Goal: Task Accomplishment & Management: Manage account settings

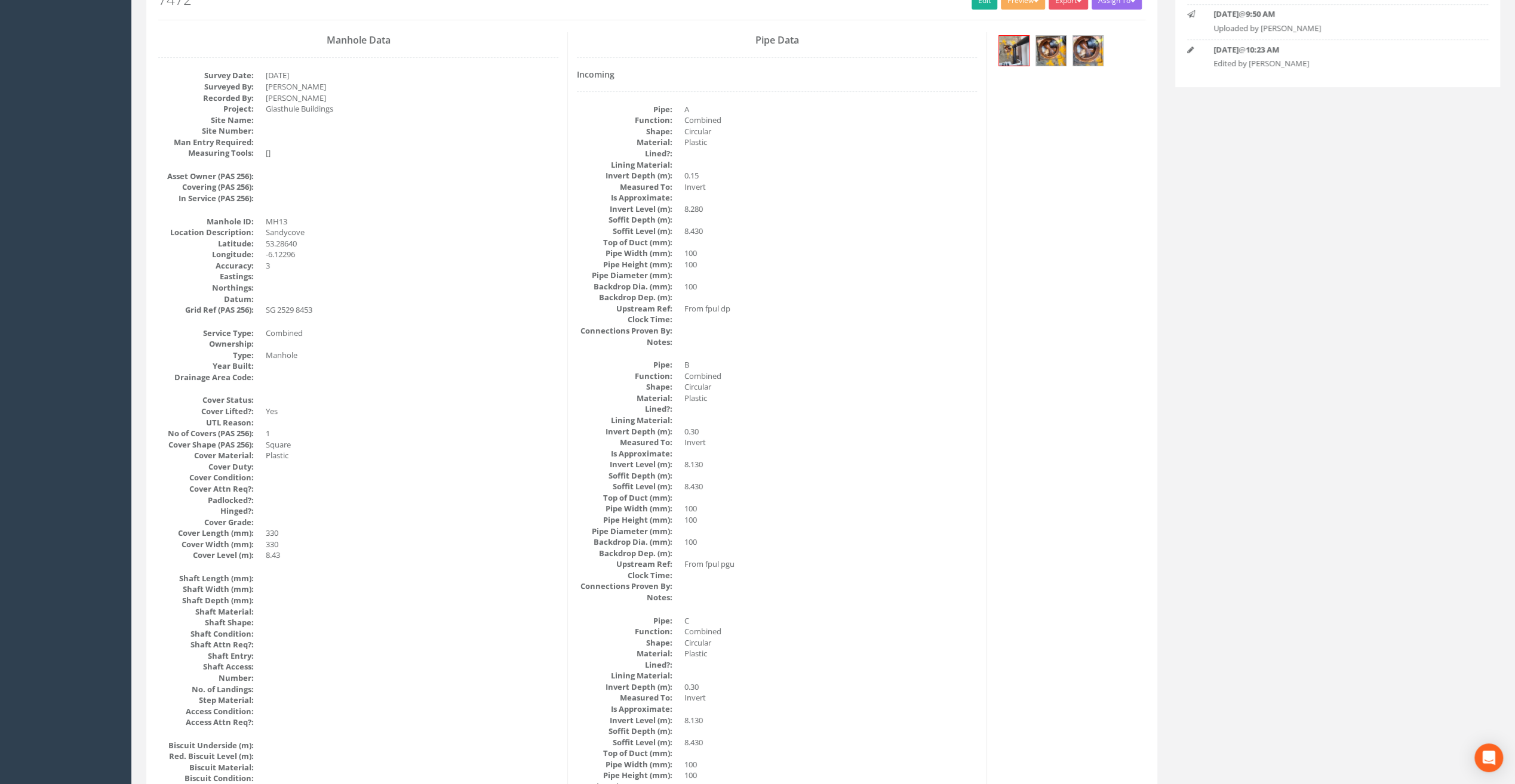
scroll to position [100, 0]
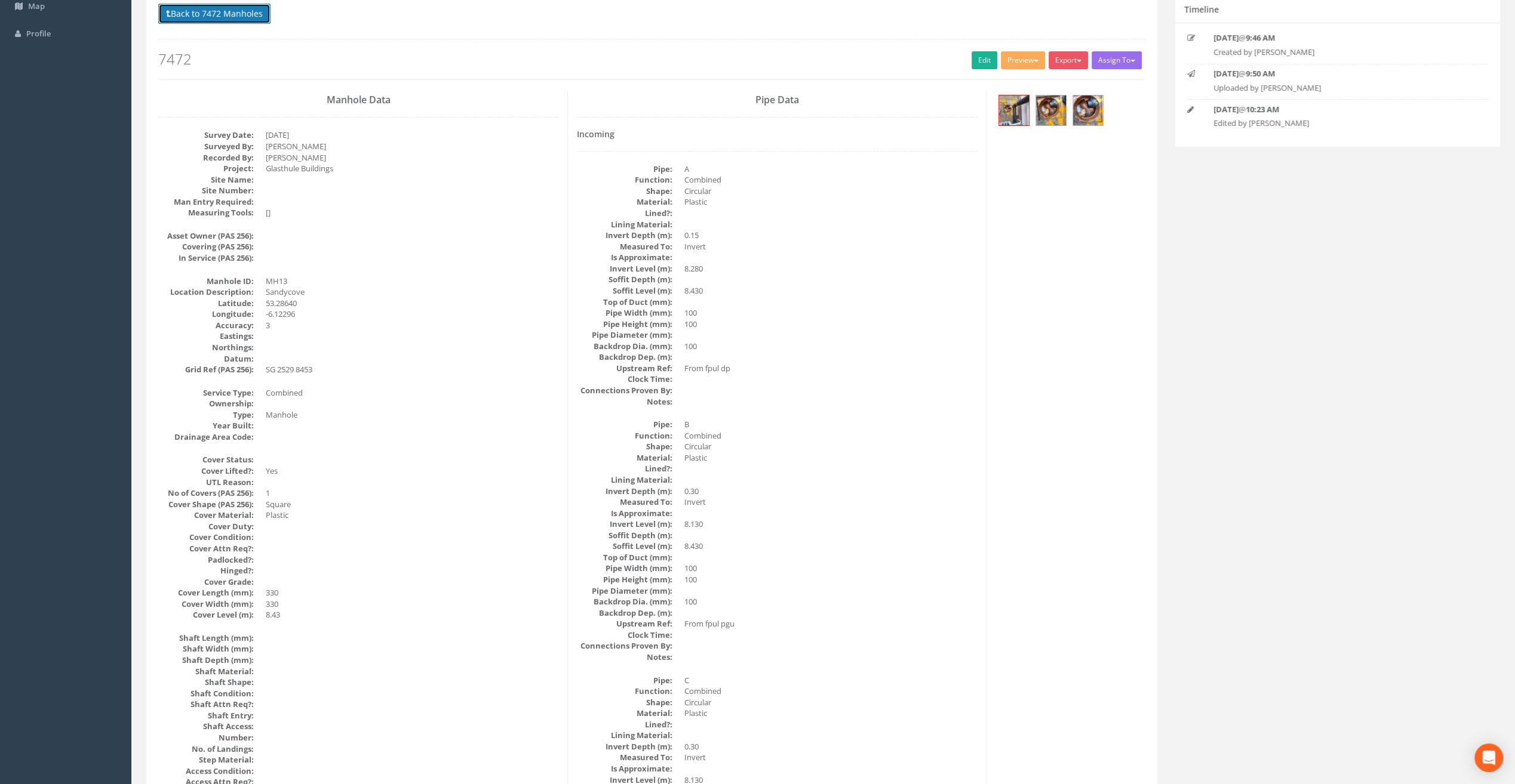
click at [197, 17] on button "Back to 7472 Manholes" at bounding box center [214, 14] width 113 height 20
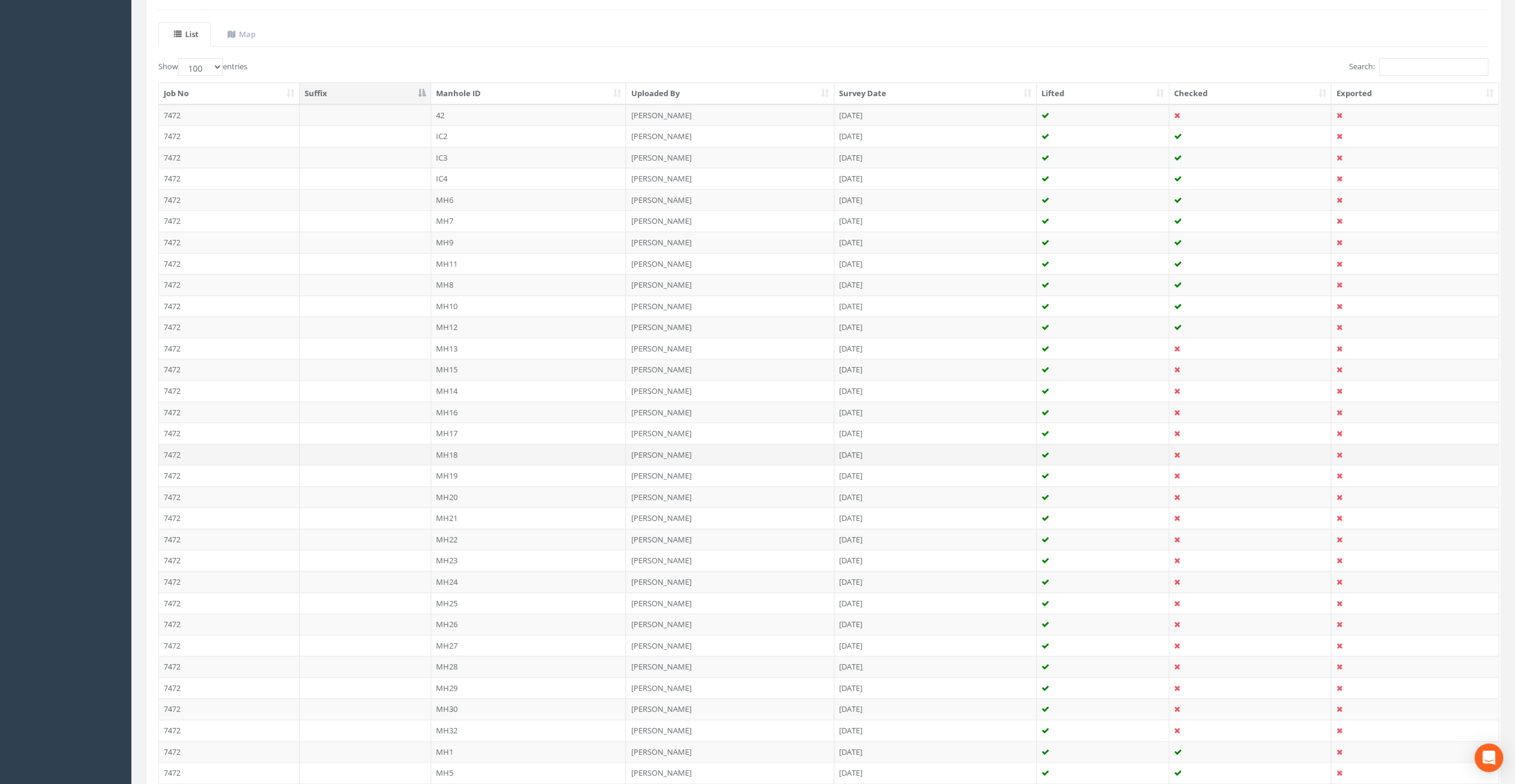
scroll to position [279, 0]
click at [455, 313] on td "MH13" at bounding box center [528, 324] width 195 height 22
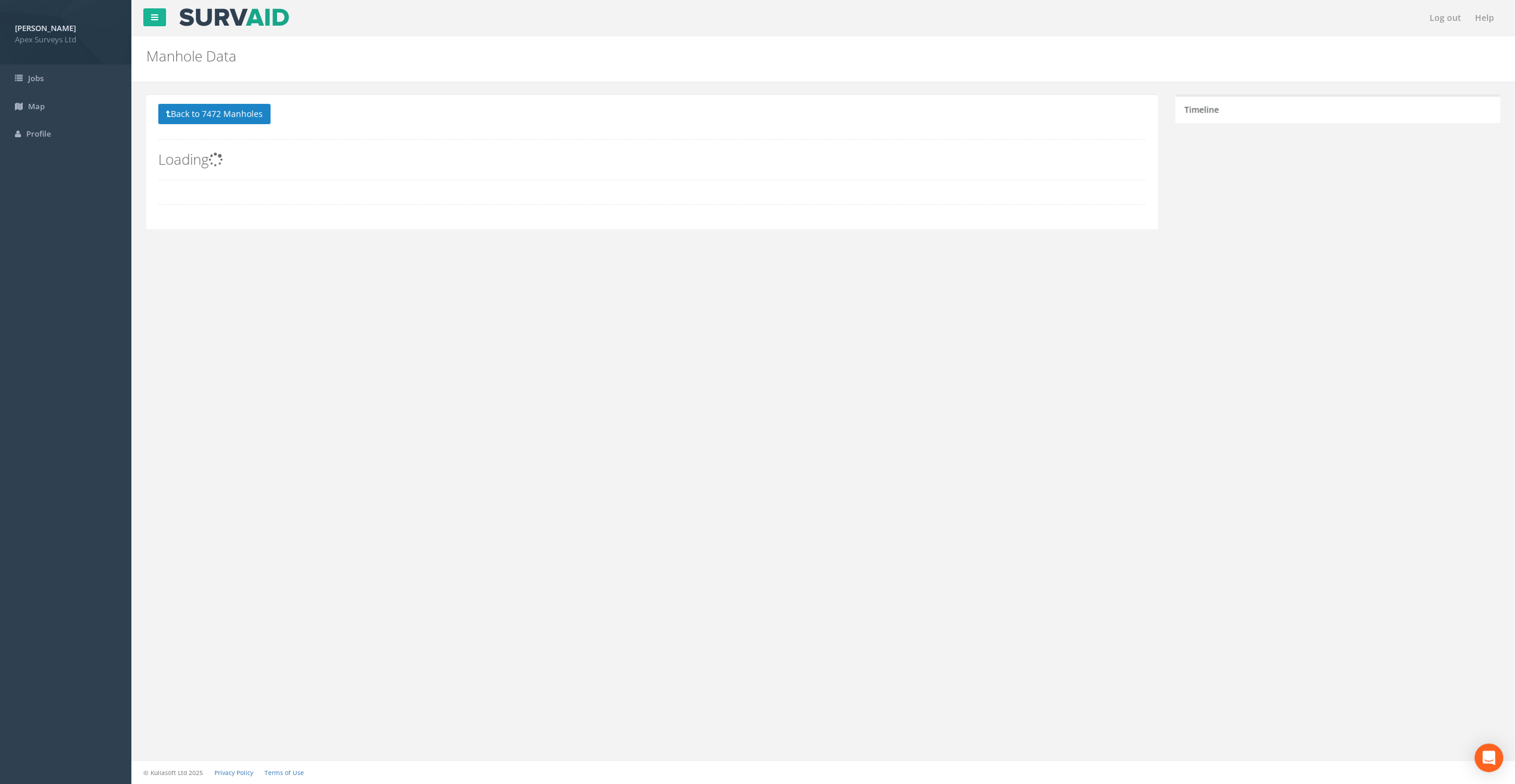
scroll to position [0, 0]
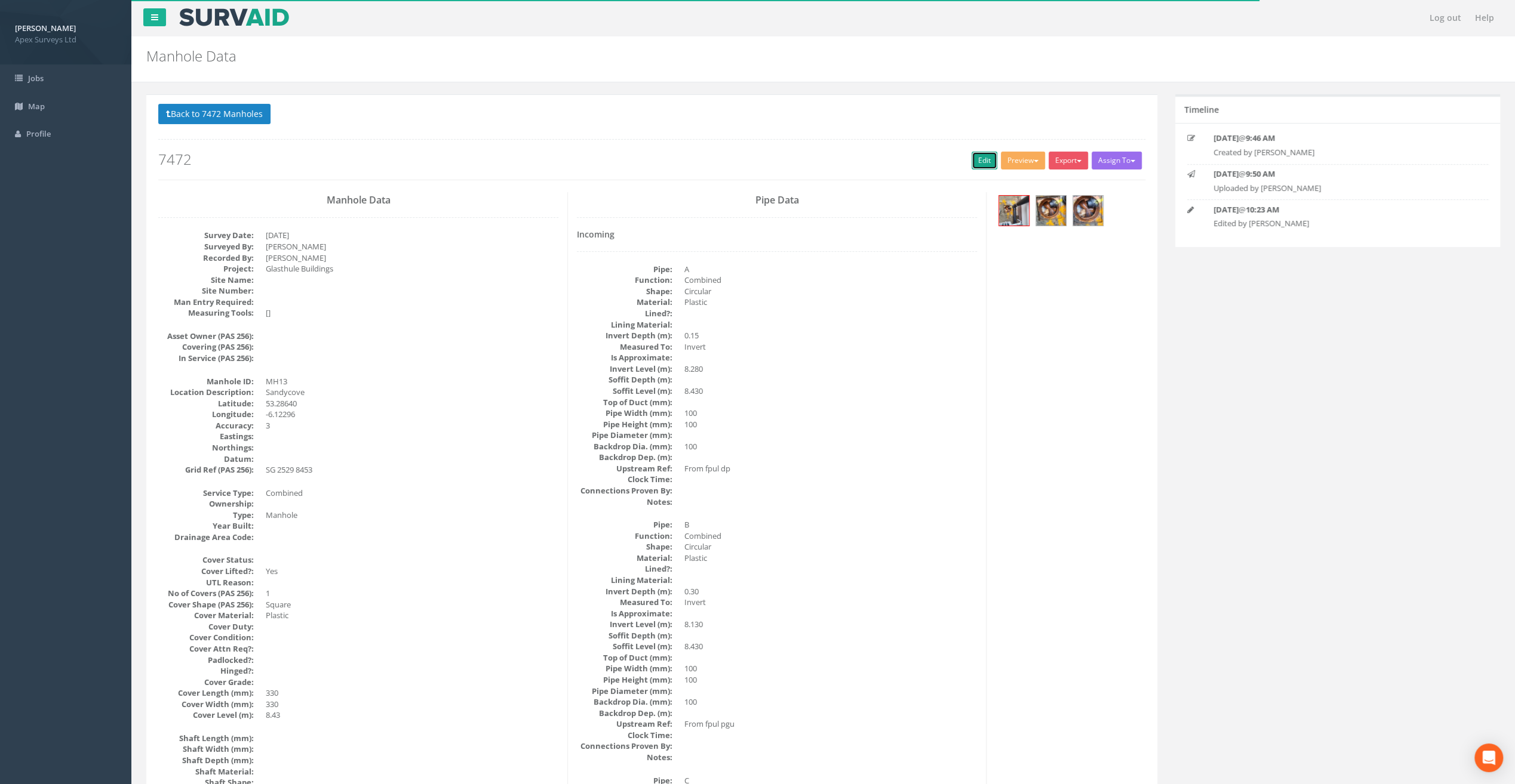
click at [976, 159] on link "Edit" at bounding box center [984, 160] width 26 height 18
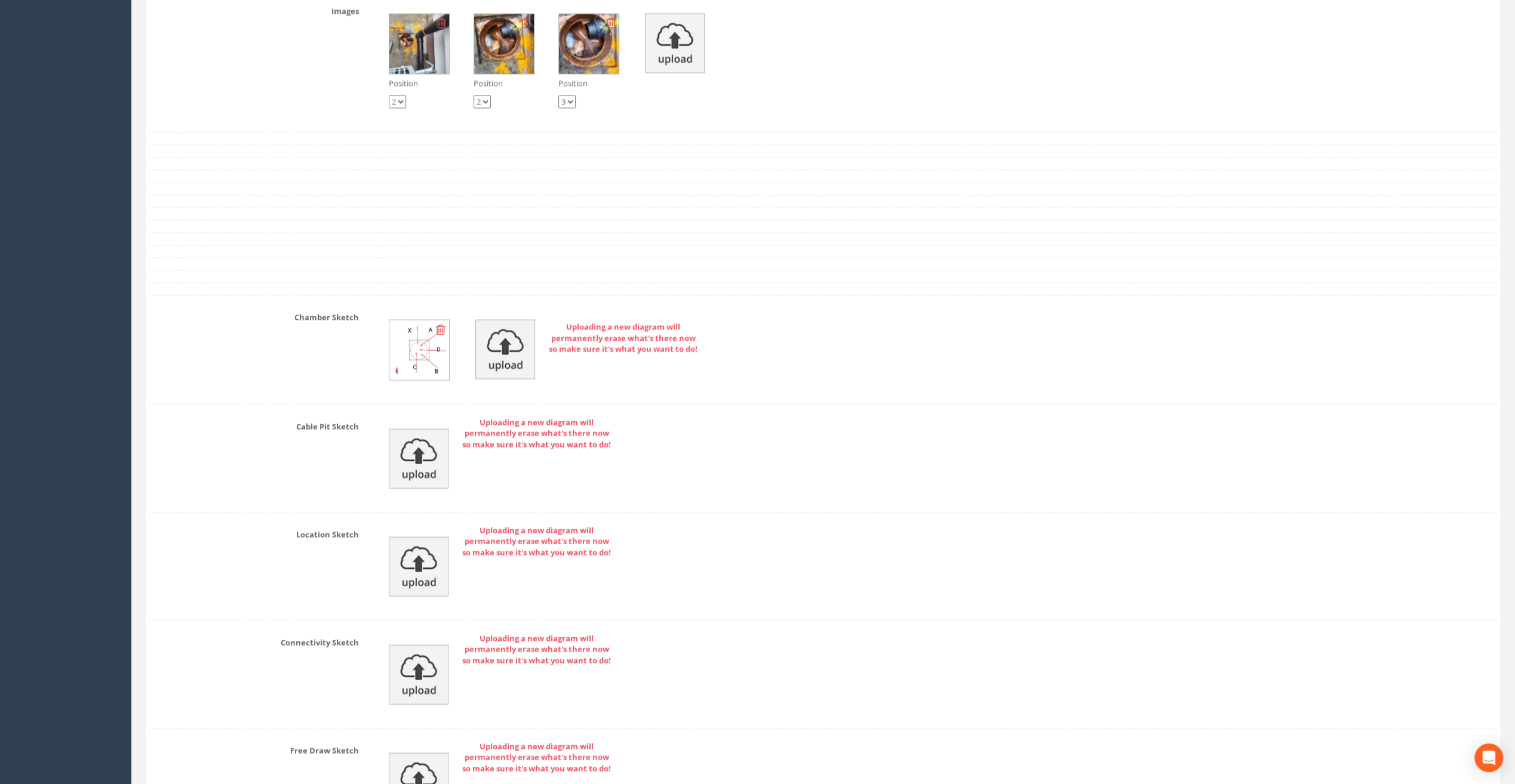
scroll to position [2433, 0]
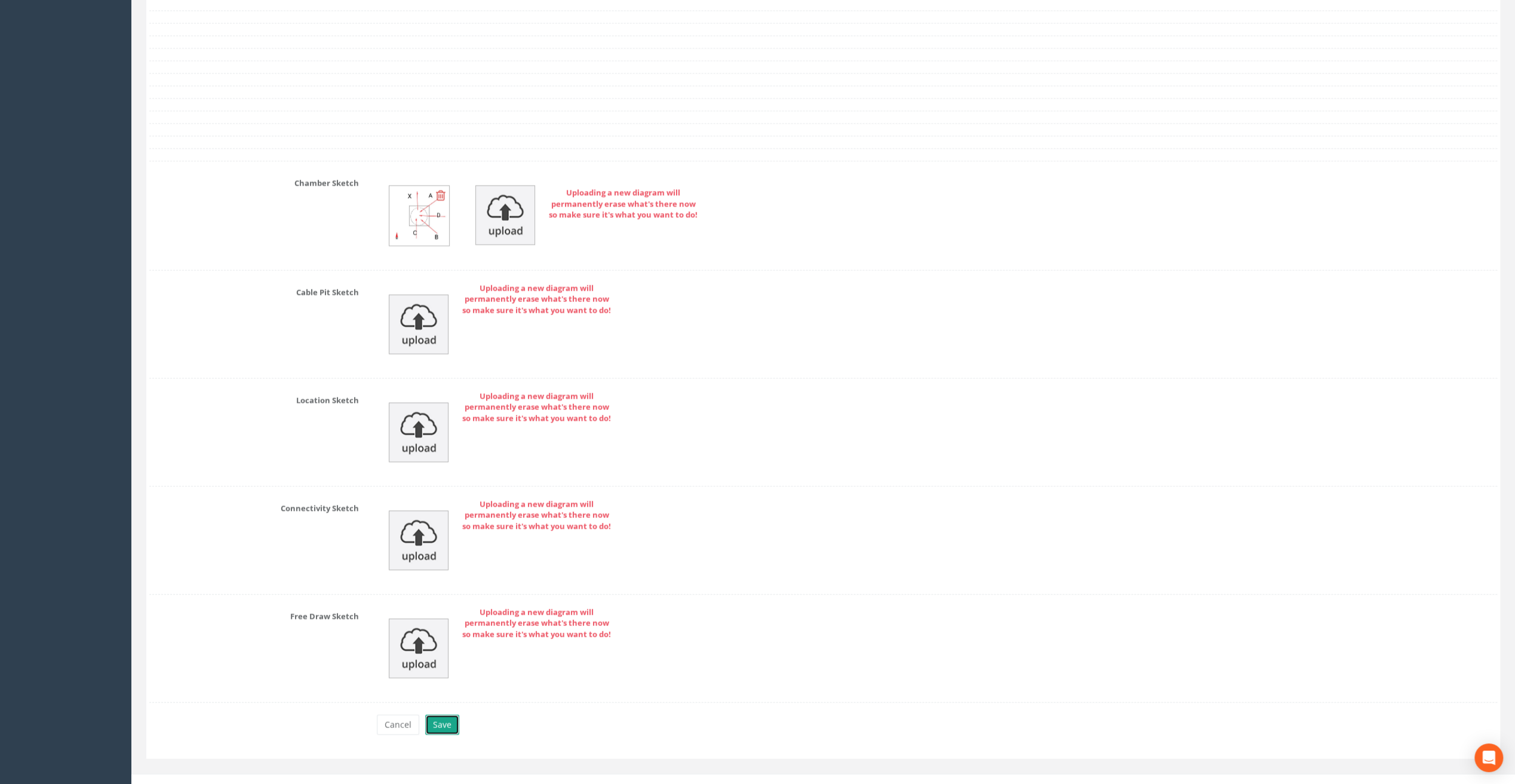
click at [444, 716] on button "Save" at bounding box center [443, 725] width 34 height 20
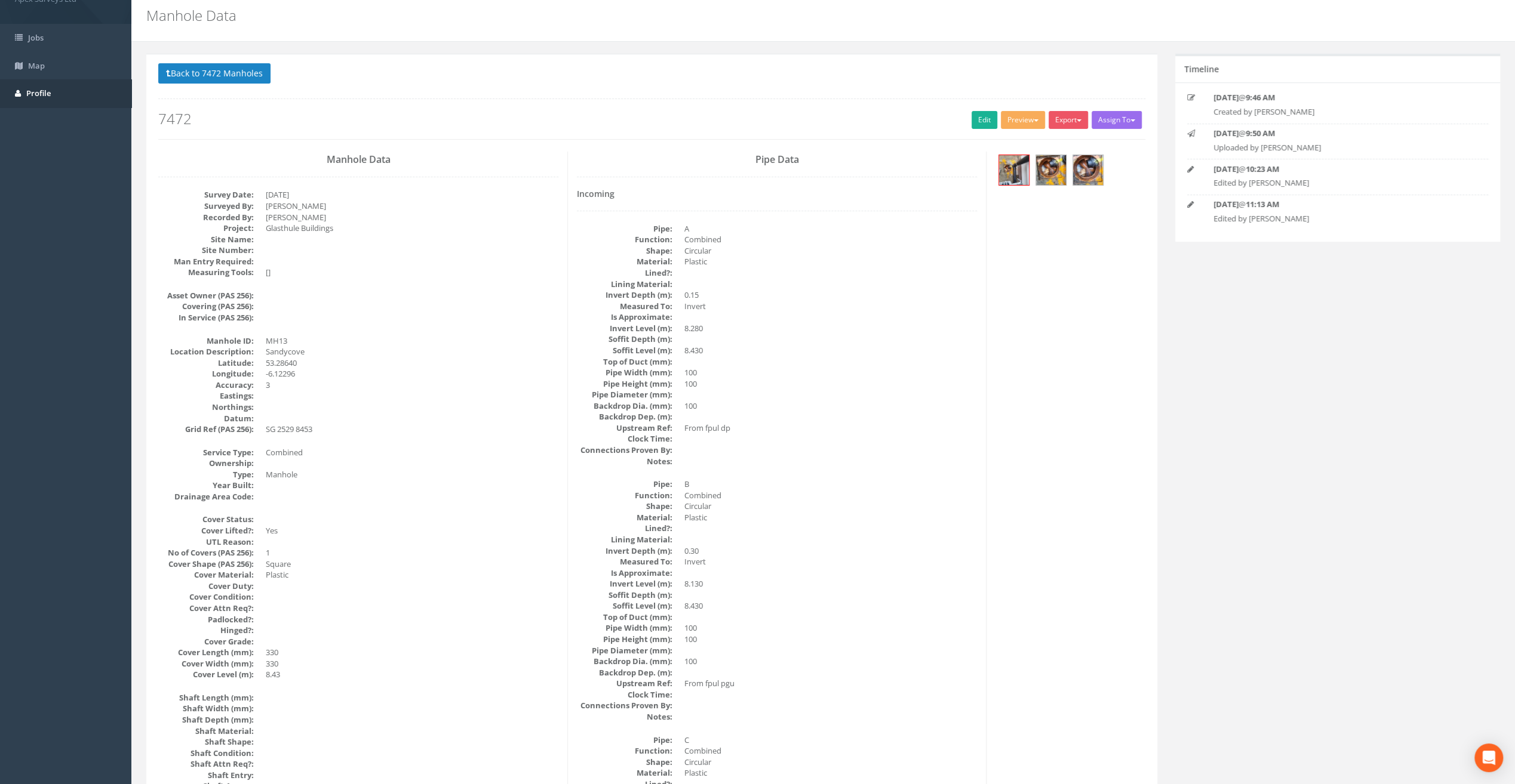
scroll to position [40, 0]
click at [200, 72] on button "Back to 7472 Manholes" at bounding box center [214, 74] width 113 height 20
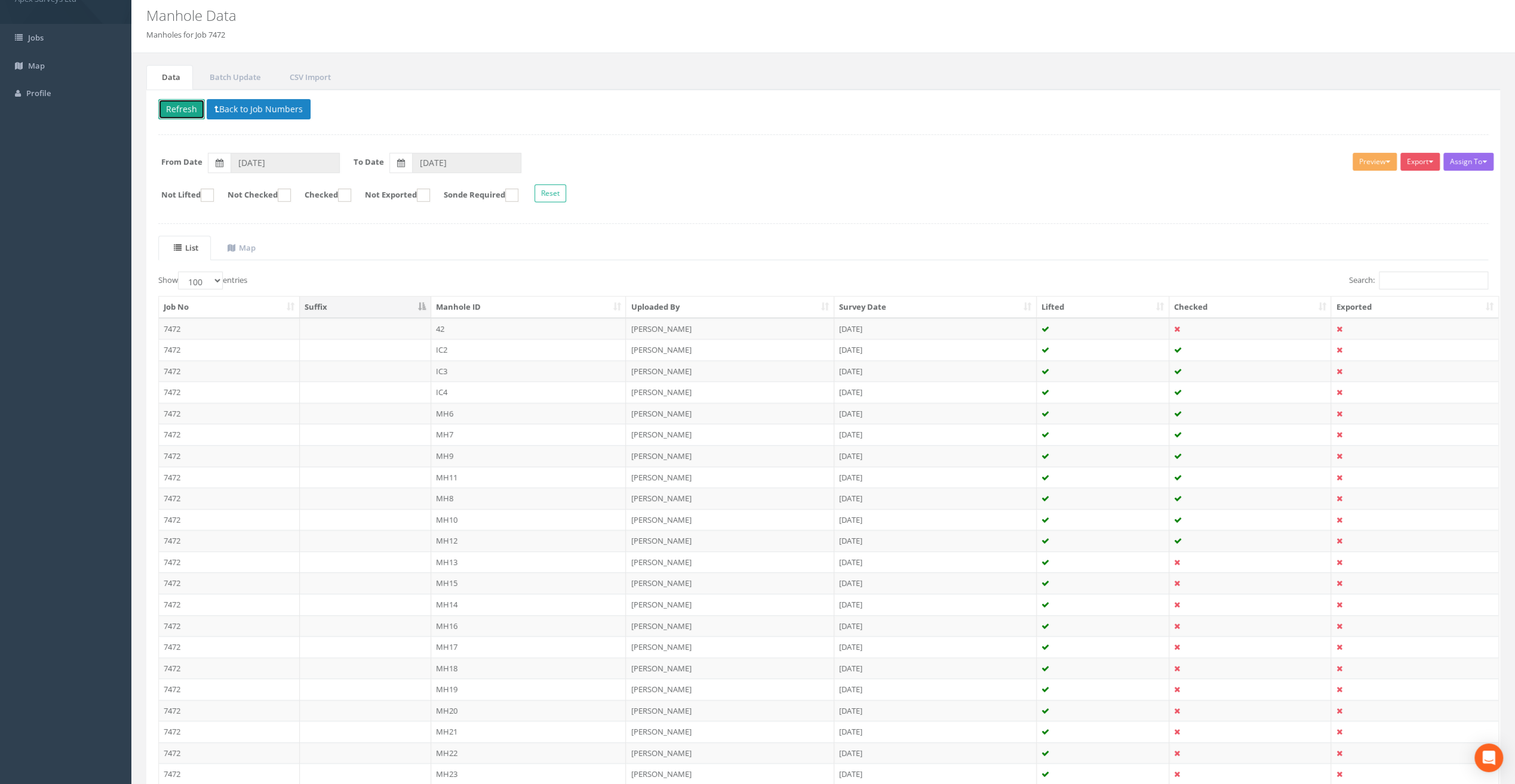
click at [182, 102] on button "Refresh" at bounding box center [182, 109] width 47 height 20
click at [461, 595] on td "MH14" at bounding box center [528, 605] width 195 height 22
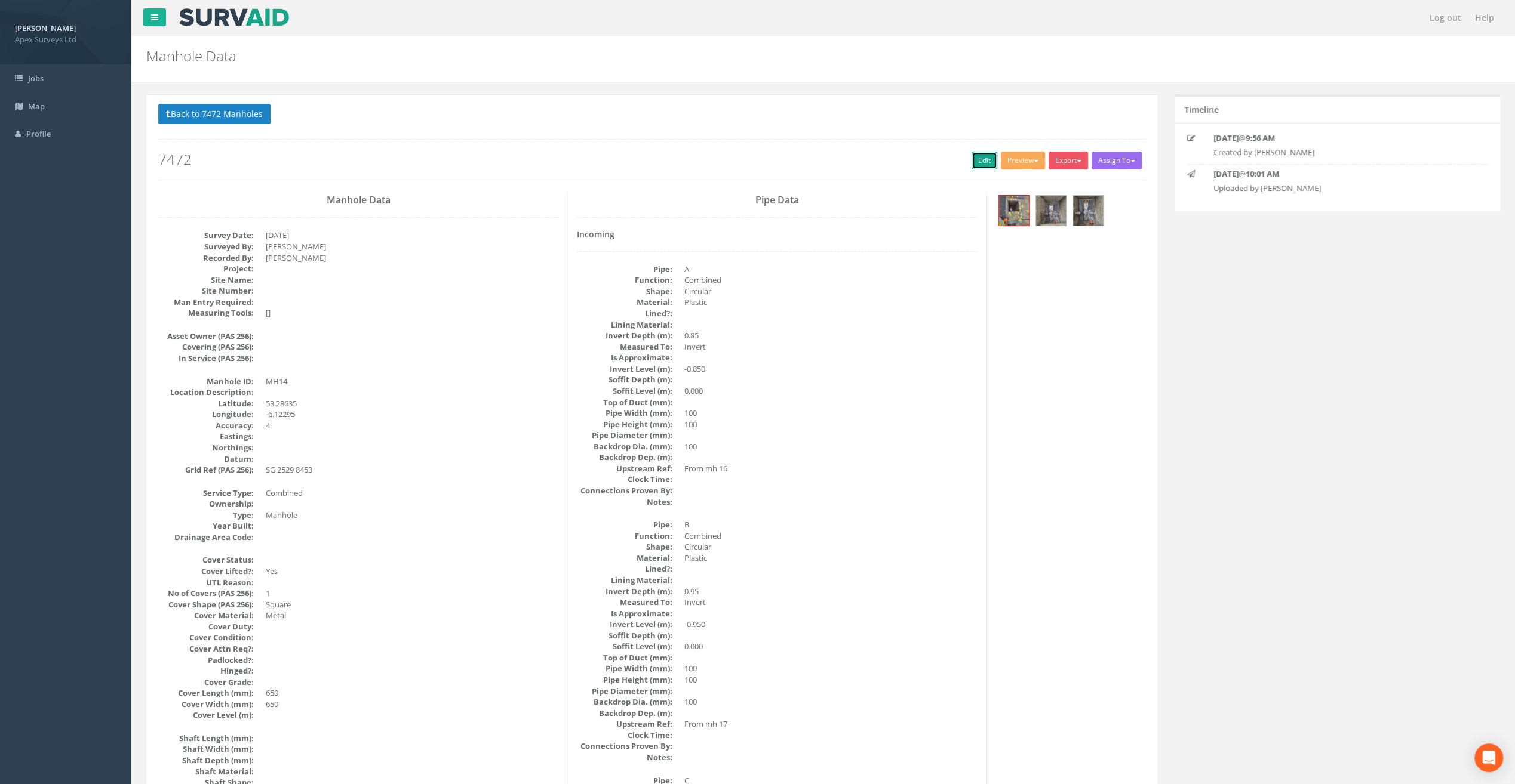
click at [981, 159] on link "Edit" at bounding box center [984, 160] width 26 height 18
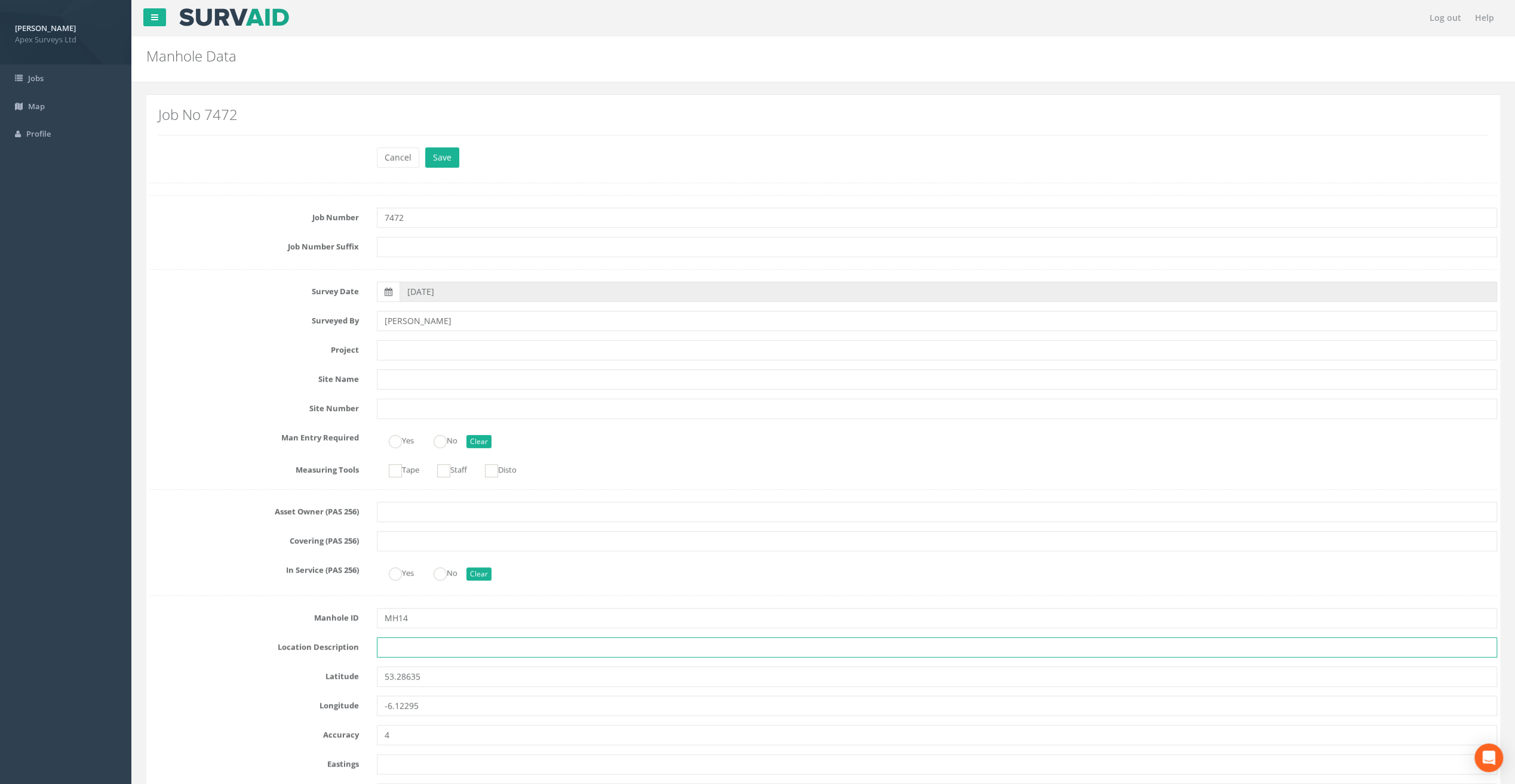
click at [387, 653] on input "text" at bounding box center [936, 647] width 1121 height 20
paste input "Sandycove"
type input "Sandycove"
click at [342, 50] on h2 "Manhole Data" at bounding box center [708, 56] width 1125 height 16
click at [397, 352] on input "text" at bounding box center [936, 350] width 1121 height 20
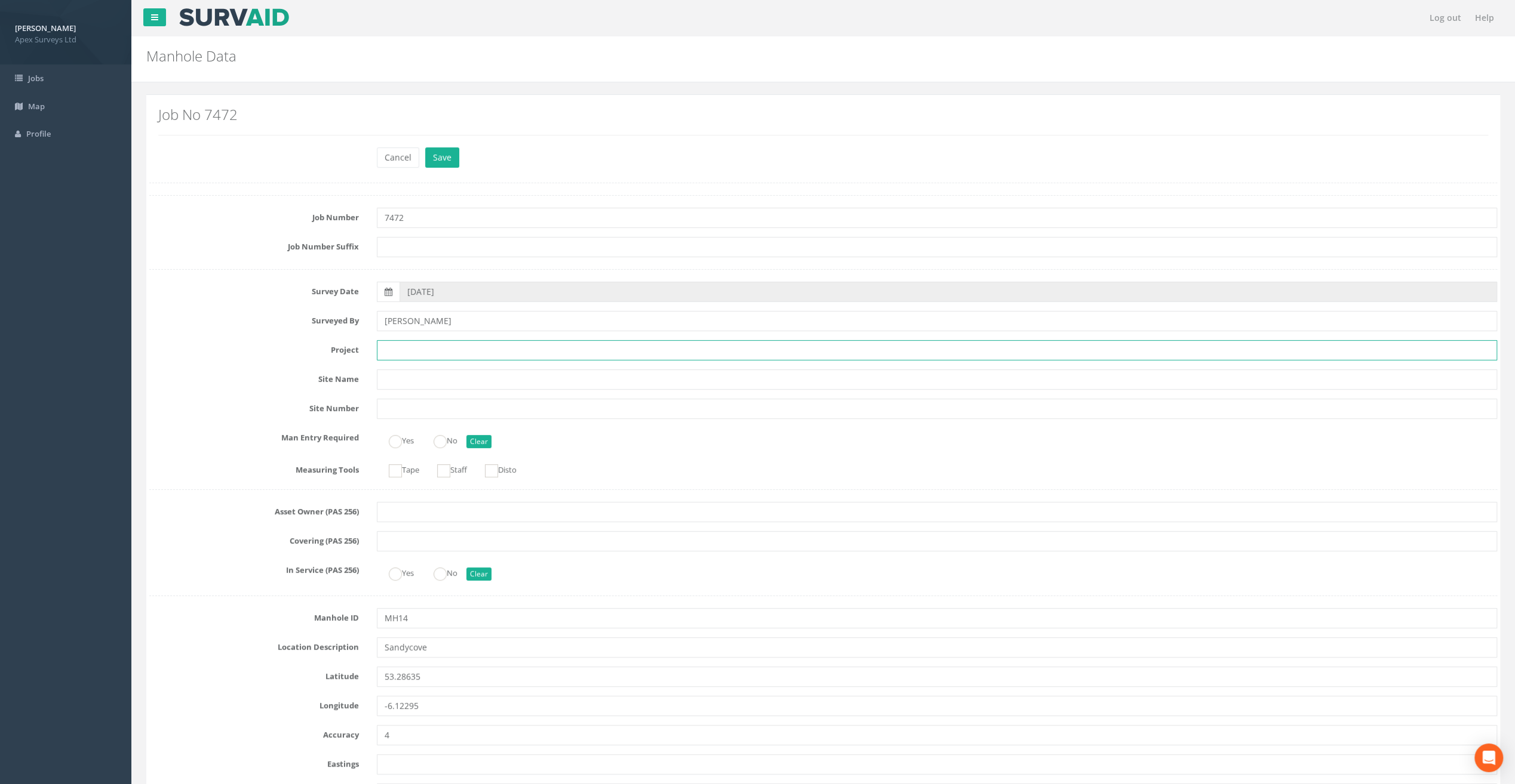
paste input "Glasthule Buildings"
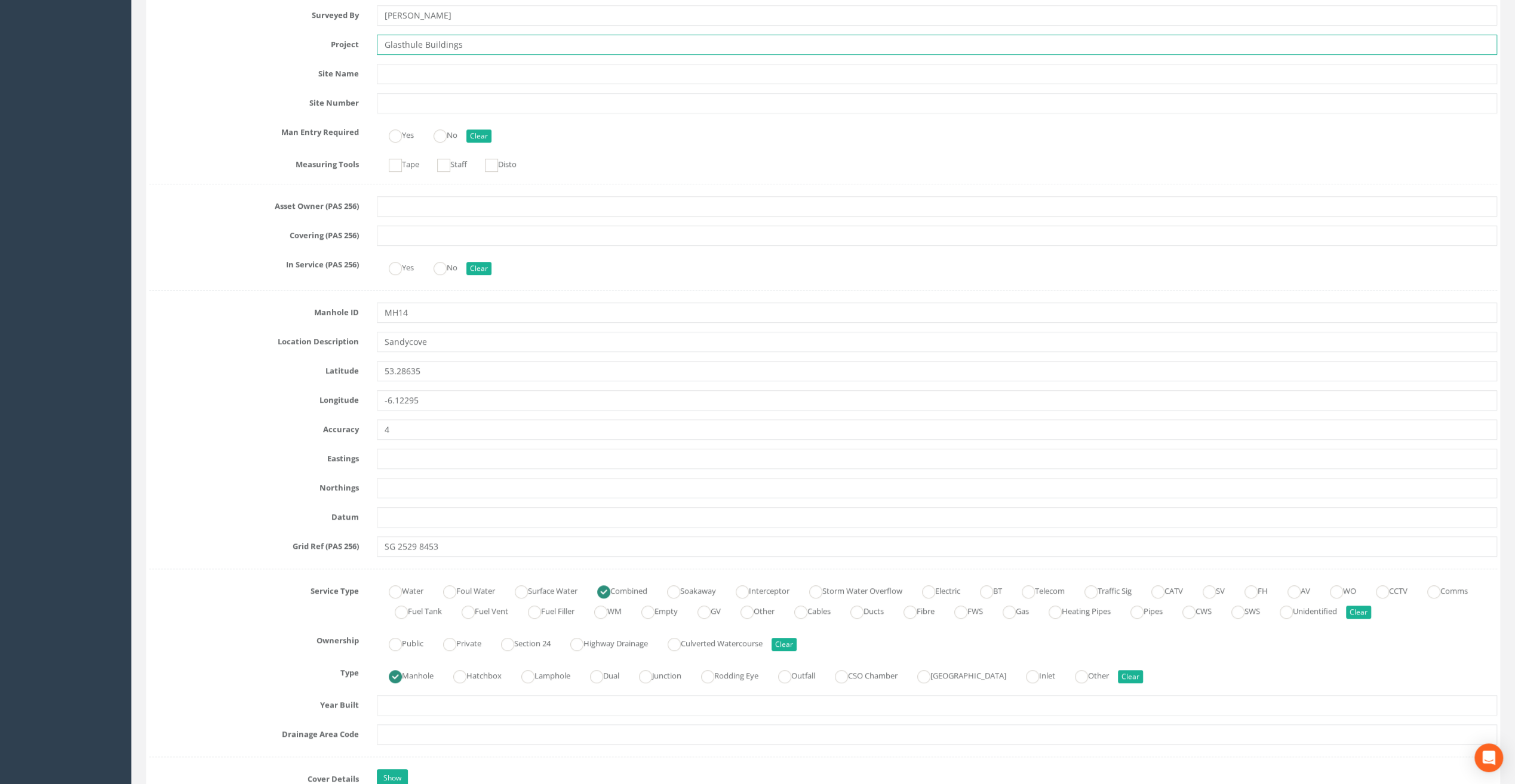
scroll to position [418, 0]
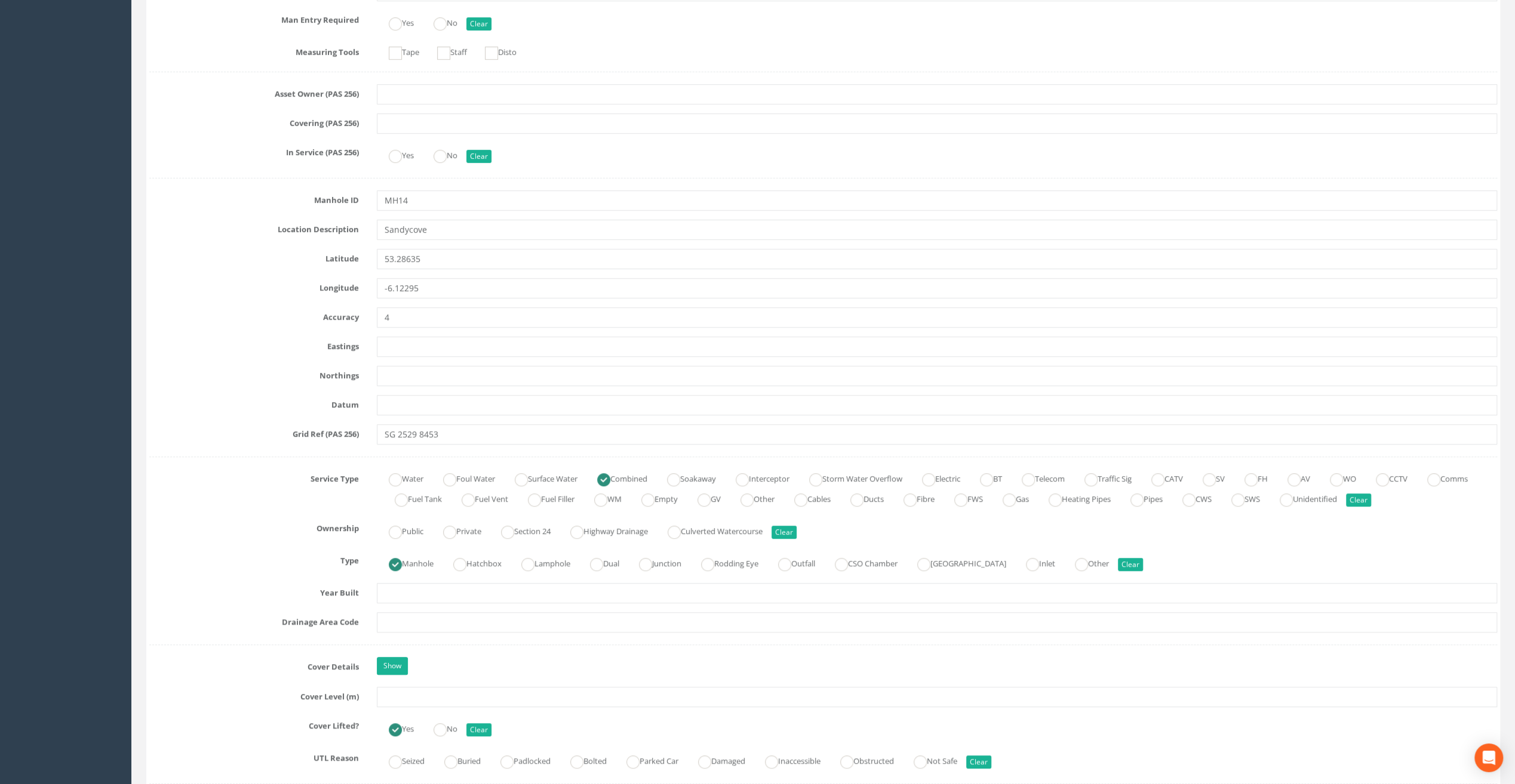
type input "Glasthule Buildings"
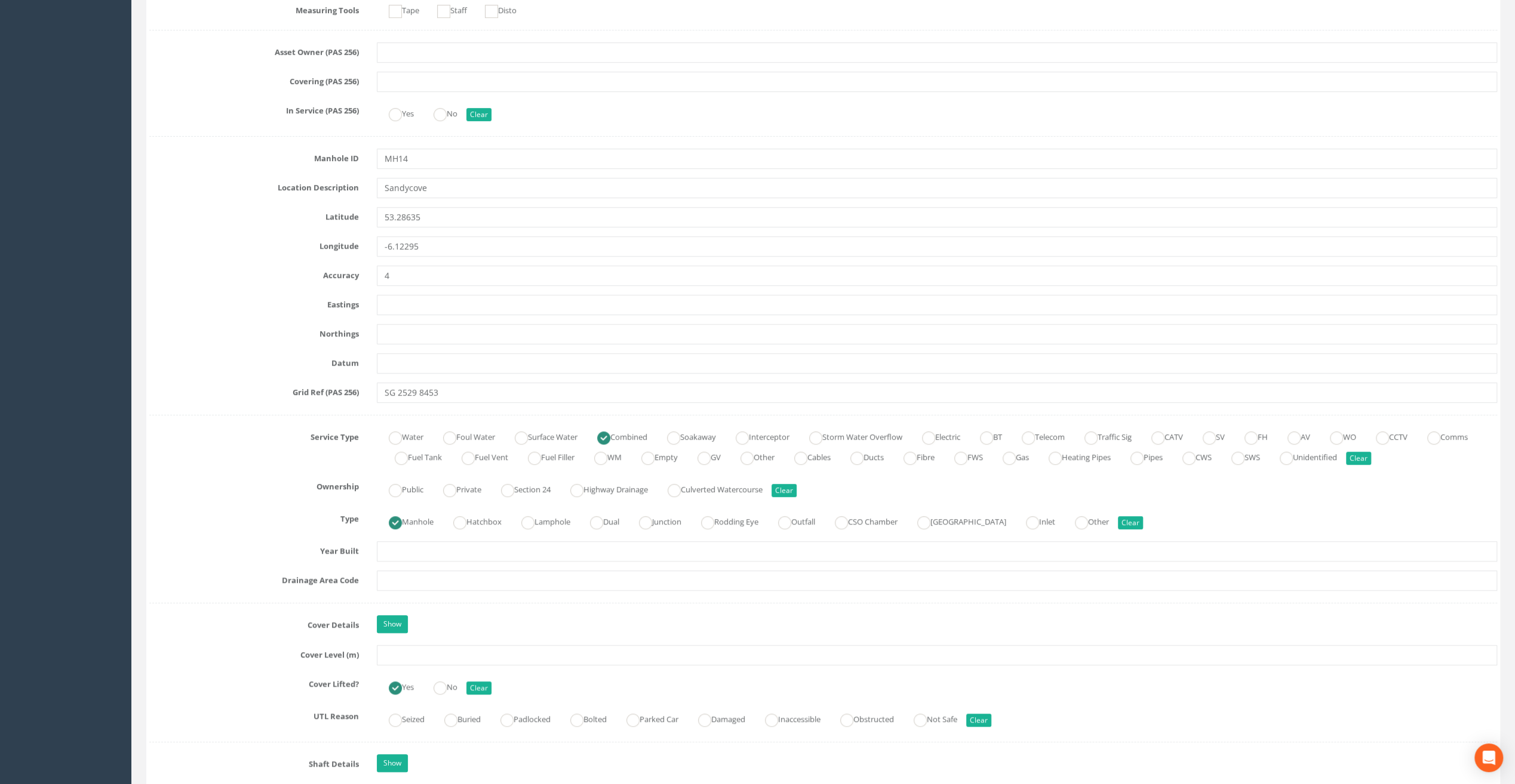
scroll to position [477, 0]
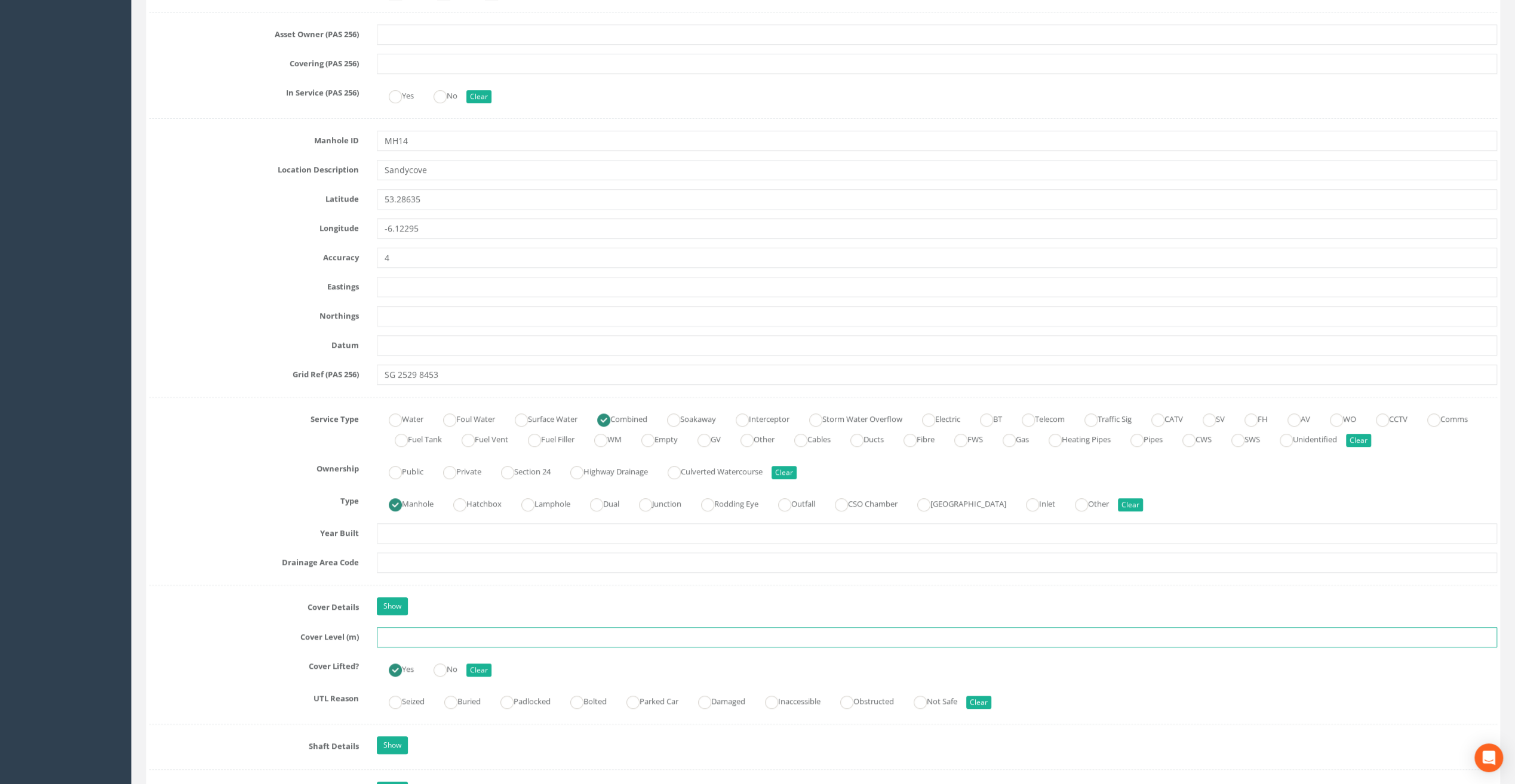
click at [388, 635] on input "text" at bounding box center [936, 637] width 1121 height 20
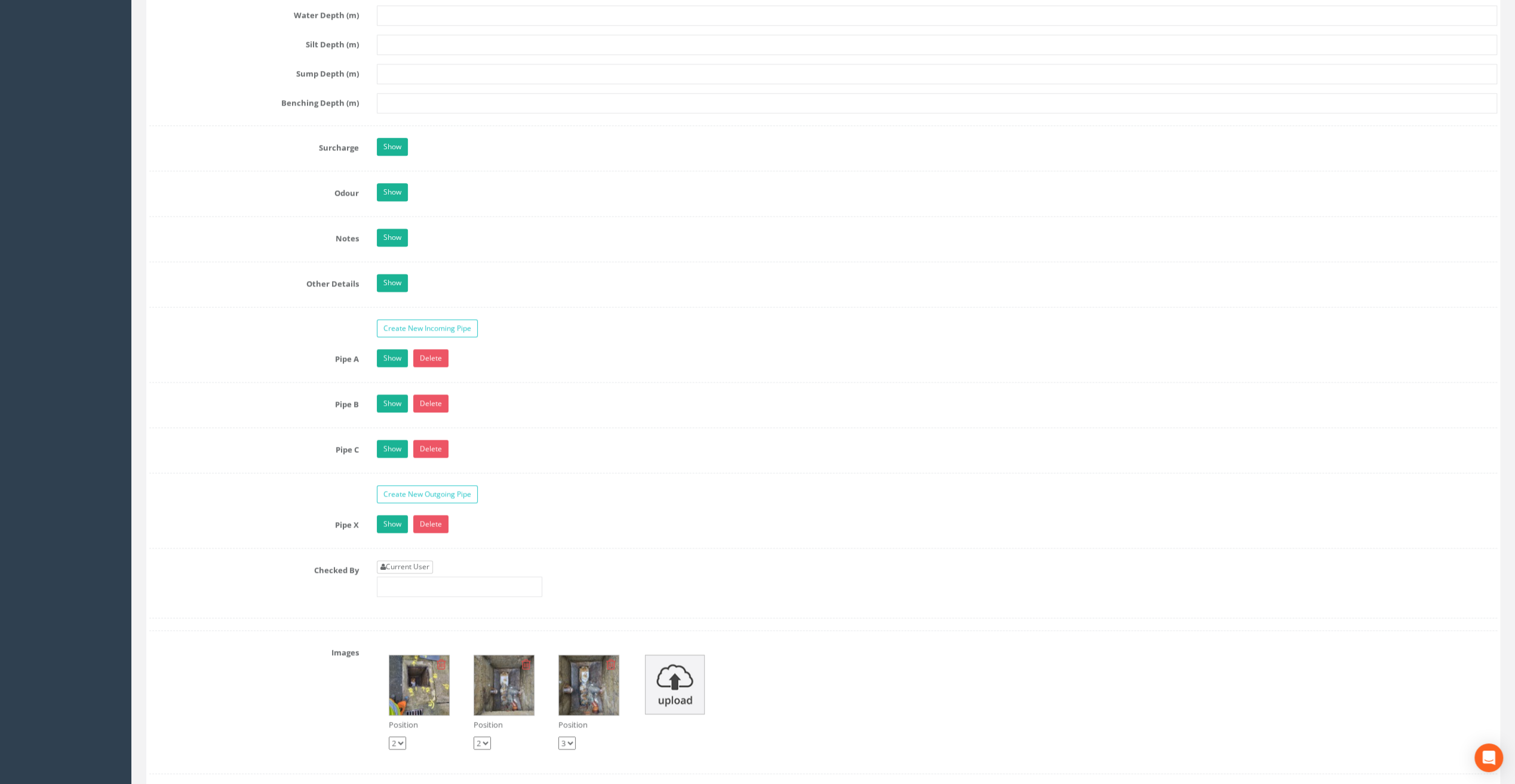
type input "8.58"
click at [402, 560] on link "Current User" at bounding box center [405, 567] width 56 height 13
type input "[PERSON_NAME]"
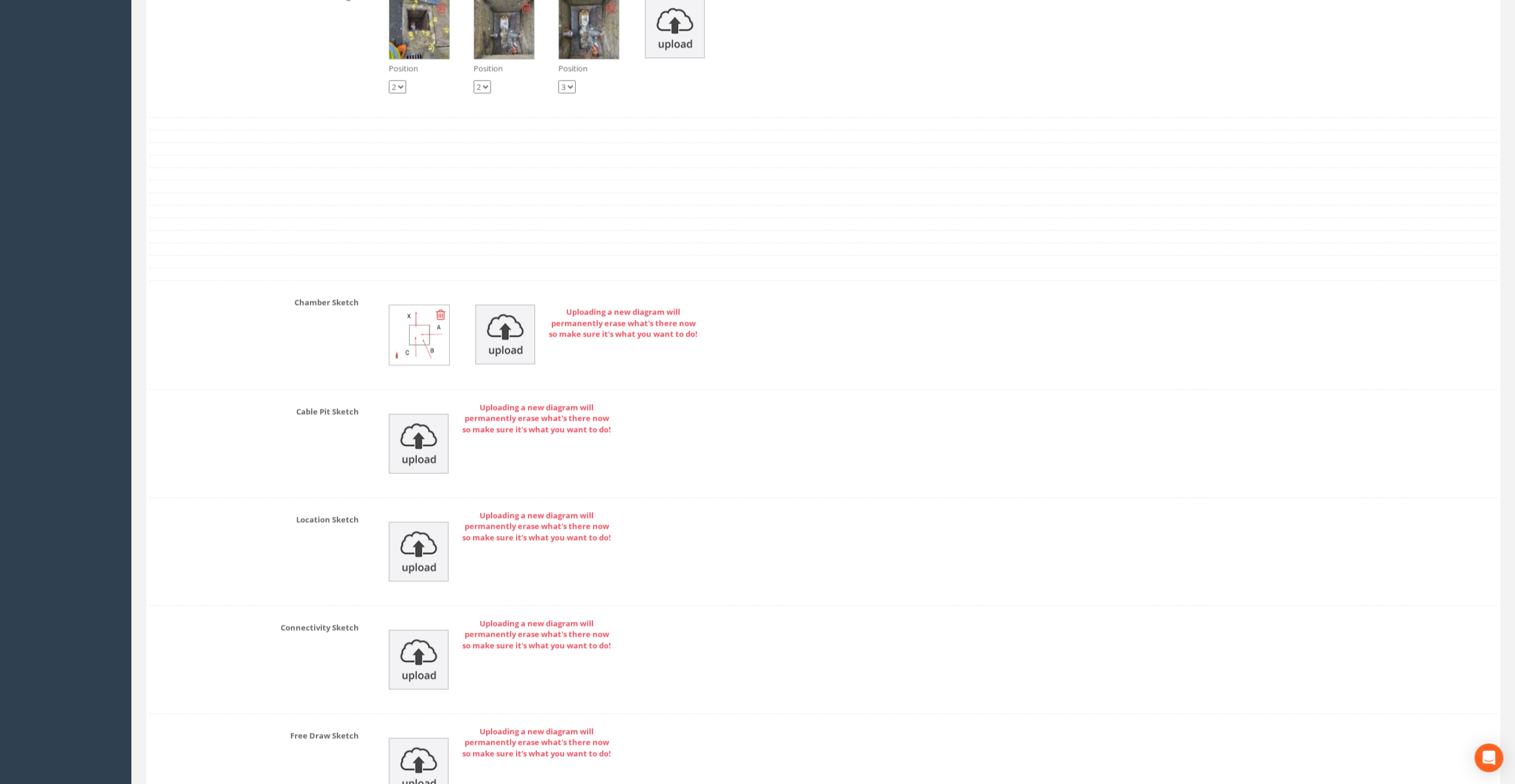
scroll to position [2388, 0]
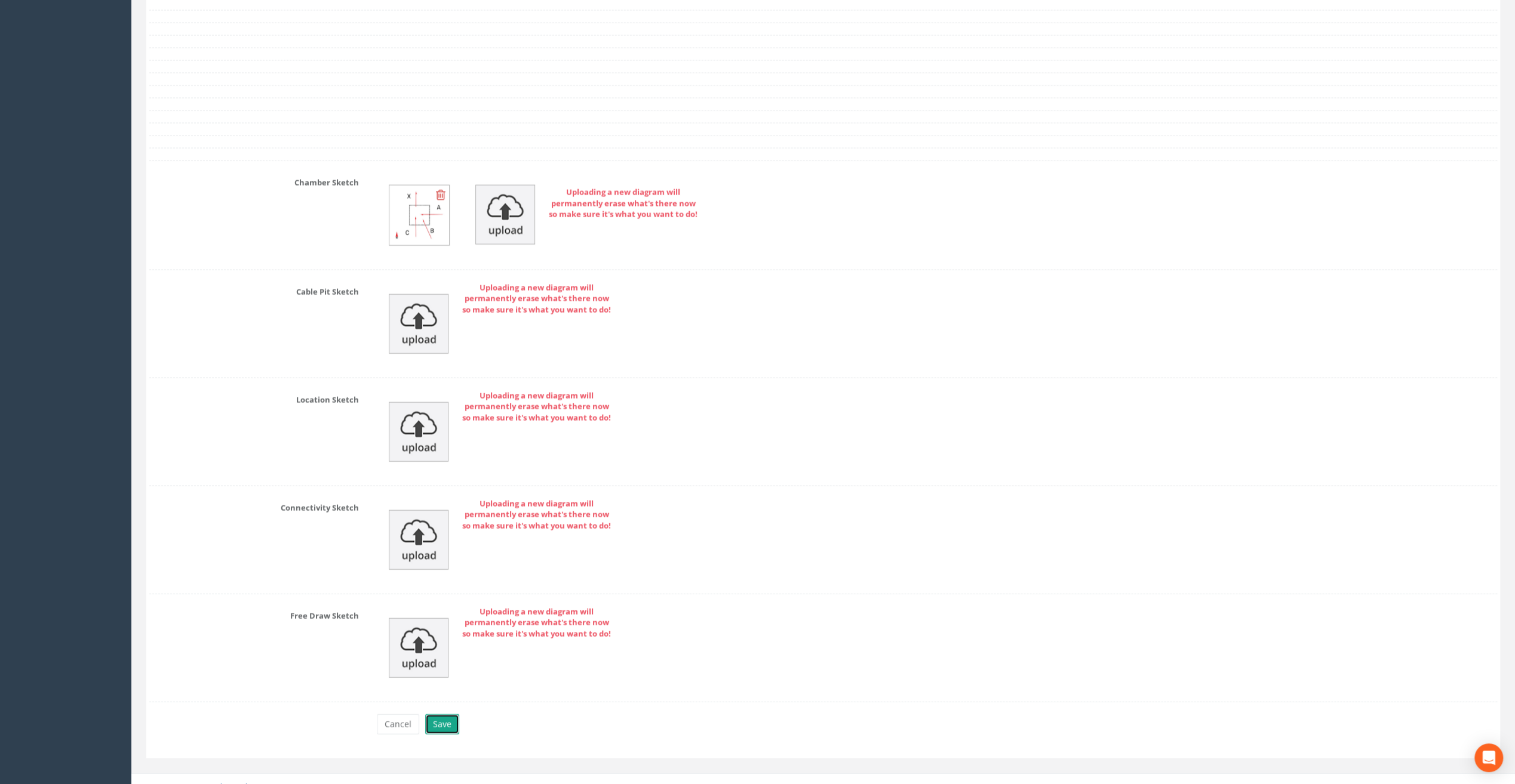
click at [438, 715] on button "Save" at bounding box center [443, 725] width 34 height 20
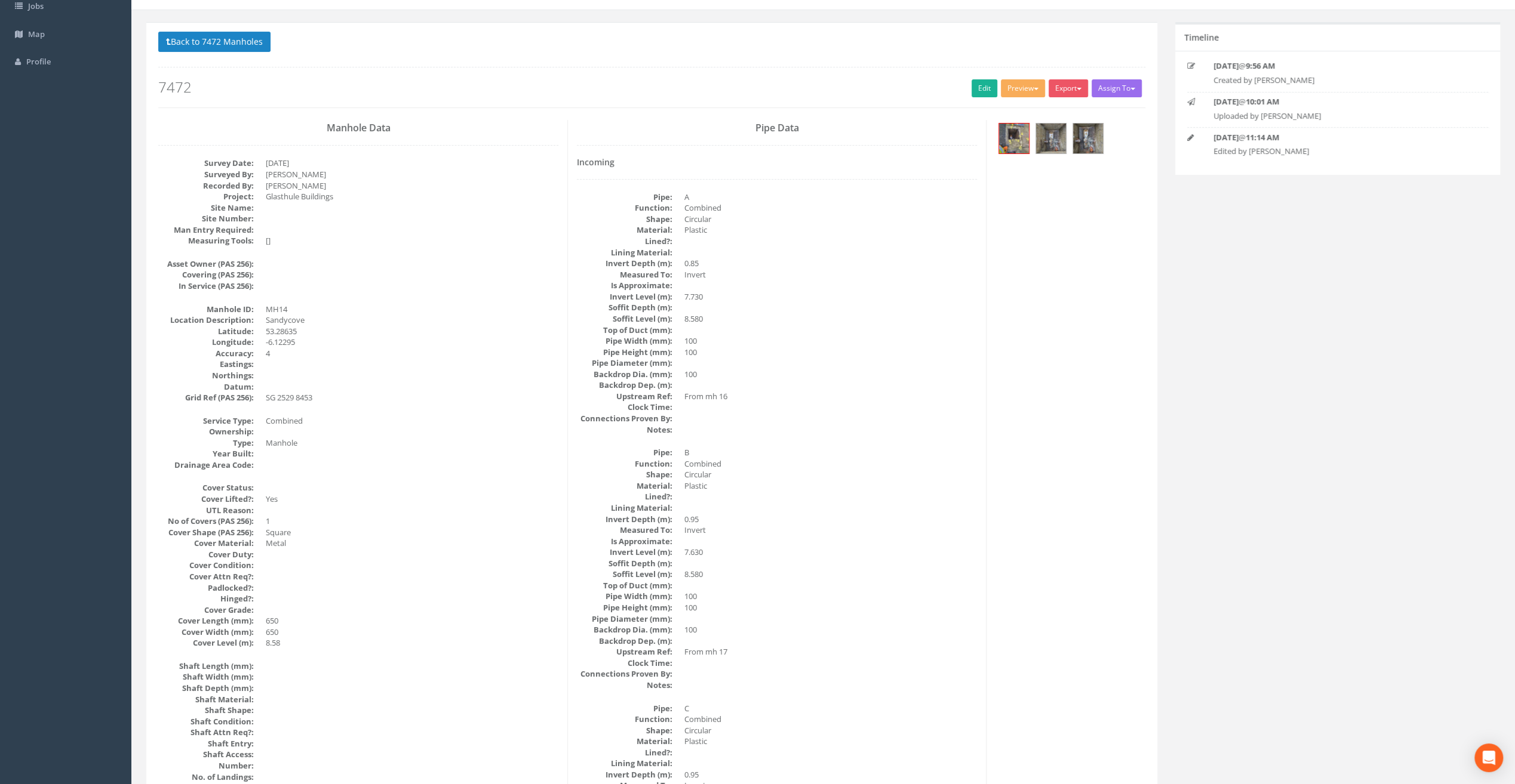
scroll to position [0, 0]
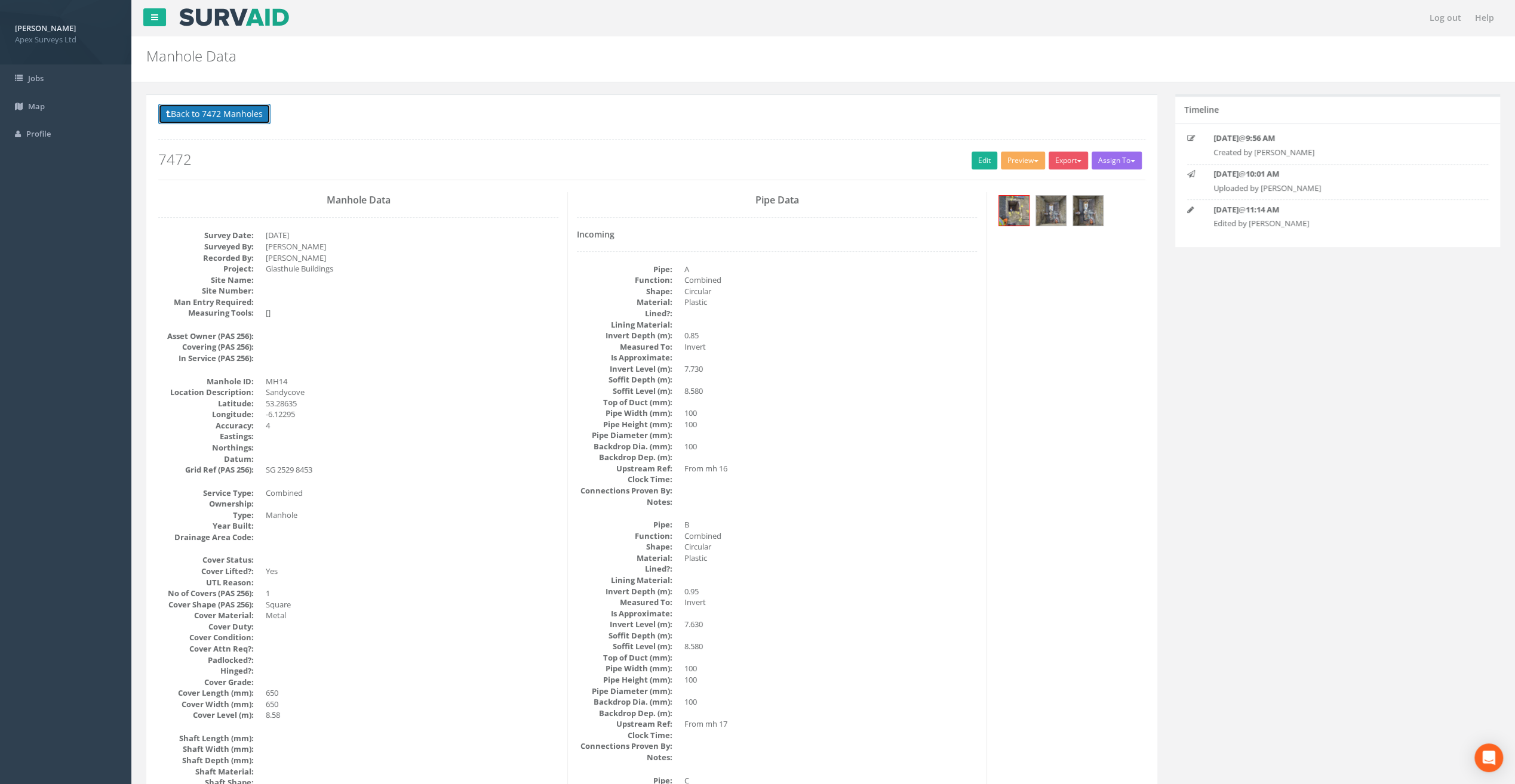
click at [238, 120] on button "Back to 7472 Manholes" at bounding box center [214, 114] width 113 height 20
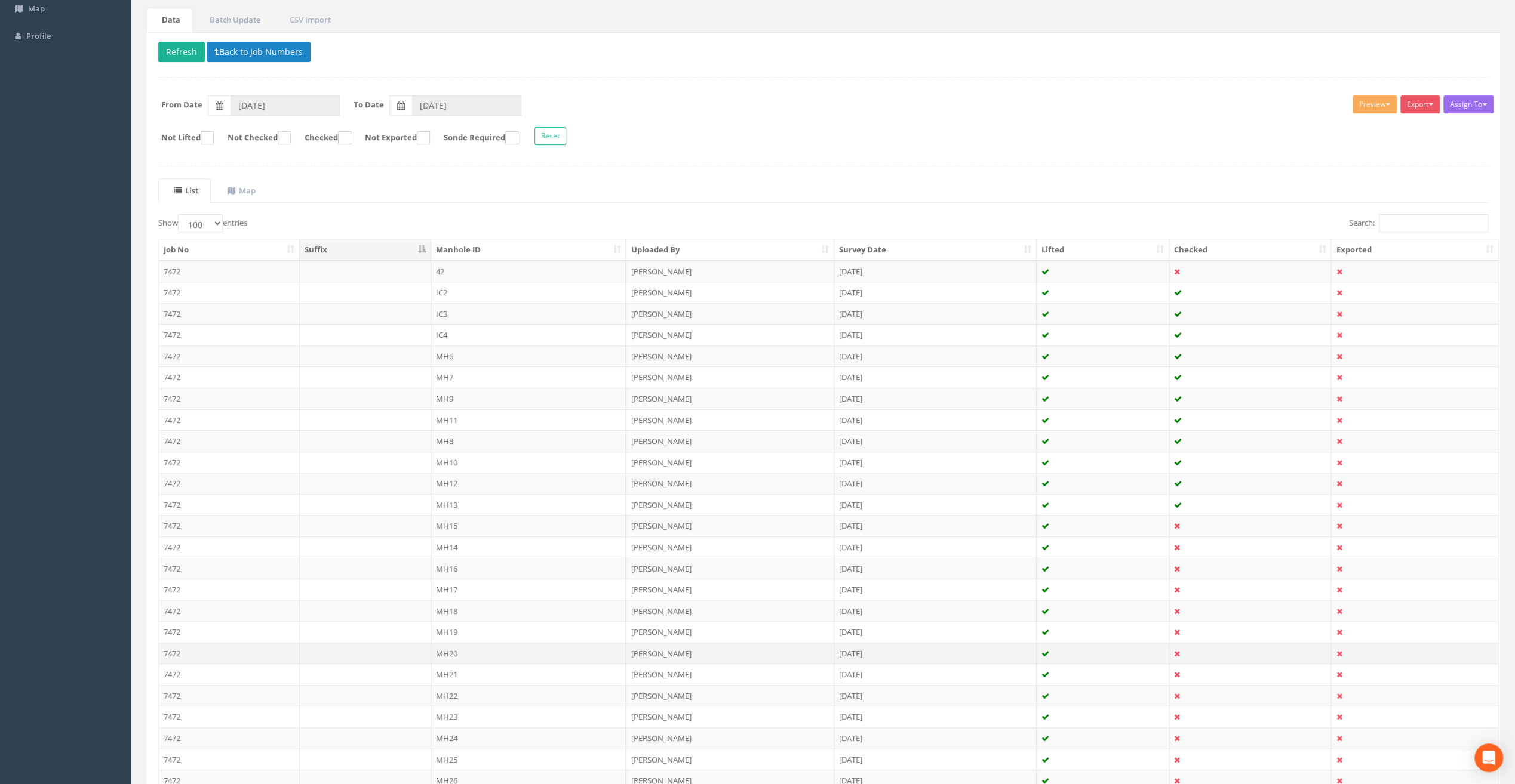
scroll to position [239, 0]
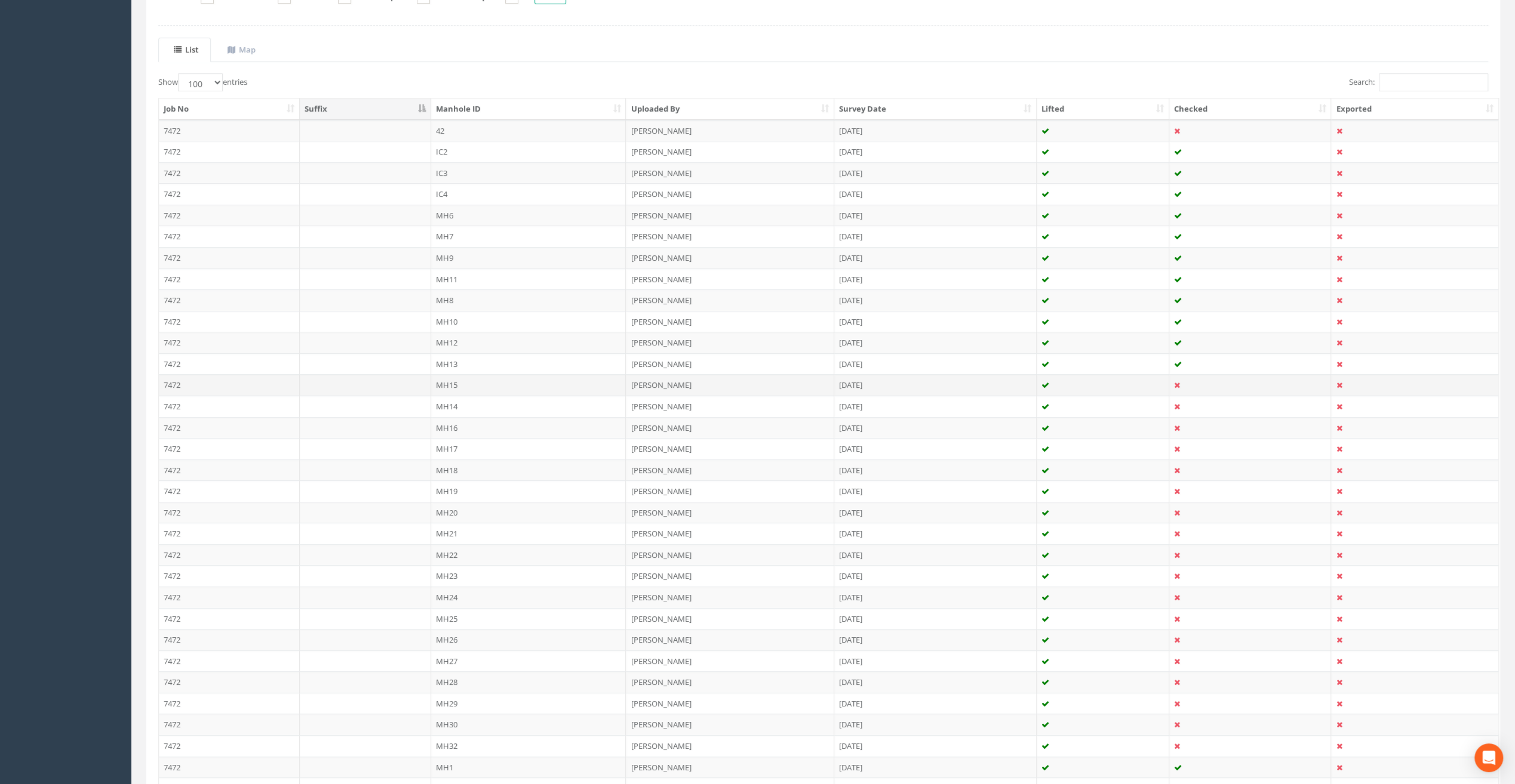
click at [468, 377] on td "MH15" at bounding box center [528, 385] width 195 height 22
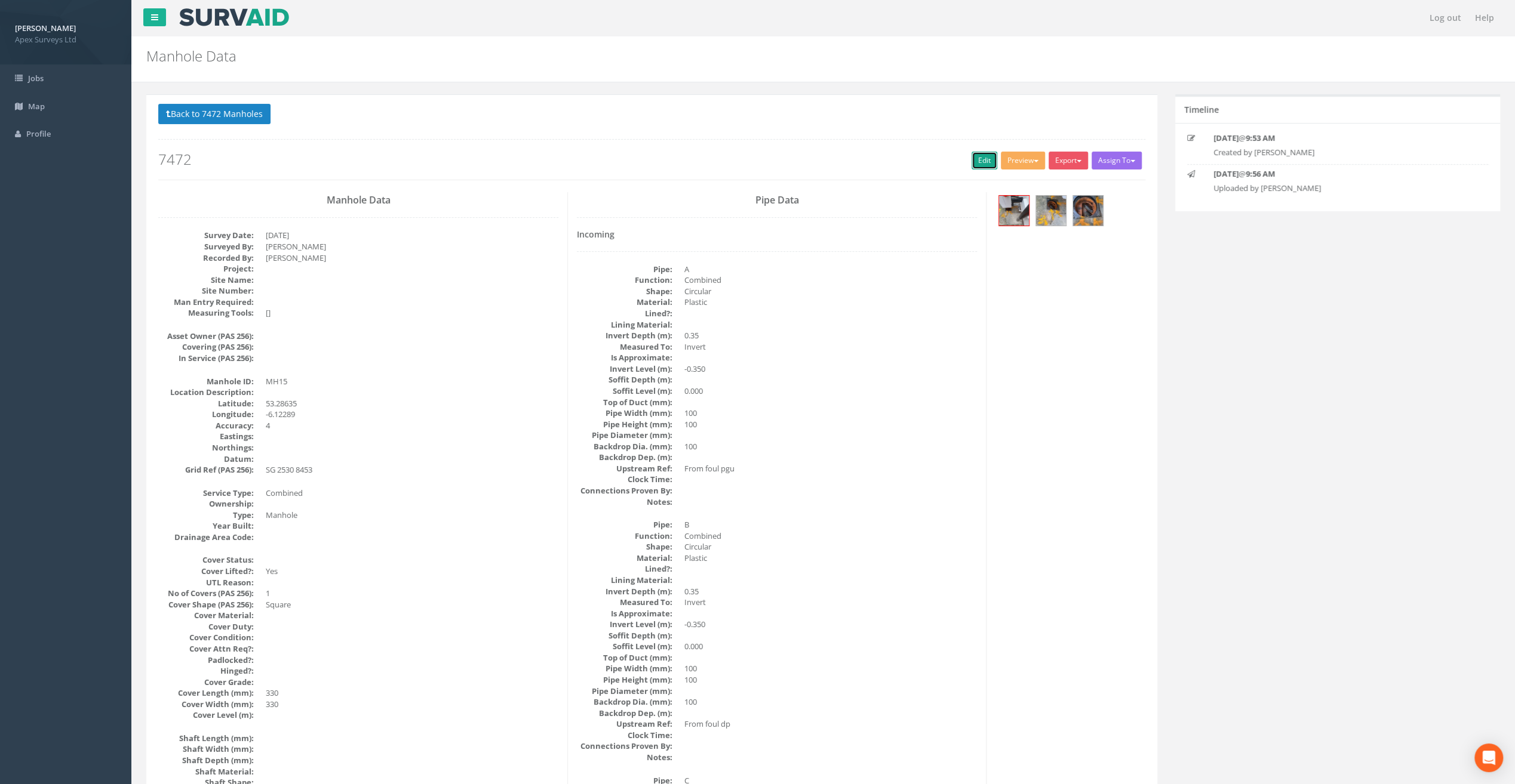
click at [976, 159] on link "Edit" at bounding box center [984, 160] width 26 height 18
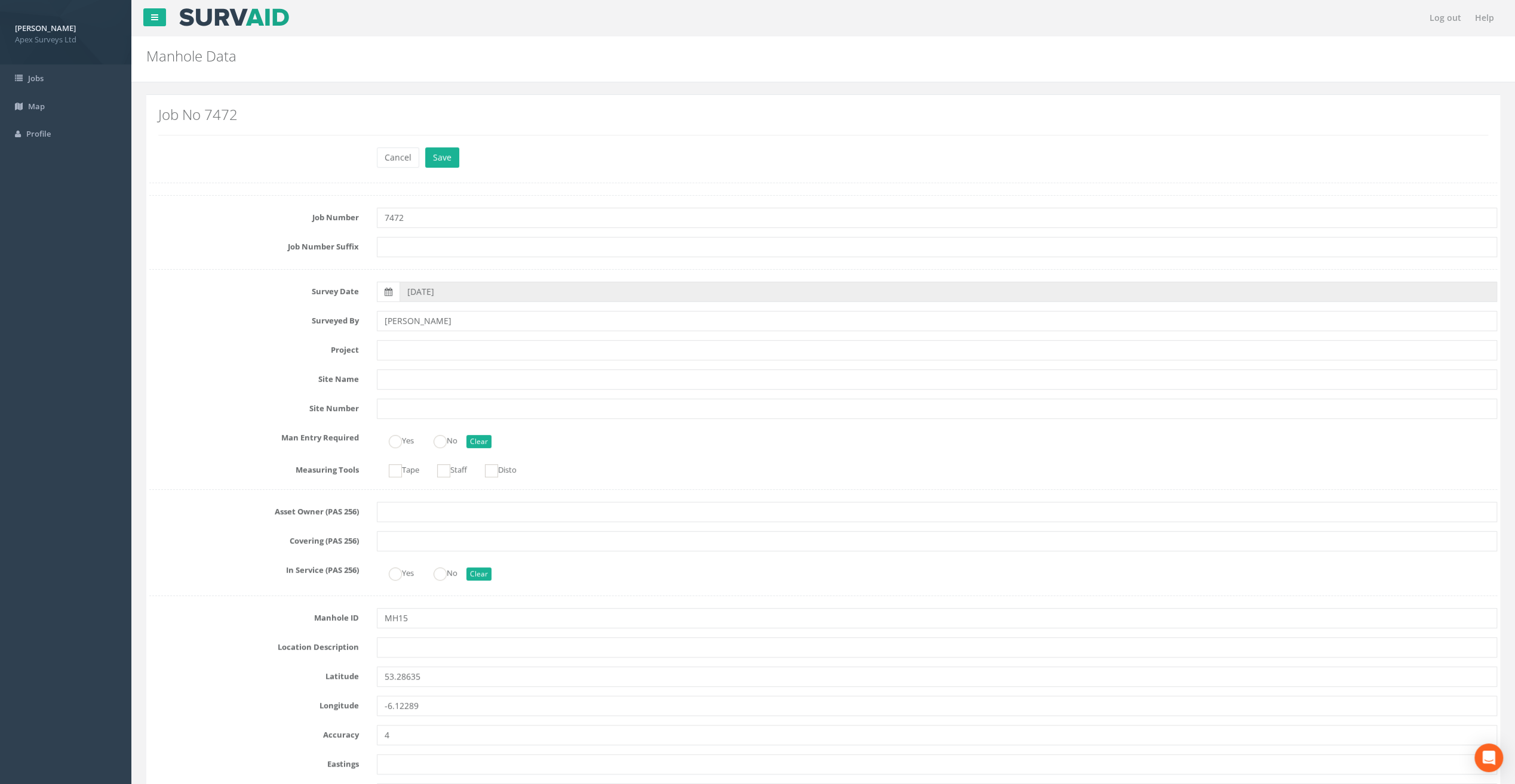
click at [311, 155] on div "Cancel Save Delete" at bounding box center [823, 159] width 1366 height 23
click at [394, 346] on input "text" at bounding box center [936, 350] width 1121 height 20
paste input "Glasthule Buildings"
type input "Glasthule Buildings"
click at [224, 328] on div "Surveyed By [PERSON_NAME]" at bounding box center [823, 321] width 1366 height 20
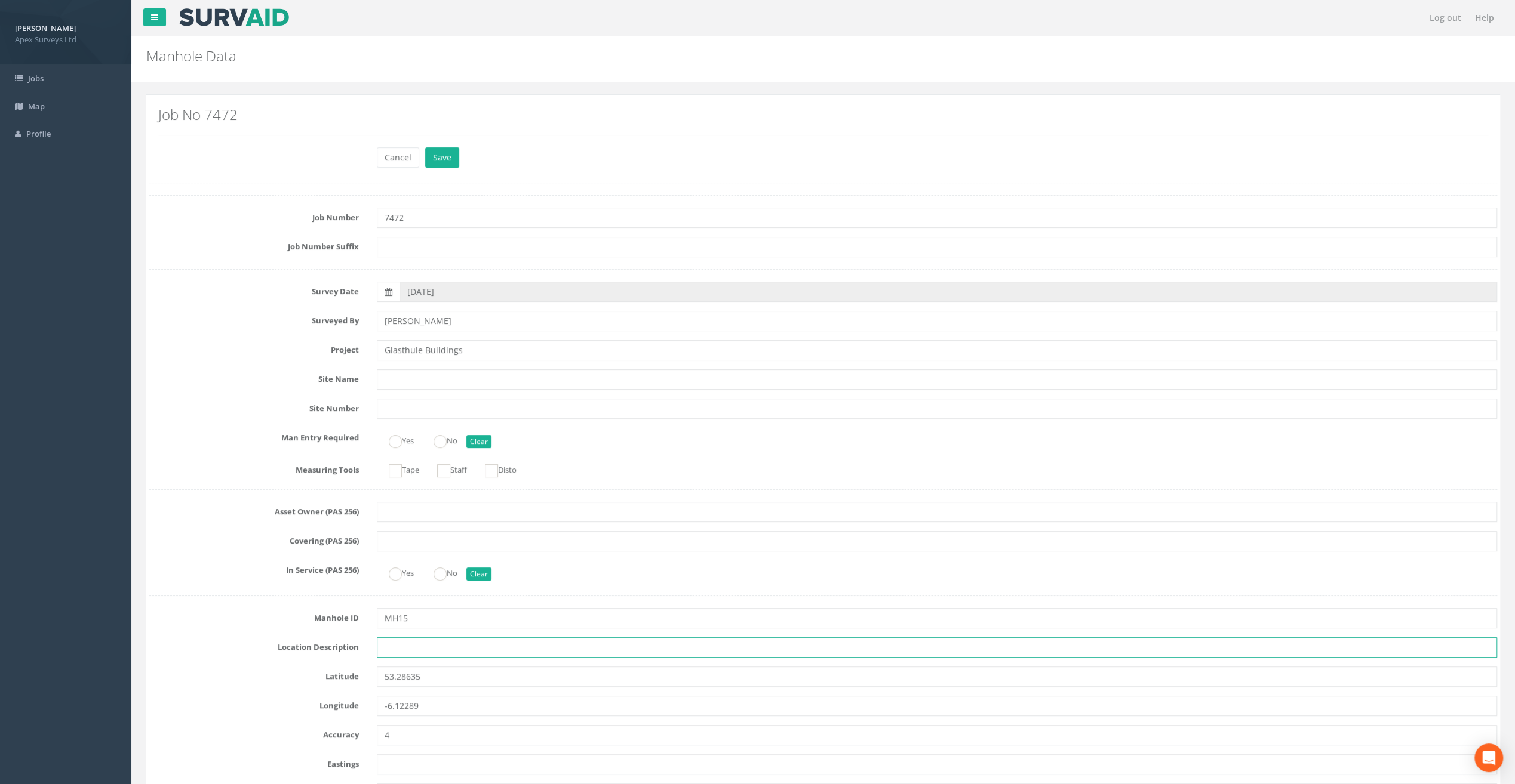
click at [398, 647] on input "text" at bounding box center [936, 647] width 1121 height 20
paste input "Sandycove"
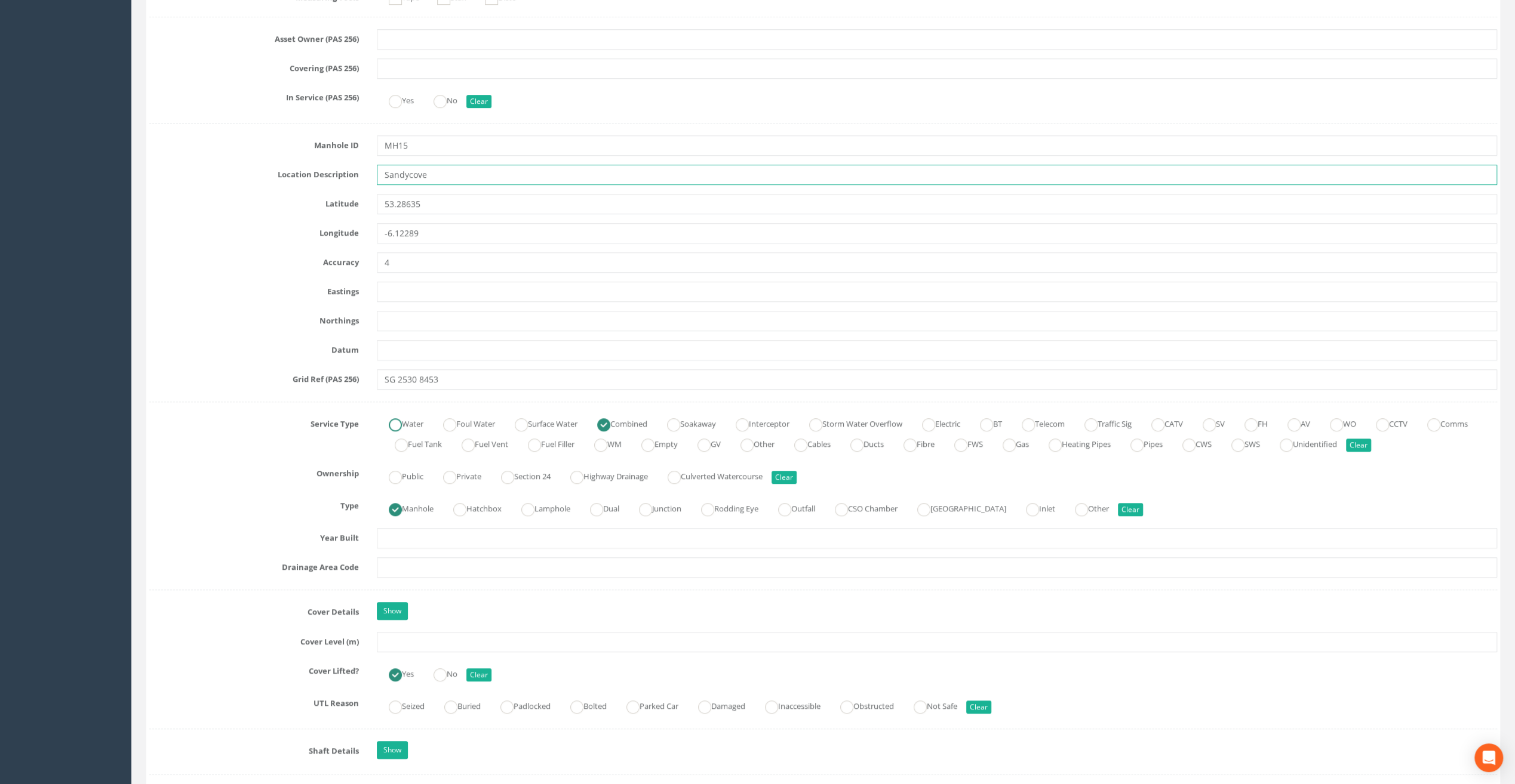
scroll to position [477, 0]
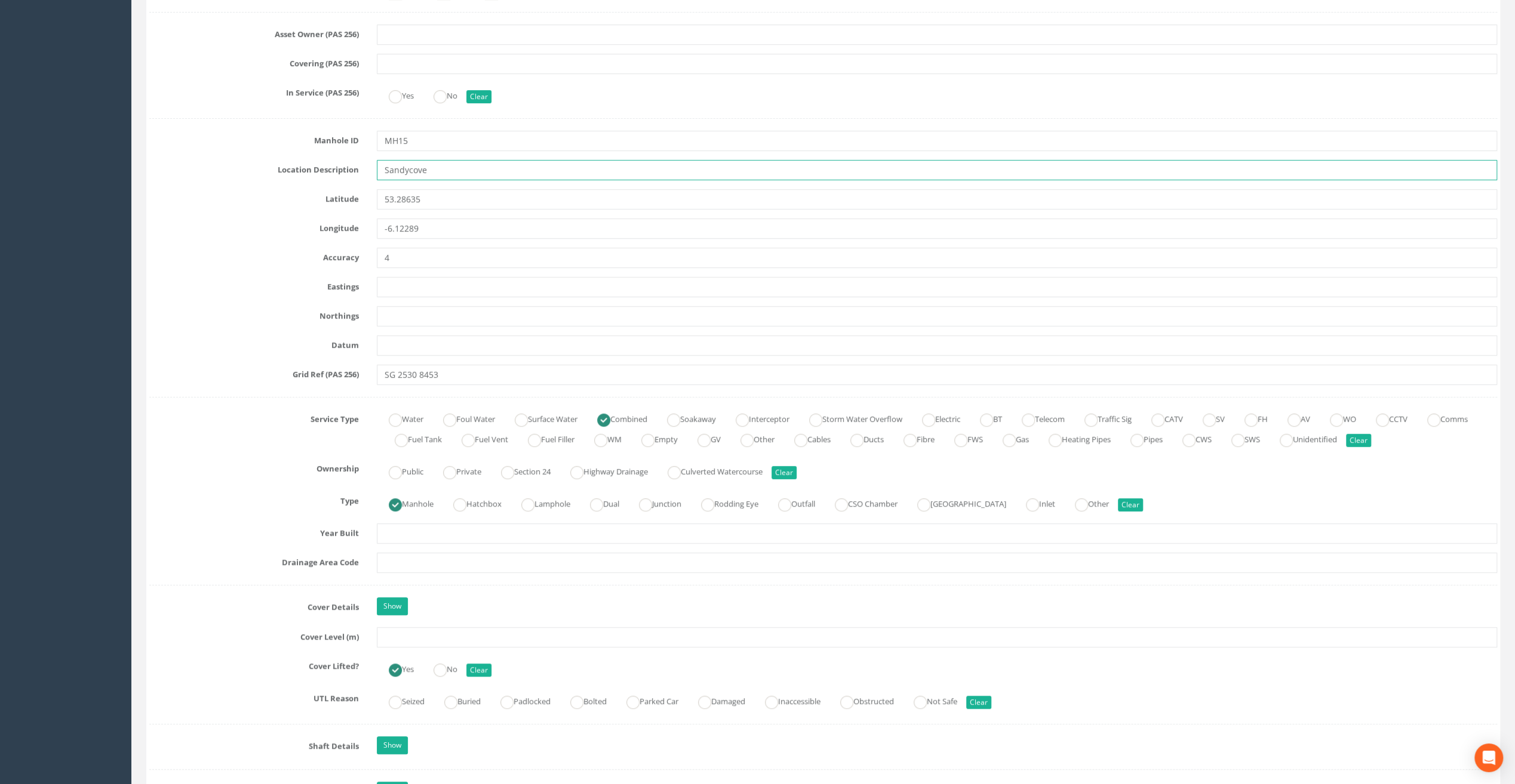
type input "Sandycove"
click at [404, 638] on input "text" at bounding box center [936, 637] width 1121 height 20
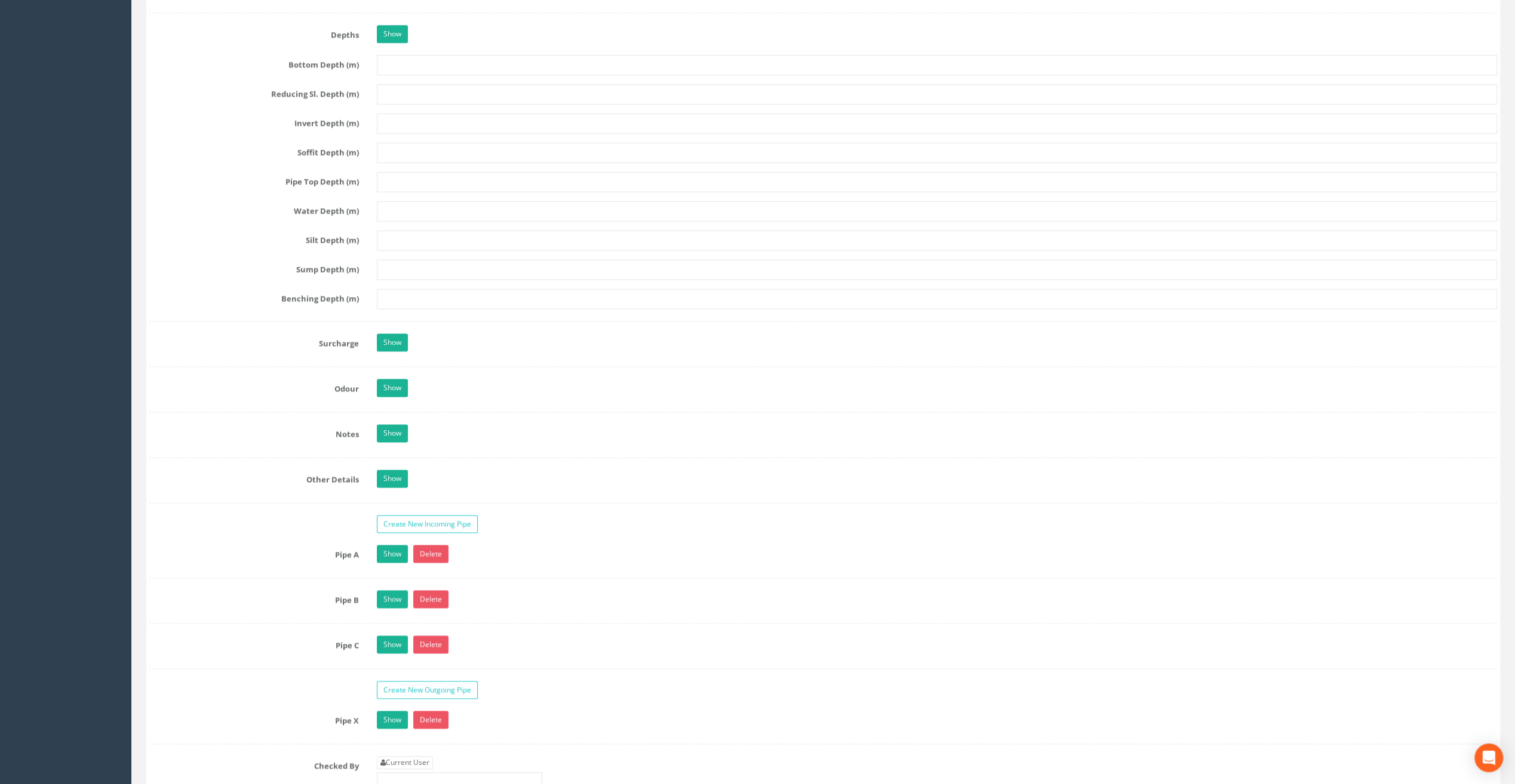
scroll to position [1552, 0]
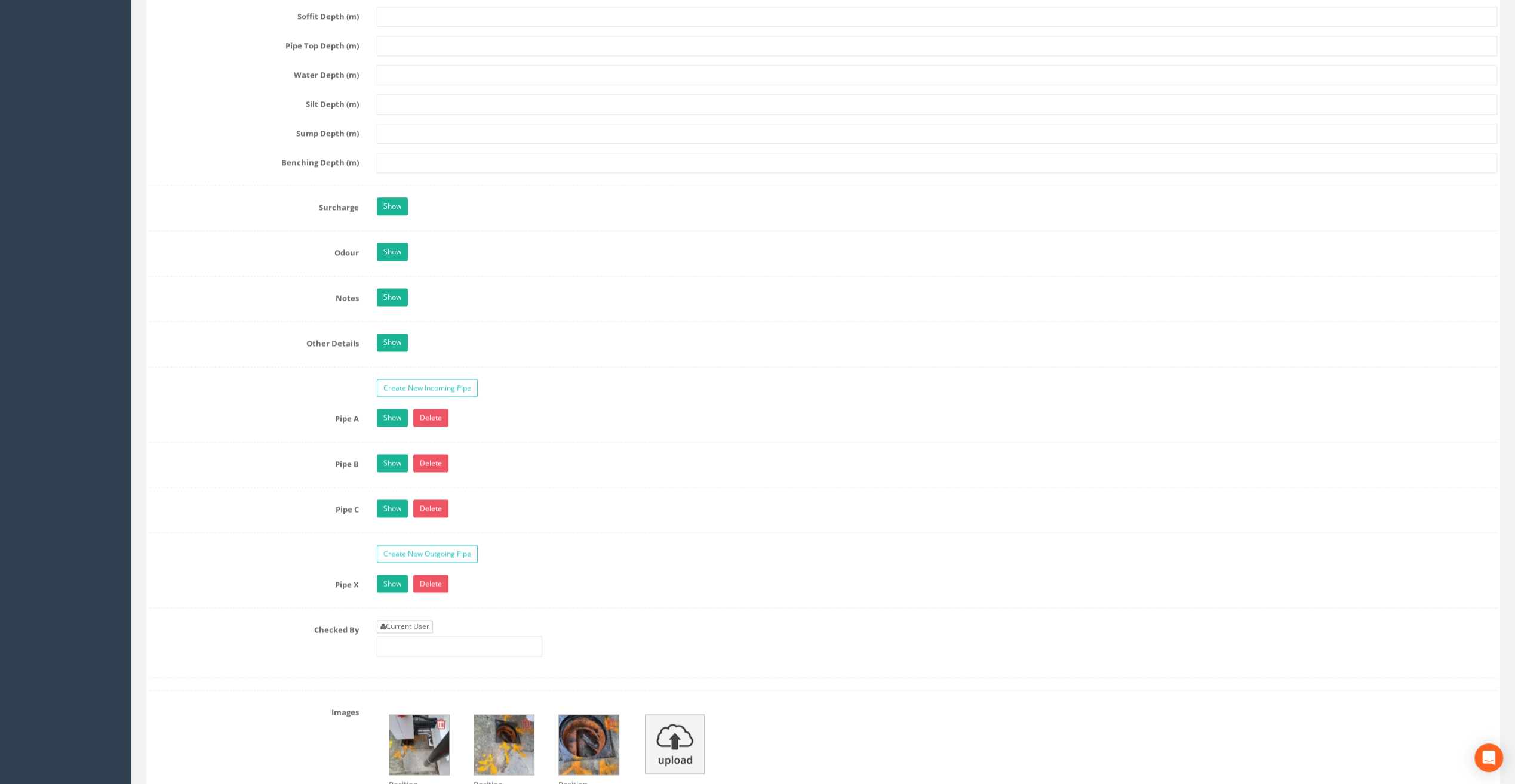
type input "8.54"
click at [407, 620] on link "Current User" at bounding box center [405, 626] width 56 height 13
type input "[PERSON_NAME]"
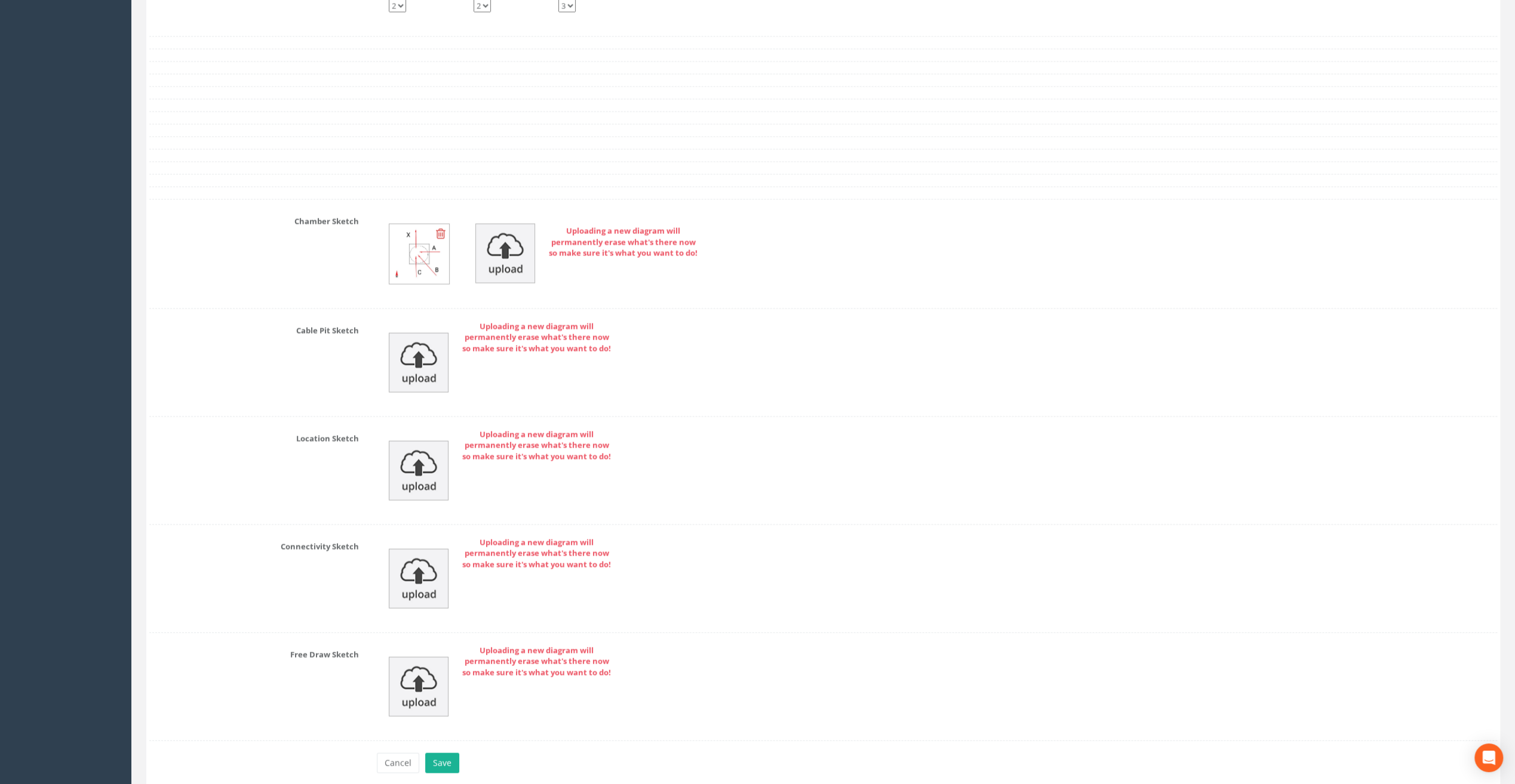
scroll to position [2388, 0]
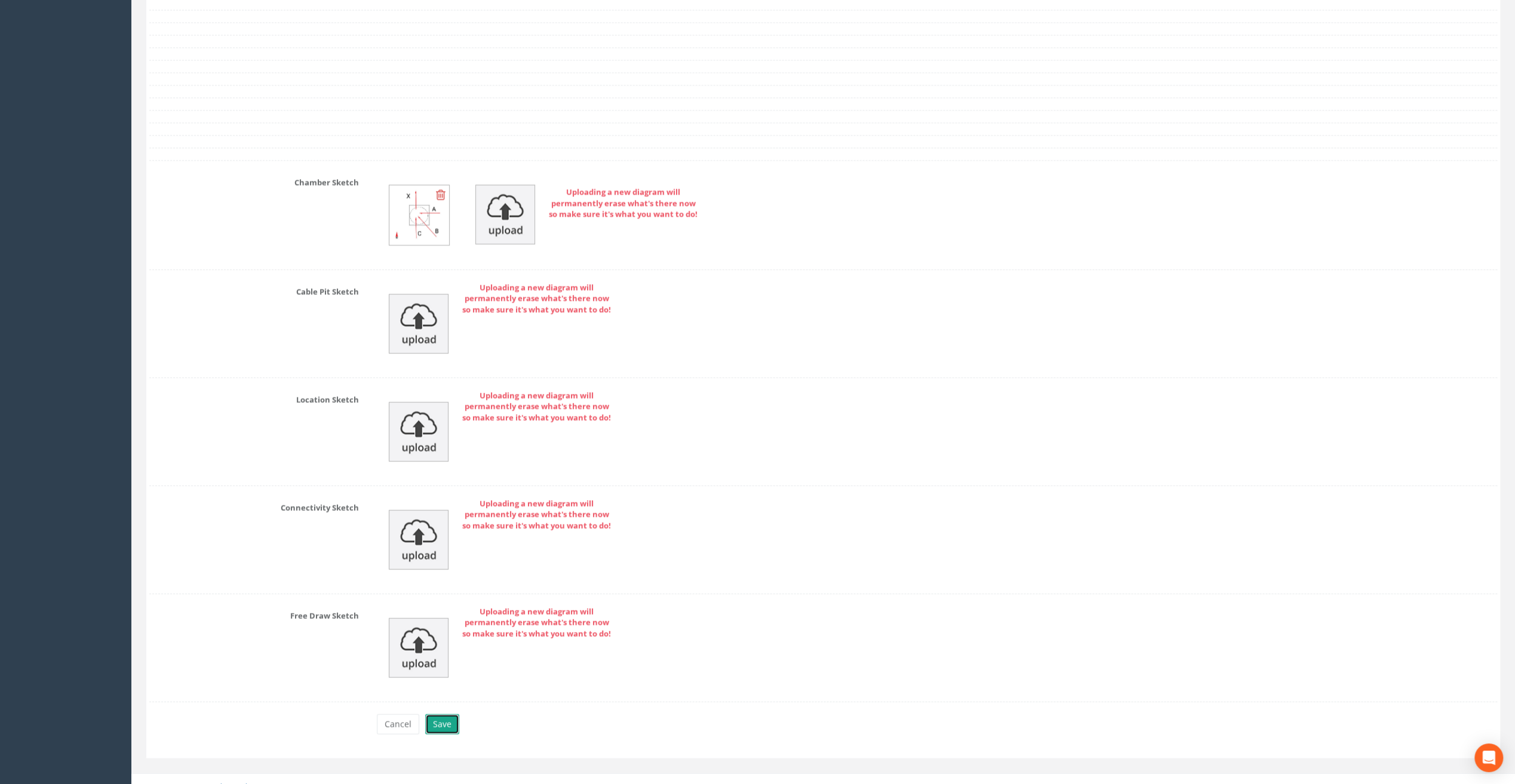
click at [441, 715] on button "Save" at bounding box center [443, 725] width 34 height 20
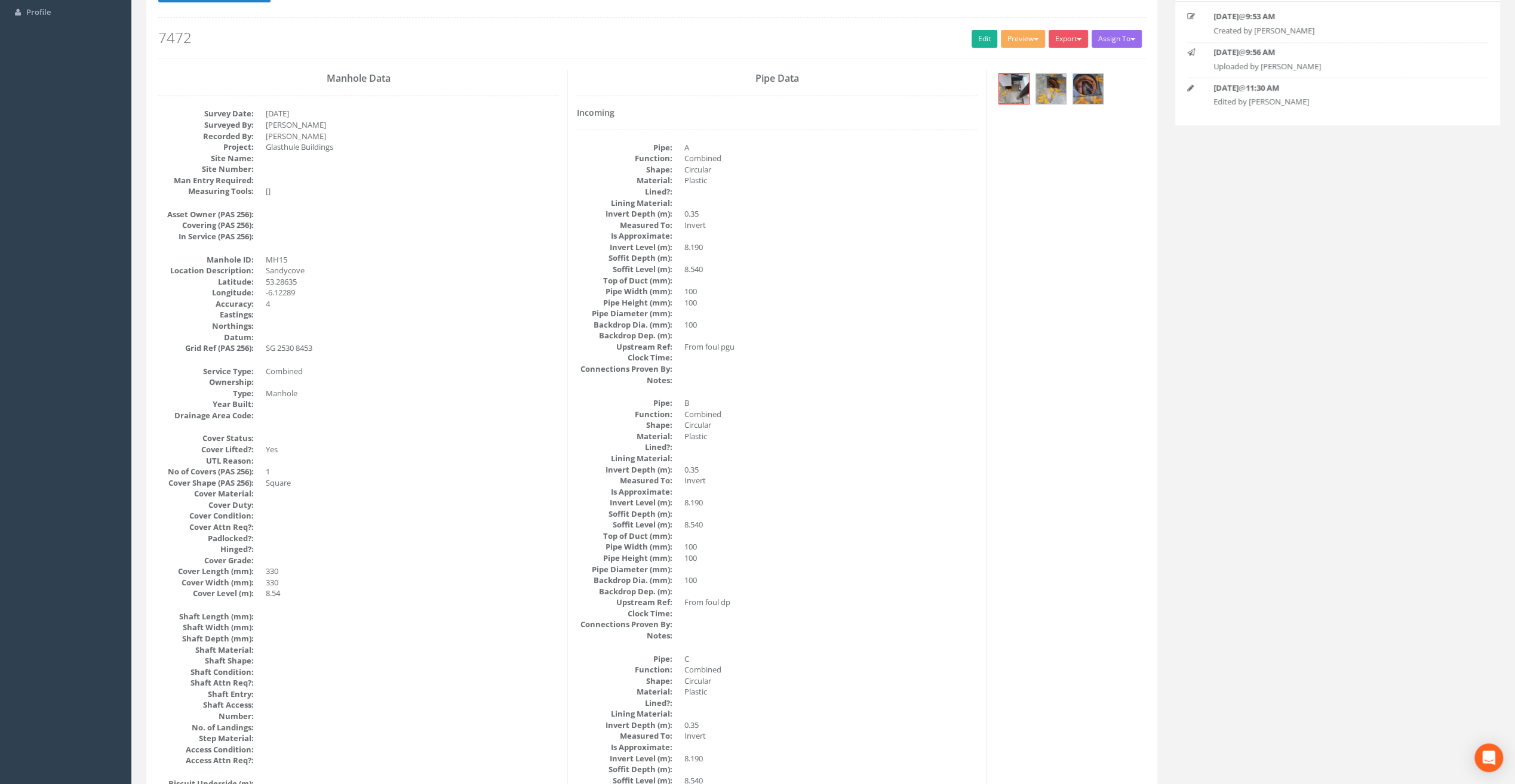
scroll to position [0, 0]
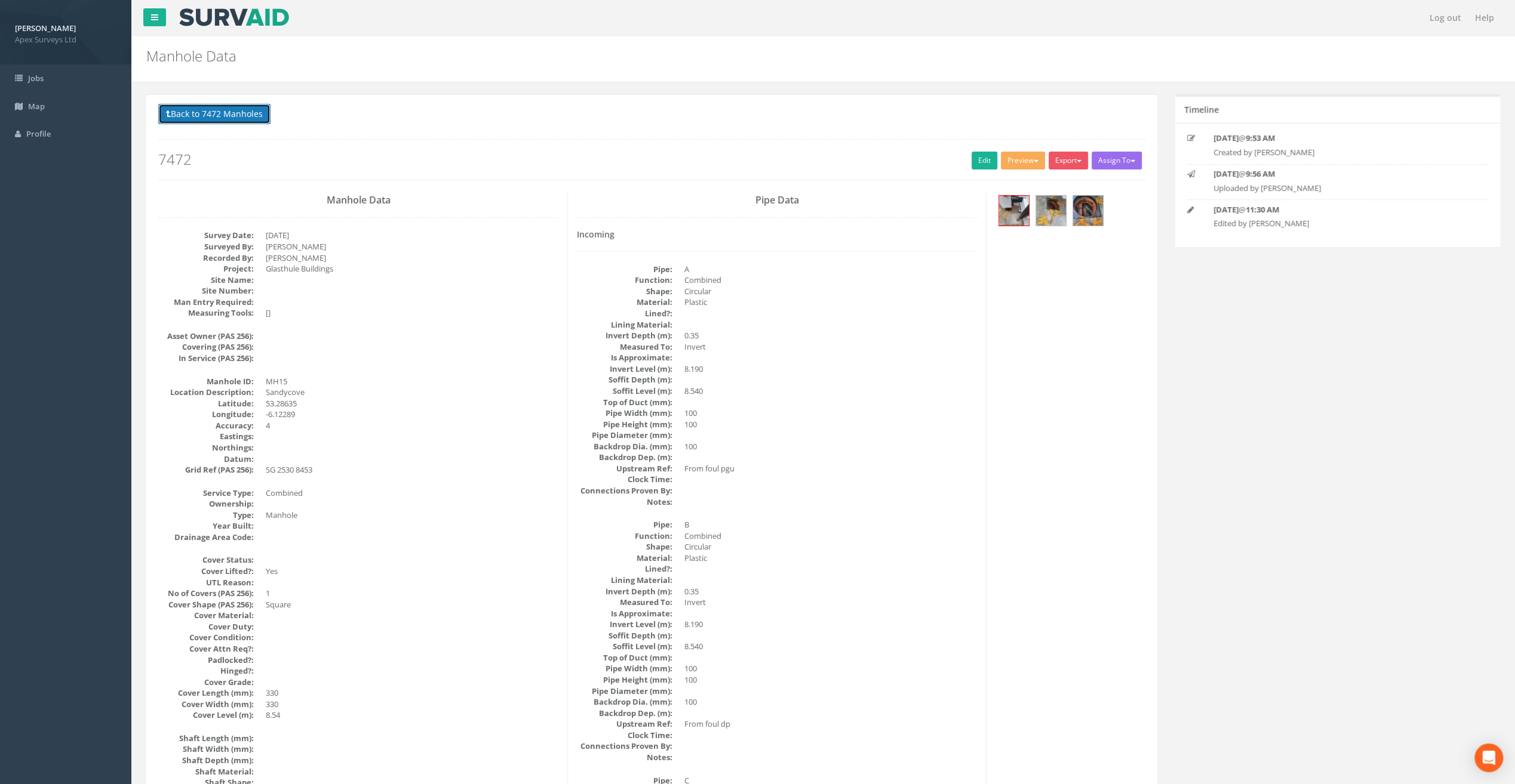
click at [231, 111] on button "Back to 7472 Manholes" at bounding box center [214, 114] width 113 height 20
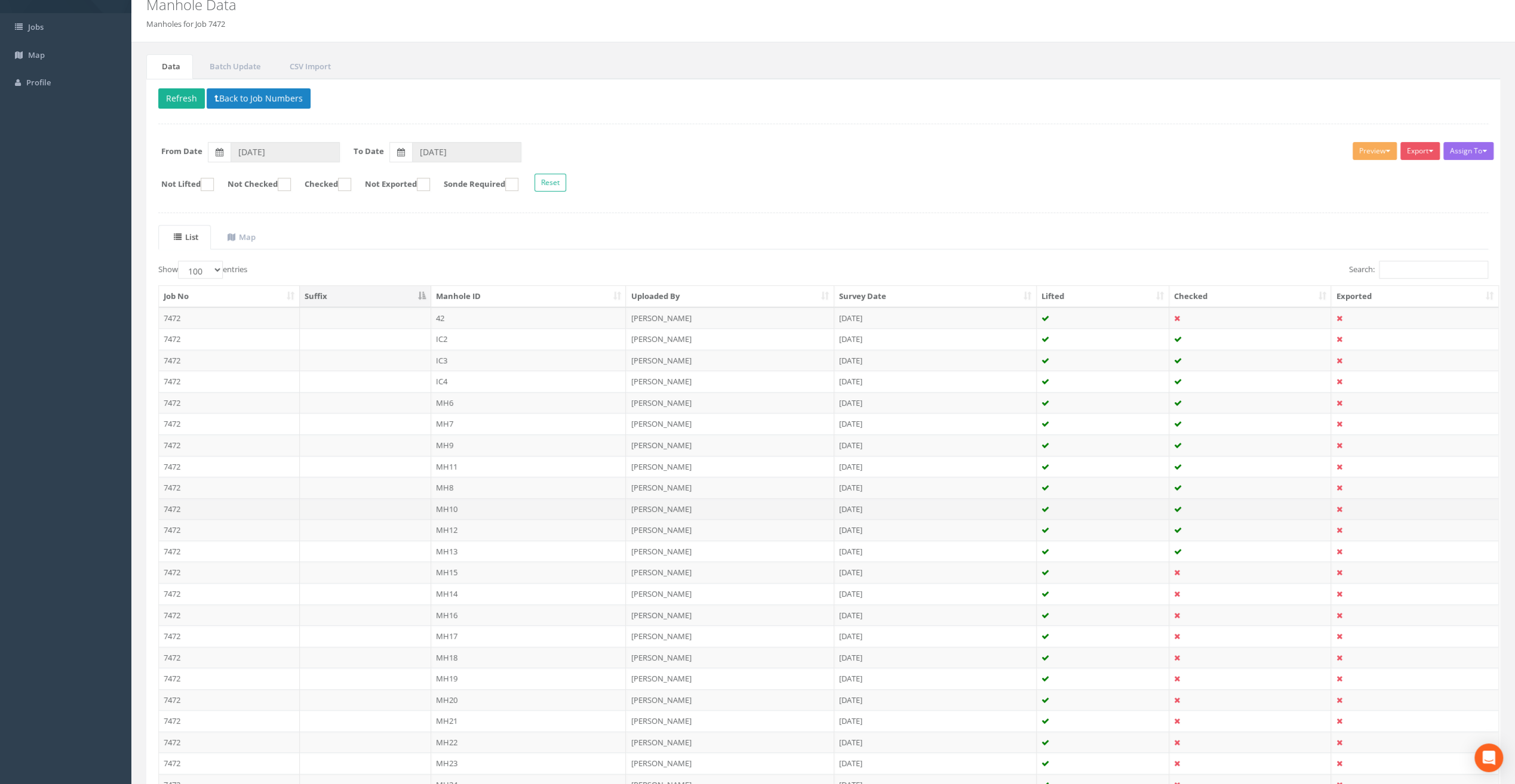
scroll to position [179, 0]
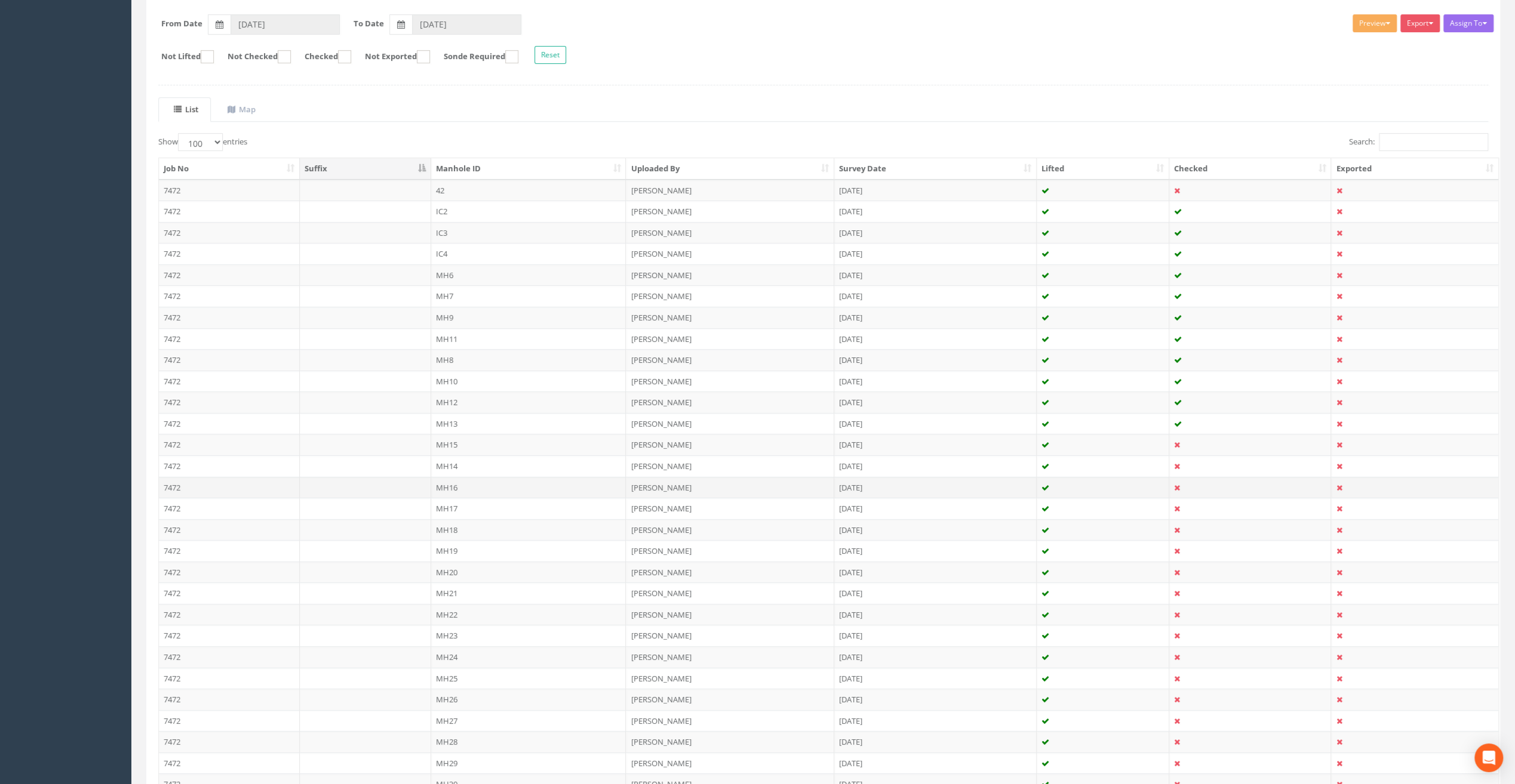
click at [455, 484] on td "MH16" at bounding box center [528, 487] width 195 height 22
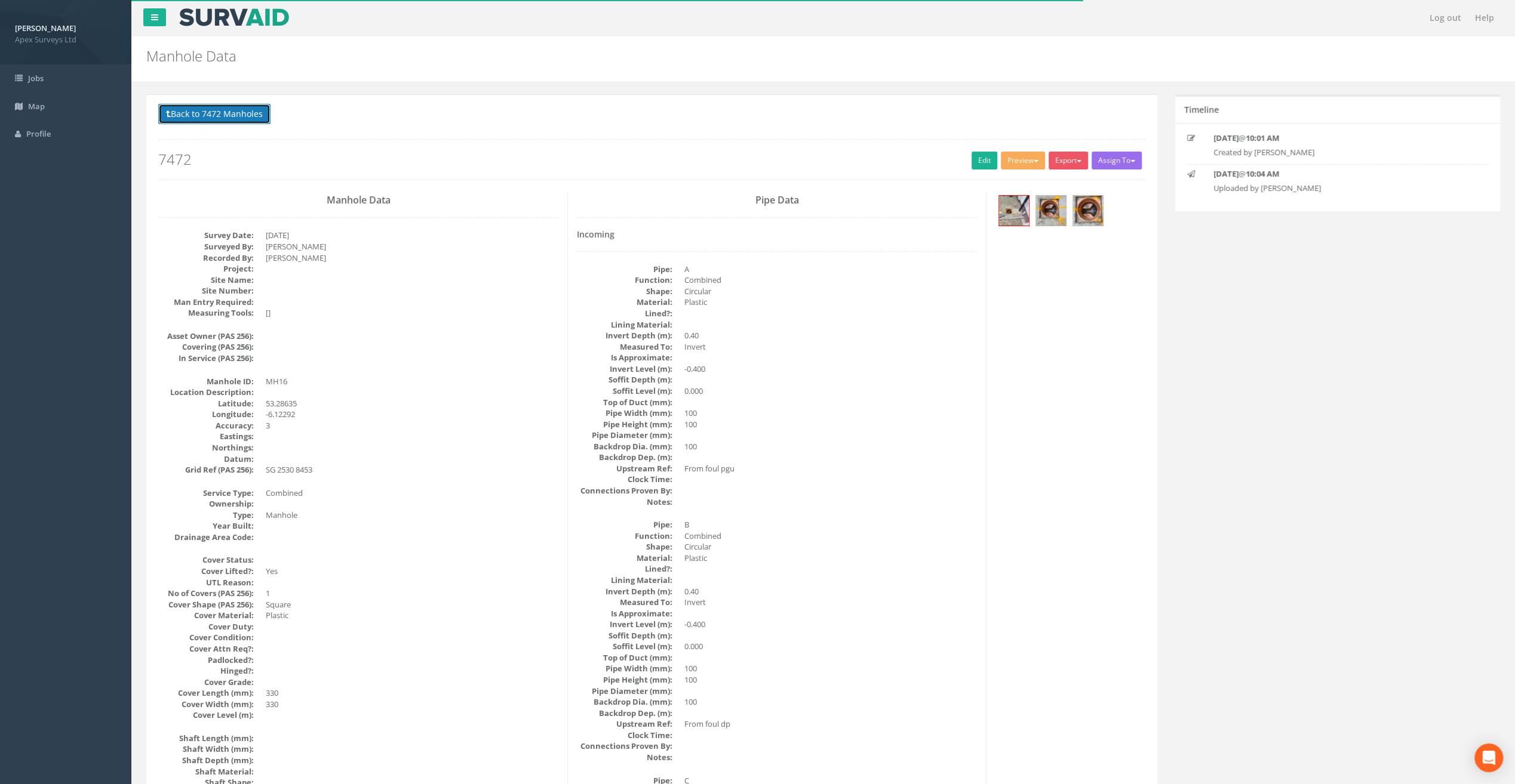
click at [255, 117] on button "Back to 7472 Manholes" at bounding box center [214, 114] width 113 height 20
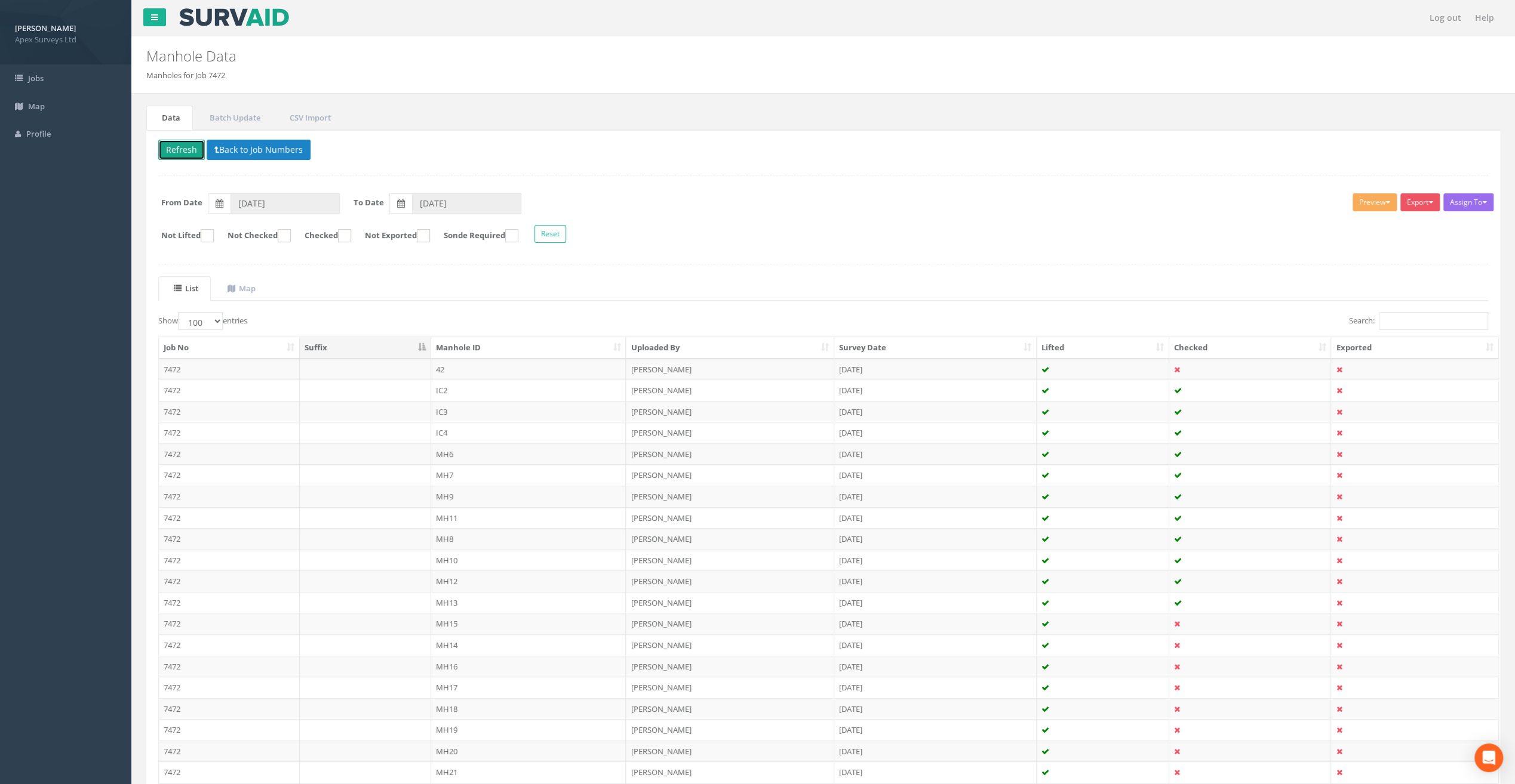
click at [174, 151] on button "Refresh" at bounding box center [182, 150] width 47 height 20
click at [302, 231] on form "Not Lifted Not Checked Checked Not Exported Sonde Required Reset" at bounding box center [823, 235] width 1348 height 21
click at [291, 234] on ins at bounding box center [284, 235] width 13 height 13
checkbox input "true"
click at [174, 148] on button "Refresh" at bounding box center [182, 150] width 47 height 20
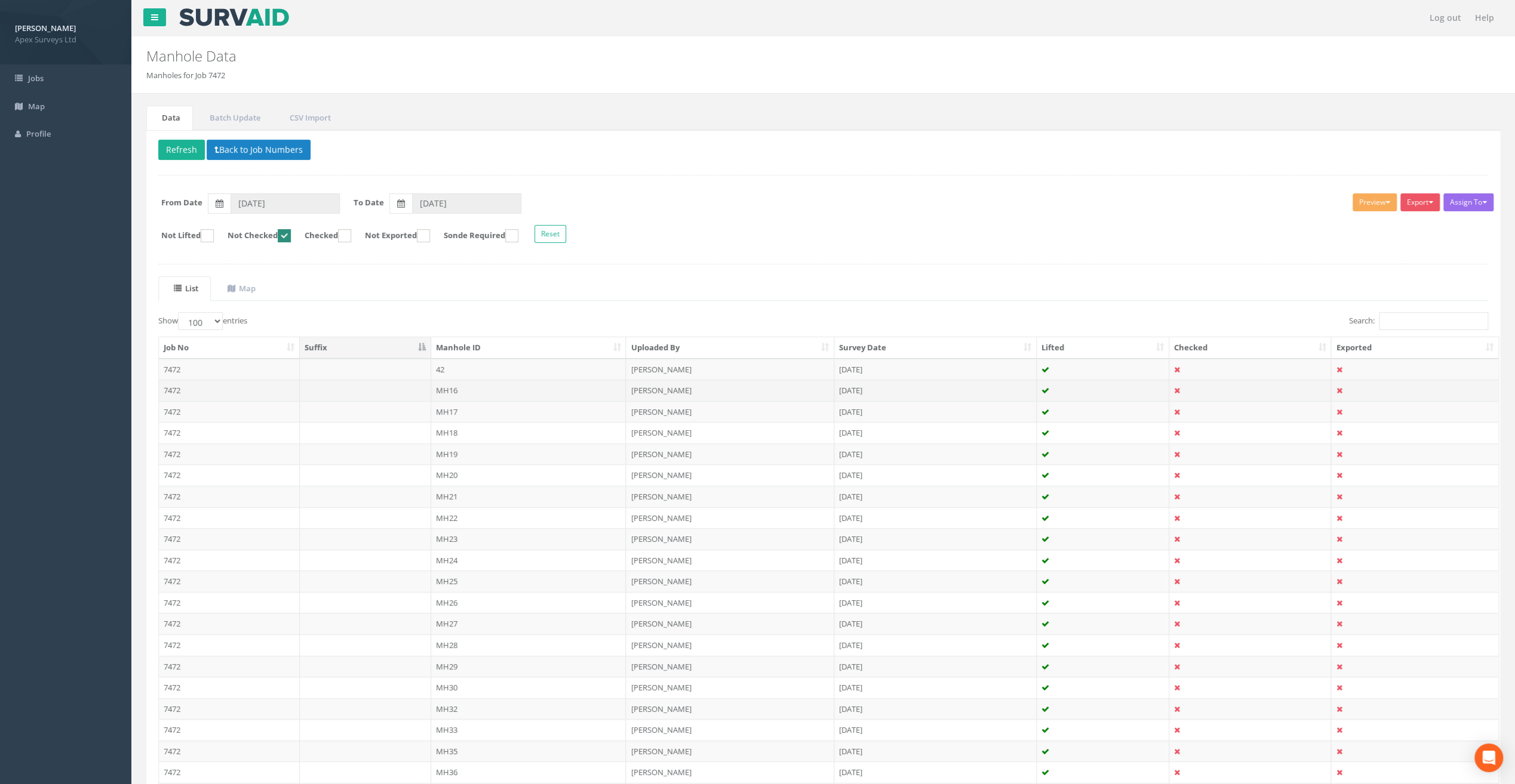
click at [448, 388] on td "MH16" at bounding box center [528, 390] width 195 height 22
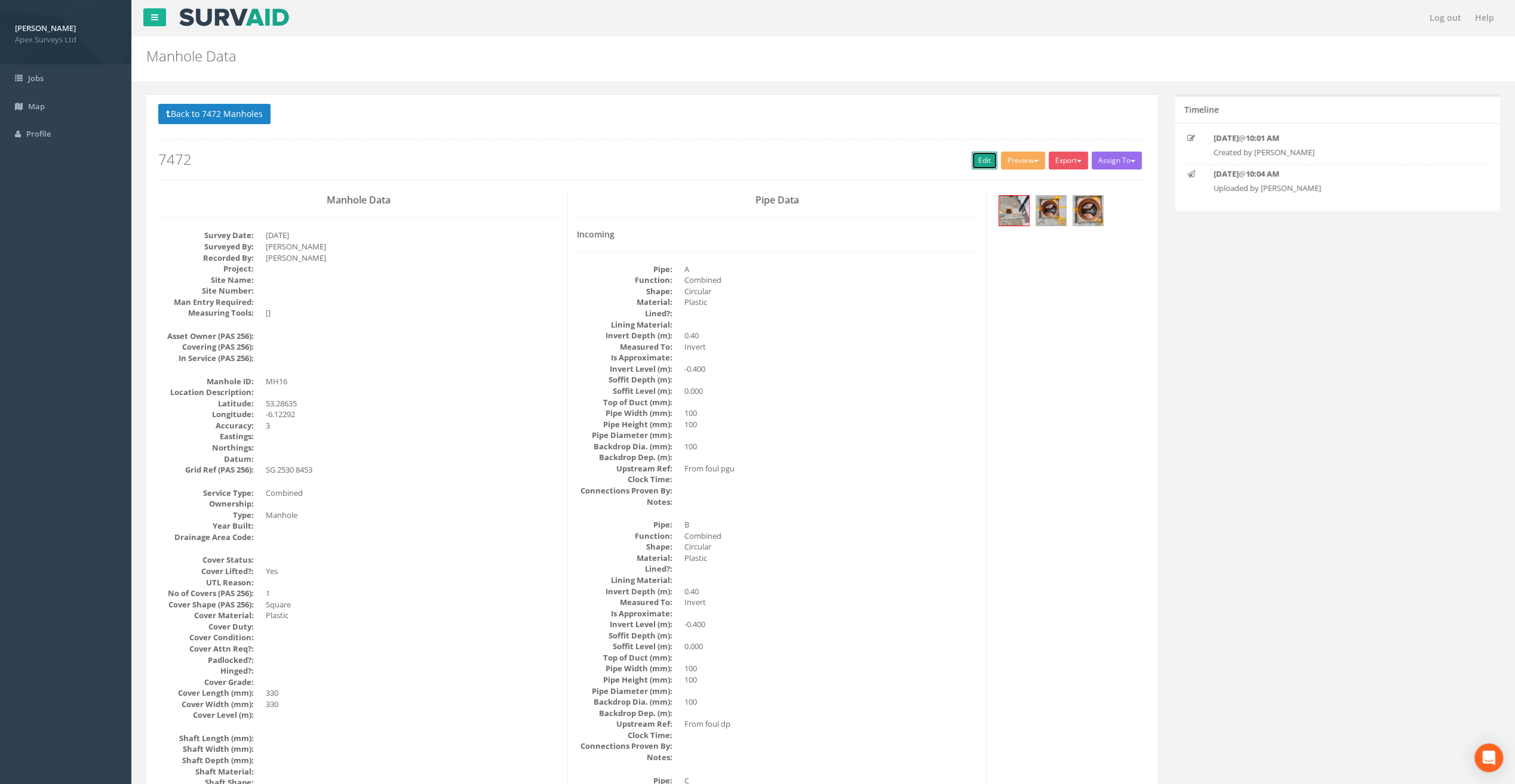
click at [985, 158] on link "Edit" at bounding box center [984, 160] width 26 height 18
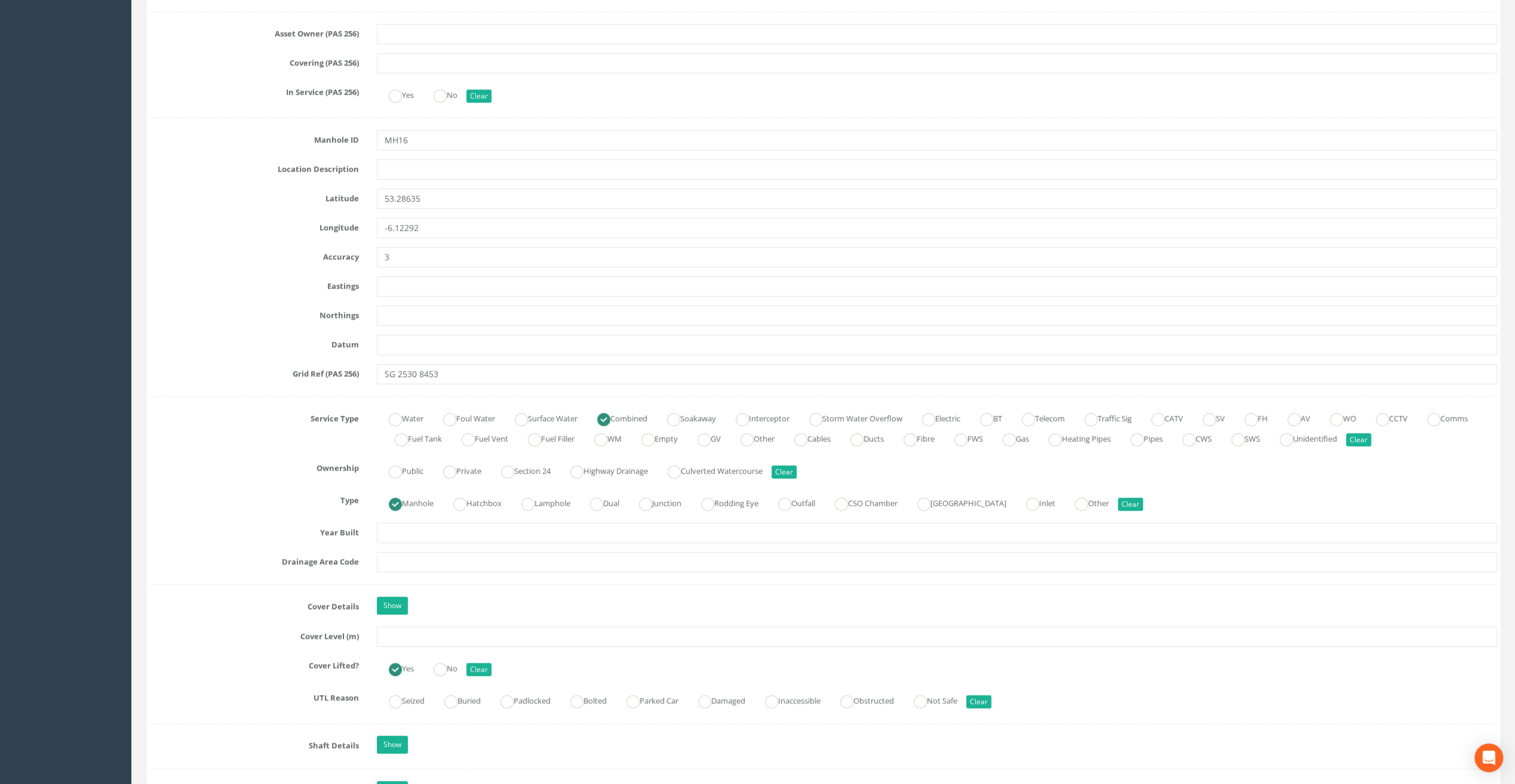
scroll to position [537, 0]
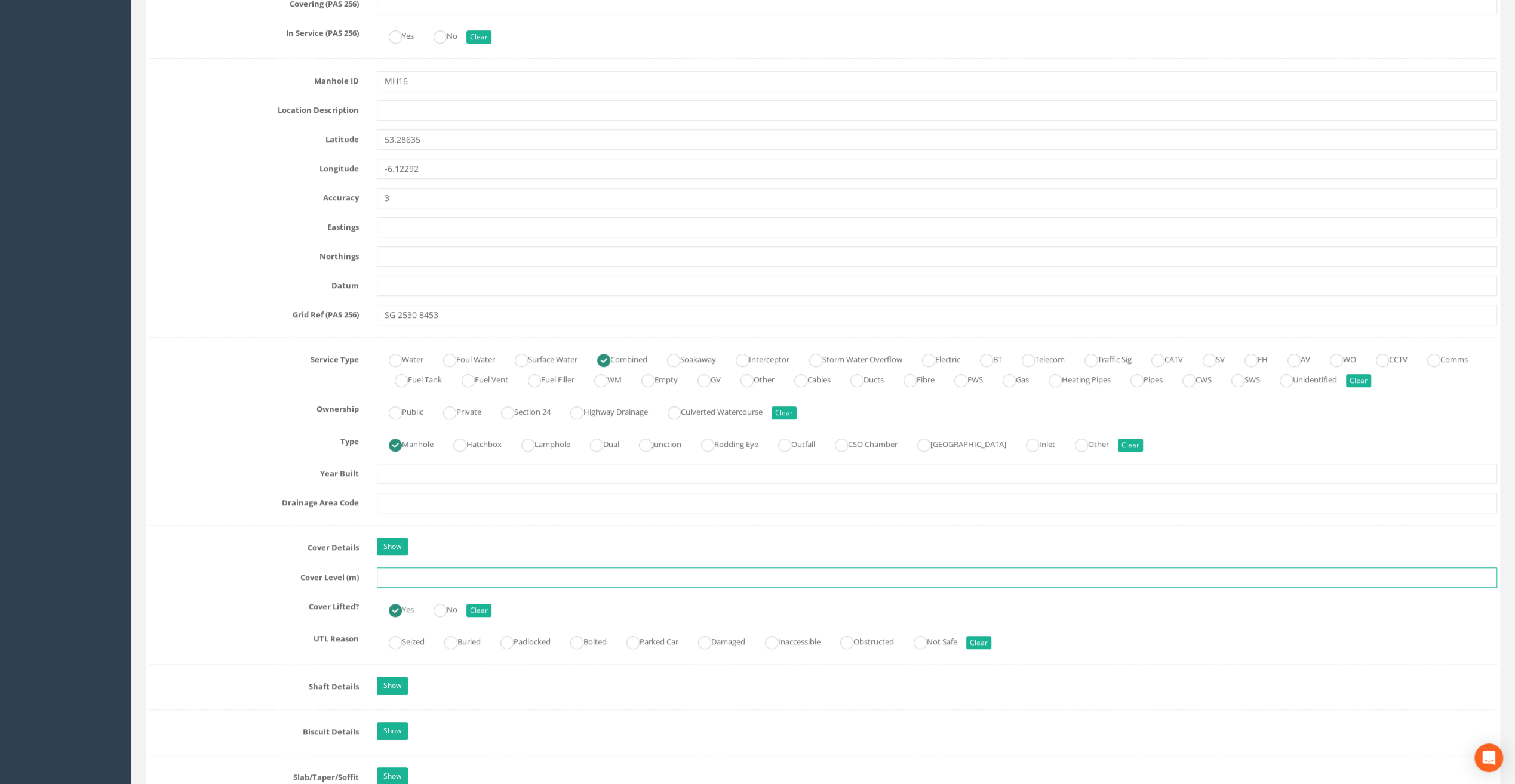
click at [407, 574] on input "text" at bounding box center [936, 578] width 1121 height 20
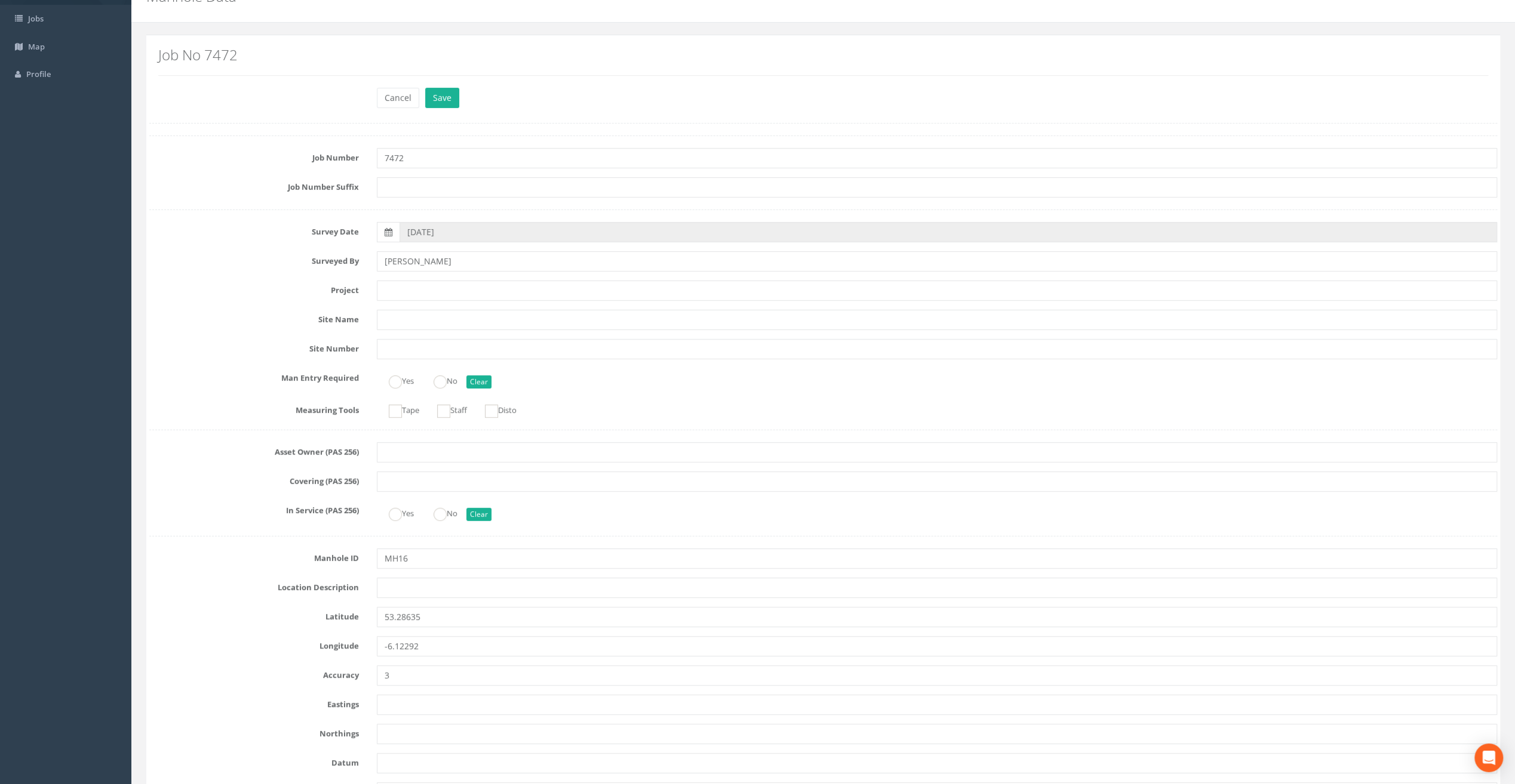
scroll to position [0, 0]
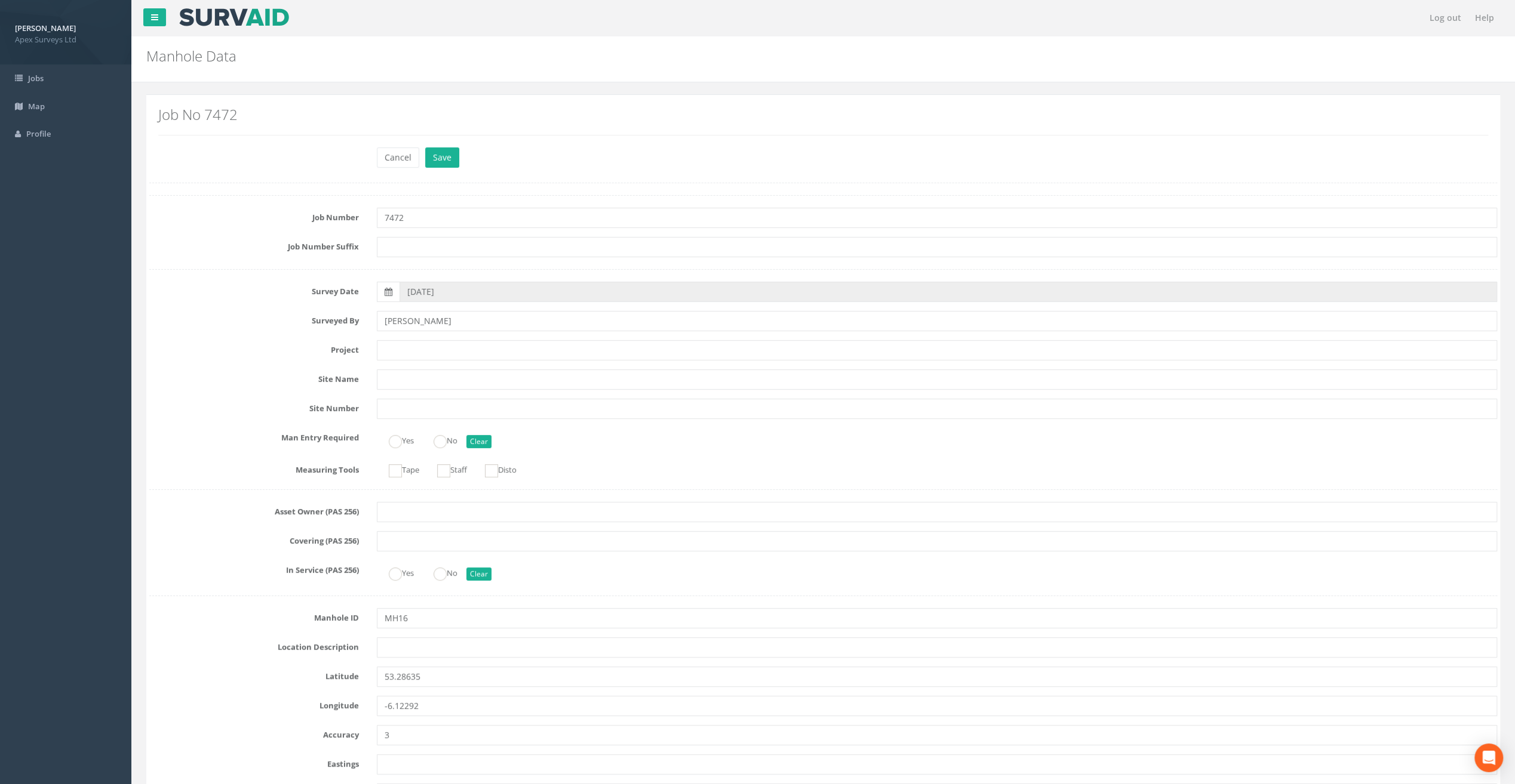
type input "8.69"
click at [418, 646] on input "text" at bounding box center [936, 647] width 1121 height 20
paste input "Sandycove"
type input "Sandycove"
drag, startPoint x: 321, startPoint y: 58, endPoint x: 328, endPoint y: 64, distance: 9.2
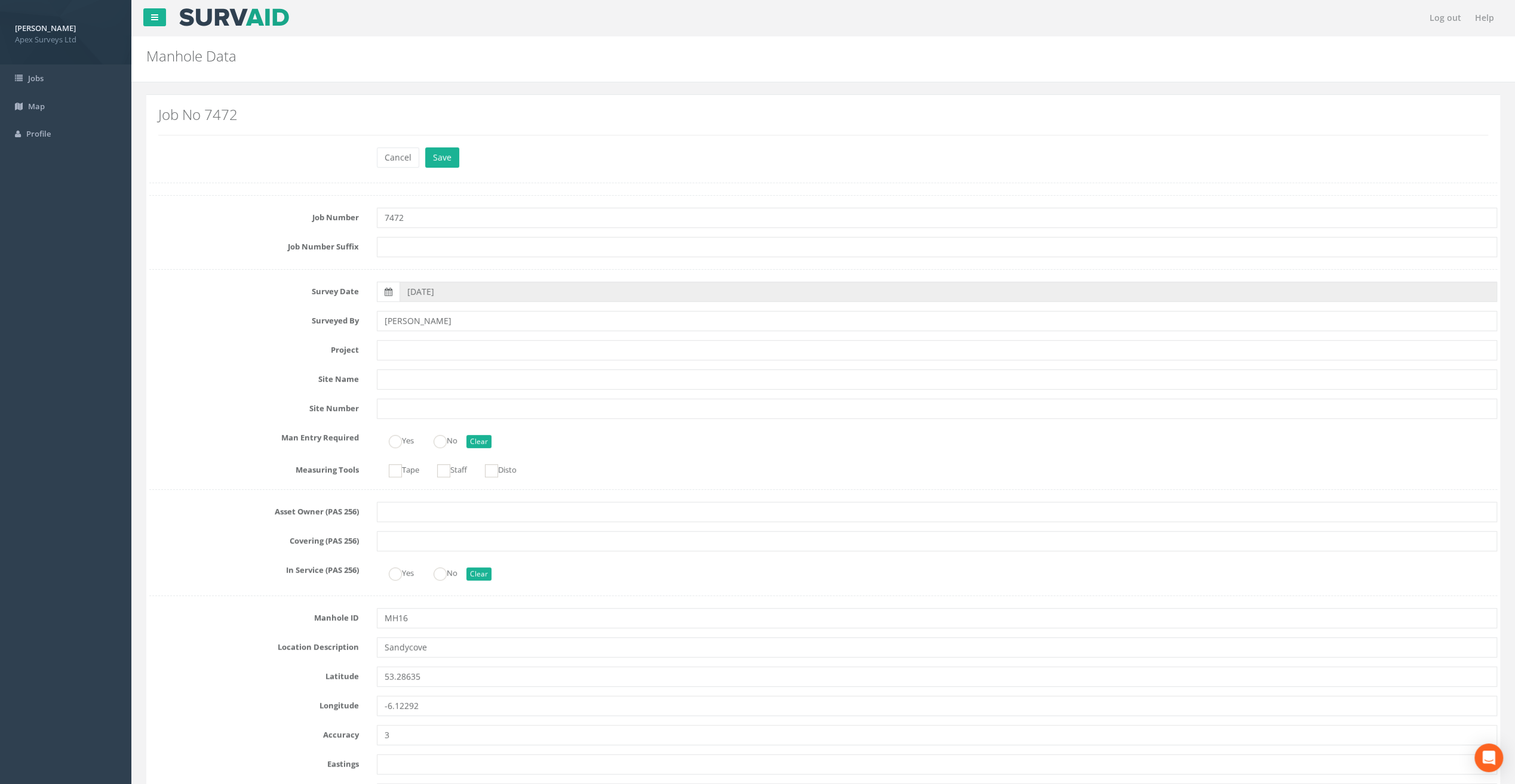
click at [321, 58] on h2 "Manhole Data" at bounding box center [708, 56] width 1125 height 16
click at [389, 345] on input "text" at bounding box center [936, 350] width 1121 height 20
paste input "Glasthule Buildings"
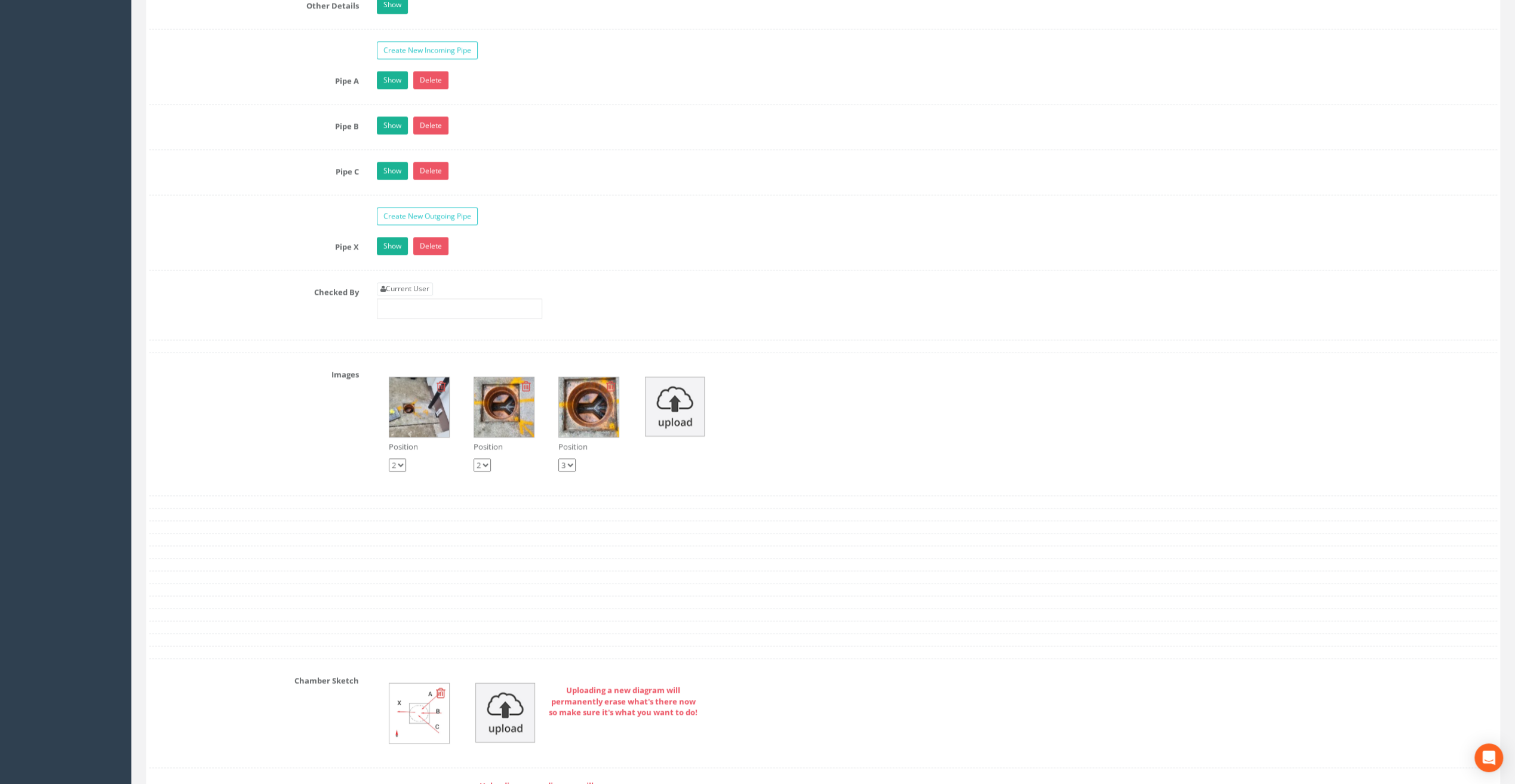
scroll to position [1851, 0]
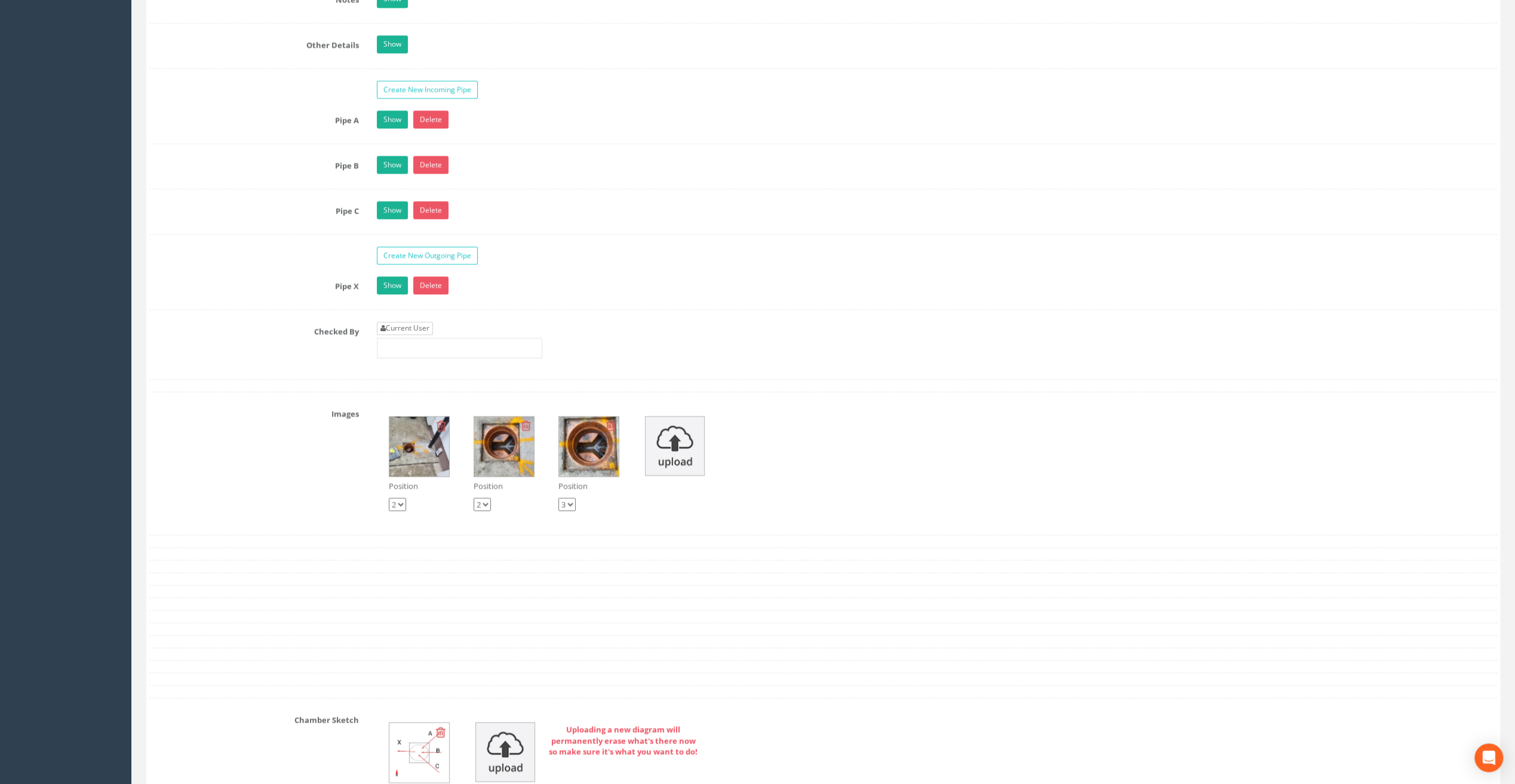
type input "Glasthule Buildings"
click at [425, 321] on link "Current User" at bounding box center [405, 328] width 56 height 13
type input "[PERSON_NAME]"
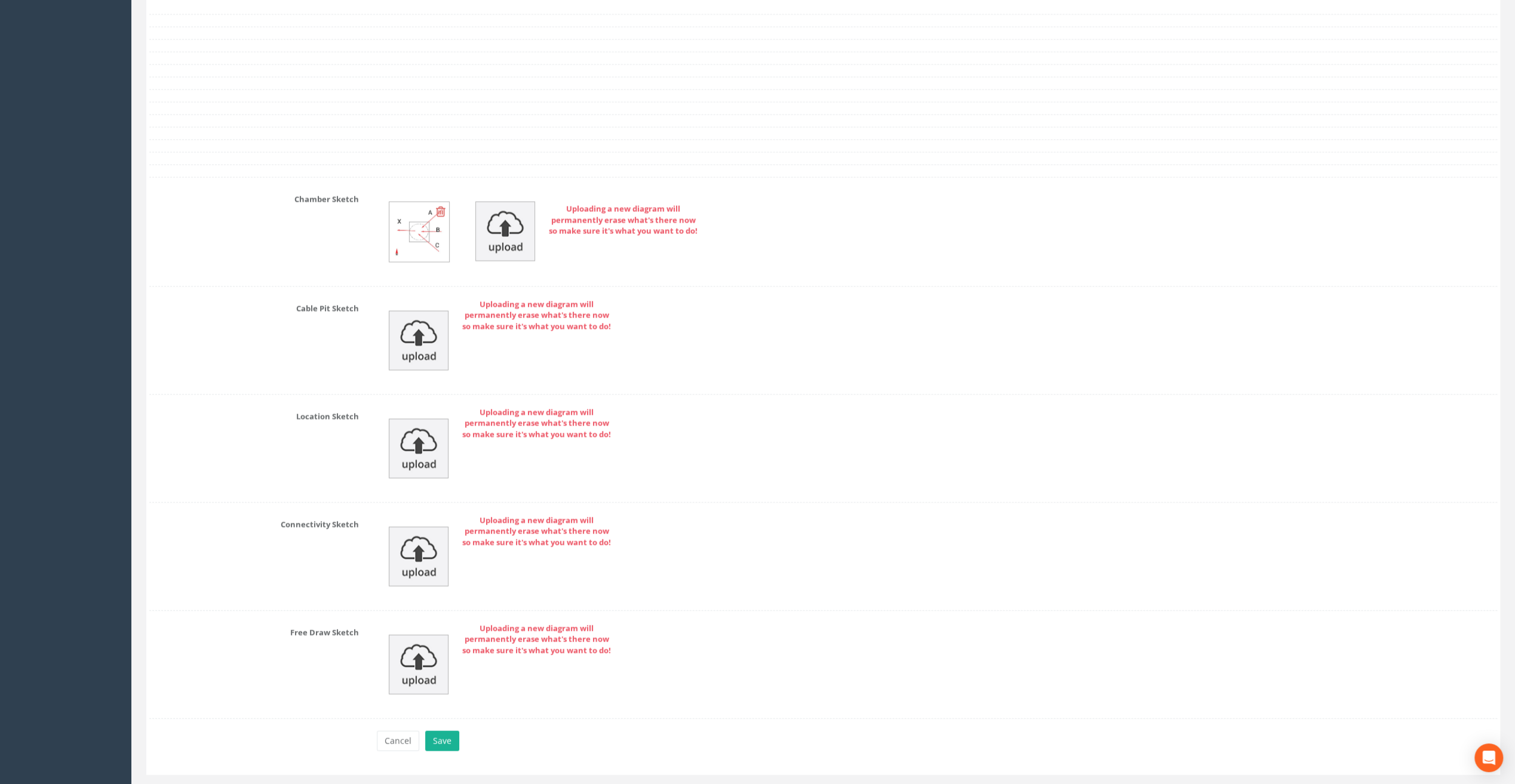
scroll to position [2388, 0]
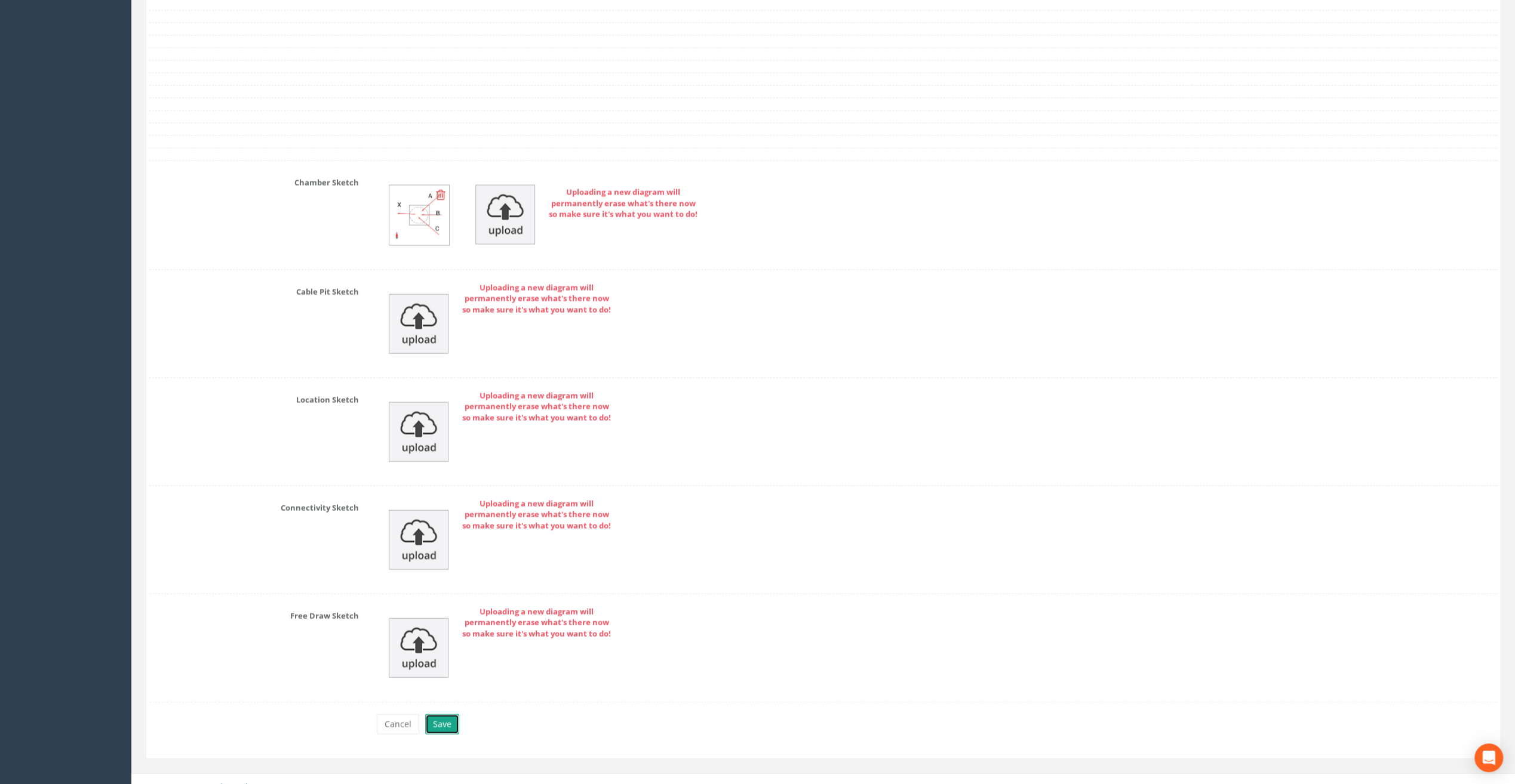
click at [447, 715] on button "Save" at bounding box center [443, 725] width 34 height 20
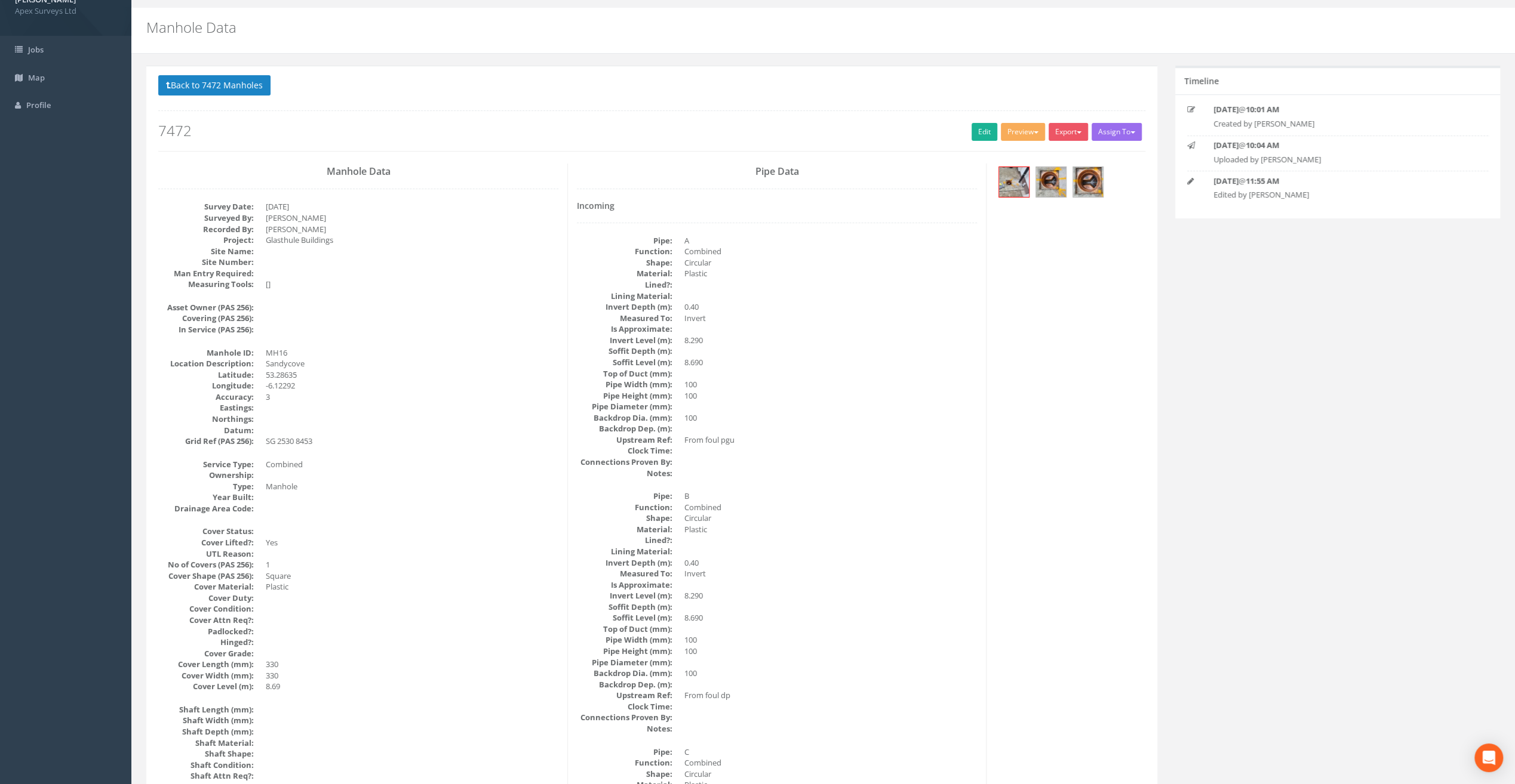
scroll to position [0, 0]
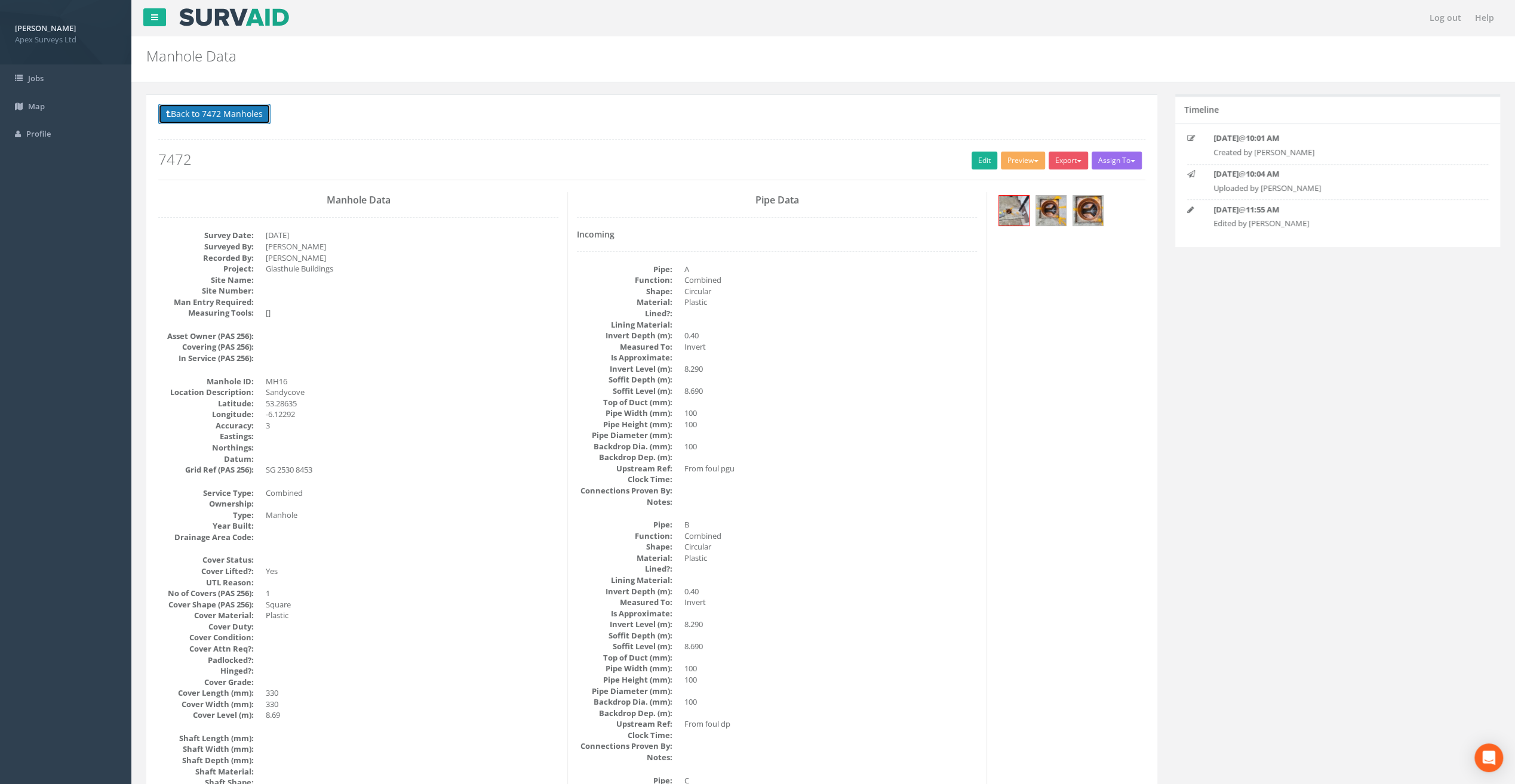
click at [211, 106] on button "Back to 7472 Manholes" at bounding box center [214, 114] width 113 height 20
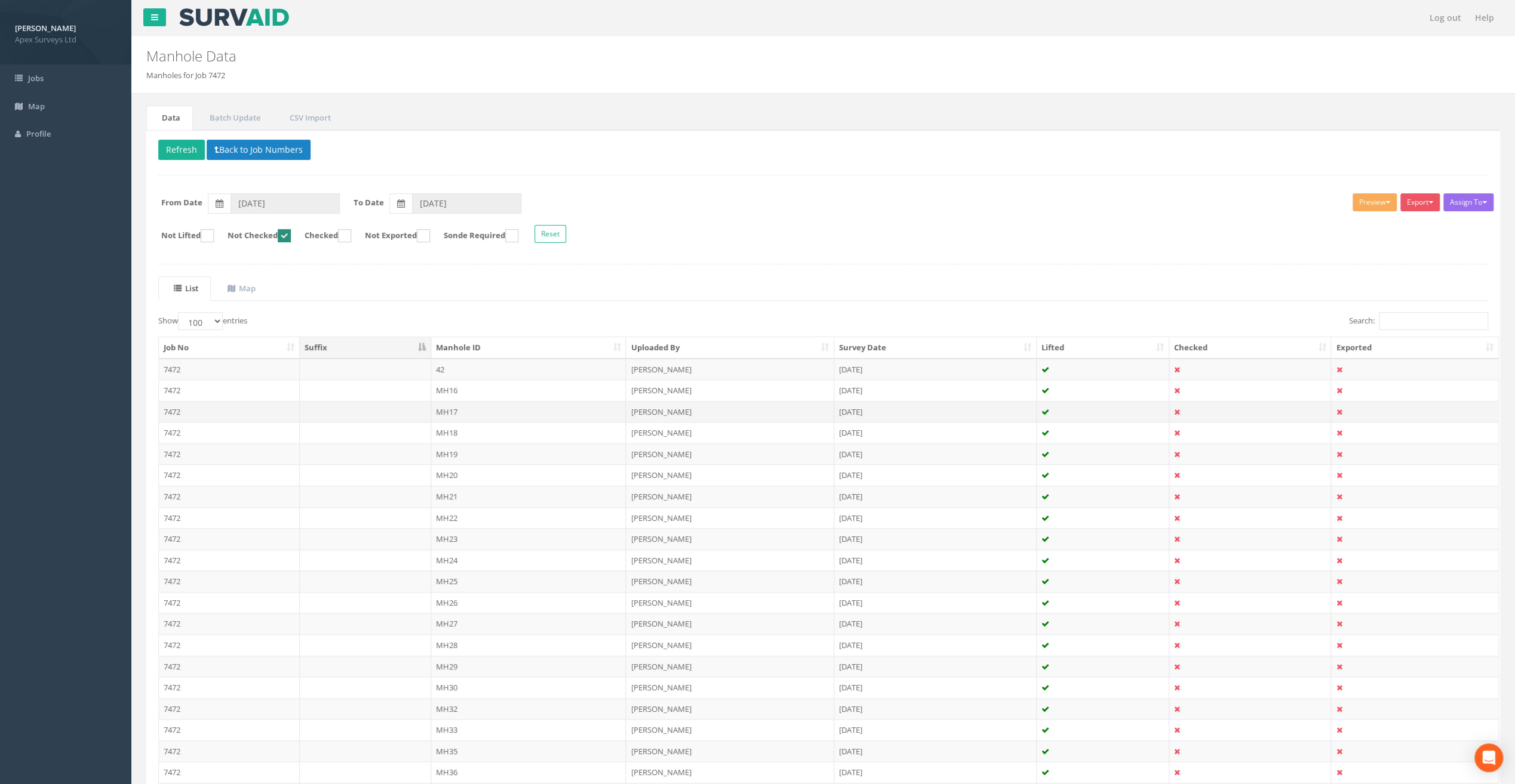
click at [451, 408] on td "MH17" at bounding box center [528, 412] width 195 height 22
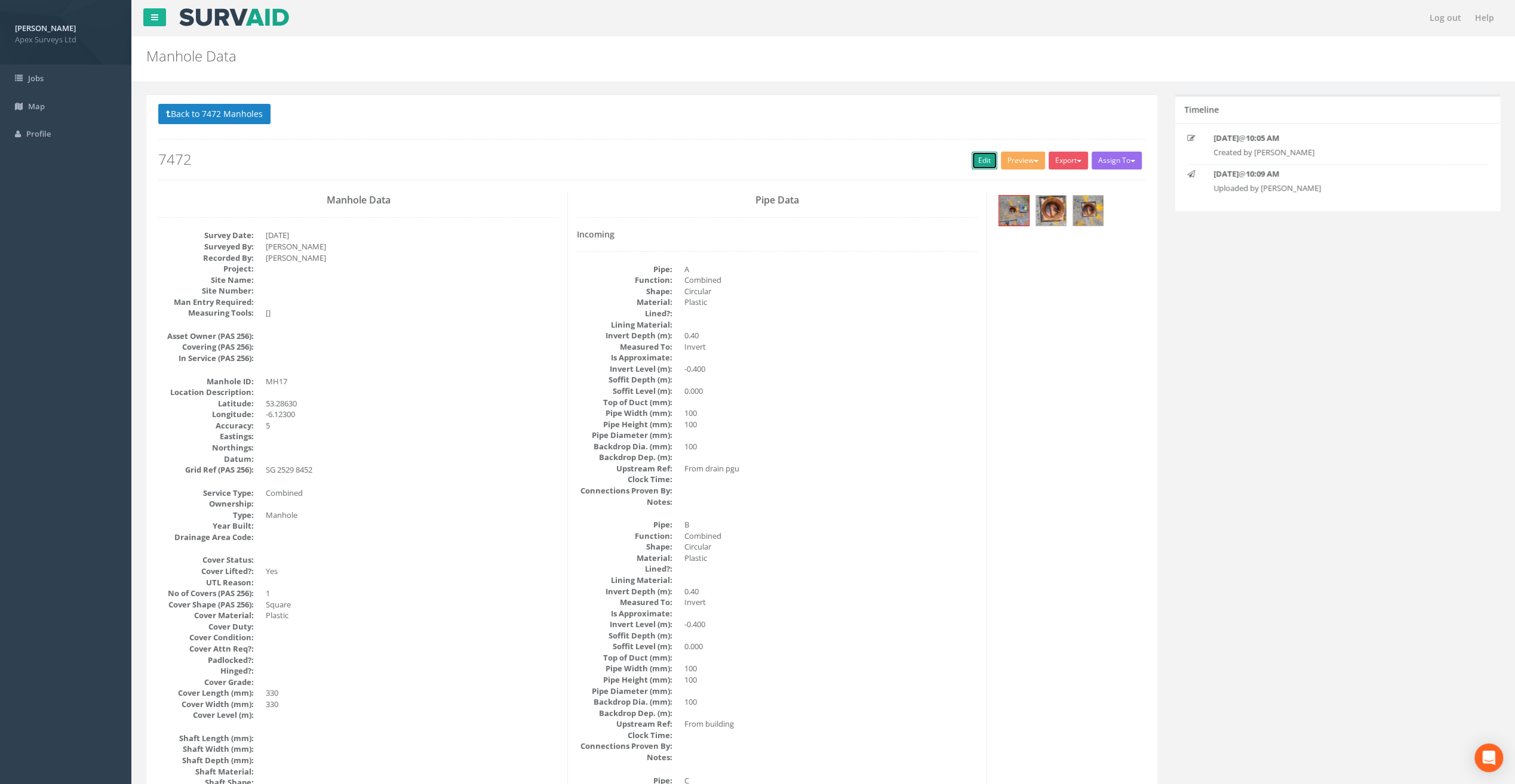
click at [972, 158] on link "Edit" at bounding box center [984, 160] width 26 height 18
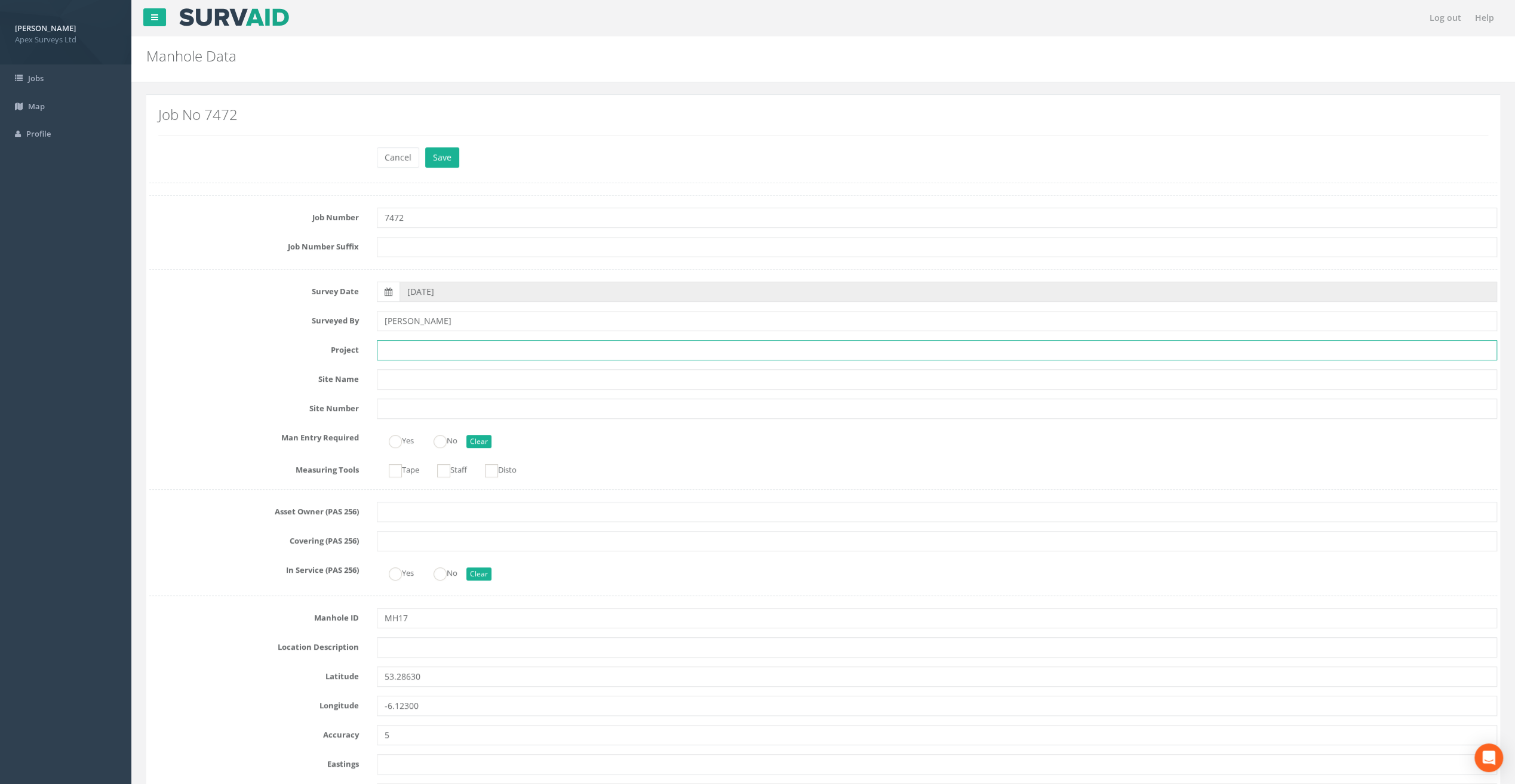
click at [437, 355] on input "text" at bounding box center [936, 350] width 1121 height 20
paste input "Hi [PERSON_NAME], Thank you for the QA feedback. I’ll update the UG drawing and…"
type input "Hi [PERSON_NAME], Thank you for the QA feedback. I’ll update the UG drawing and…"
drag, startPoint x: 507, startPoint y: 386, endPoint x: 342, endPoint y: 379, distance: 165.1
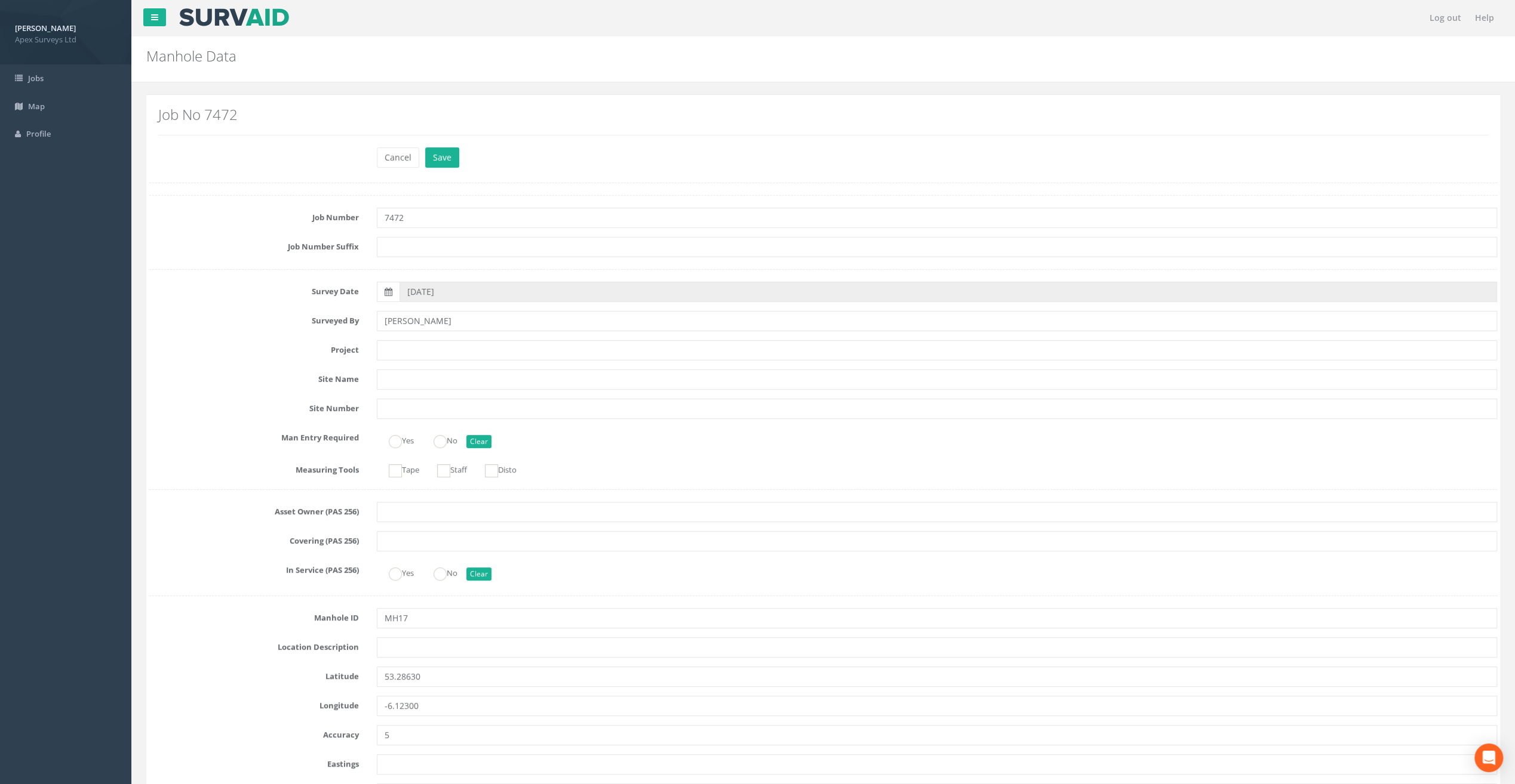
click at [276, 159] on div "Cancel Save Delete" at bounding box center [823, 159] width 1366 height 23
click at [394, 352] on input "text" at bounding box center [936, 350] width 1121 height 20
paste input "Glasthule Buildings"
type input "Glasthule Buildings"
click at [255, 158] on div "Cancel Save Delete" at bounding box center [823, 159] width 1366 height 23
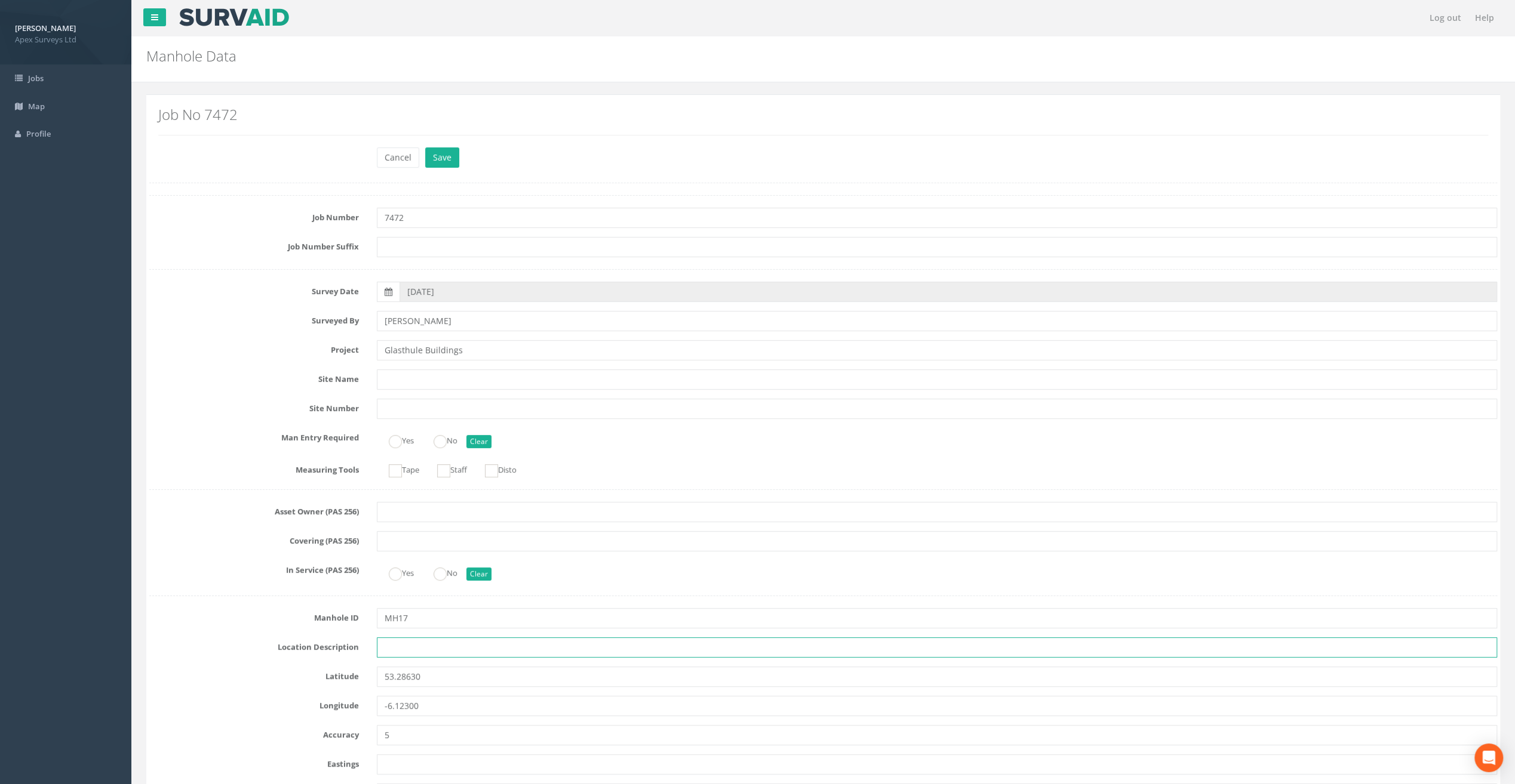
click at [396, 645] on input "text" at bounding box center [936, 647] width 1121 height 20
paste input "Sandycove"
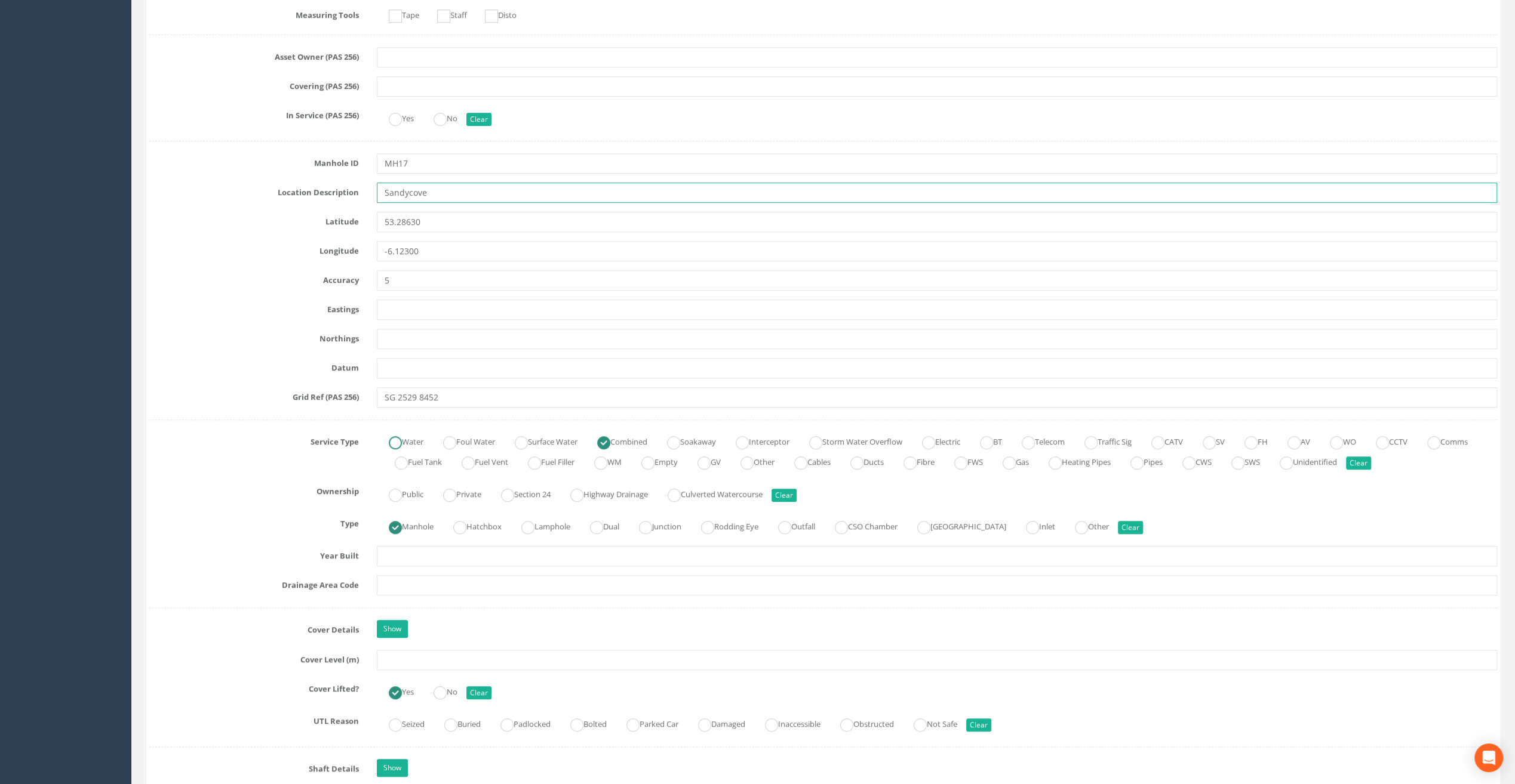
scroll to position [477, 0]
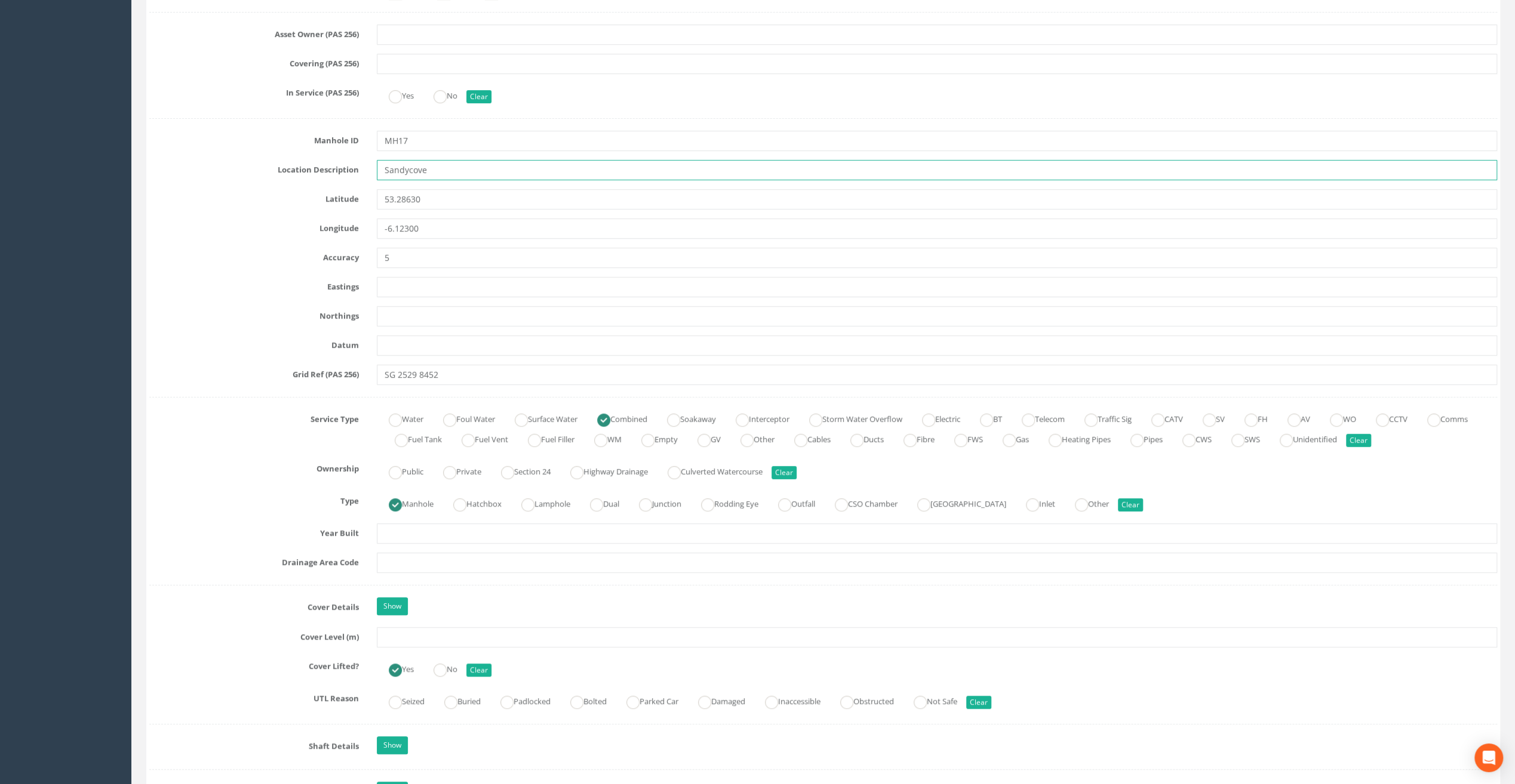
type input "Sandycove"
click at [397, 637] on input "text" at bounding box center [936, 637] width 1121 height 20
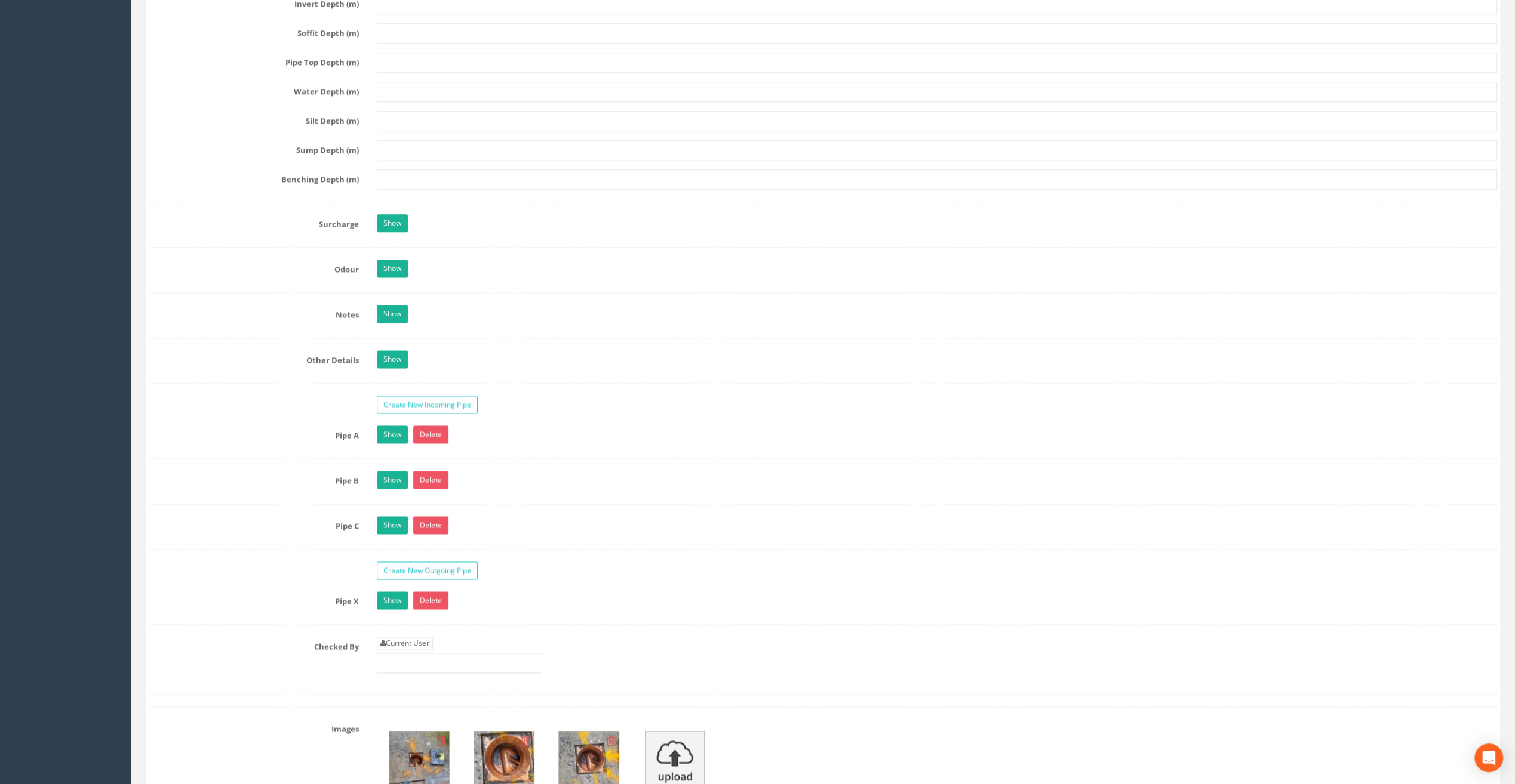
scroll to position [1611, 0]
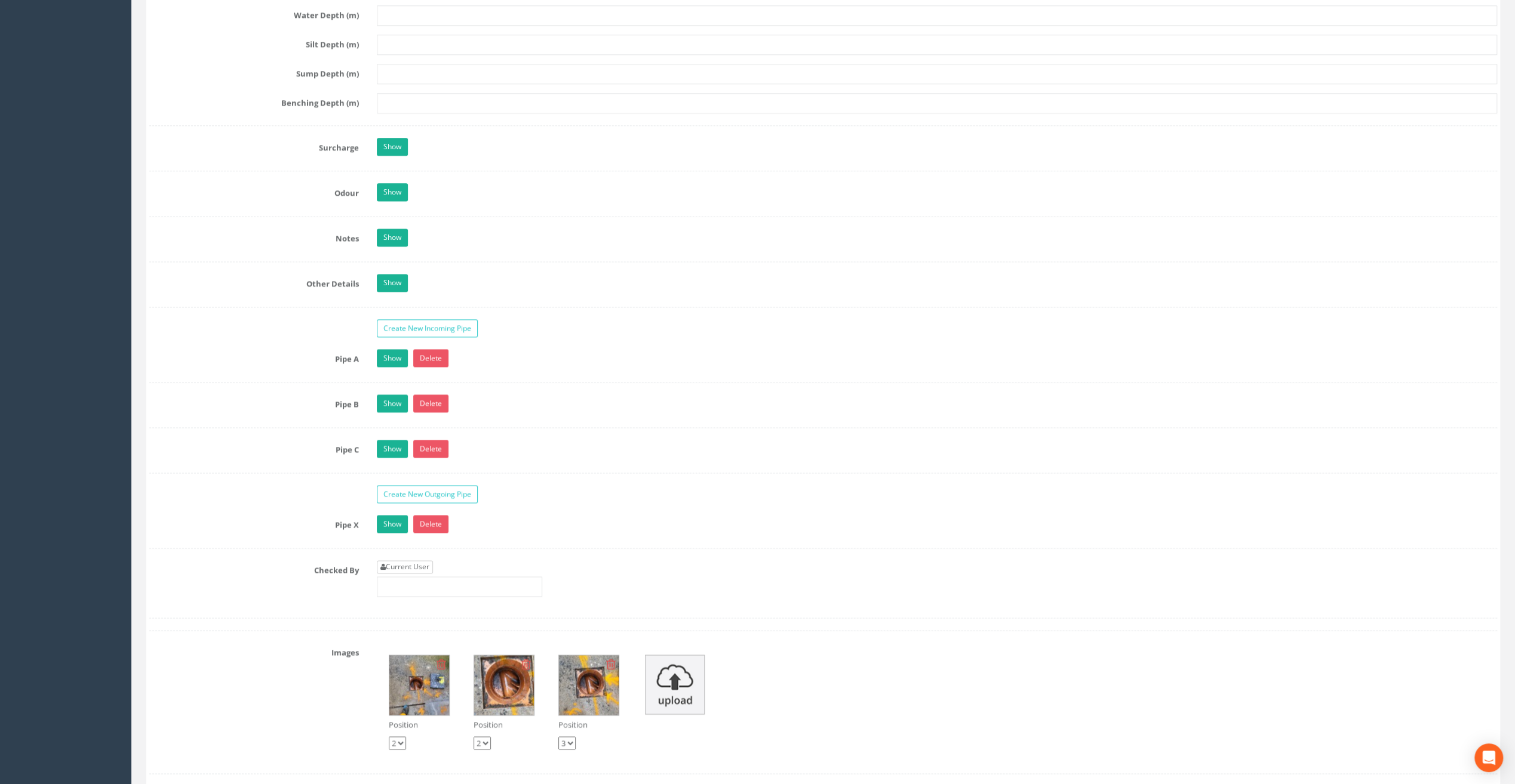
type input "8.68"
click at [420, 560] on link "Current User" at bounding box center [405, 567] width 56 height 13
type input "[PERSON_NAME]"
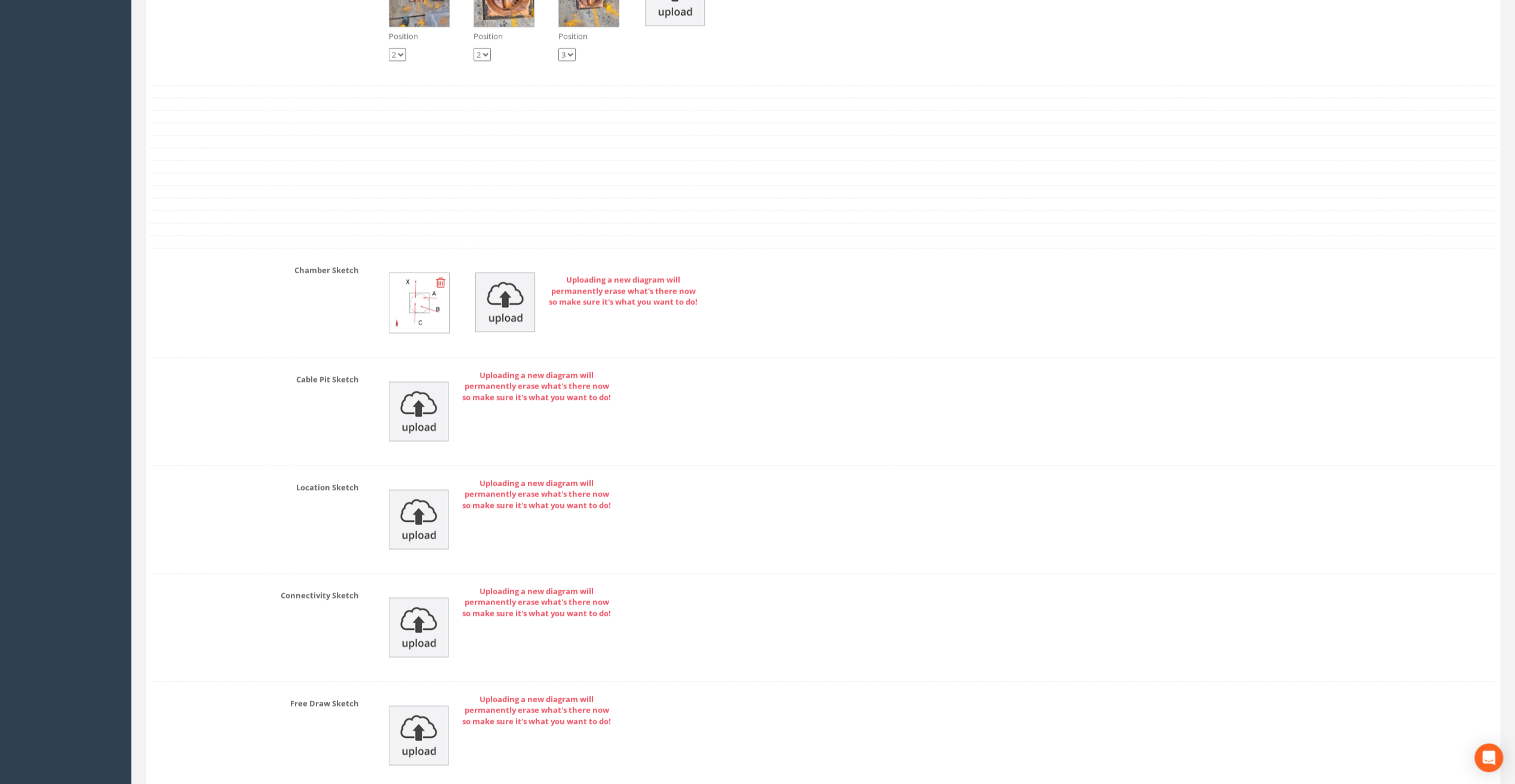
scroll to position [2388, 0]
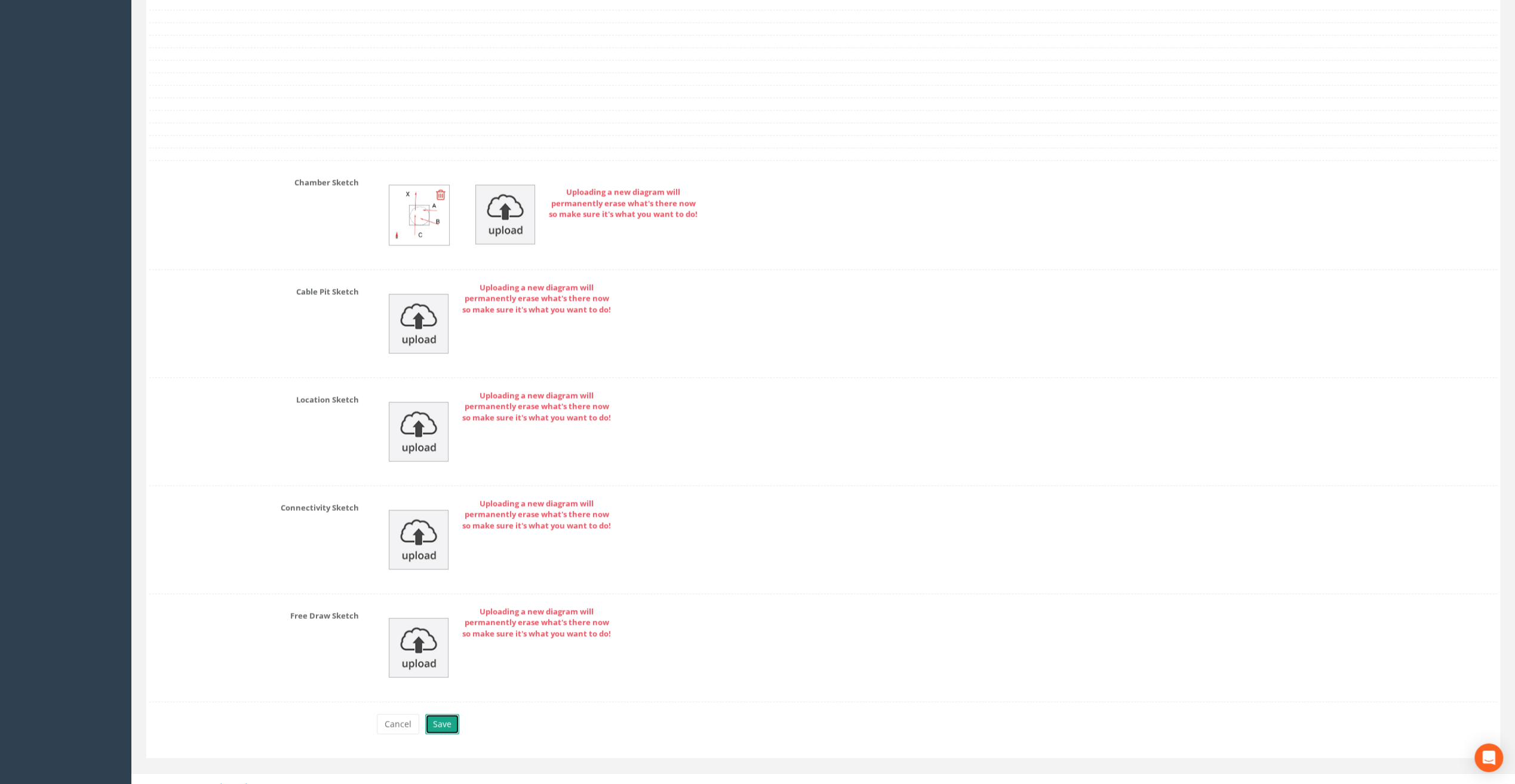
click at [436, 715] on button "Save" at bounding box center [443, 725] width 34 height 20
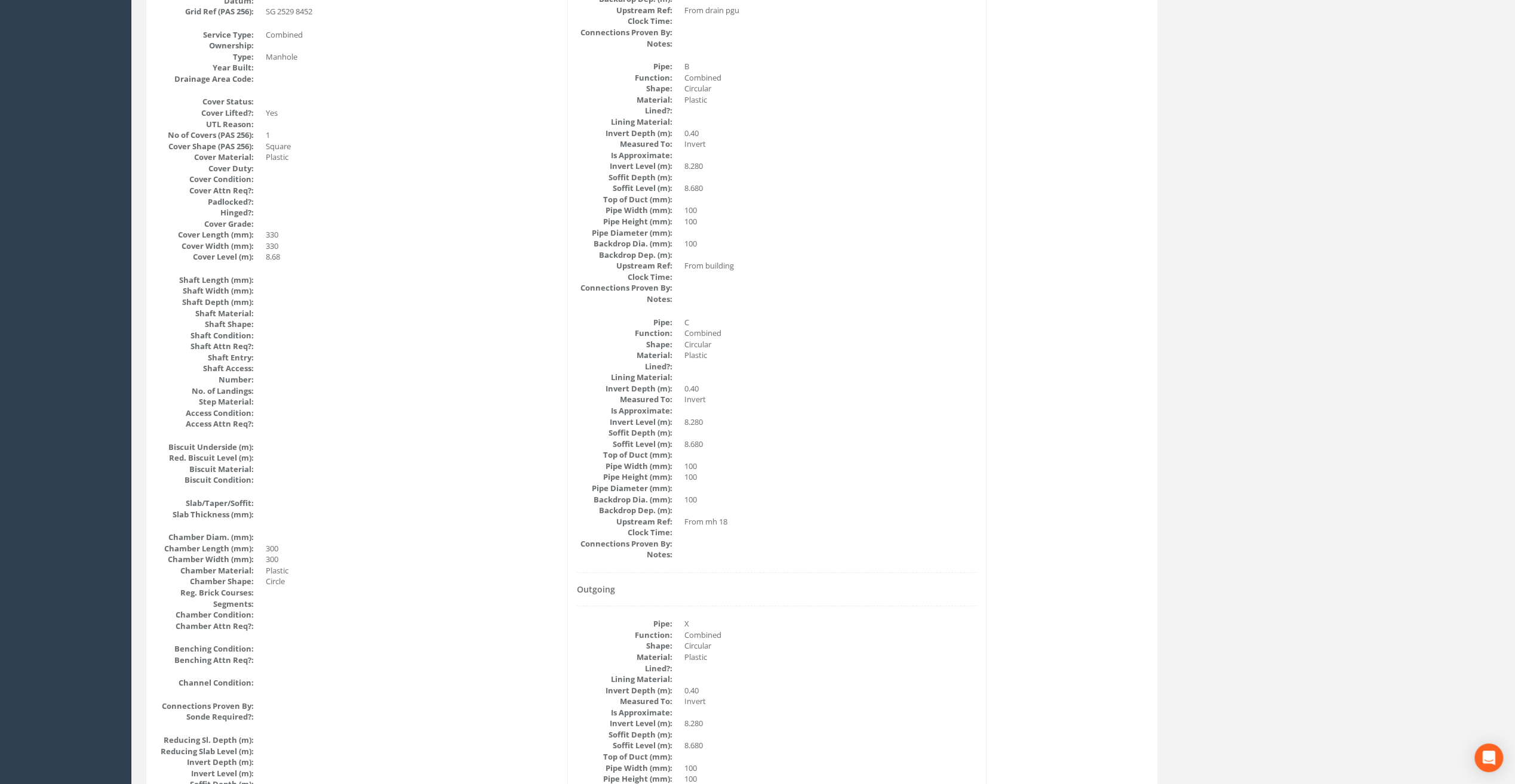
scroll to position [0, 0]
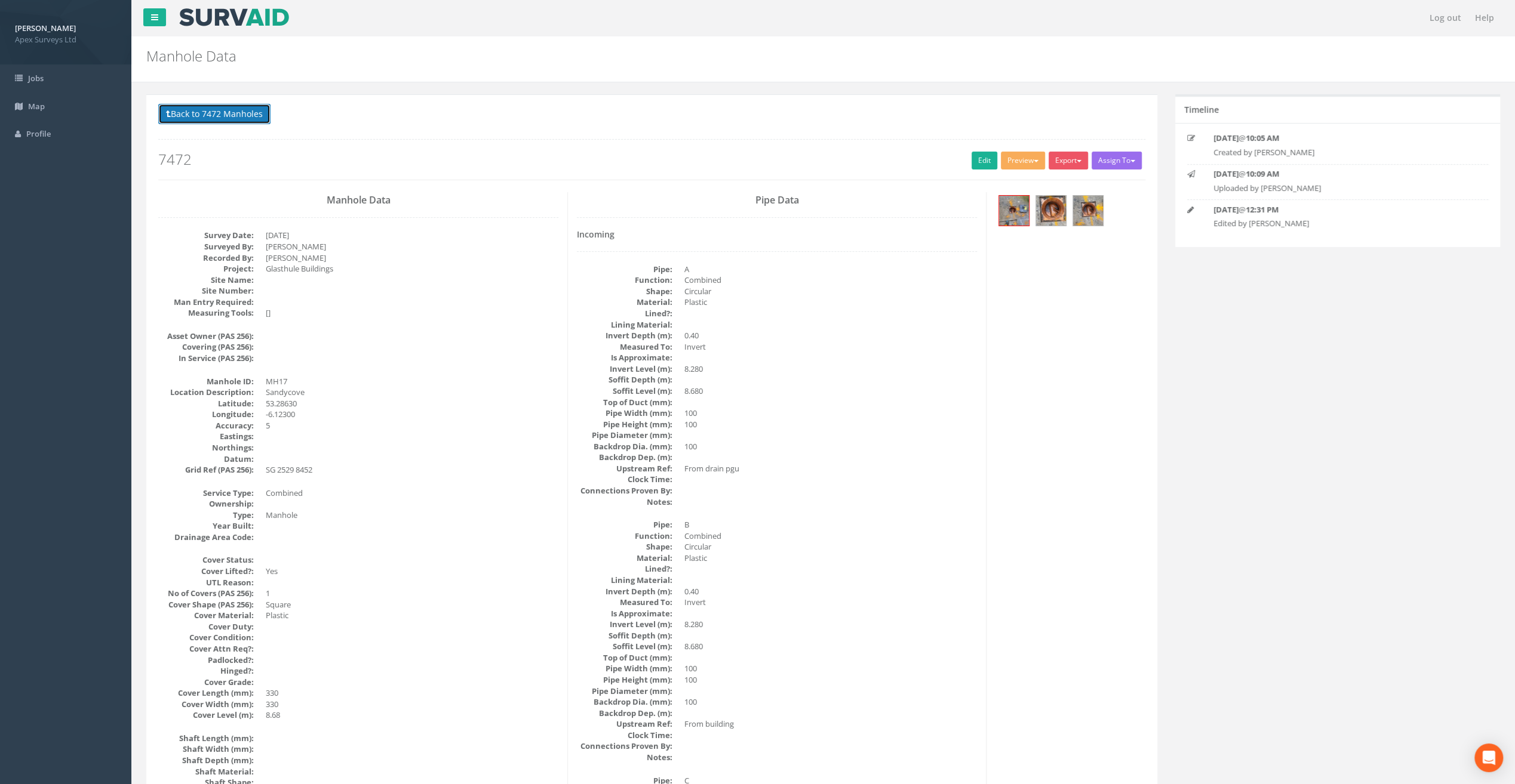
click at [228, 122] on button "Back to 7472 Manholes" at bounding box center [214, 114] width 113 height 20
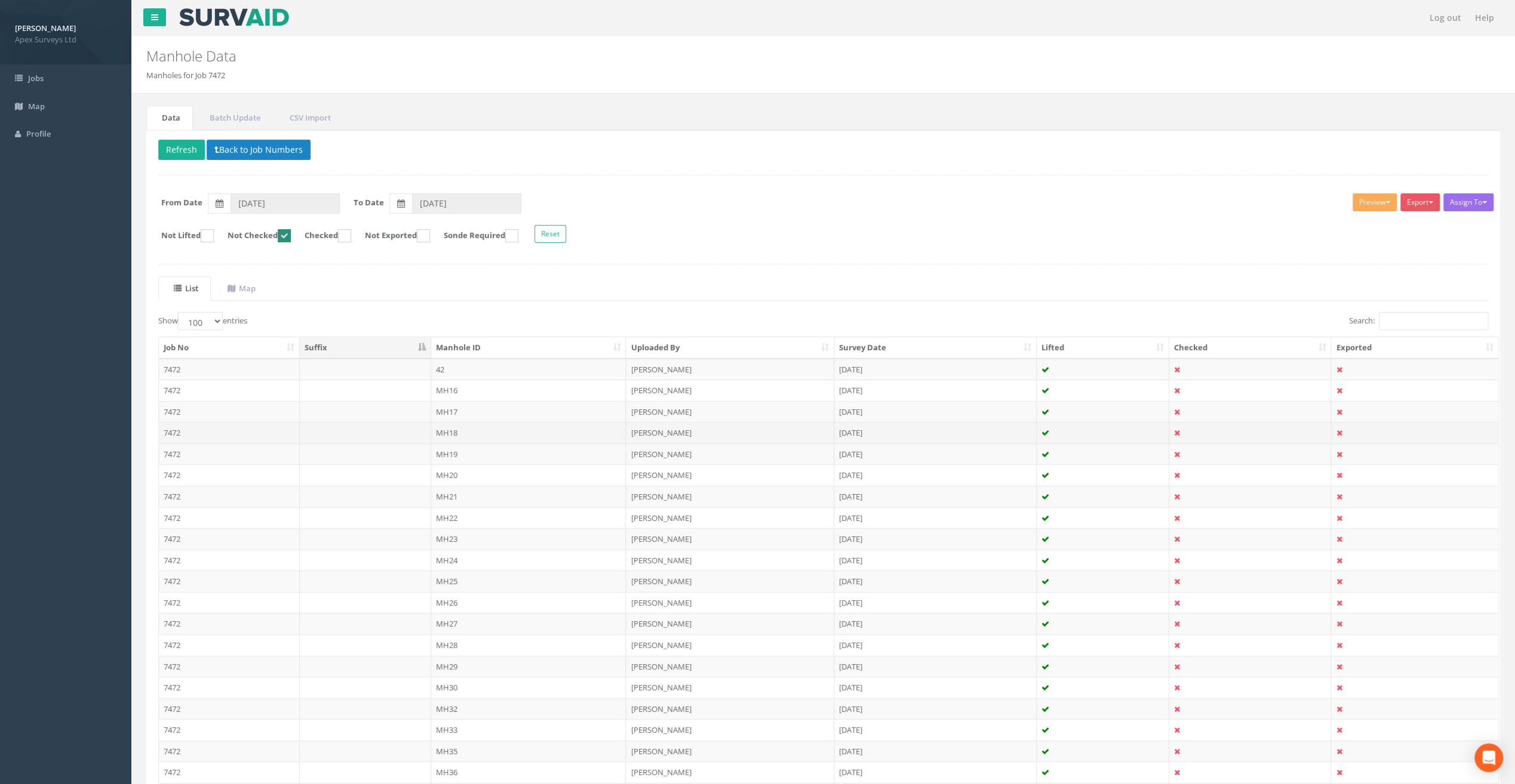
click at [457, 431] on td "MH18" at bounding box center [528, 433] width 195 height 22
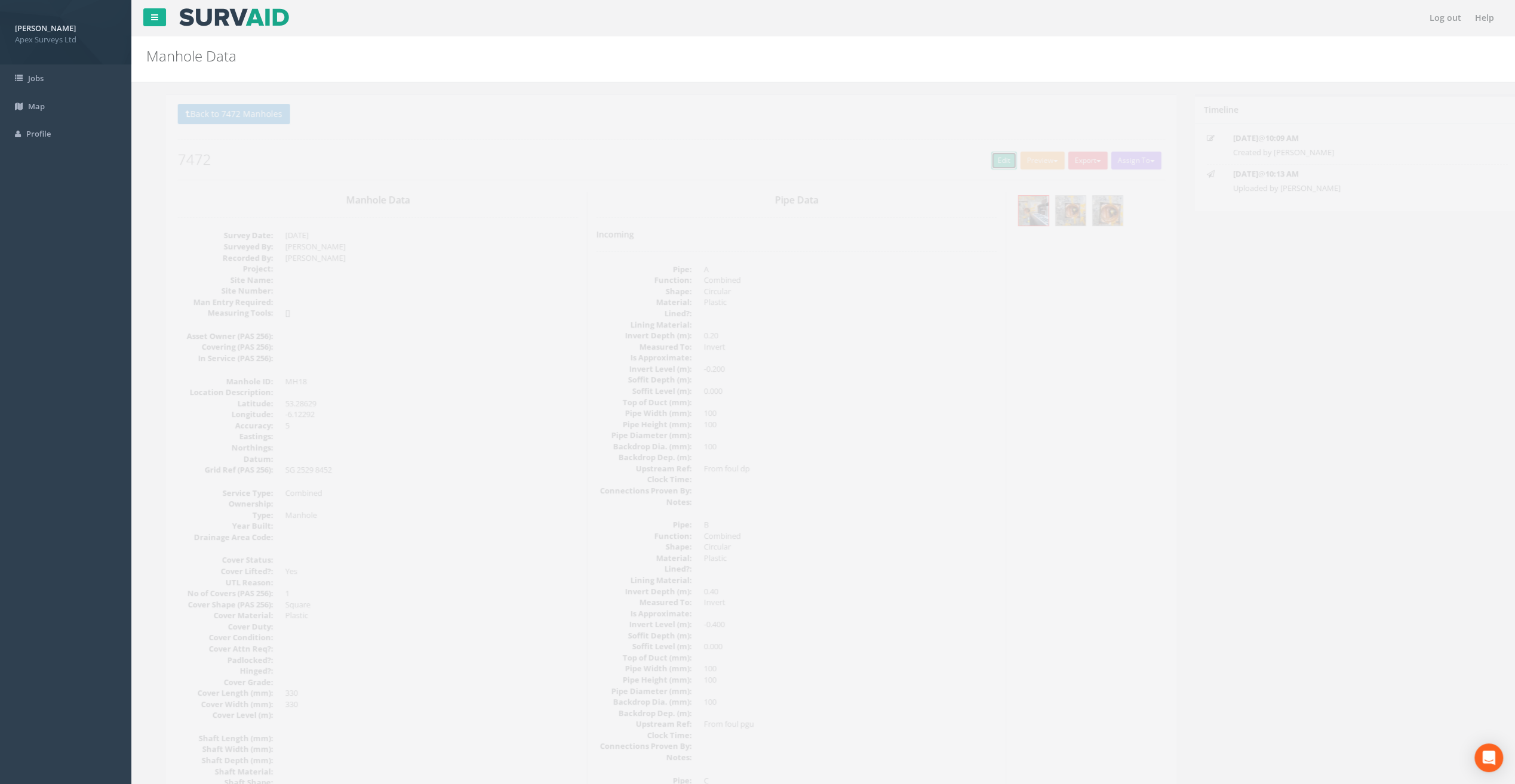
click at [971, 165] on link "Edit" at bounding box center [984, 160] width 26 height 18
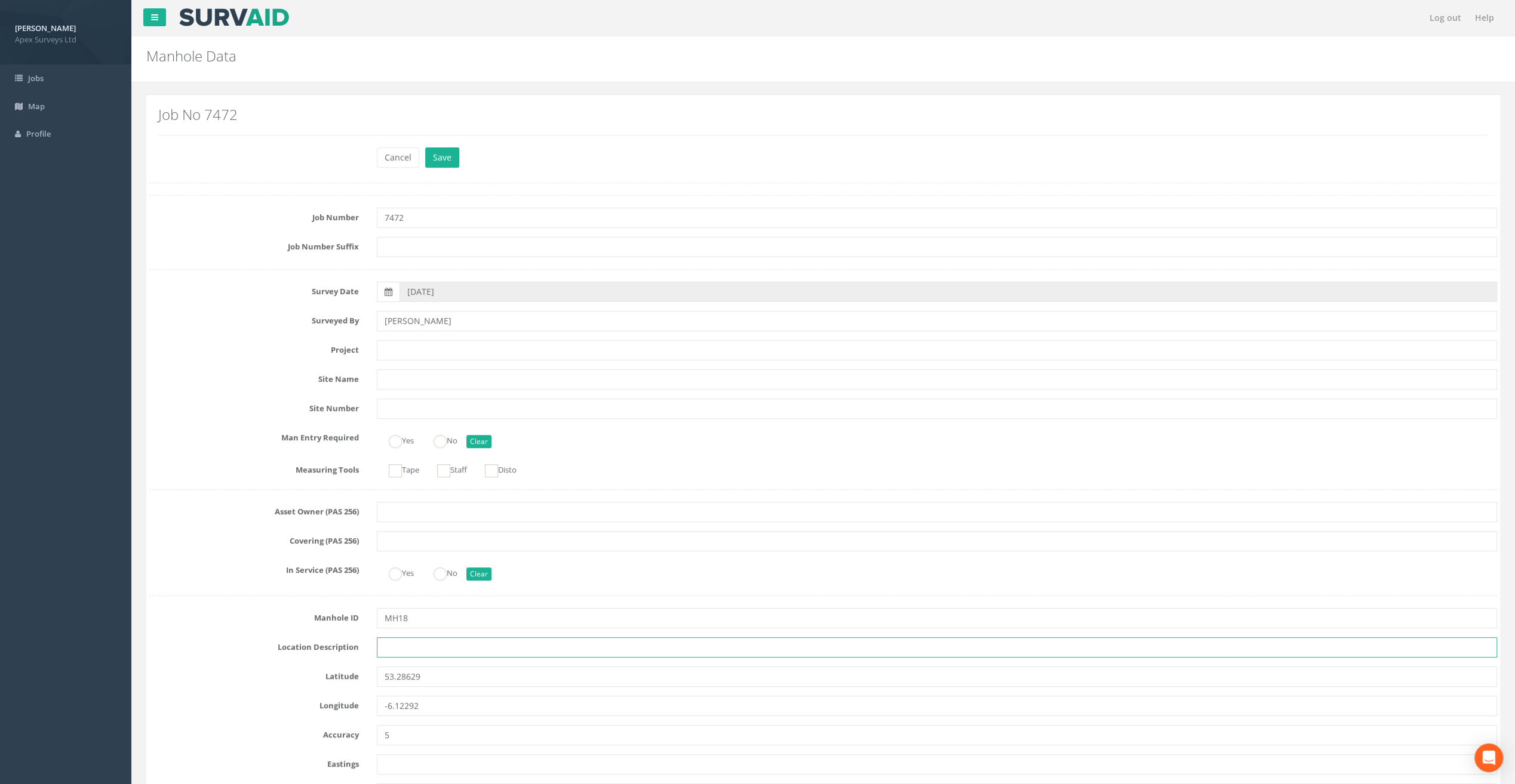
click at [385, 642] on input "text" at bounding box center [936, 647] width 1121 height 20
paste input "Sandycove"
type input "Sandycove"
click at [288, 107] on h2 "Job No 7472" at bounding box center [823, 115] width 1330 height 16
click at [407, 348] on input "text" at bounding box center [936, 350] width 1121 height 20
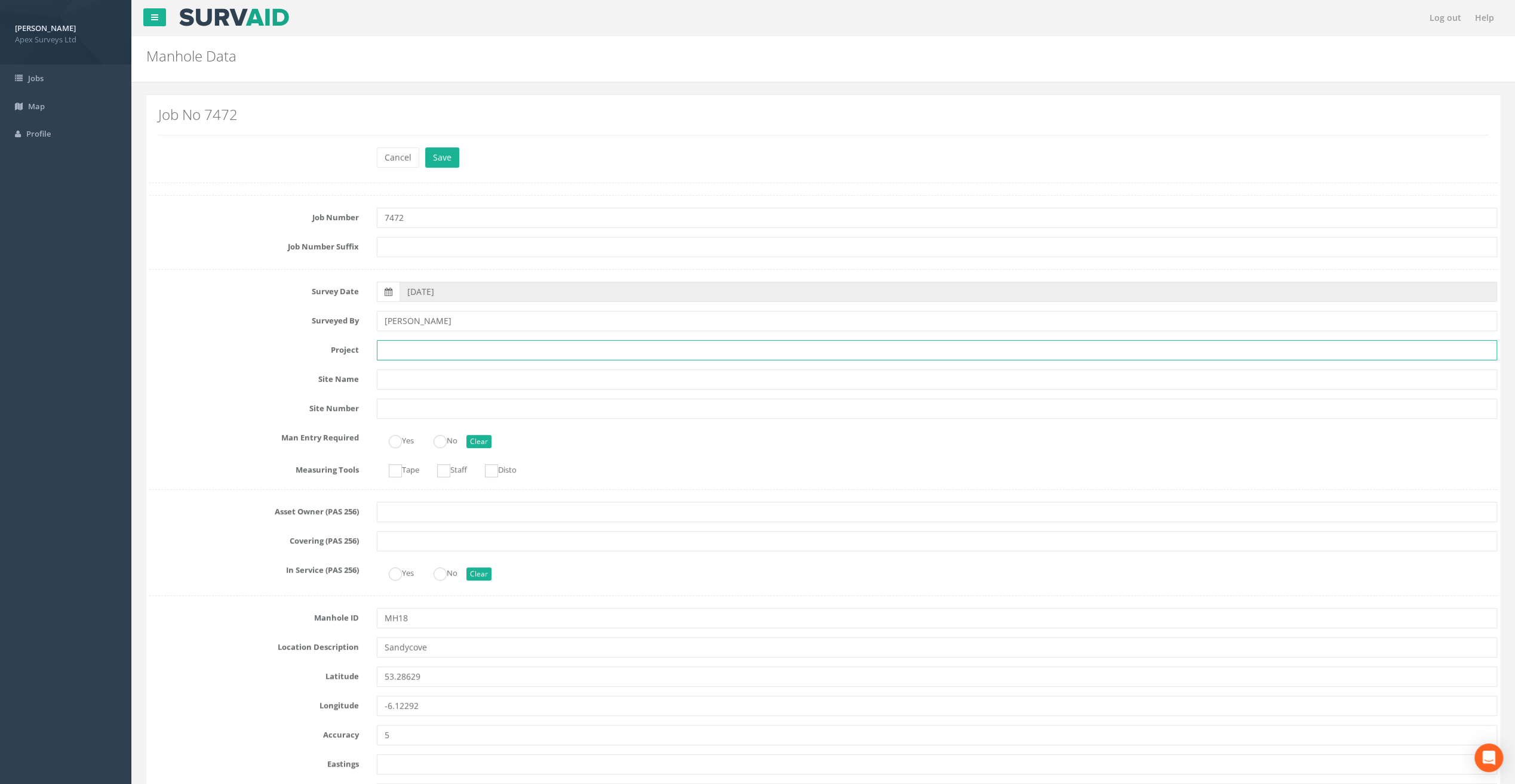
paste input "Glasthule Buildings"
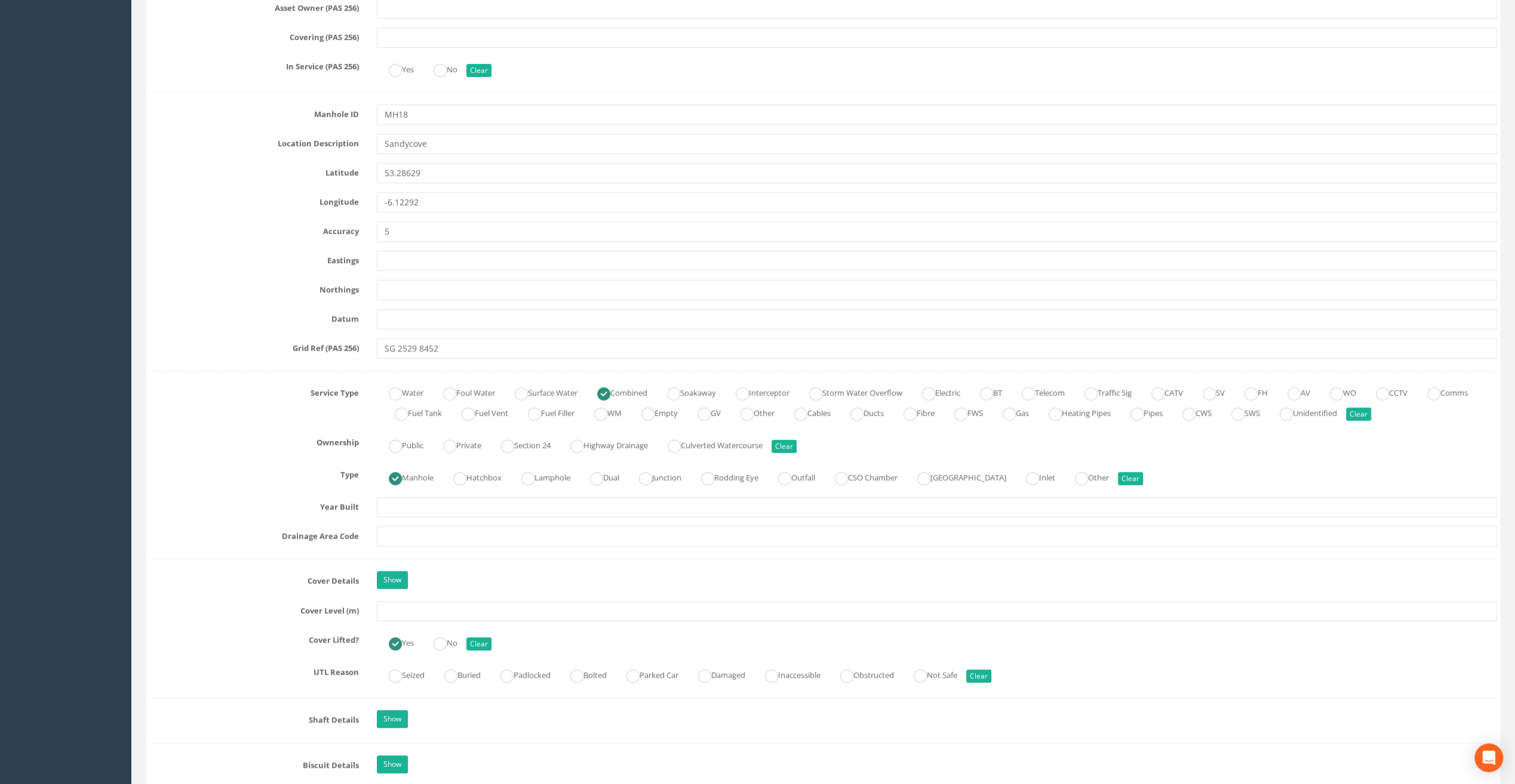
scroll to position [537, 0]
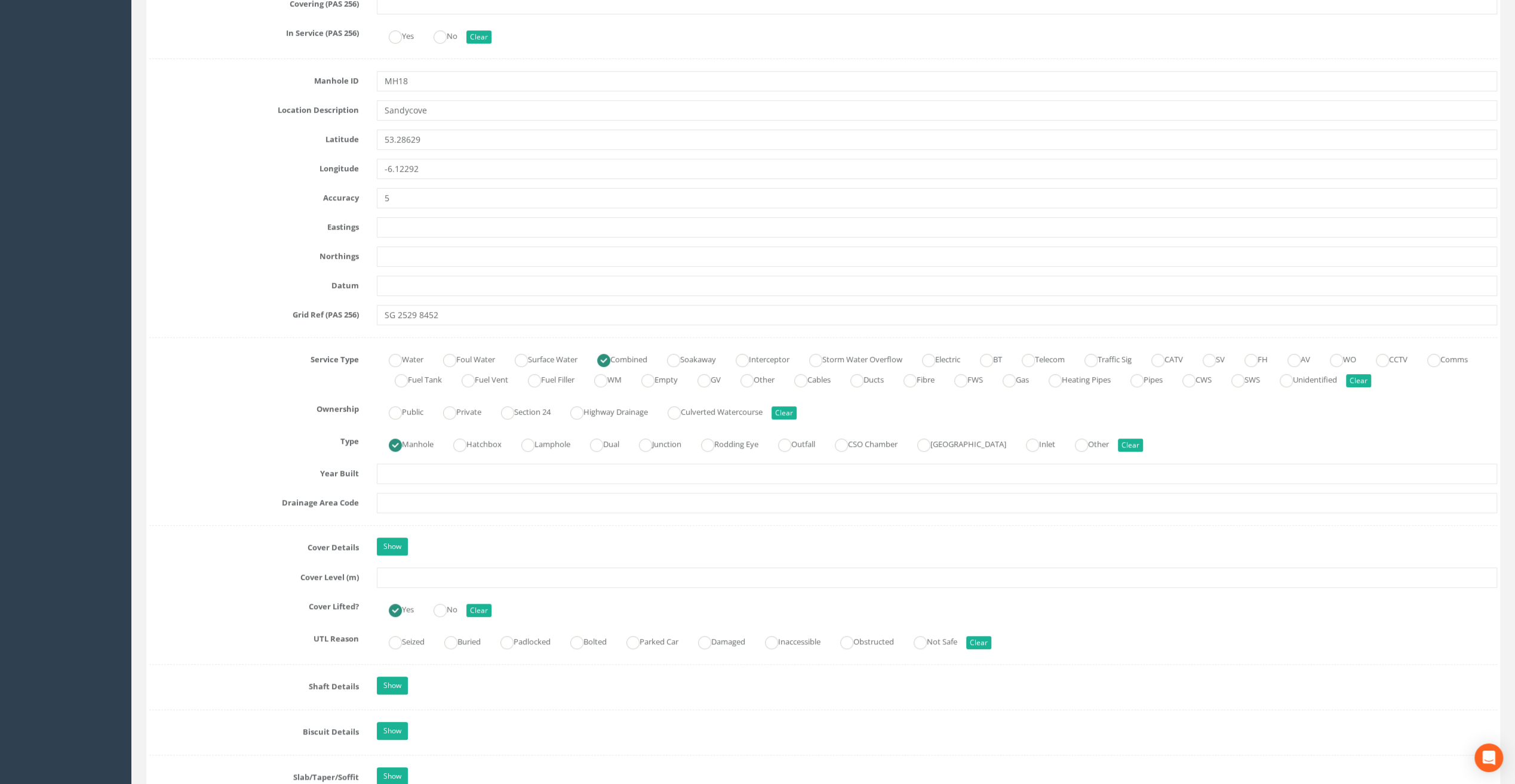
type input "Glasthule Buildings"
click at [389, 571] on input "text" at bounding box center [936, 578] width 1121 height 20
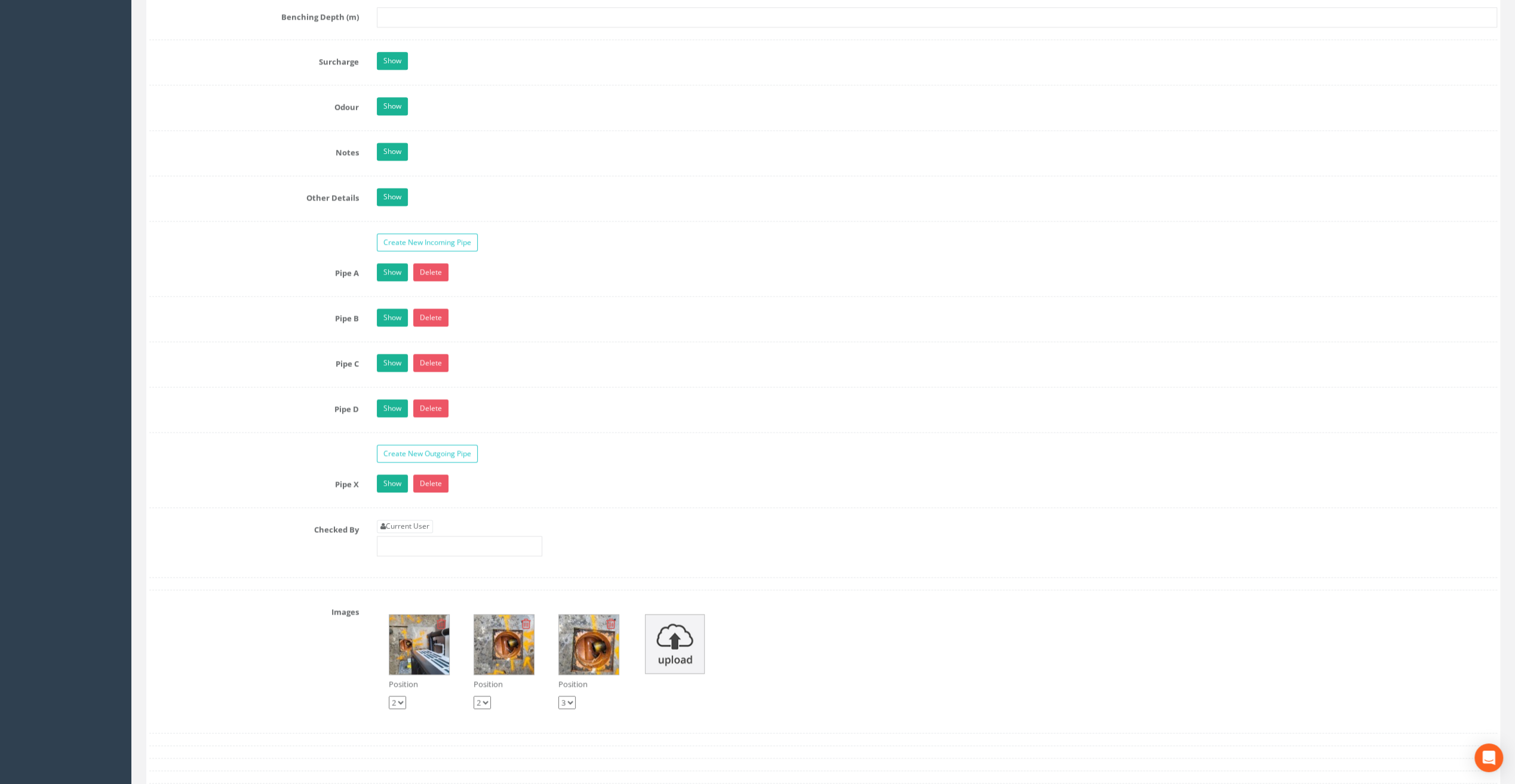
scroll to position [1791, 0]
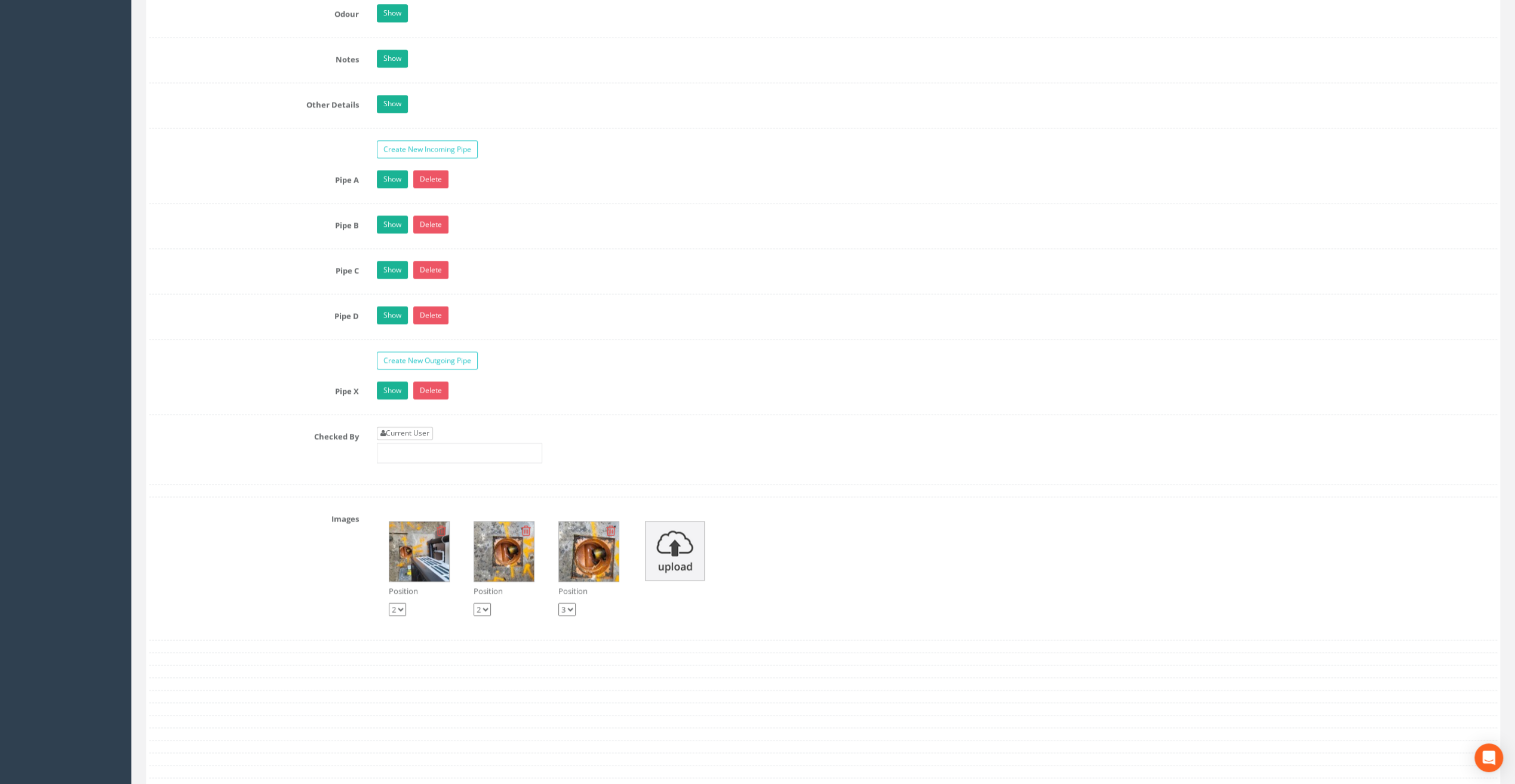
type input "8.72"
click at [408, 427] on link "Current User" at bounding box center [405, 433] width 56 height 13
type input "[PERSON_NAME]"
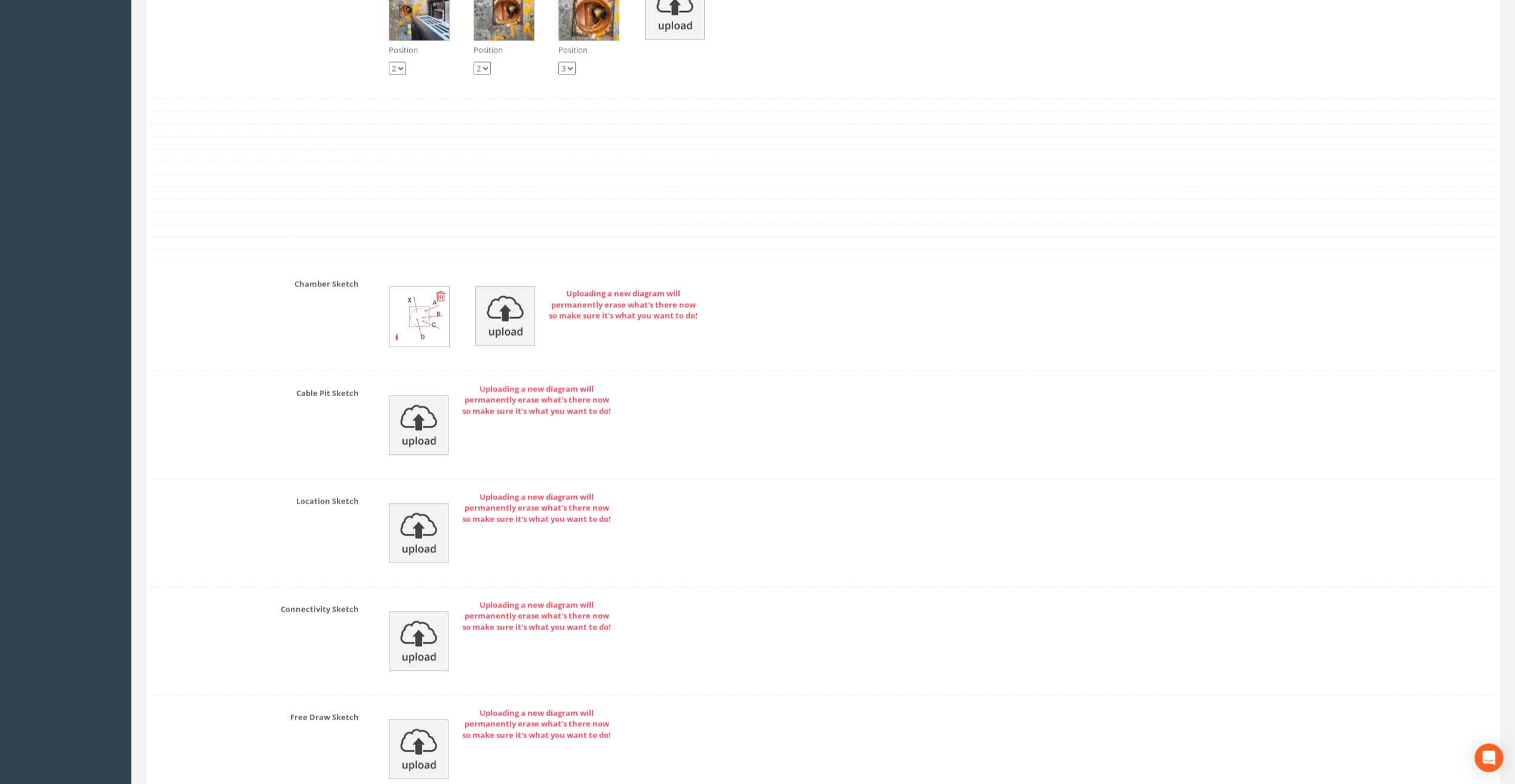
scroll to position [2433, 0]
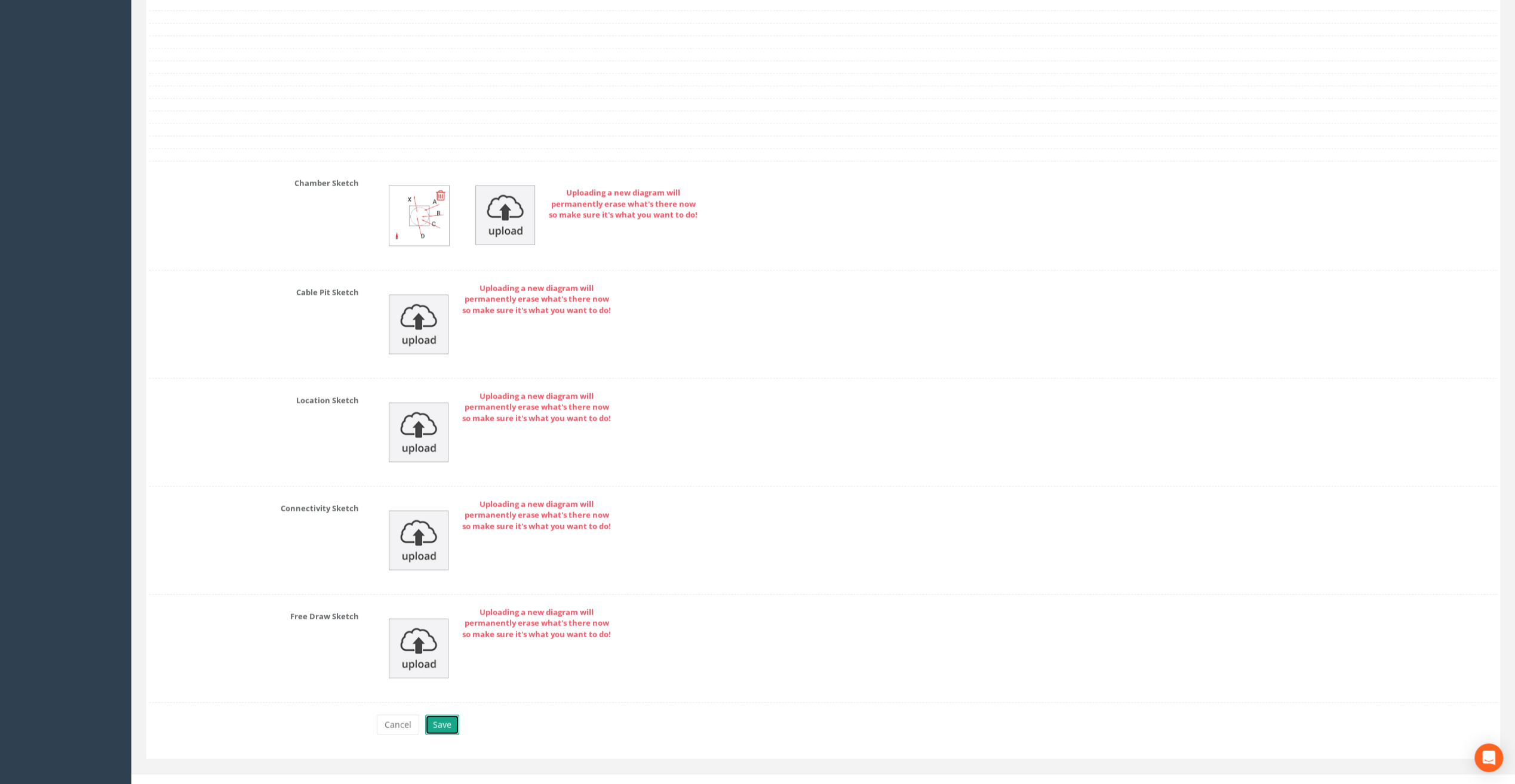
click at [433, 715] on button "Save" at bounding box center [443, 725] width 34 height 20
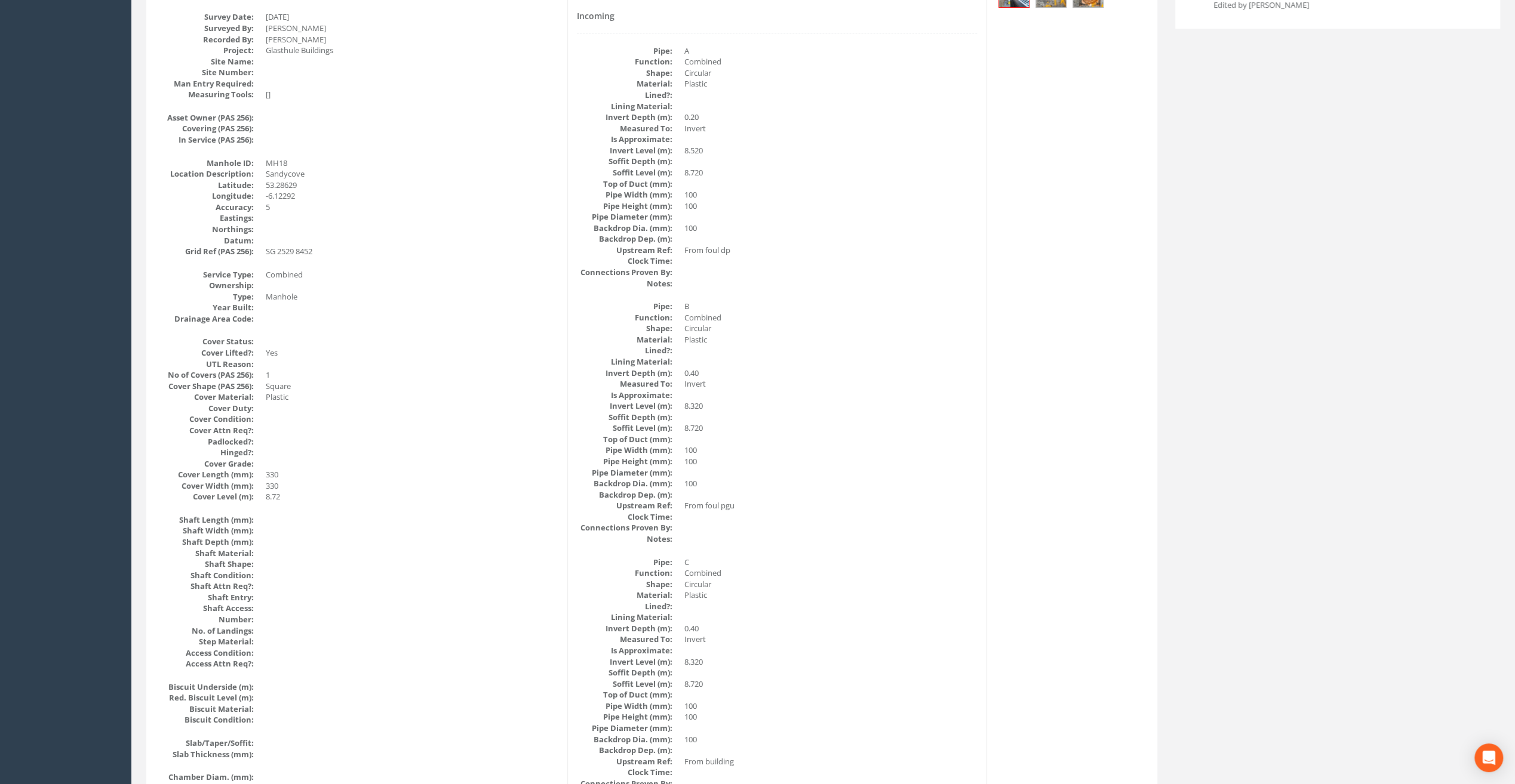
scroll to position [0, 0]
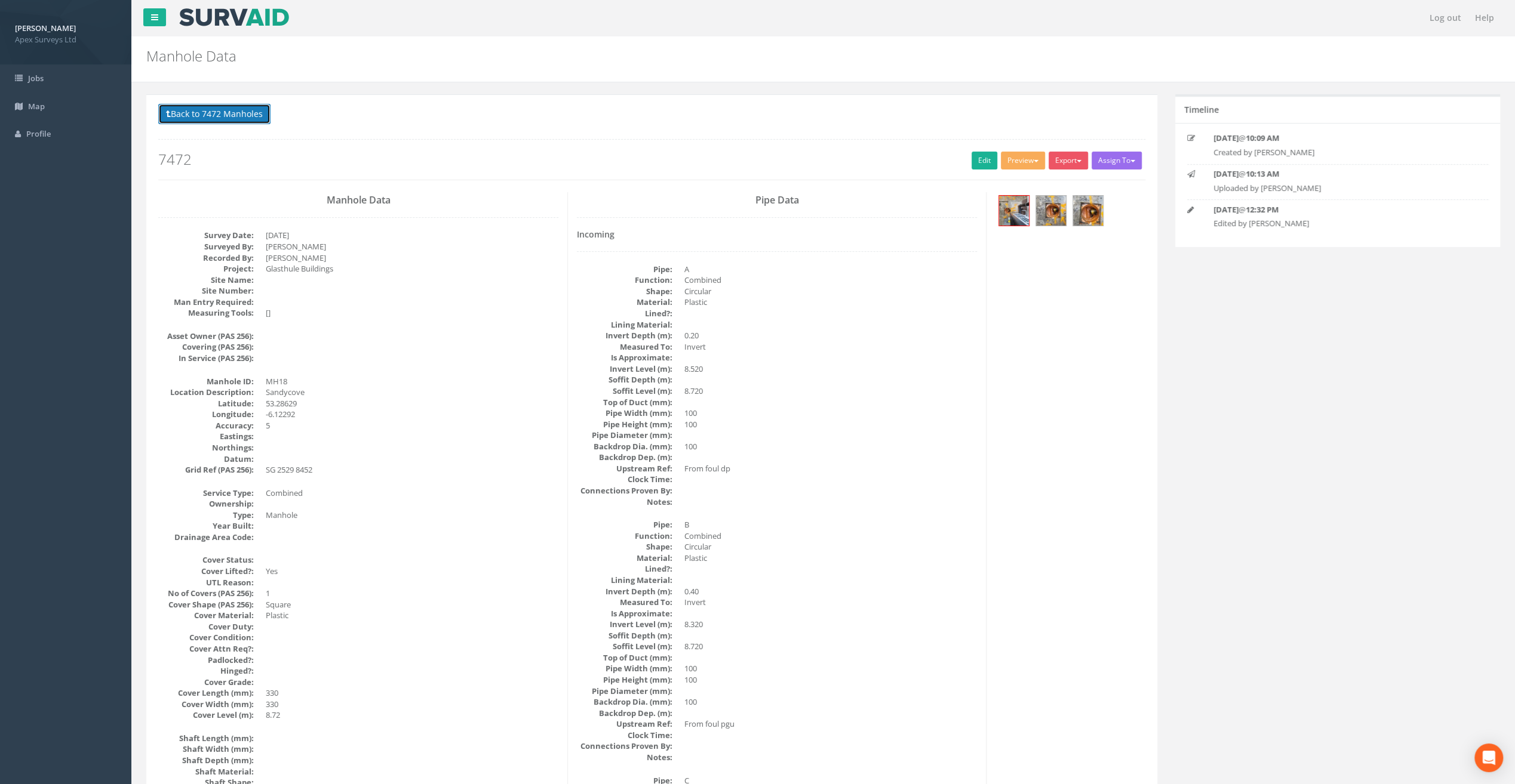
click at [249, 109] on button "Back to 7472 Manholes" at bounding box center [214, 114] width 113 height 20
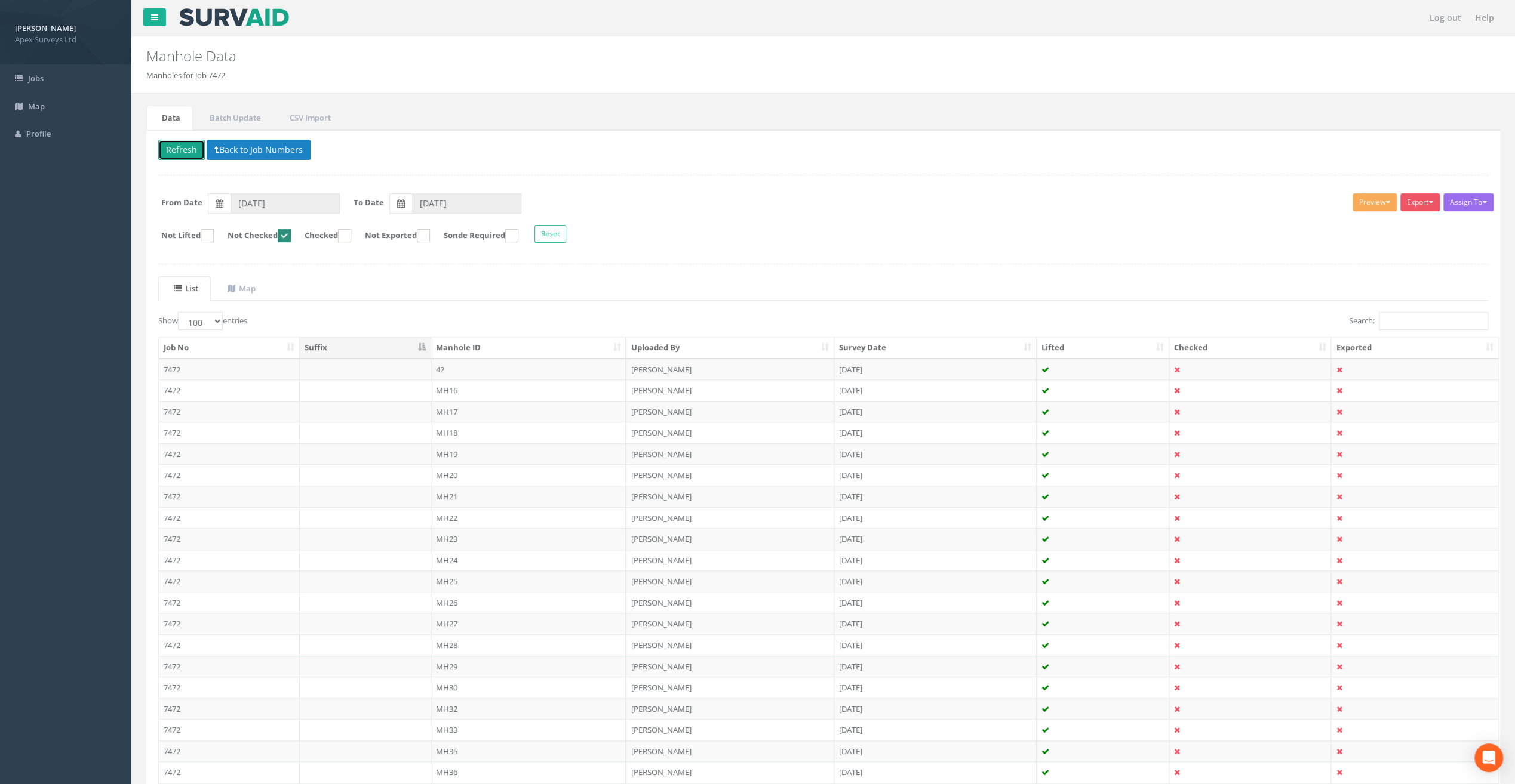
click at [177, 140] on button "Refresh" at bounding box center [182, 150] width 47 height 20
click at [446, 390] on td "MH19" at bounding box center [528, 390] width 195 height 22
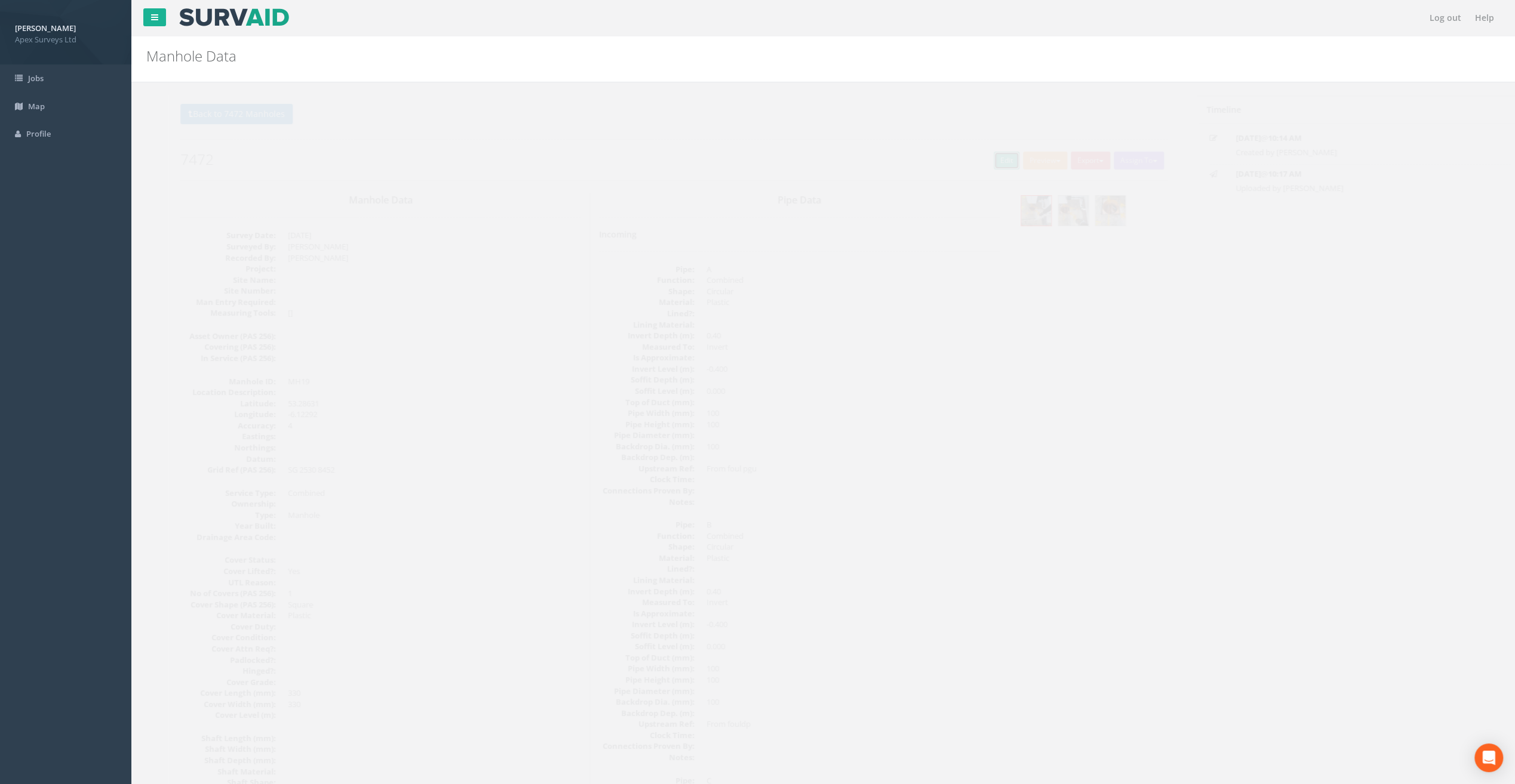
click at [983, 161] on link "Edit" at bounding box center [984, 160] width 26 height 18
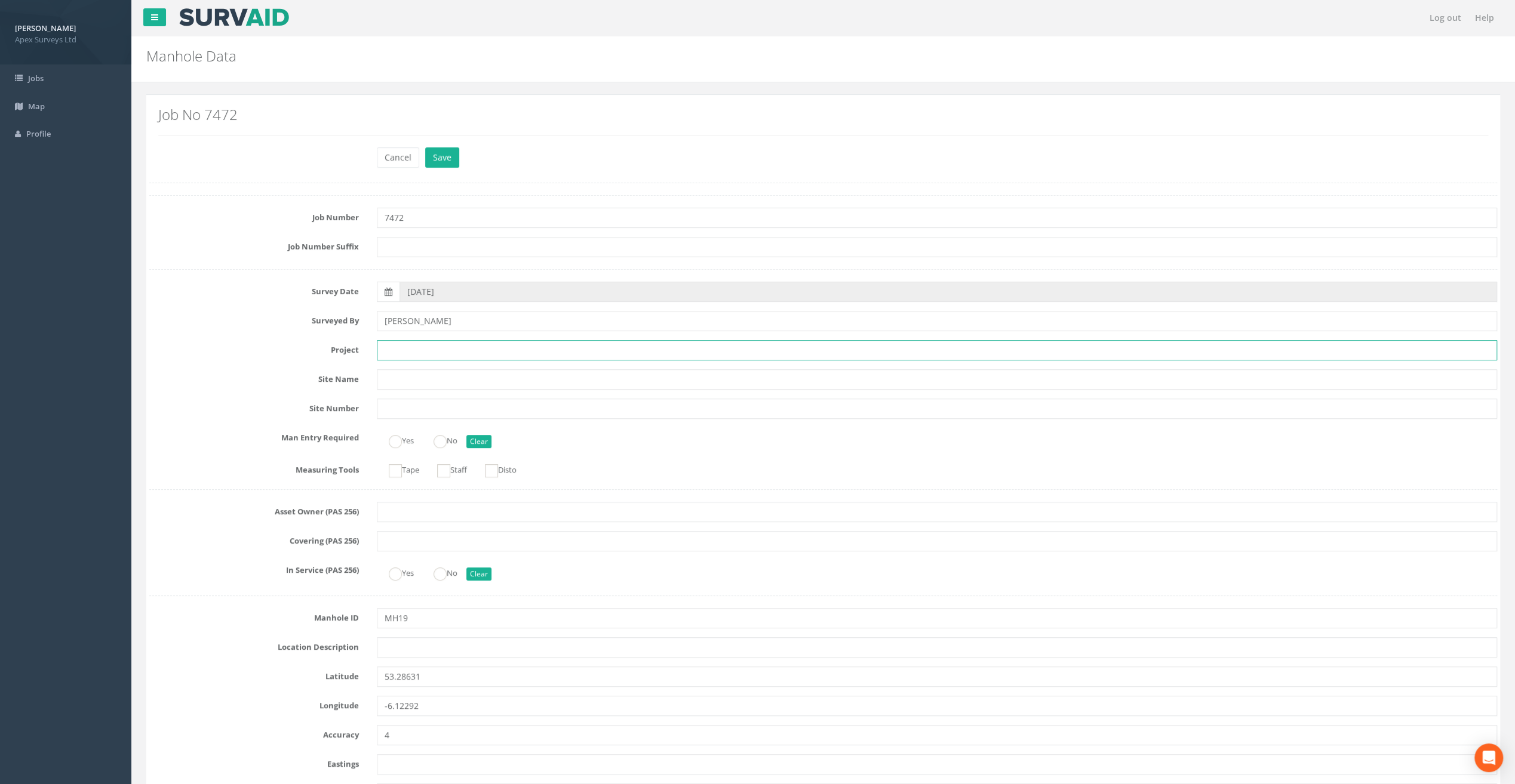
click at [415, 347] on input "text" at bounding box center [936, 350] width 1121 height 20
paste input "Glasthule Buildings"
type input "Glasthule Buildings"
click at [249, 151] on div "Cancel Save Delete" at bounding box center [823, 159] width 1366 height 23
click at [402, 653] on input "text" at bounding box center [936, 647] width 1121 height 20
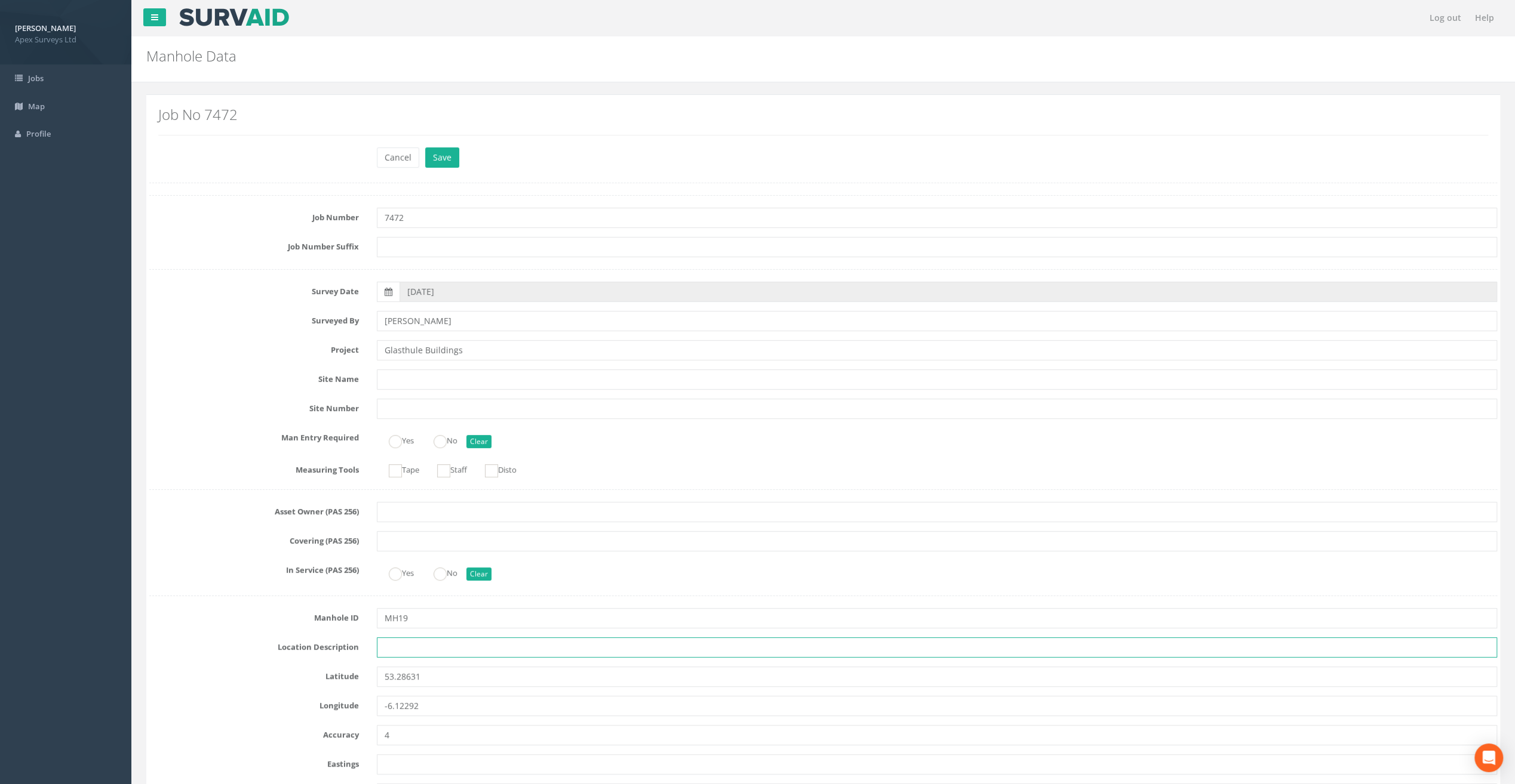
paste input "Sandycove"
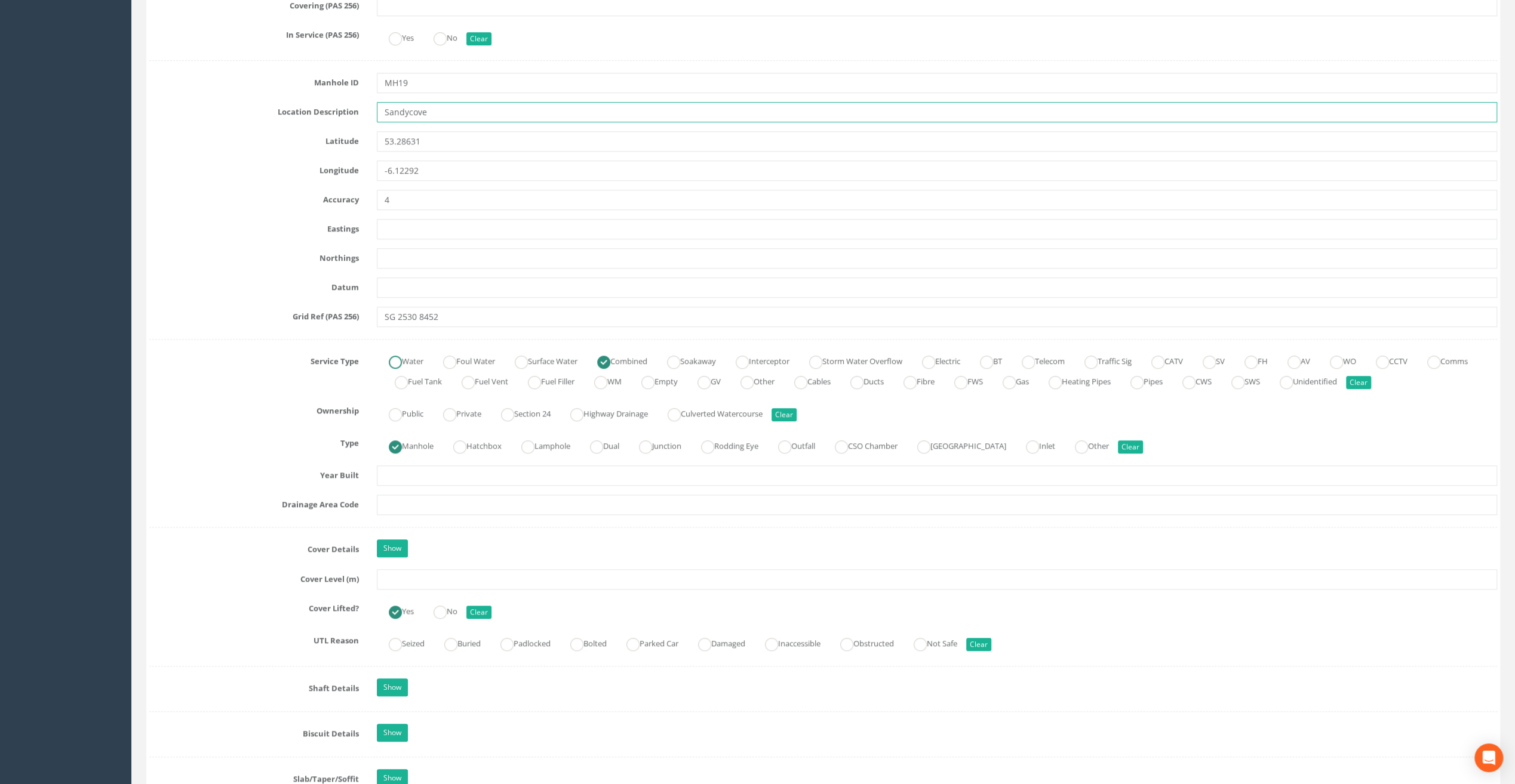
scroll to position [537, 0]
type input "Sandycove"
click at [411, 571] on input "text" at bounding box center [936, 578] width 1121 height 20
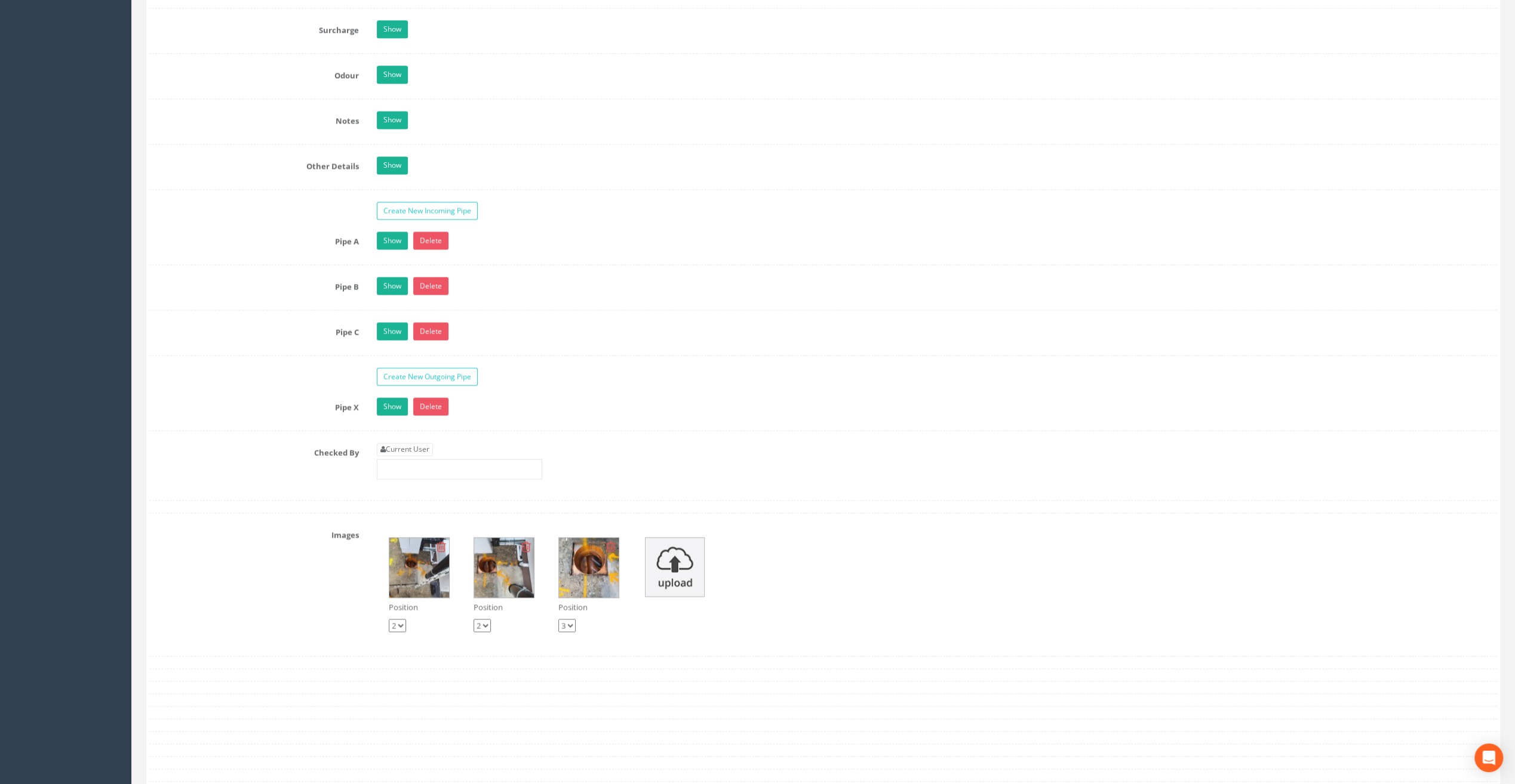
scroll to position [1731, 0]
type input "8.84"
click at [394, 441] on link "Current User" at bounding box center [405, 447] width 56 height 13
type input "[PERSON_NAME]"
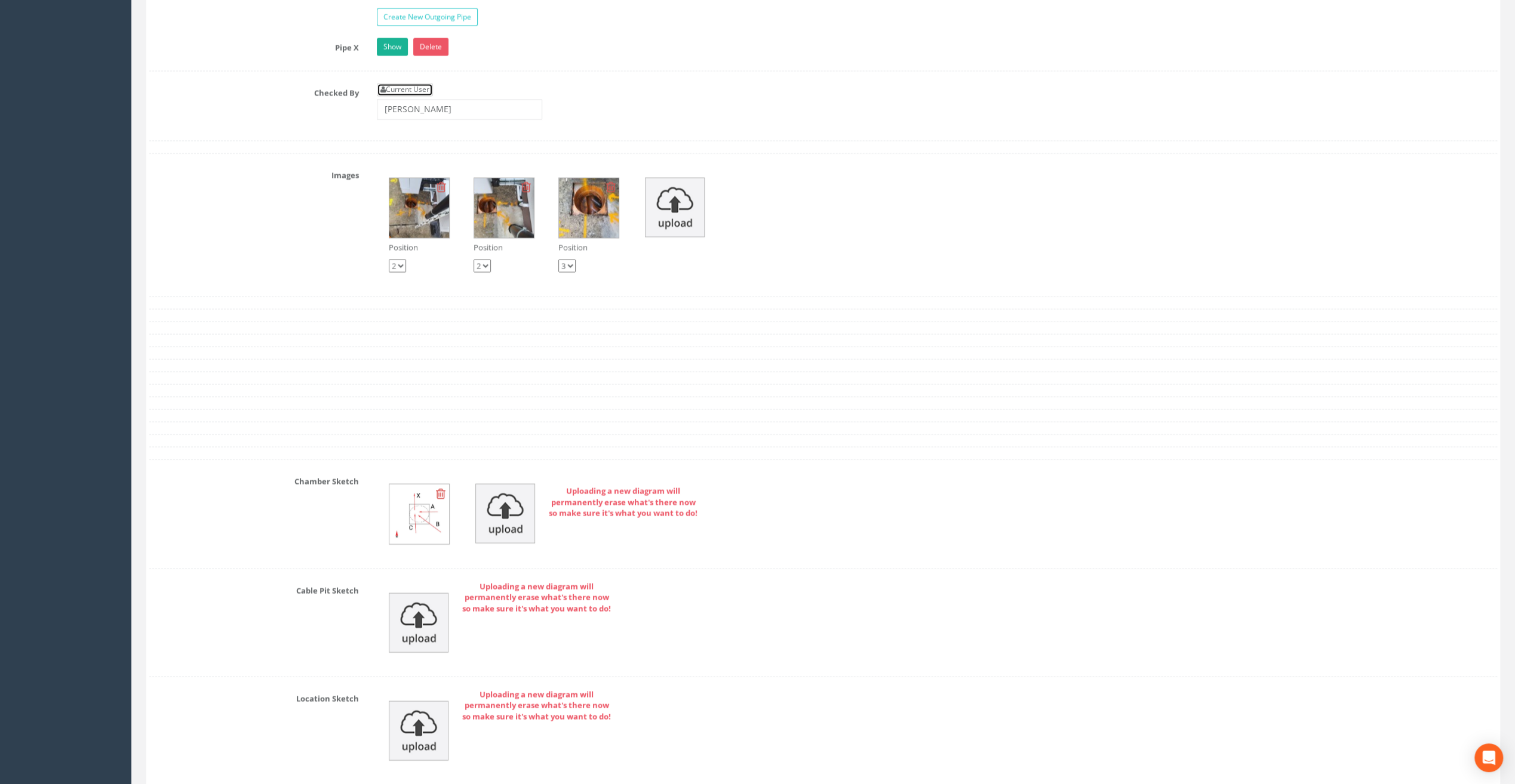
scroll to position [2388, 0]
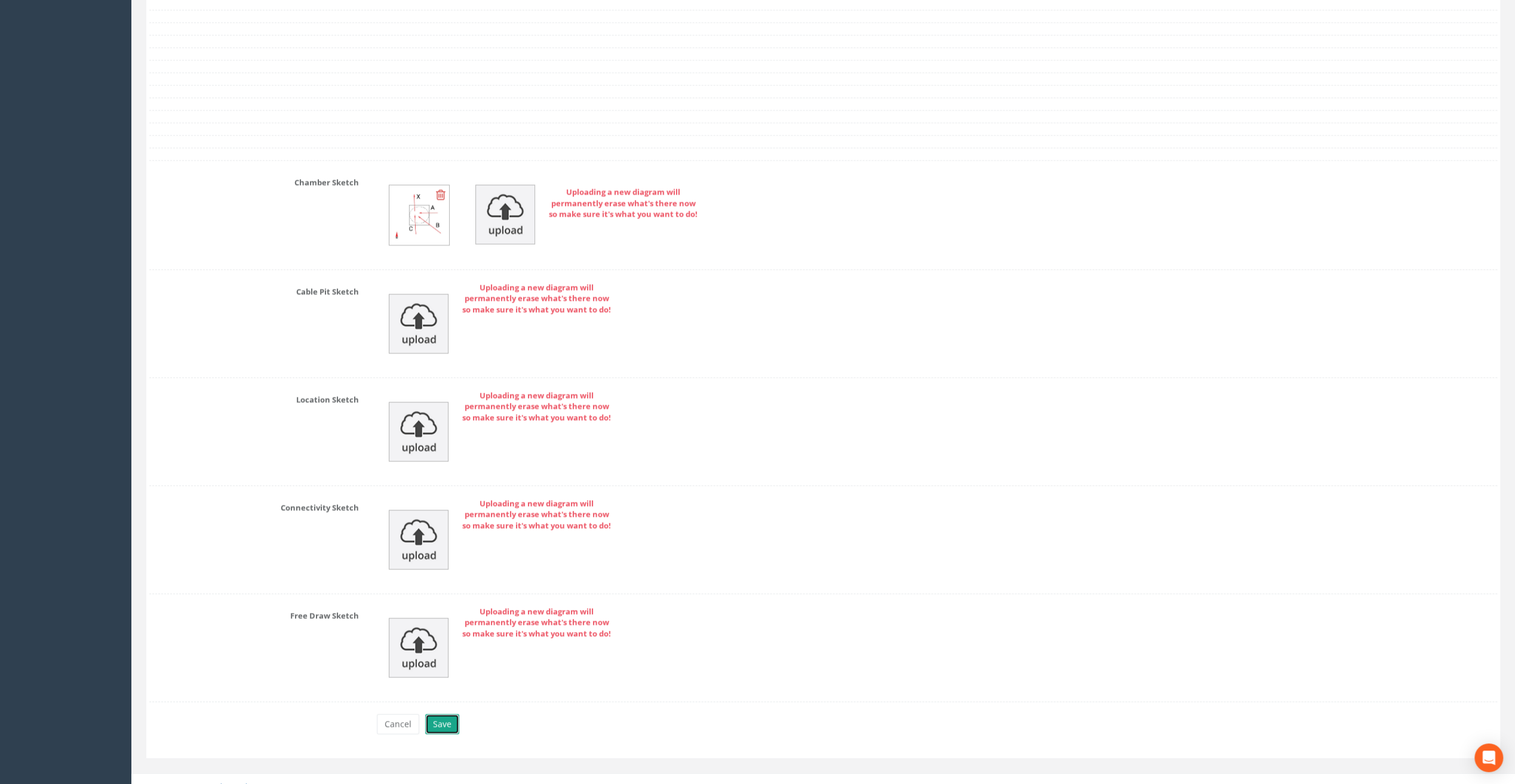
click at [441, 715] on button "Save" at bounding box center [443, 725] width 34 height 20
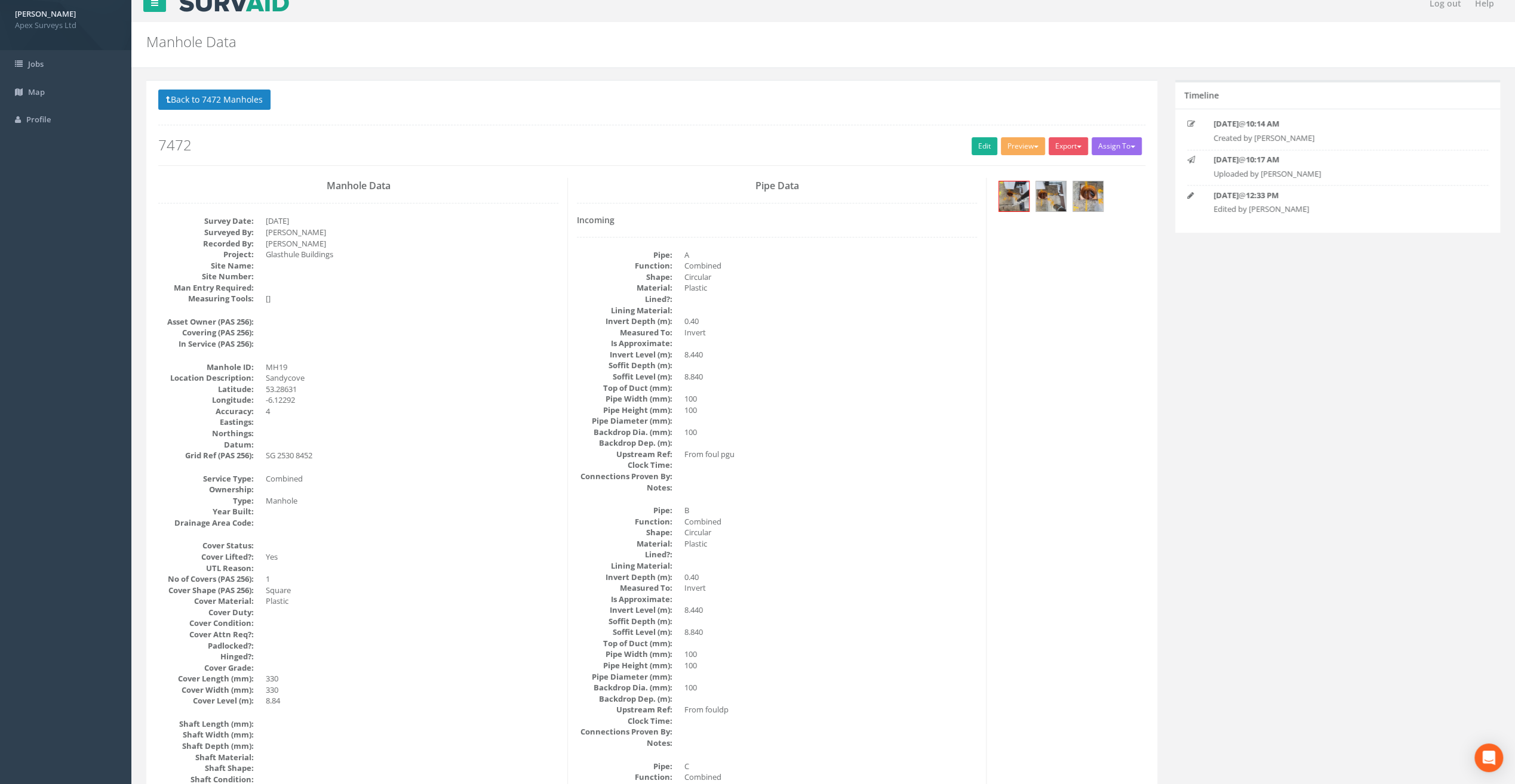
scroll to position [0, 0]
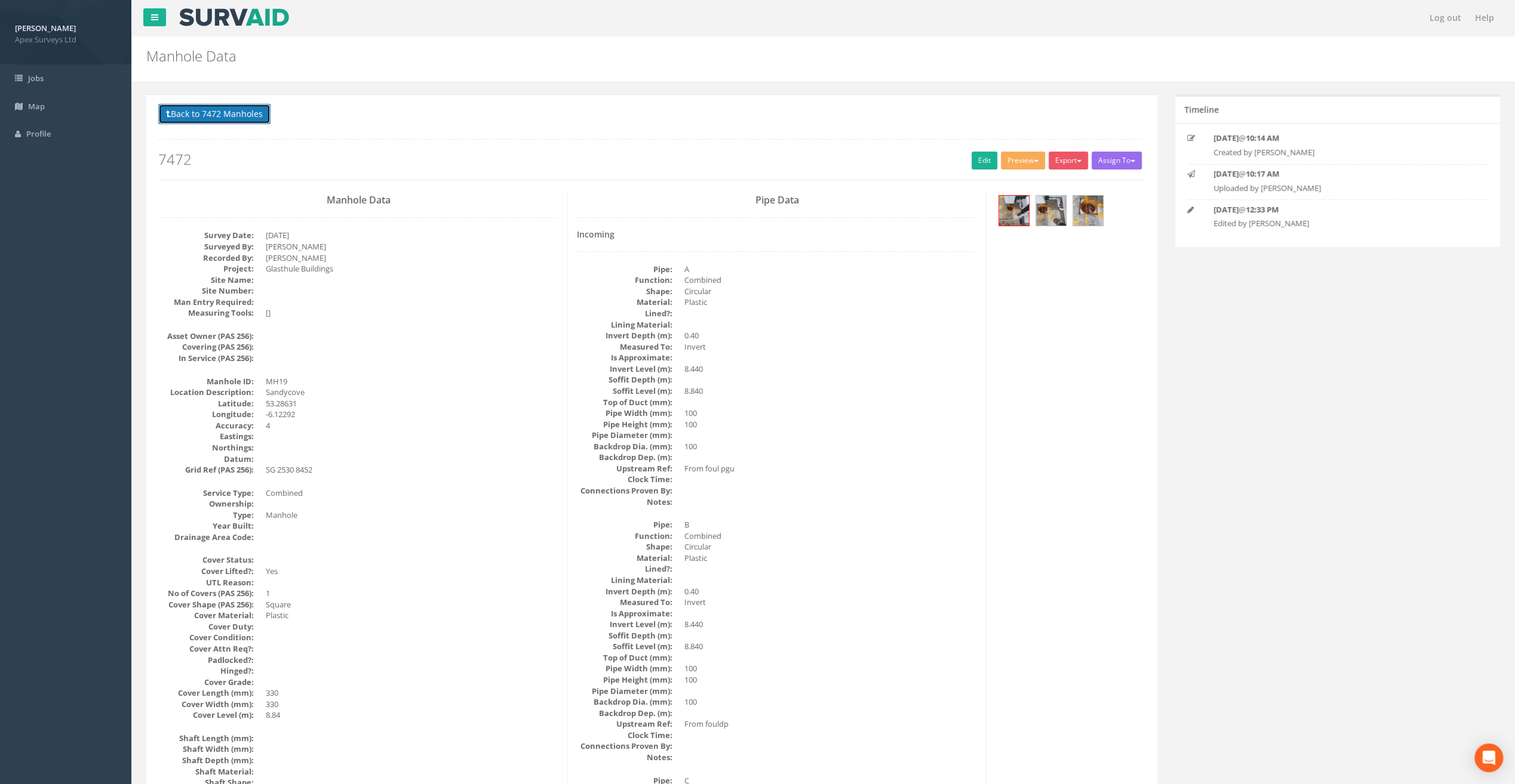
click at [245, 112] on button "Back to 7472 Manholes" at bounding box center [214, 114] width 113 height 20
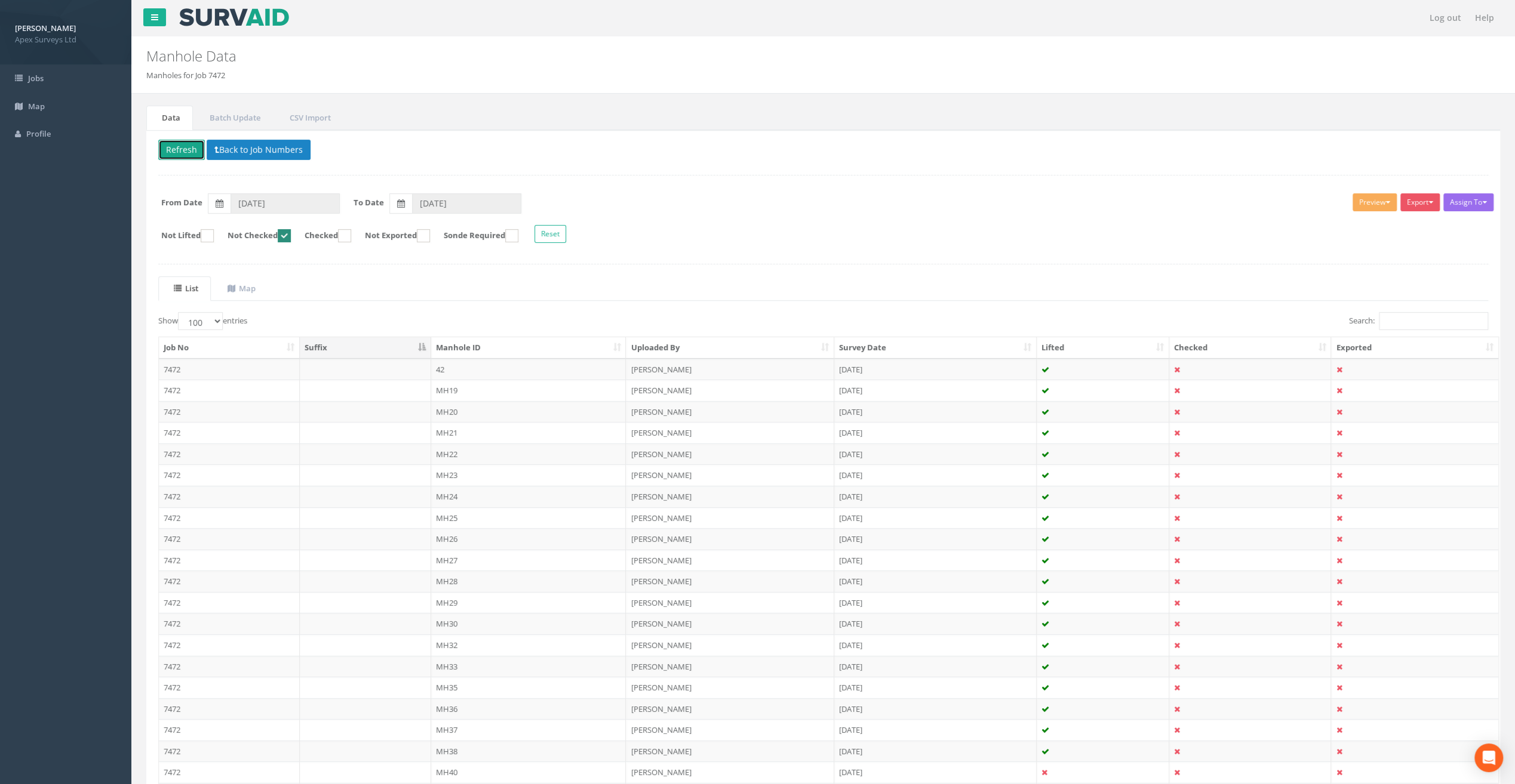
click at [163, 140] on button "Refresh" at bounding box center [182, 150] width 47 height 20
click at [447, 389] on td "MH20" at bounding box center [528, 390] width 195 height 22
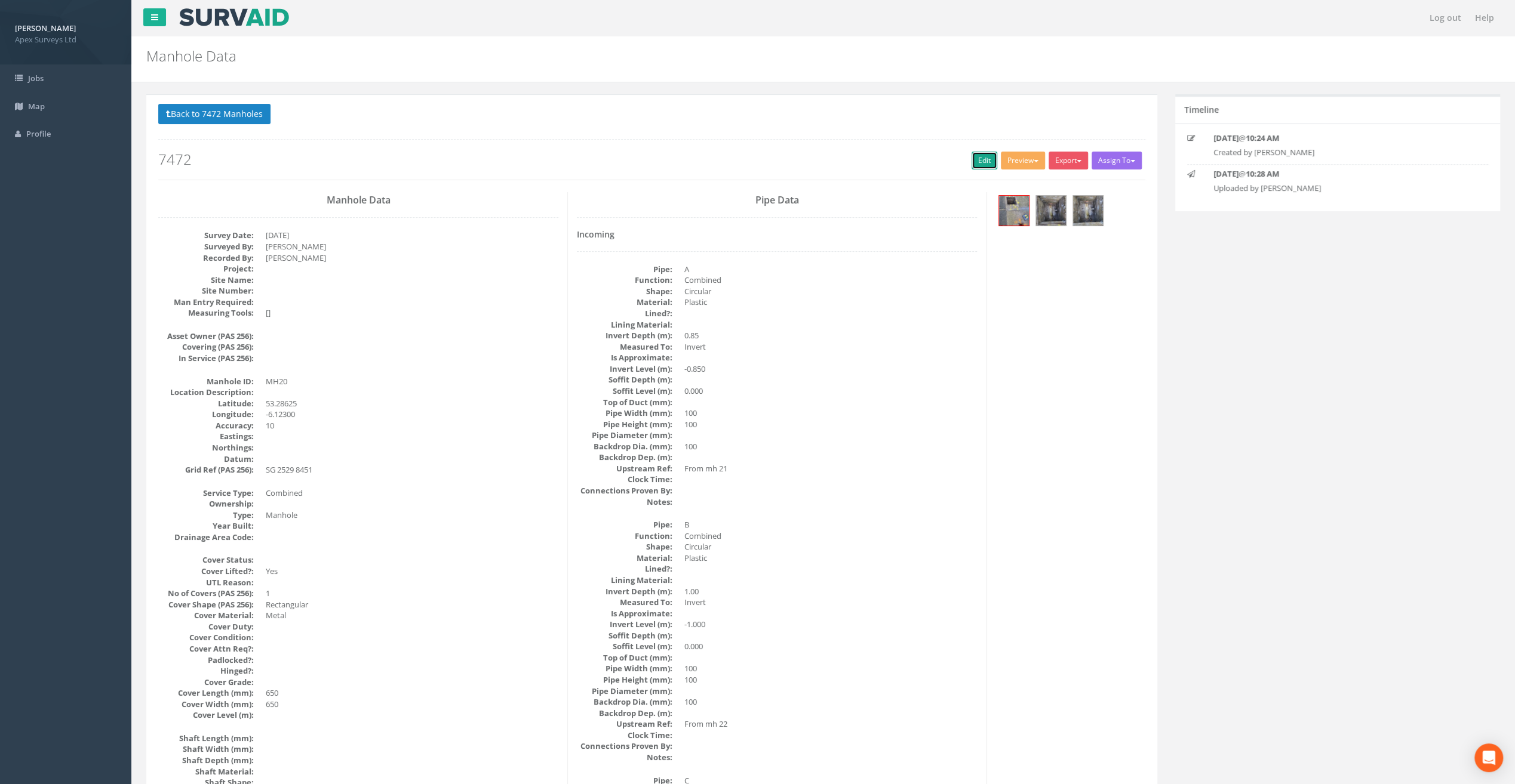
click at [976, 160] on link "Edit" at bounding box center [984, 160] width 26 height 18
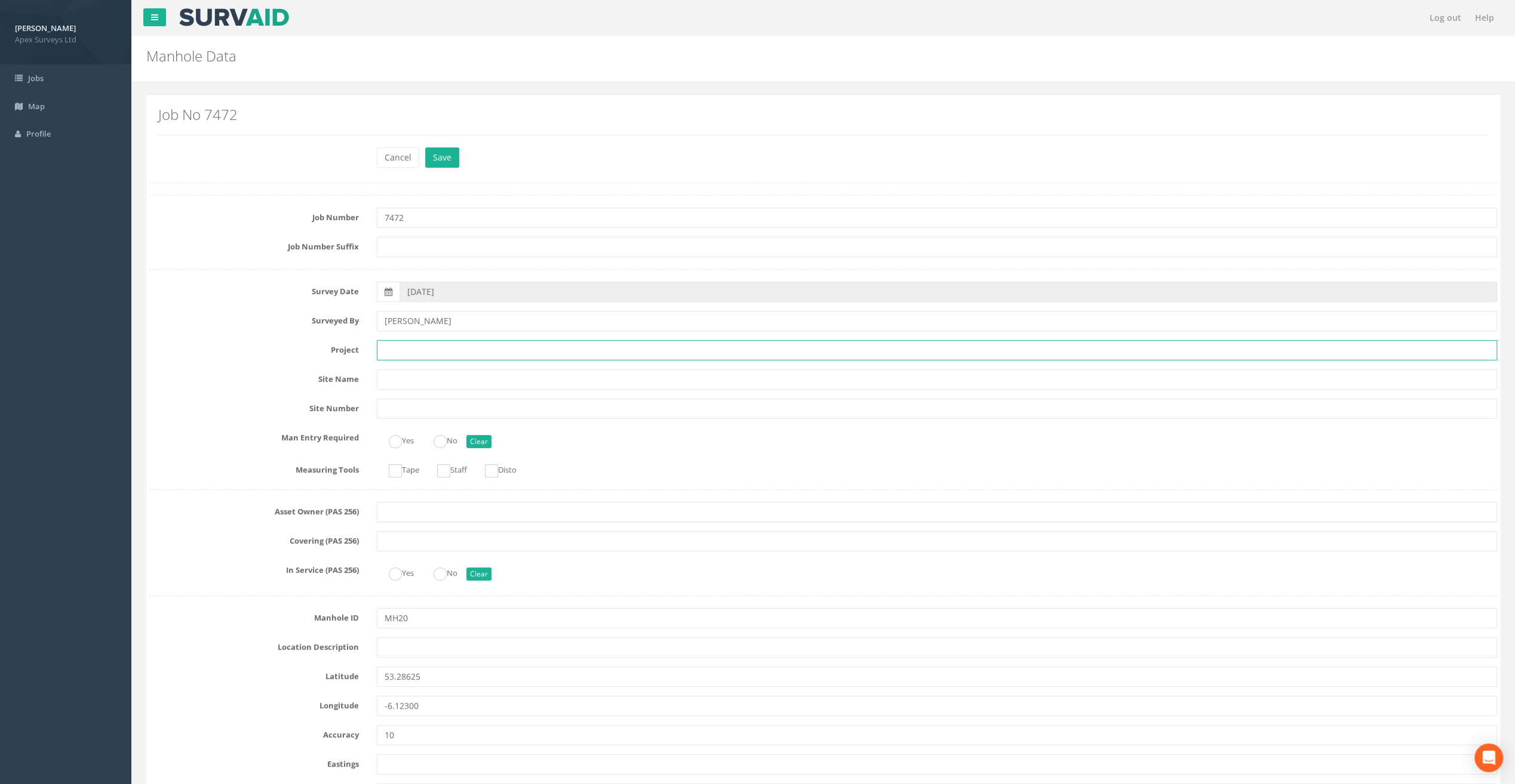
click at [413, 350] on input "text" at bounding box center [936, 350] width 1121 height 20
paste input "Sandycove"
type input "Sandycove"
click at [397, 642] on input "text" at bounding box center [936, 647] width 1121 height 20
paste input "Sandycove"
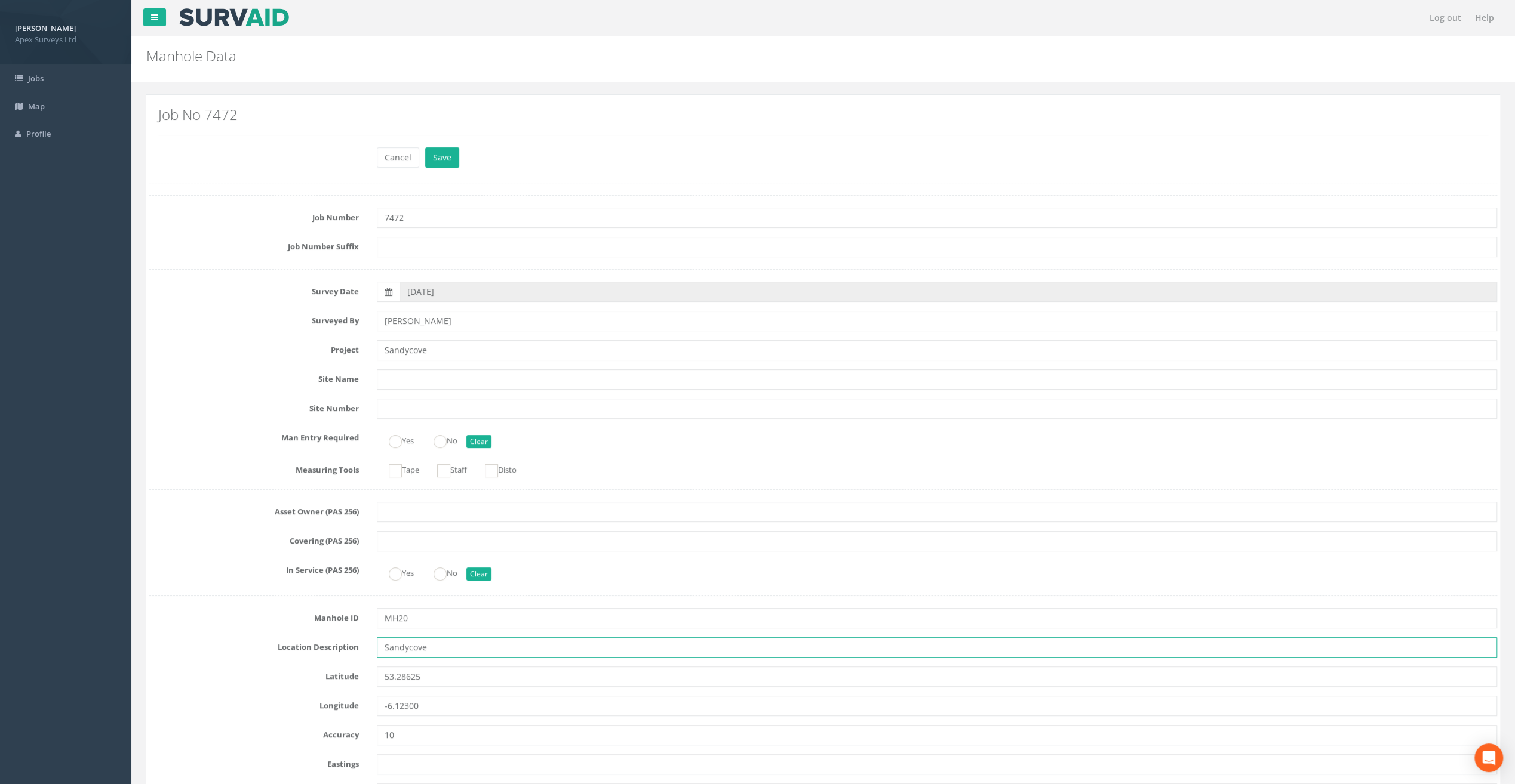
type input "Sandycove"
click at [268, 218] on label "Job Number" at bounding box center [254, 216] width 228 height 16
click at [405, 345] on input "Sandycove" at bounding box center [936, 350] width 1121 height 20
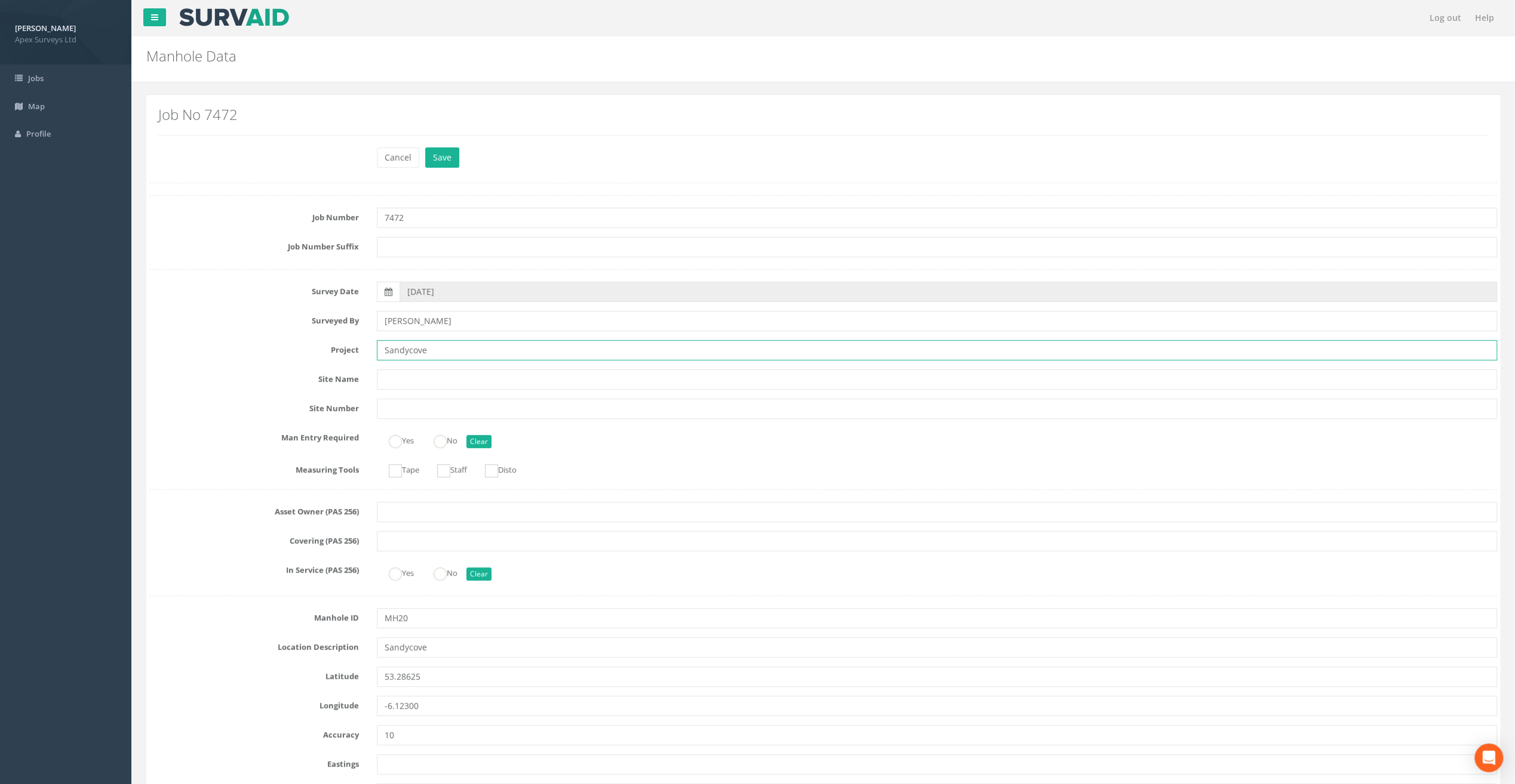
paste input "Glasthule Buildings"
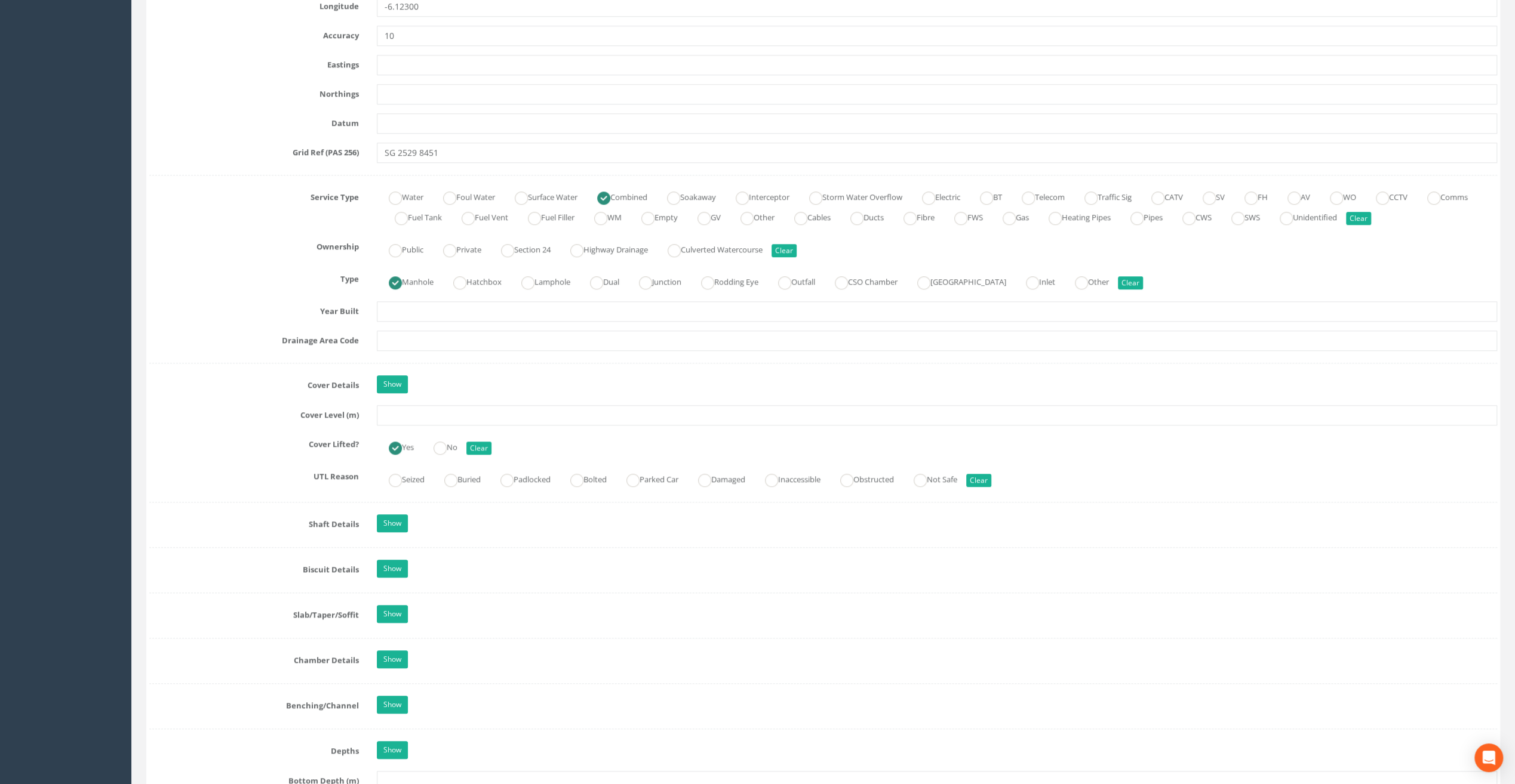
scroll to position [716, 0]
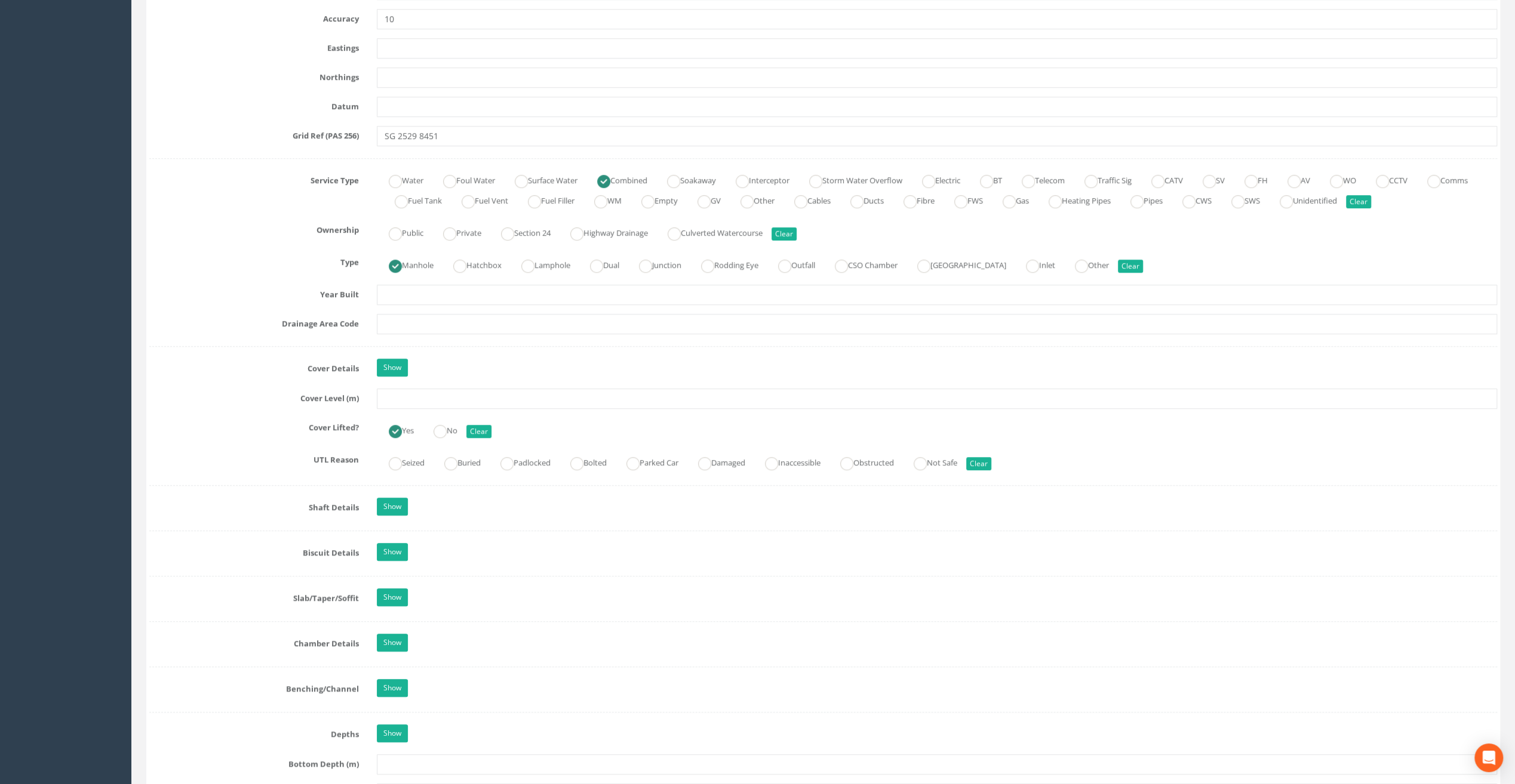
type input "Glasthule Buildings"
click at [413, 392] on input "text" at bounding box center [936, 399] width 1121 height 20
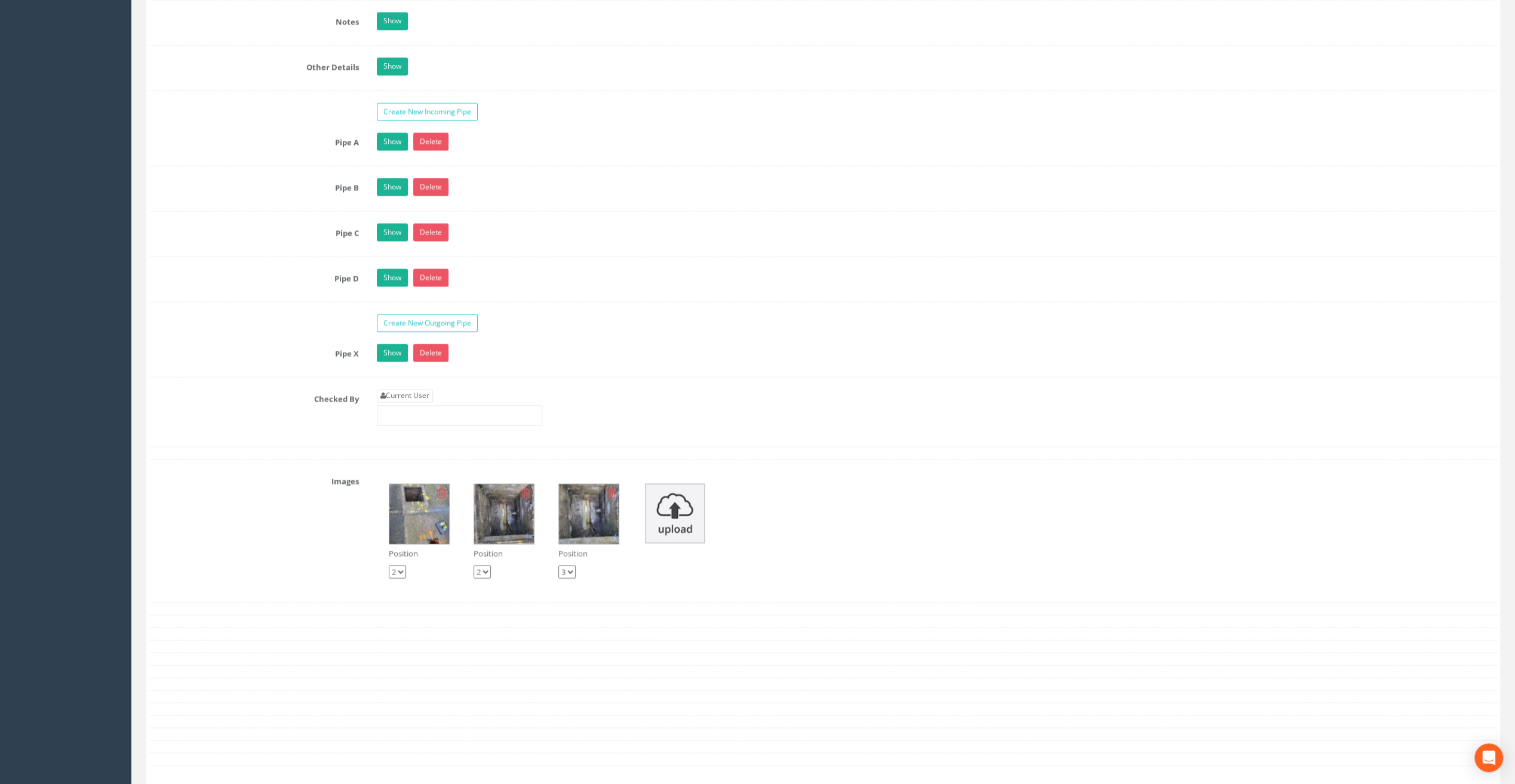
scroll to position [1970, 0]
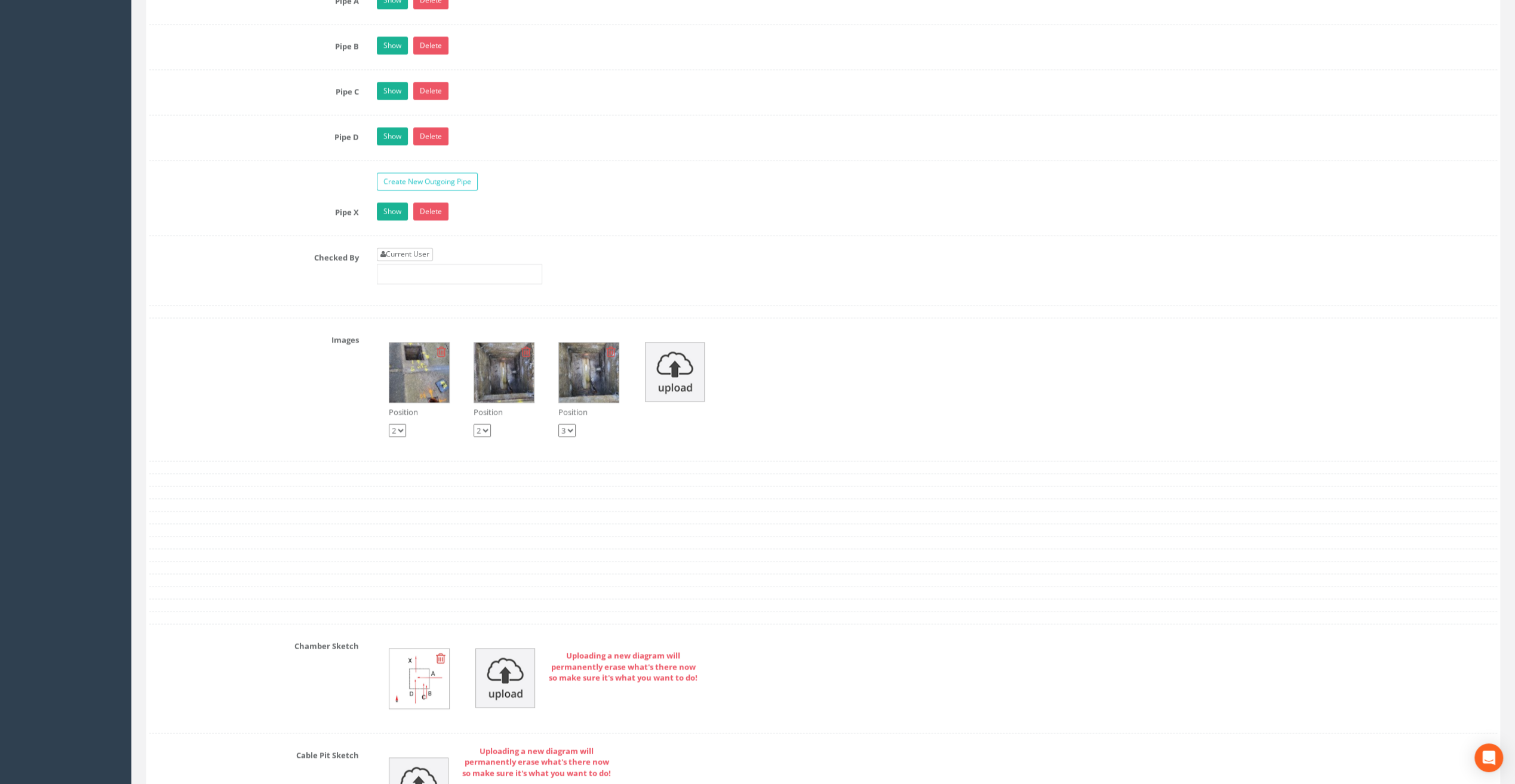
type input "8.91"
click at [422, 248] on link "Current User" at bounding box center [405, 254] width 56 height 13
type input "[PERSON_NAME]"
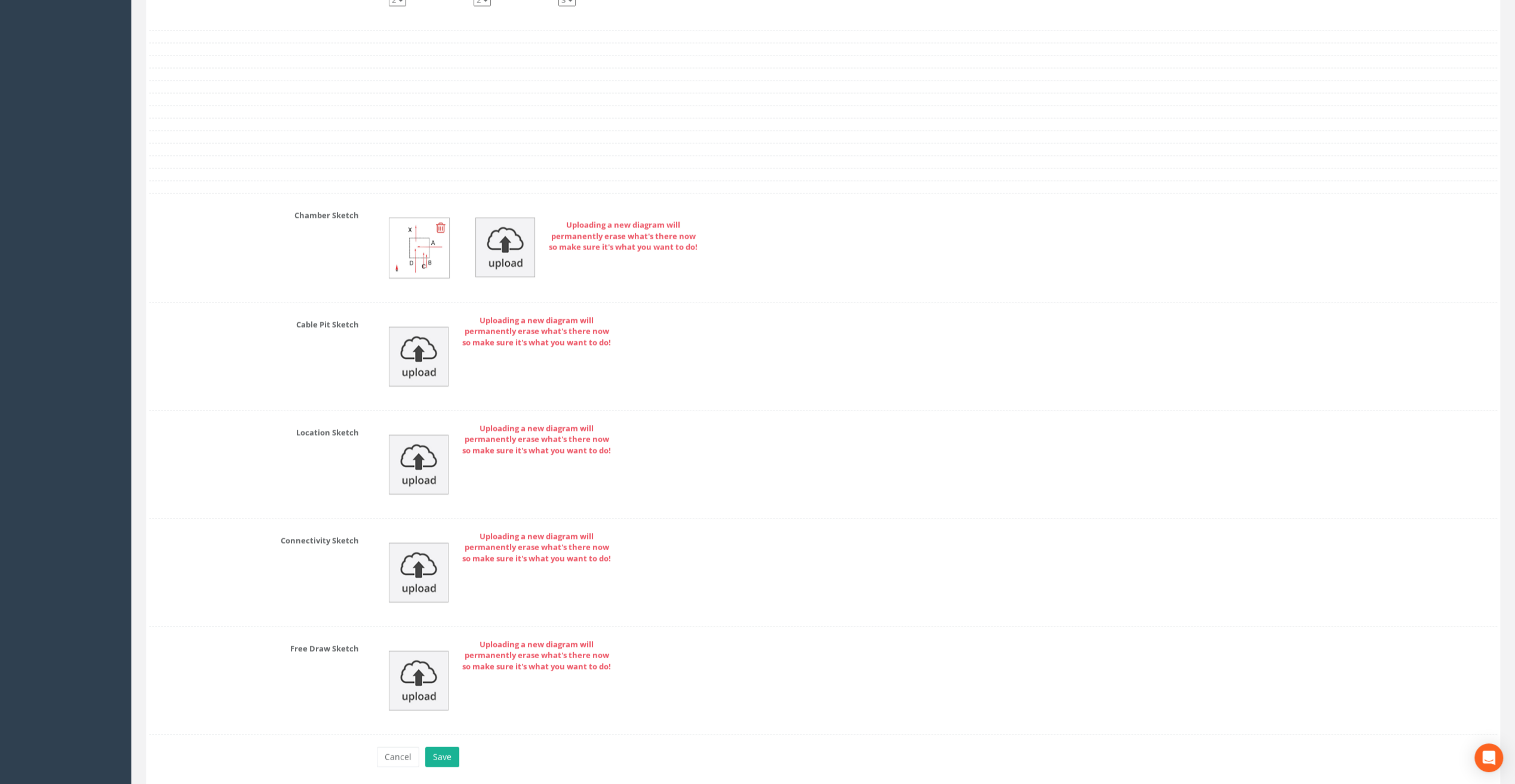
scroll to position [2433, 0]
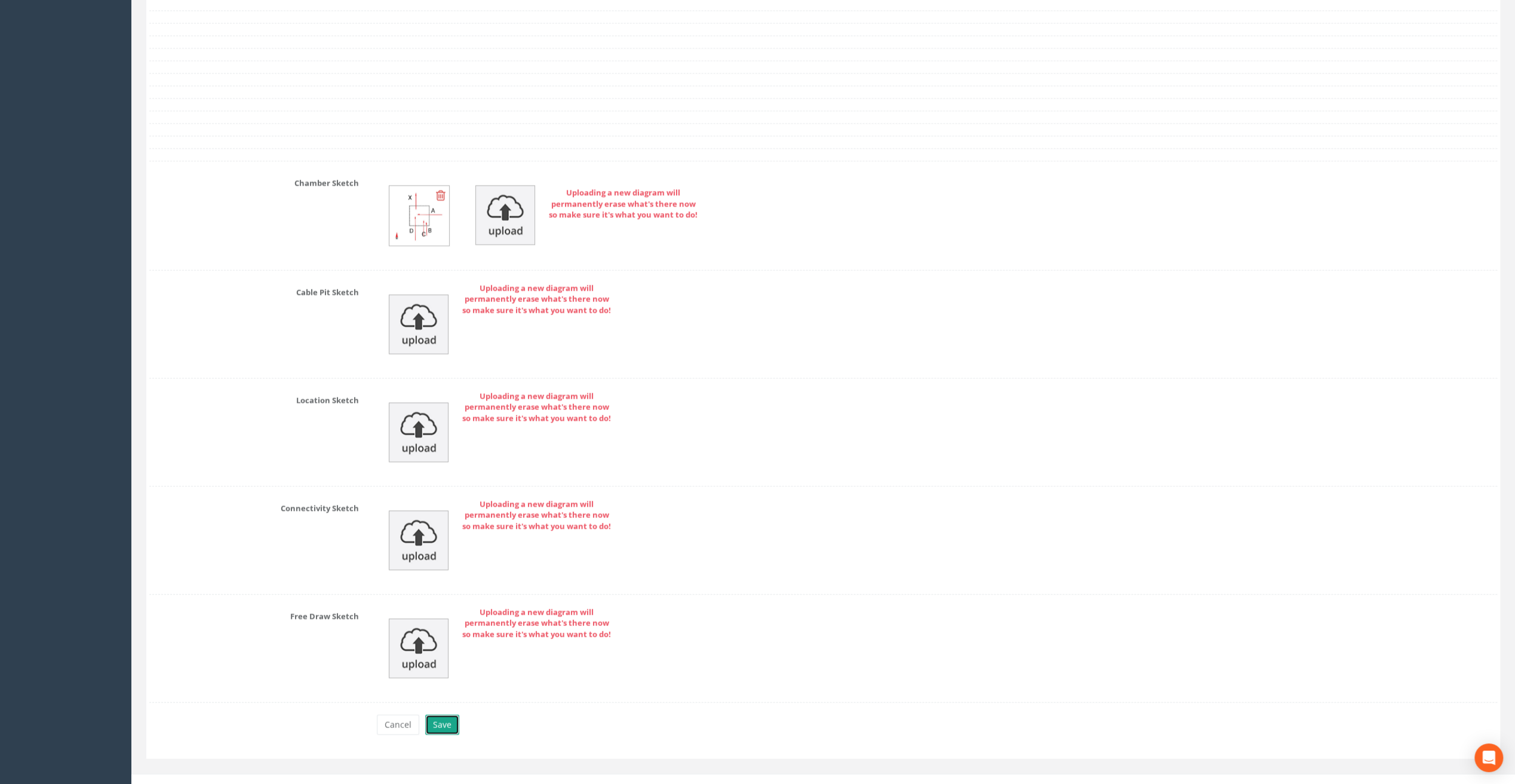
click at [450, 715] on button "Save" at bounding box center [443, 725] width 34 height 20
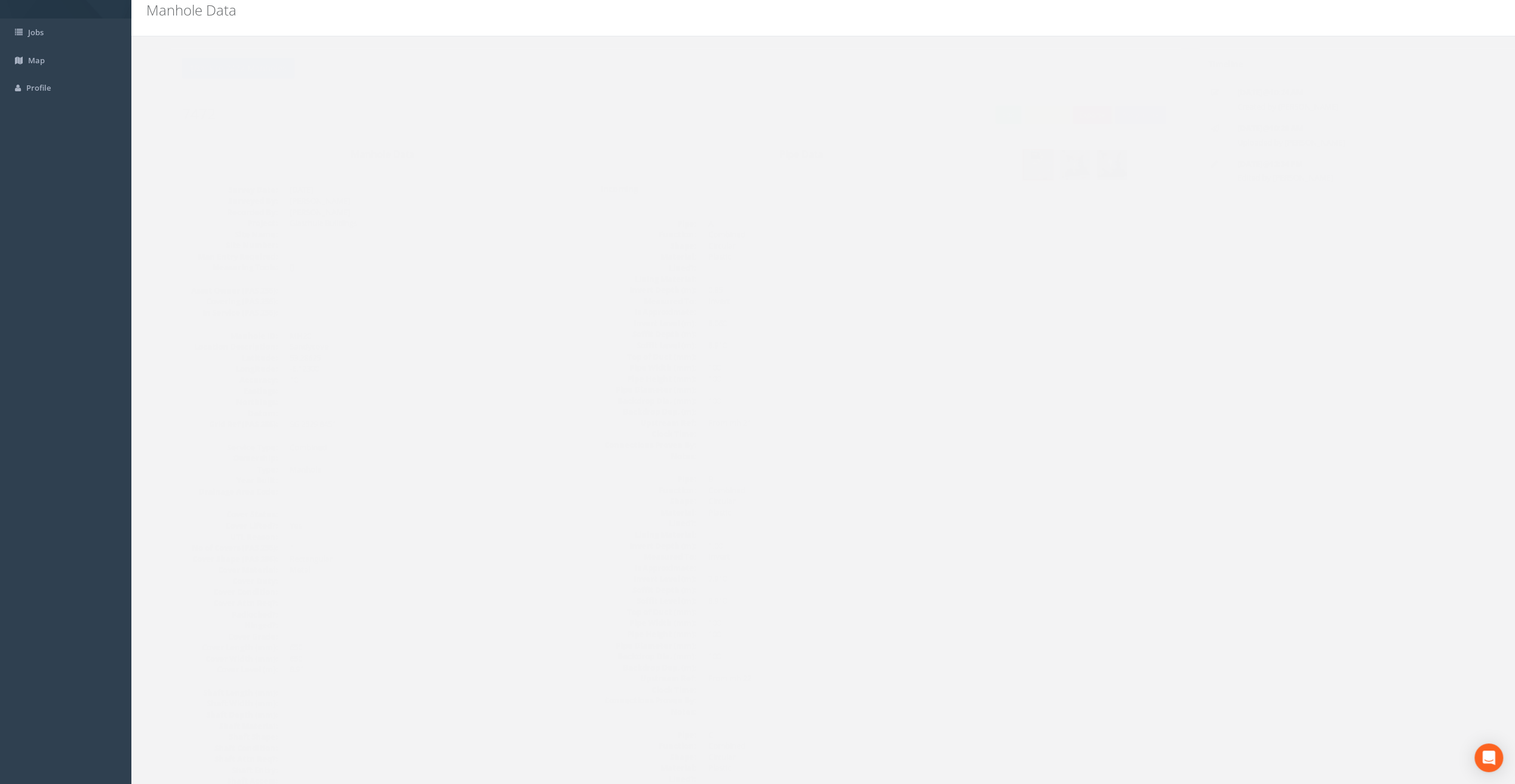
scroll to position [0, 0]
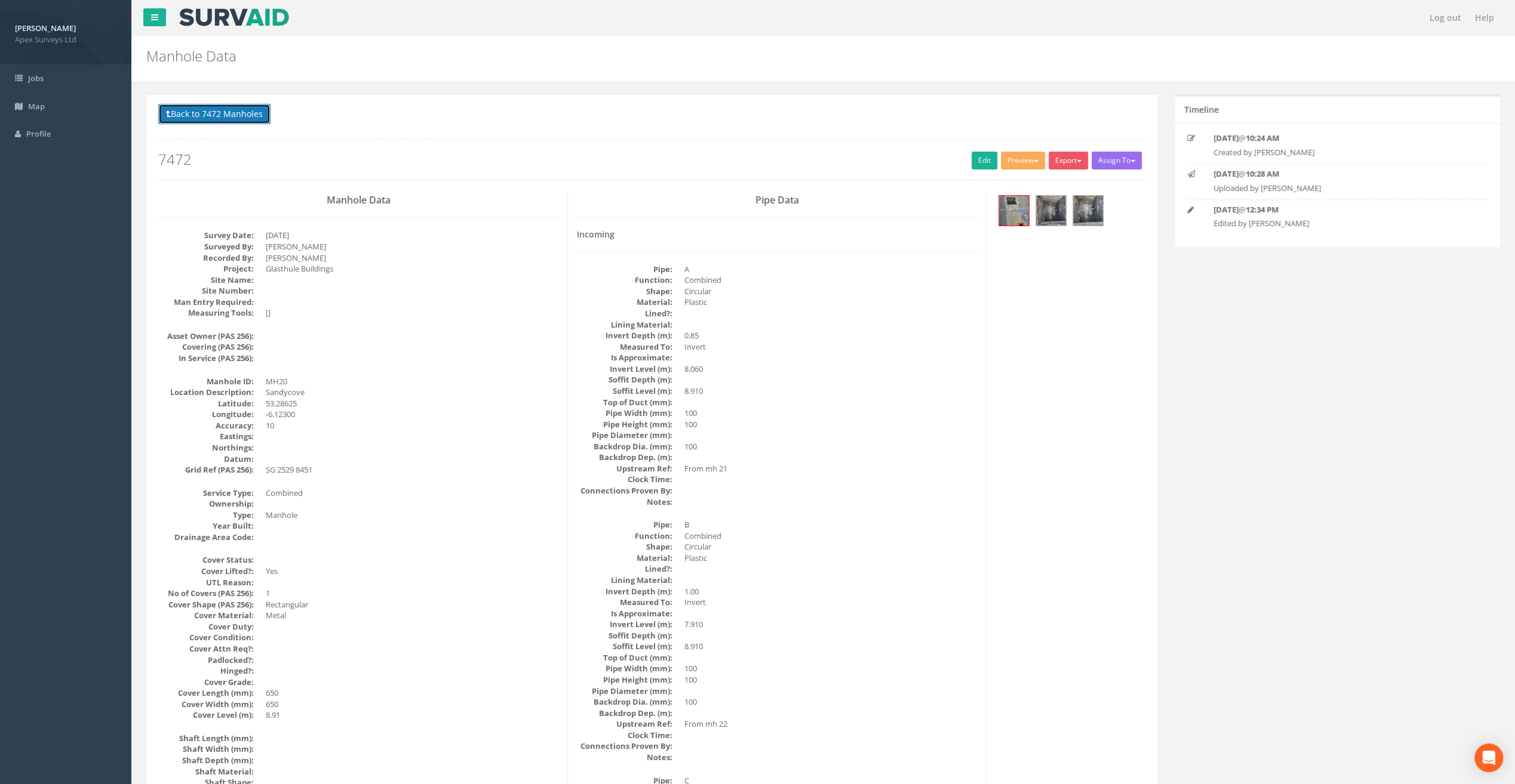
click at [198, 109] on button "Back to 7472 Manholes" at bounding box center [214, 114] width 113 height 20
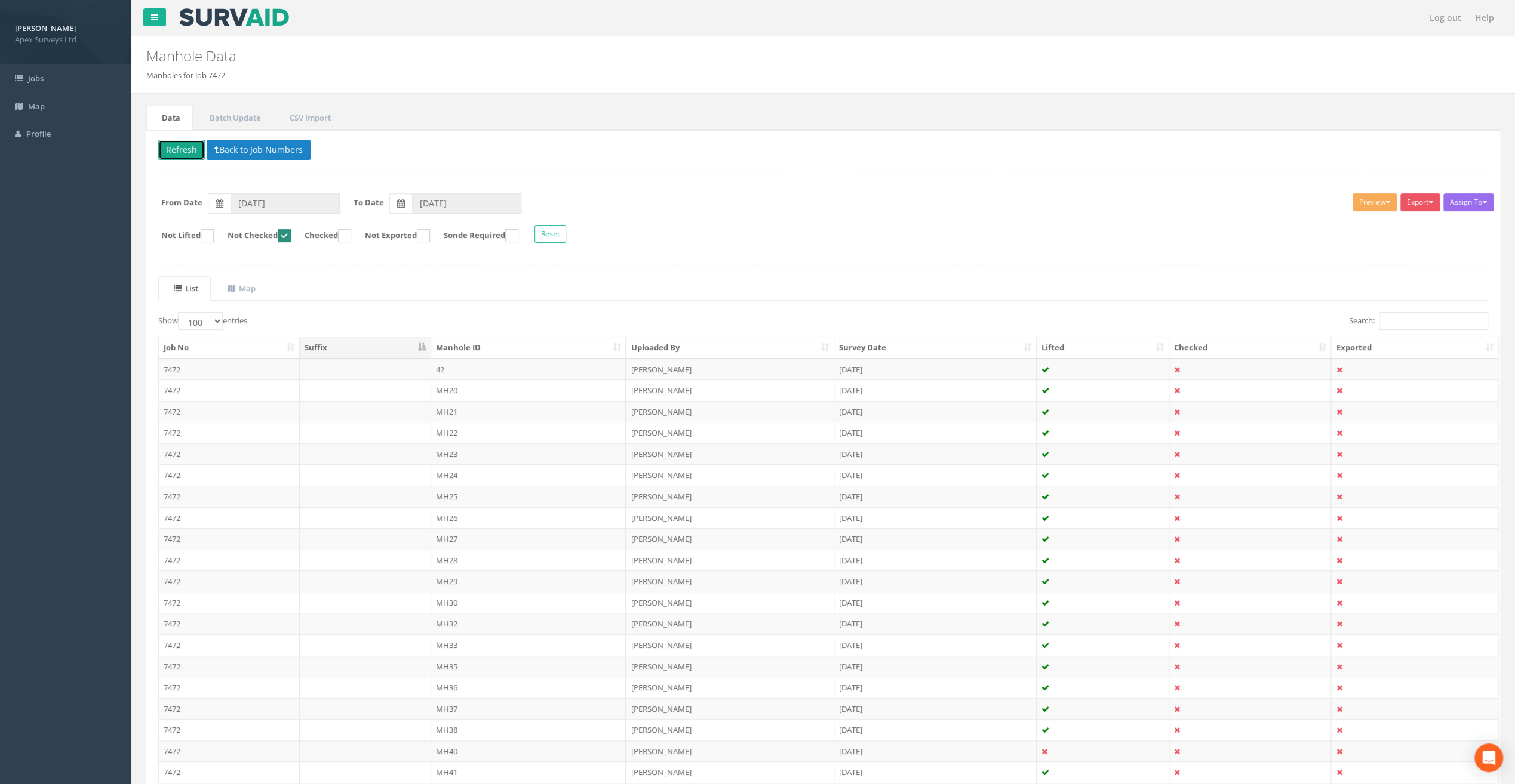
click at [182, 149] on button "Refresh" at bounding box center [182, 150] width 47 height 20
click at [446, 391] on td "MH21" at bounding box center [528, 390] width 195 height 22
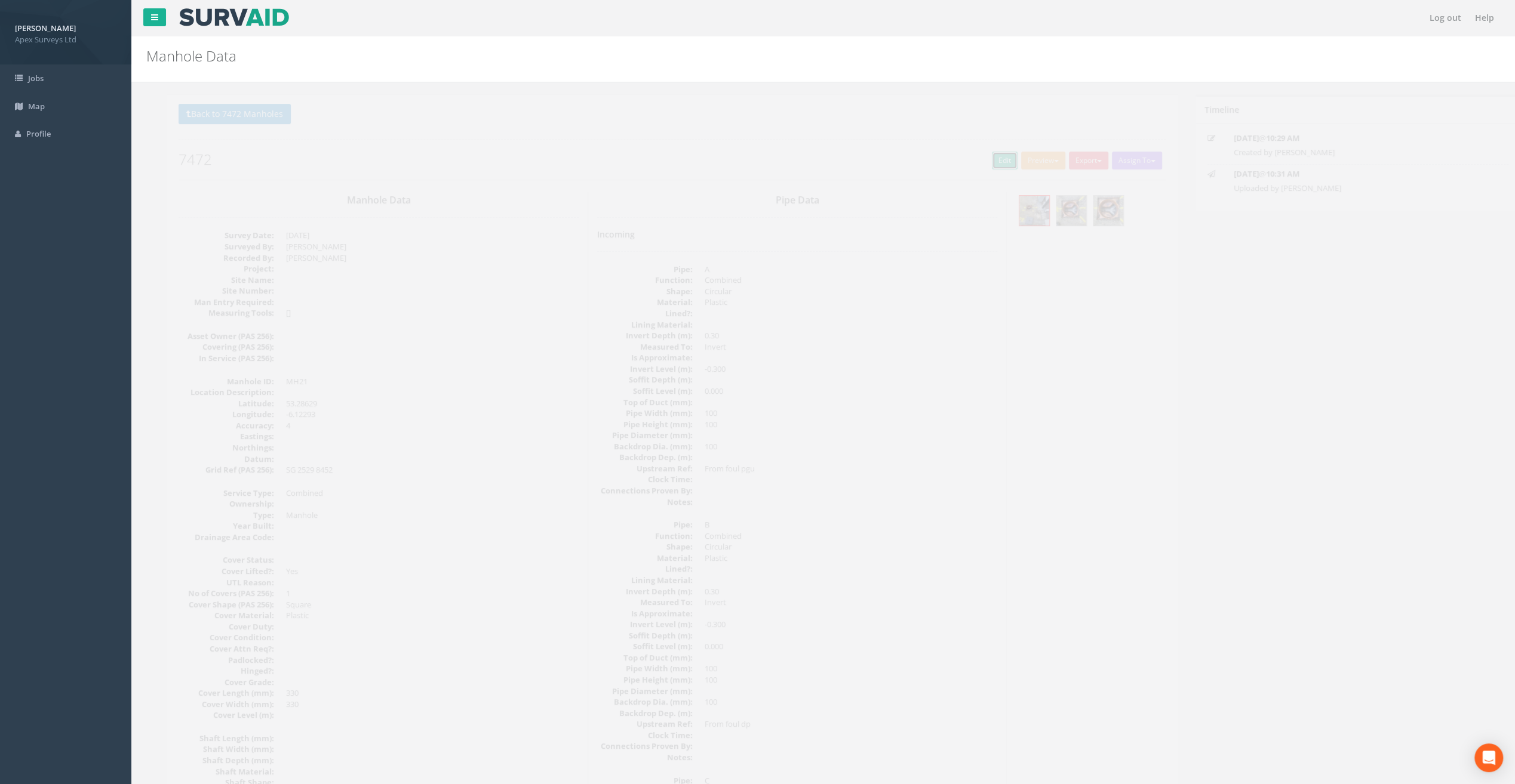
click at [976, 161] on link "Edit" at bounding box center [984, 160] width 26 height 18
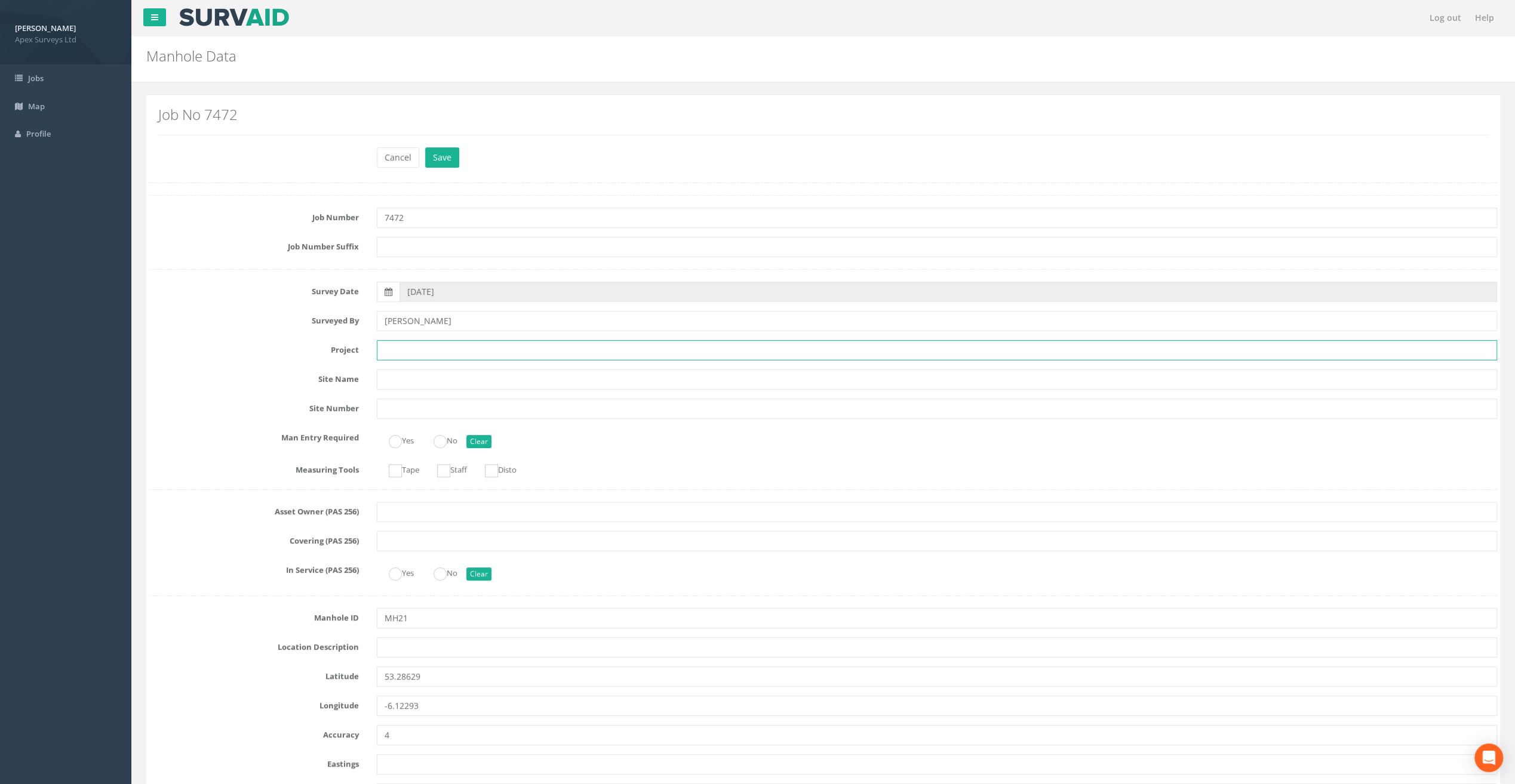
click at [409, 349] on input "text" at bounding box center [936, 350] width 1121 height 20
paste input "Glasthule Buildings"
type input "Glasthule Buildings"
click at [395, 644] on input "text" at bounding box center [936, 647] width 1121 height 20
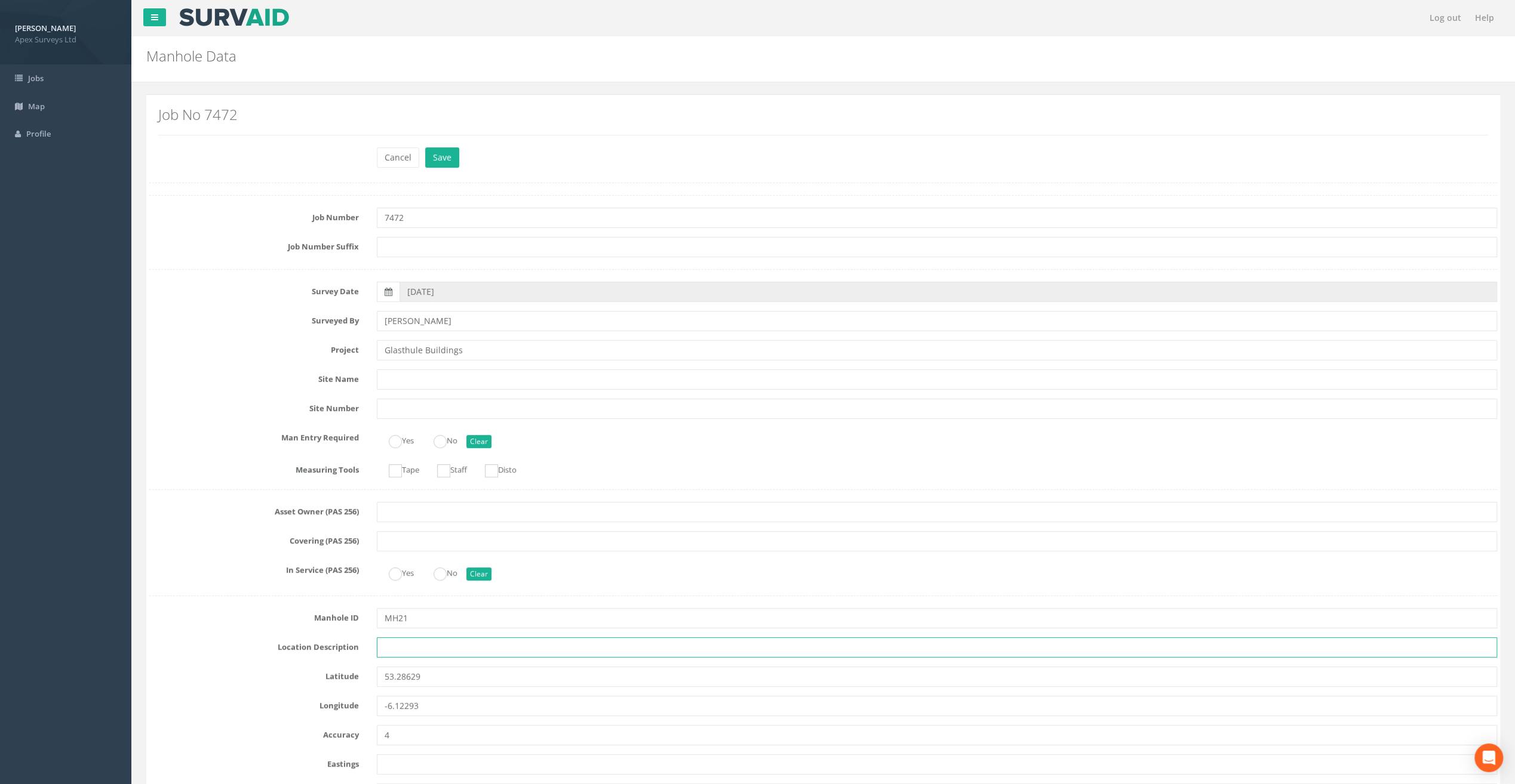
paste input "Sandycove"
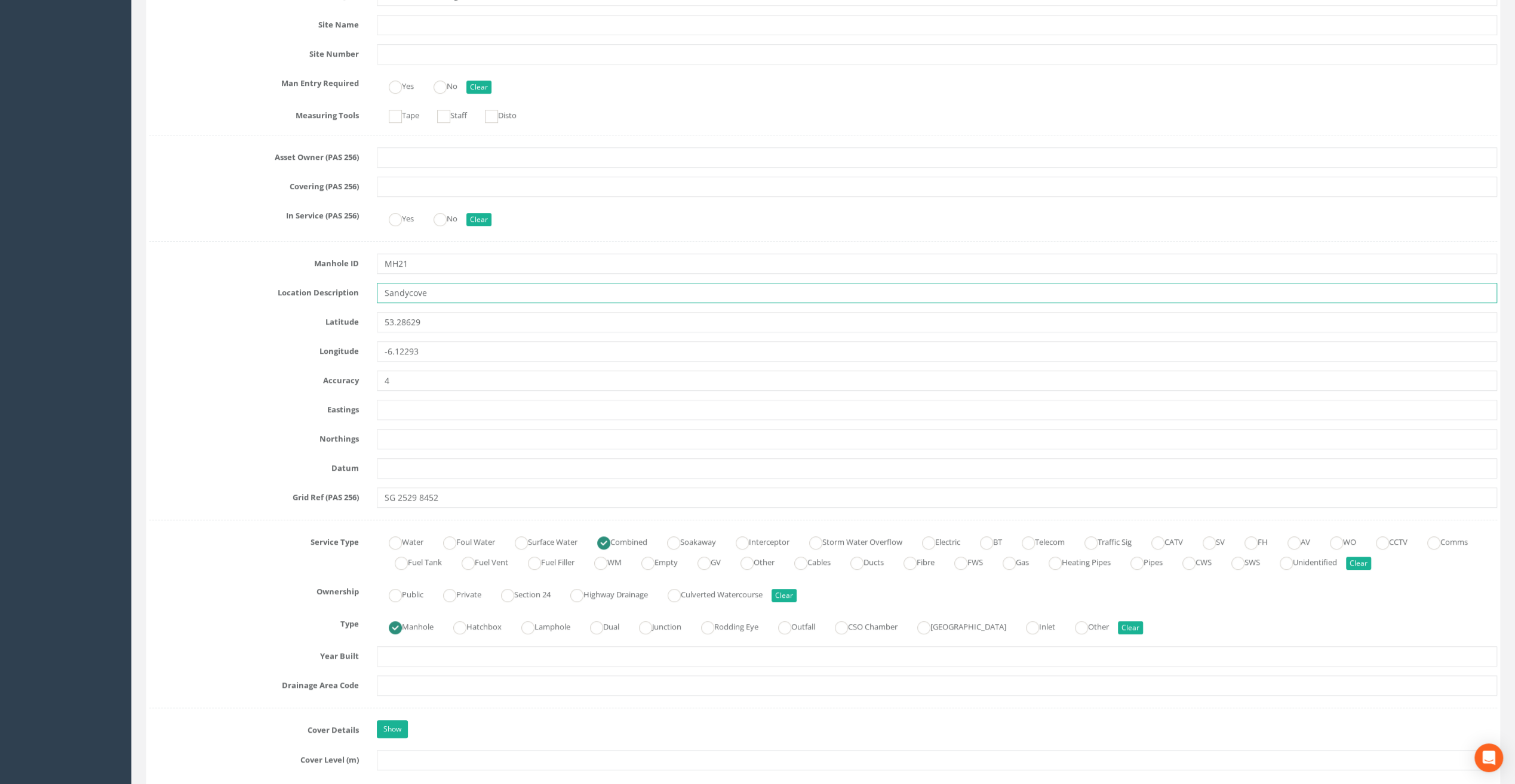
scroll to position [418, 0]
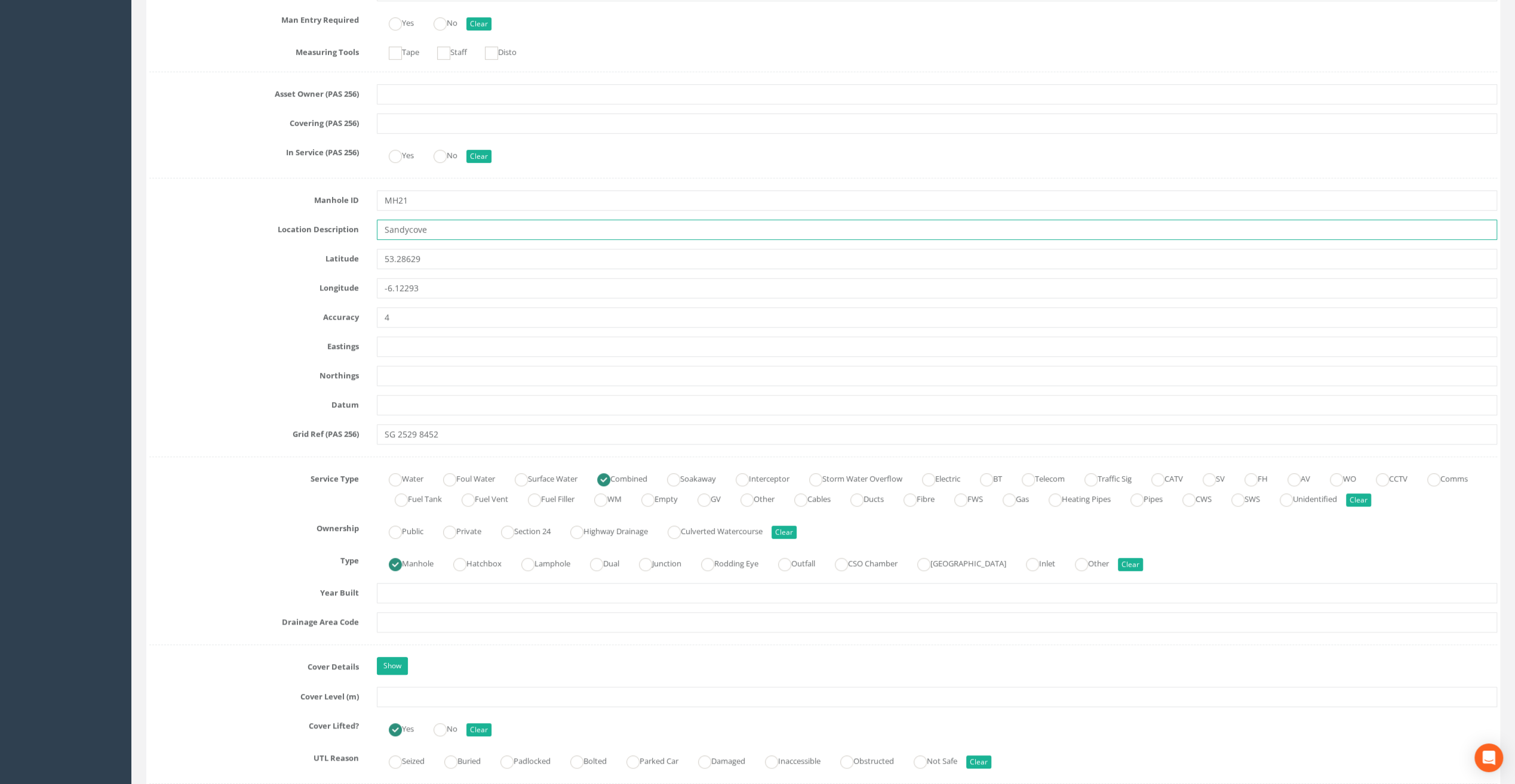
type input "Sandycove"
click at [387, 696] on input "text" at bounding box center [936, 697] width 1121 height 20
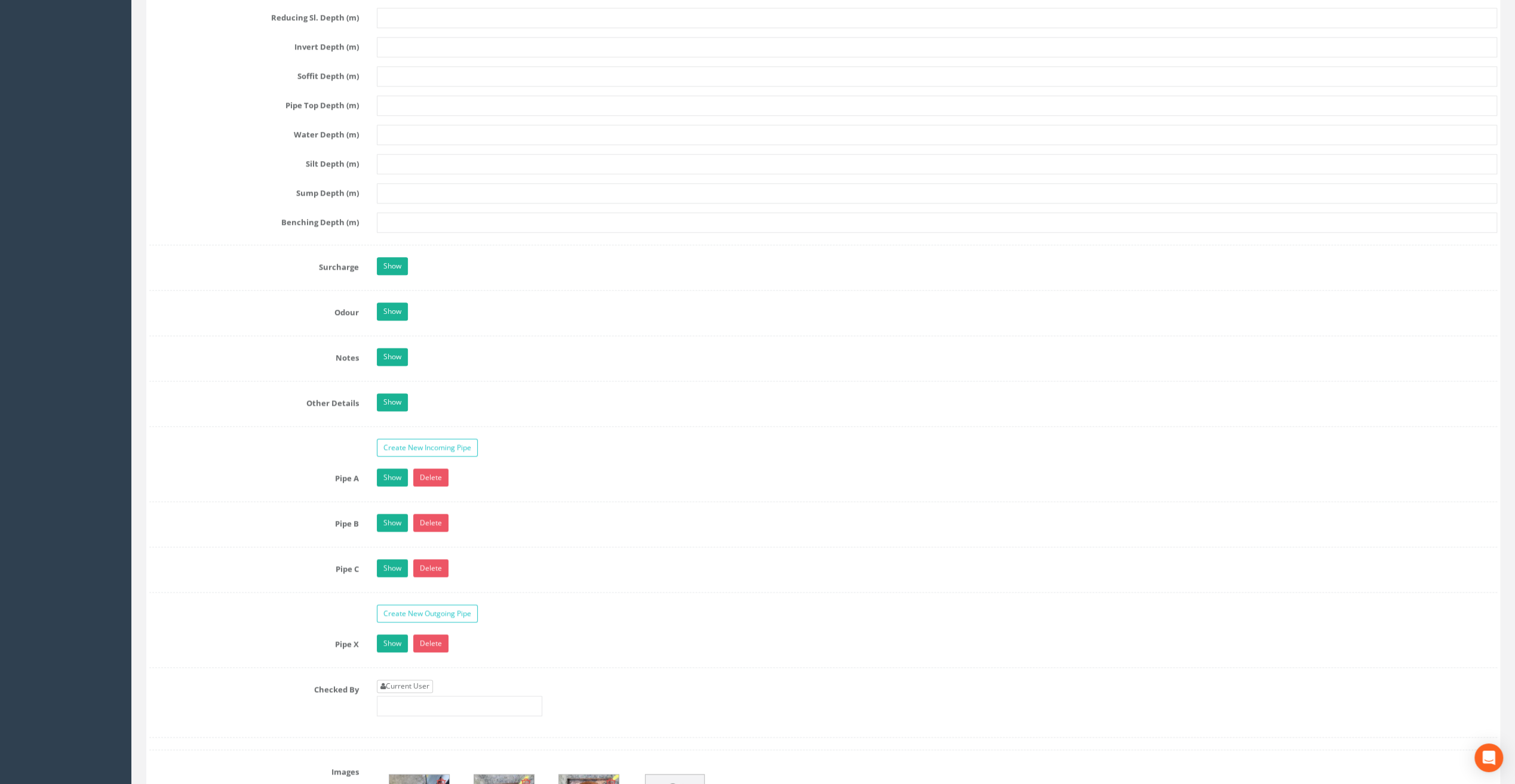
type input "8.94"
click at [408, 680] on link "Current User" at bounding box center [405, 686] width 56 height 13
type input "[PERSON_NAME]"
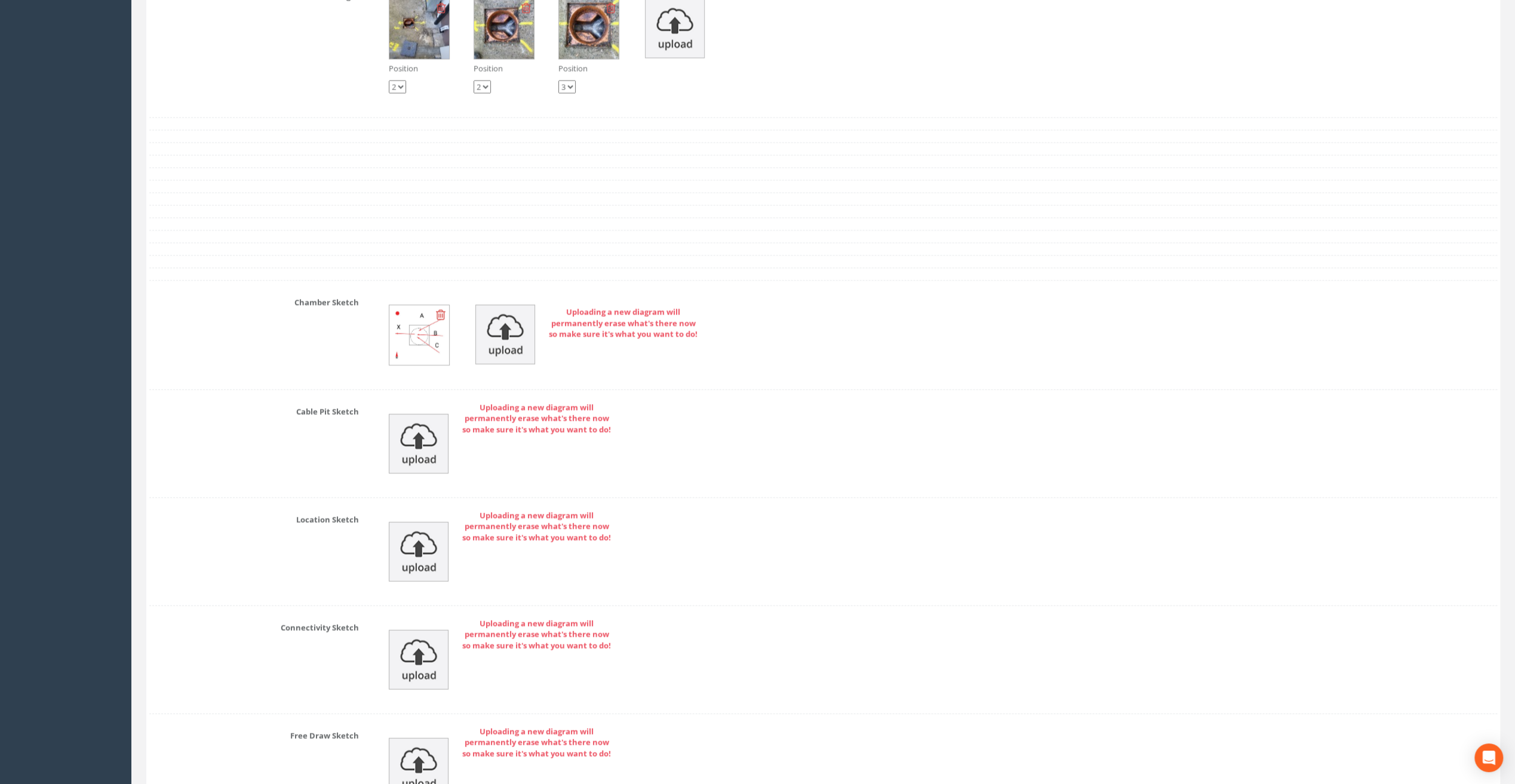
scroll to position [2388, 0]
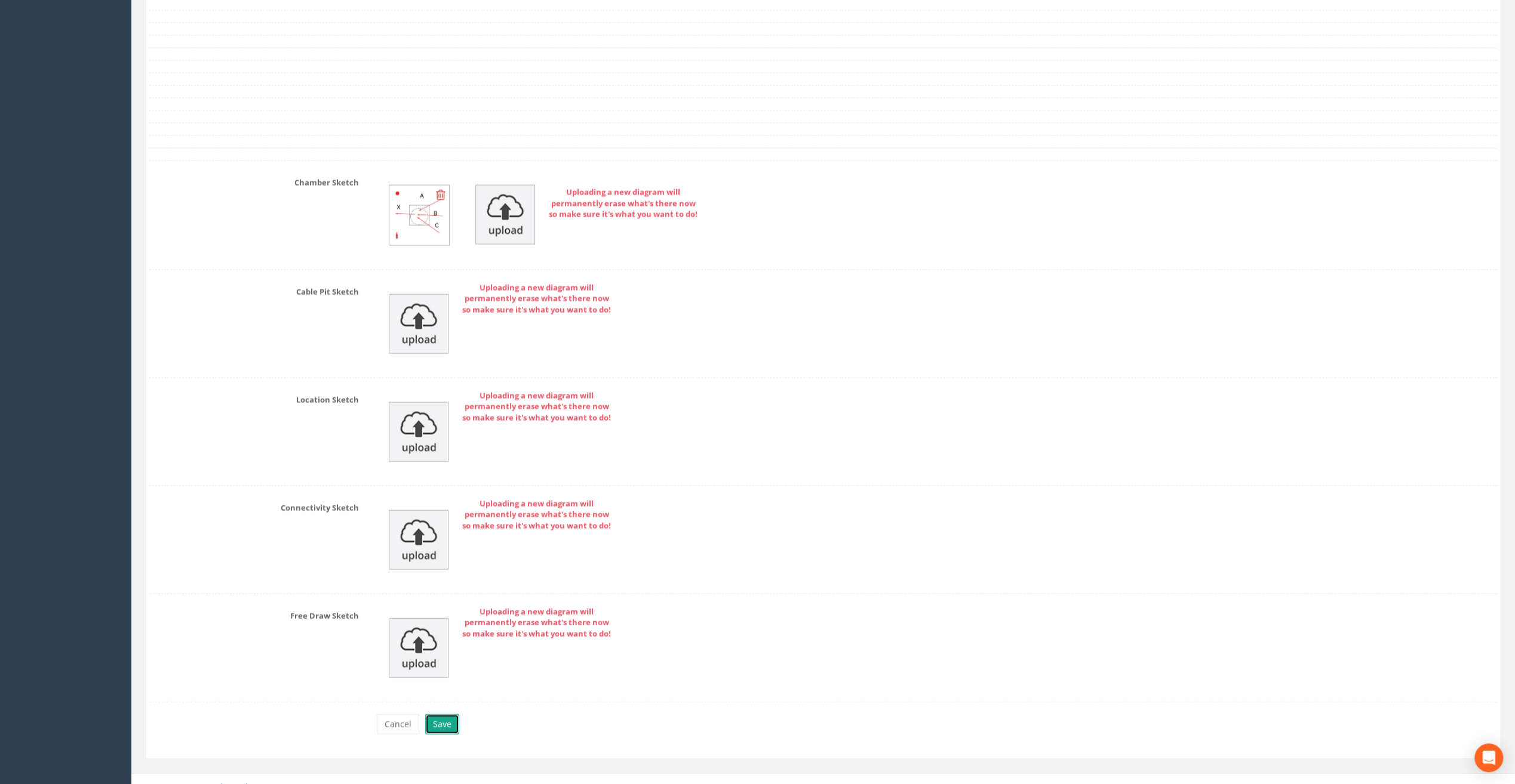
click at [442, 715] on button "Save" at bounding box center [443, 725] width 34 height 20
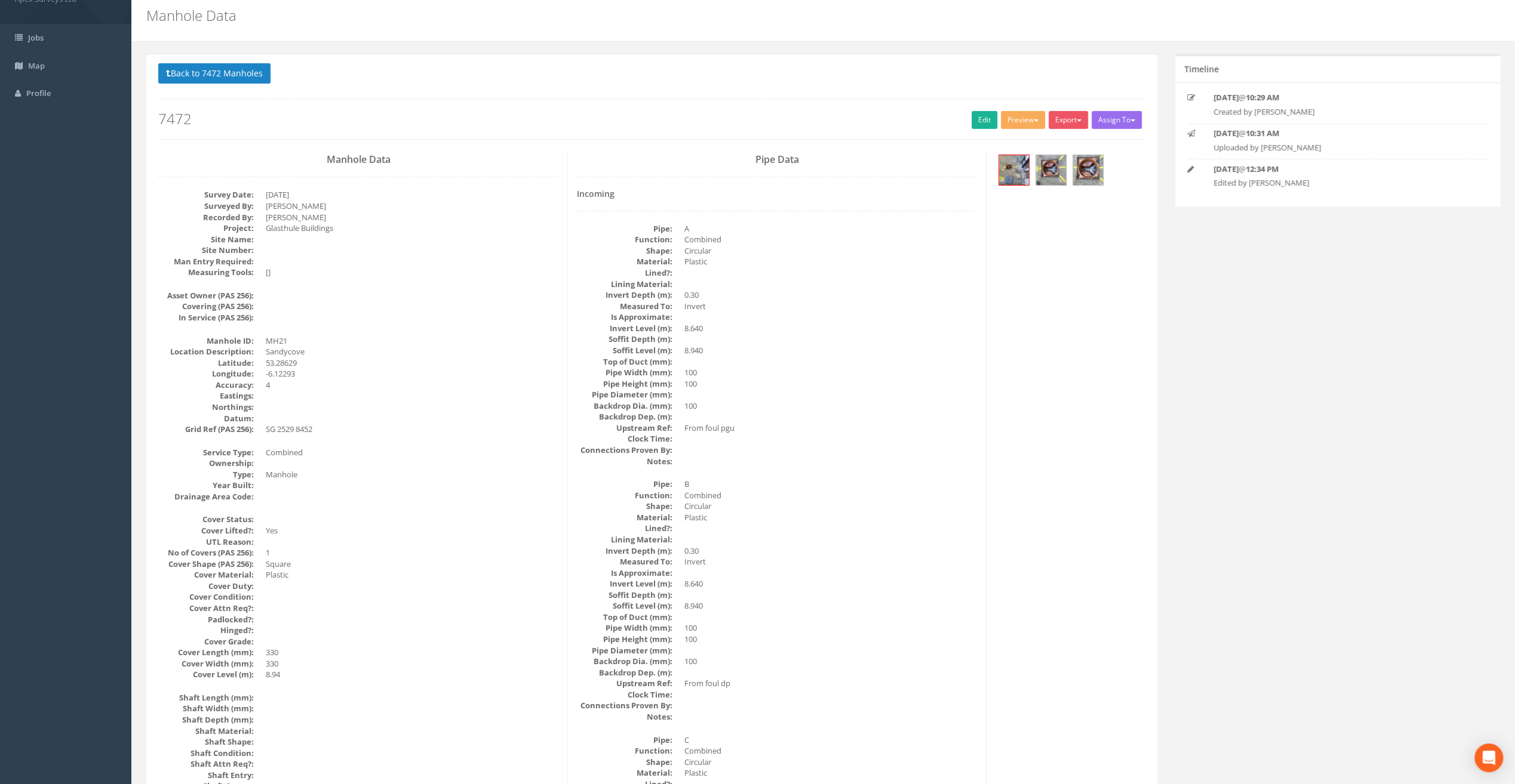
scroll to position [0, 0]
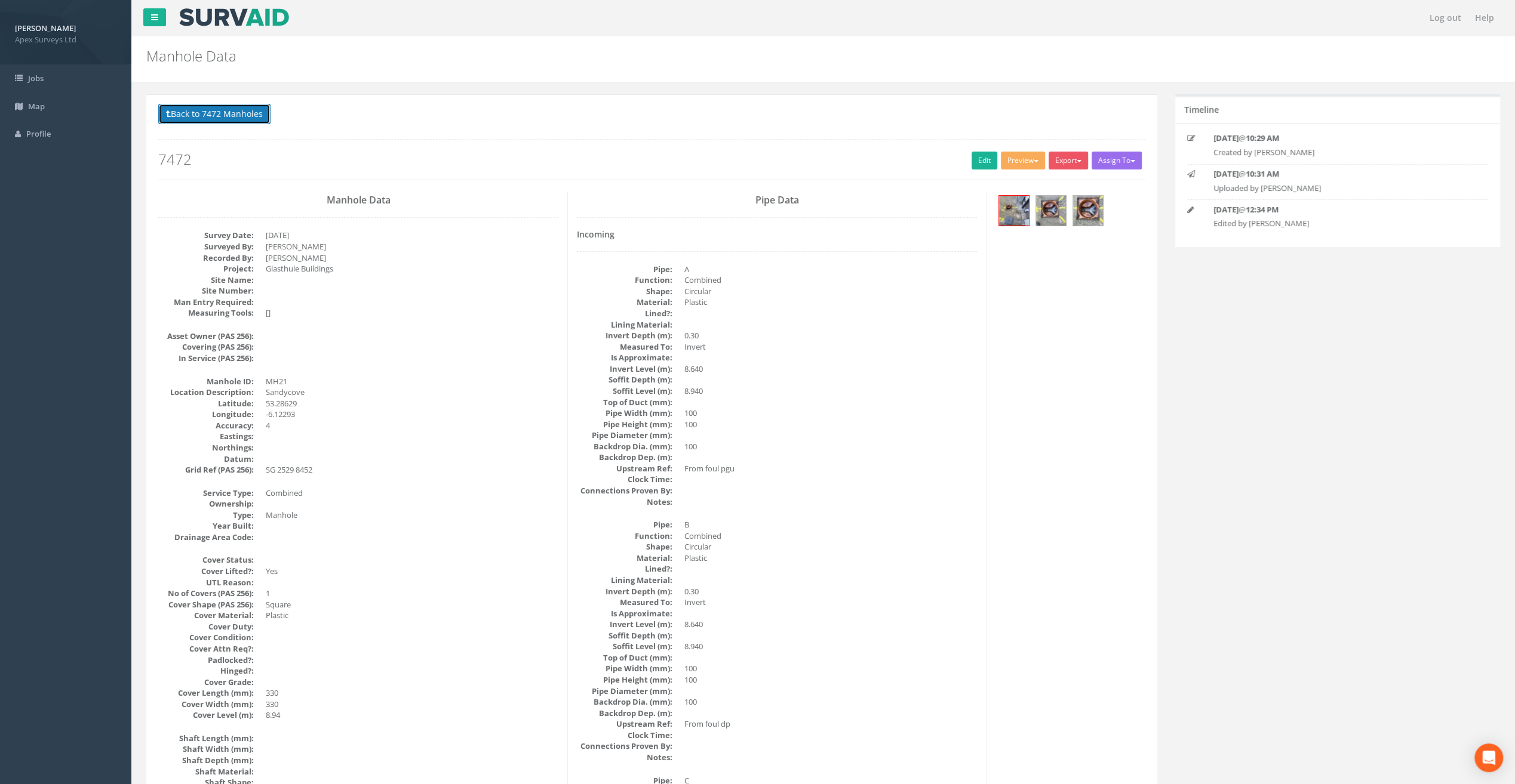
click at [206, 115] on button "Back to 7472 Manholes" at bounding box center [214, 114] width 113 height 20
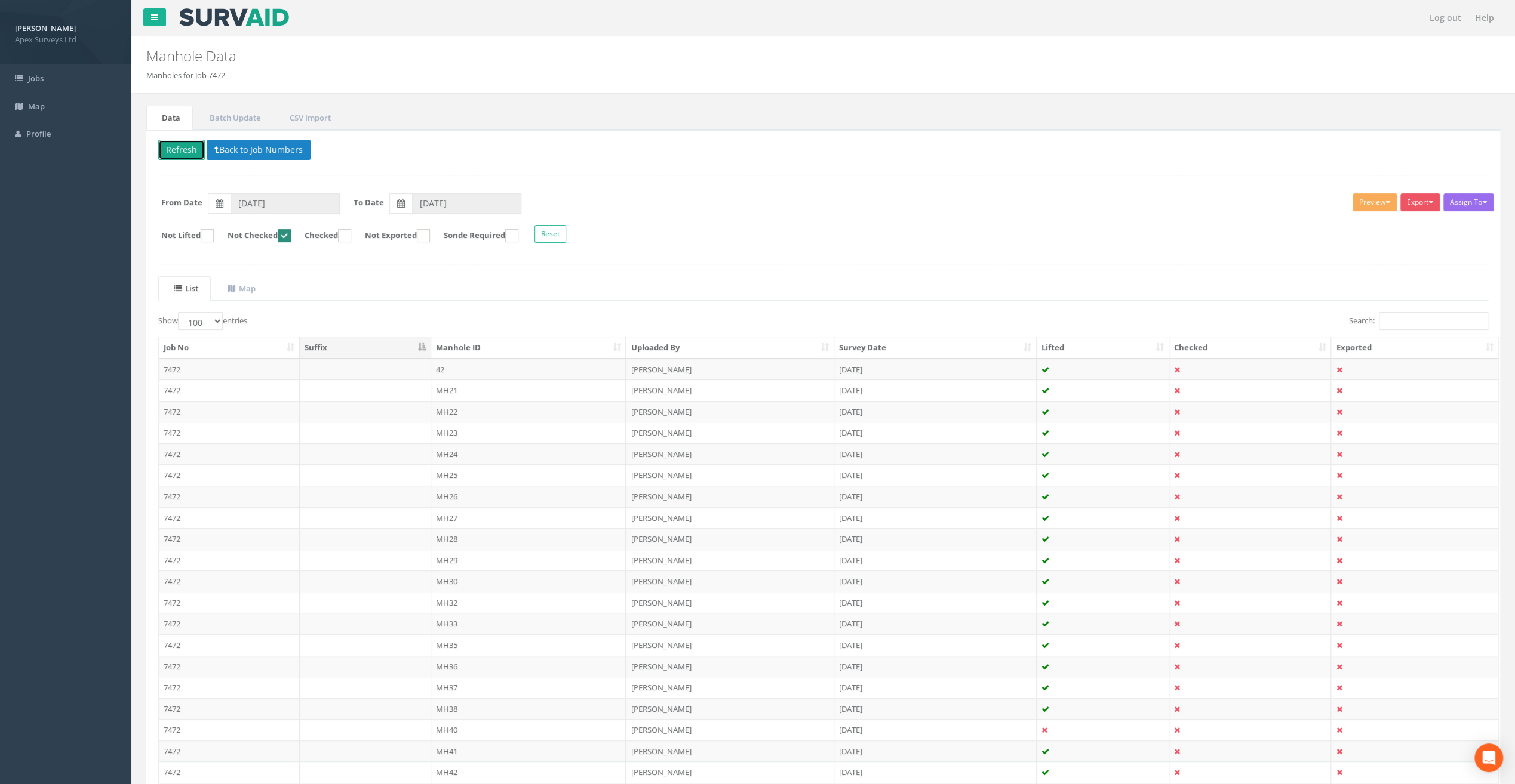
click at [189, 151] on button "Refresh" at bounding box center [182, 150] width 47 height 20
click at [451, 387] on td "MH22" at bounding box center [528, 390] width 195 height 22
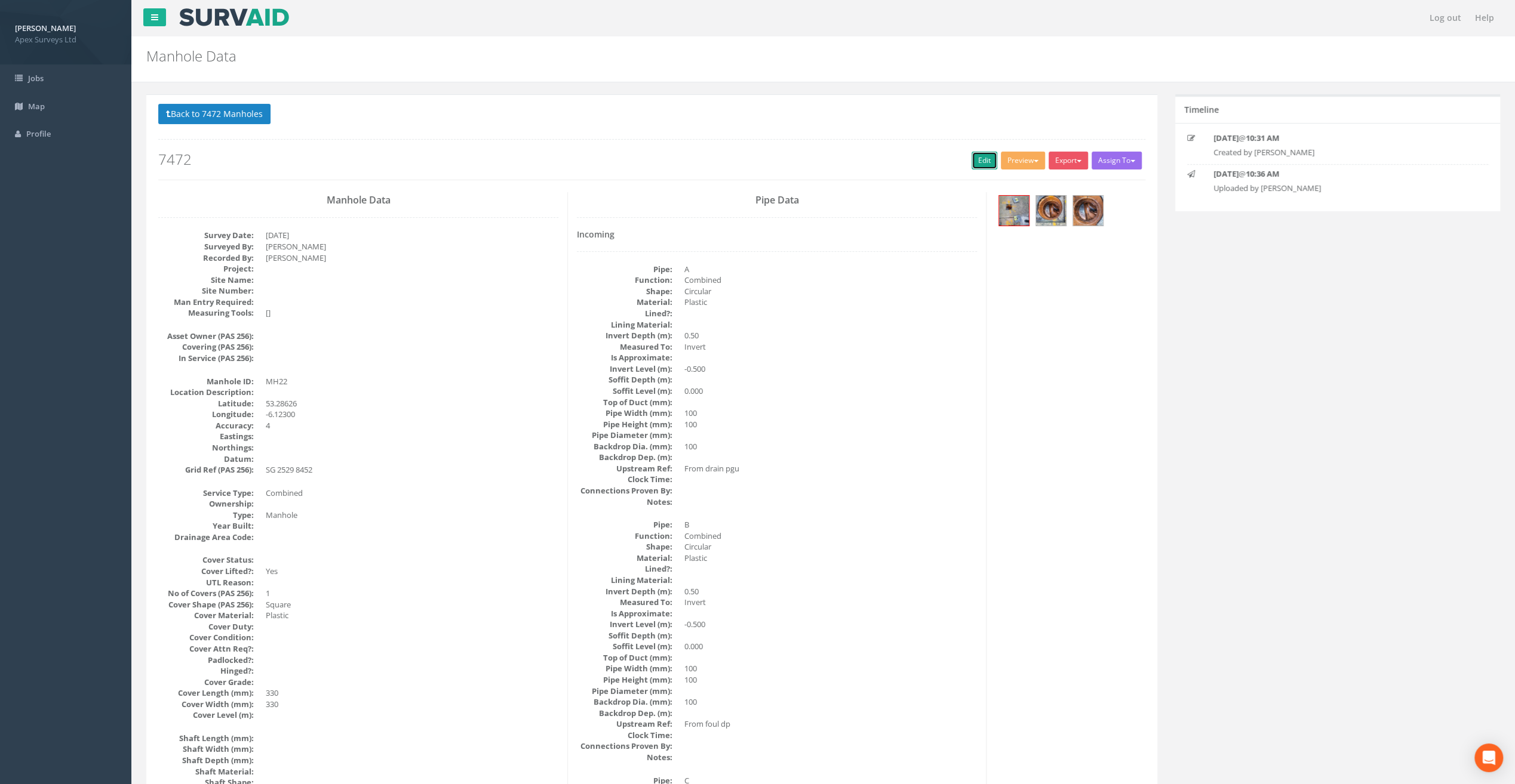
click at [979, 159] on link "Edit" at bounding box center [984, 160] width 26 height 18
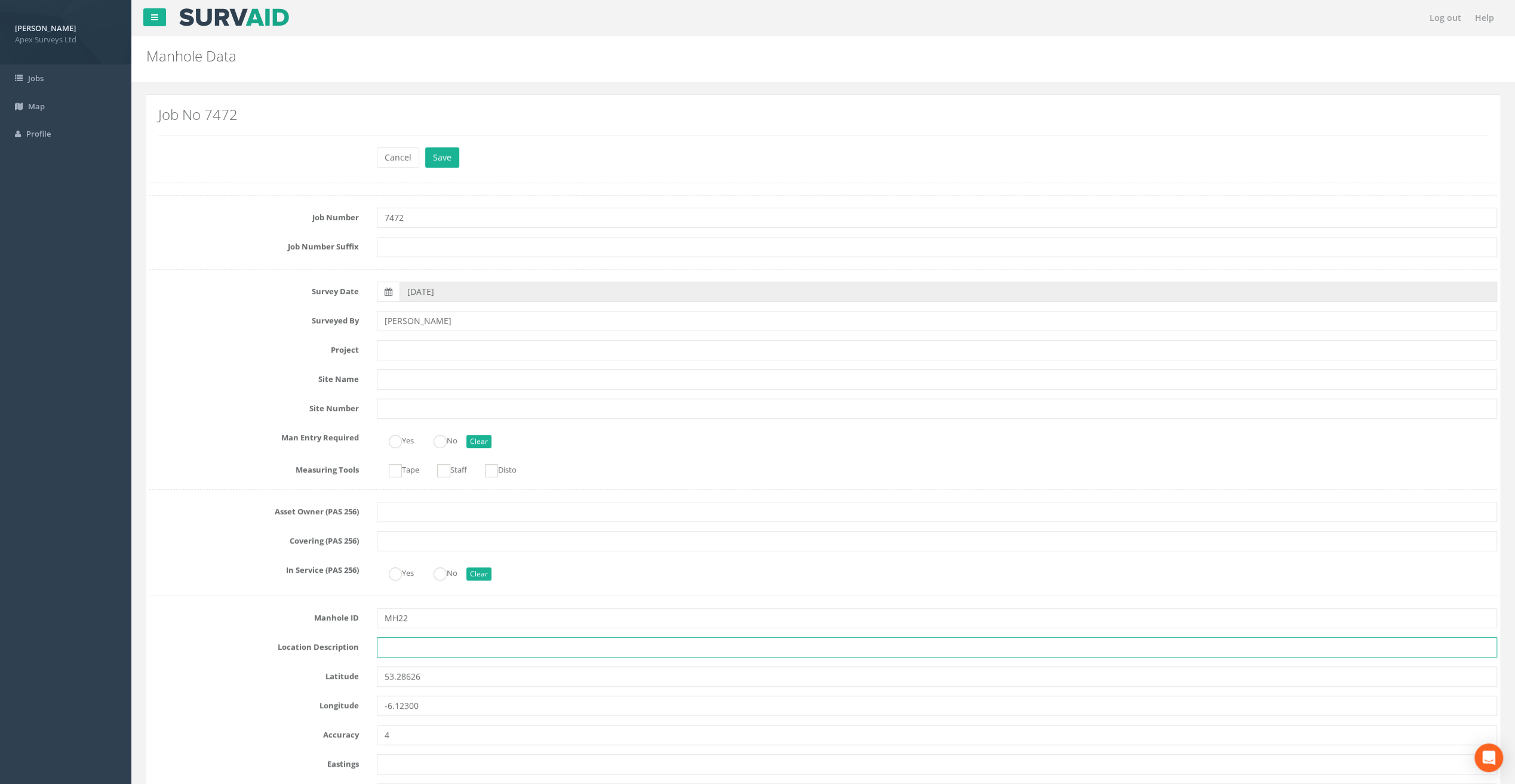
click at [399, 648] on input "text" at bounding box center [936, 647] width 1121 height 20
paste input "Sandycove"
type input "Sandycove"
click at [287, 120] on h2 "Job No 7472" at bounding box center [823, 115] width 1330 height 16
click at [393, 348] on input "text" at bounding box center [936, 350] width 1121 height 20
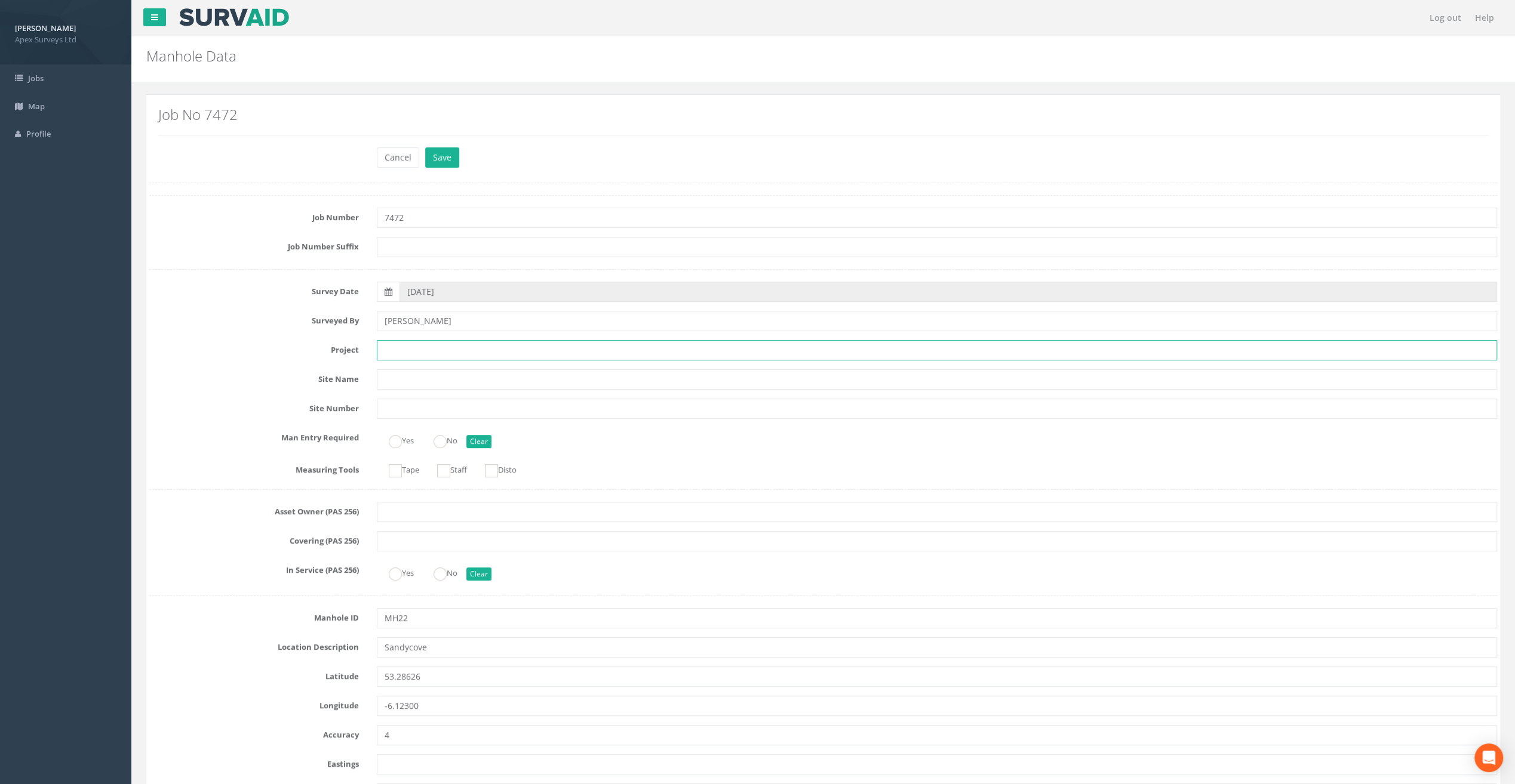
paste input "Glasthule Buildings"
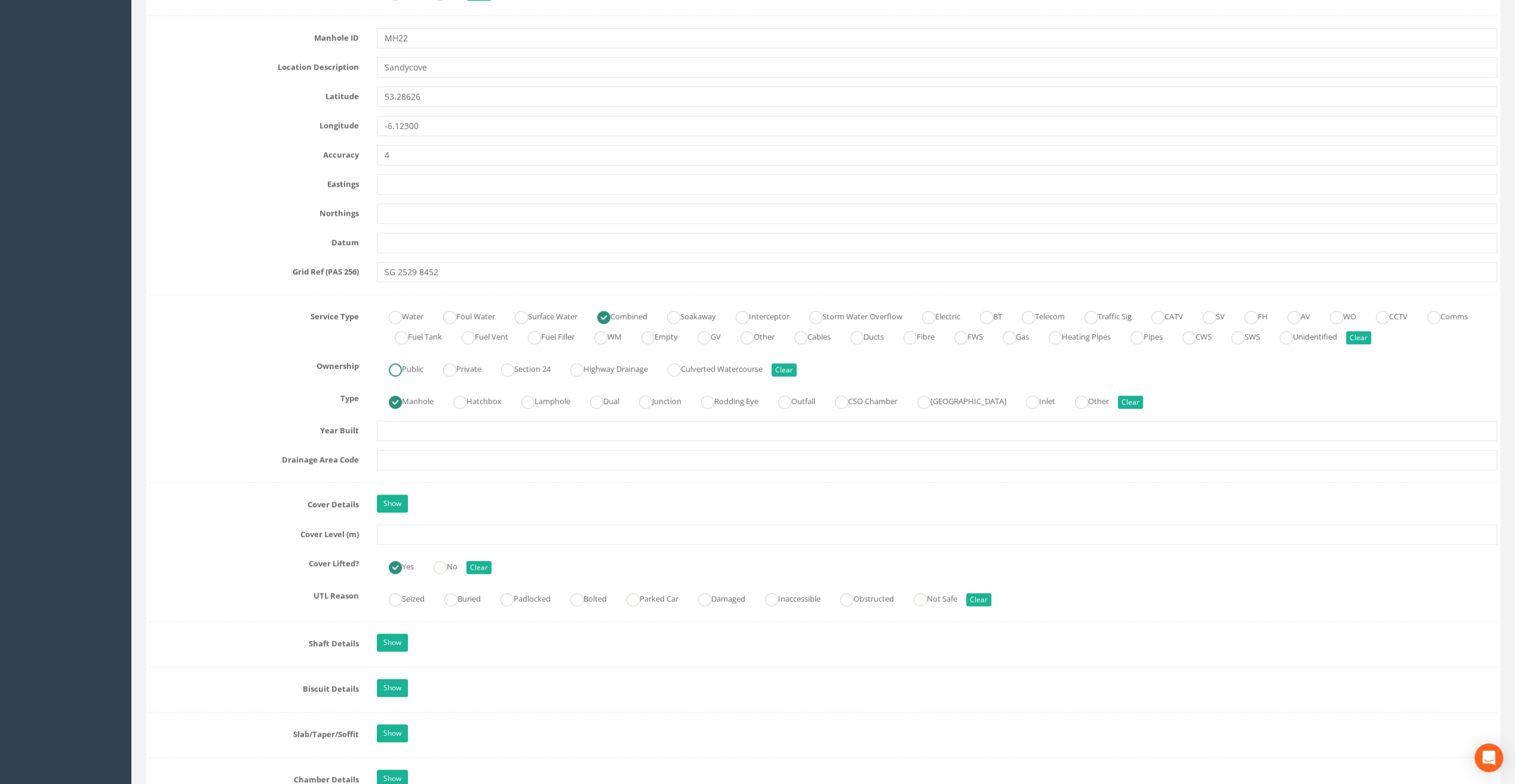
scroll to position [657, 0]
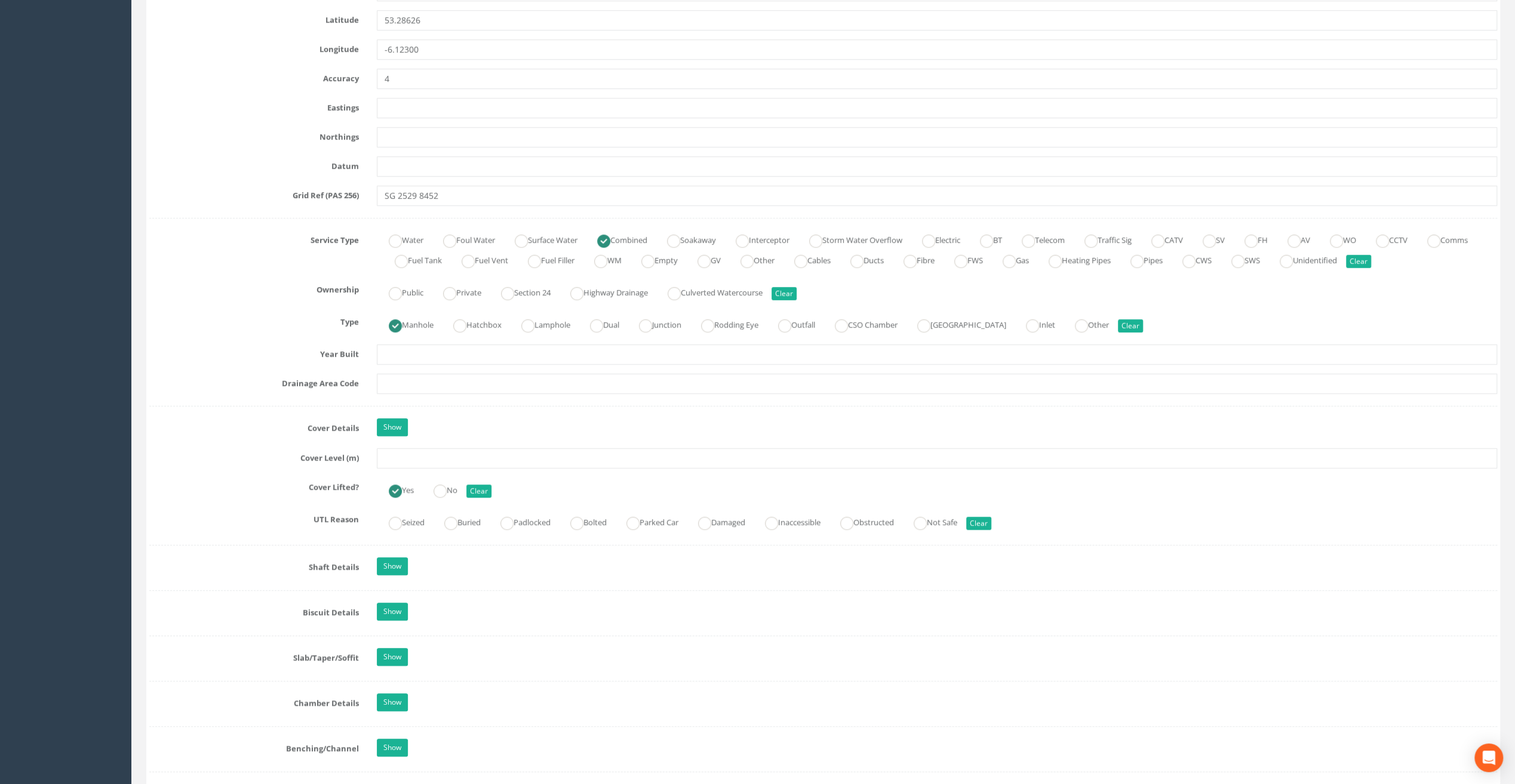
type input "Glasthule Buildings"
click at [401, 464] on input "text" at bounding box center [936, 459] width 1121 height 20
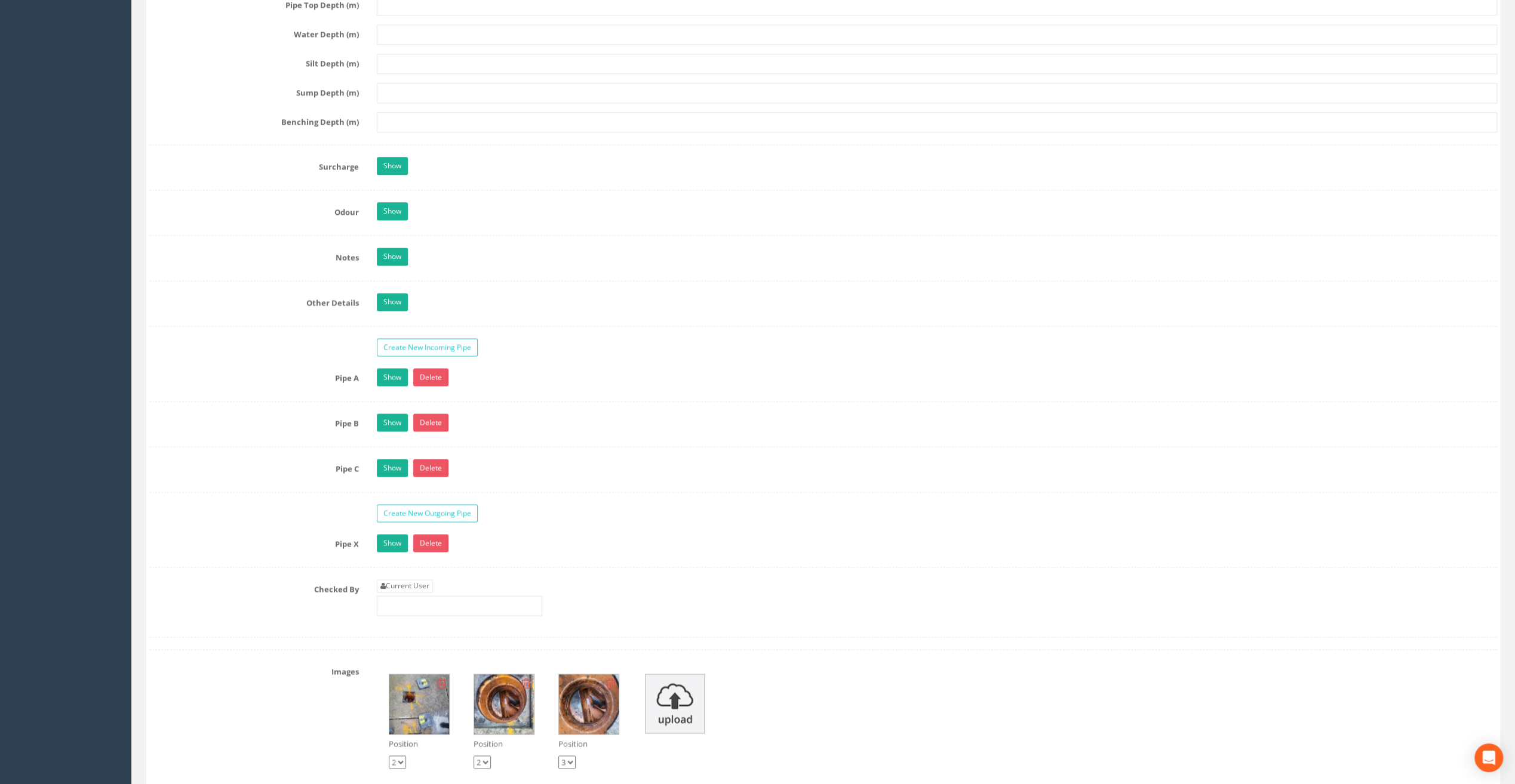
scroll to position [1611, 0]
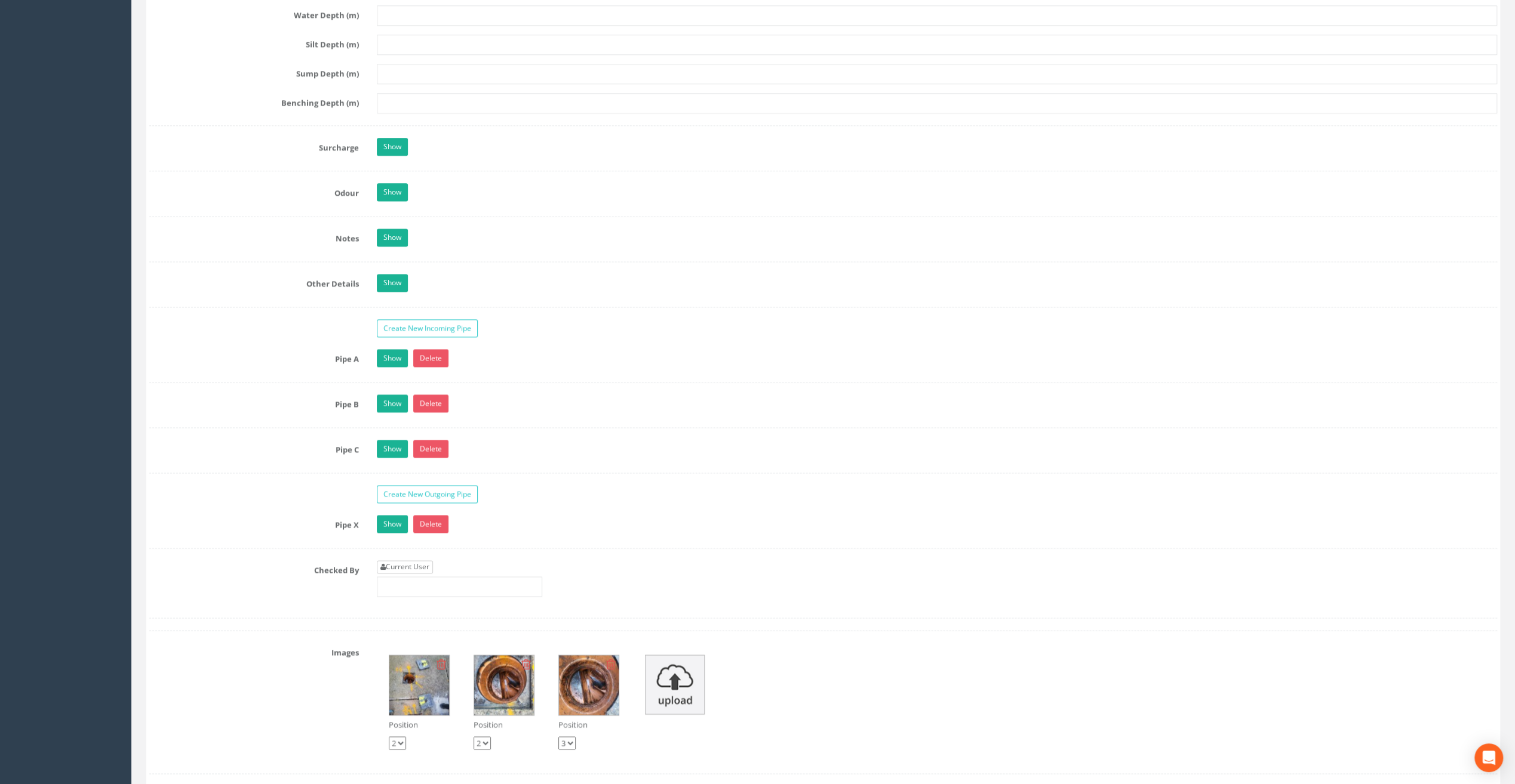
type input "8.95"
click at [405, 560] on link "Current User" at bounding box center [405, 567] width 56 height 13
type input "[PERSON_NAME]"
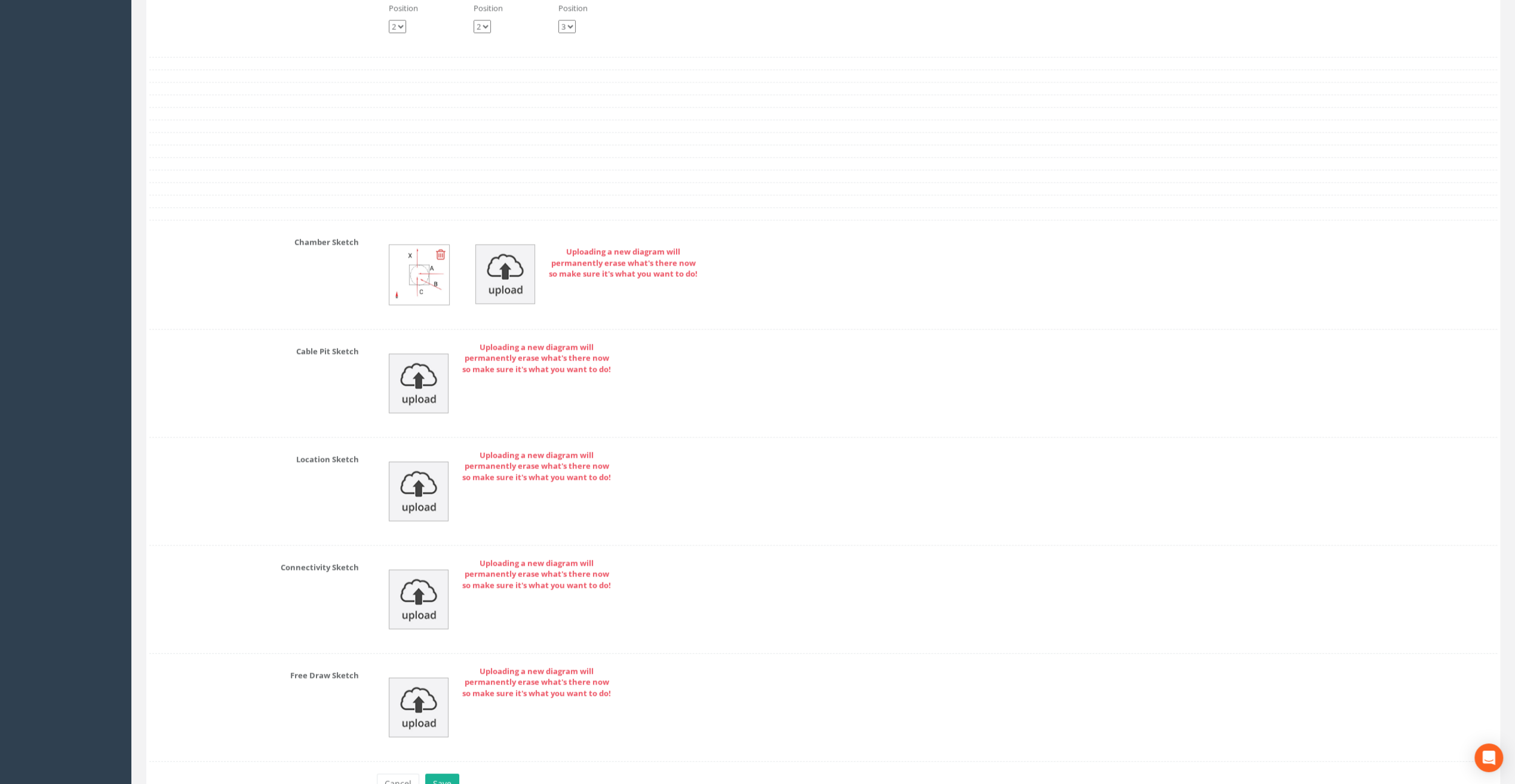
scroll to position [2388, 0]
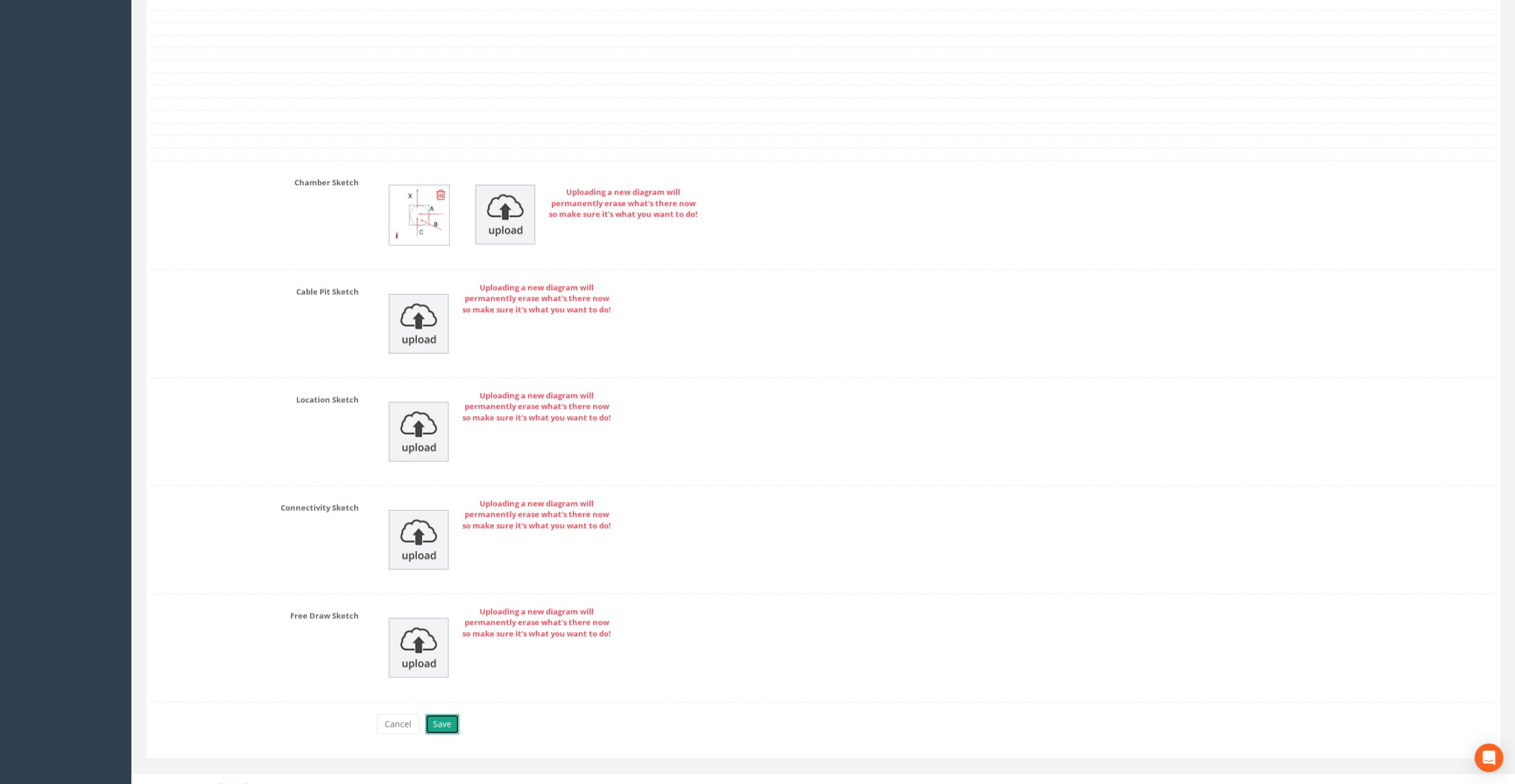
click at [441, 715] on button "Save" at bounding box center [443, 725] width 34 height 20
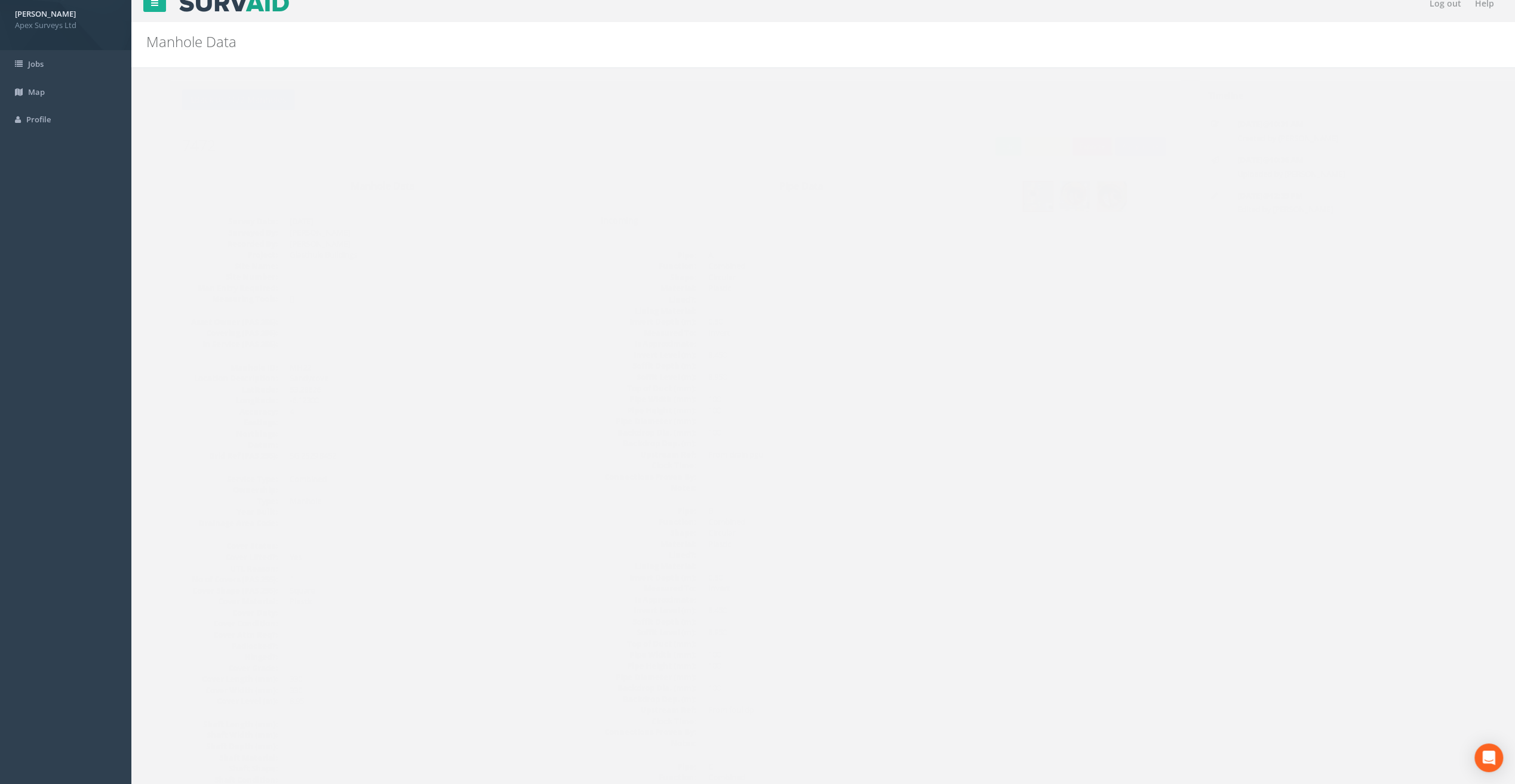
scroll to position [0, 0]
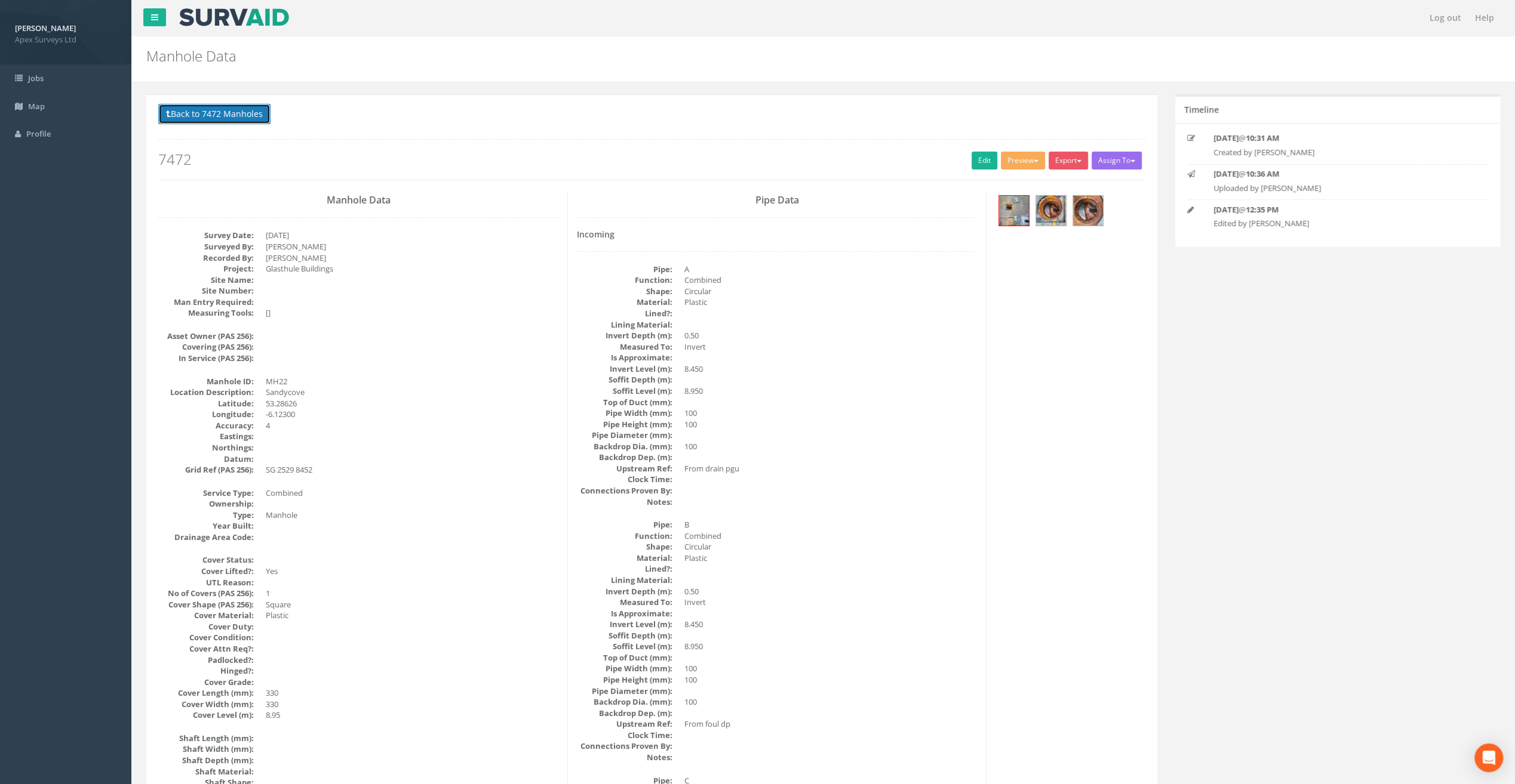
click at [214, 113] on button "Back to 7472 Manholes" at bounding box center [214, 114] width 113 height 20
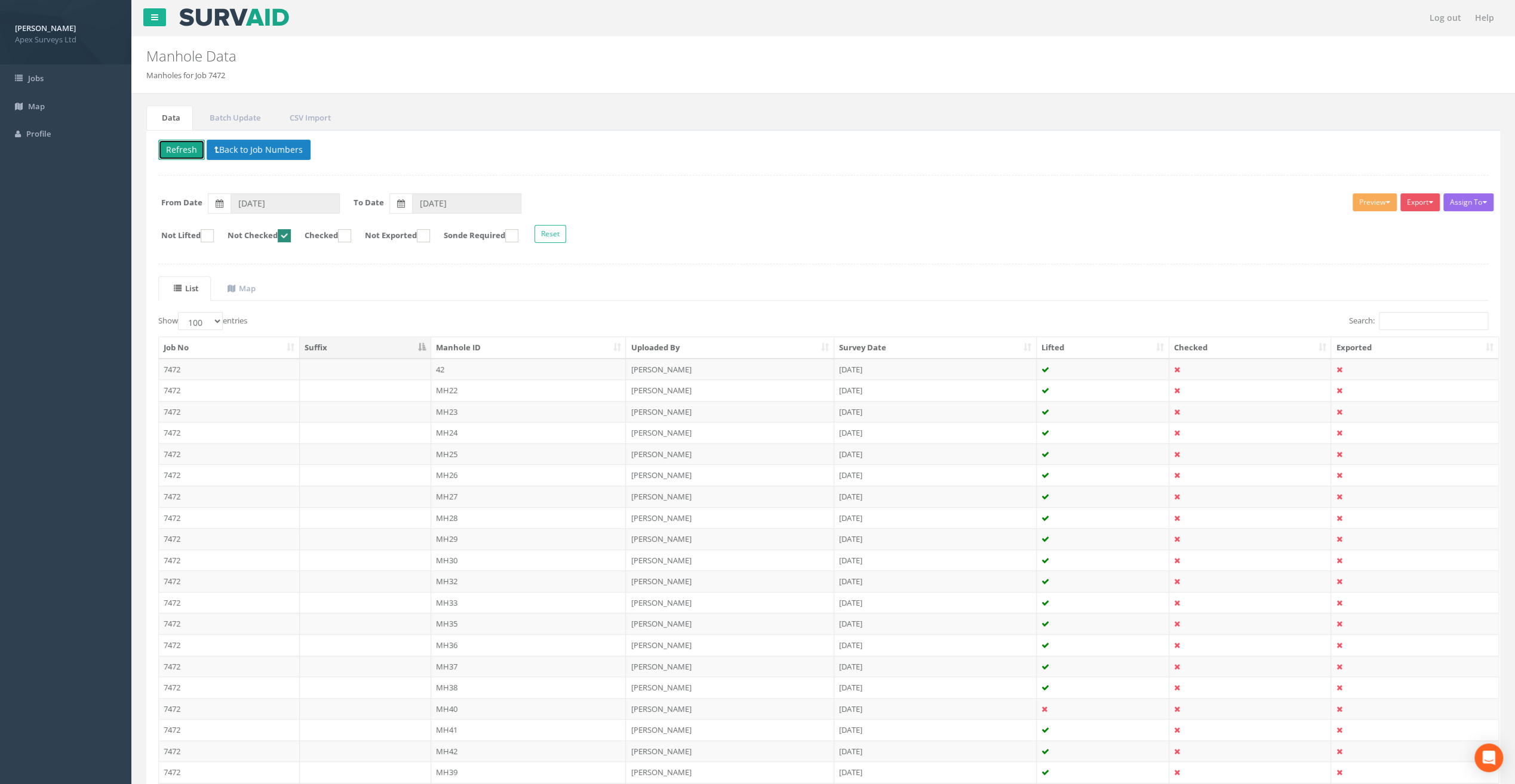
click at [186, 144] on button "Refresh" at bounding box center [182, 150] width 47 height 20
click at [453, 386] on td "MH23" at bounding box center [528, 390] width 195 height 22
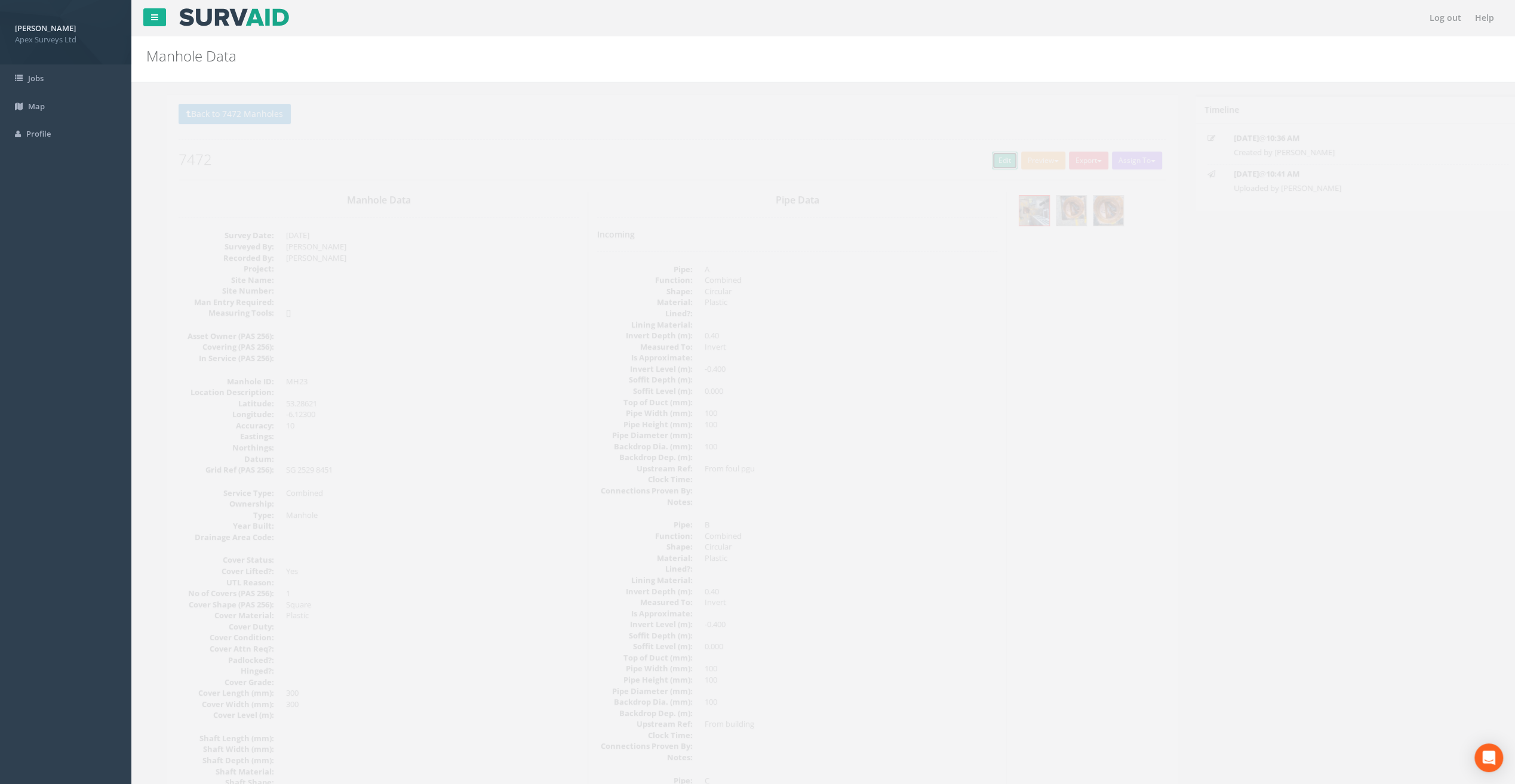
click at [975, 159] on link "Edit" at bounding box center [984, 160] width 26 height 18
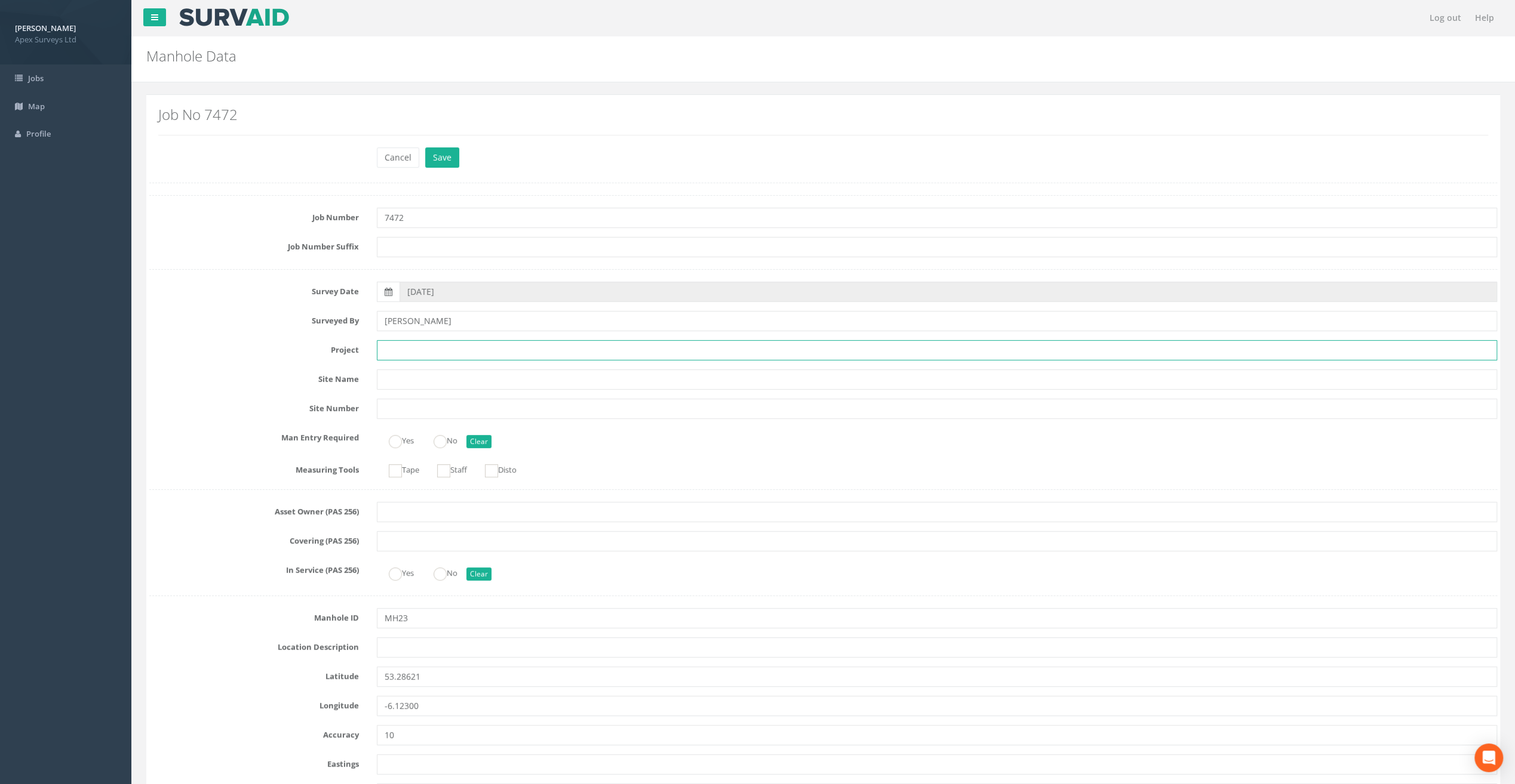
click at [403, 345] on input "text" at bounding box center [936, 350] width 1121 height 20
paste input "Glasthule Buildings"
type input "Glasthule Buildings"
click at [224, 160] on div "Cancel Save Delete" at bounding box center [823, 159] width 1366 height 23
click at [417, 646] on input "text" at bounding box center [936, 647] width 1121 height 20
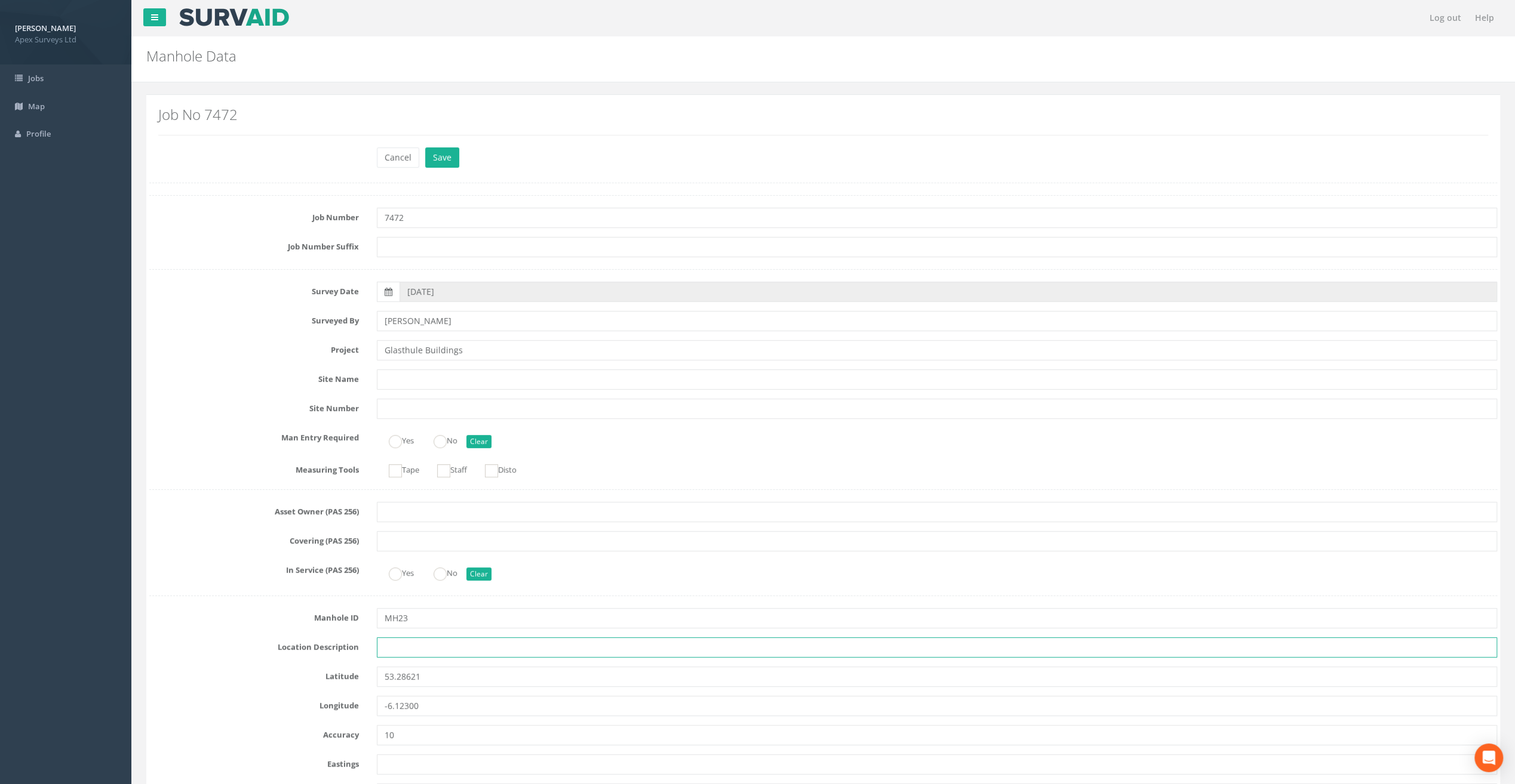
paste input "Sandycove"
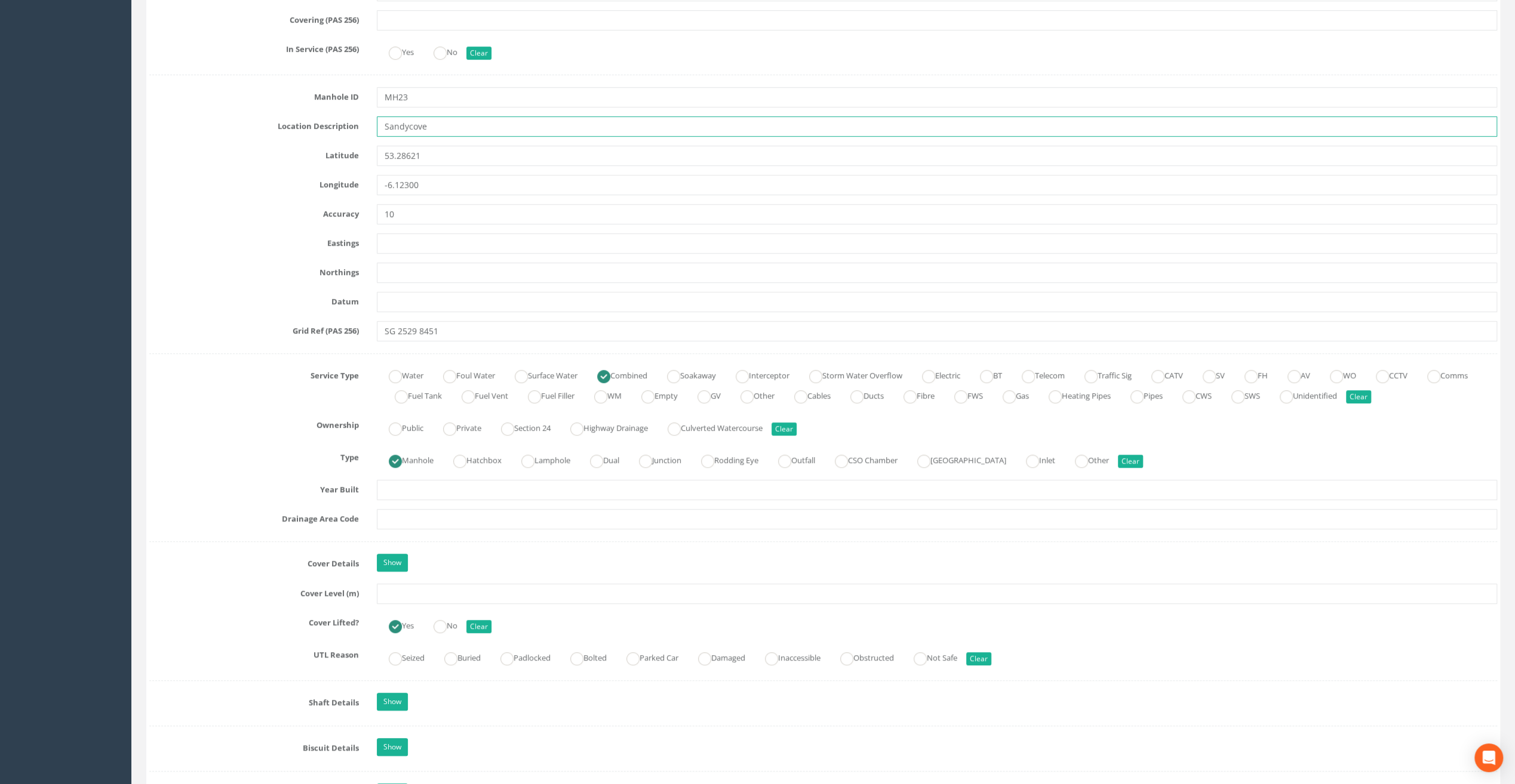
scroll to position [537, 0]
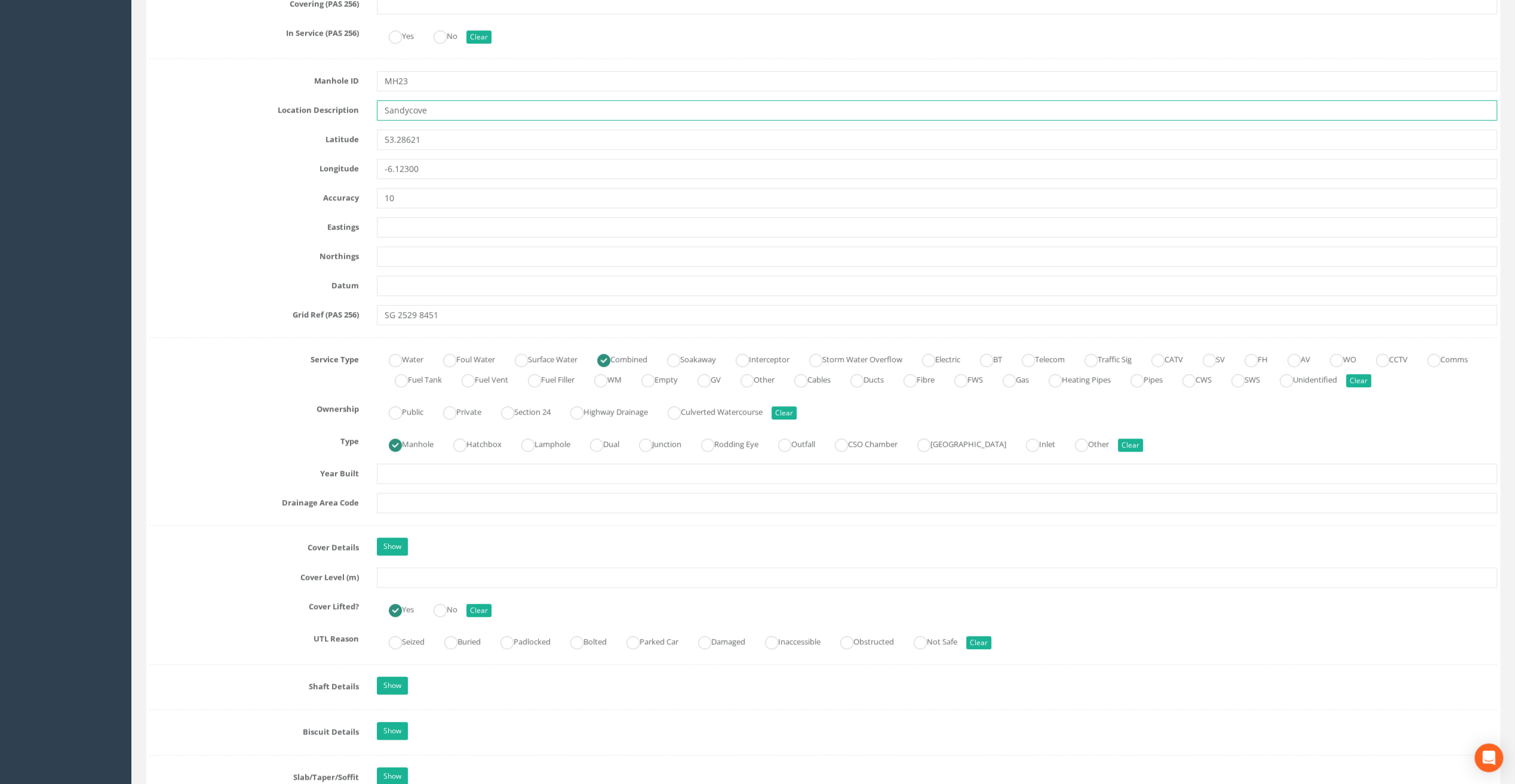
type input "Sandycove"
click at [421, 572] on input "text" at bounding box center [936, 578] width 1121 height 20
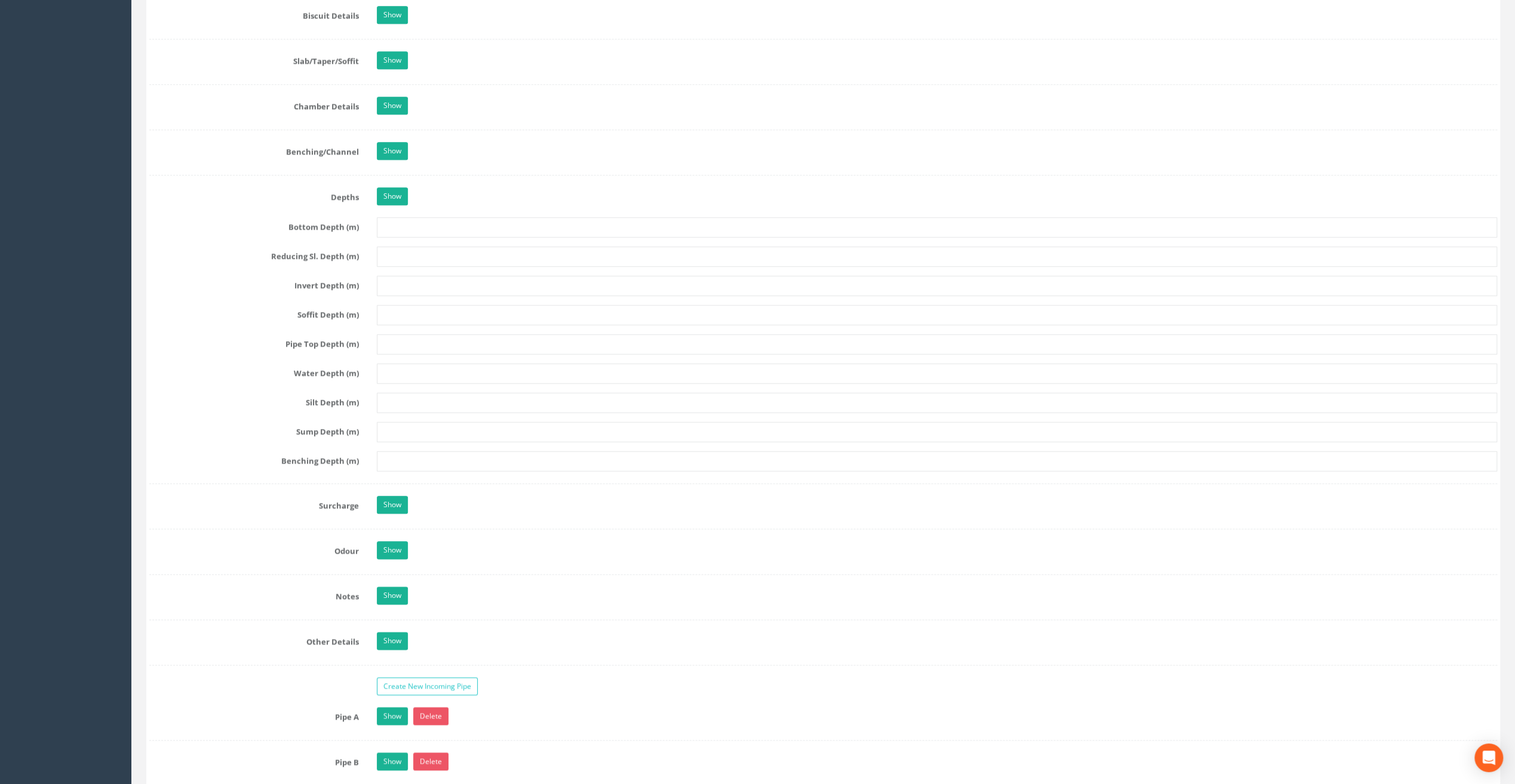
scroll to position [1671, 0]
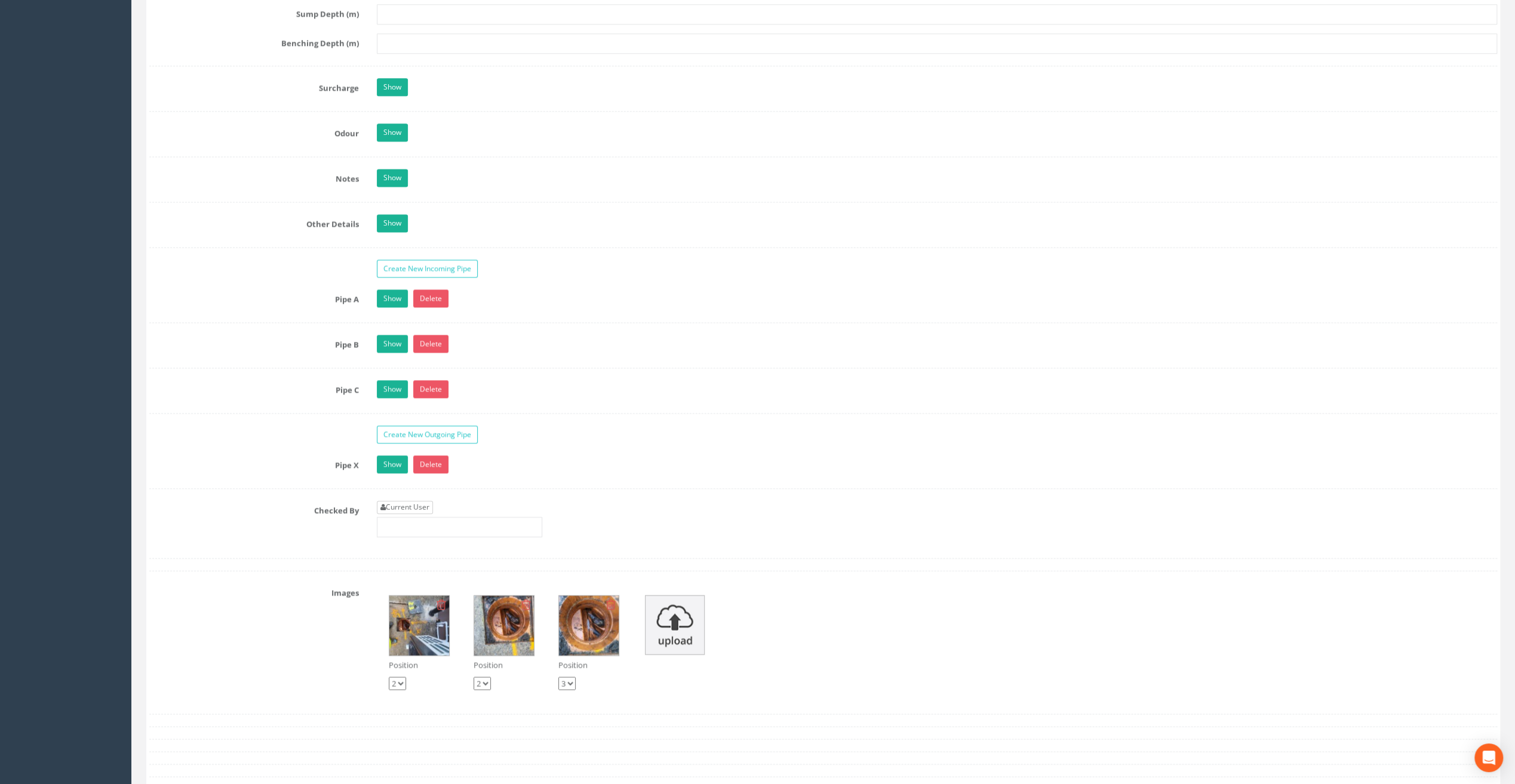
type input "8.98"
click at [394, 501] on link "Current User" at bounding box center [405, 507] width 56 height 13
type input "[PERSON_NAME]"
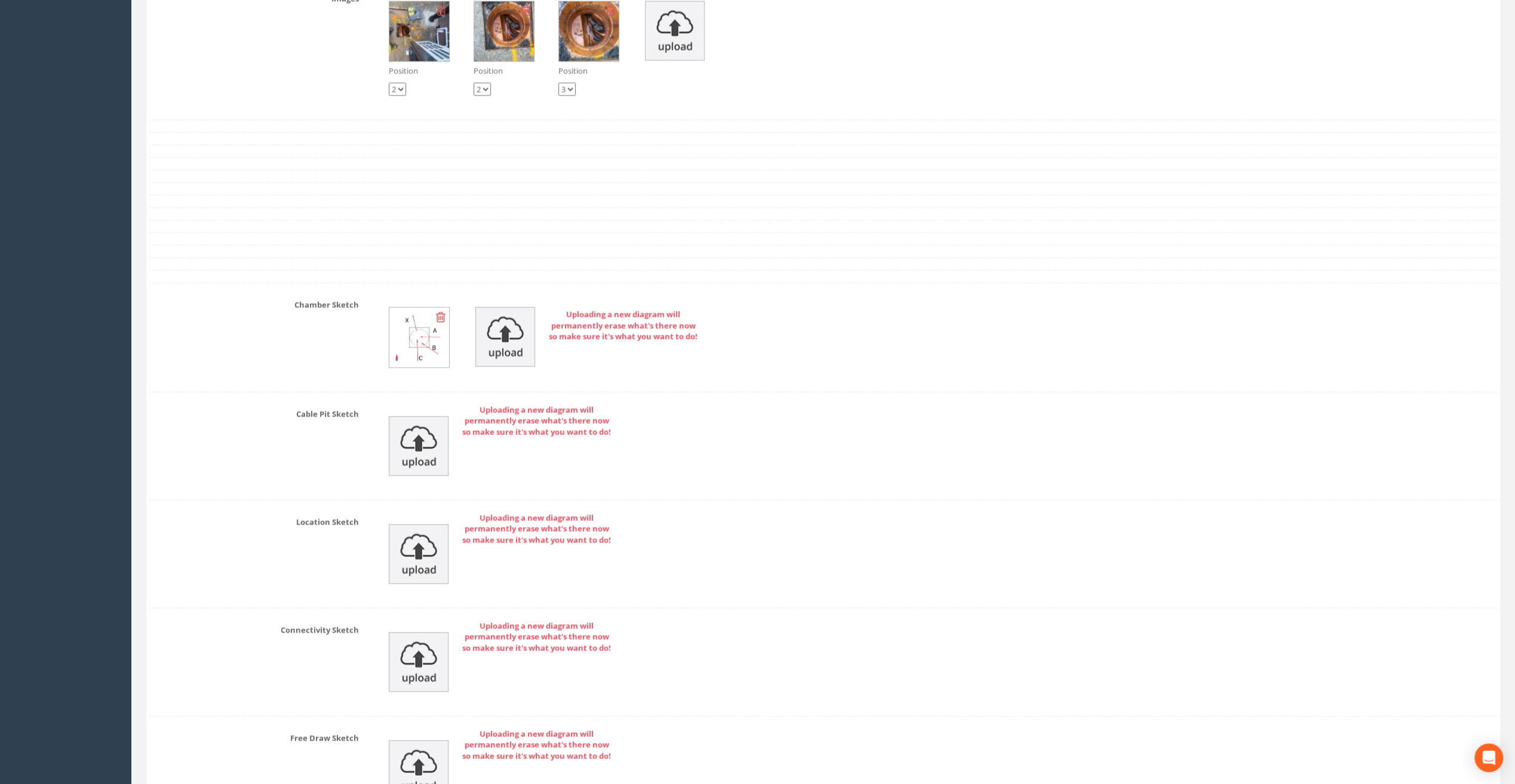
scroll to position [2388, 0]
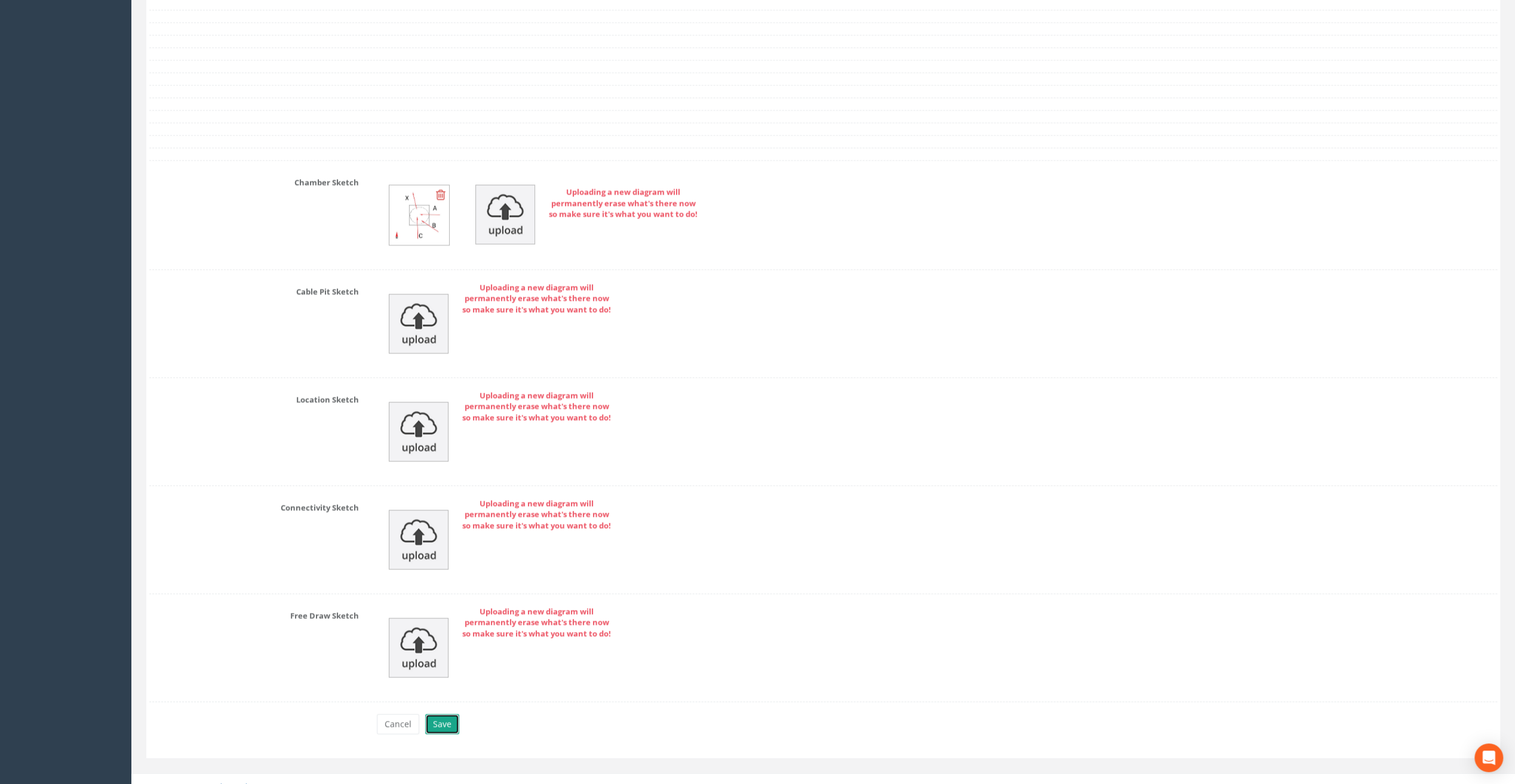
click at [447, 715] on button "Save" at bounding box center [443, 725] width 34 height 20
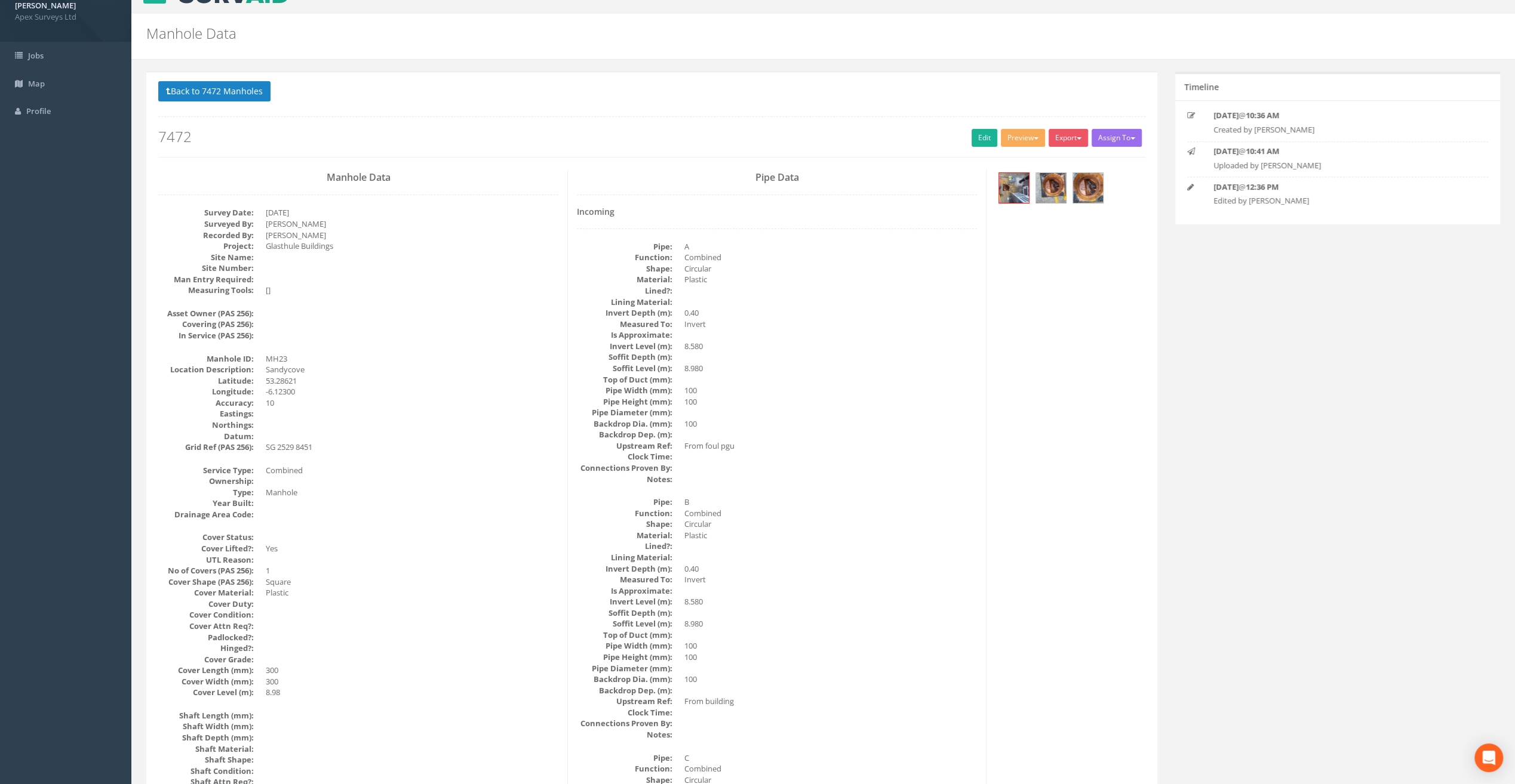
scroll to position [0, 0]
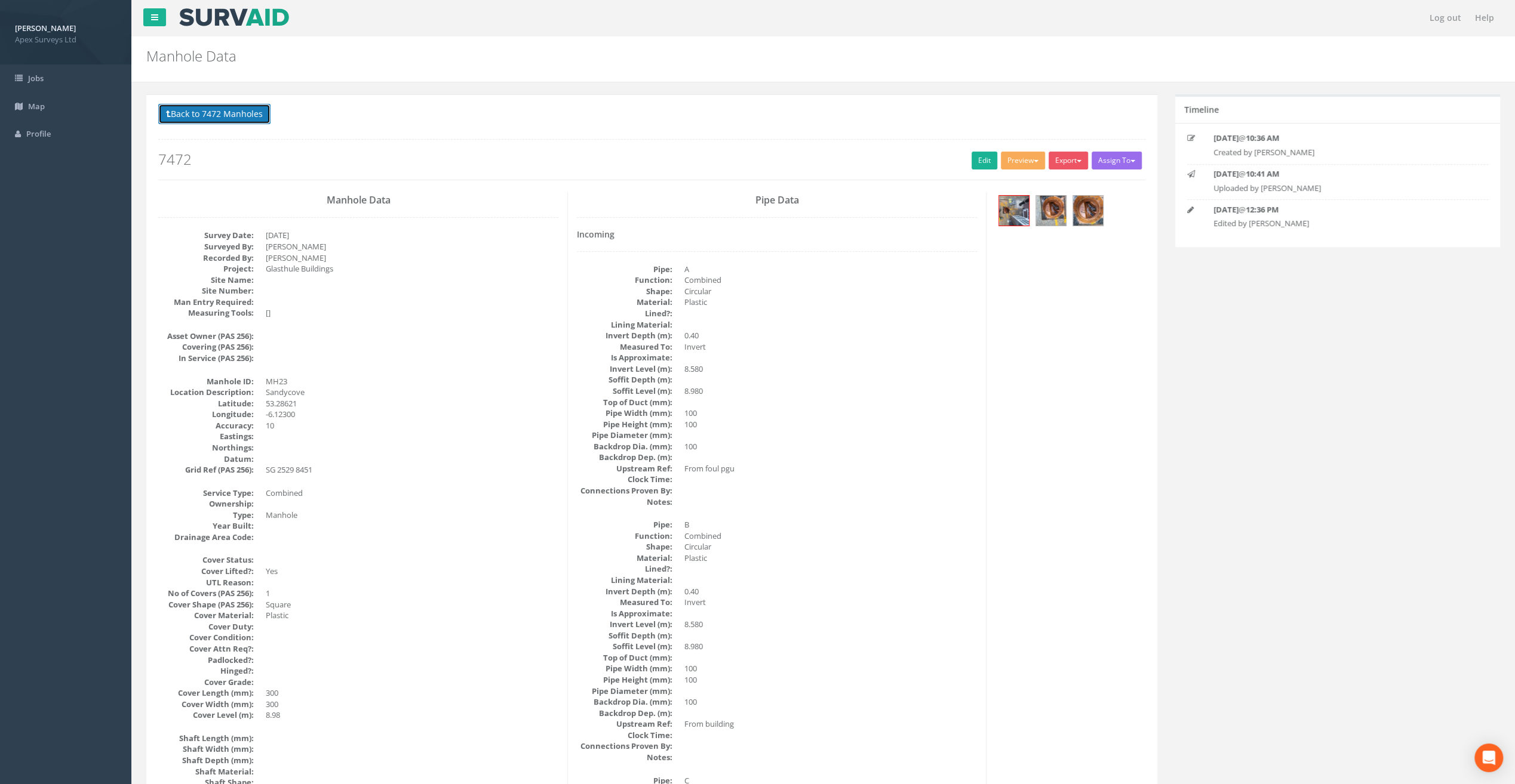
click at [219, 116] on button "Back to 7472 Manholes" at bounding box center [214, 114] width 113 height 20
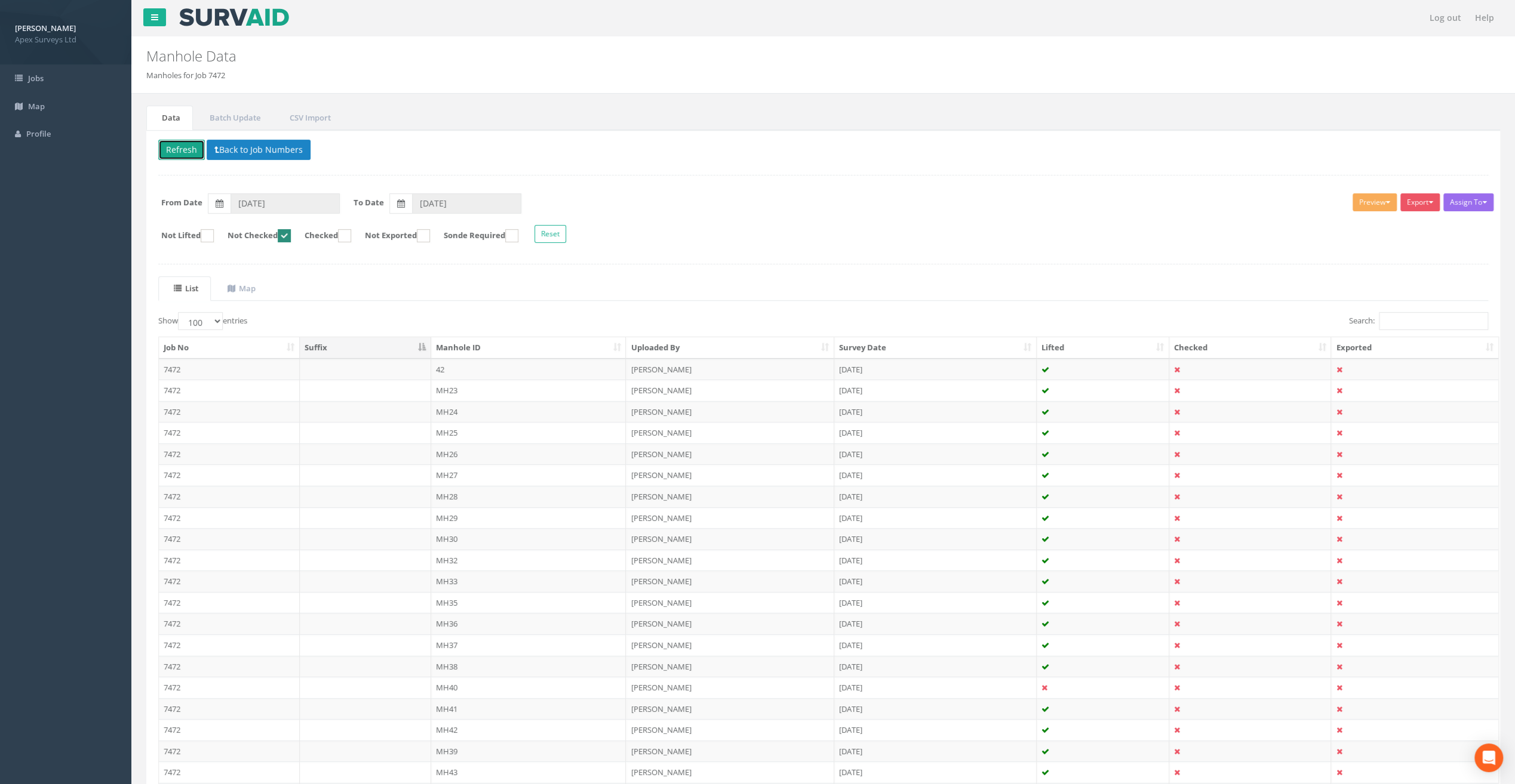
click at [179, 146] on button "Refresh" at bounding box center [182, 150] width 47 height 20
click at [446, 389] on td "MH24" at bounding box center [528, 390] width 195 height 22
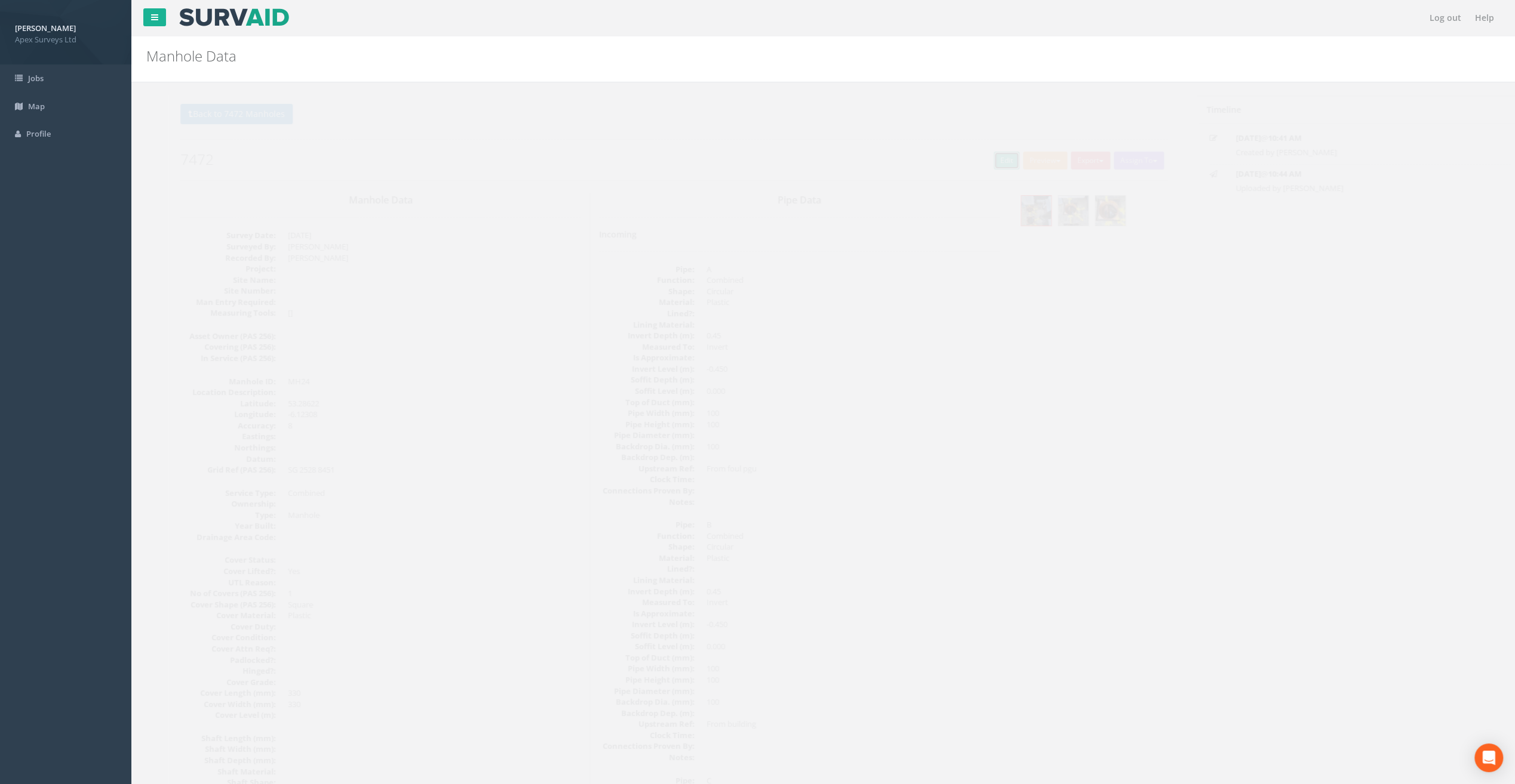
click at [971, 159] on link "Edit" at bounding box center [984, 160] width 26 height 18
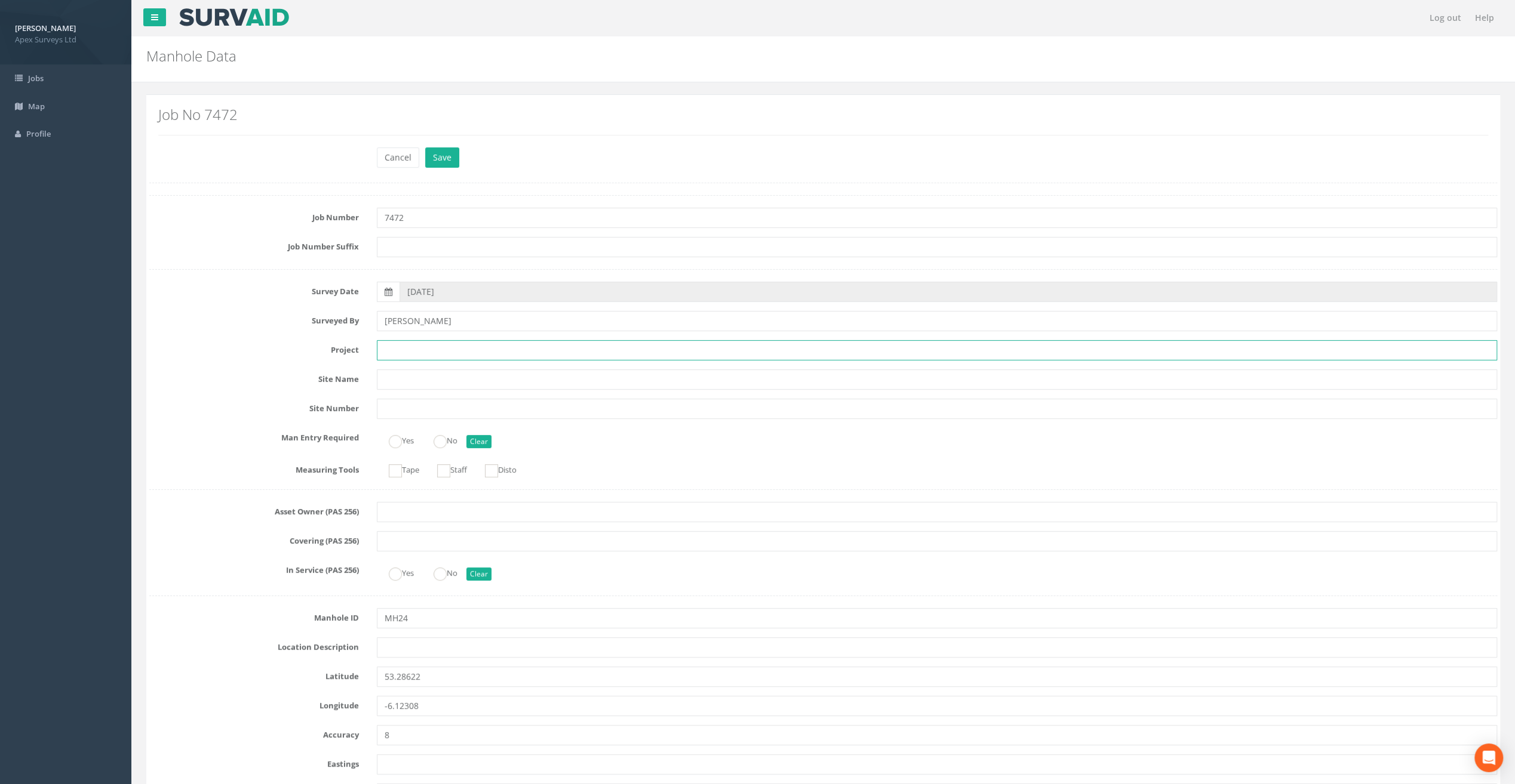
click at [405, 350] on input "text" at bounding box center [936, 350] width 1121 height 20
paste input "Sandycove"
type input "Sandycove"
click at [391, 650] on input "text" at bounding box center [936, 647] width 1121 height 20
paste input "Sandycove"
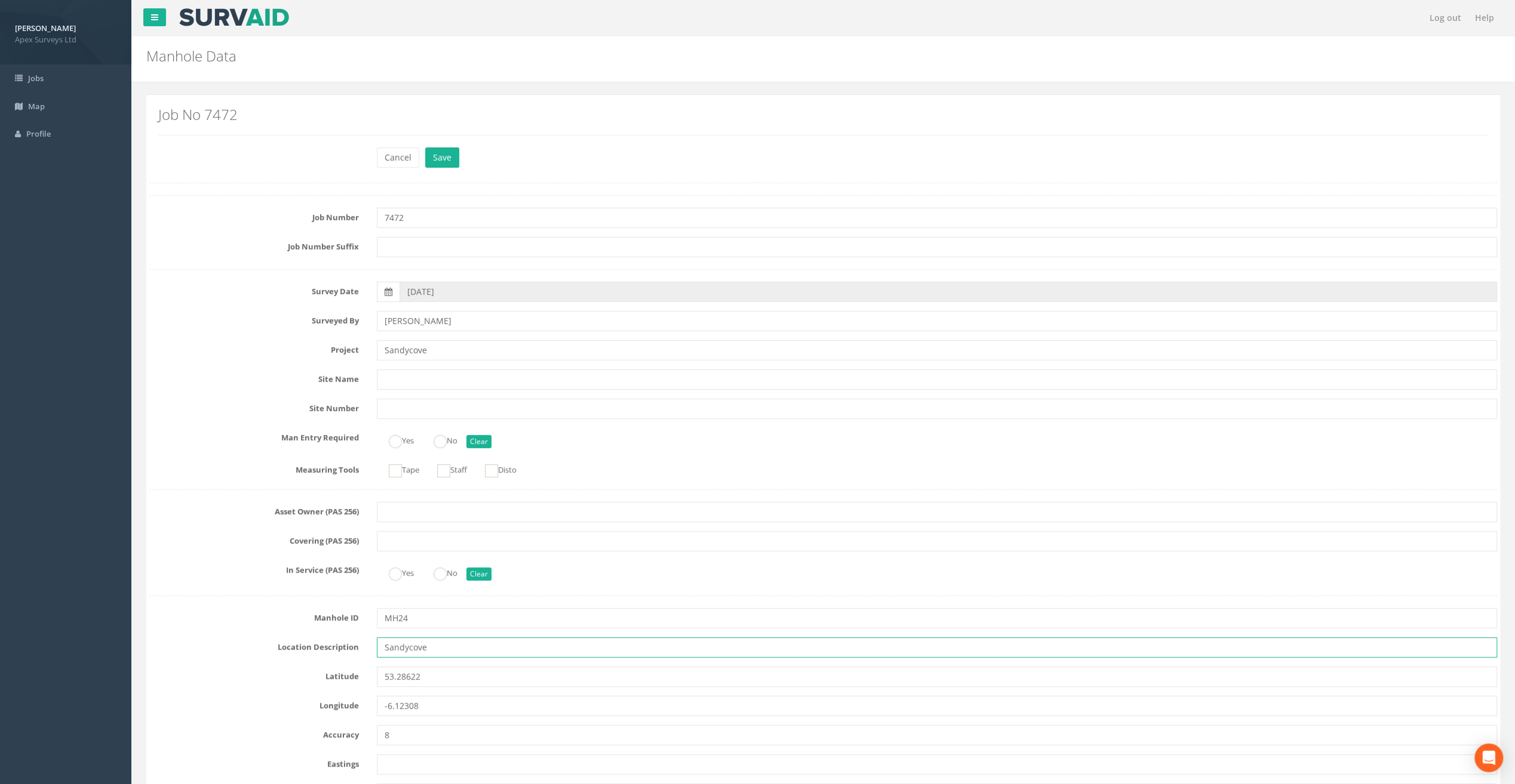
type input "Sandycove"
click at [270, 153] on div "Cancel Save Delete" at bounding box center [823, 159] width 1366 height 23
drag, startPoint x: 425, startPoint y: 348, endPoint x: 360, endPoint y: 348, distance: 65.0
click at [360, 348] on div "Project Sandycove" at bounding box center [823, 350] width 1366 height 20
paste input "Glasthule Buildings"
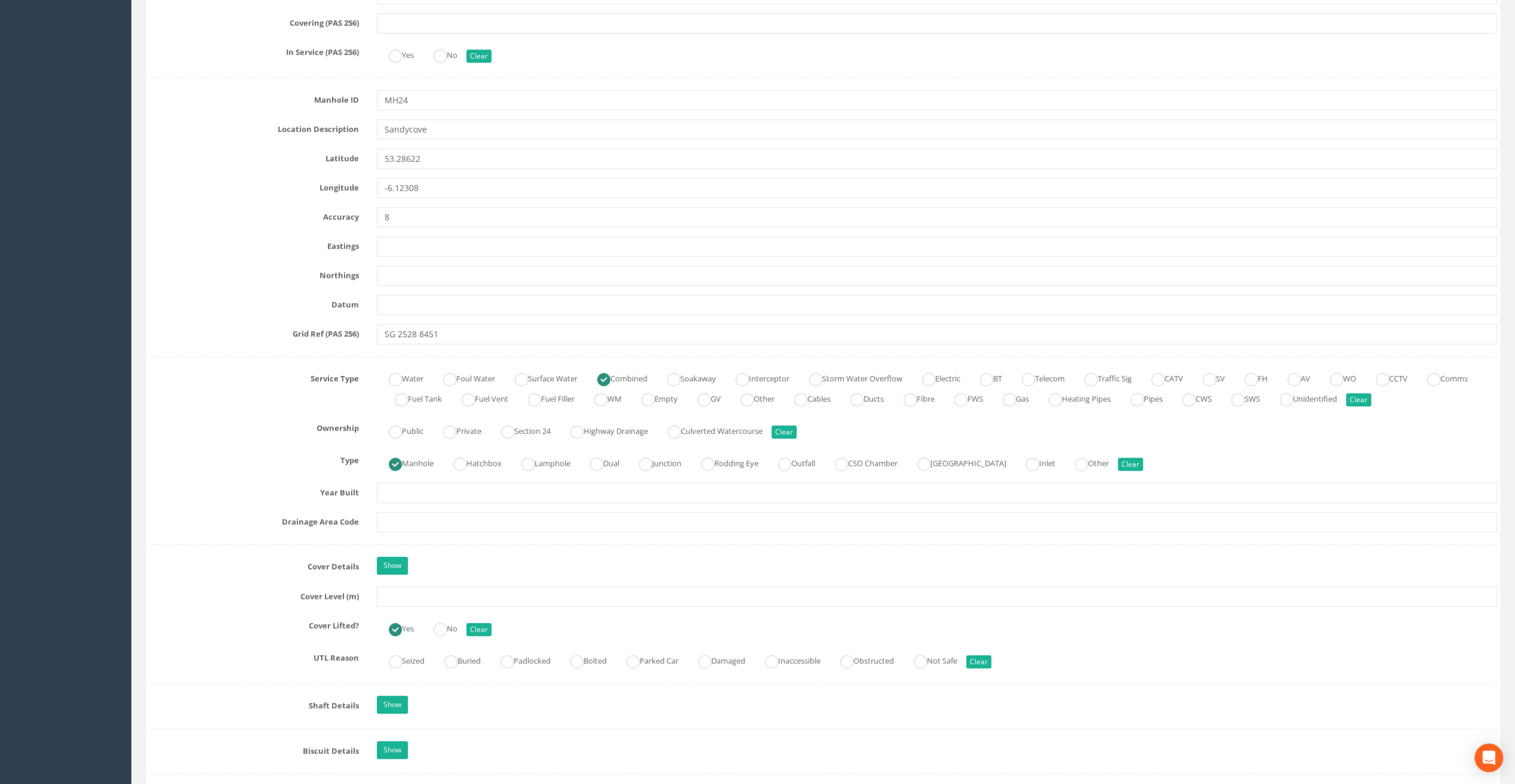
scroll to position [537, 0]
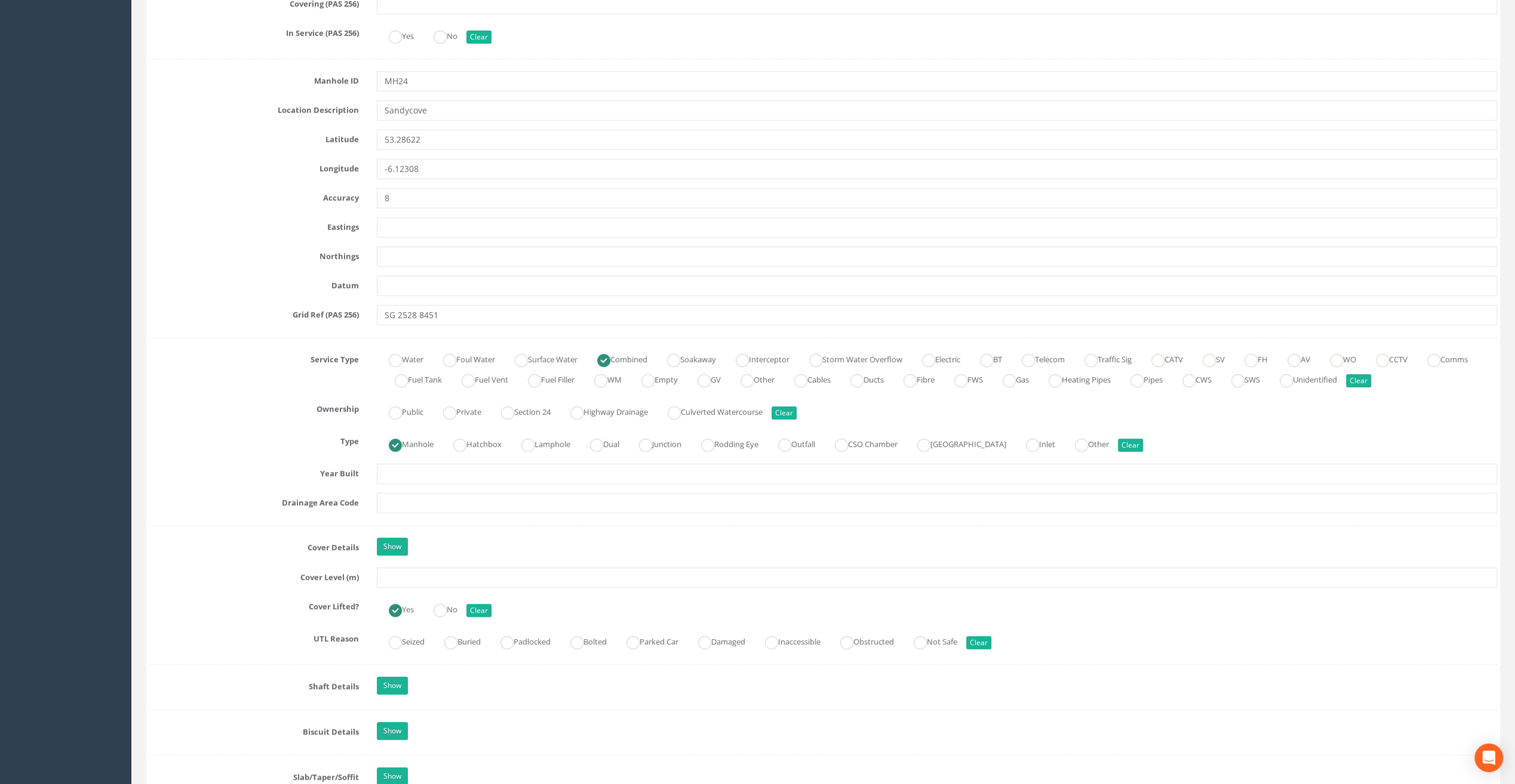
type input "Glasthule Buildings"
click at [405, 583] on input "text" at bounding box center [936, 578] width 1121 height 20
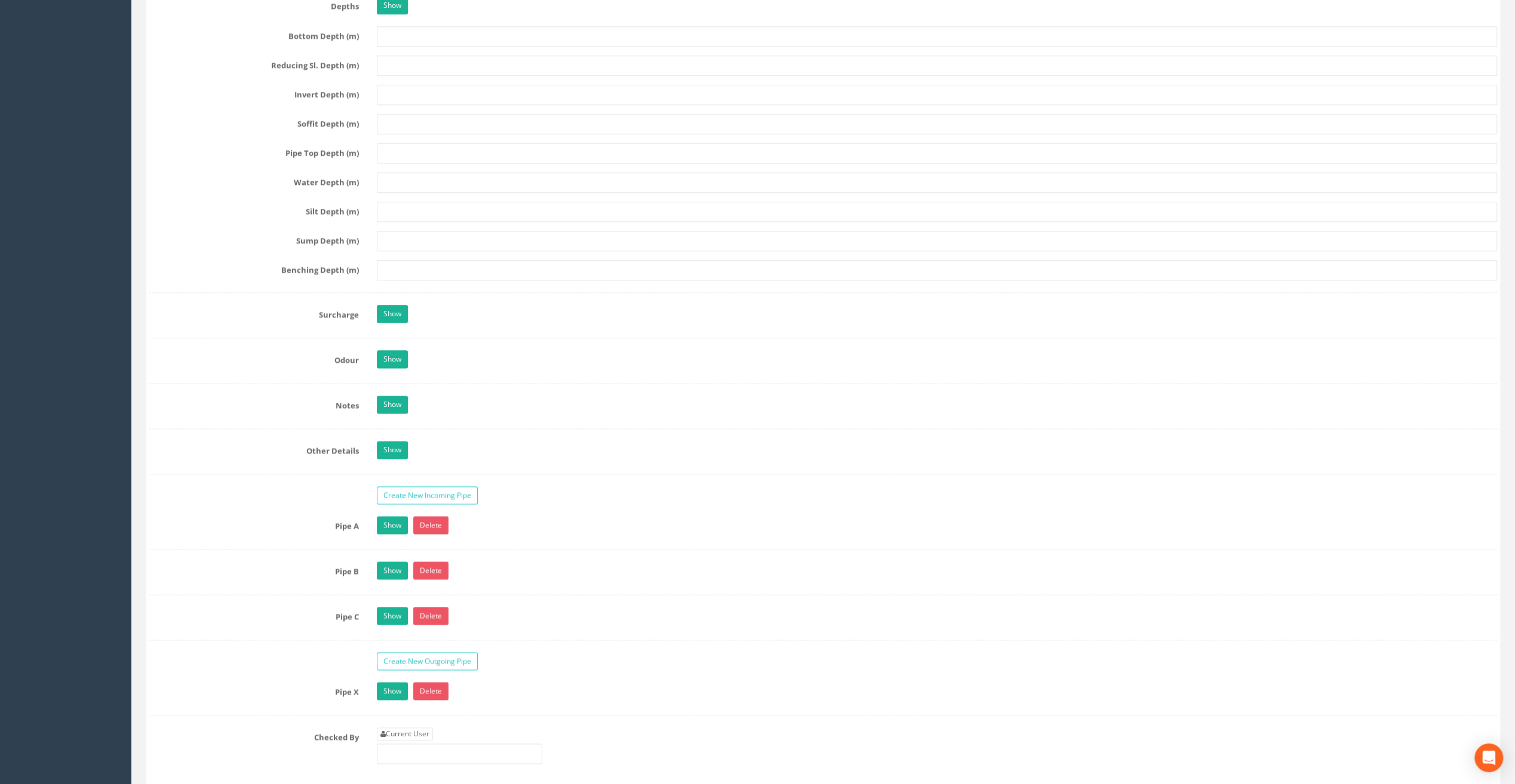
scroll to position [1611, 0]
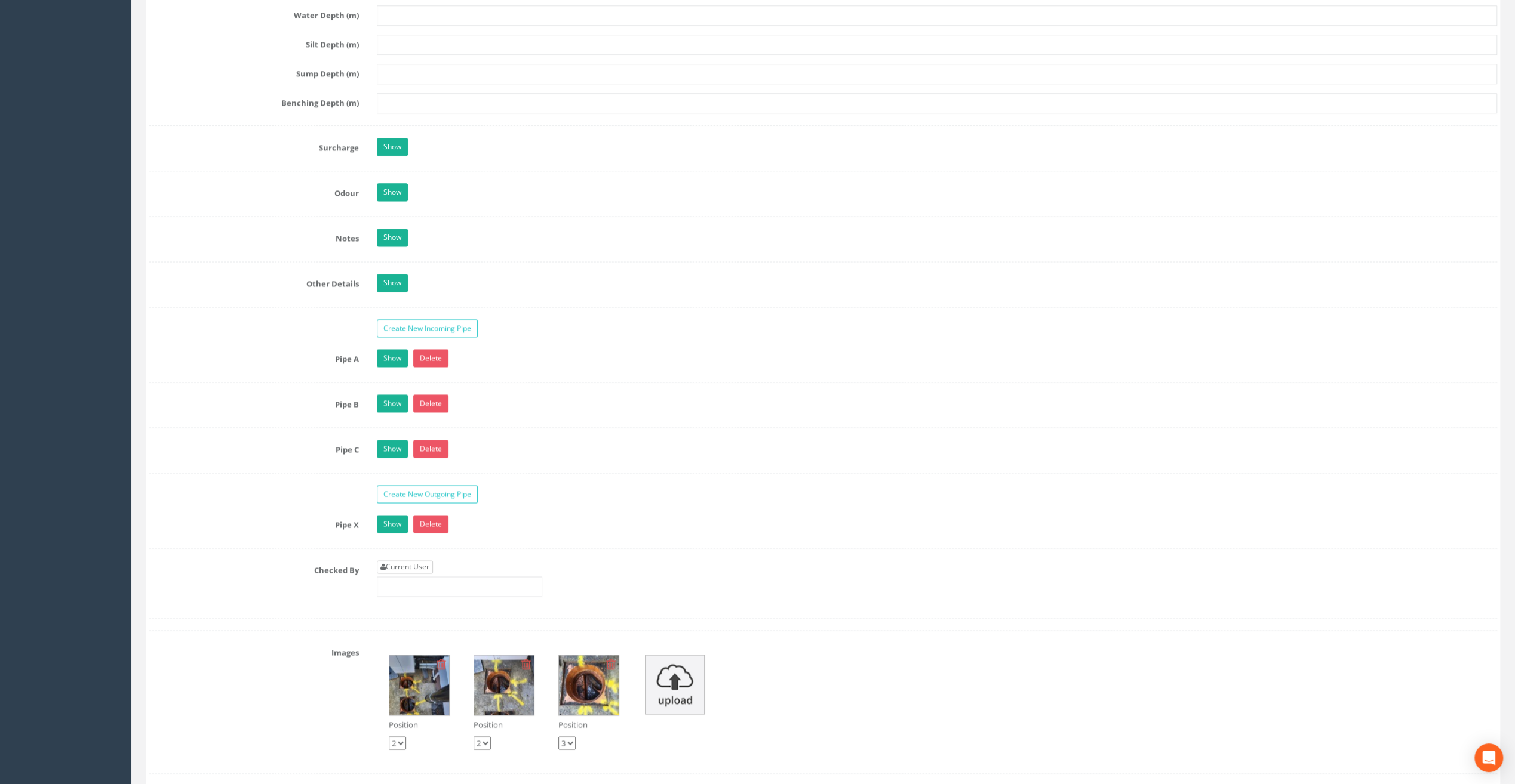
type input "9.14"
click at [399, 560] on link "Current User" at bounding box center [405, 567] width 56 height 13
type input "[PERSON_NAME]"
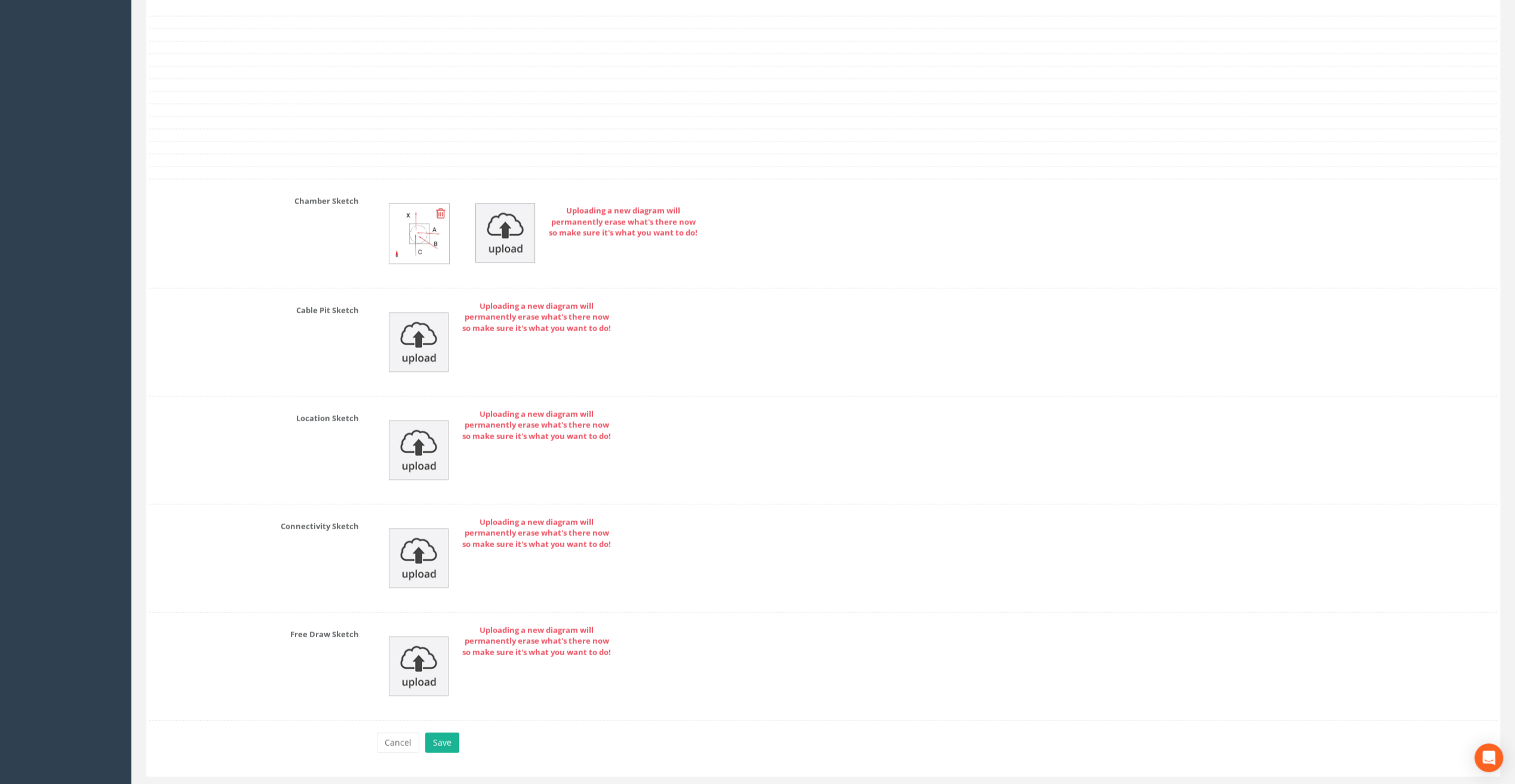
scroll to position [2388, 0]
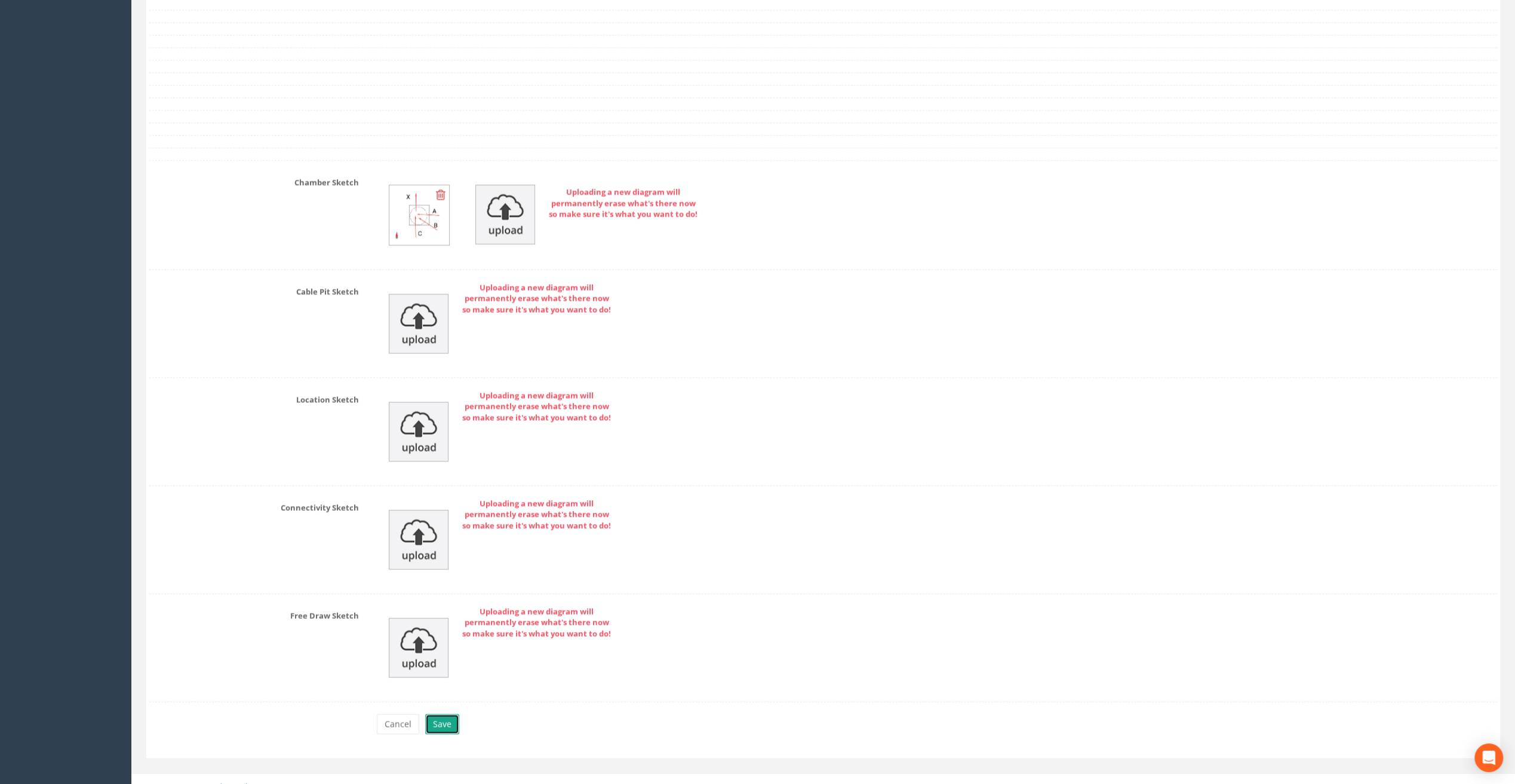
click at [446, 715] on button "Save" at bounding box center [443, 725] width 34 height 20
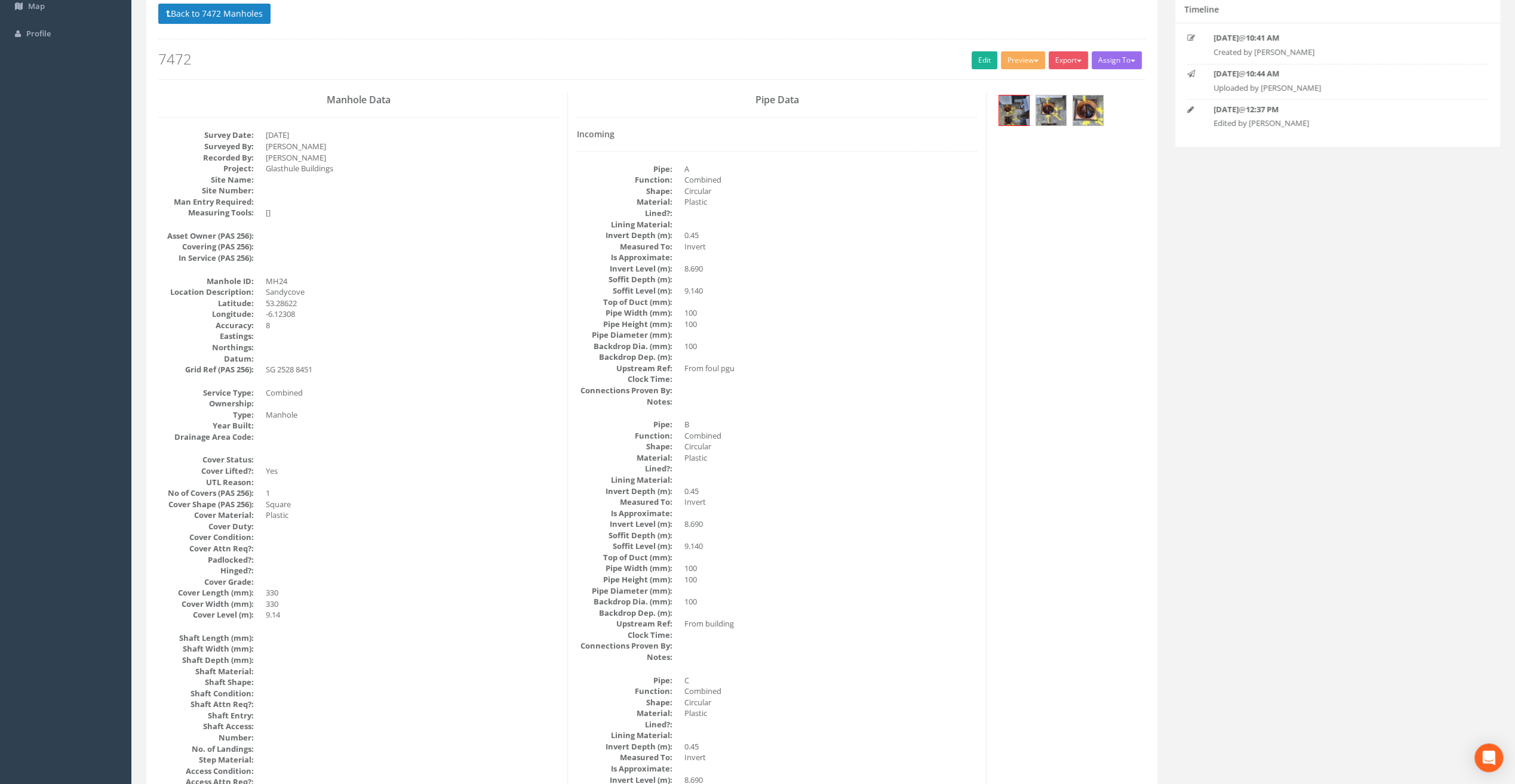
scroll to position [0, 0]
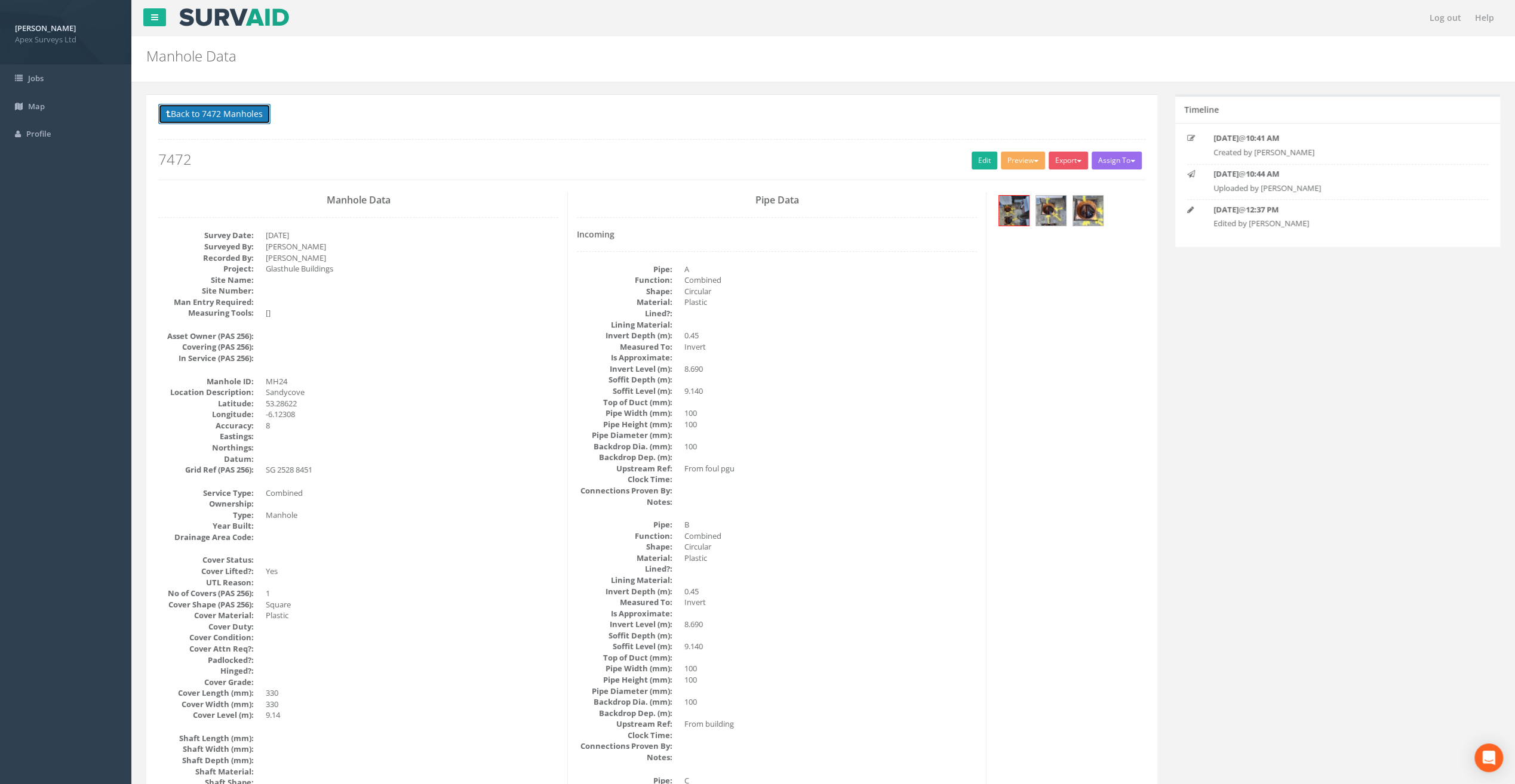
click at [198, 120] on button "Back to 7472 Manholes" at bounding box center [214, 114] width 113 height 20
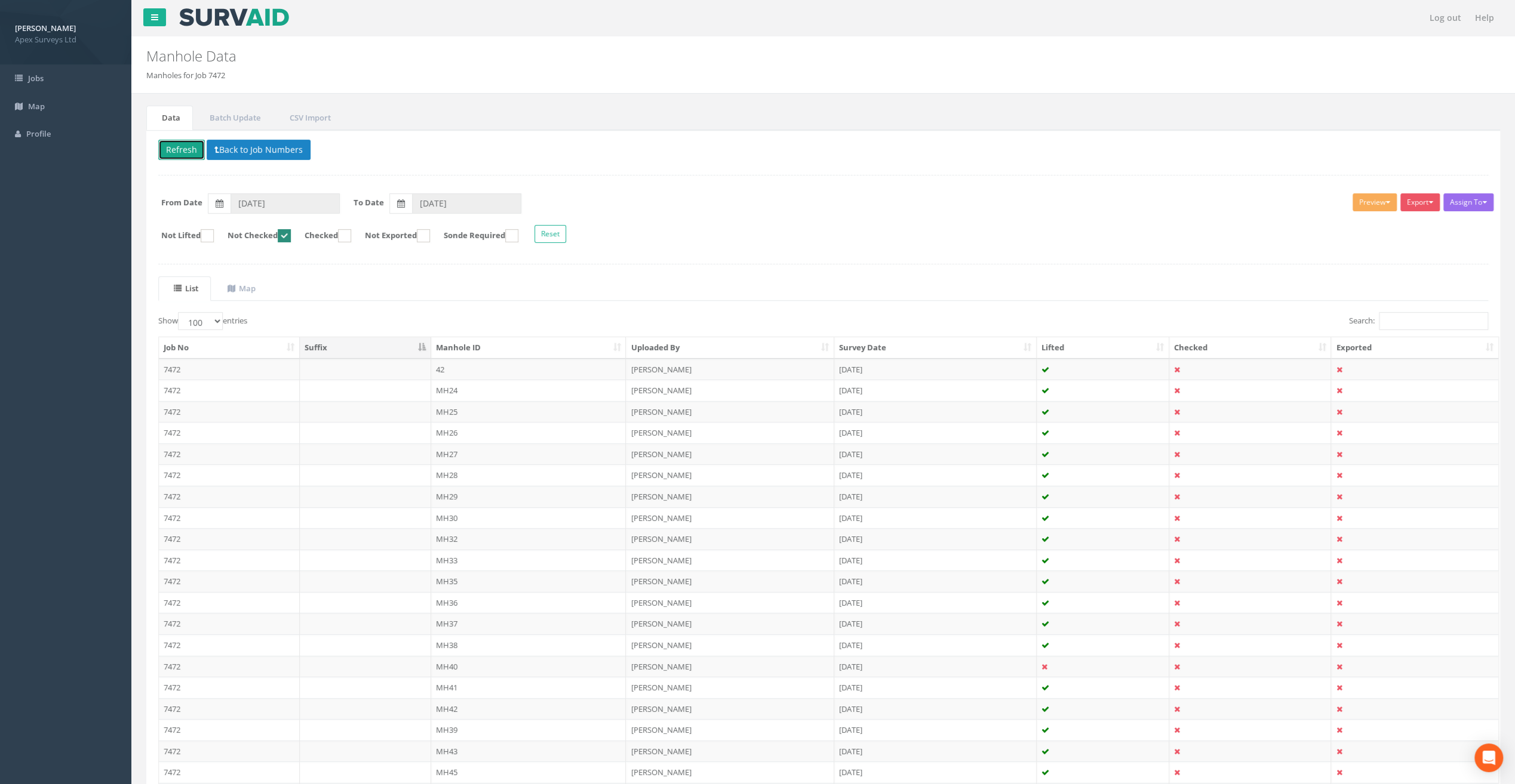
click at [179, 140] on button "Refresh" at bounding box center [182, 150] width 47 height 20
click at [443, 388] on td "MH25" at bounding box center [528, 390] width 195 height 22
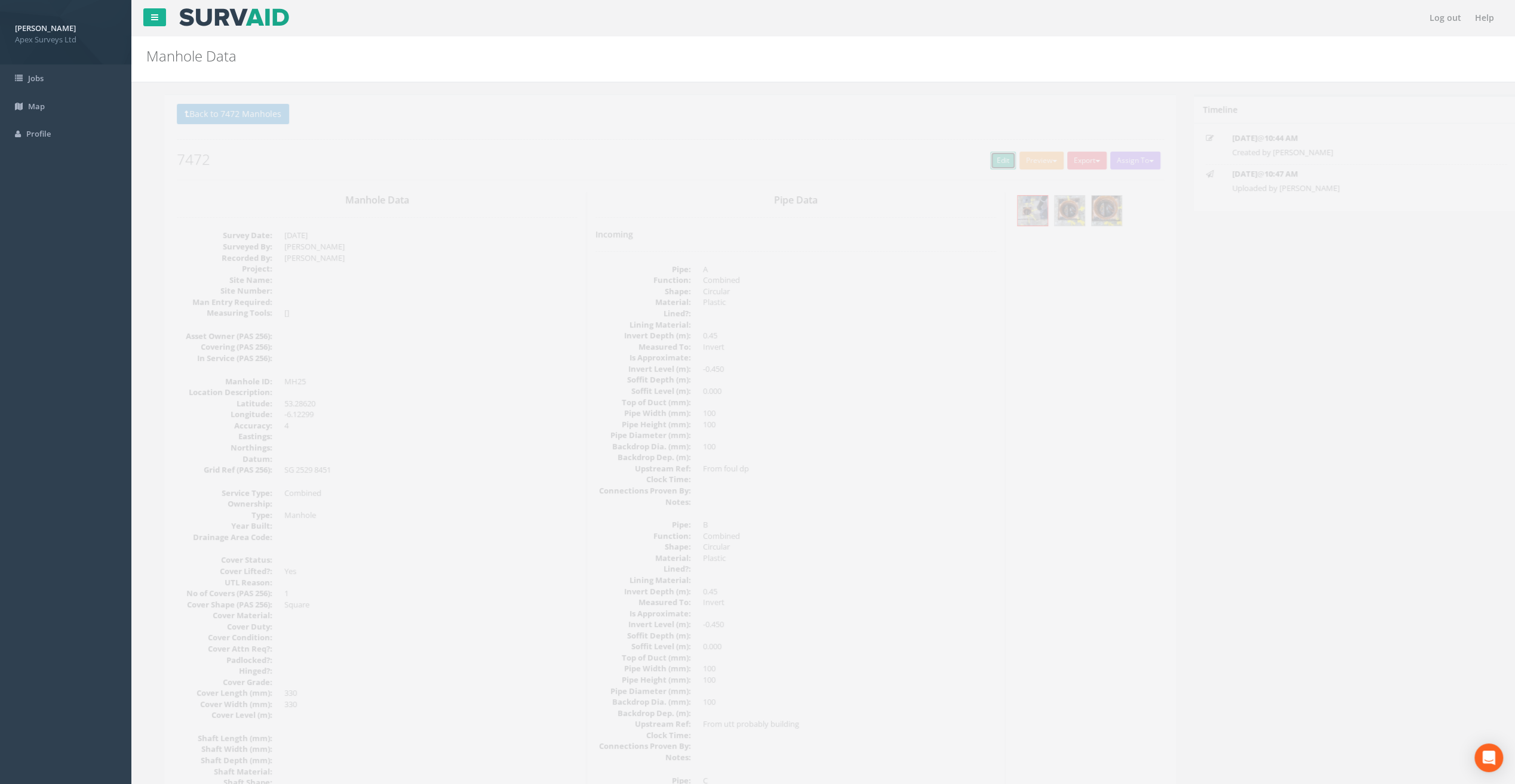
click at [976, 159] on link "Edit" at bounding box center [984, 160] width 26 height 18
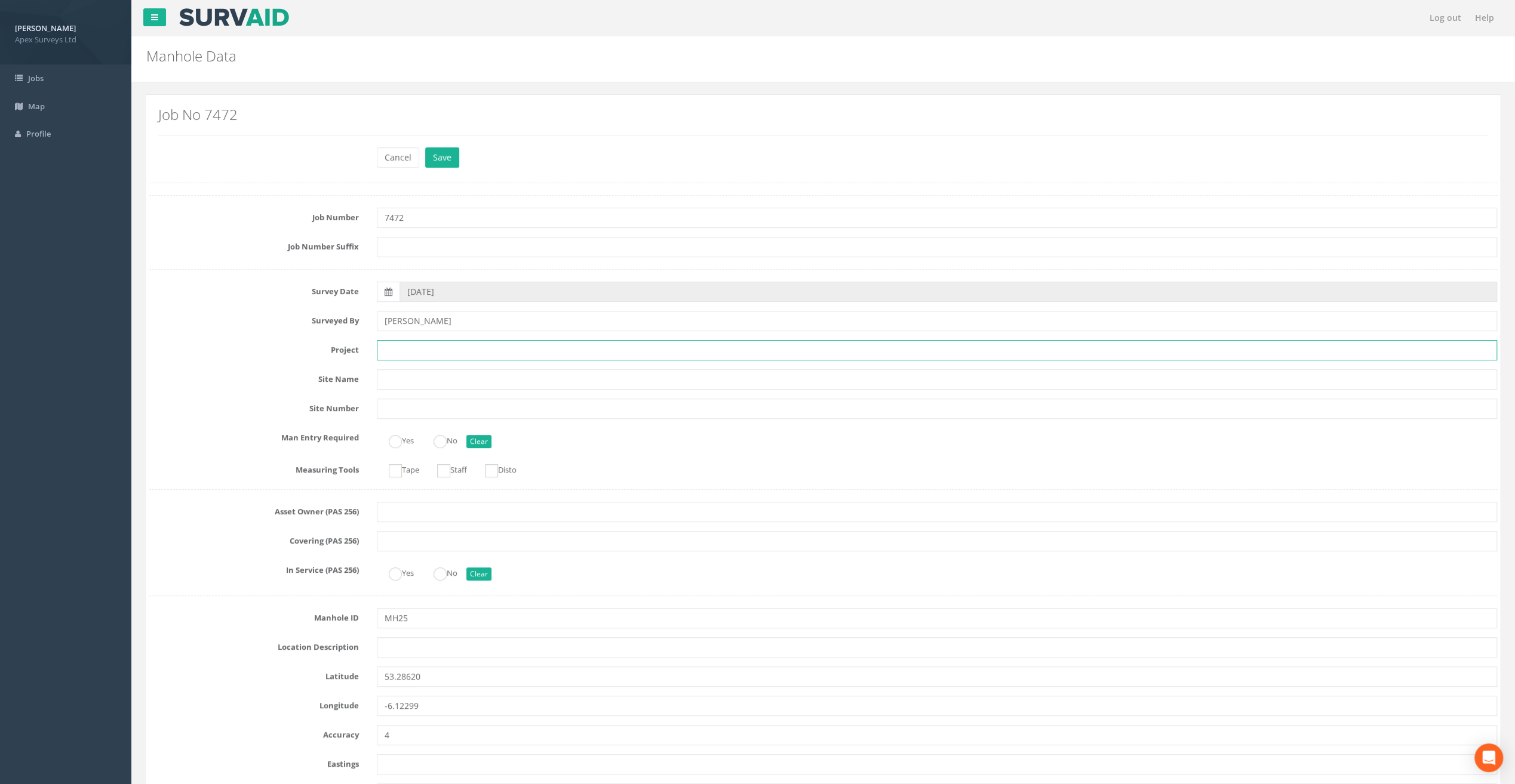
click at [449, 347] on input "text" at bounding box center [936, 350] width 1121 height 20
paste input "Glasthule Buildings"
type input "Glasthule Buildings"
click at [248, 147] on div "Cancel Save Delete" at bounding box center [823, 159] width 1366 height 23
click at [399, 646] on input "text" at bounding box center [936, 647] width 1121 height 20
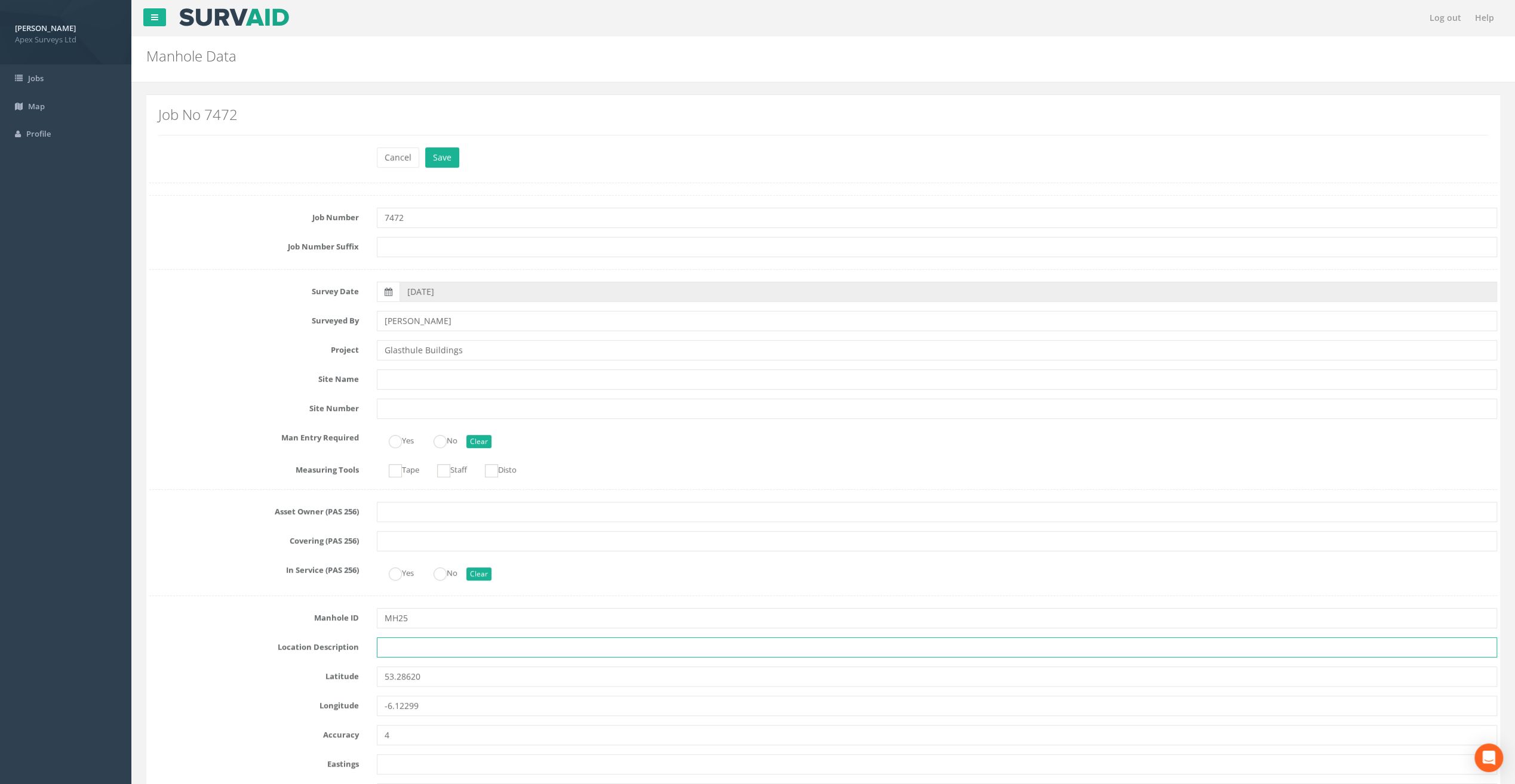
paste input "Sandycove"
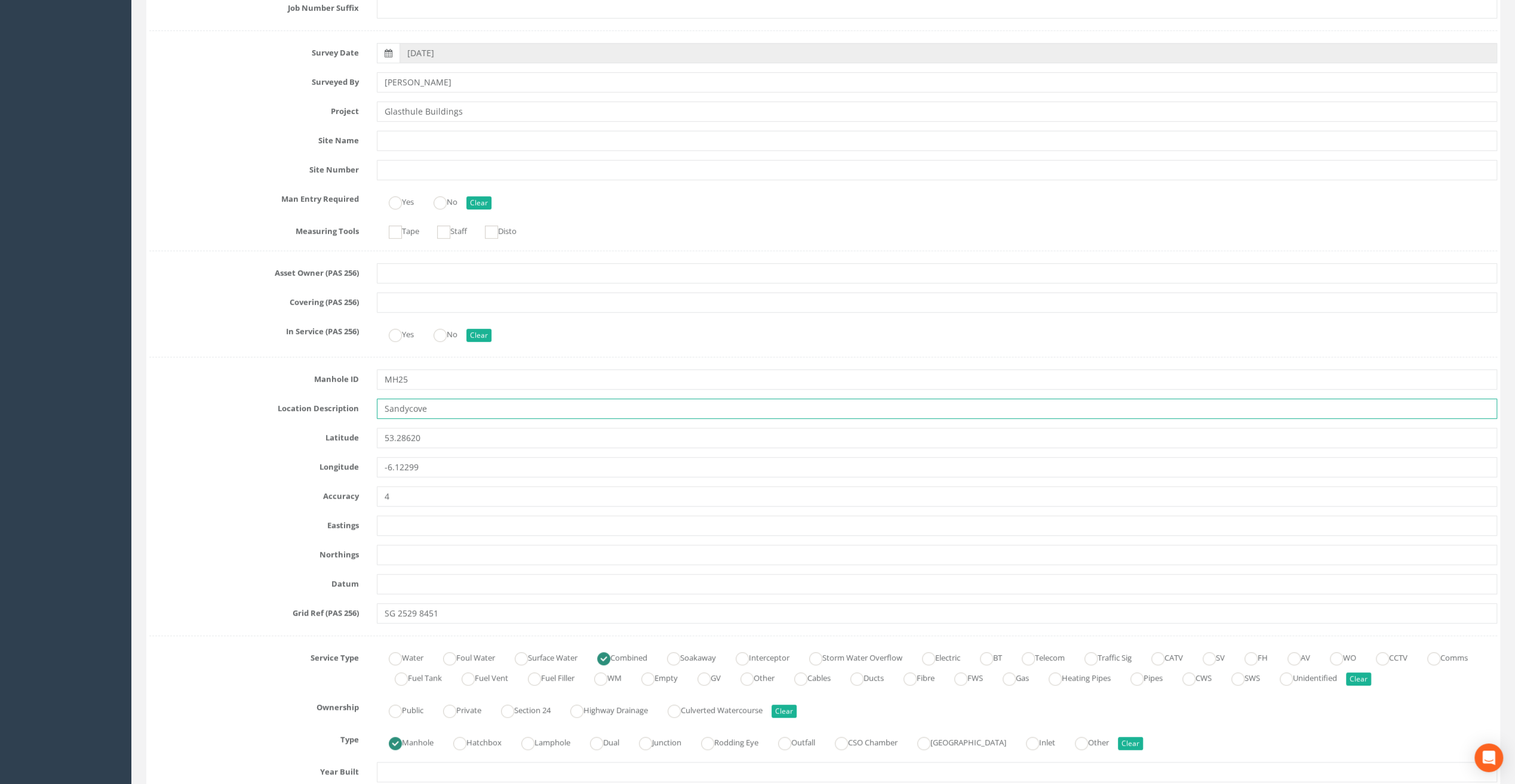
scroll to position [418, 0]
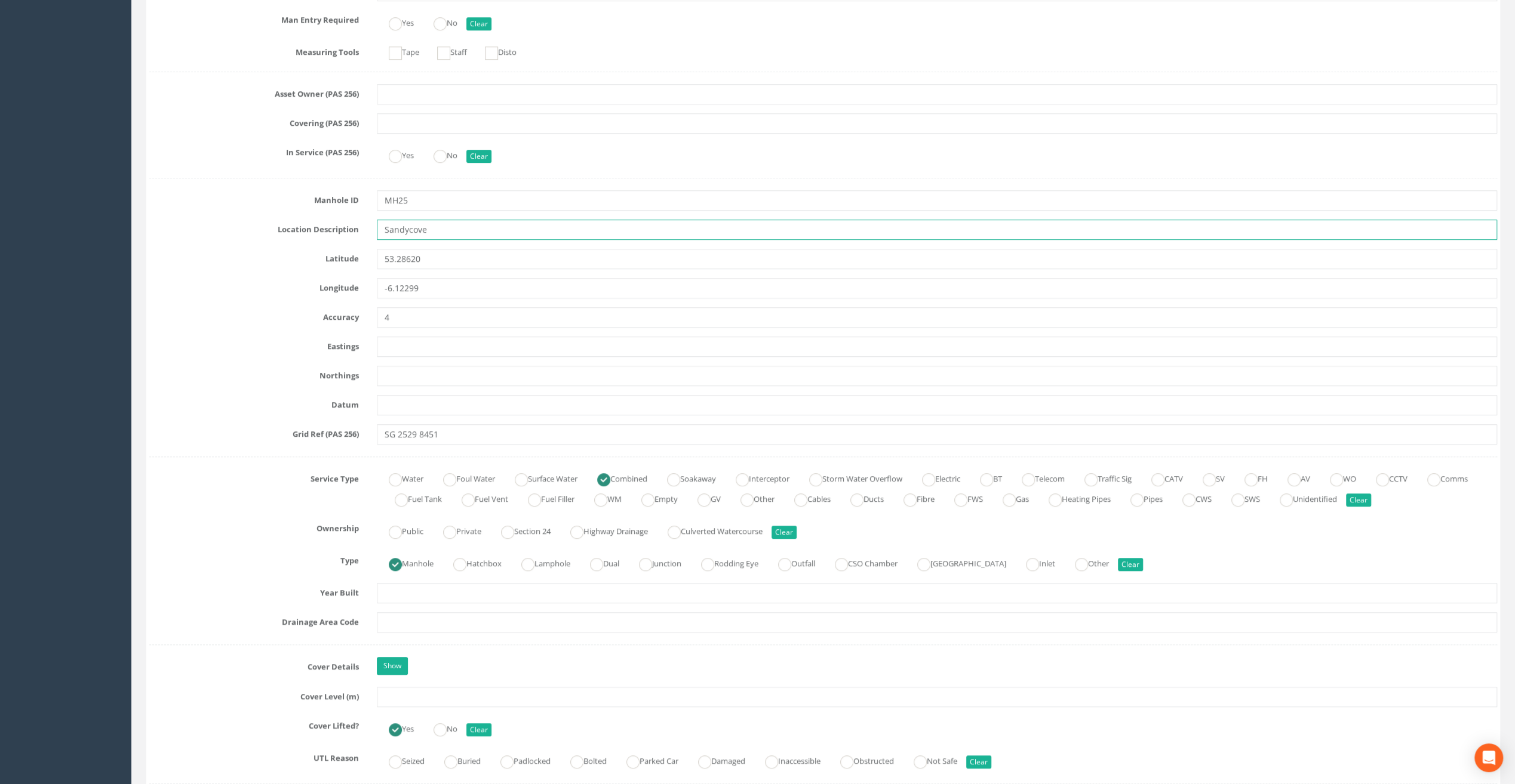
type input "Sandycove"
click at [398, 695] on input "text" at bounding box center [936, 697] width 1121 height 20
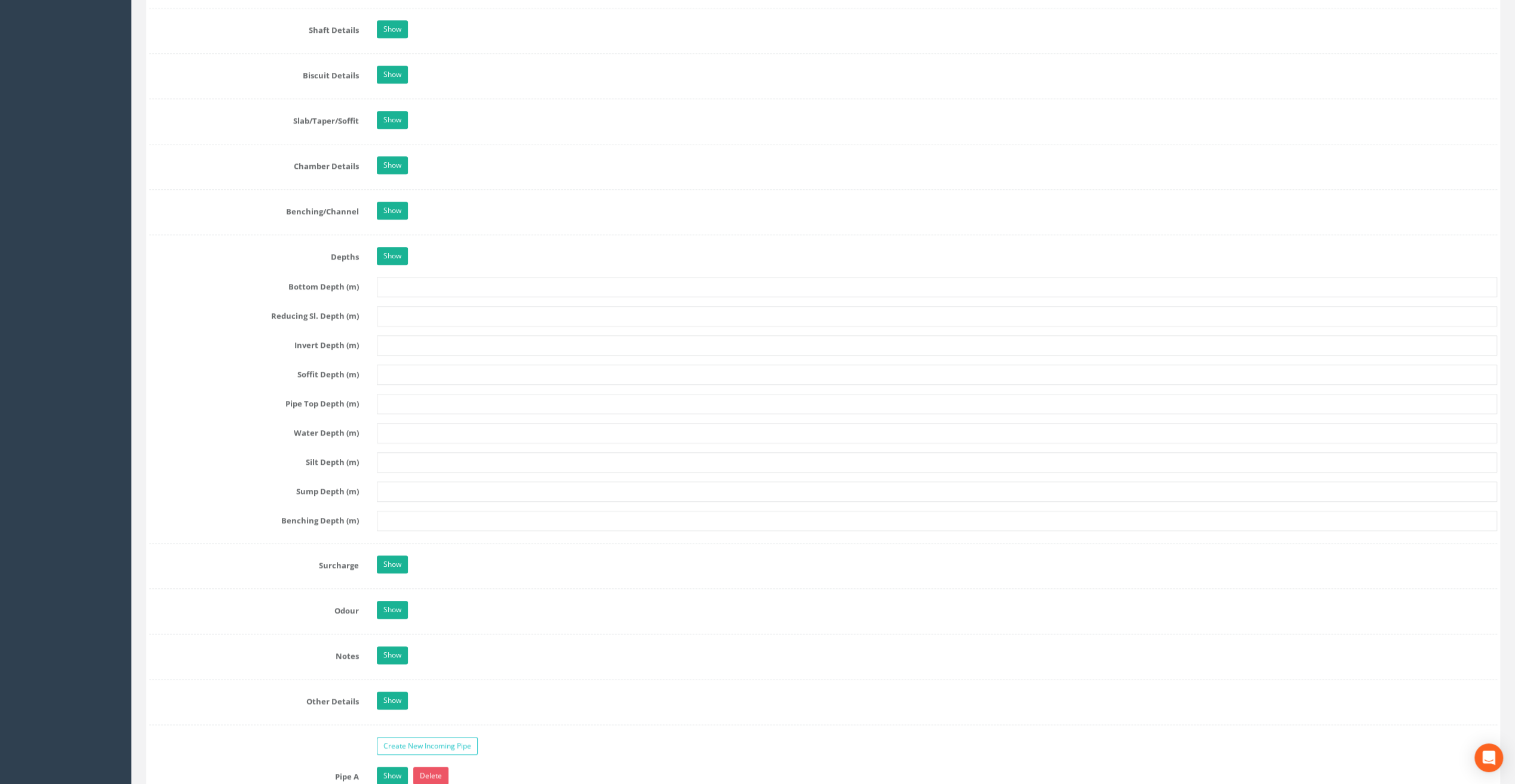
scroll to position [1552, 0]
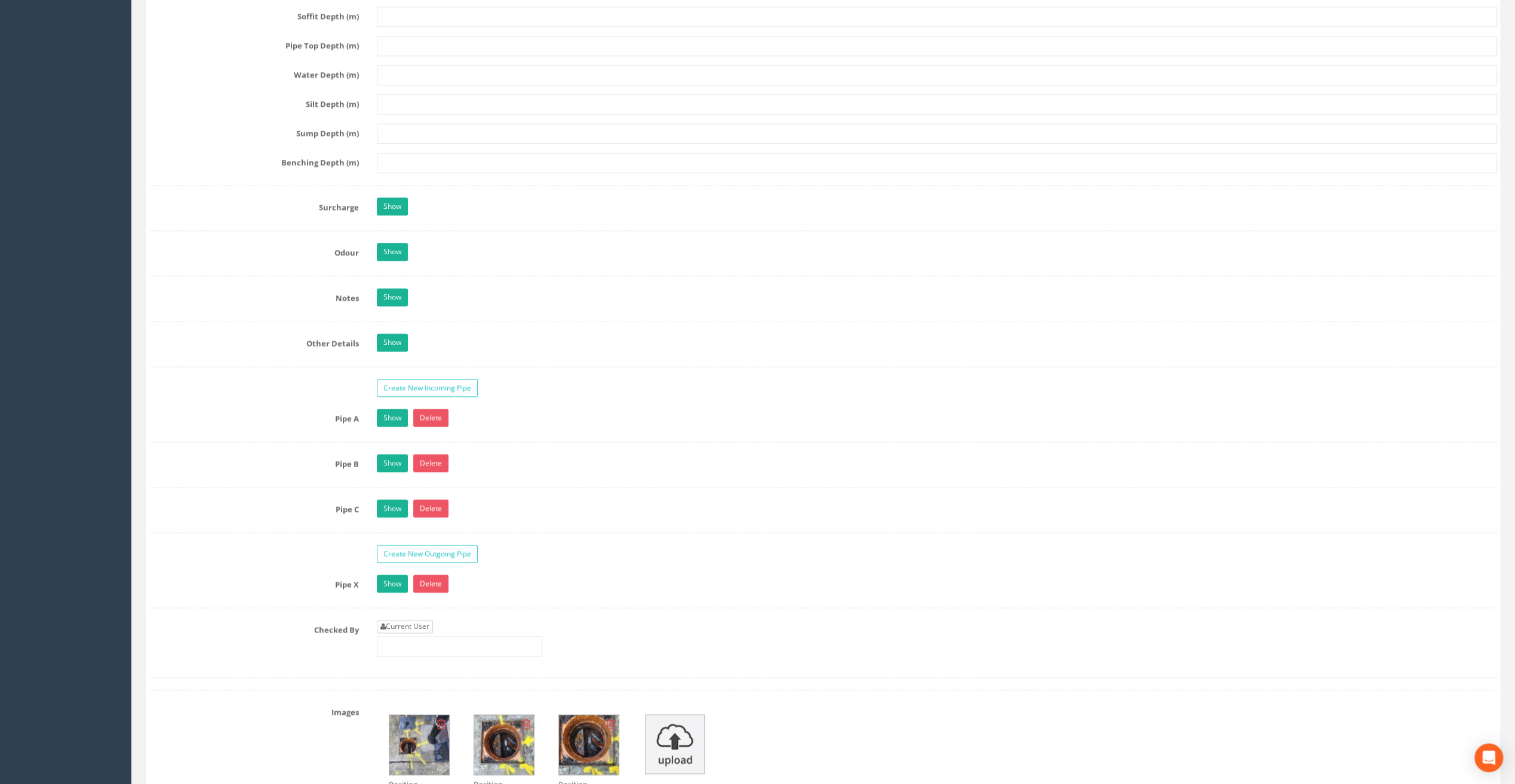
type input "9.15"
click at [403, 620] on link "Current User" at bounding box center [405, 626] width 56 height 13
type input "[PERSON_NAME]"
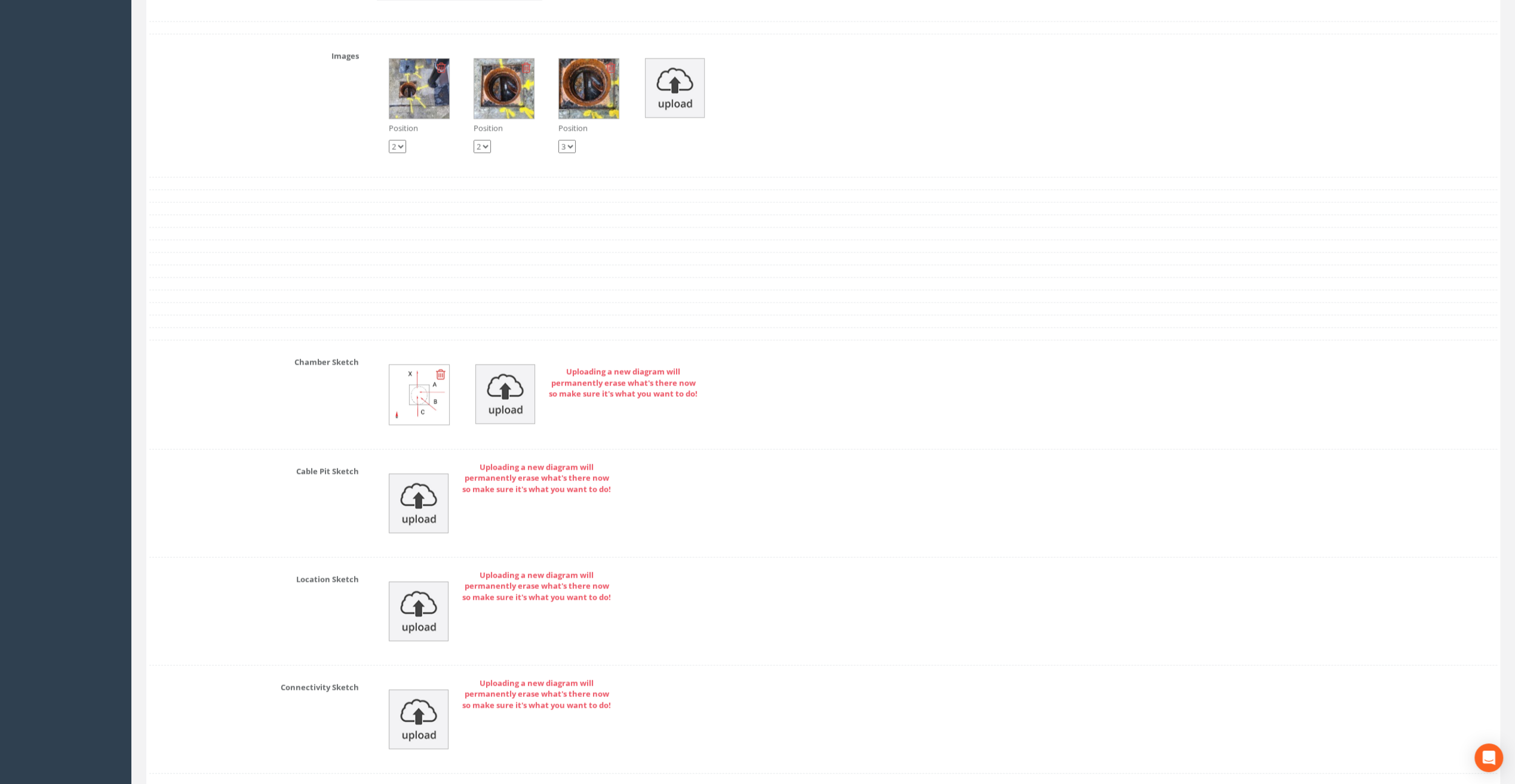
scroll to position [2388, 0]
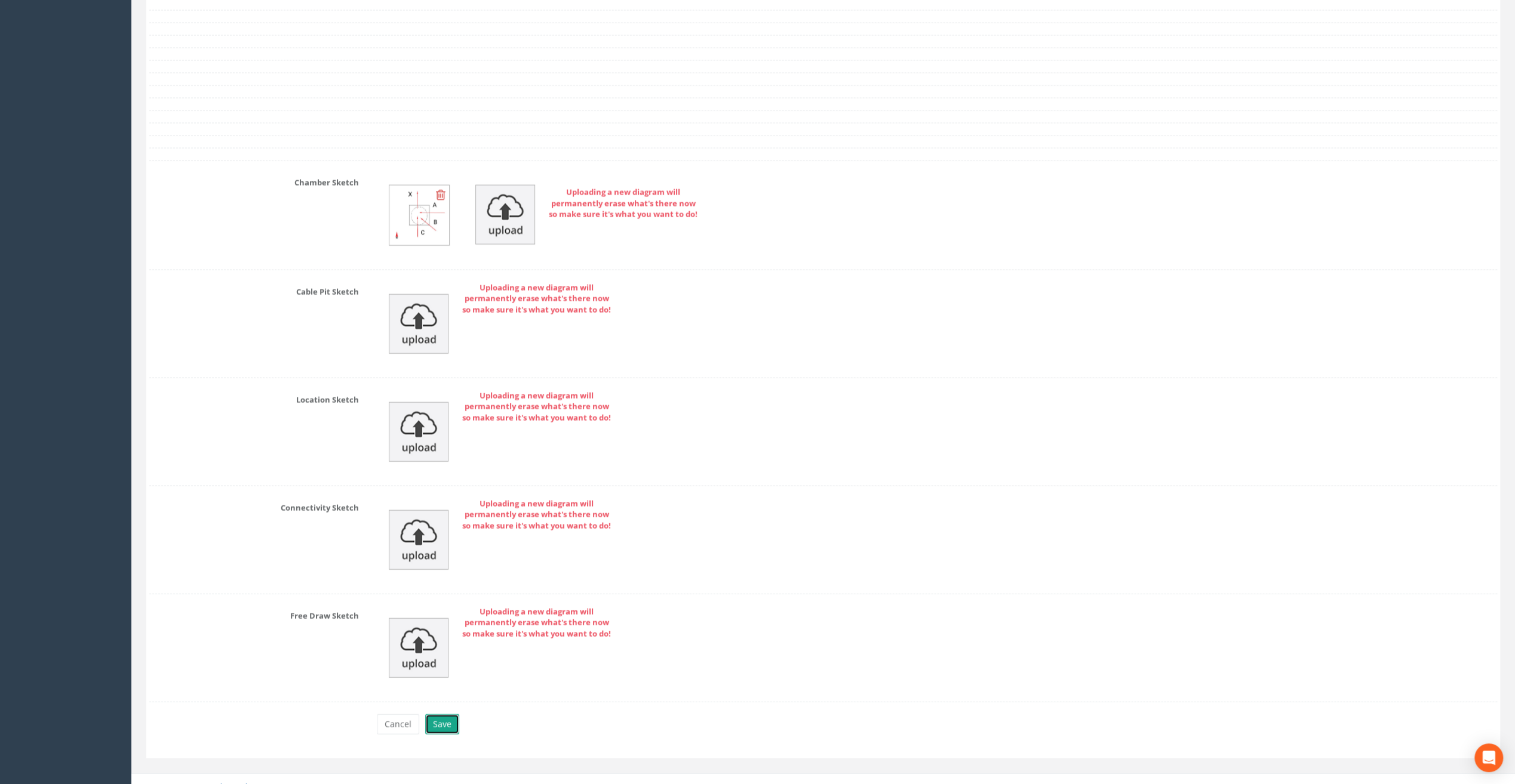
click at [446, 715] on button "Save" at bounding box center [443, 725] width 34 height 20
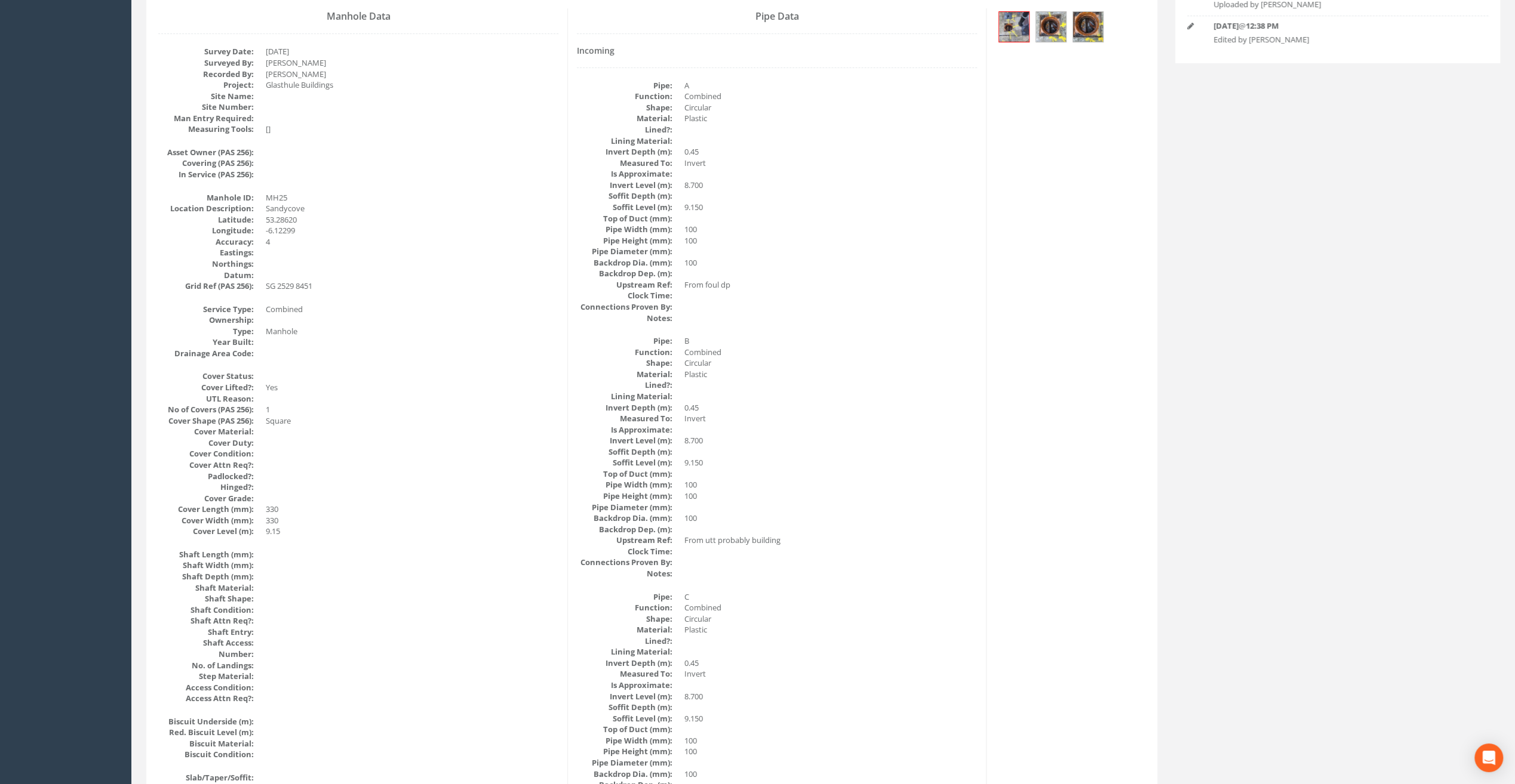
scroll to position [0, 0]
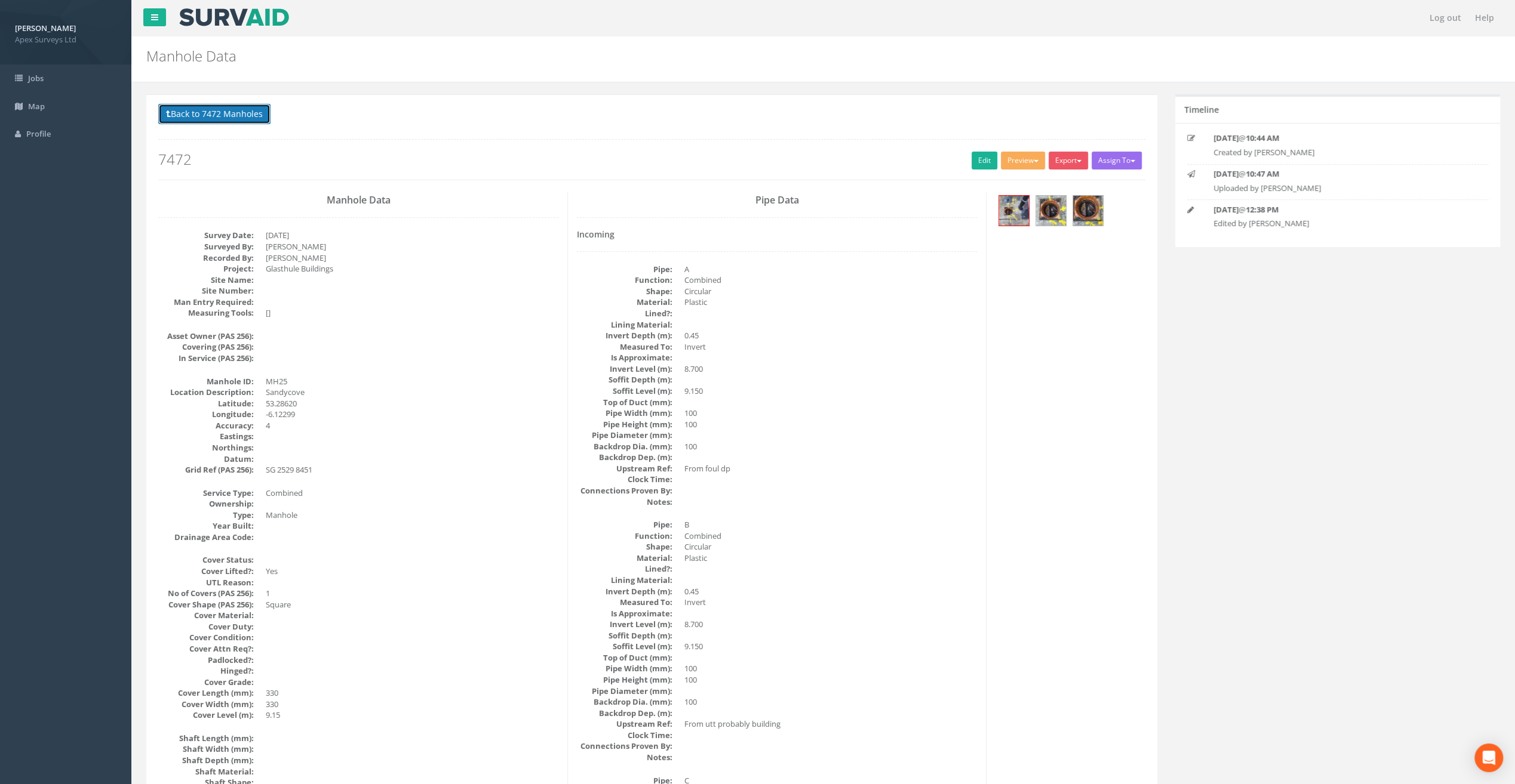
click at [242, 113] on button "Back to 7472 Manholes" at bounding box center [214, 114] width 113 height 20
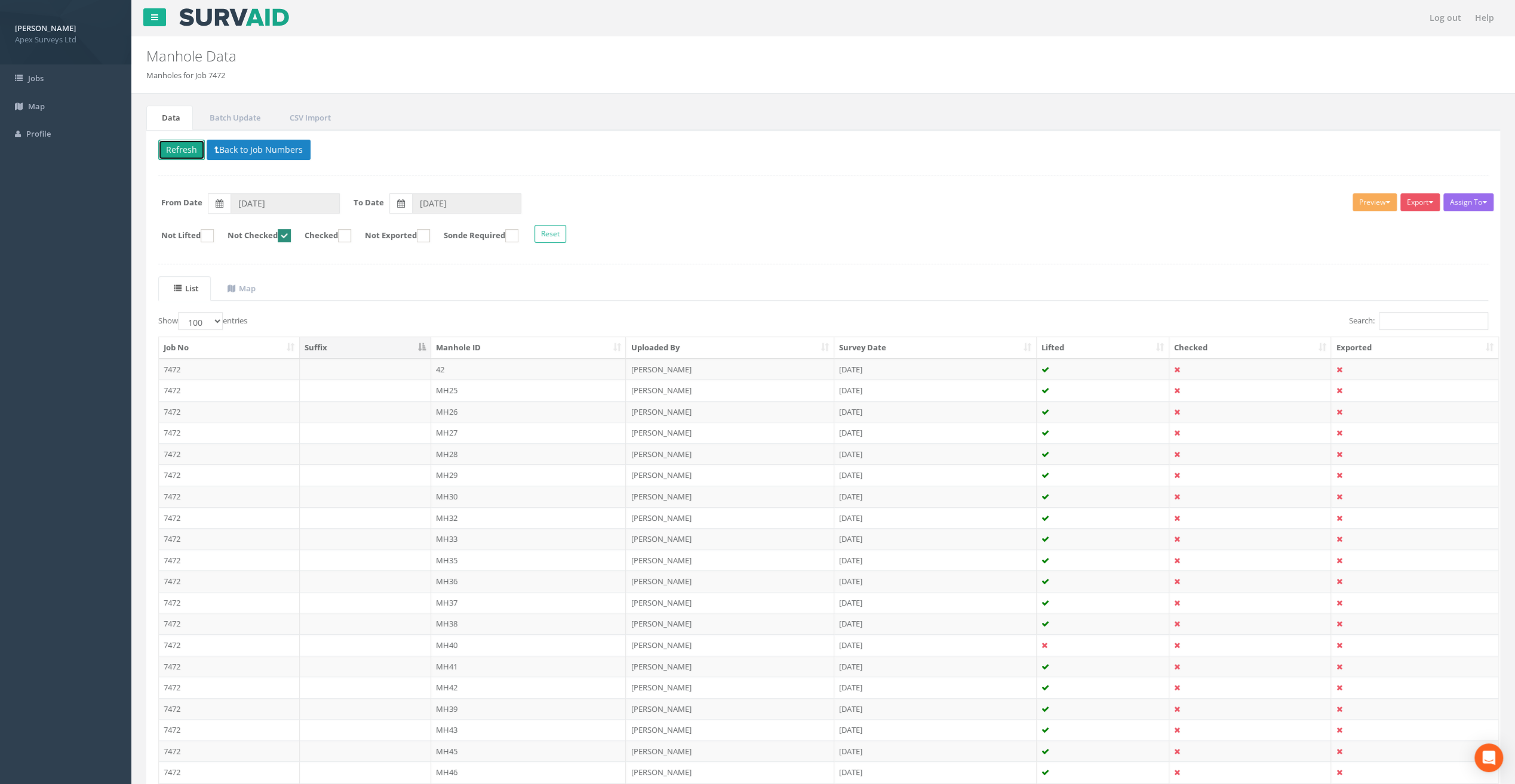
click at [182, 144] on button "Refresh" at bounding box center [182, 150] width 47 height 20
click at [453, 388] on td "MH26" at bounding box center [528, 390] width 195 height 22
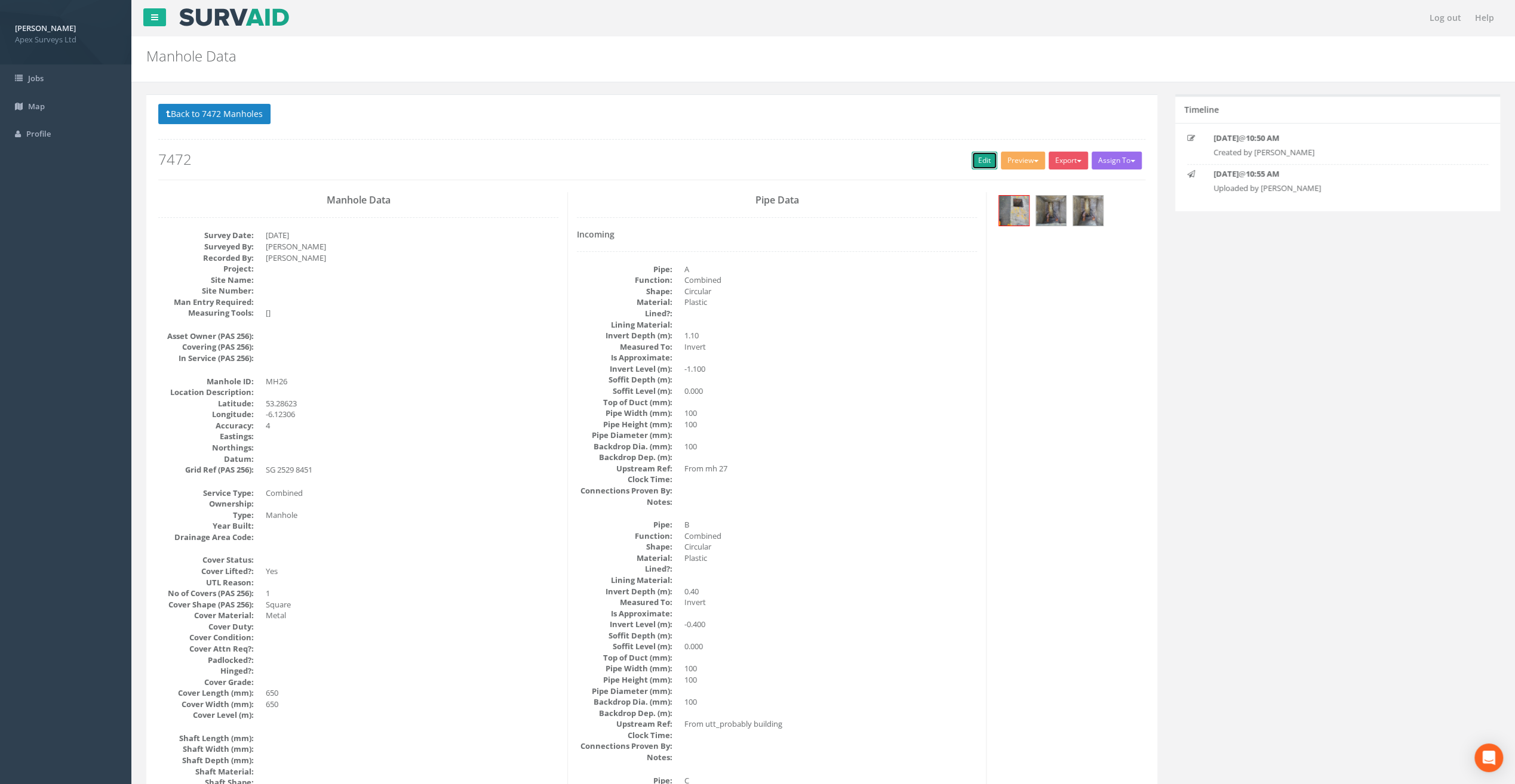
click at [974, 156] on link "Edit" at bounding box center [984, 160] width 26 height 18
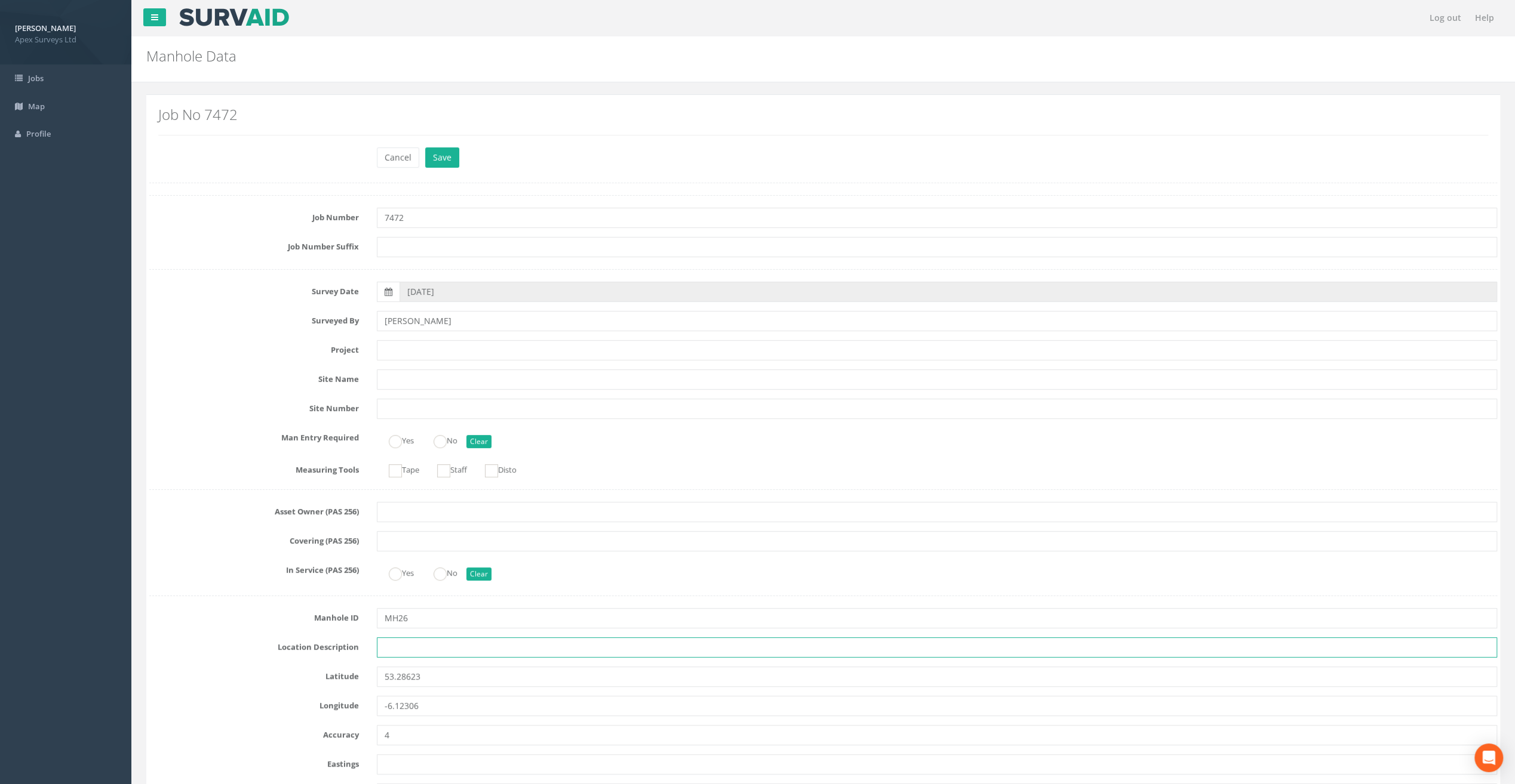
click at [377, 652] on input "text" at bounding box center [936, 647] width 1121 height 20
paste input "Sandycove"
type input "Sandycove"
click at [218, 151] on div "Cancel Save Delete" at bounding box center [823, 159] width 1366 height 23
click at [398, 347] on input "text" at bounding box center [936, 350] width 1121 height 20
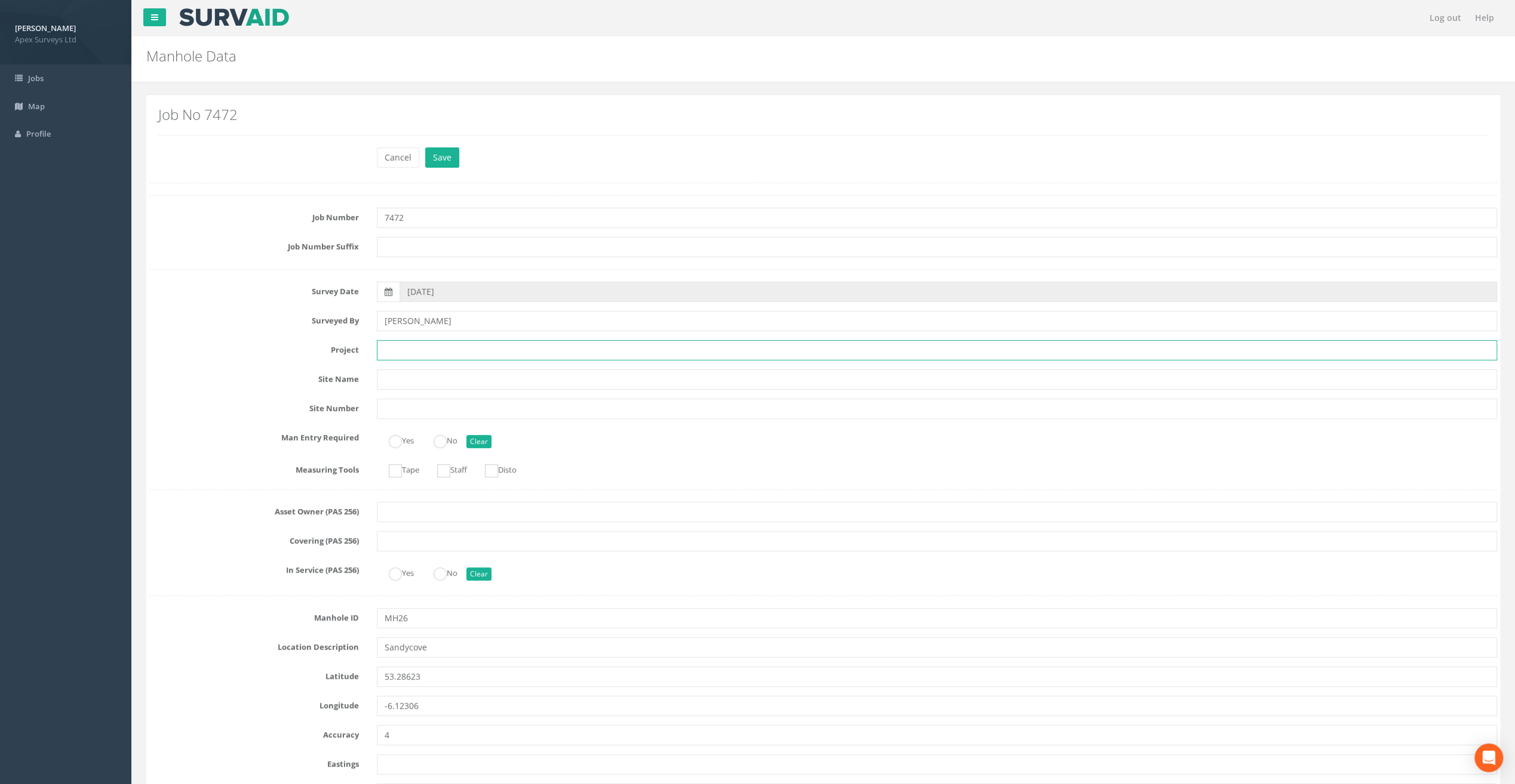
paste input "Glasthule Buildings"
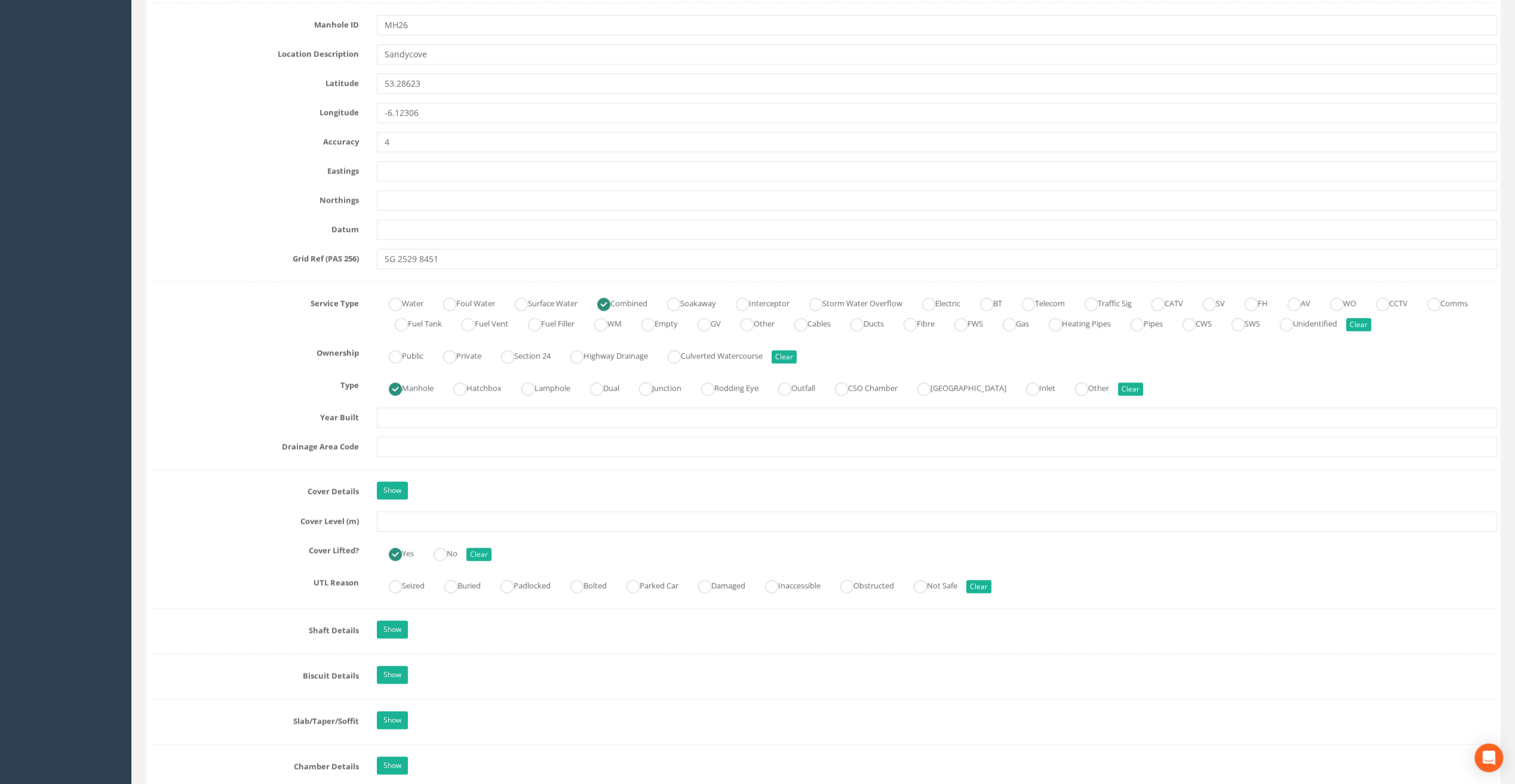
scroll to position [597, 0]
type input "Glasthule Buildings"
click at [410, 515] on input "text" at bounding box center [936, 518] width 1121 height 20
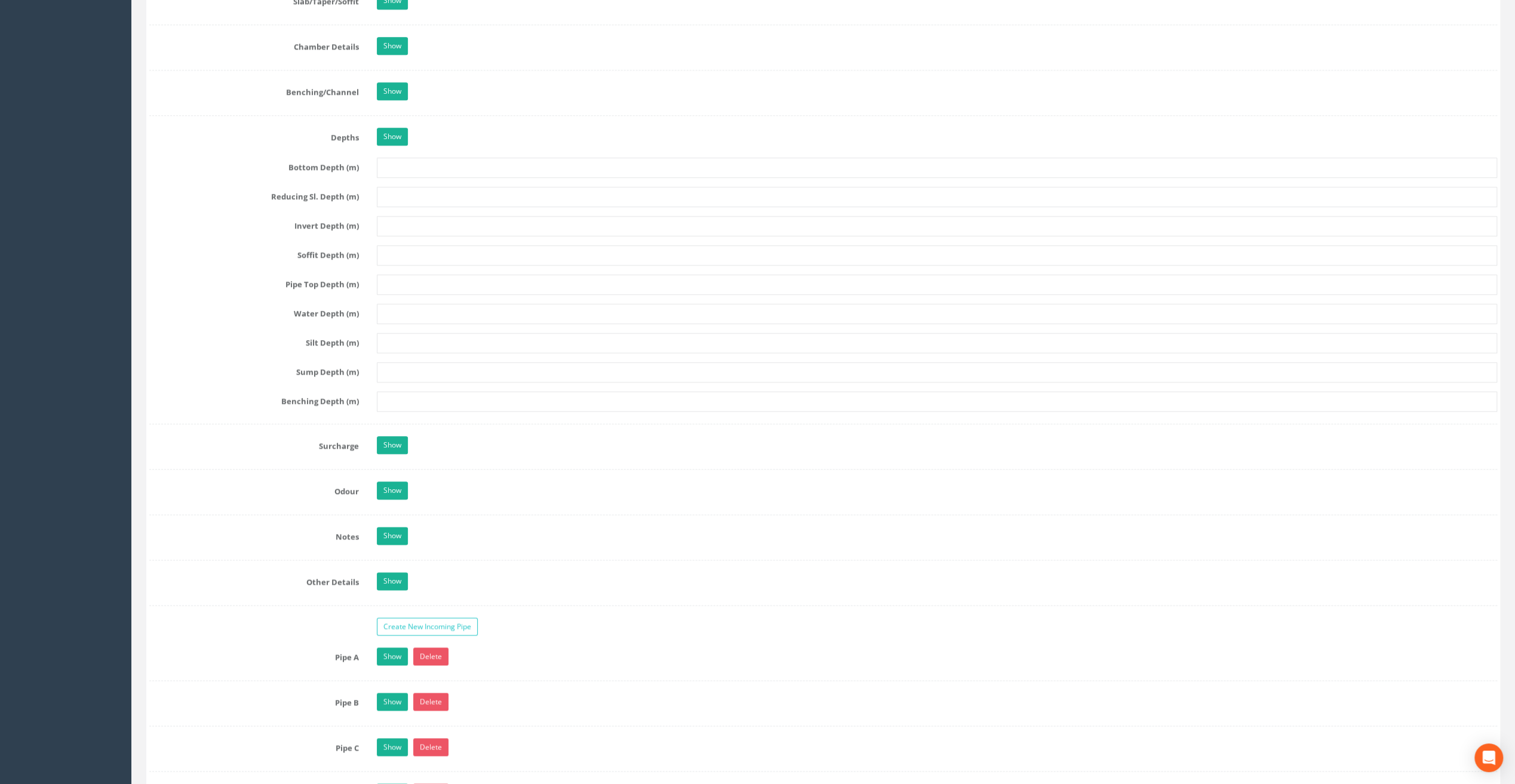
scroll to position [1731, 0]
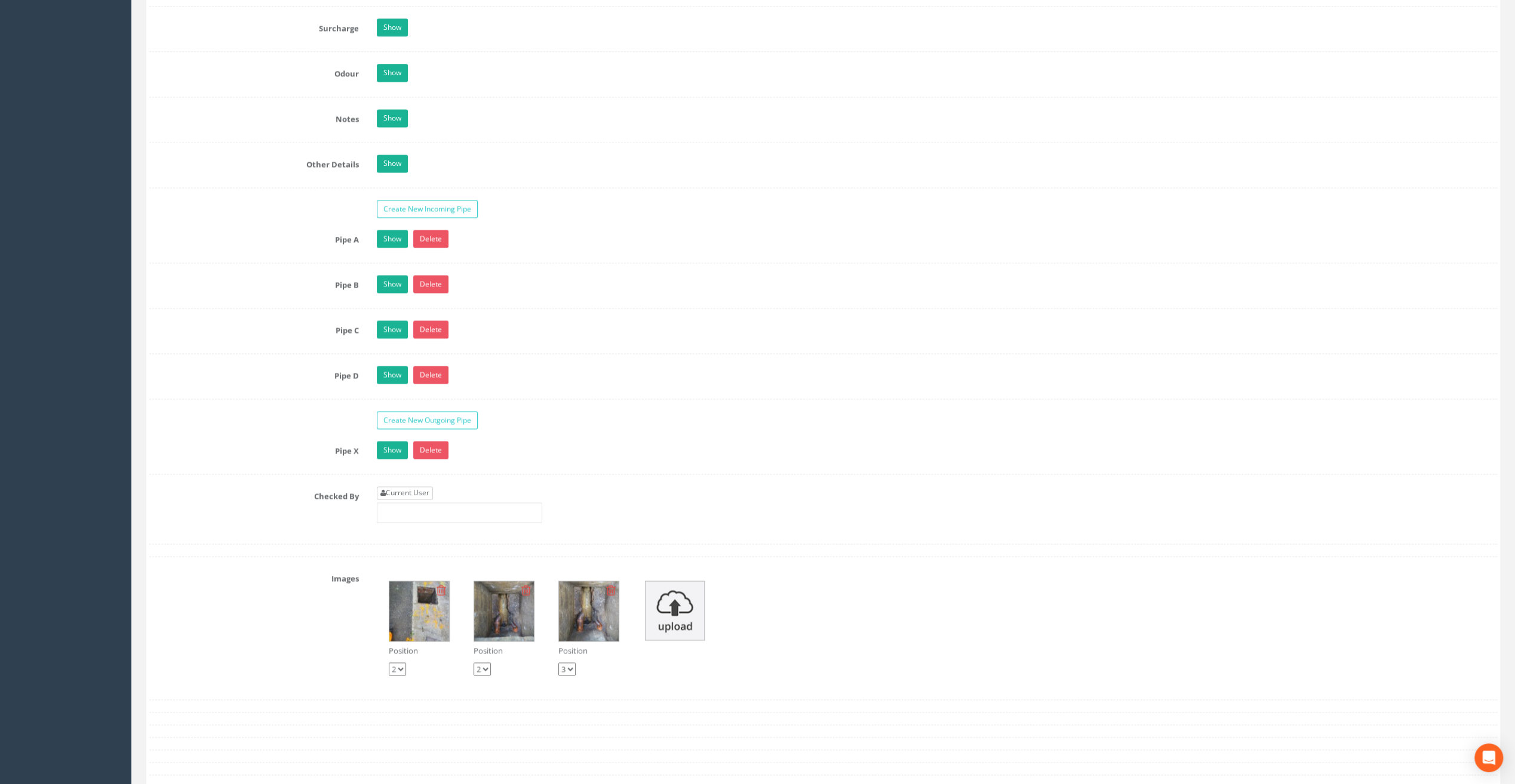
type input "9.18"
click at [398, 487] on link "Current User" at bounding box center [405, 493] width 56 height 13
type input "[PERSON_NAME]"
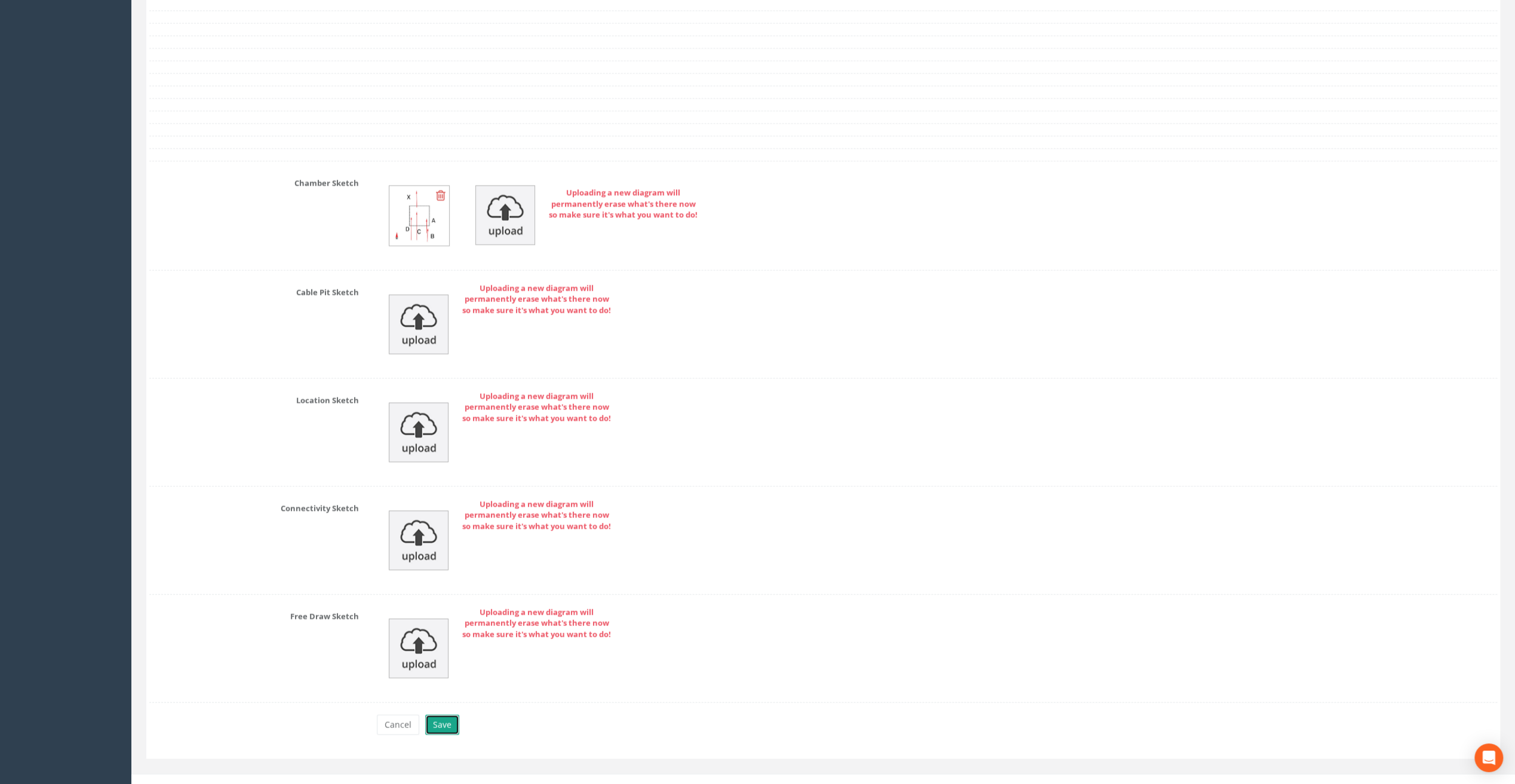
click at [447, 715] on button "Save" at bounding box center [443, 725] width 34 height 20
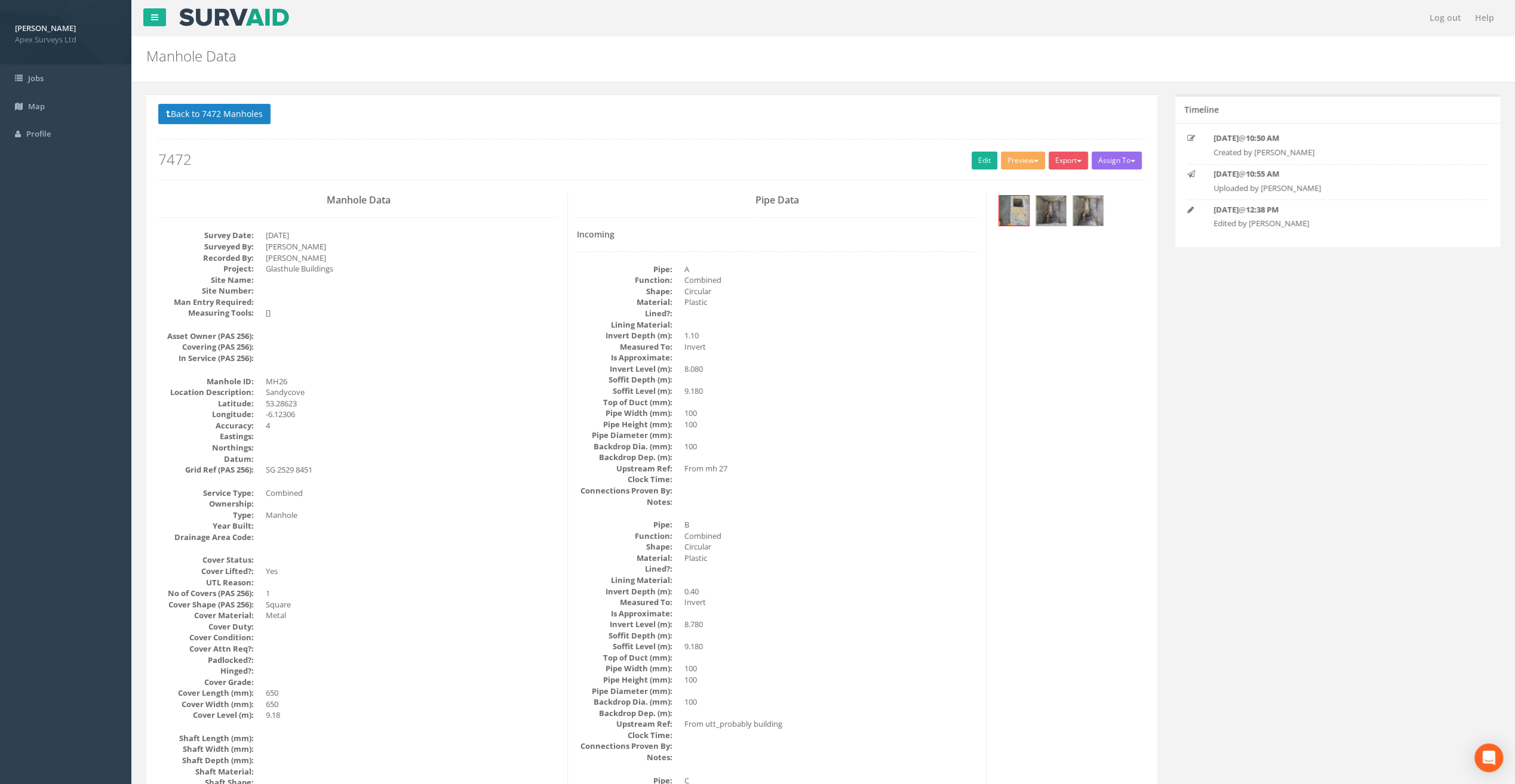
scroll to position [0, 0]
click at [229, 120] on button "Back to 7472 Manholes" at bounding box center [214, 114] width 113 height 20
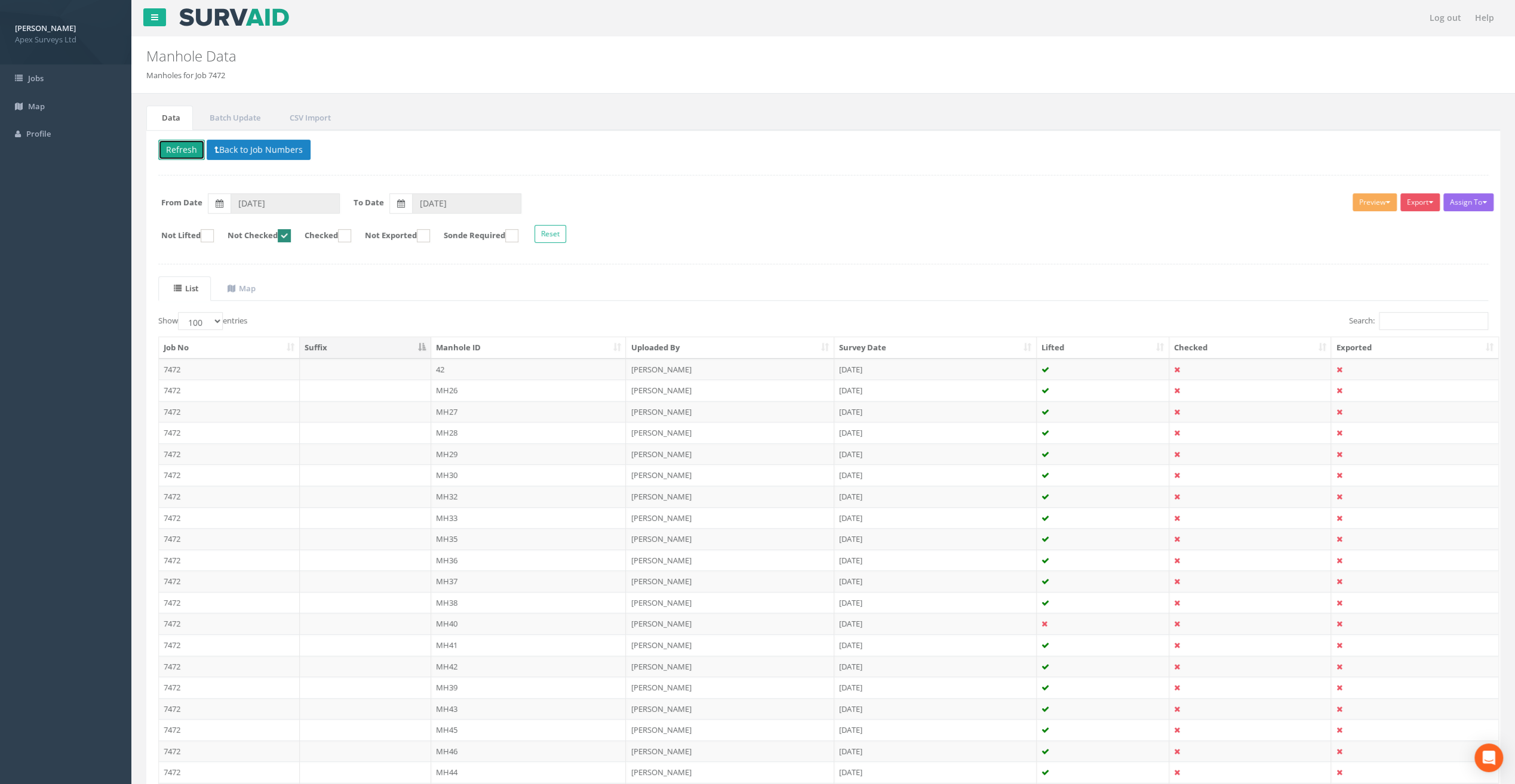
click at [184, 148] on button "Refresh" at bounding box center [182, 150] width 47 height 20
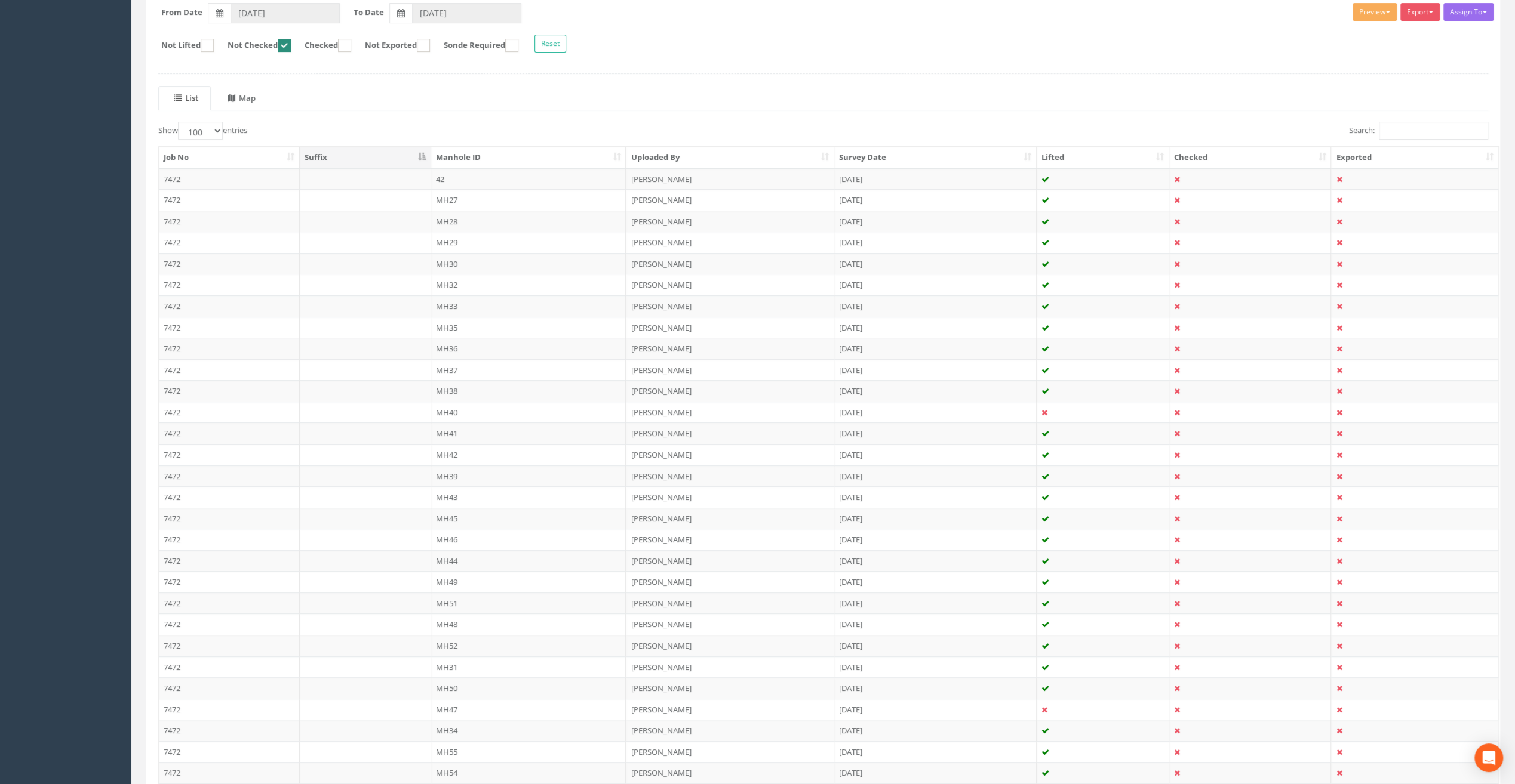
scroll to position [71, 0]
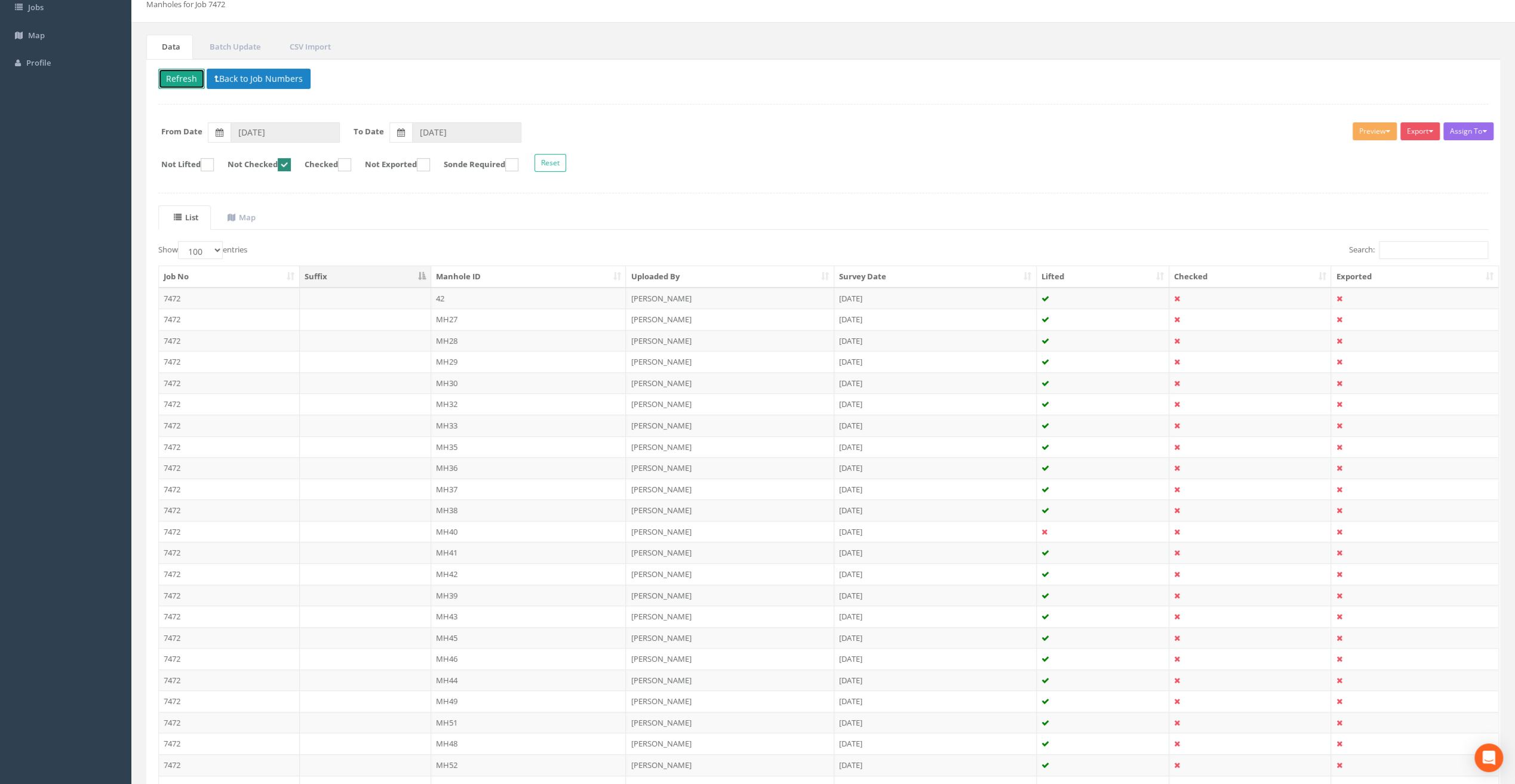
click at [180, 75] on button "Refresh" at bounding box center [182, 78] width 47 height 20
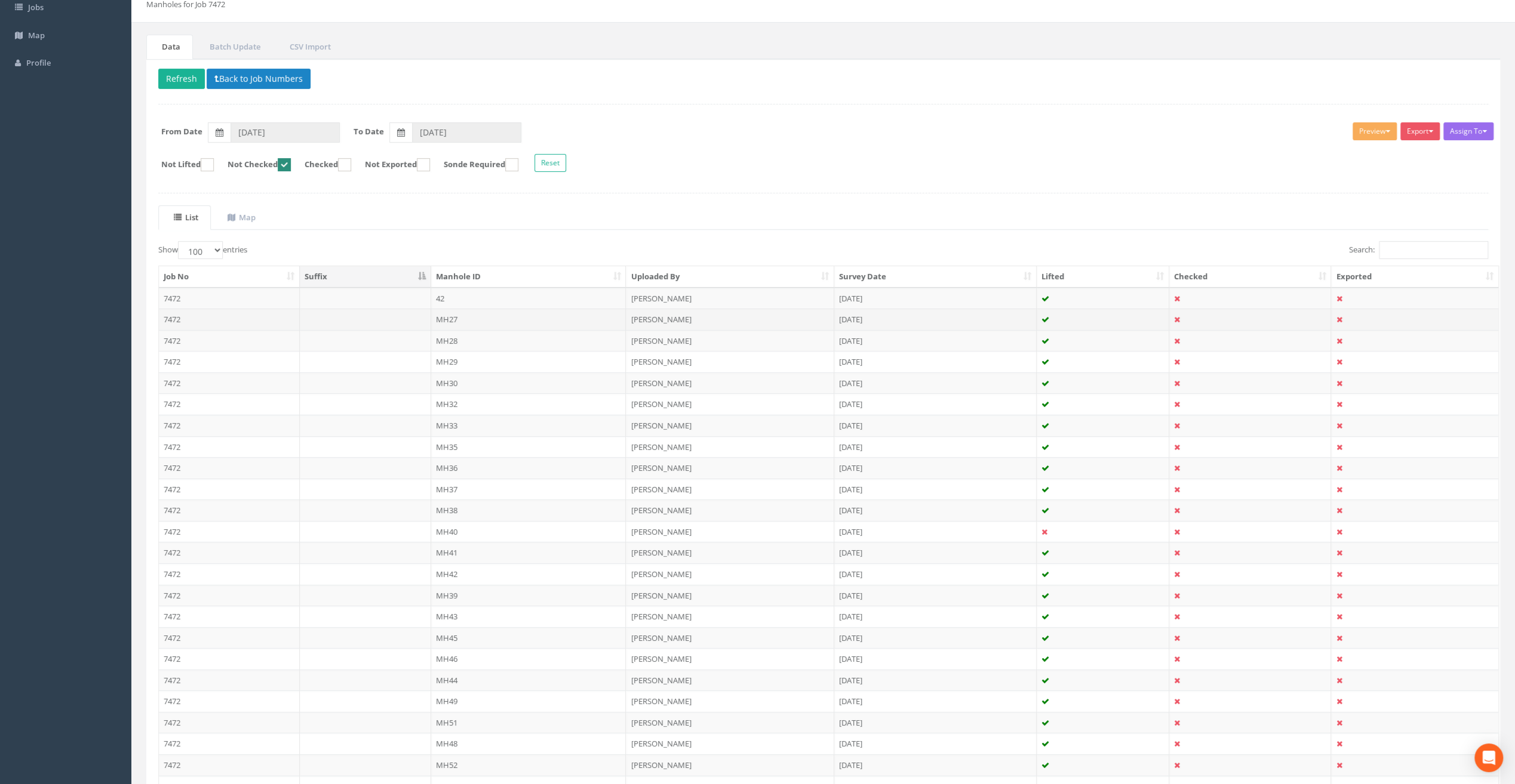
click at [450, 314] on td "MH27" at bounding box center [528, 320] width 195 height 22
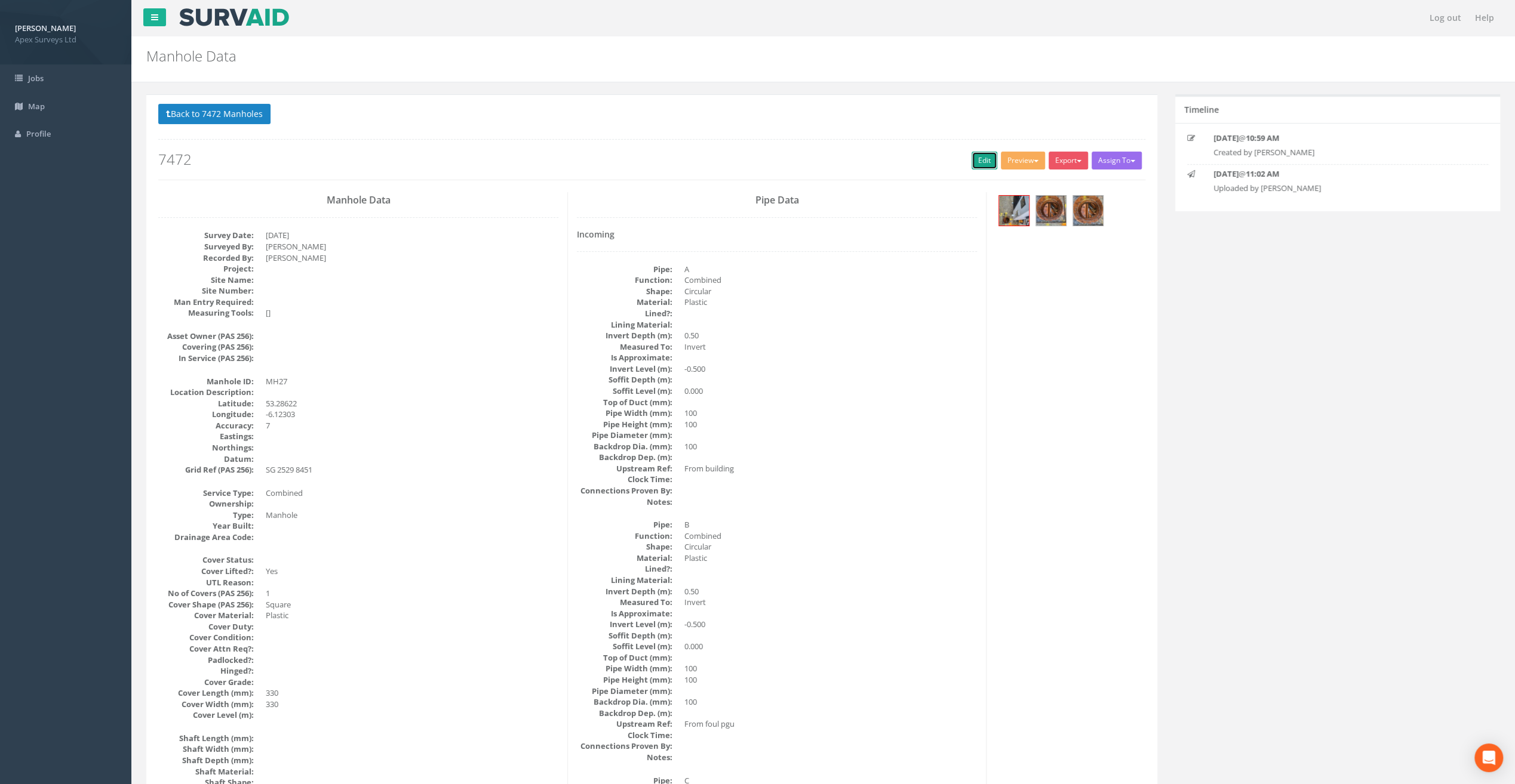
click at [983, 156] on link "Edit" at bounding box center [984, 160] width 26 height 18
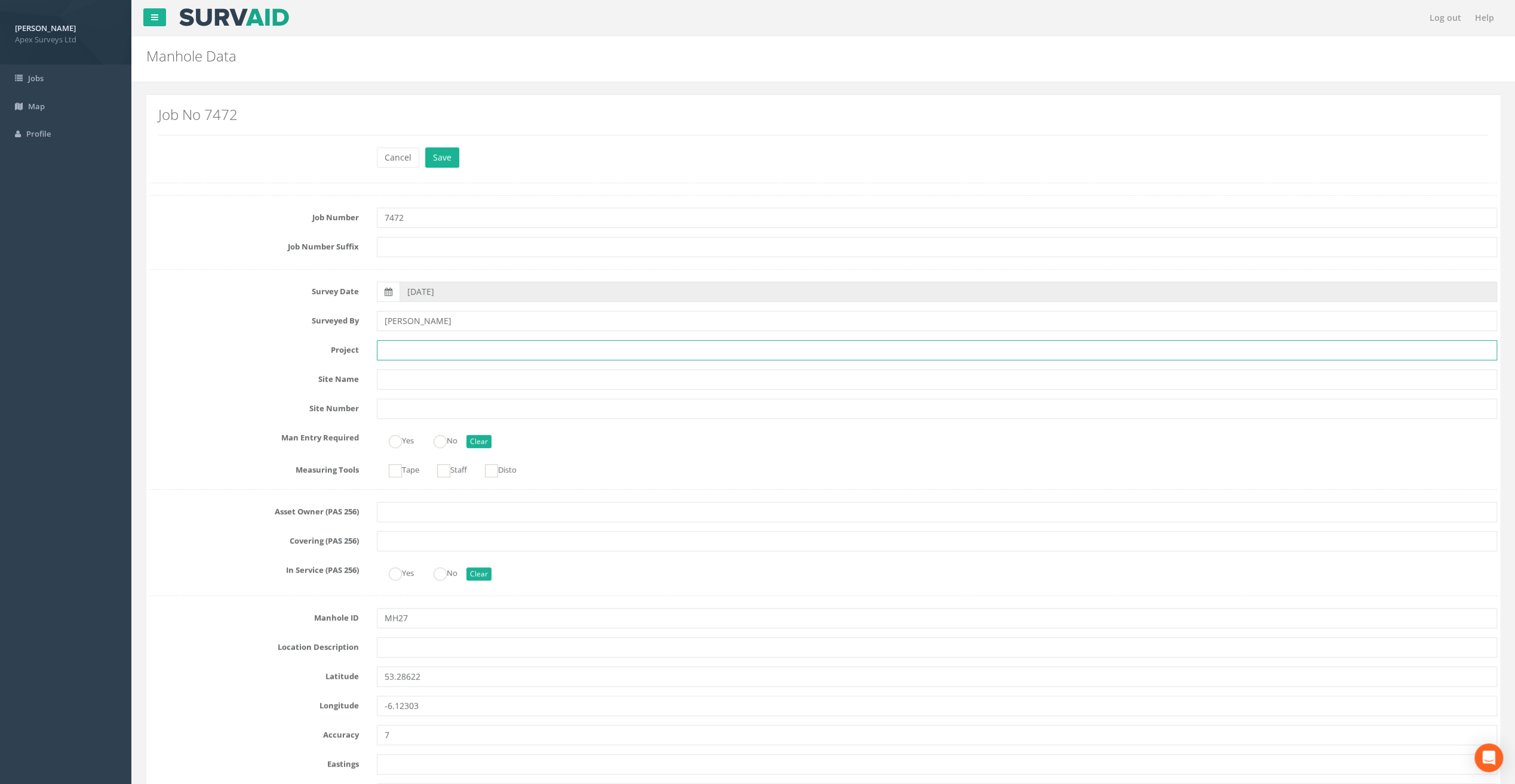
click at [443, 342] on input "text" at bounding box center [936, 350] width 1121 height 20
paste input "Glasthule Buildings"
type input "Glasthule Buildings"
click at [247, 159] on div "Cancel Save Delete" at bounding box center [823, 159] width 1366 height 23
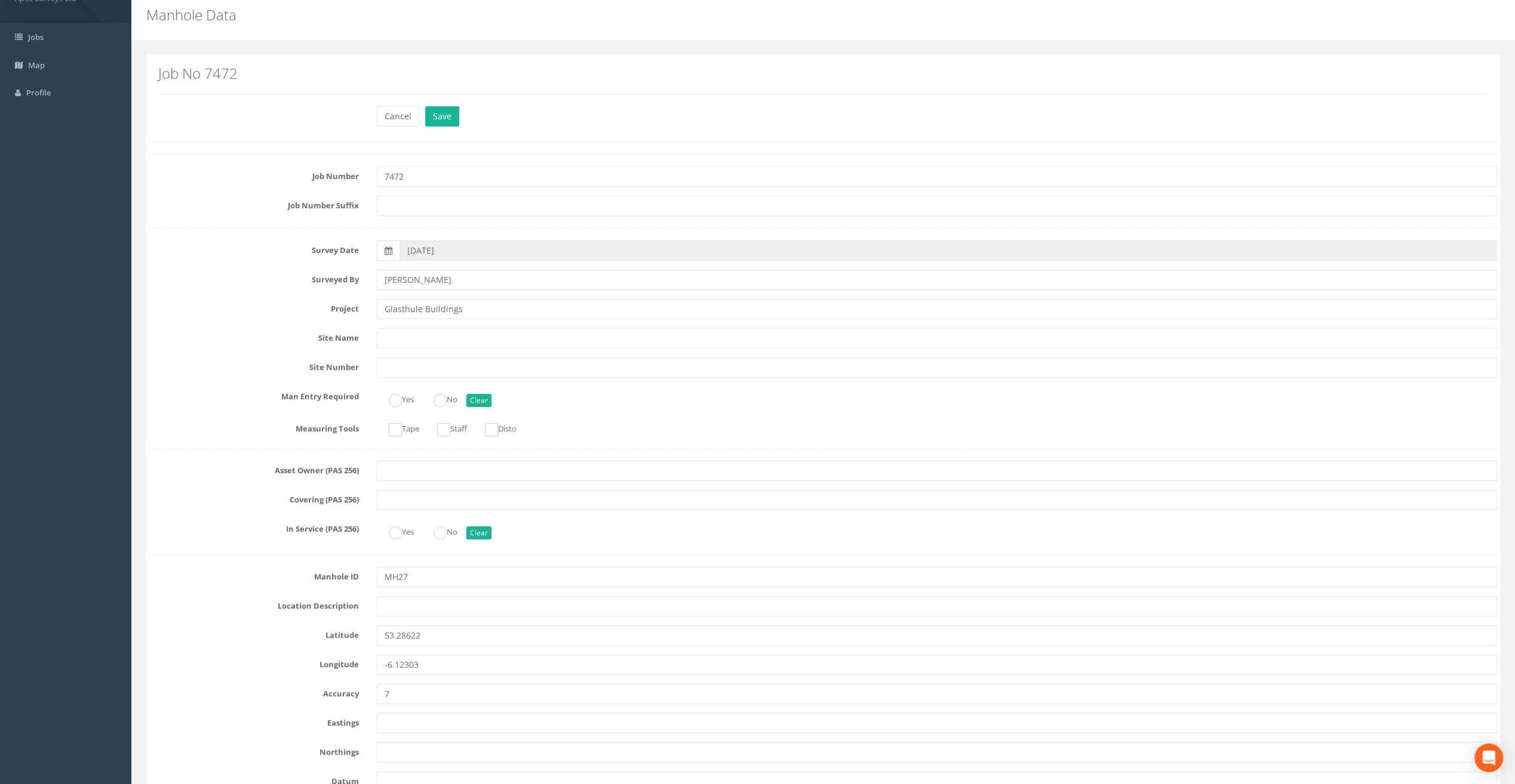
scroll to position [60, 0]
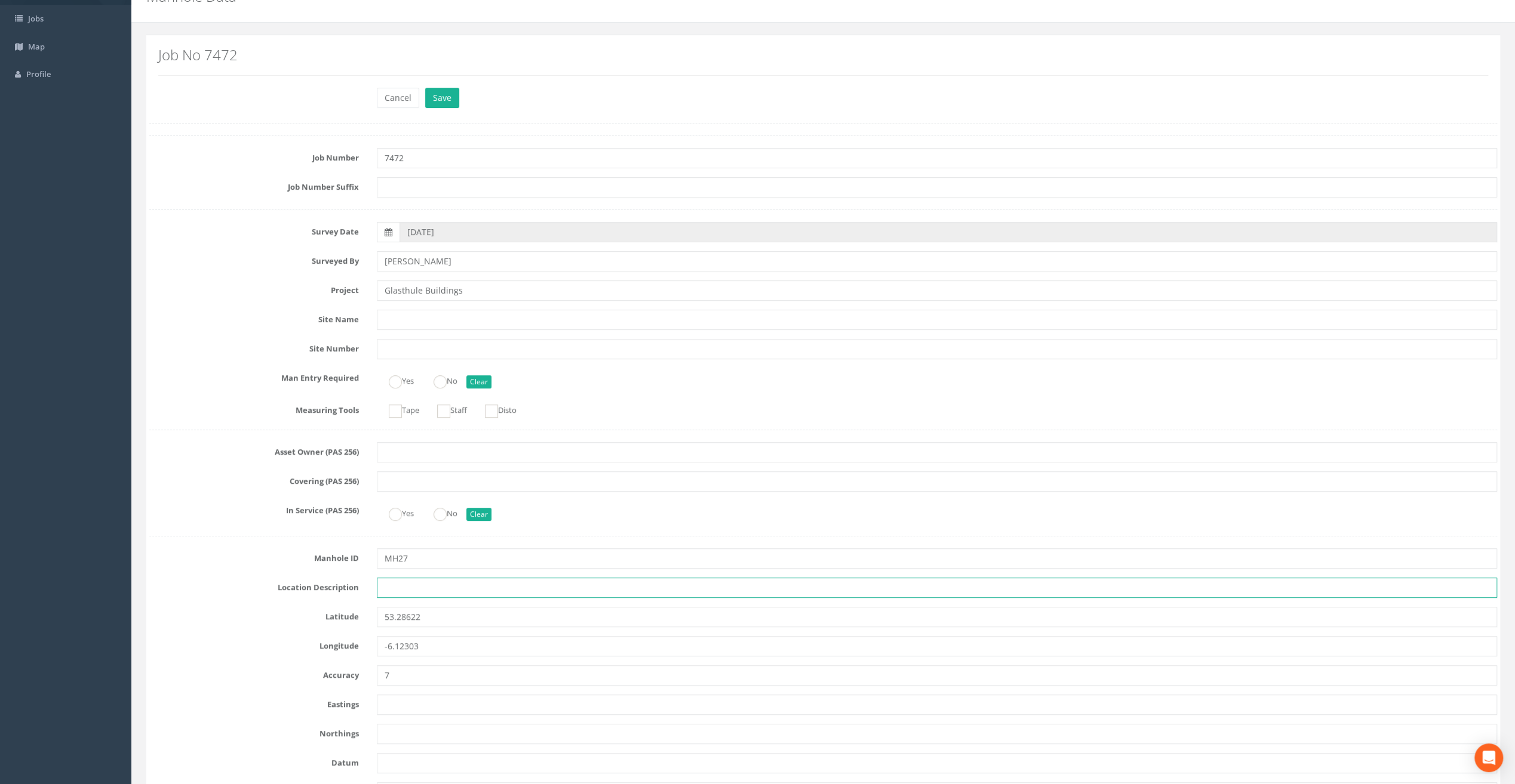
click at [405, 588] on input "text" at bounding box center [936, 588] width 1121 height 20
paste input "Sandycove"
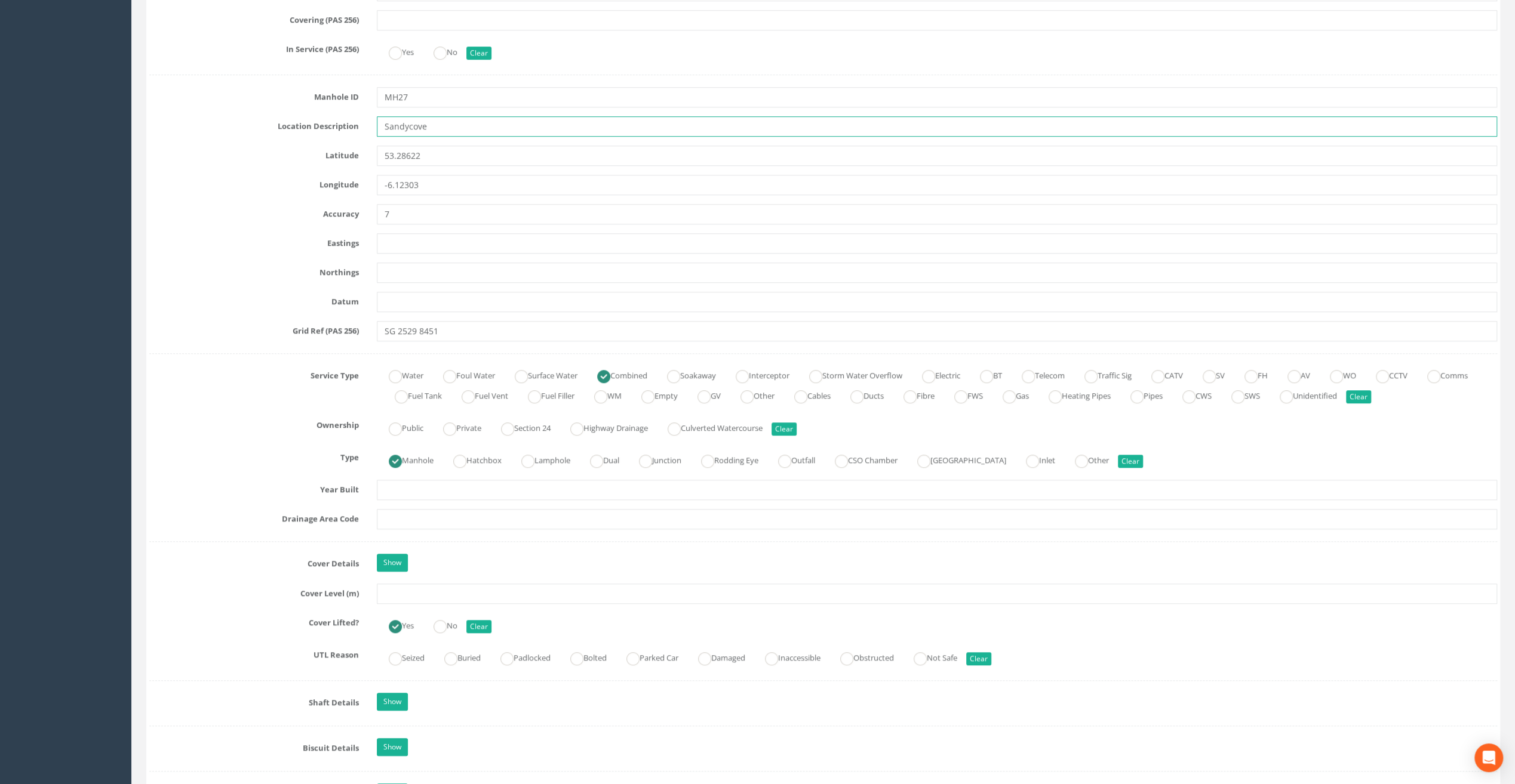
scroll to position [537, 0]
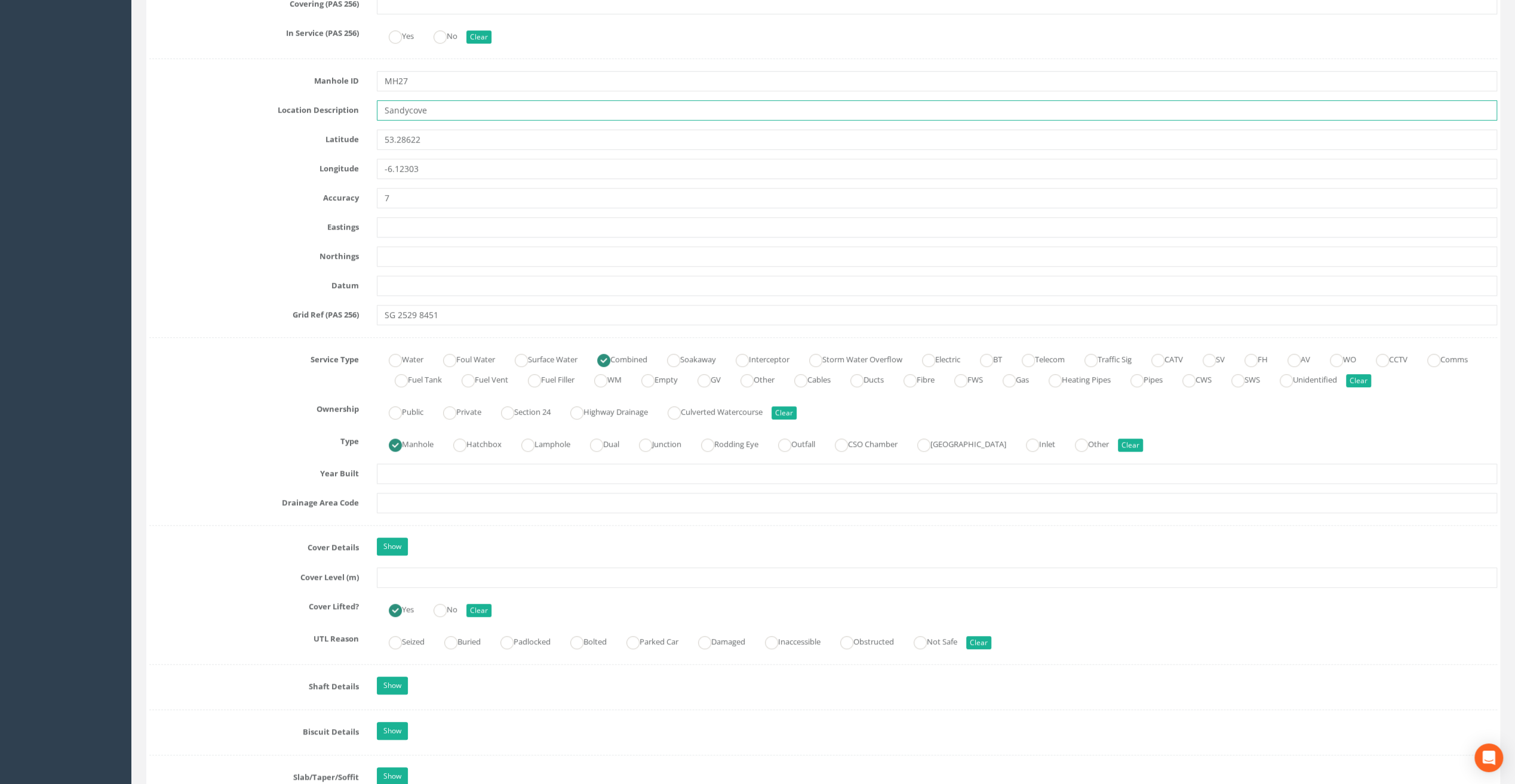
type input "Sandycove"
click at [408, 573] on input "text" at bounding box center [936, 578] width 1121 height 20
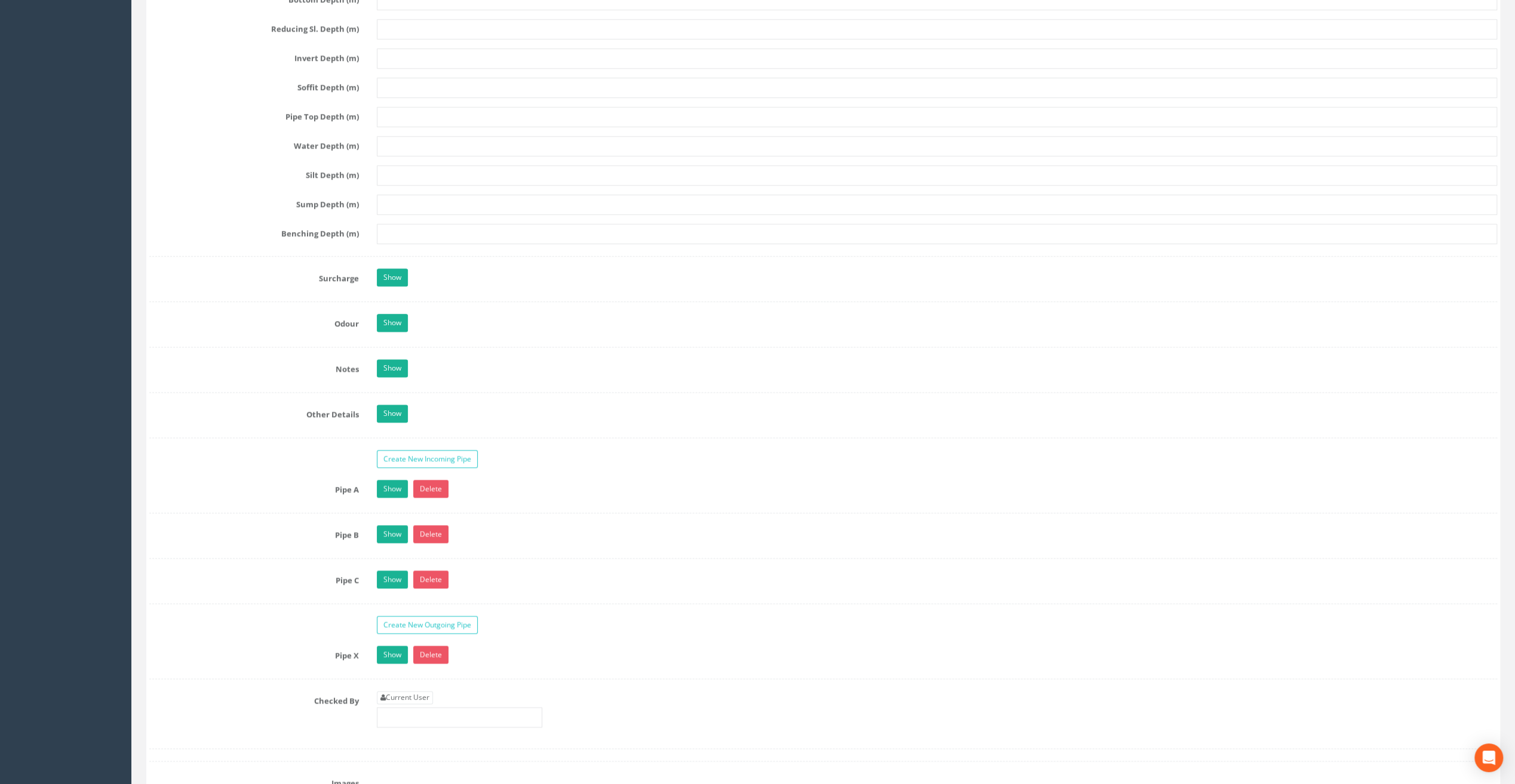
scroll to position [1611, 0]
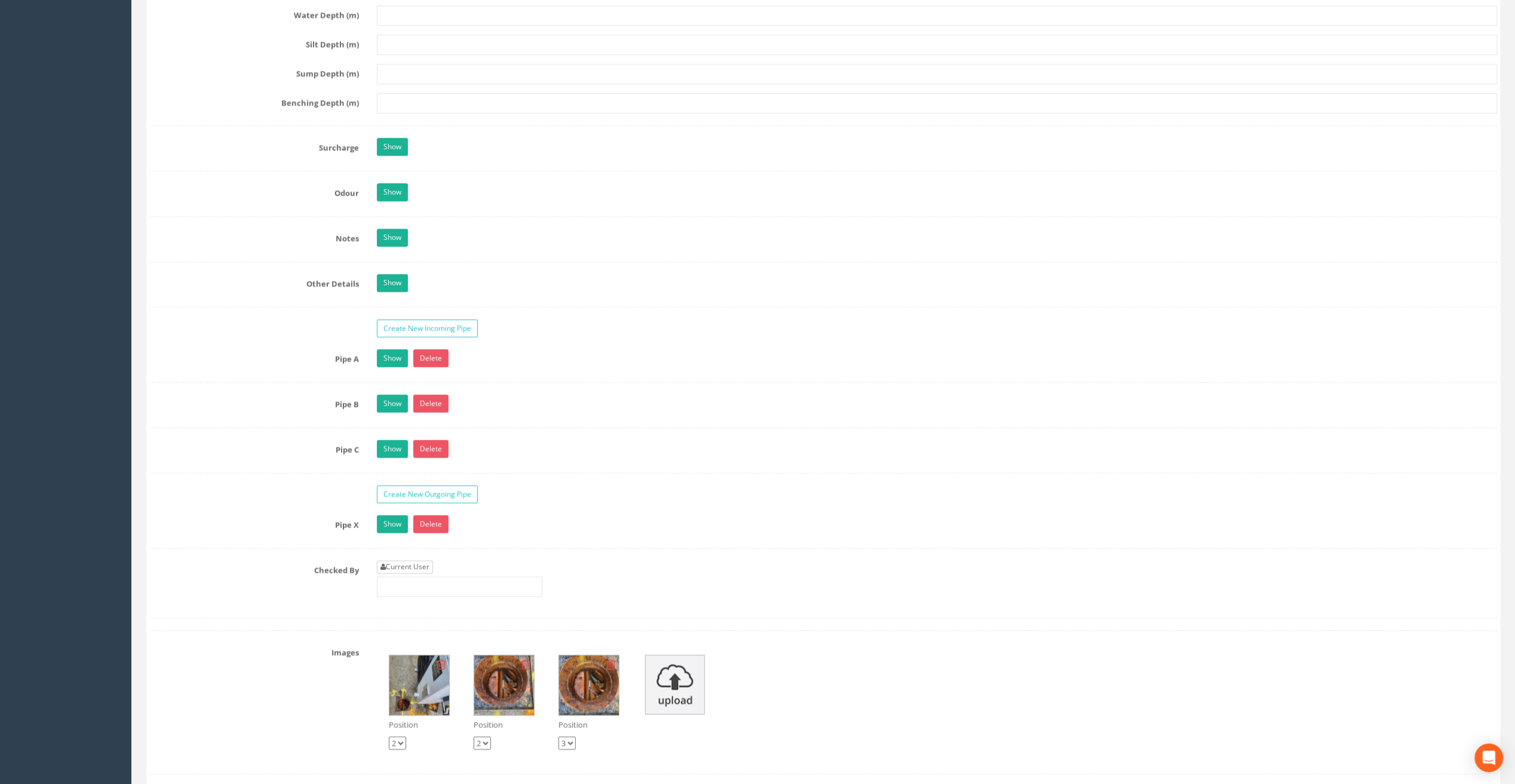
type input "9.33"
click at [418, 560] on link "Current User" at bounding box center [405, 567] width 56 height 13
type input "[PERSON_NAME]"
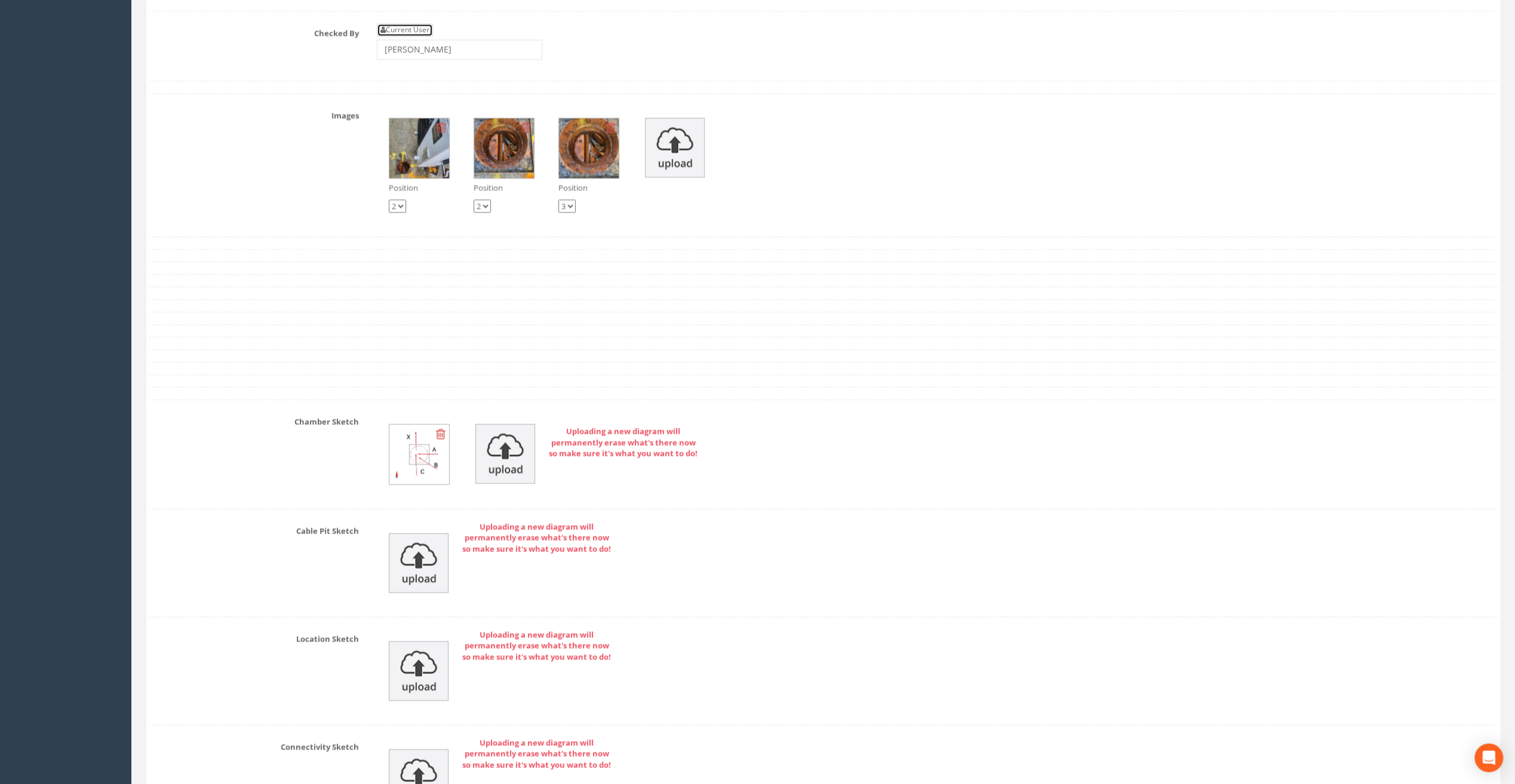
scroll to position [2388, 0]
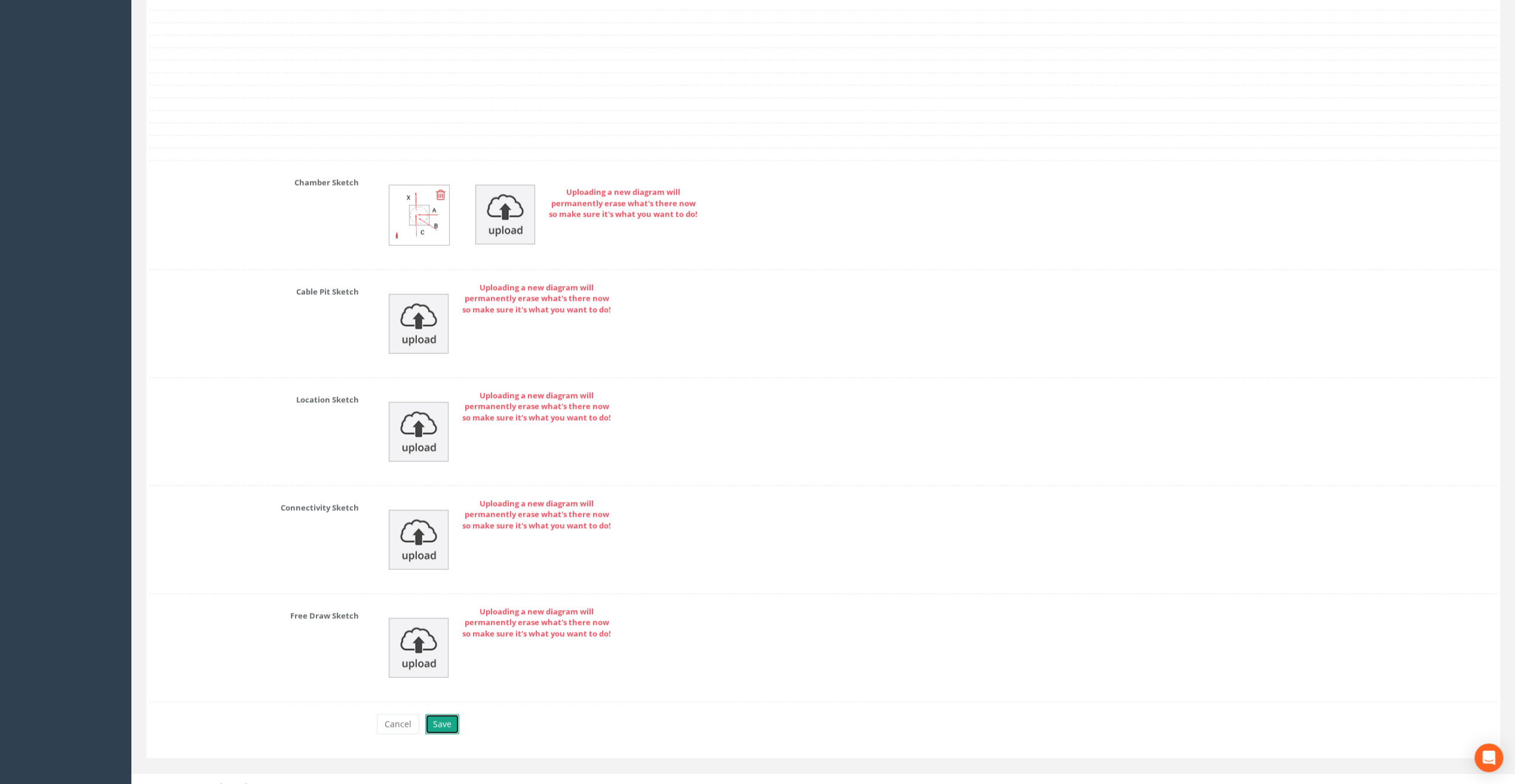
click at [445, 715] on button "Save" at bounding box center [443, 725] width 34 height 20
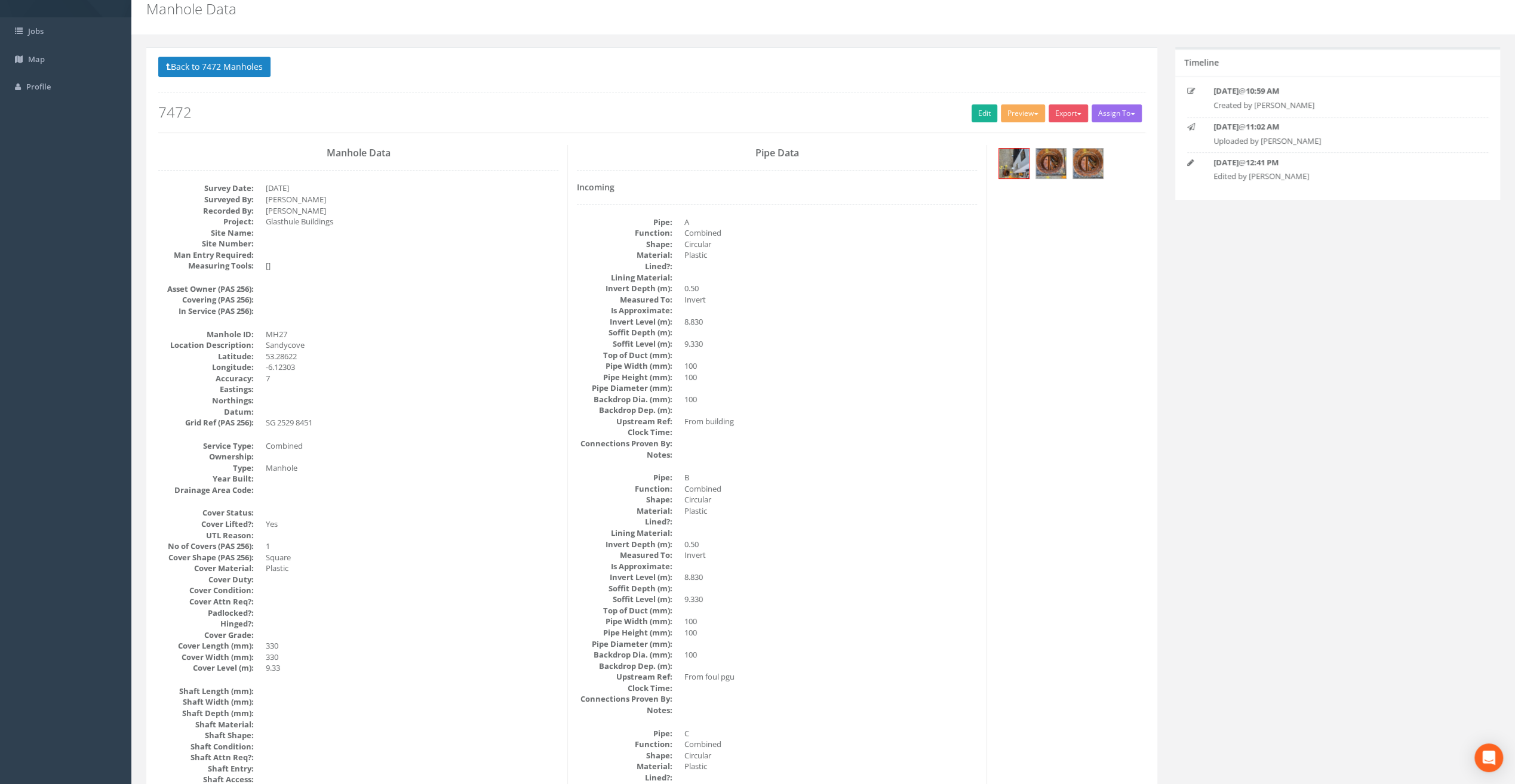
scroll to position [0, 0]
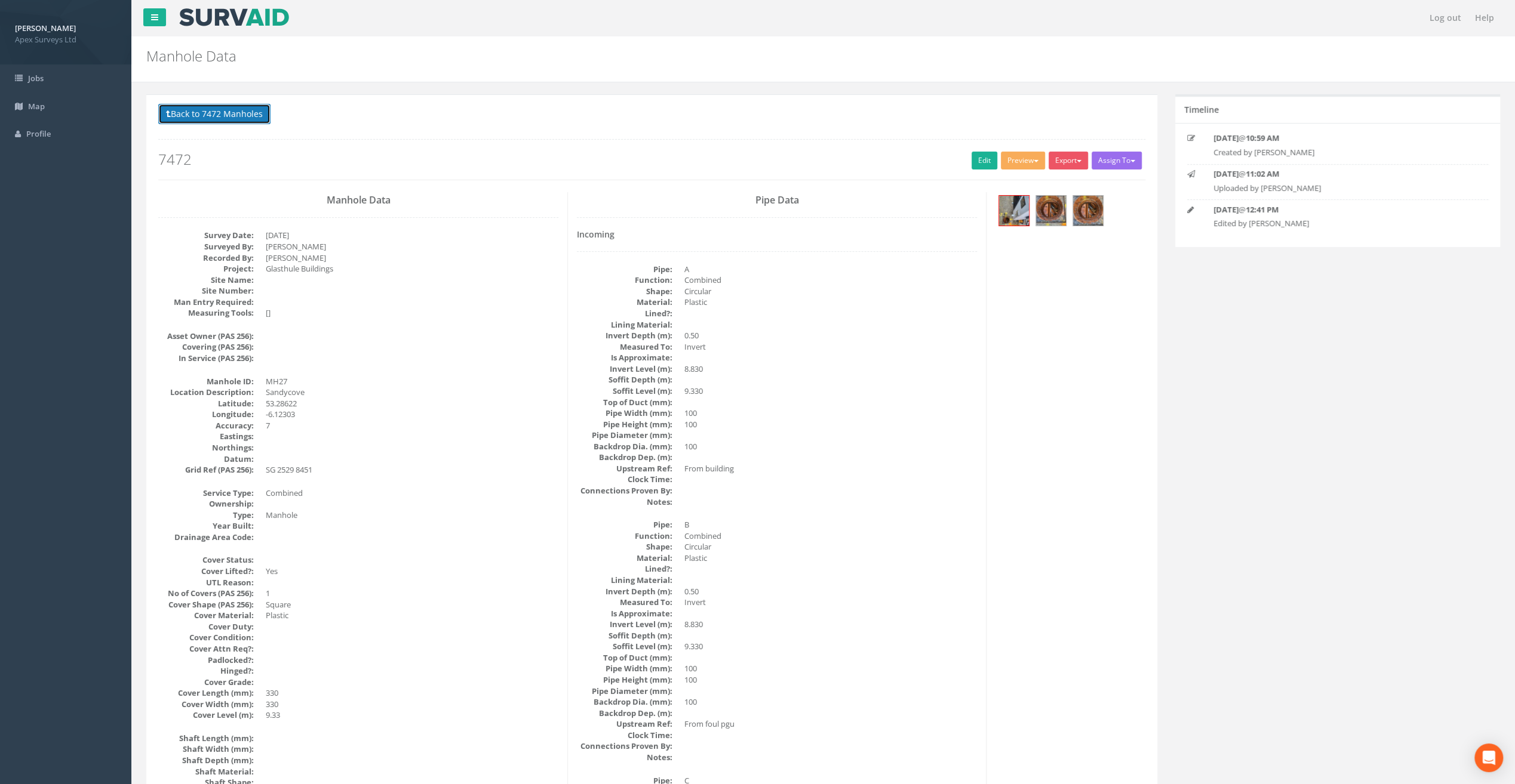
click at [214, 118] on button "Back to 7472 Manholes" at bounding box center [214, 114] width 113 height 20
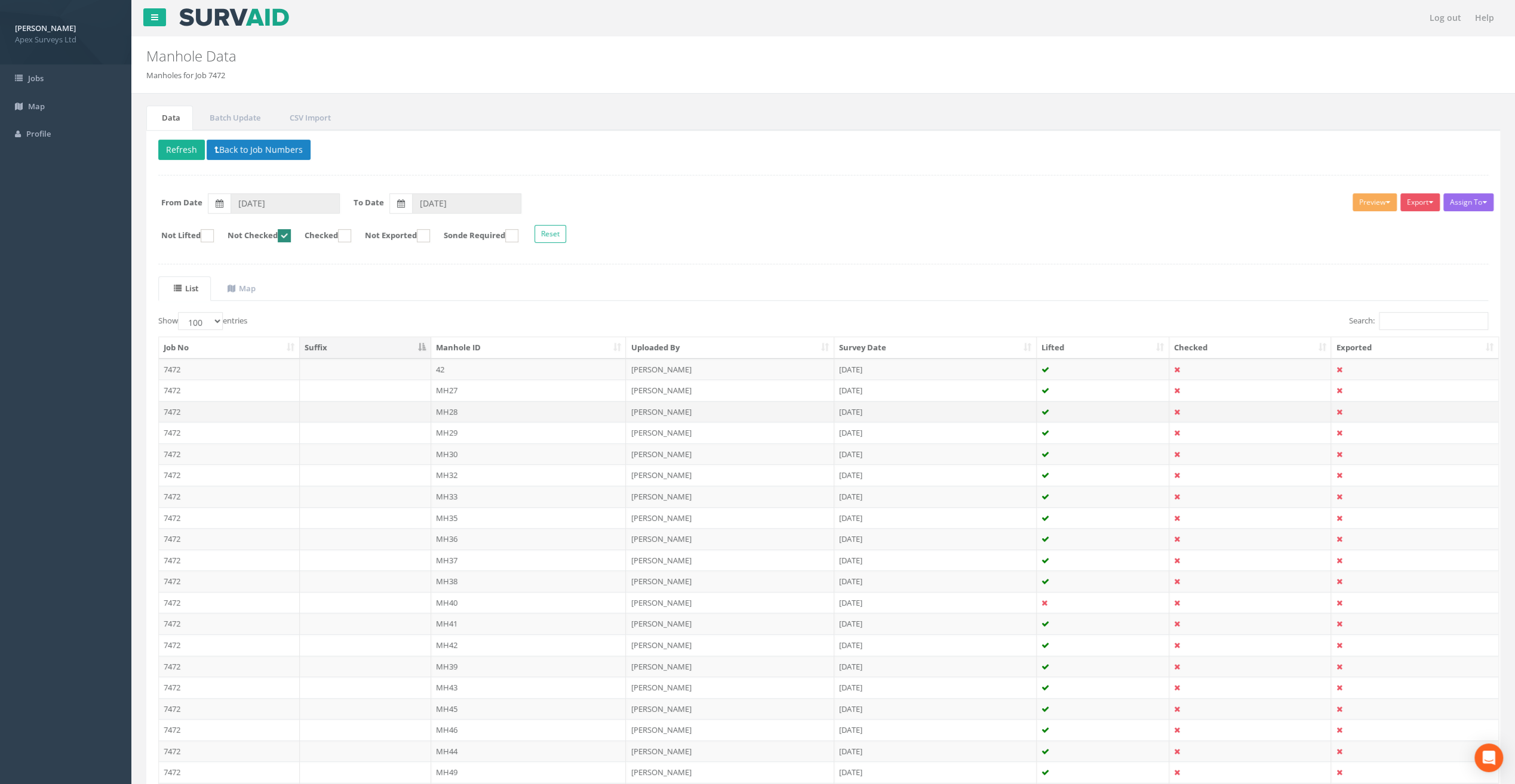
click at [447, 409] on td "MH28" at bounding box center [528, 412] width 195 height 22
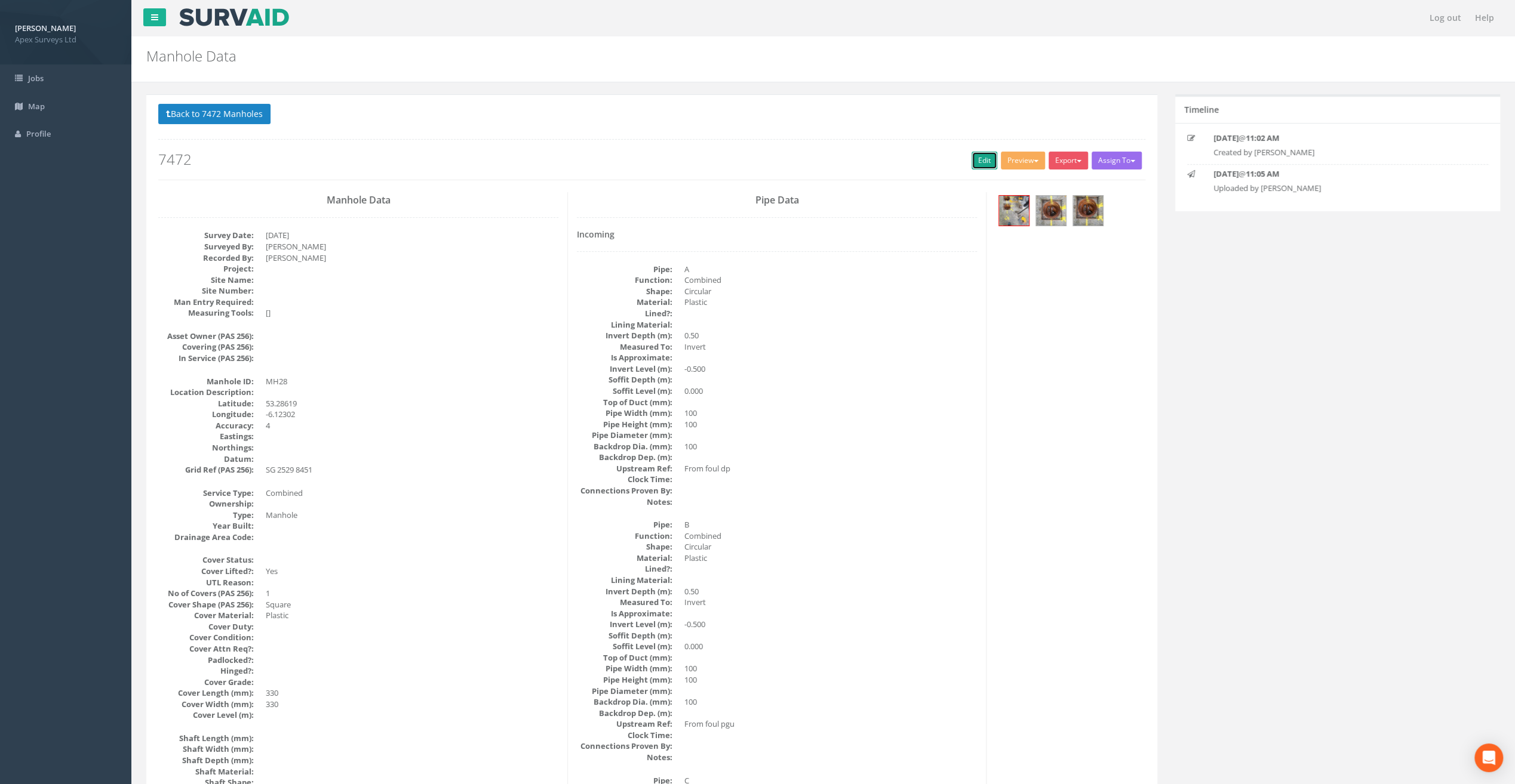
click at [985, 161] on link "Edit" at bounding box center [984, 160] width 26 height 18
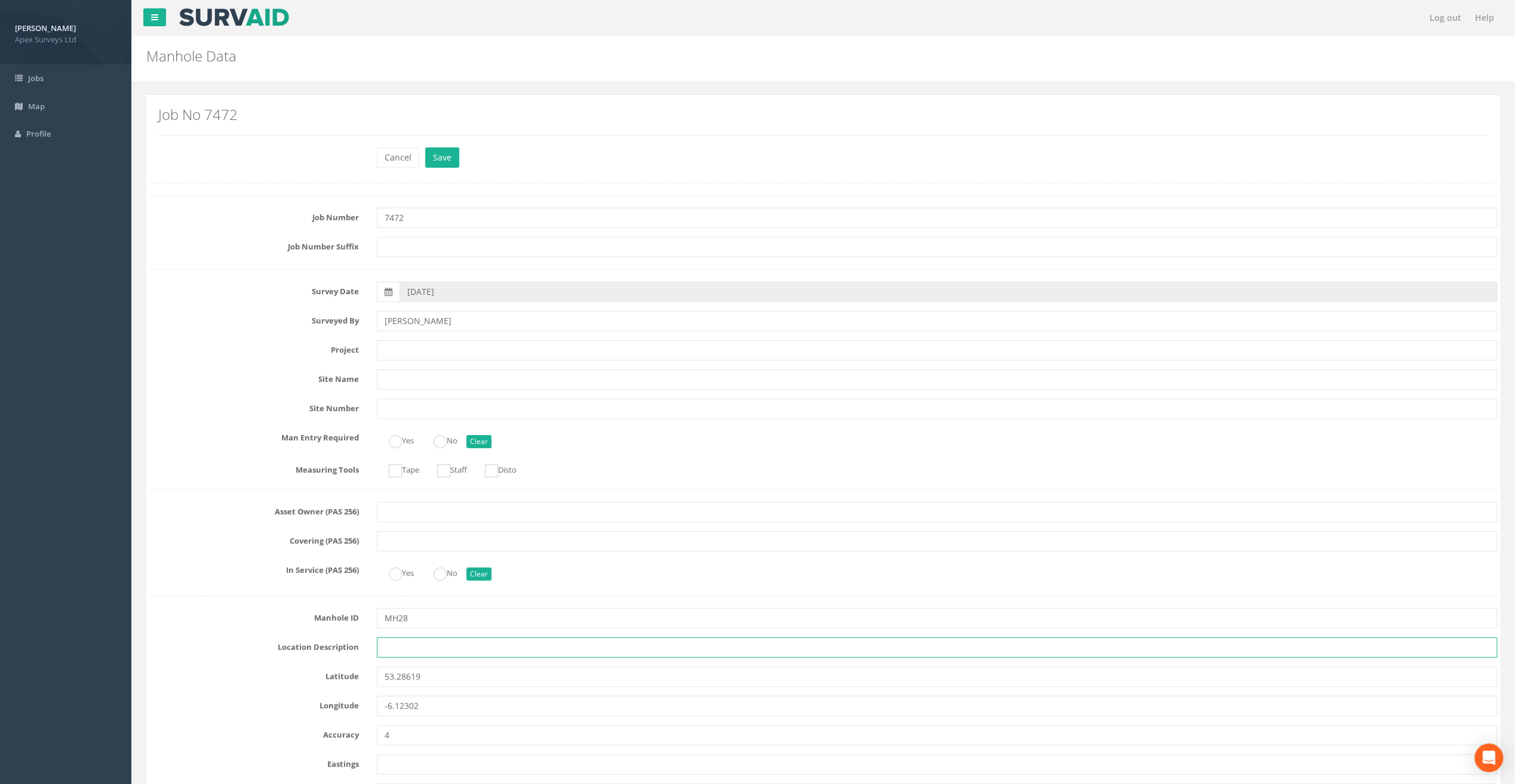
click at [397, 647] on input "text" at bounding box center [936, 647] width 1121 height 20
paste input "Sandycove"
type input "Sandycove"
click at [290, 123] on div "Job No 7472" at bounding box center [823, 121] width 1330 height 28
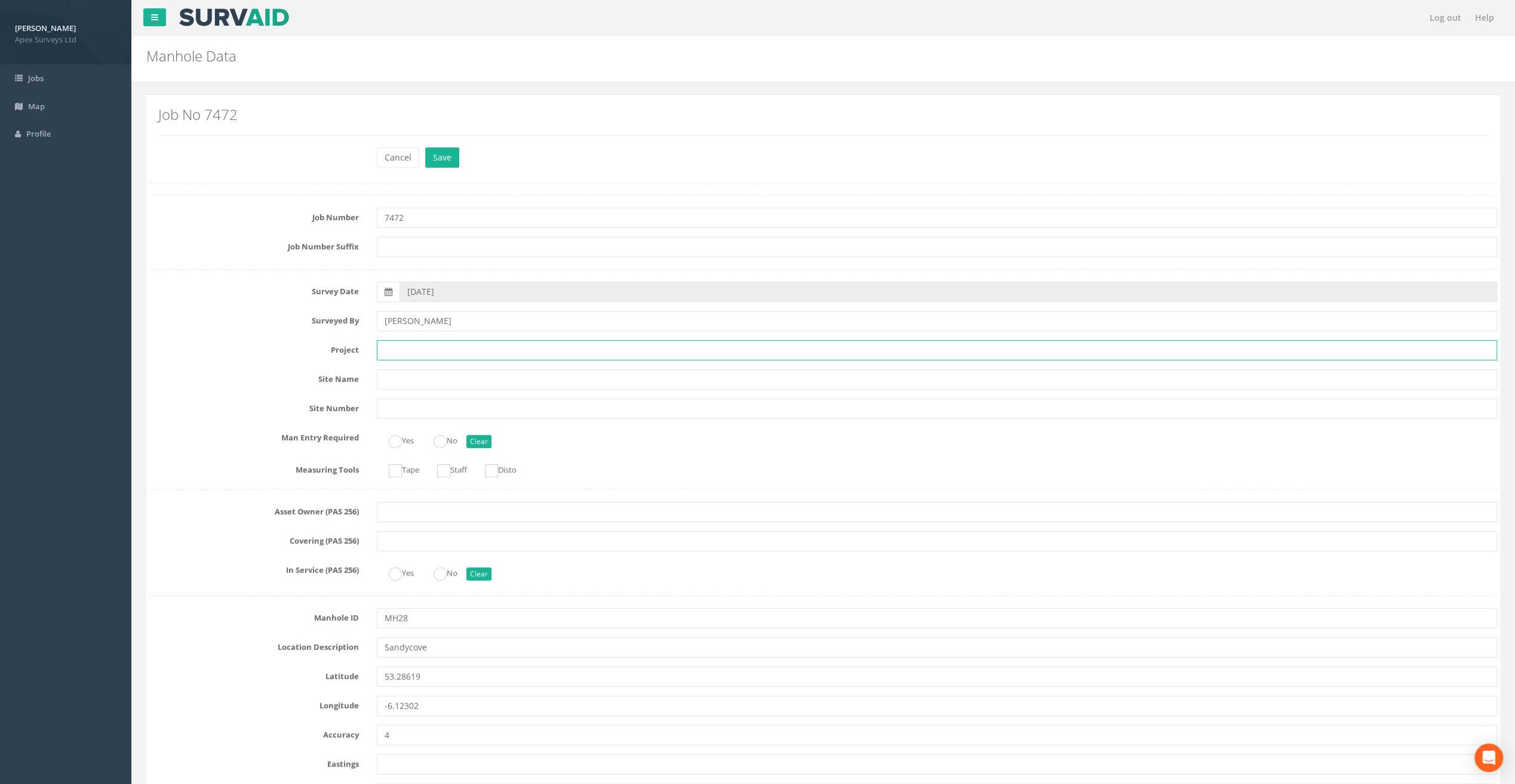
click at [401, 354] on input "text" at bounding box center [936, 350] width 1121 height 20
paste input "Glasthule Buildings"
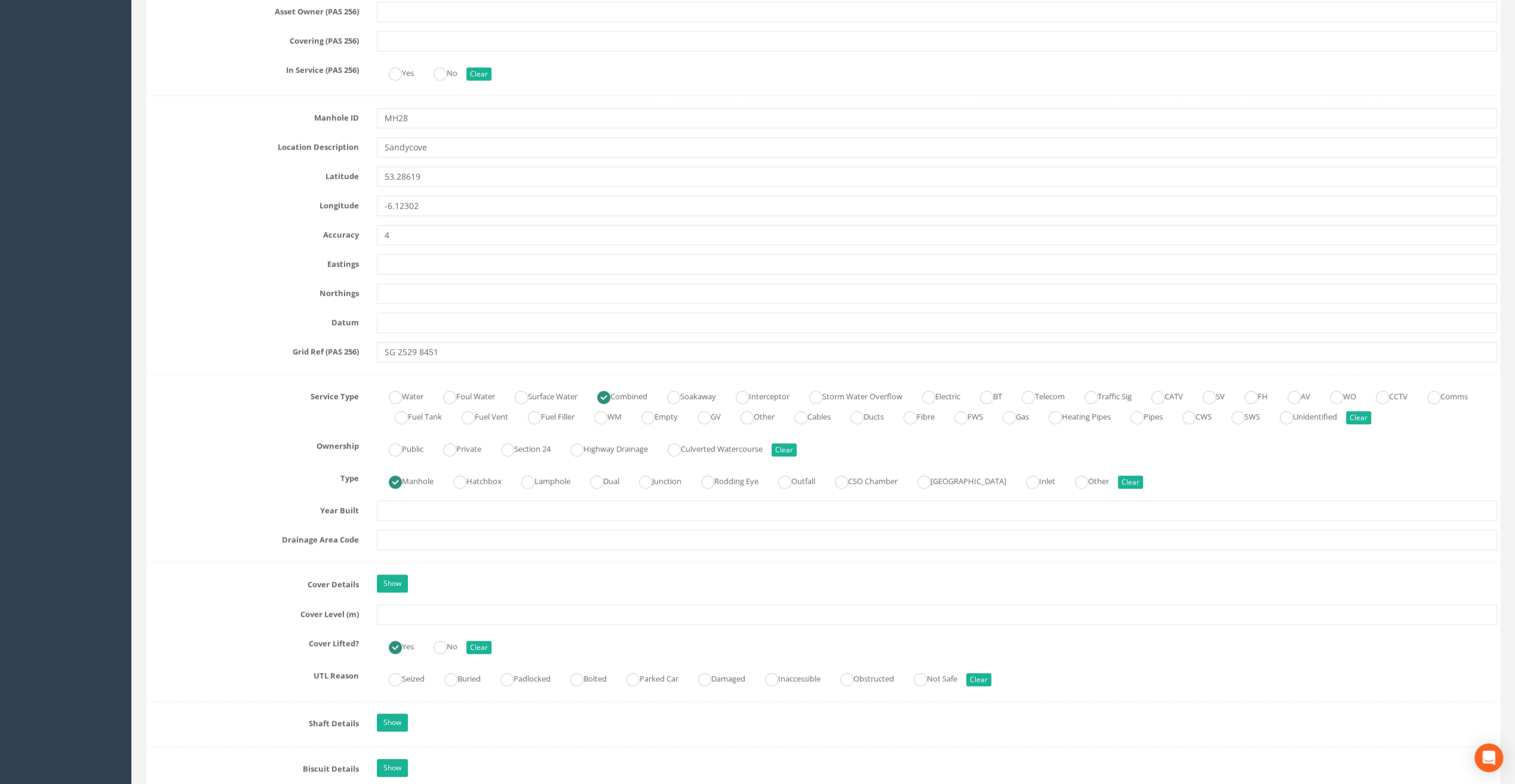
scroll to position [537, 0]
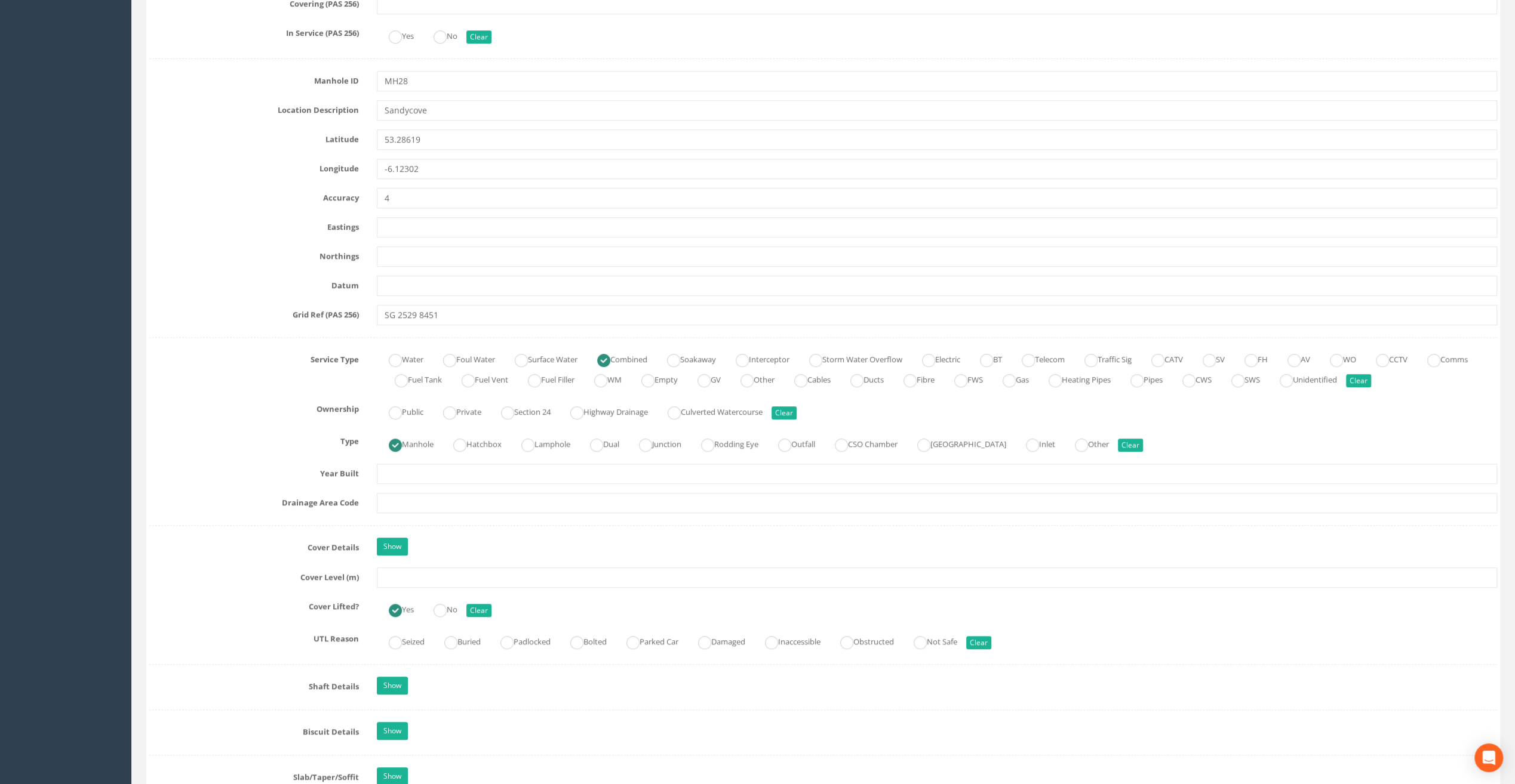
type input "Glasthule Buildings"
click at [407, 580] on input "text" at bounding box center [936, 578] width 1121 height 20
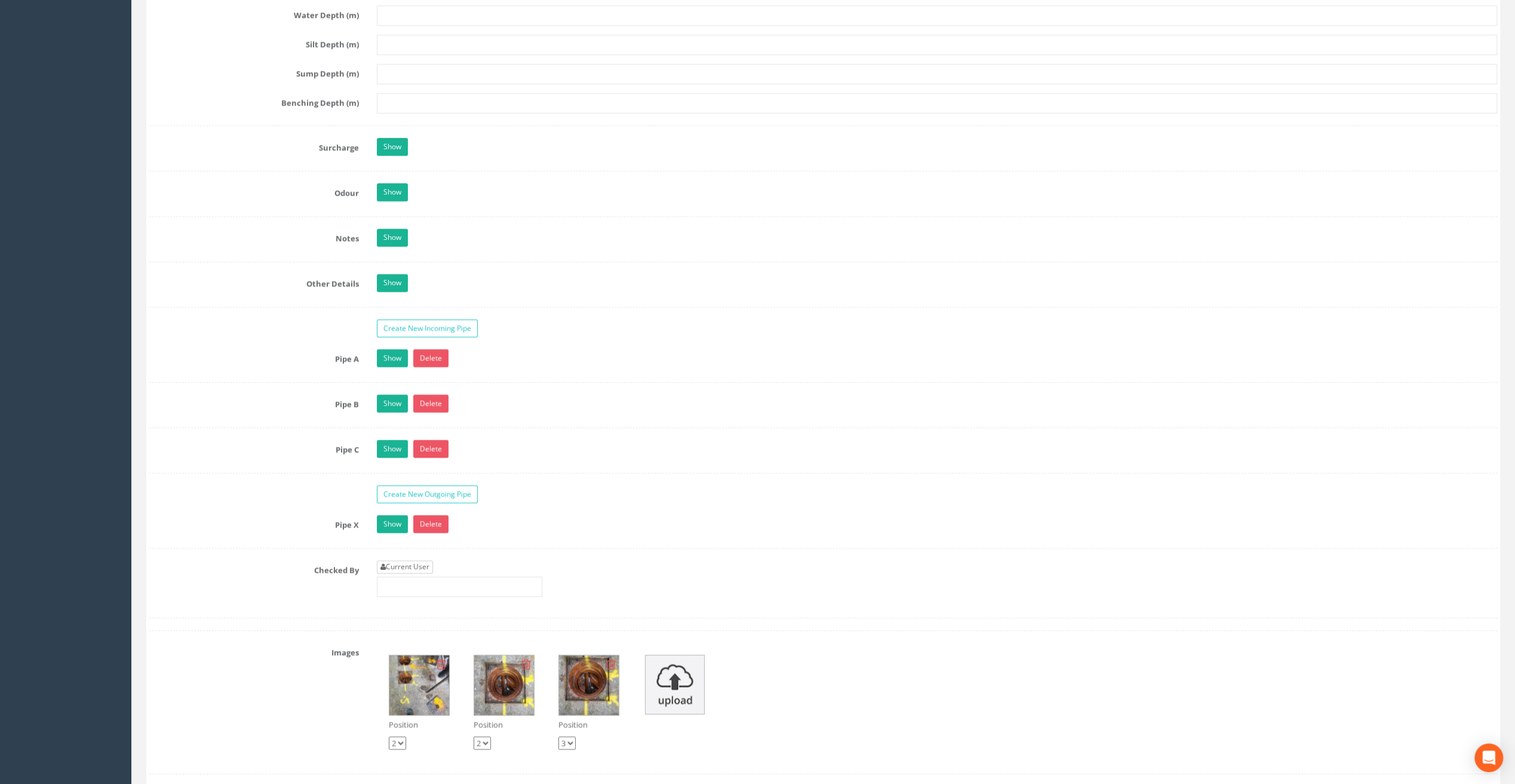
type input "9.36"
click at [396, 560] on link "Current User" at bounding box center [405, 567] width 56 height 13
type input "[PERSON_NAME]"
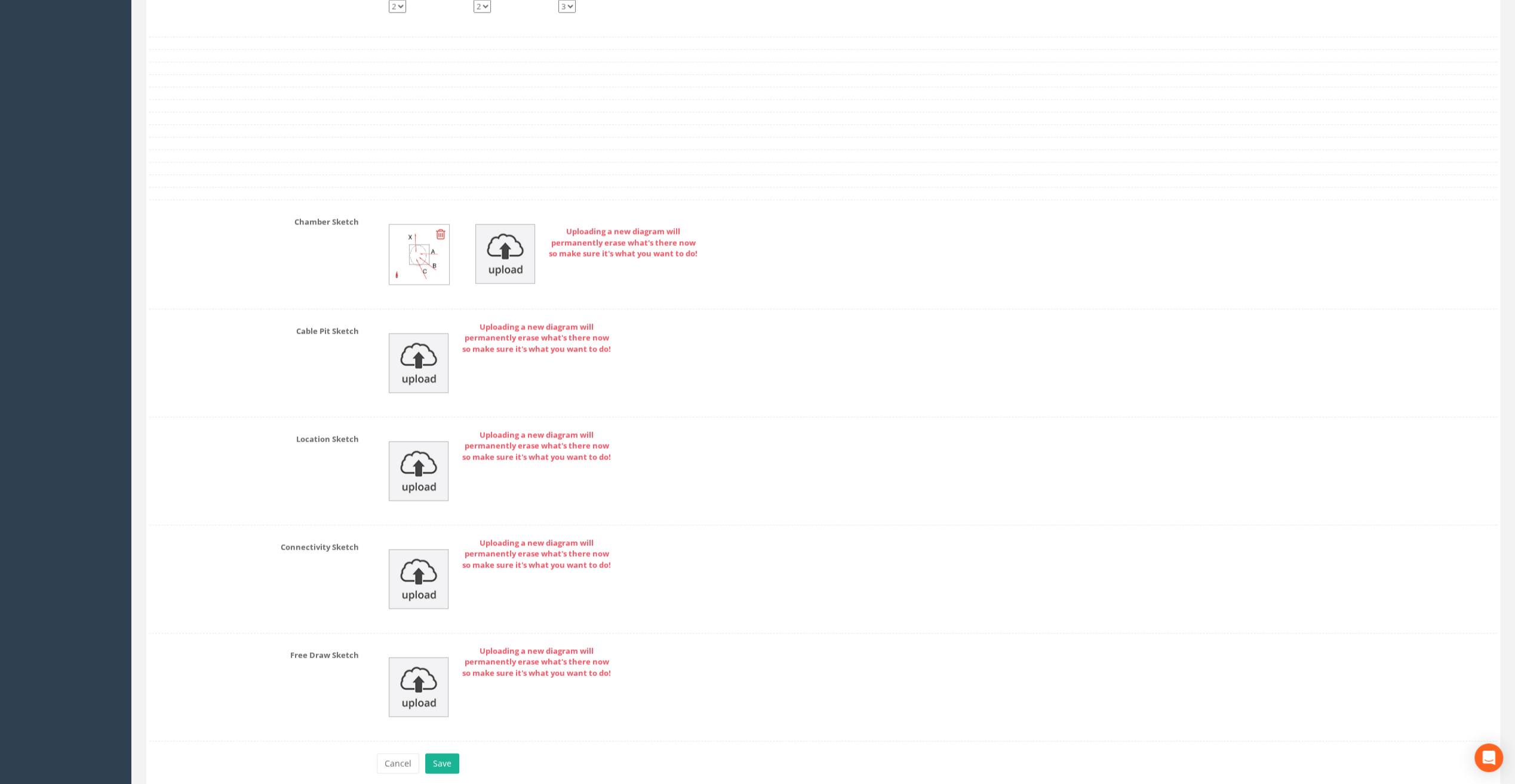
scroll to position [2388, 0]
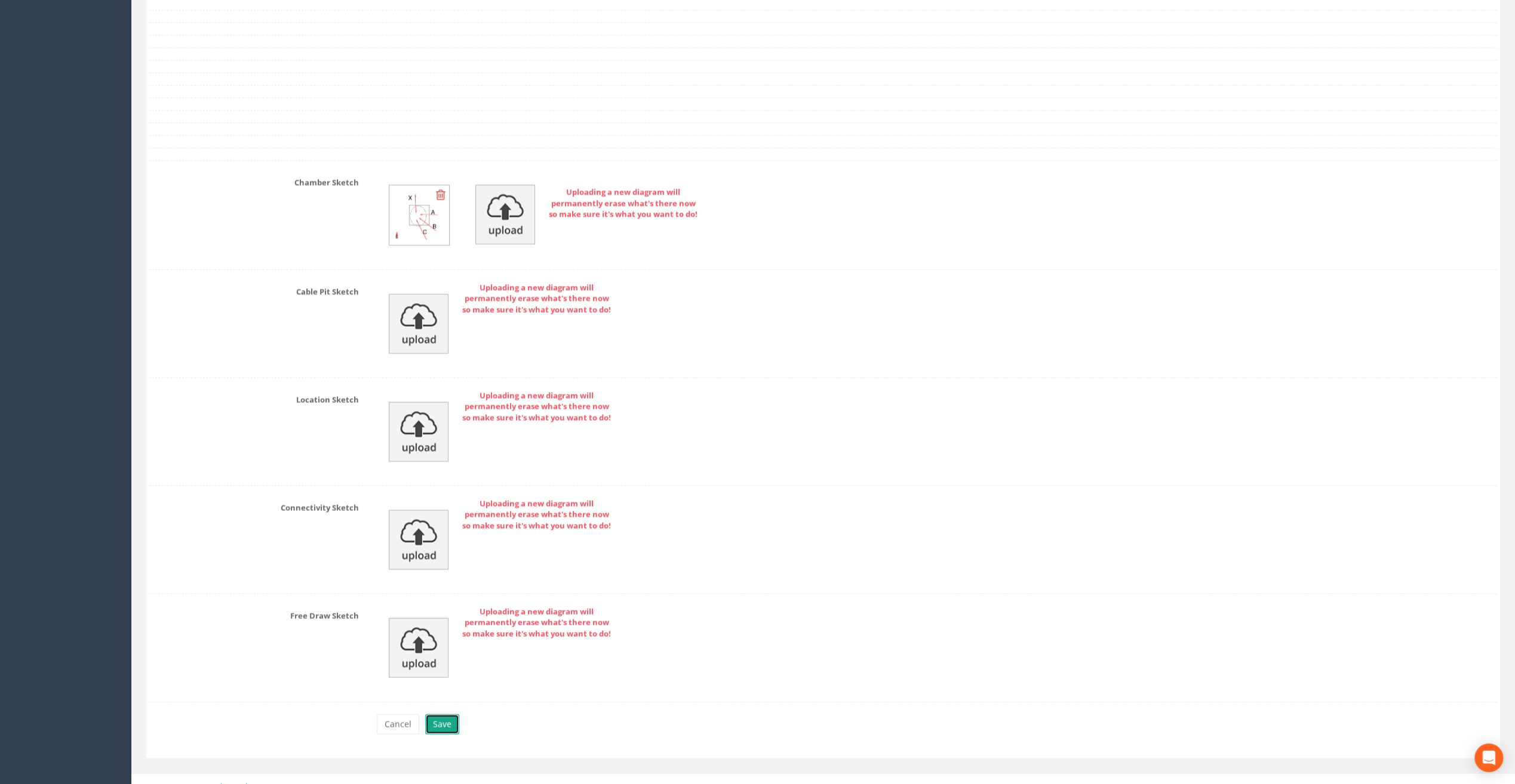
click at [437, 715] on button "Save" at bounding box center [443, 725] width 34 height 20
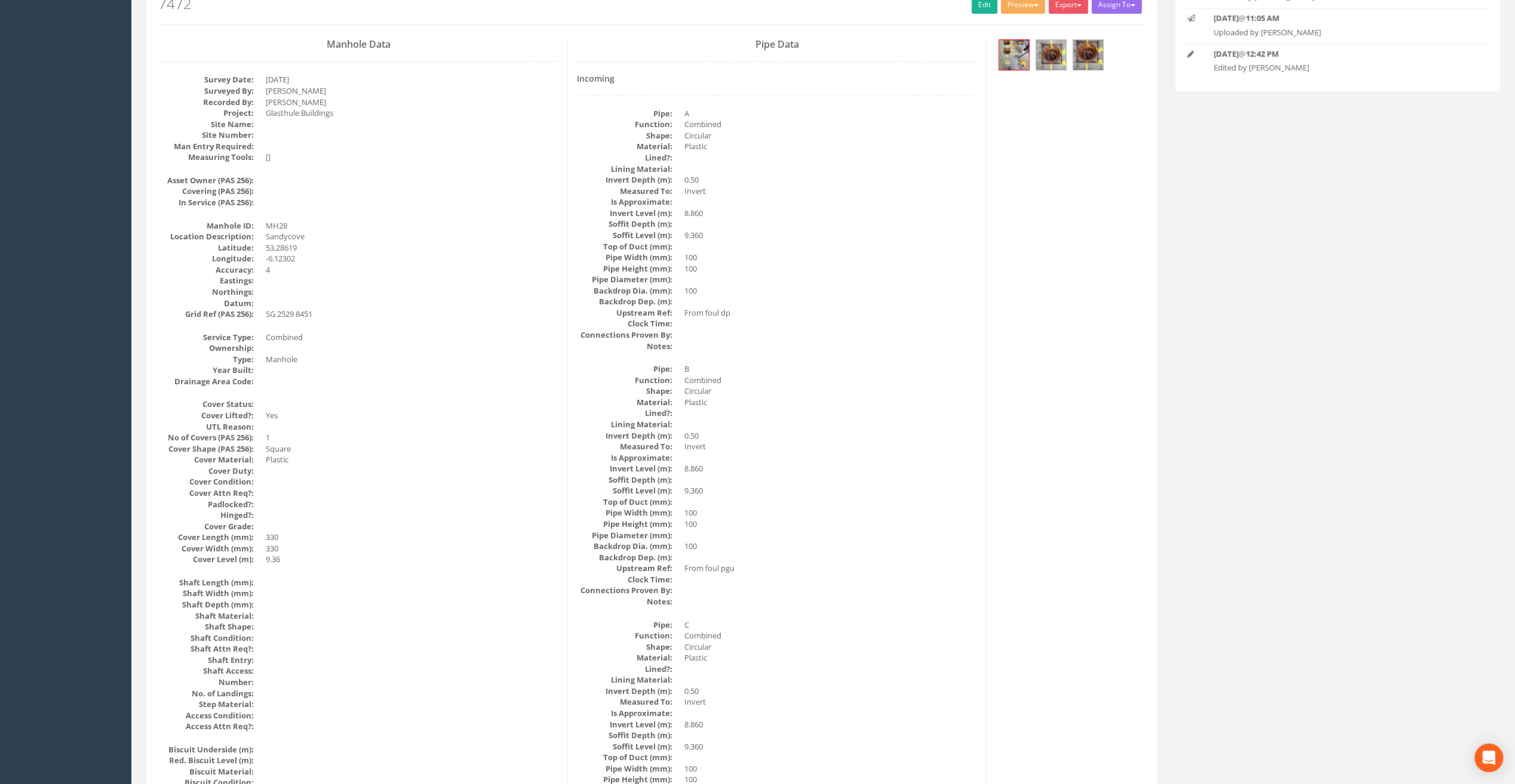
scroll to position [0, 0]
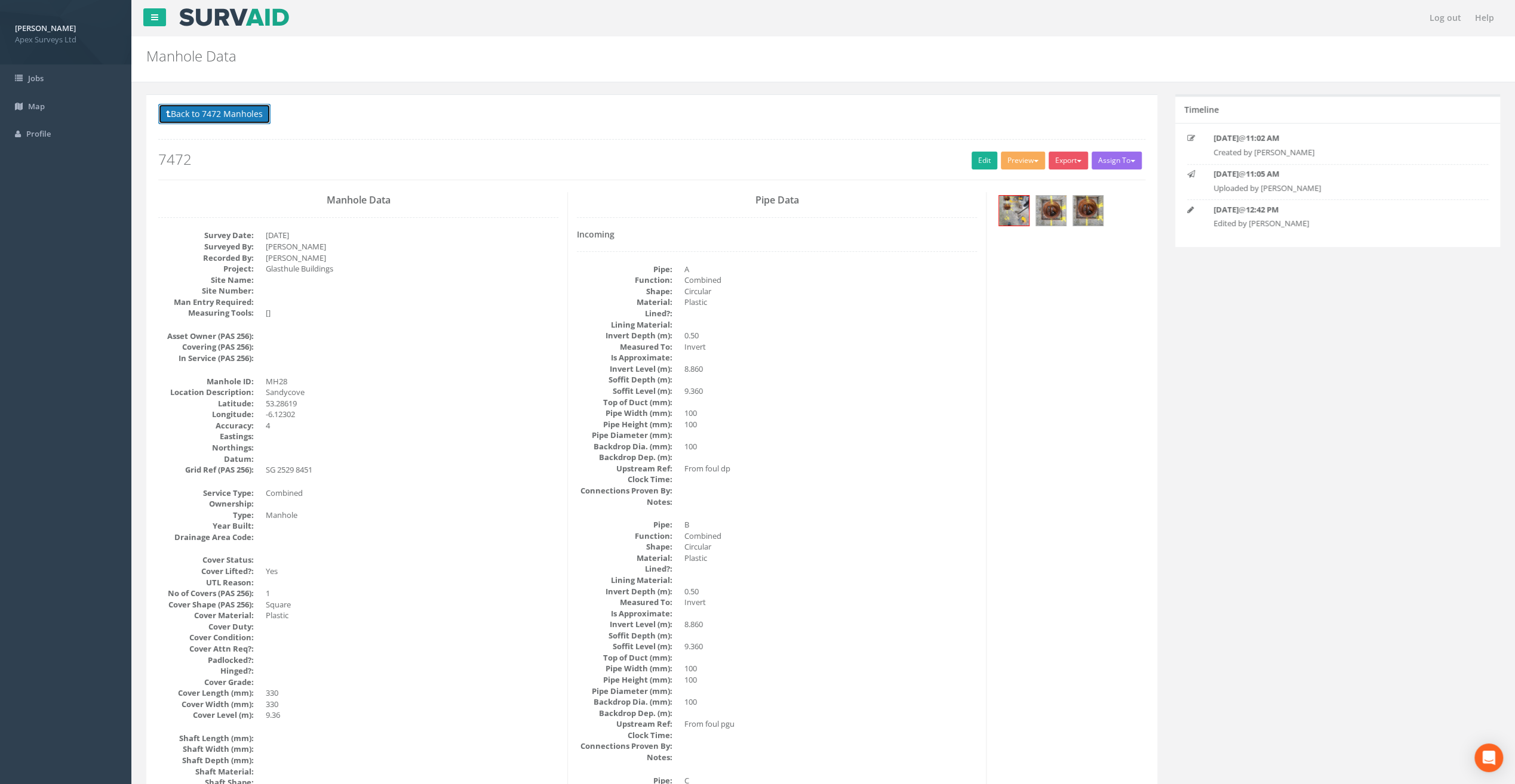
click at [218, 117] on button "Back to 7472 Manholes" at bounding box center [214, 114] width 113 height 20
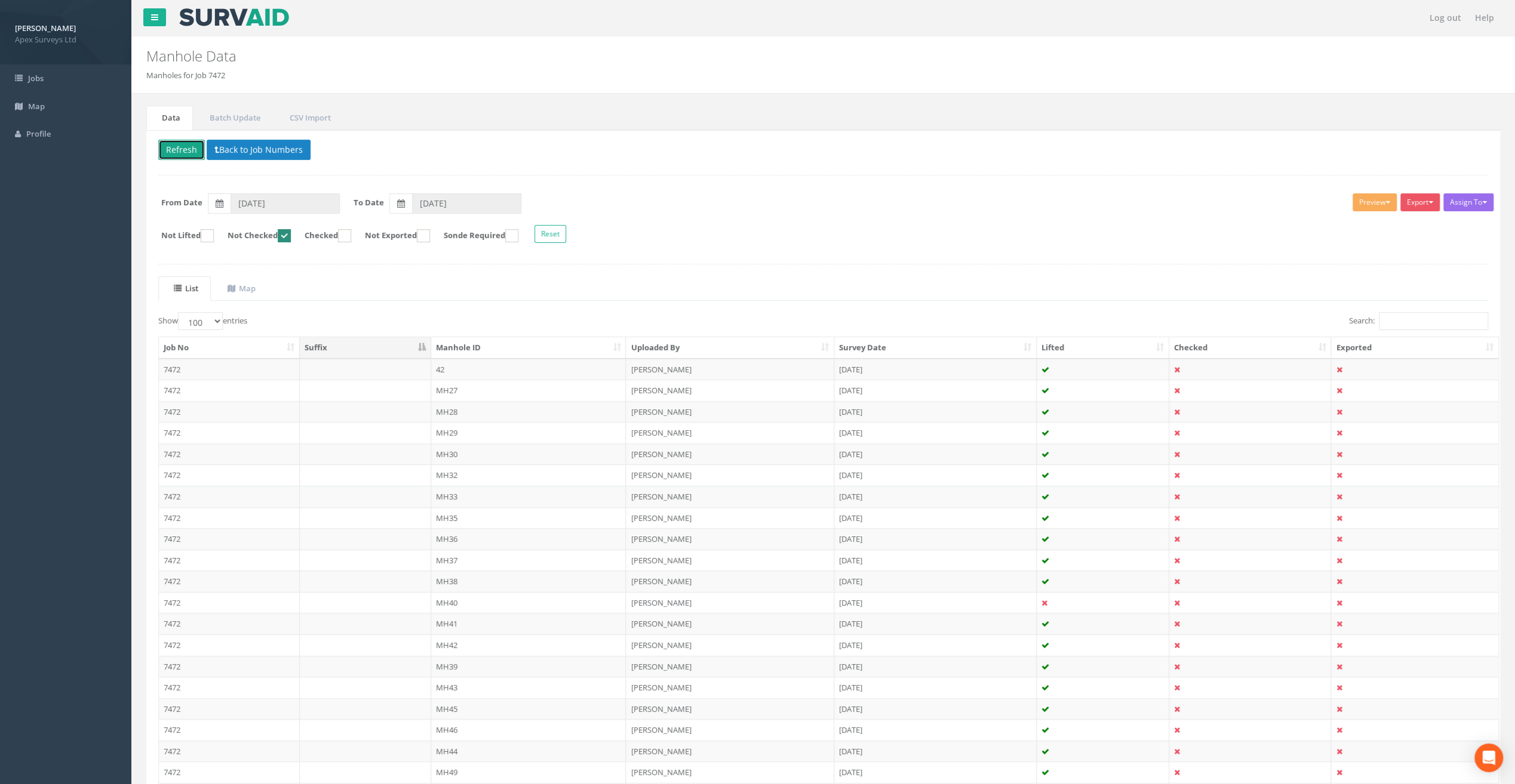
click at [187, 145] on button "Refresh" at bounding box center [182, 150] width 47 height 20
click at [440, 364] on td "42" at bounding box center [528, 369] width 195 height 22
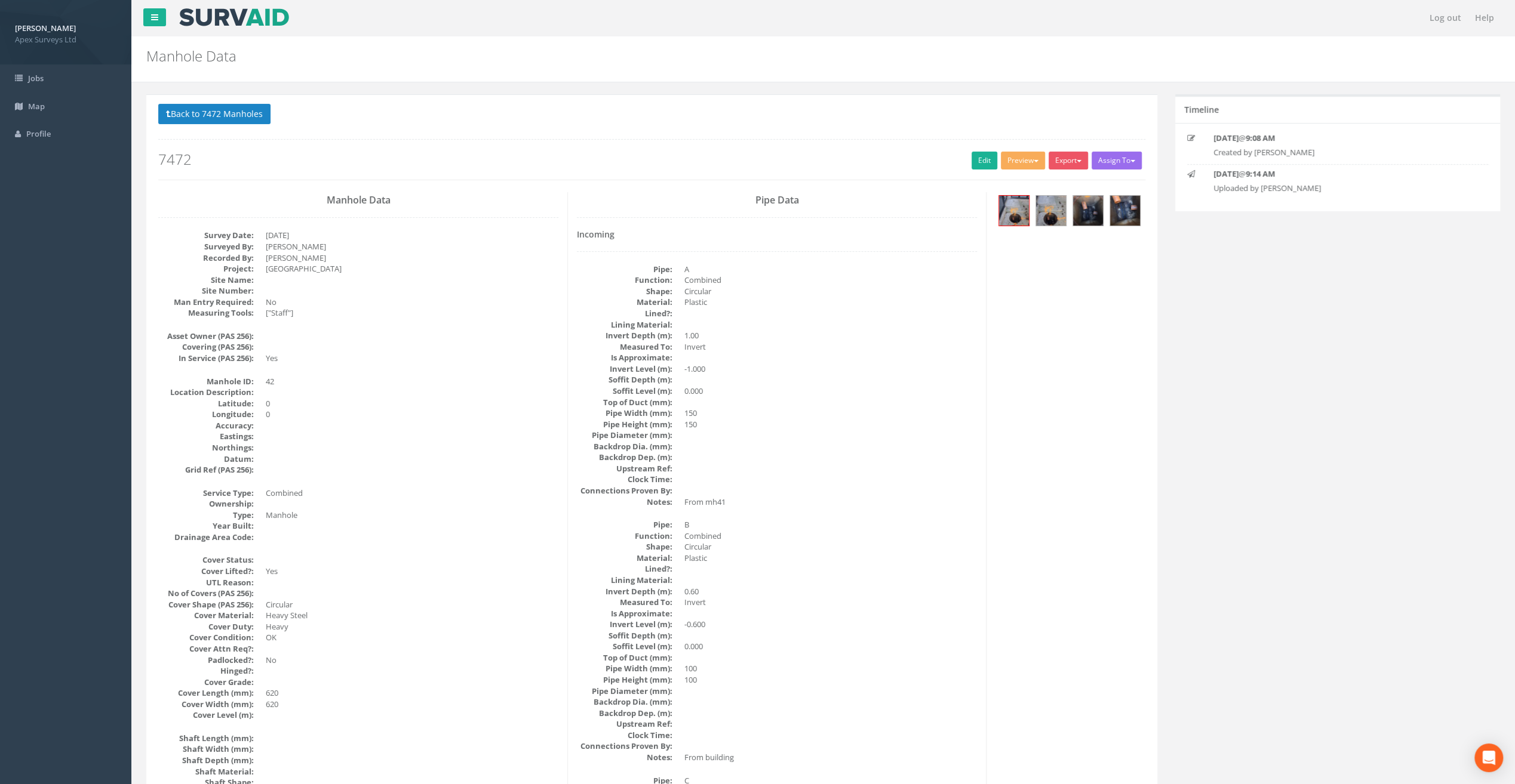
scroll to position [60, 0]
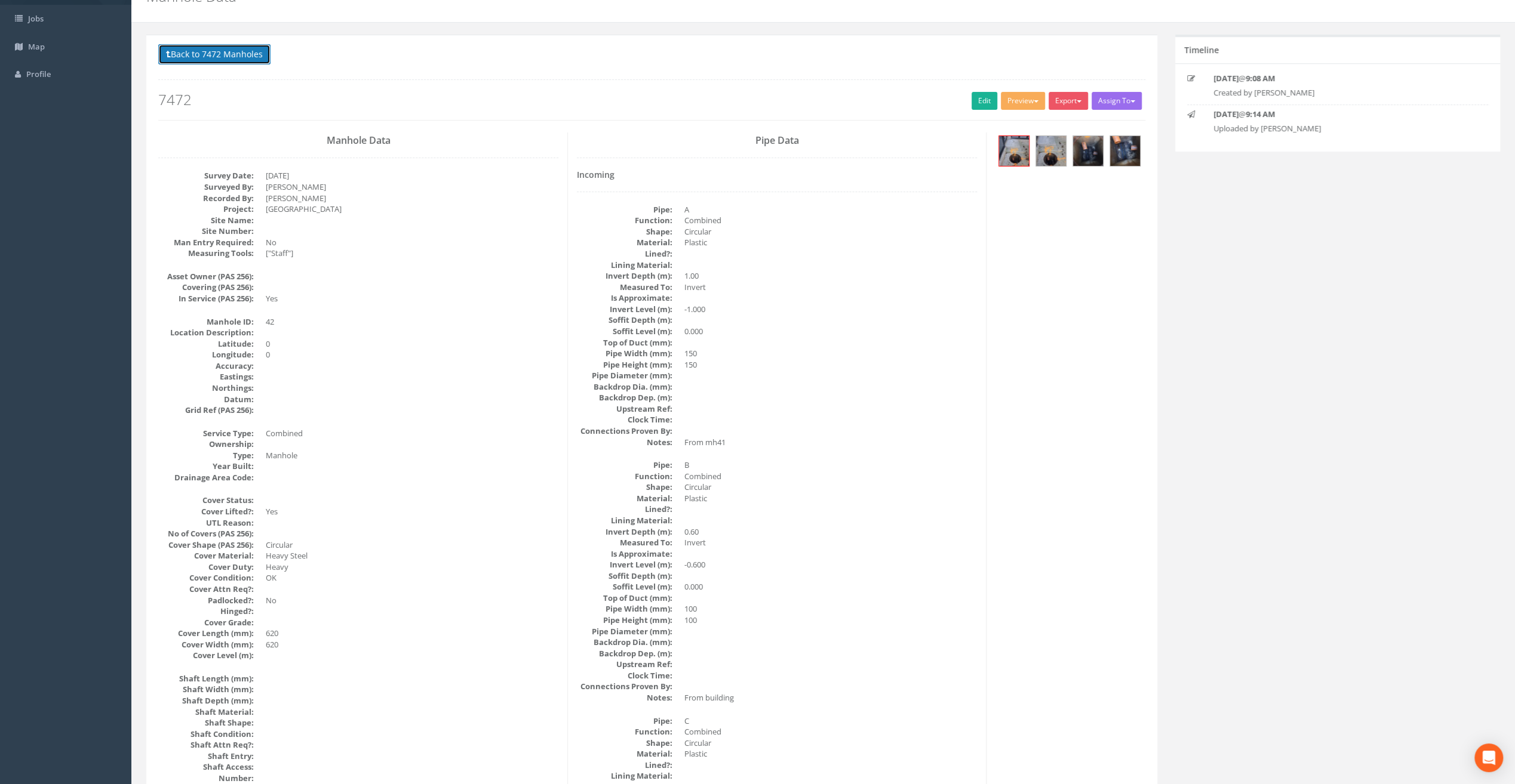
click at [206, 55] on button "Back to 7472 Manholes" at bounding box center [214, 54] width 113 height 20
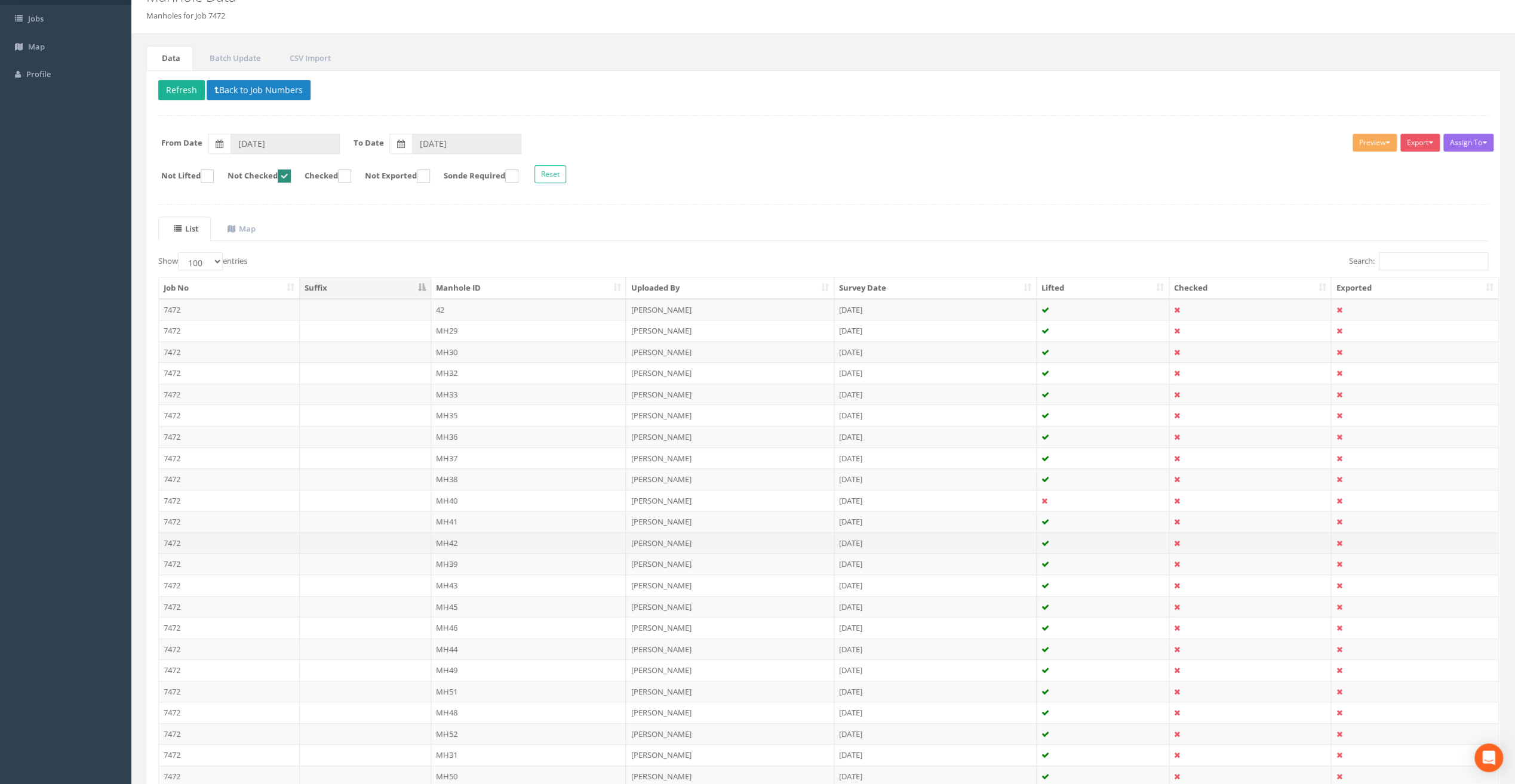
click at [457, 535] on td "MH42" at bounding box center [528, 543] width 195 height 22
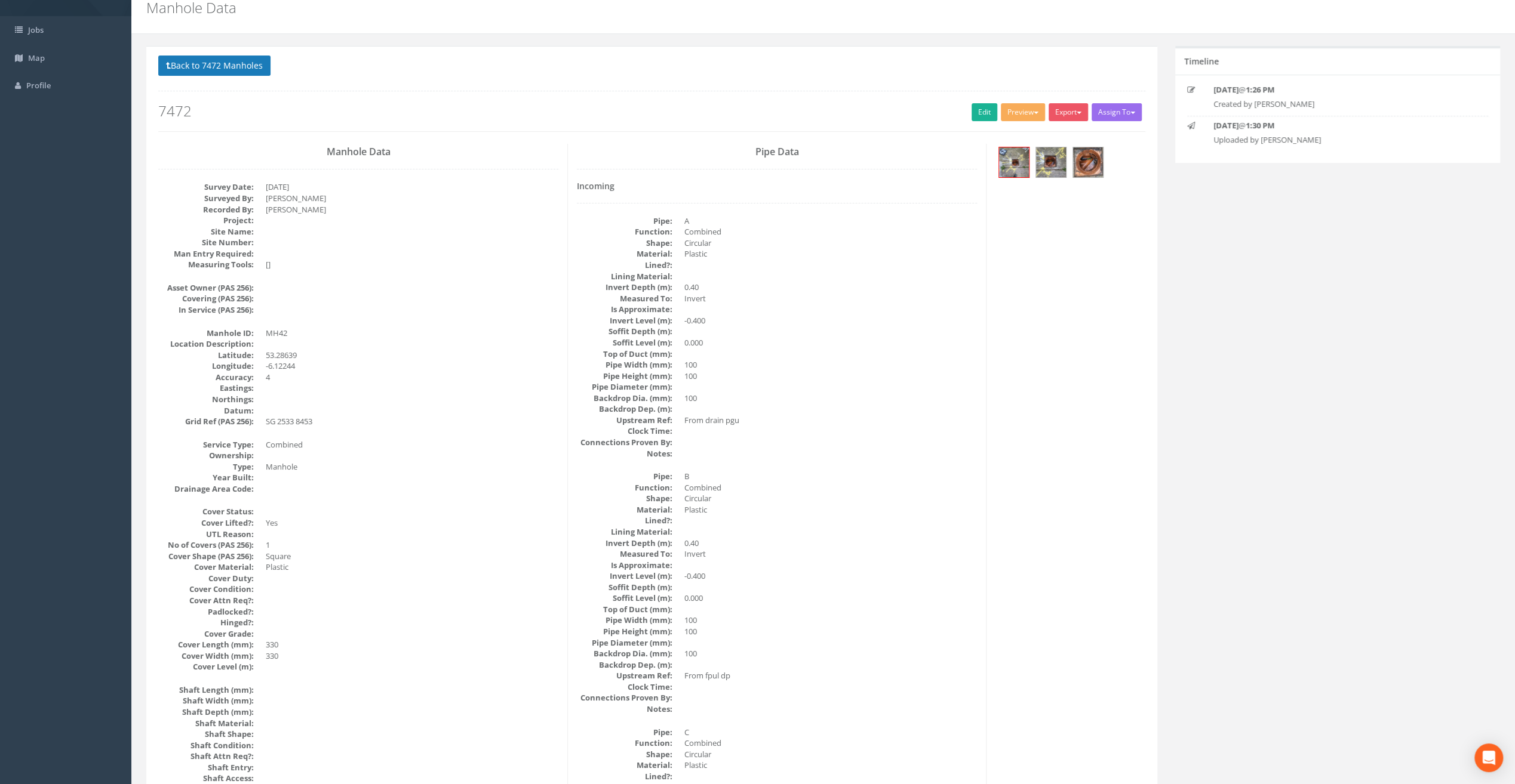
scroll to position [0, 0]
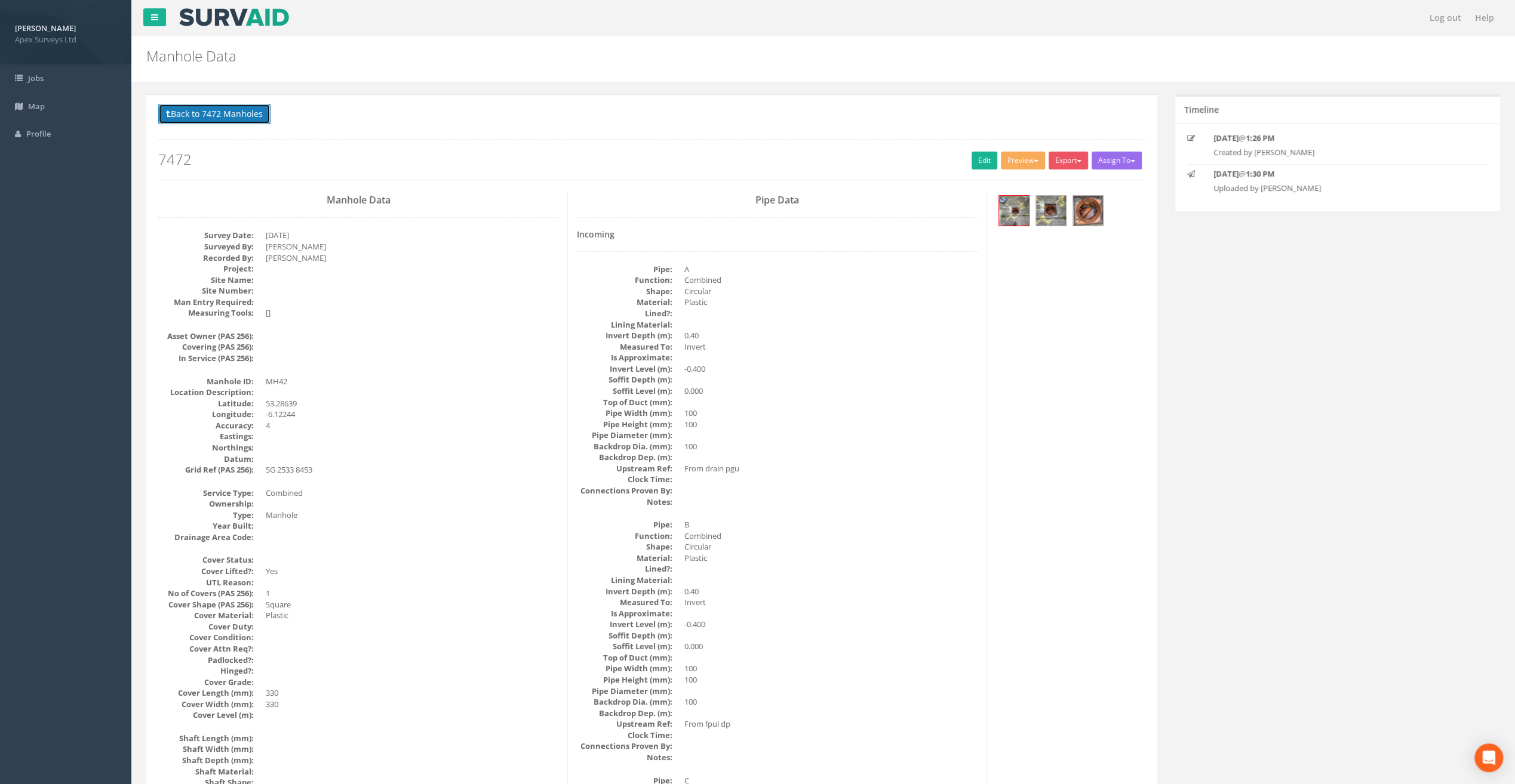
click at [247, 115] on button "Back to 7472 Manholes" at bounding box center [214, 114] width 113 height 20
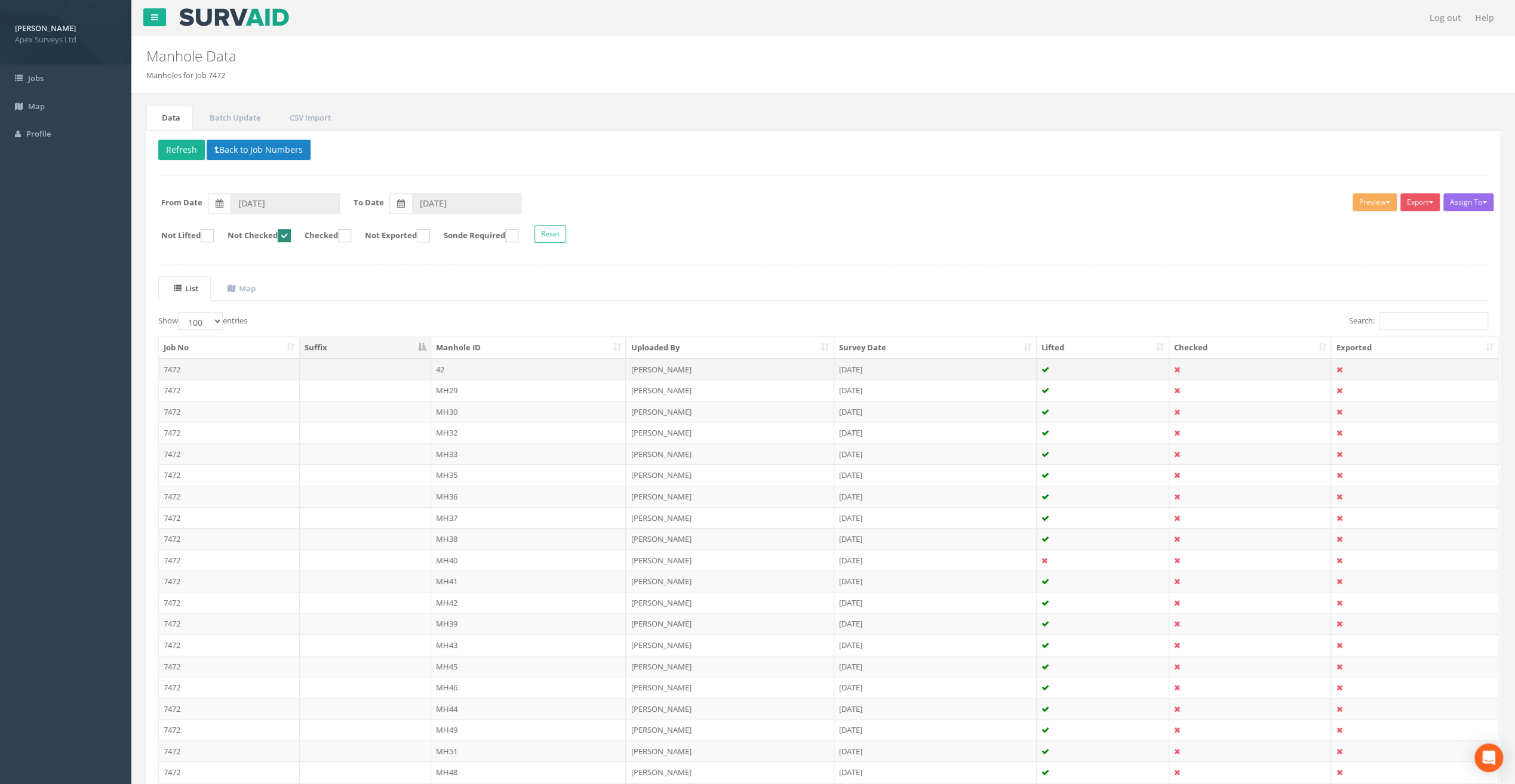
click at [452, 366] on td "42" at bounding box center [528, 369] width 195 height 22
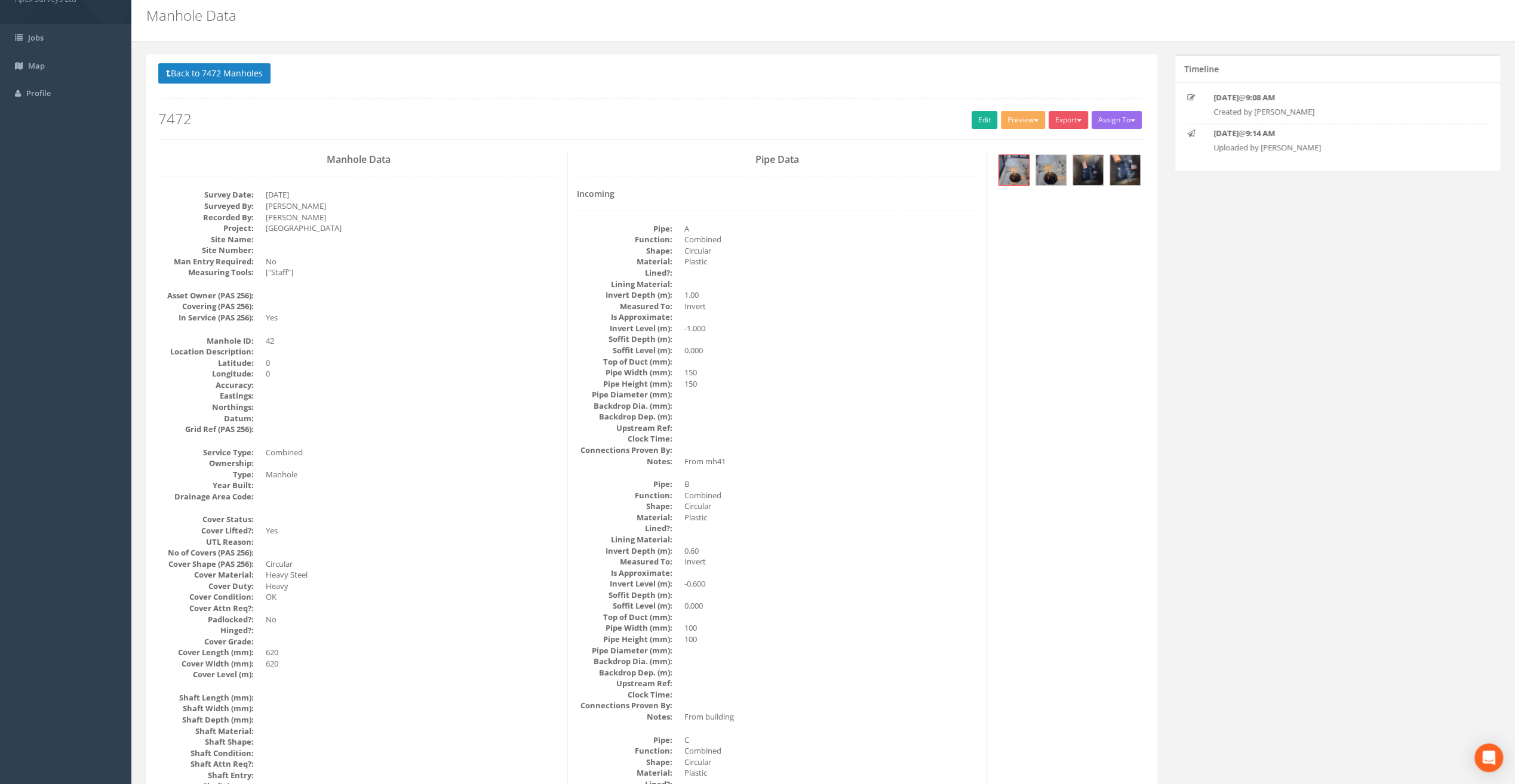
scroll to position [40, 0]
click at [207, 79] on button "Back to 7472 Manholes" at bounding box center [214, 74] width 113 height 20
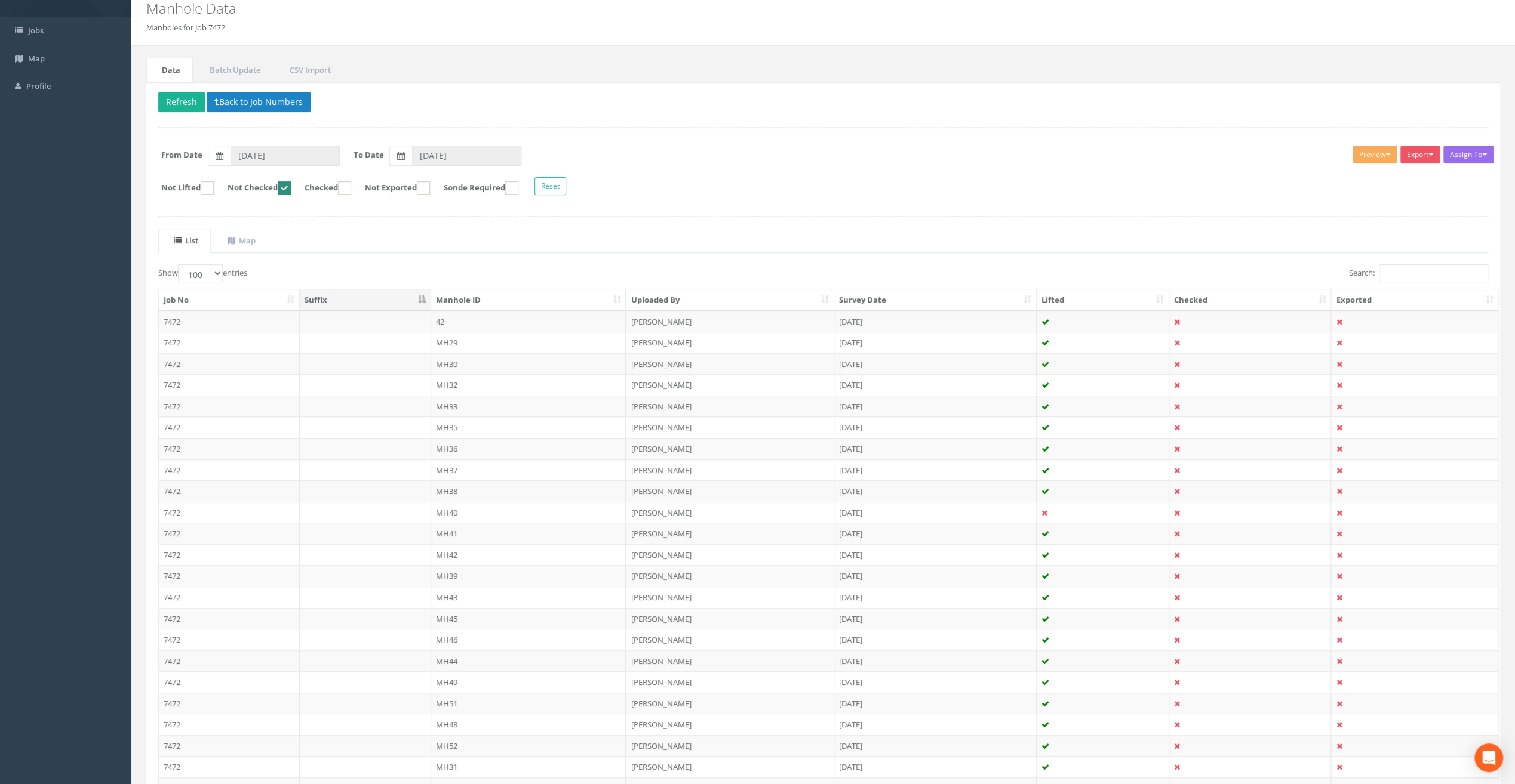
scroll to position [29, 0]
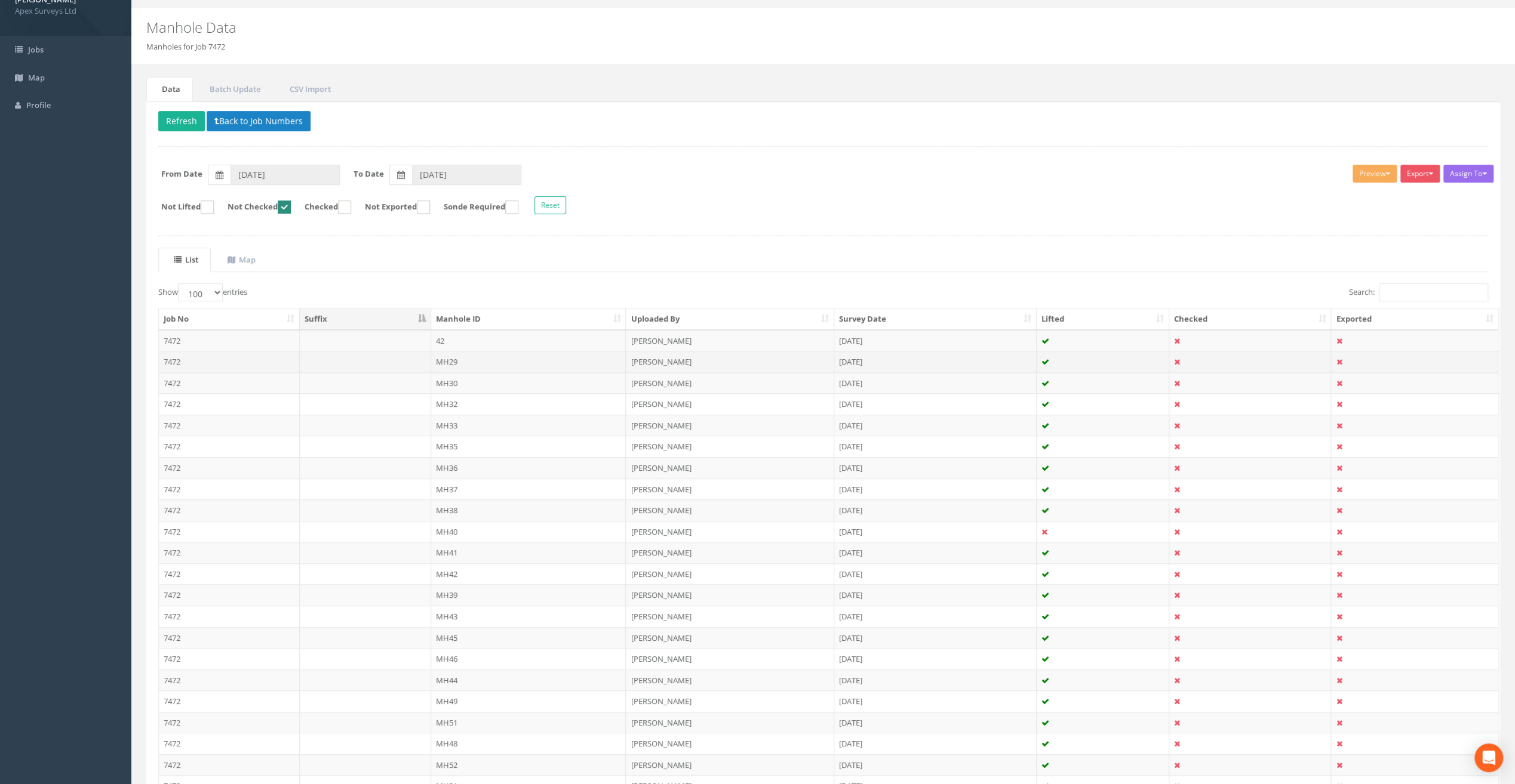
click at [451, 356] on td "MH29" at bounding box center [528, 362] width 195 height 22
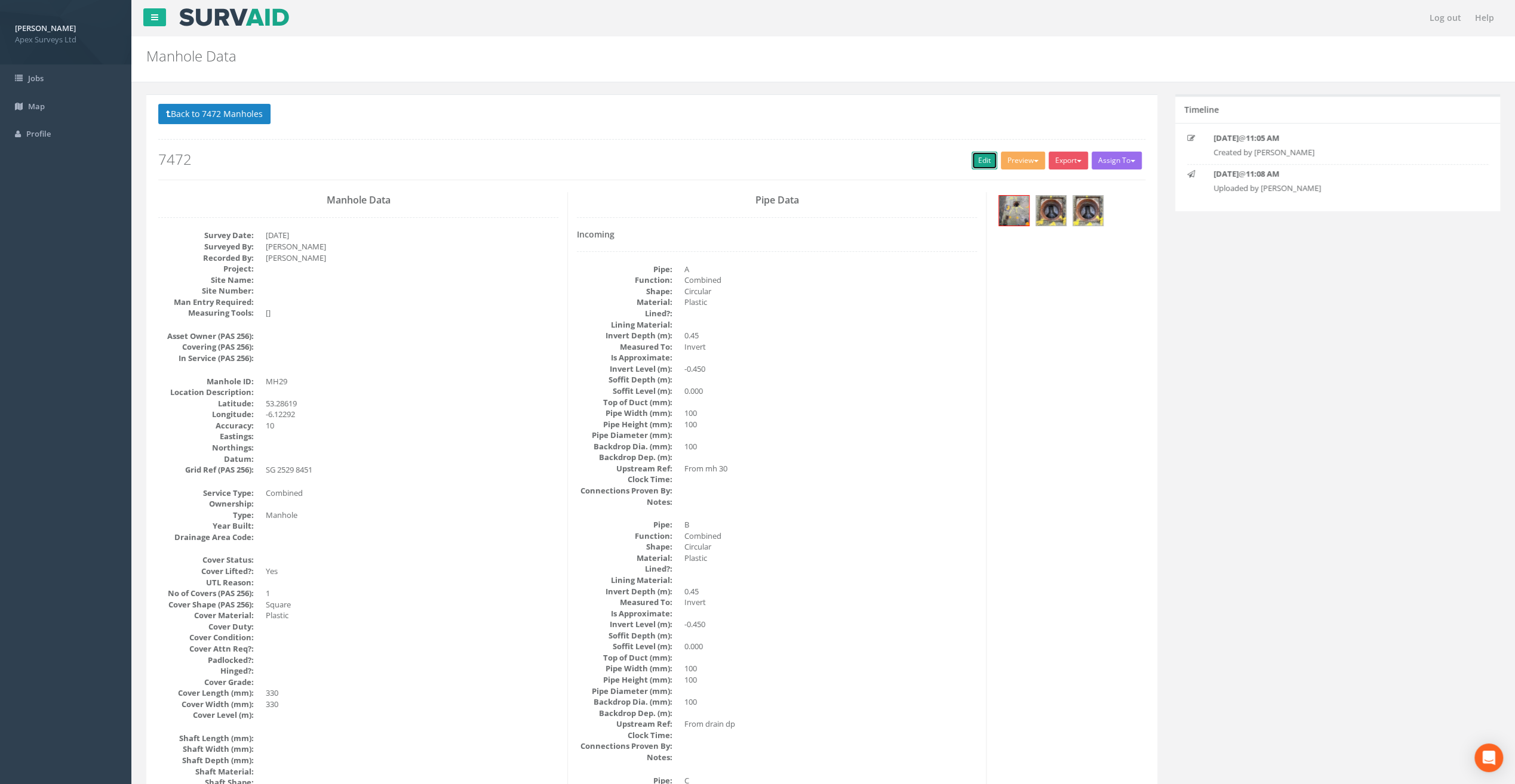
click at [973, 159] on link "Edit" at bounding box center [984, 160] width 26 height 18
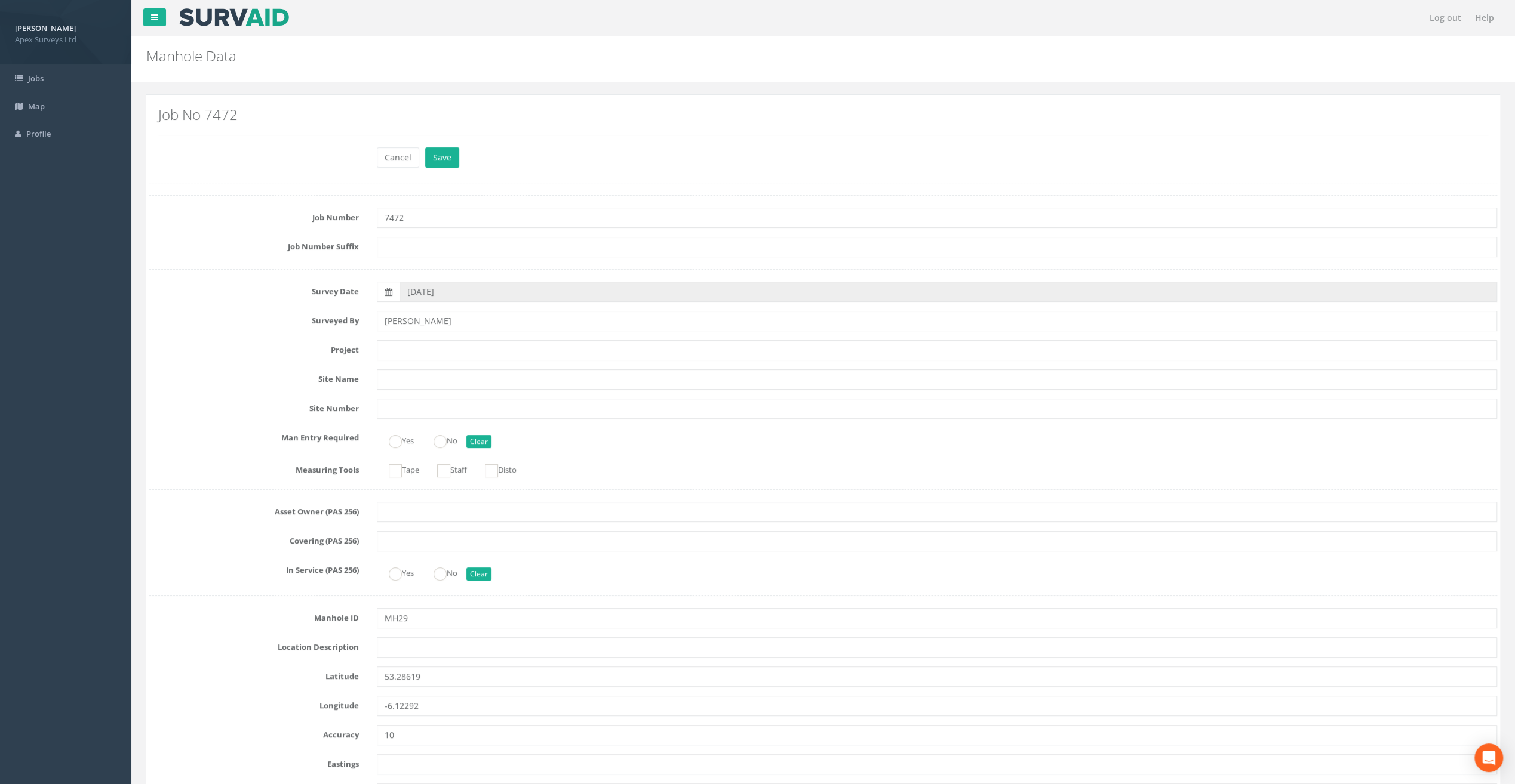
click at [227, 162] on div "Cancel Save Delete" at bounding box center [823, 159] width 1366 height 23
click at [391, 348] on input "text" at bounding box center [936, 350] width 1121 height 20
paste input "Glasthule Buildings"
type input "Glasthule Buildings"
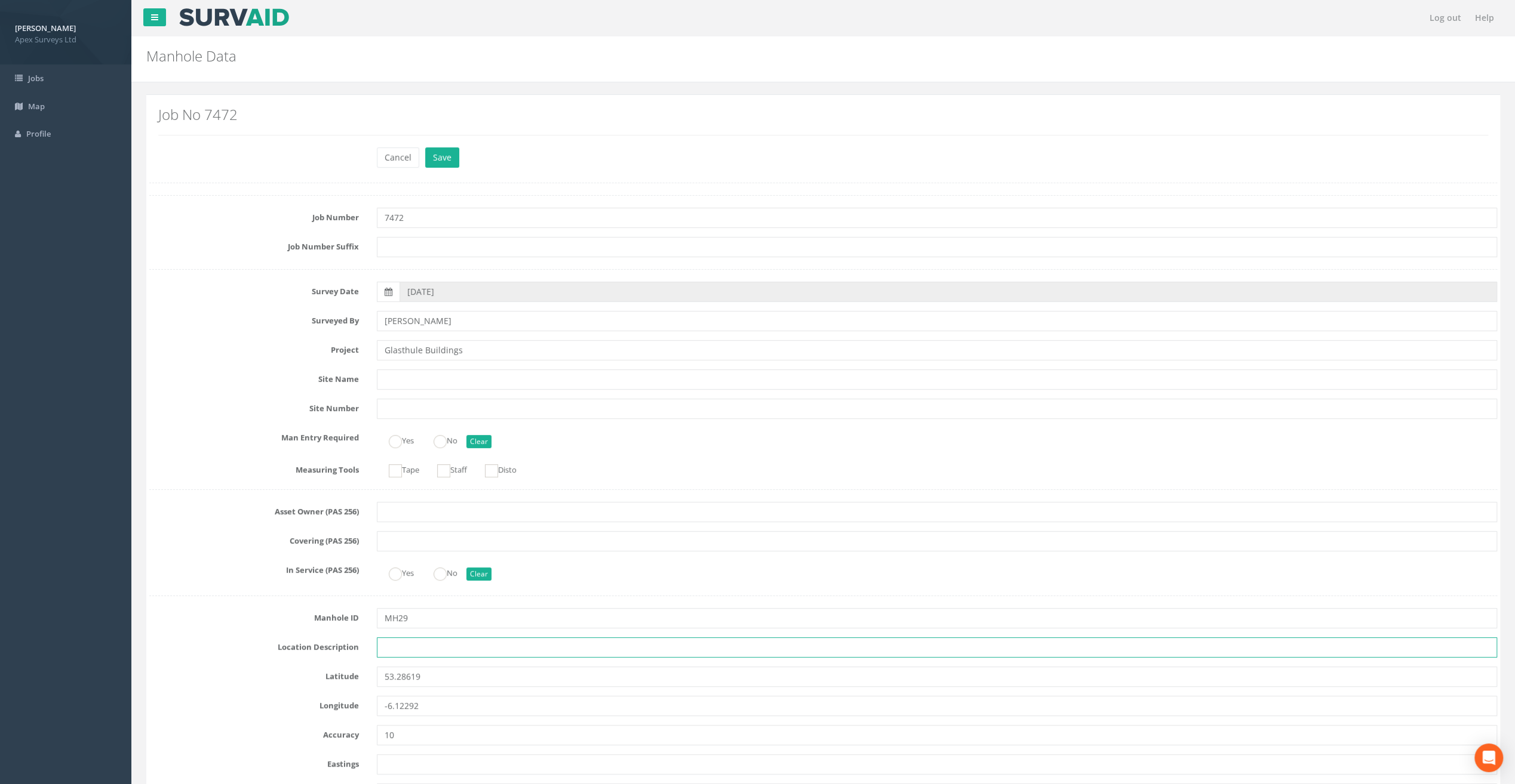
click at [397, 648] on input "text" at bounding box center [936, 647] width 1121 height 20
paste input "Sandycove"
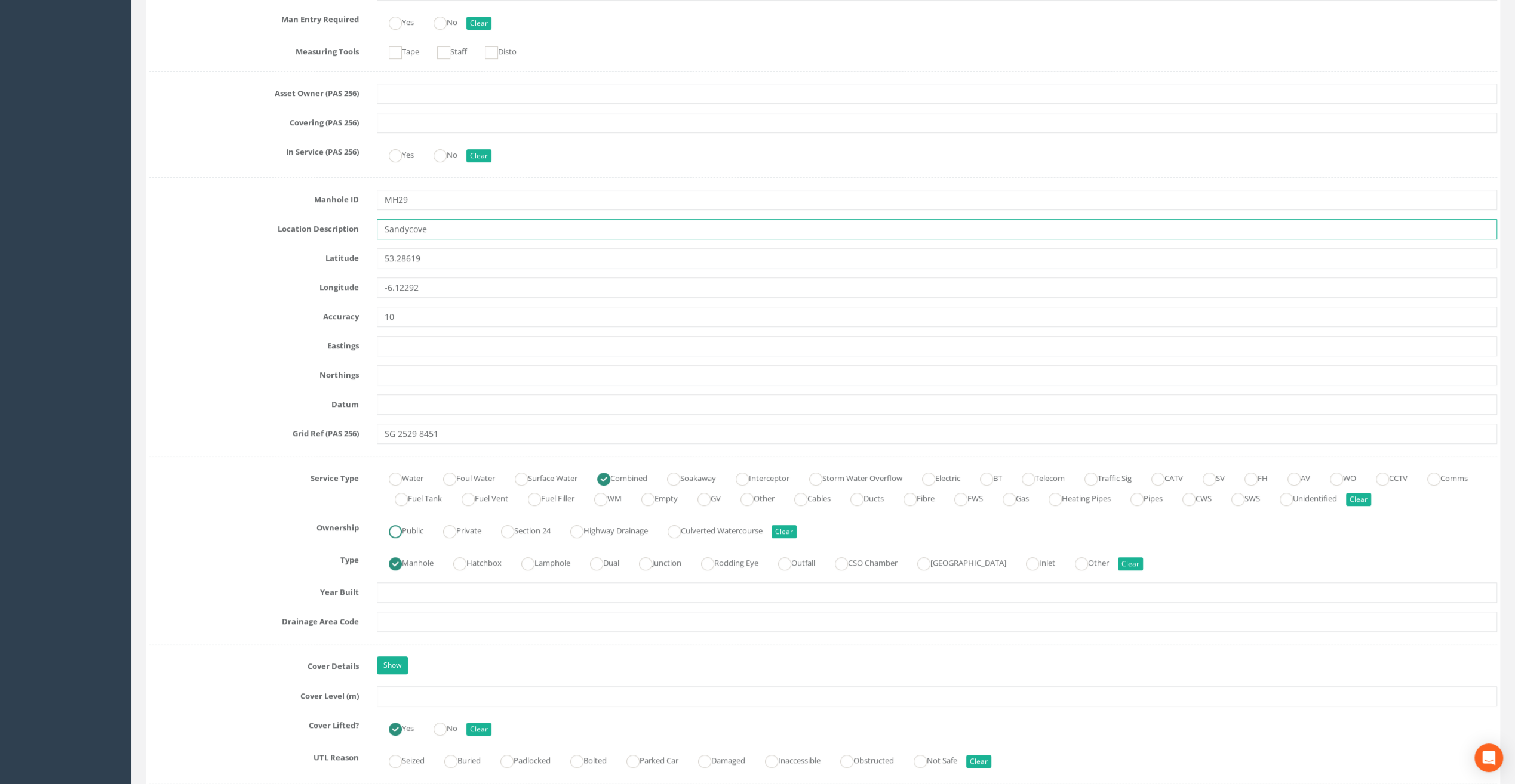
scroll to position [477, 0]
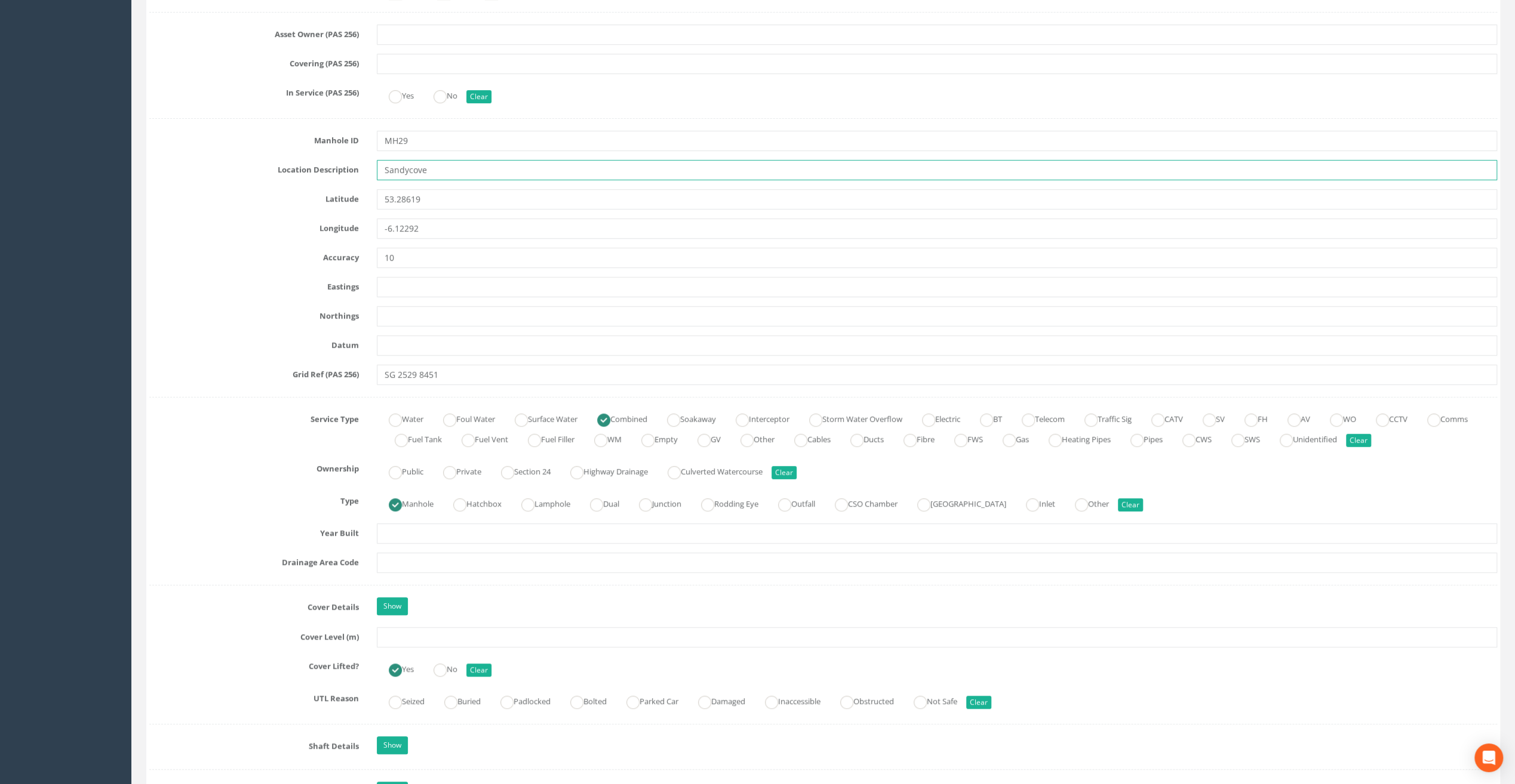
type input "Sandycove"
click at [409, 633] on input "text" at bounding box center [936, 637] width 1121 height 20
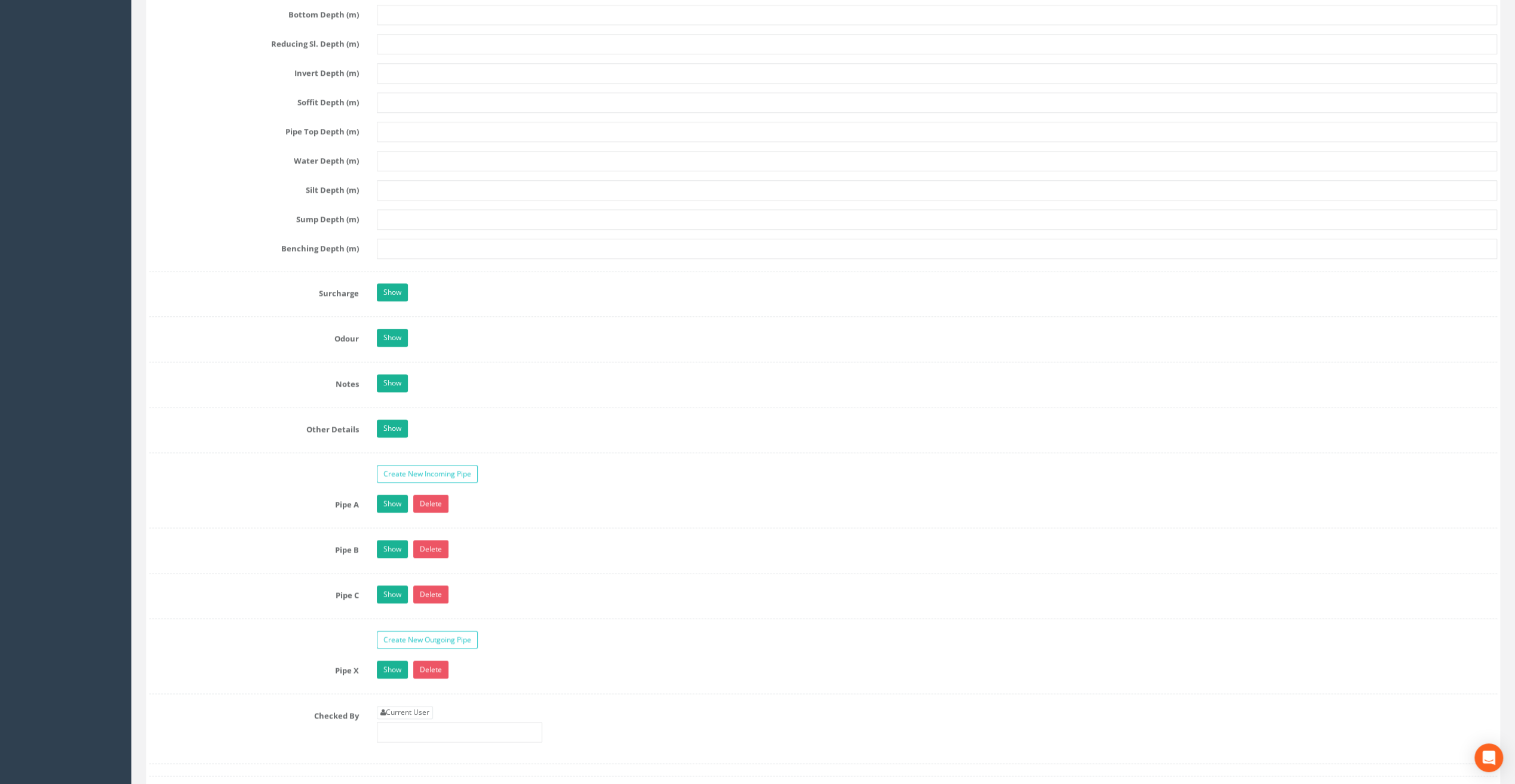
scroll to position [1493, 0]
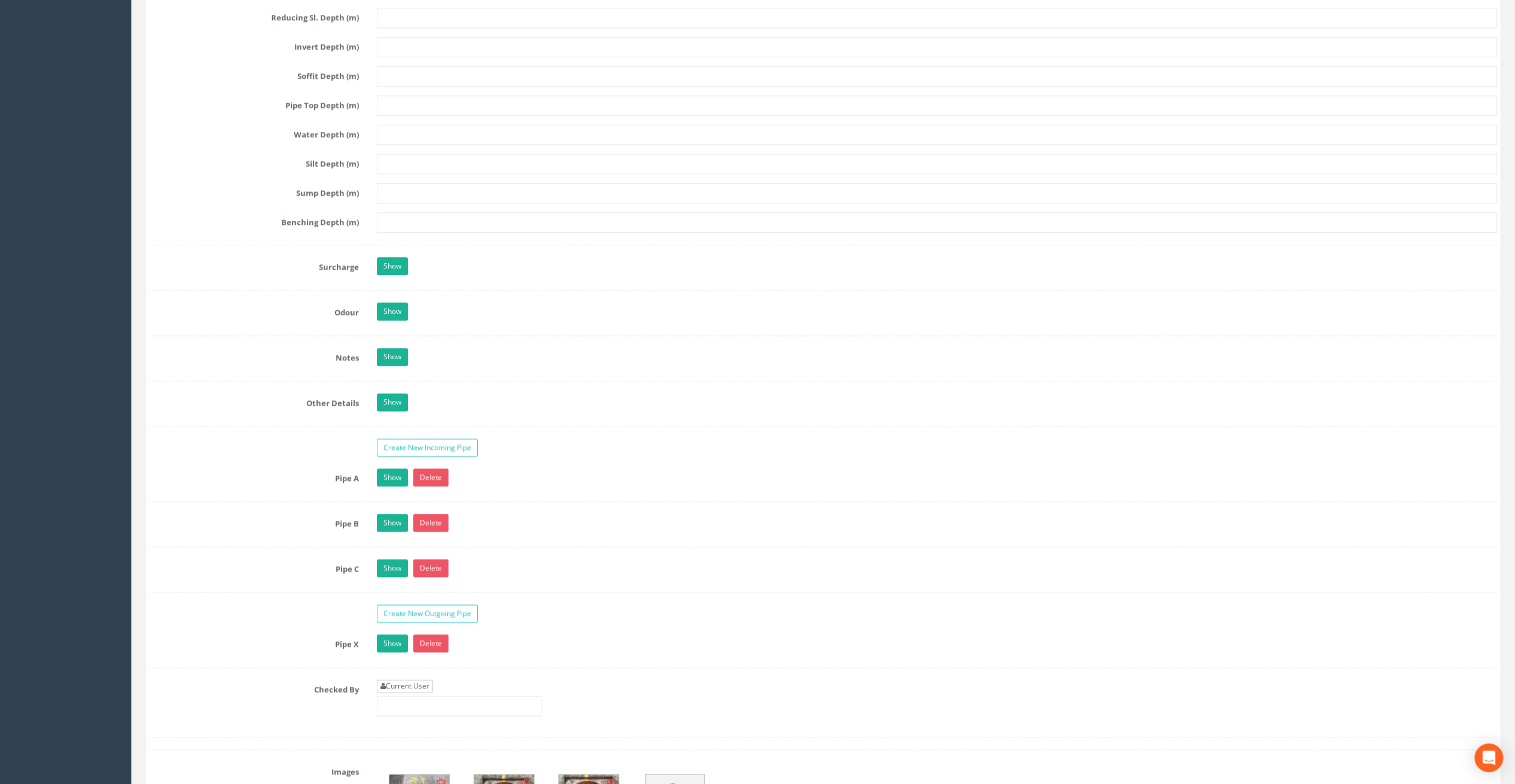
type input "9.51"
click at [413, 680] on link "Current User" at bounding box center [405, 686] width 56 height 13
type input "[PERSON_NAME]"
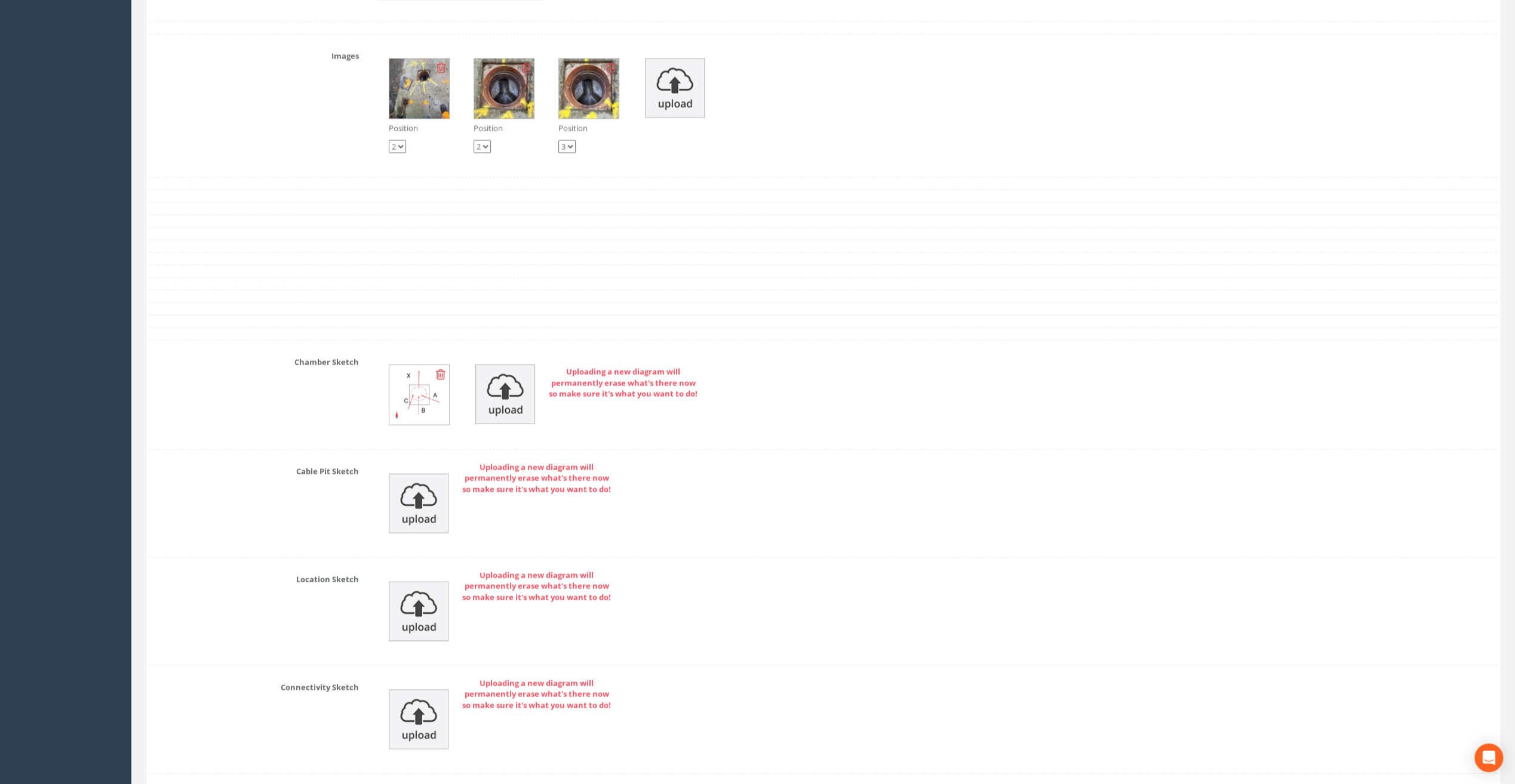
scroll to position [2388, 0]
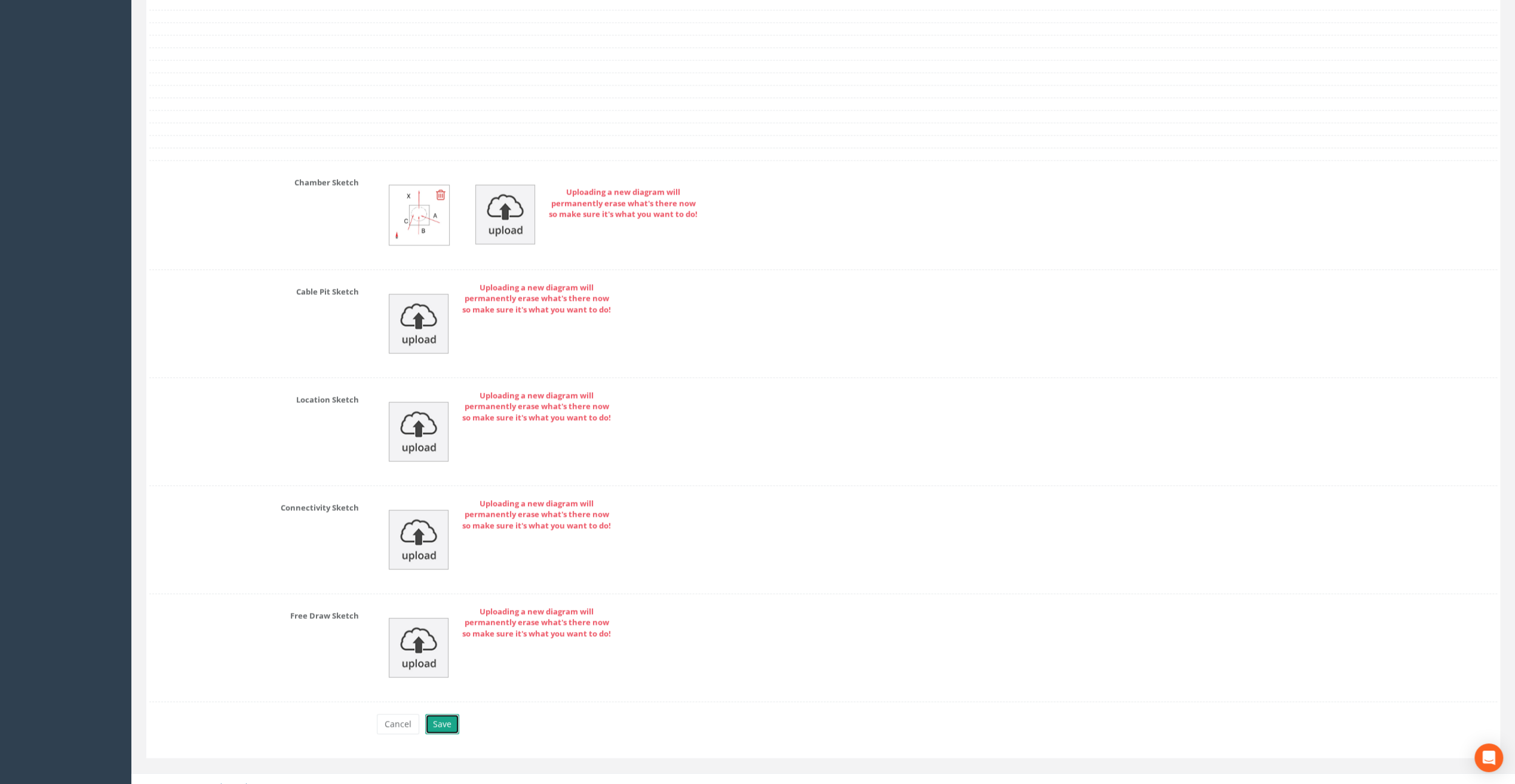
click at [444, 715] on button "Save" at bounding box center [443, 725] width 34 height 20
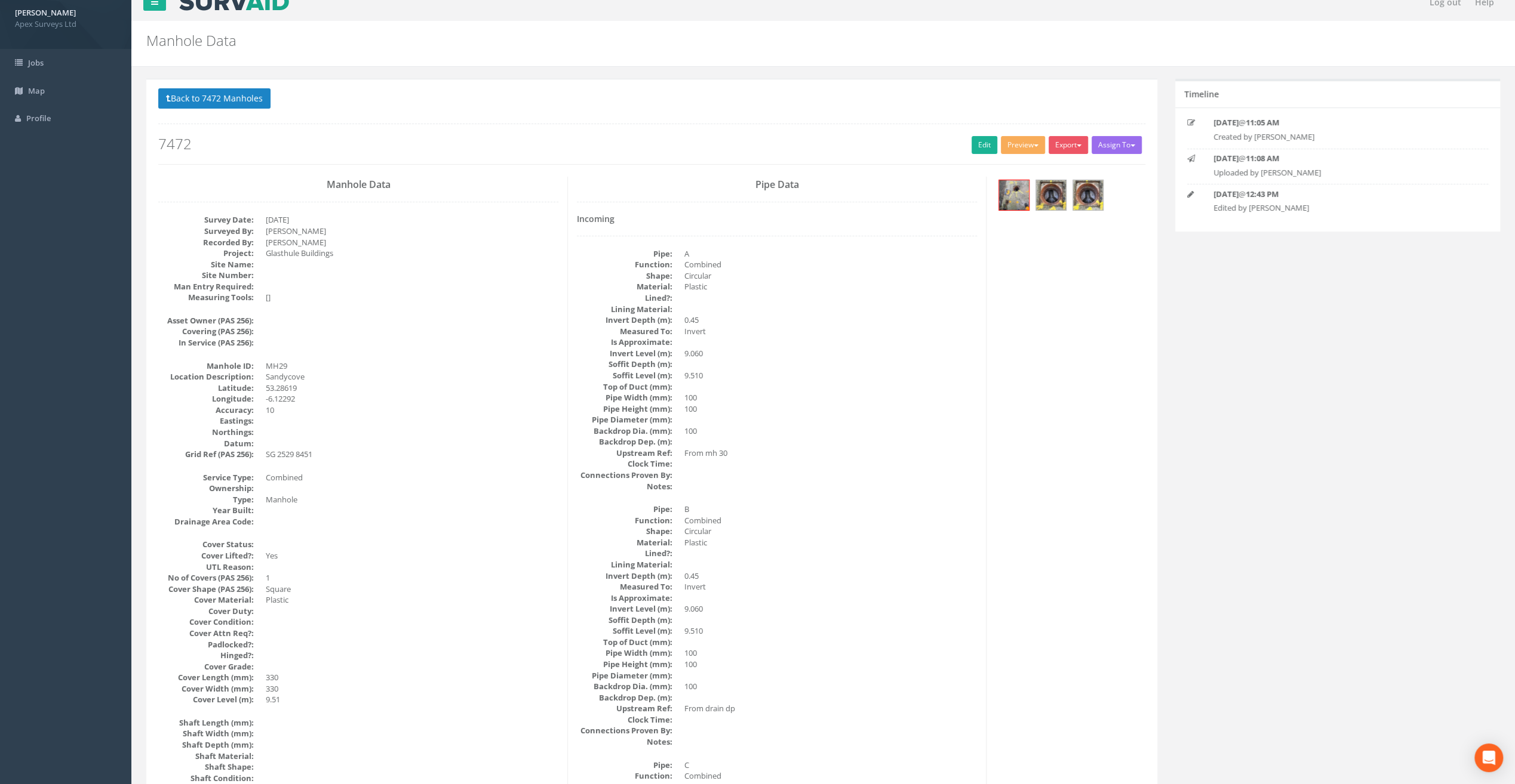
scroll to position [0, 0]
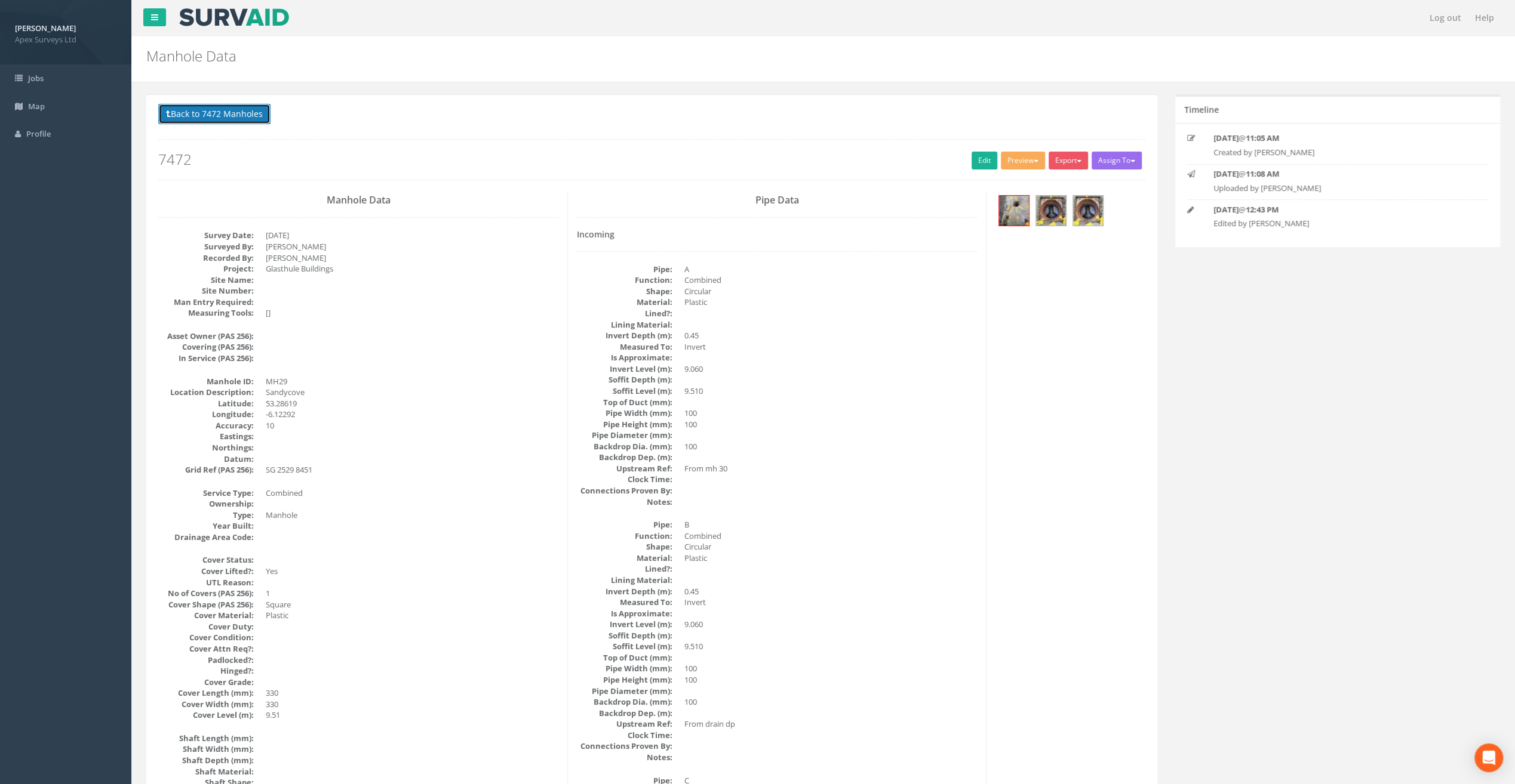
click at [240, 109] on button "Back to 7472 Manholes" at bounding box center [214, 114] width 113 height 20
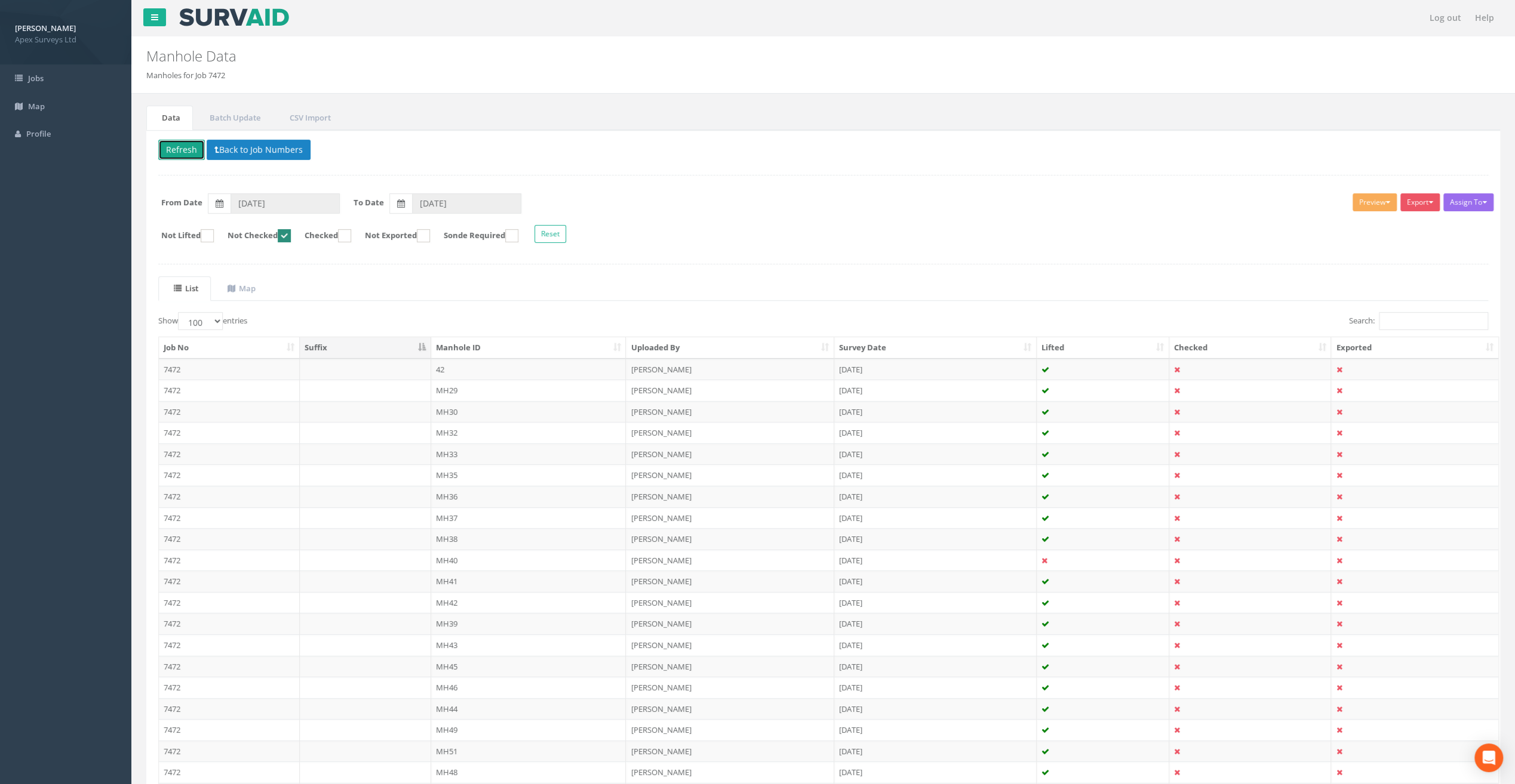
click at [189, 149] on button "Refresh" at bounding box center [182, 150] width 47 height 20
click at [457, 387] on td "MH30" at bounding box center [528, 390] width 195 height 22
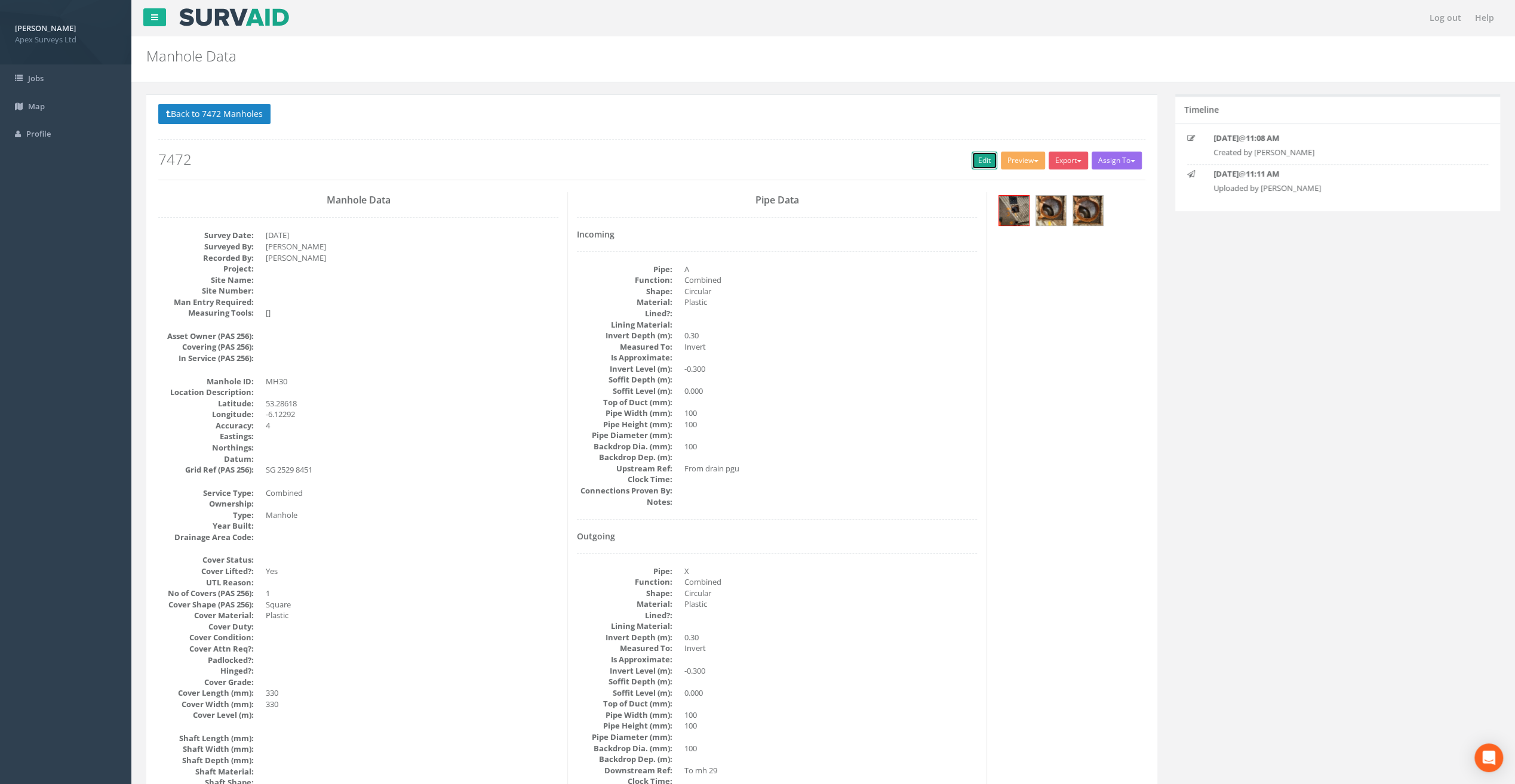
click at [977, 165] on link "Edit" at bounding box center [984, 160] width 26 height 18
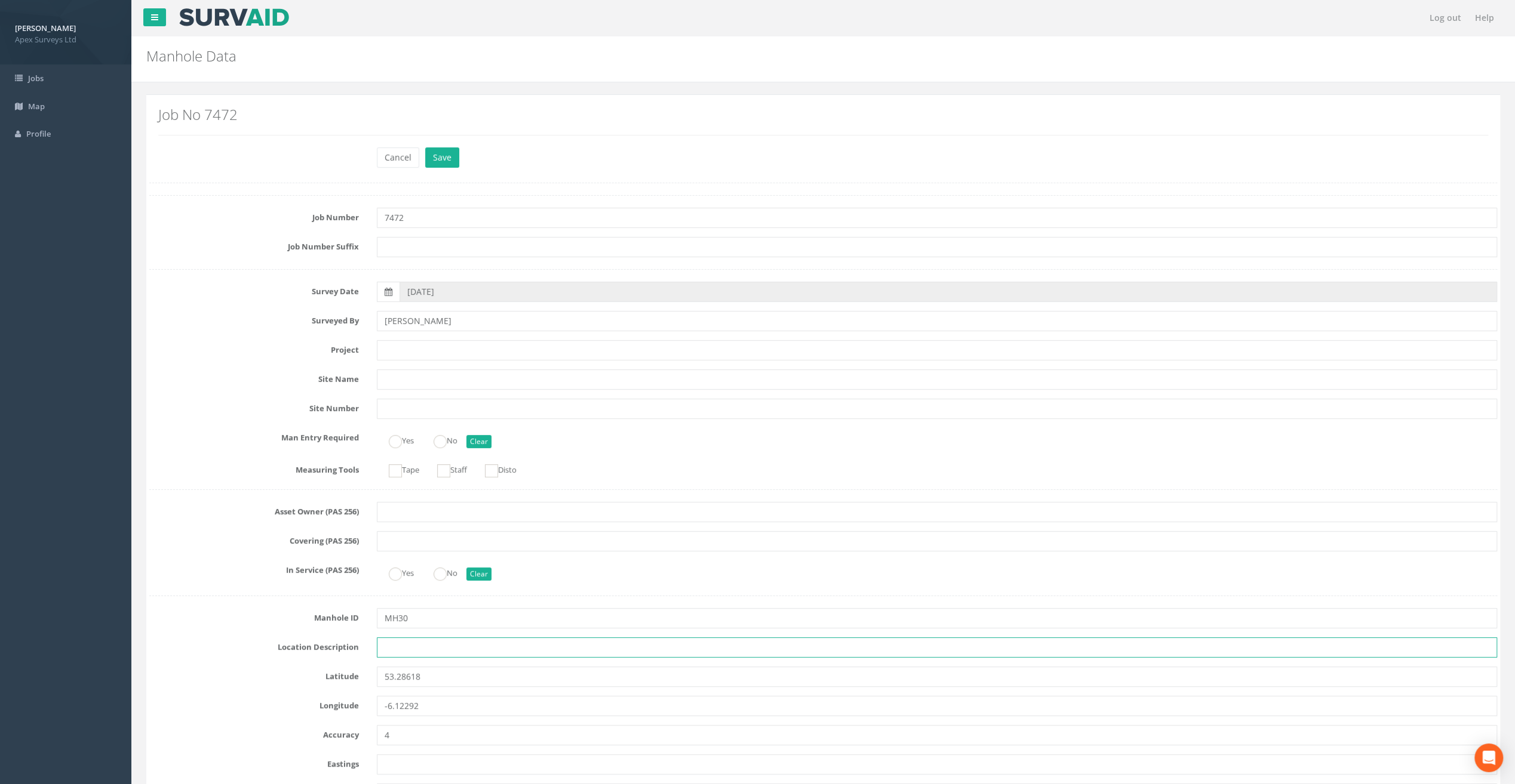
click at [388, 642] on input "text" at bounding box center [936, 647] width 1121 height 20
paste input "Sandycove"
type input "Sandycove"
click at [272, 146] on div "Job No 7472" at bounding box center [823, 125] width 1348 height 43
click at [398, 348] on input "text" at bounding box center [936, 350] width 1121 height 20
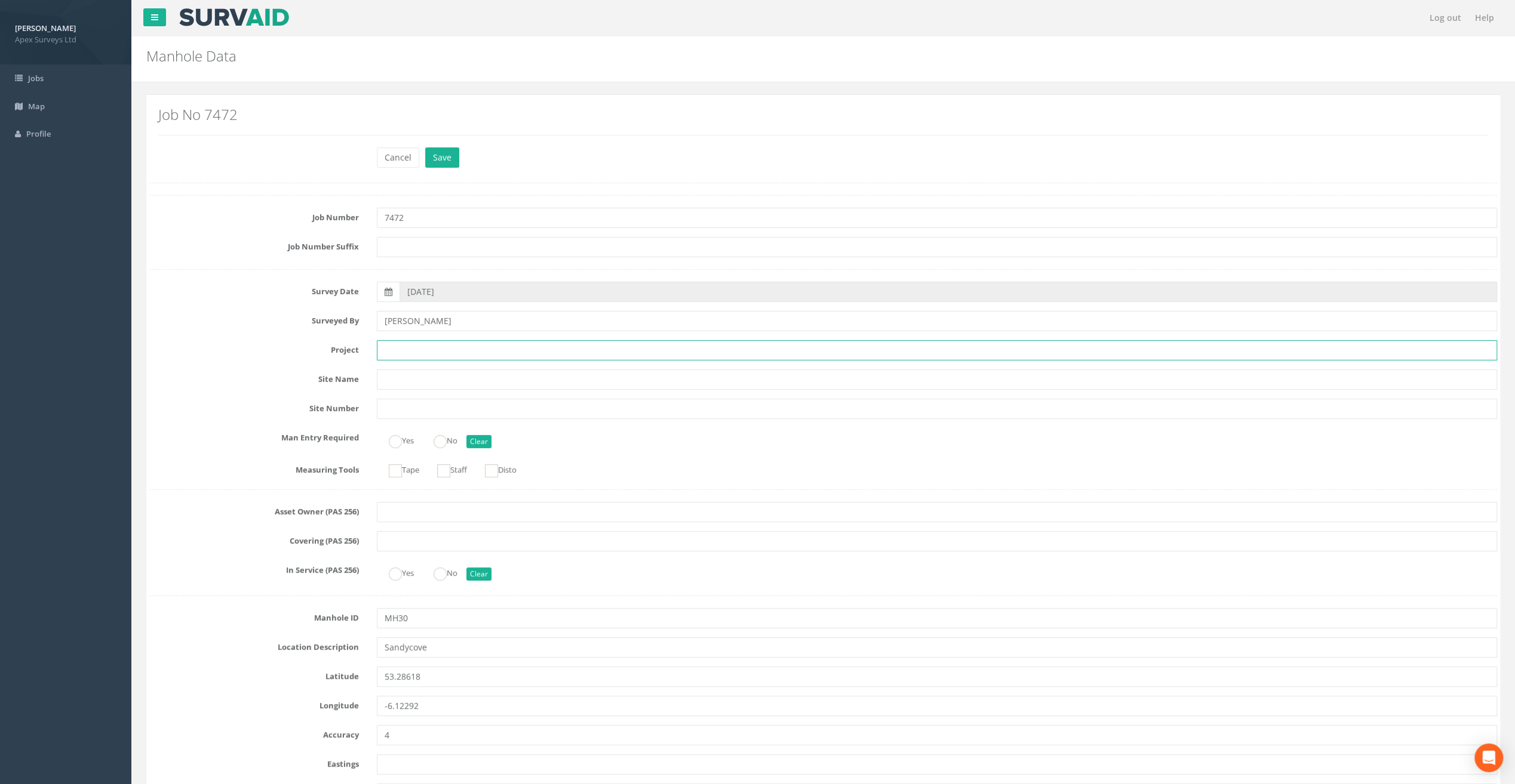
paste input "Glasthule Buildings"
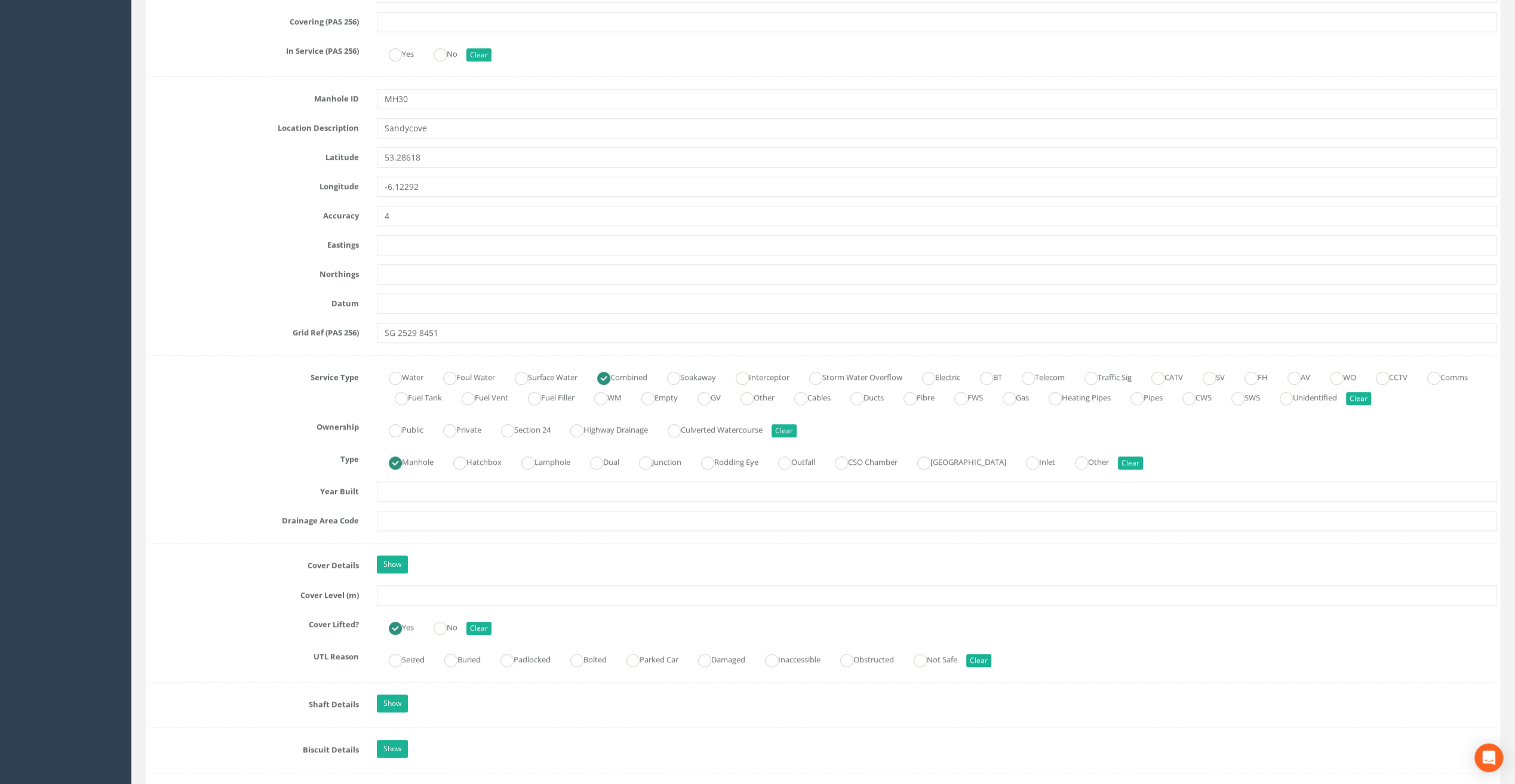
scroll to position [537, 0]
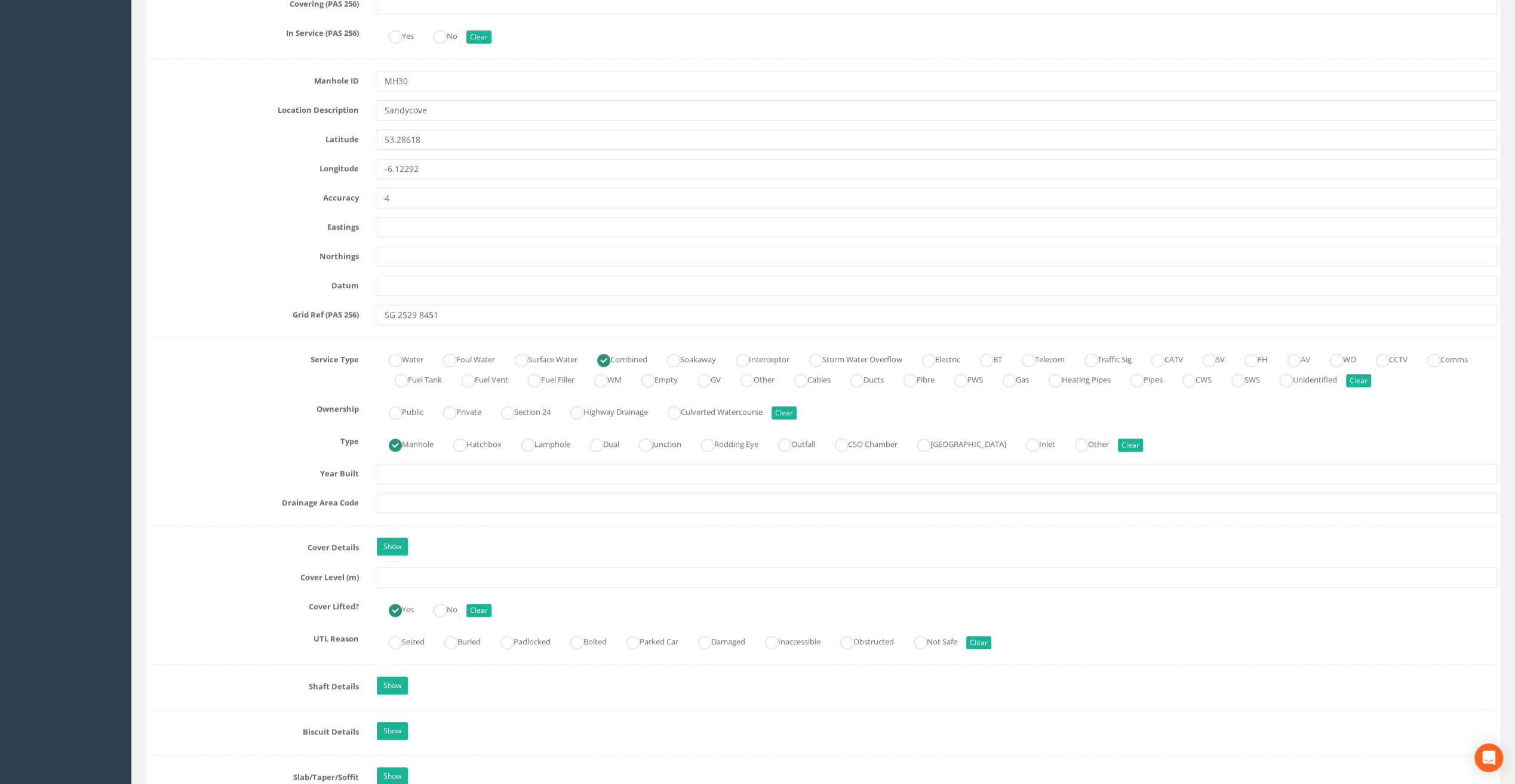
type input "Glasthule Buildings"
click at [393, 580] on input "text" at bounding box center [936, 578] width 1121 height 20
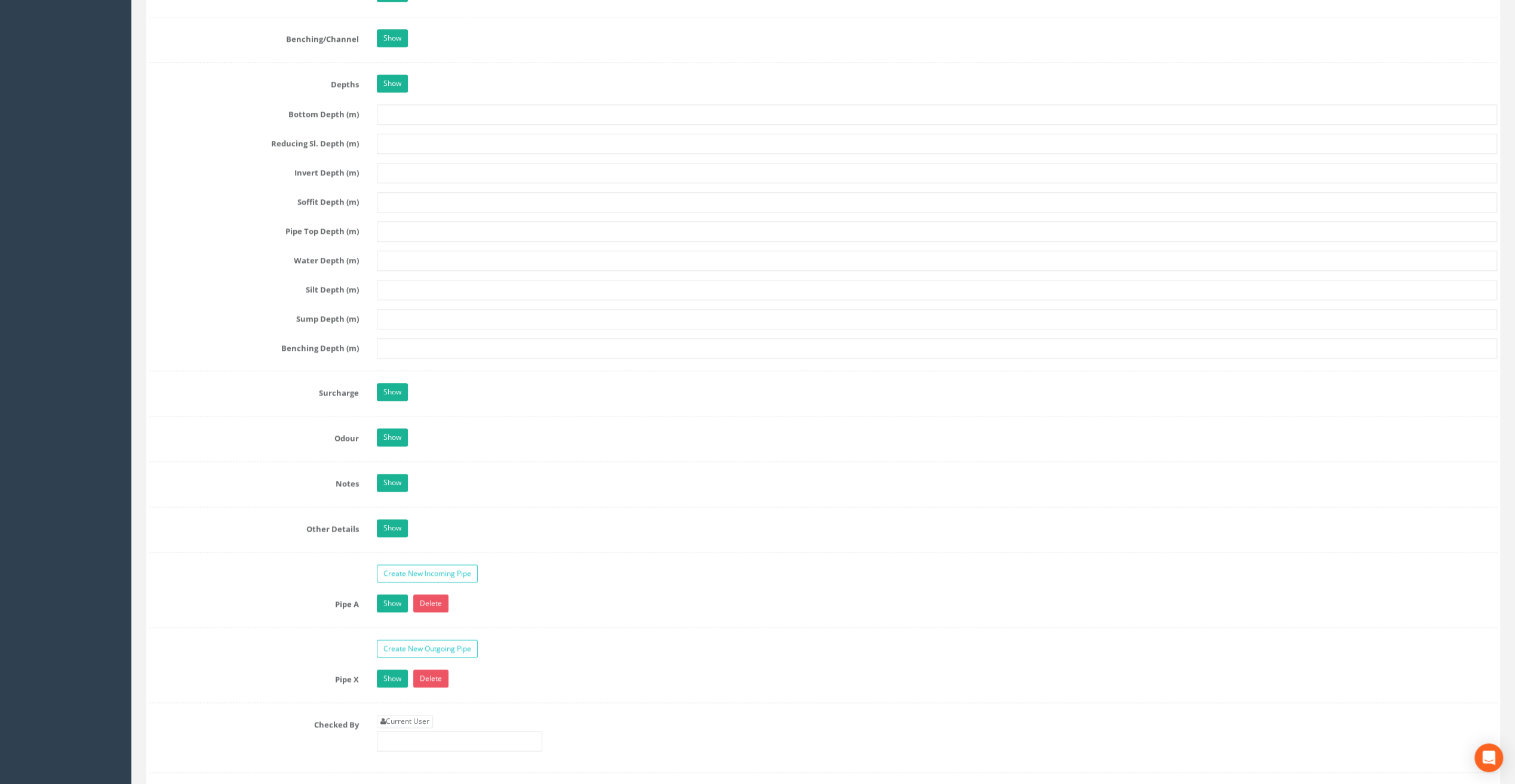
scroll to position [1433, 0]
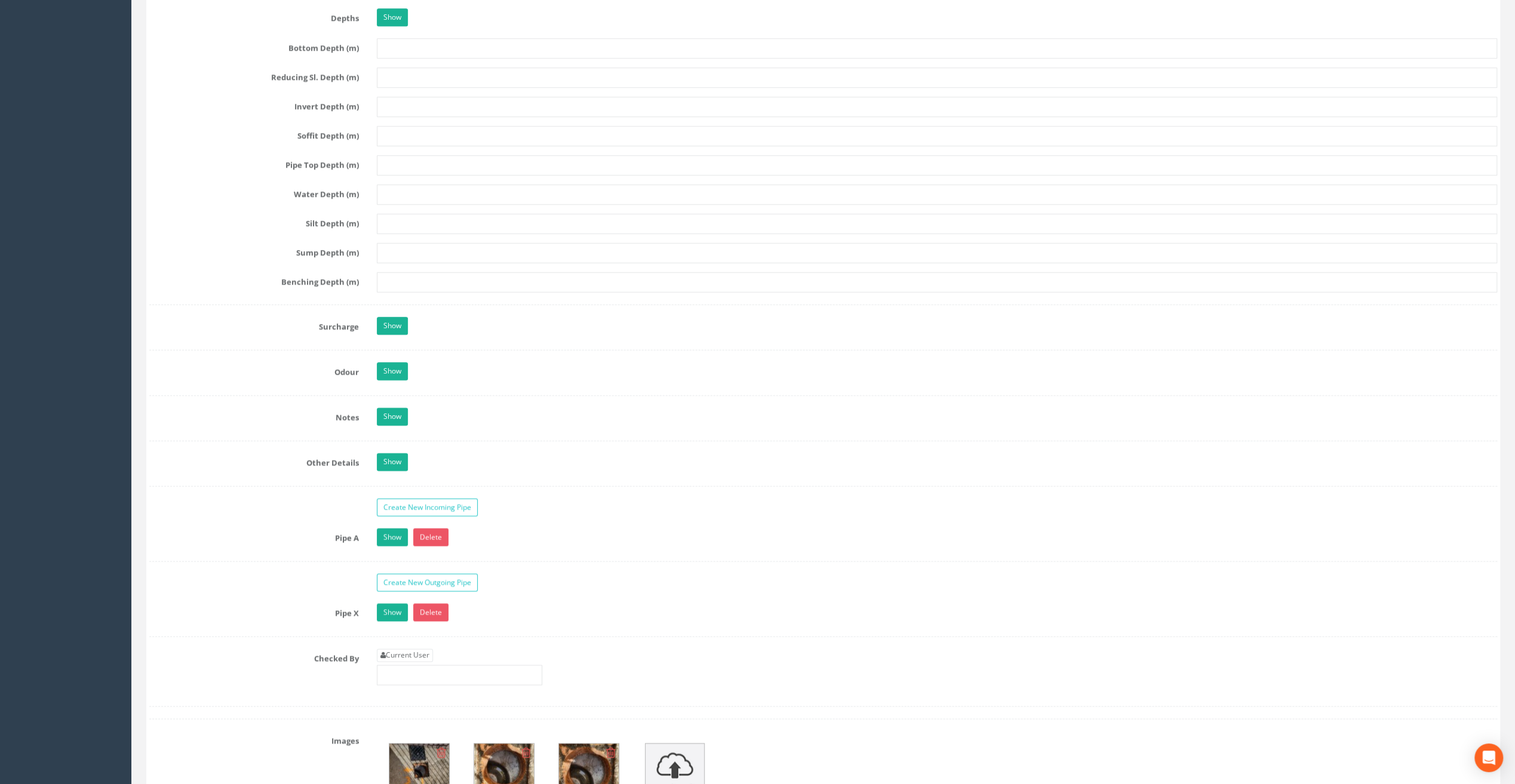
type input "9.51"
click at [401, 650] on link "Current User" at bounding box center [405, 655] width 56 height 13
type input "[PERSON_NAME]"
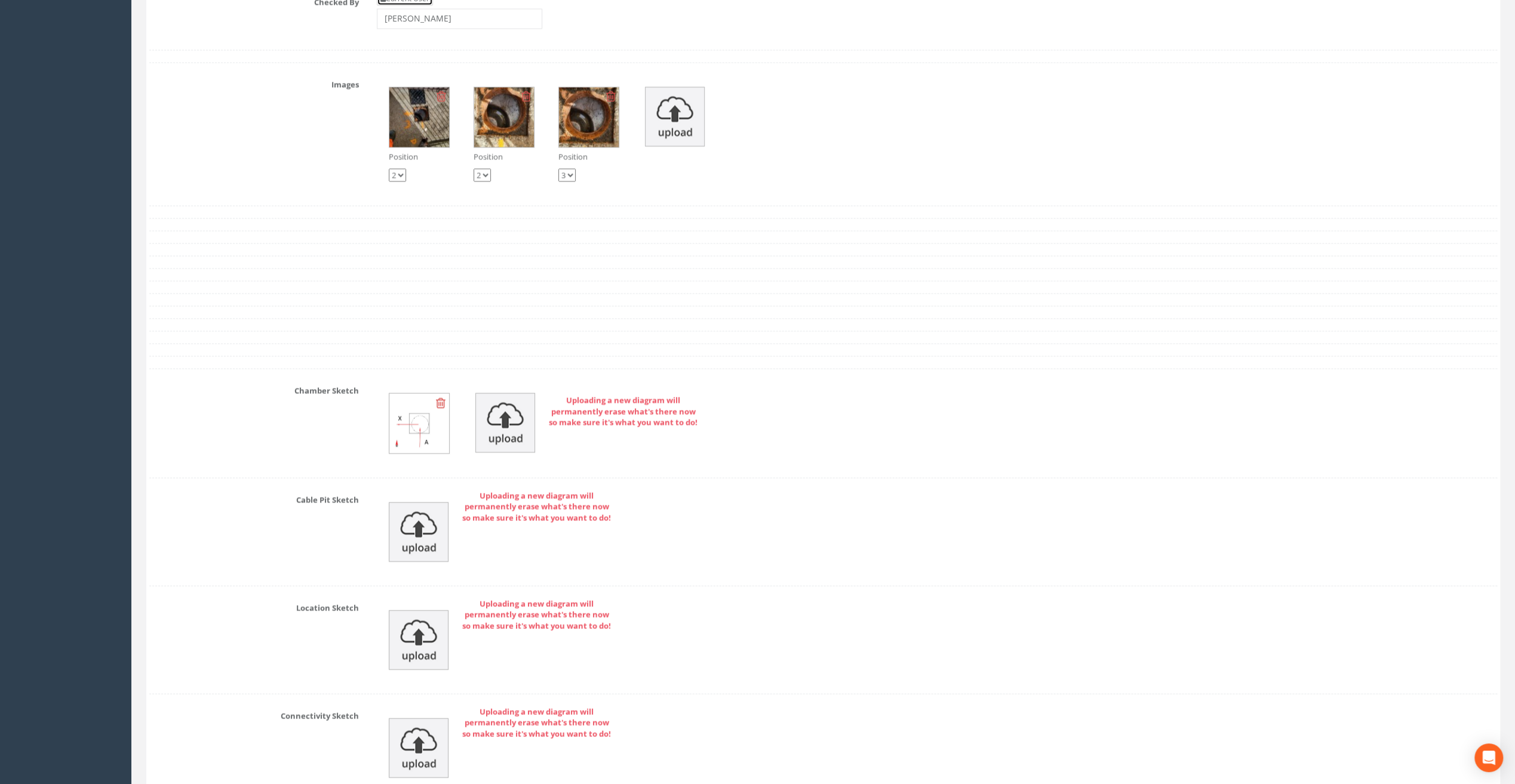
scroll to position [2298, 0]
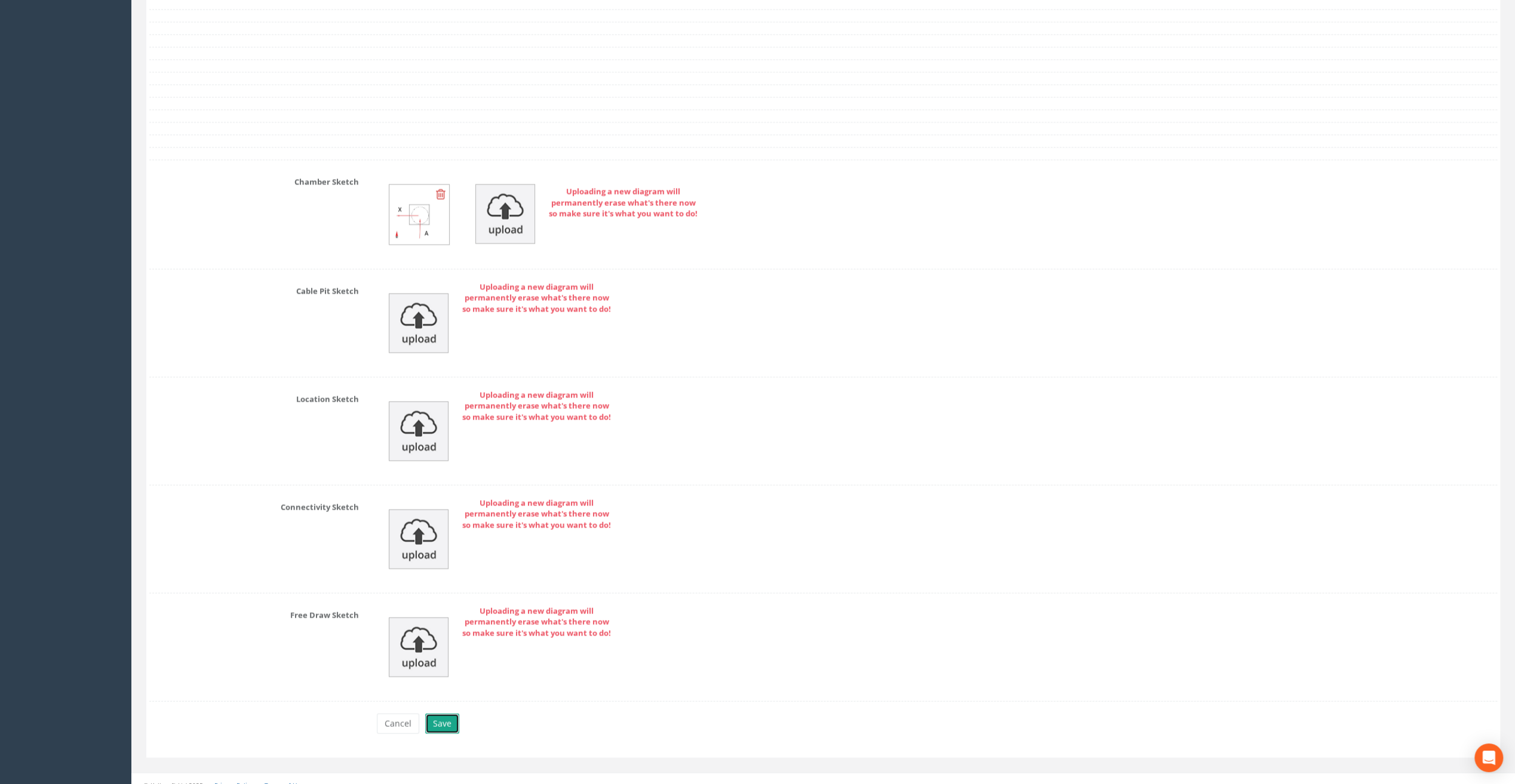
click at [441, 714] on button "Save" at bounding box center [443, 724] width 34 height 20
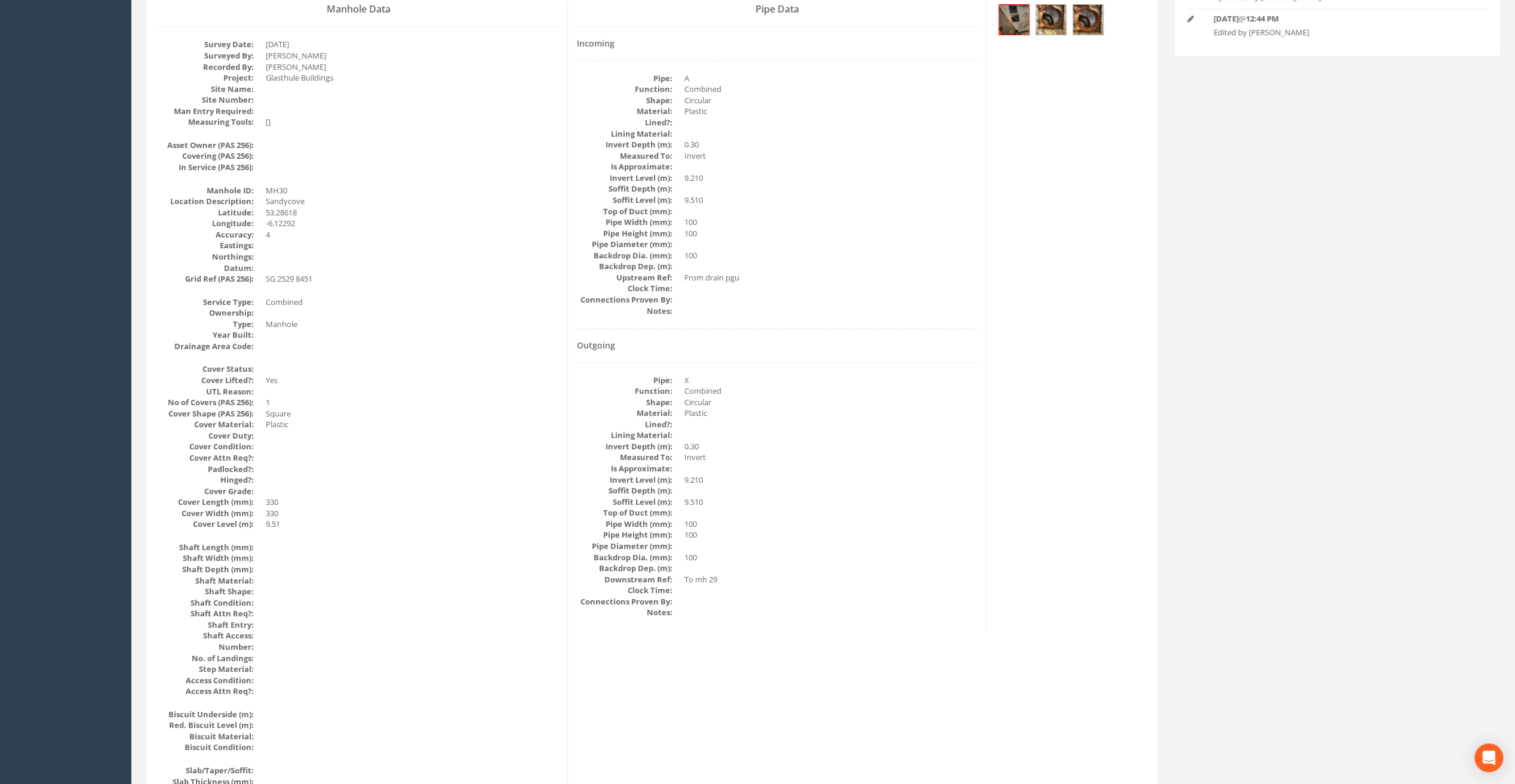
scroll to position [0, 0]
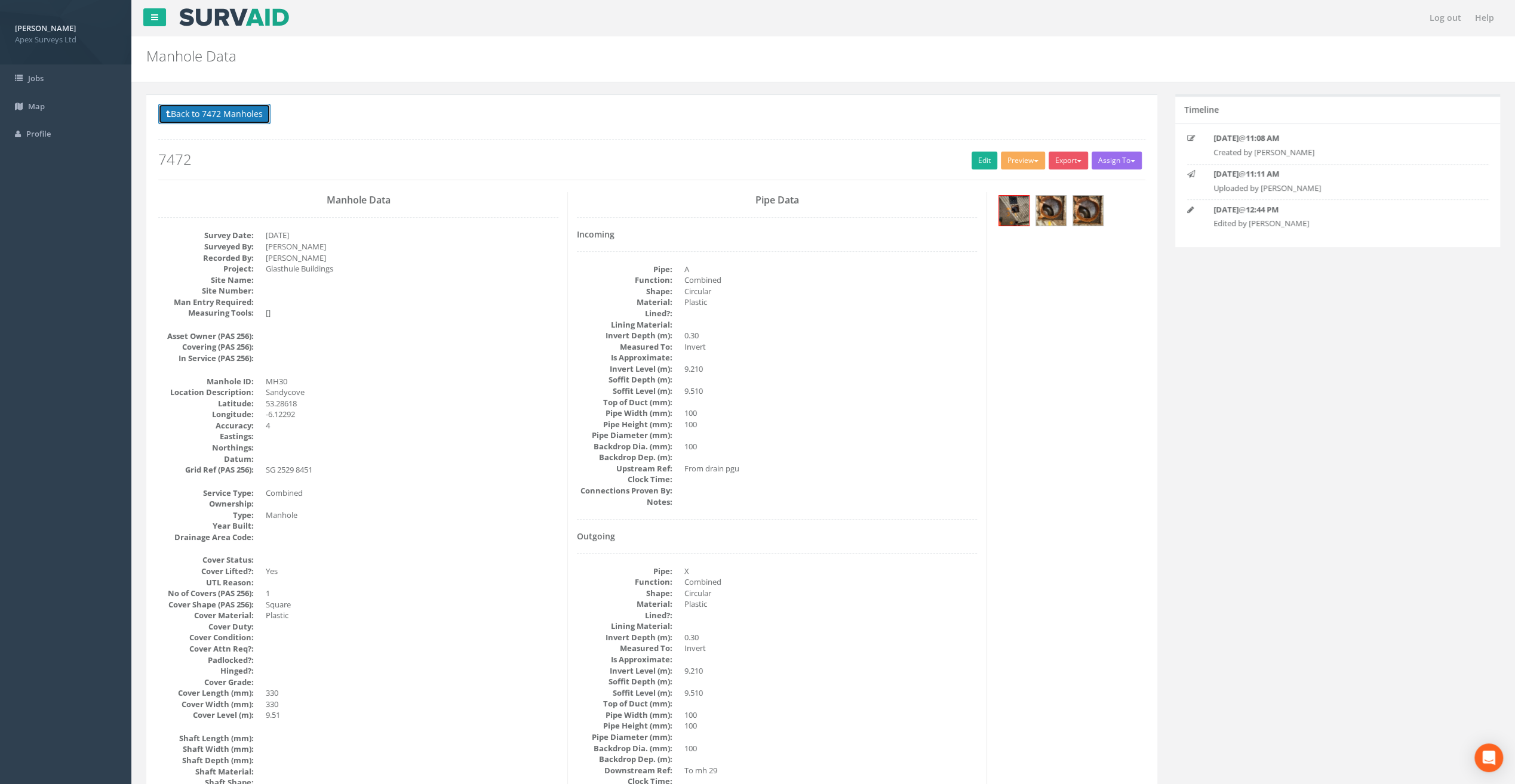
click at [210, 113] on button "Back to 7472 Manholes" at bounding box center [214, 114] width 113 height 20
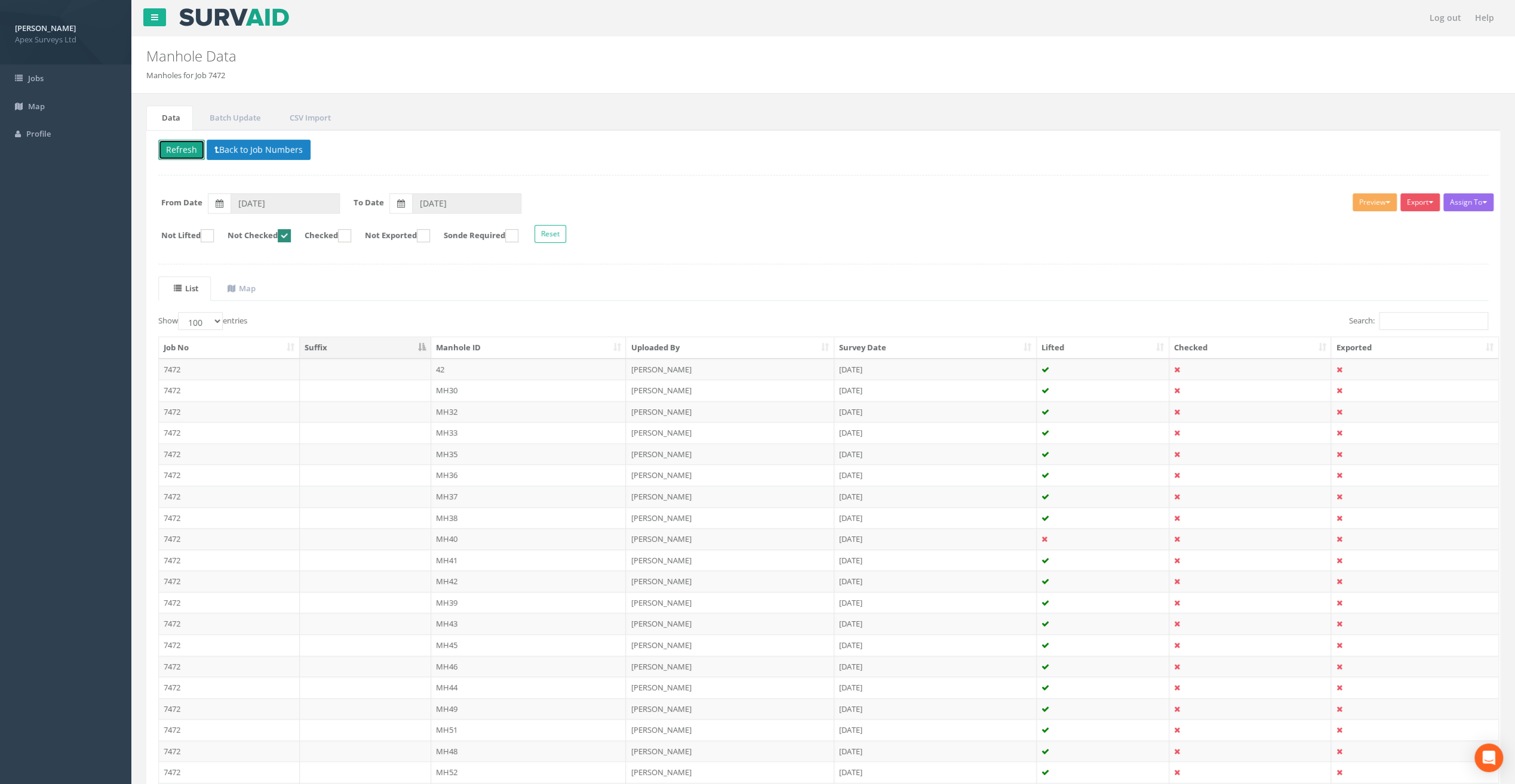
click at [182, 153] on button "Refresh" at bounding box center [182, 150] width 47 height 20
click at [450, 391] on td "MH32" at bounding box center [528, 390] width 195 height 22
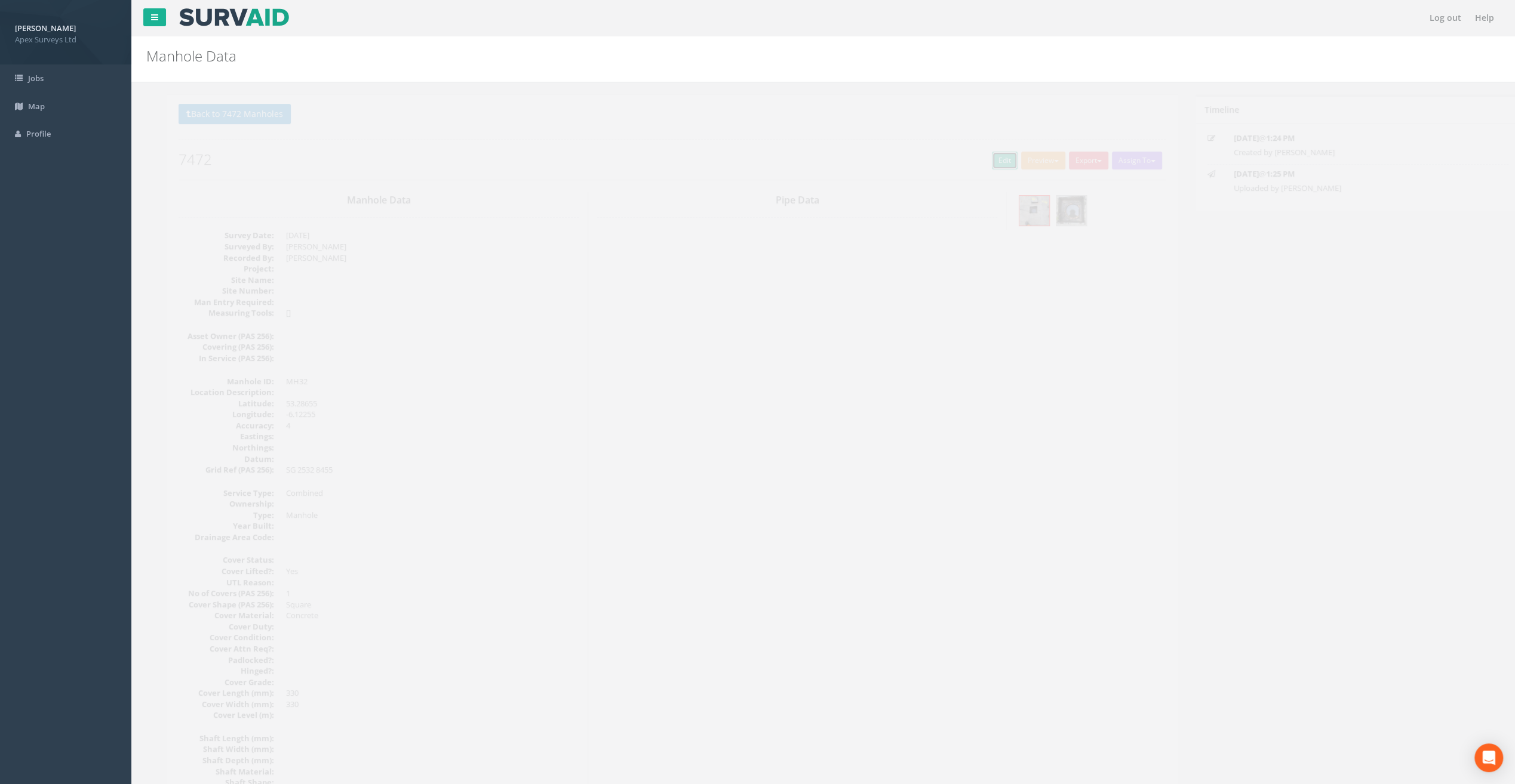
click at [985, 164] on link "Edit" at bounding box center [984, 160] width 26 height 18
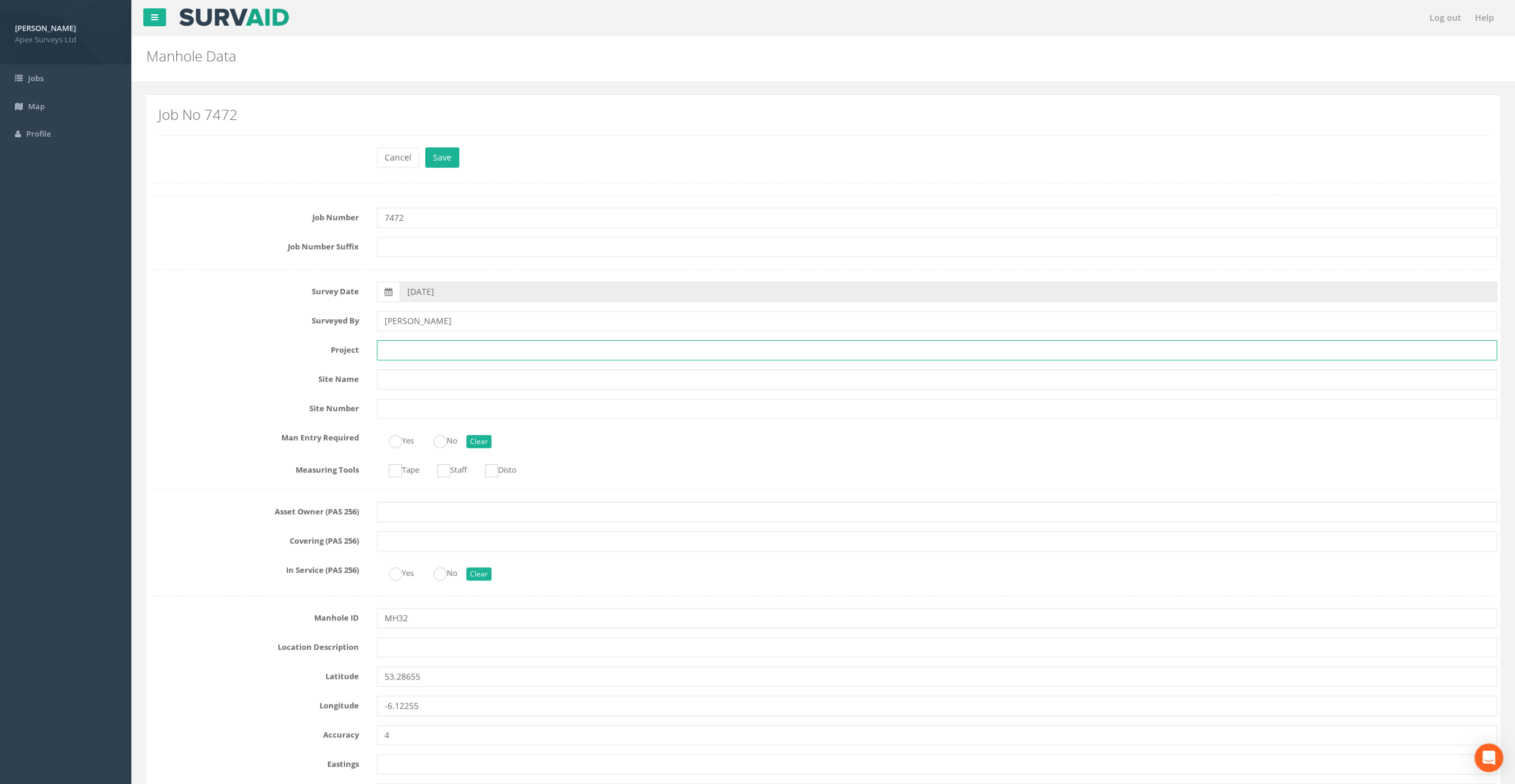
click at [429, 356] on input "text" at bounding box center [936, 350] width 1121 height 20
paste input "Glasthule Buildings"
type input "Glasthule Buildings"
drag, startPoint x: 241, startPoint y: 152, endPoint x: 271, endPoint y: 196, distance: 53.3
click at [241, 152] on div "Cancel Save Delete" at bounding box center [823, 159] width 1366 height 23
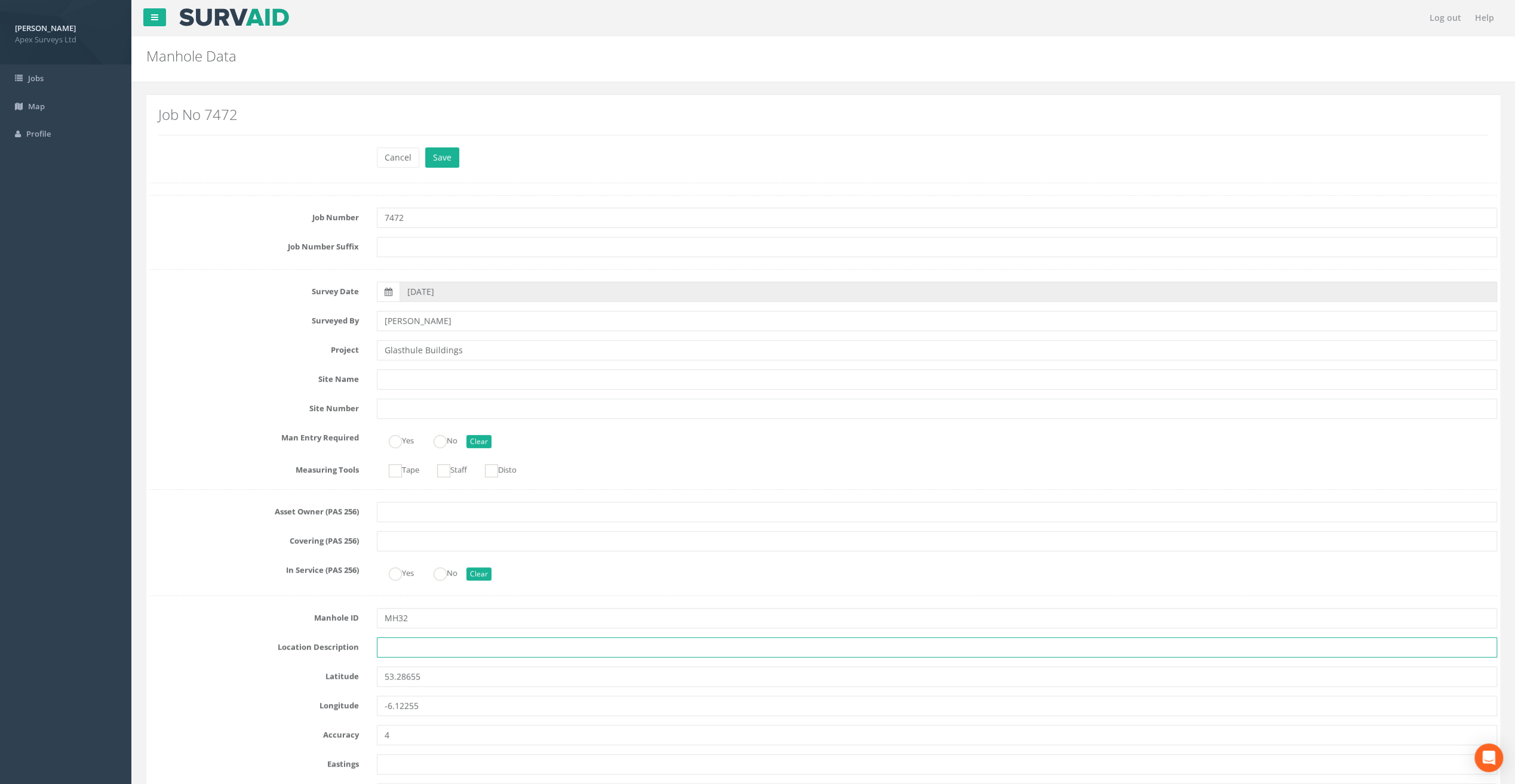
click at [393, 647] on input "text" at bounding box center [936, 647] width 1121 height 20
paste input "Sandycove"
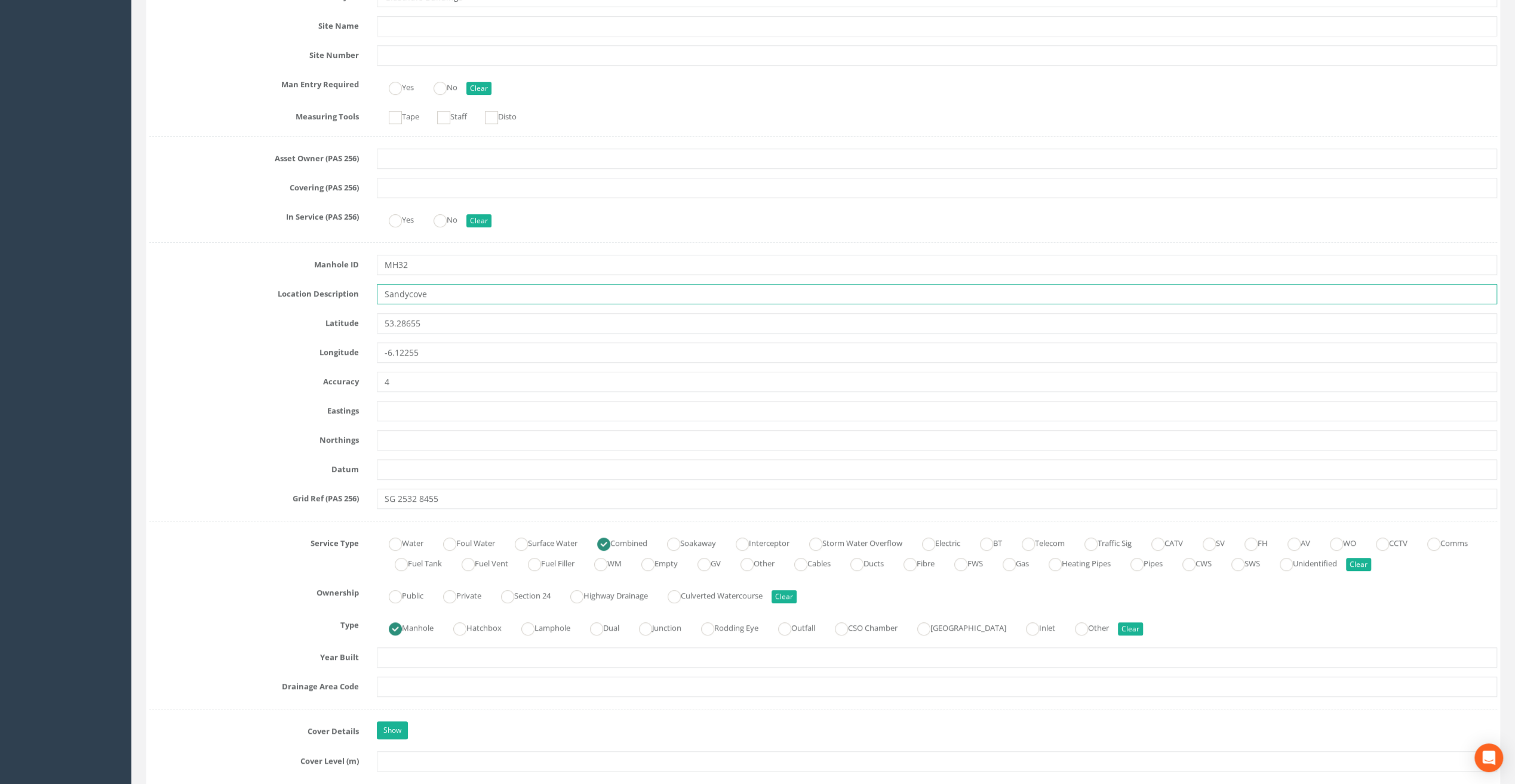
scroll to position [477, 0]
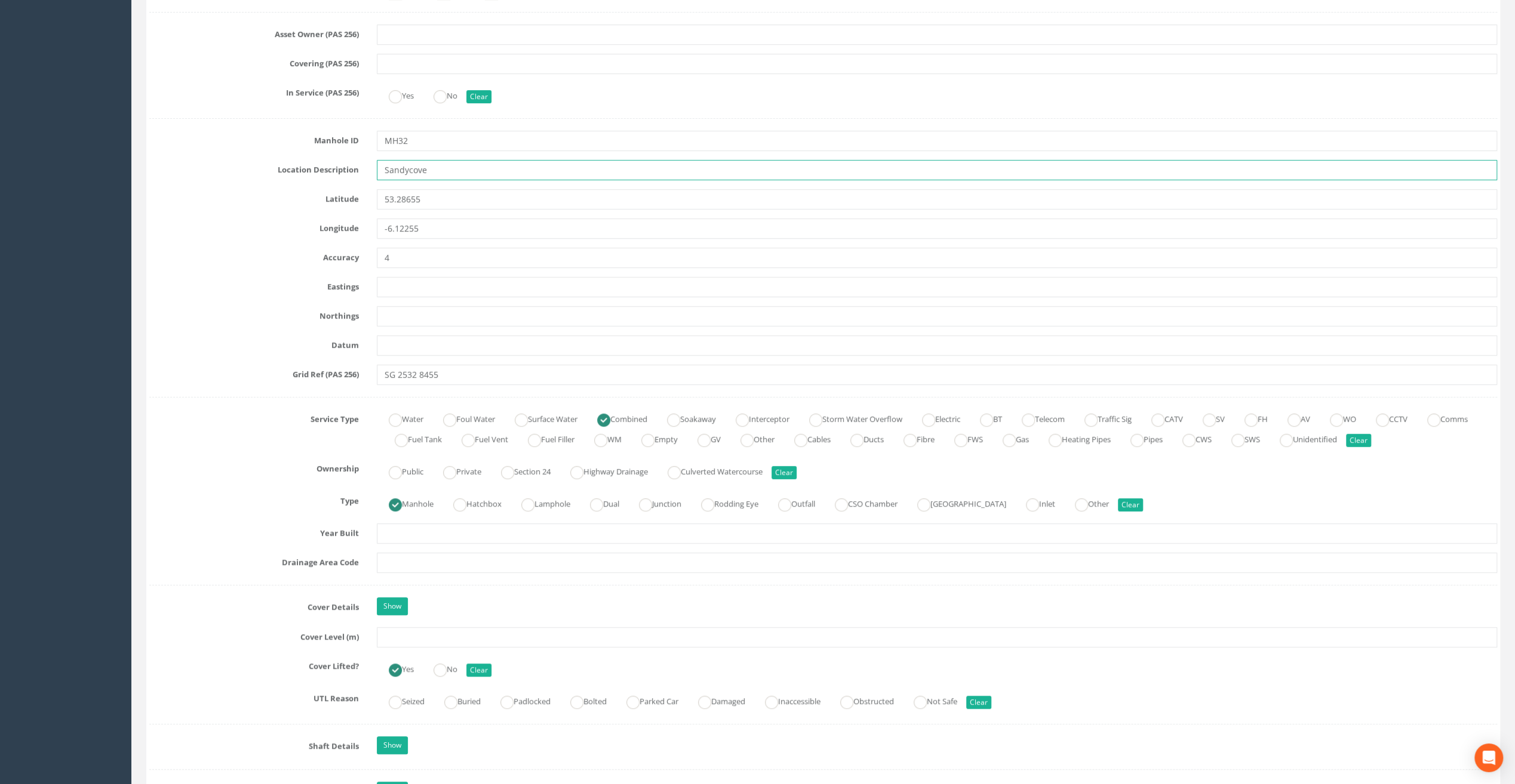
type input "Sandycove"
click at [394, 637] on input "text" at bounding box center [936, 637] width 1121 height 20
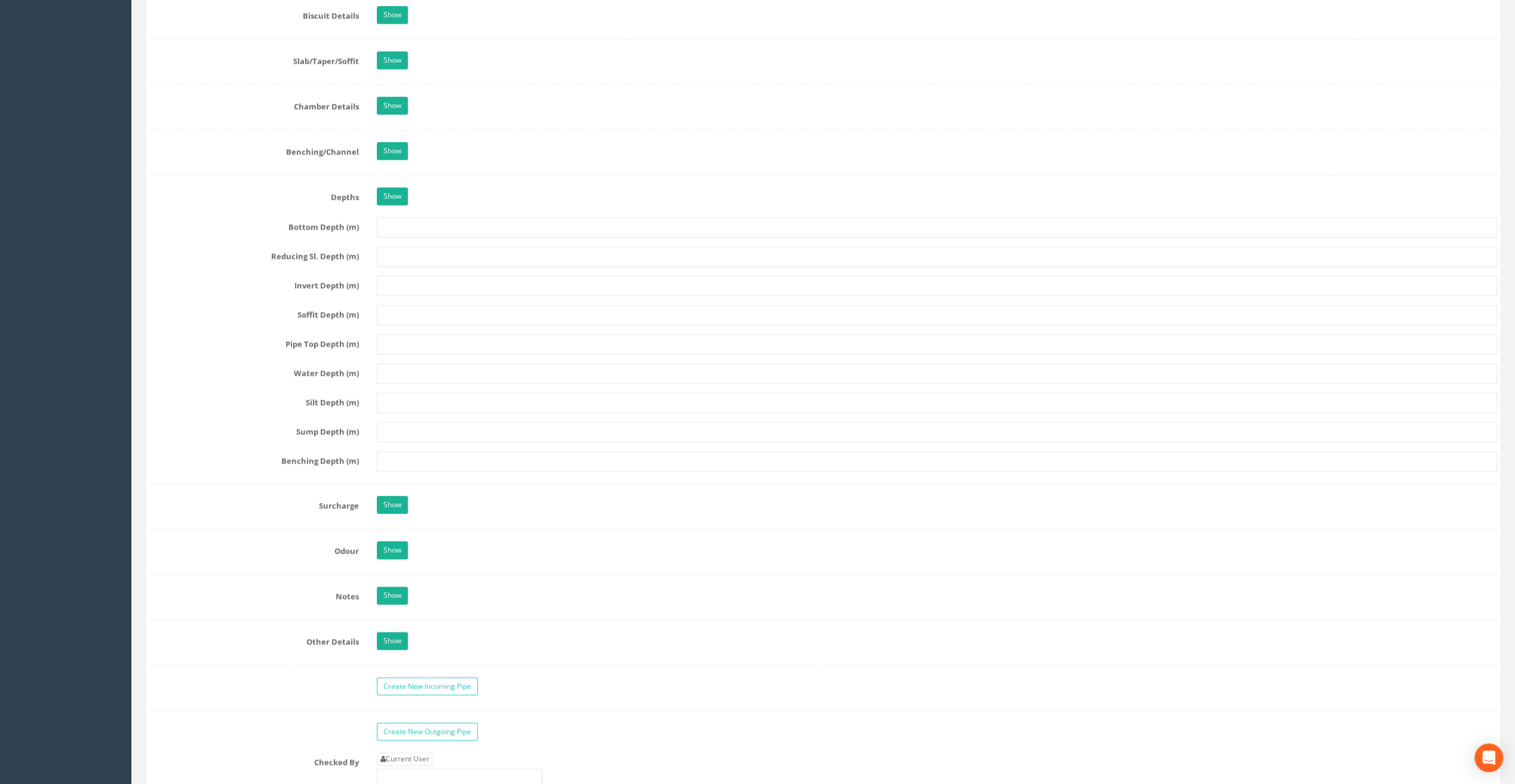
scroll to position [1611, 0]
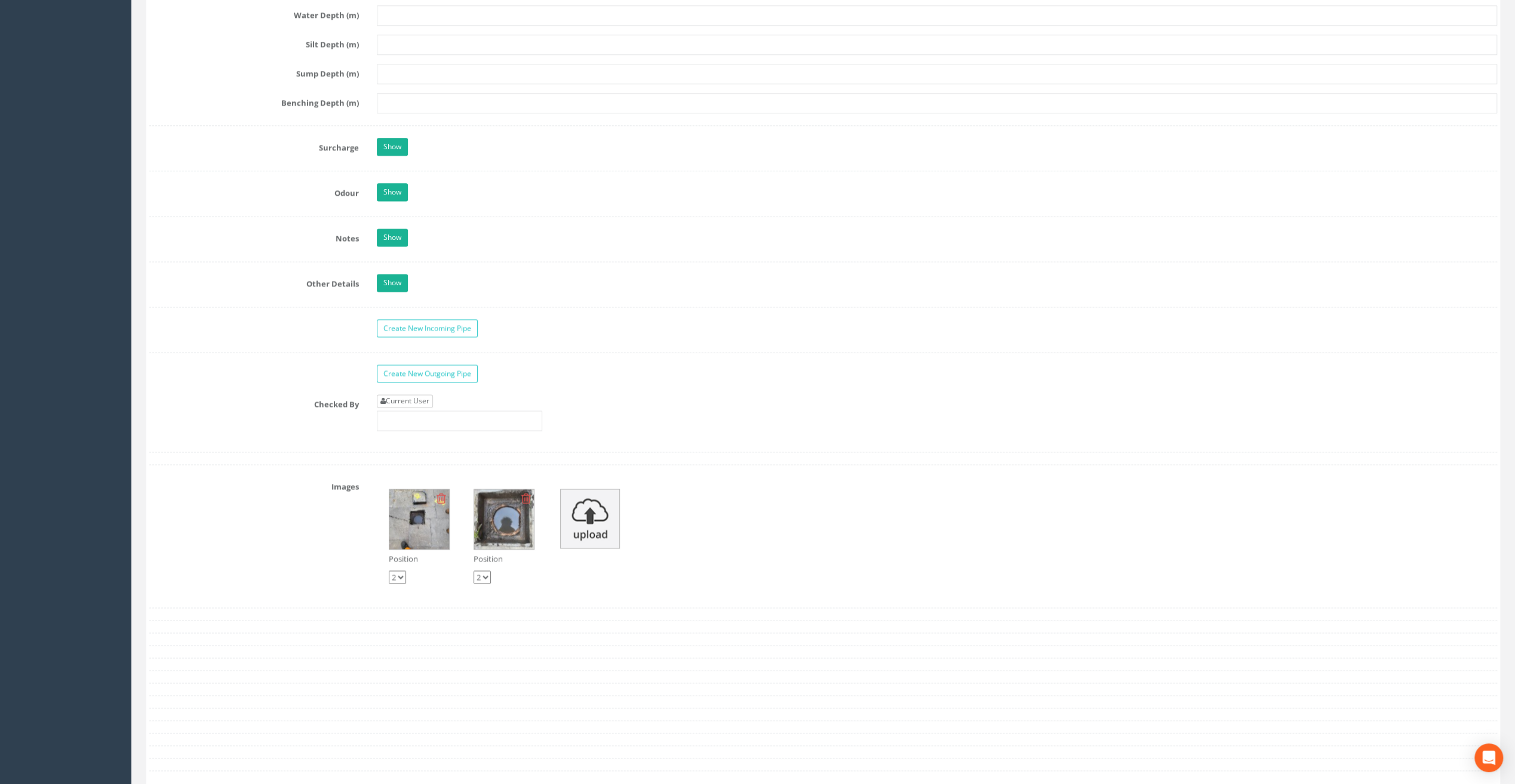
type input "7.78"
click at [414, 394] on link "Current User" at bounding box center [405, 401] width 56 height 13
type input "[PERSON_NAME]"
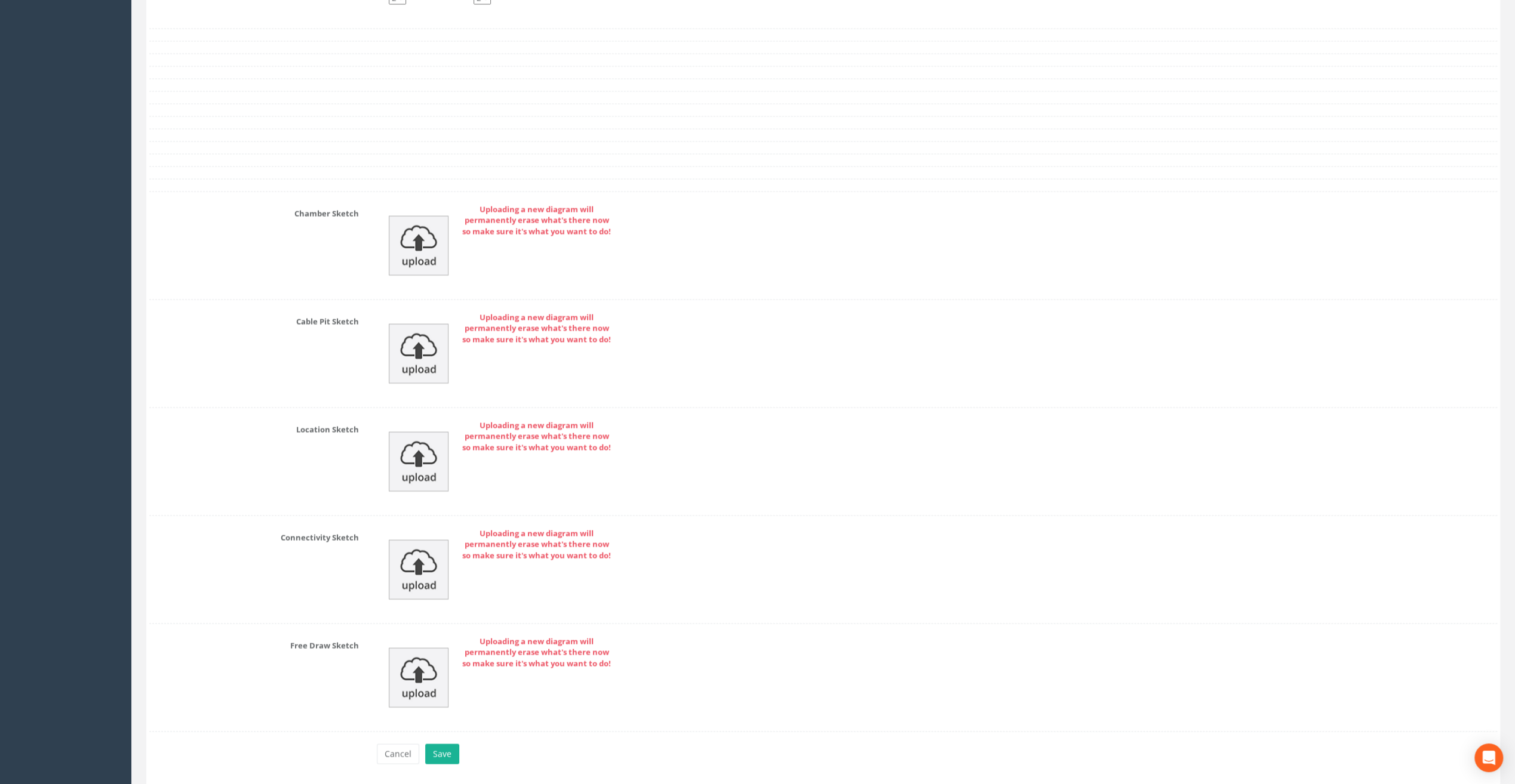
scroll to position [2222, 0]
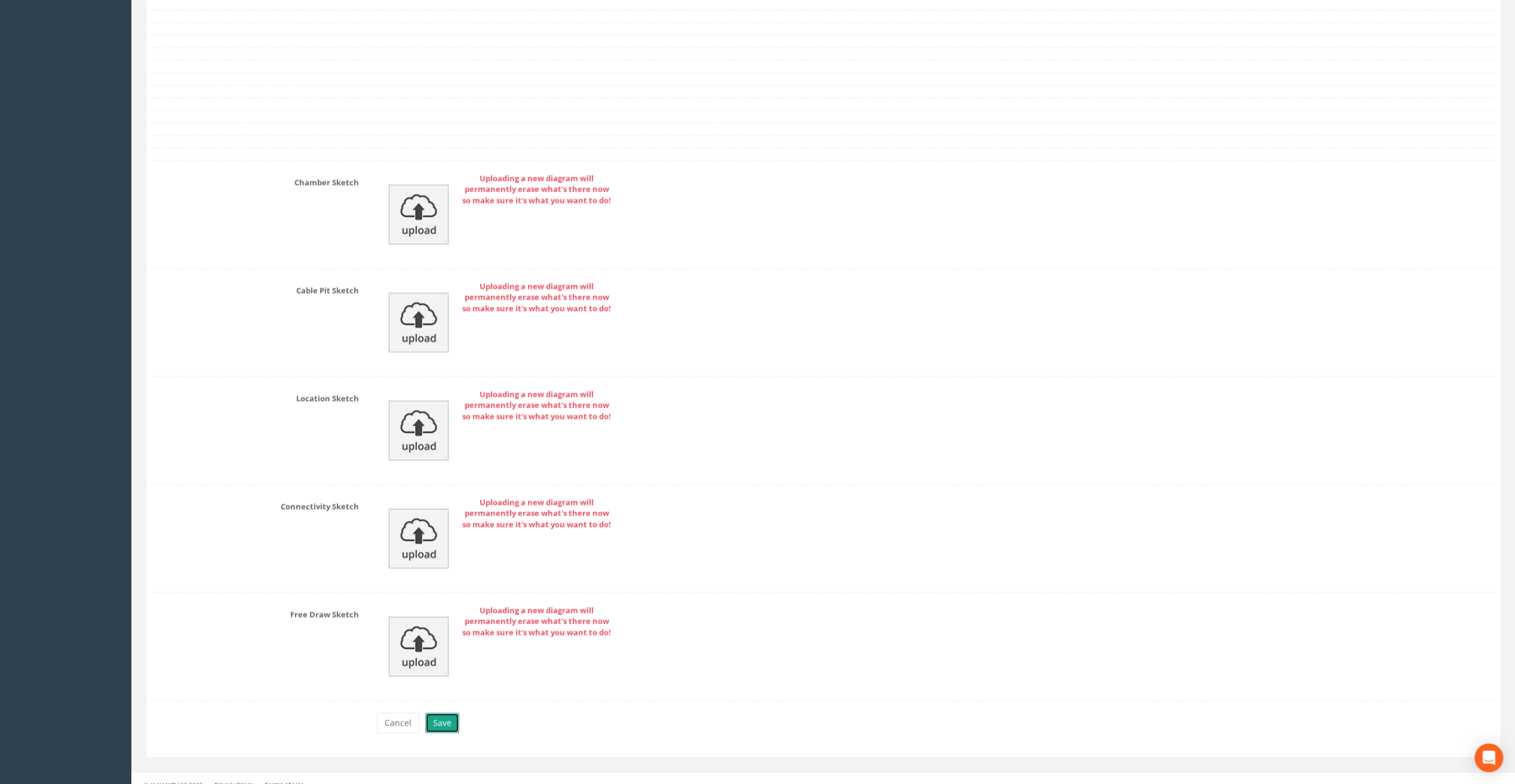
click at [445, 716] on button "Save" at bounding box center [443, 723] width 34 height 20
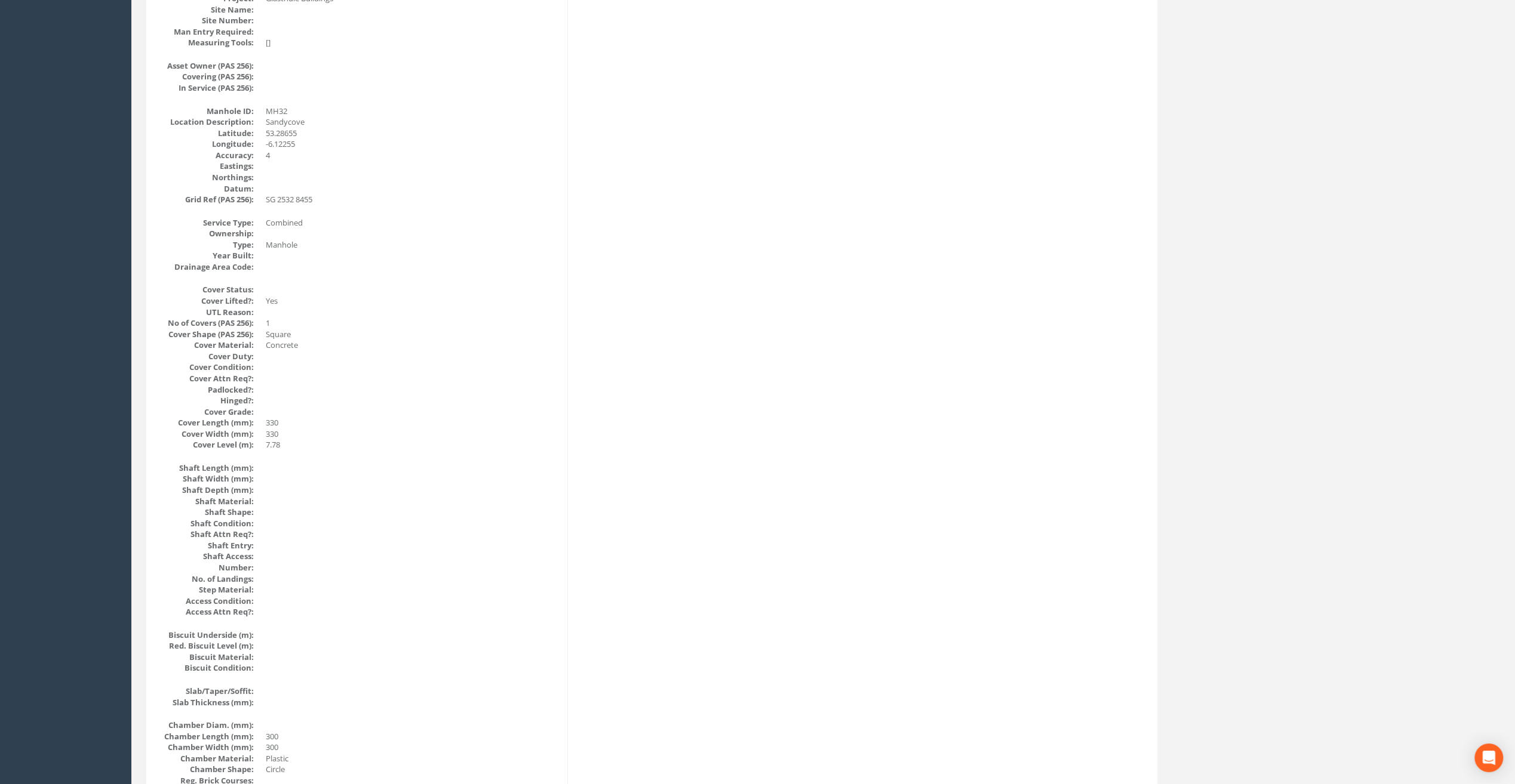
scroll to position [0, 0]
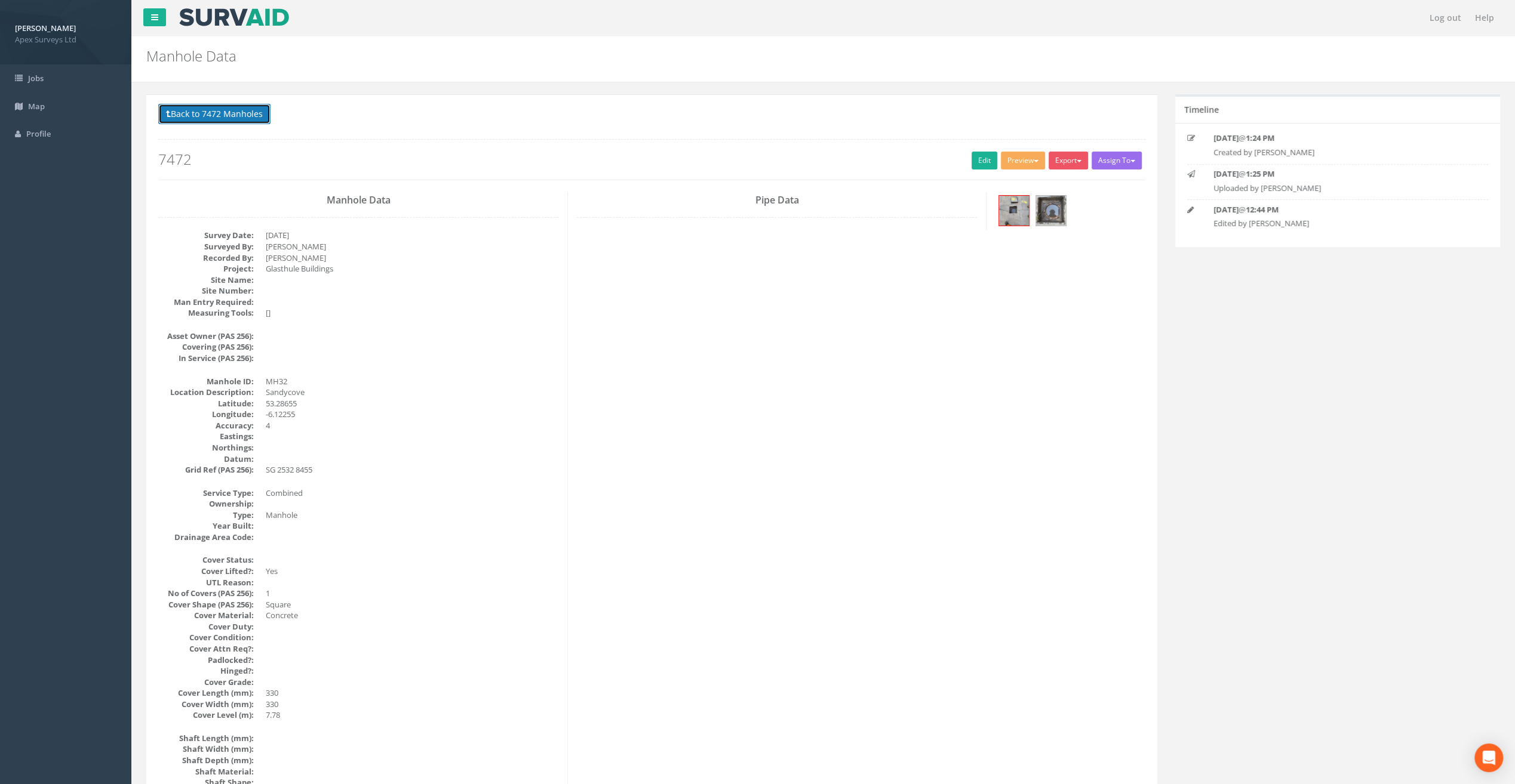
click at [245, 106] on button "Back to 7472 Manholes" at bounding box center [214, 114] width 113 height 20
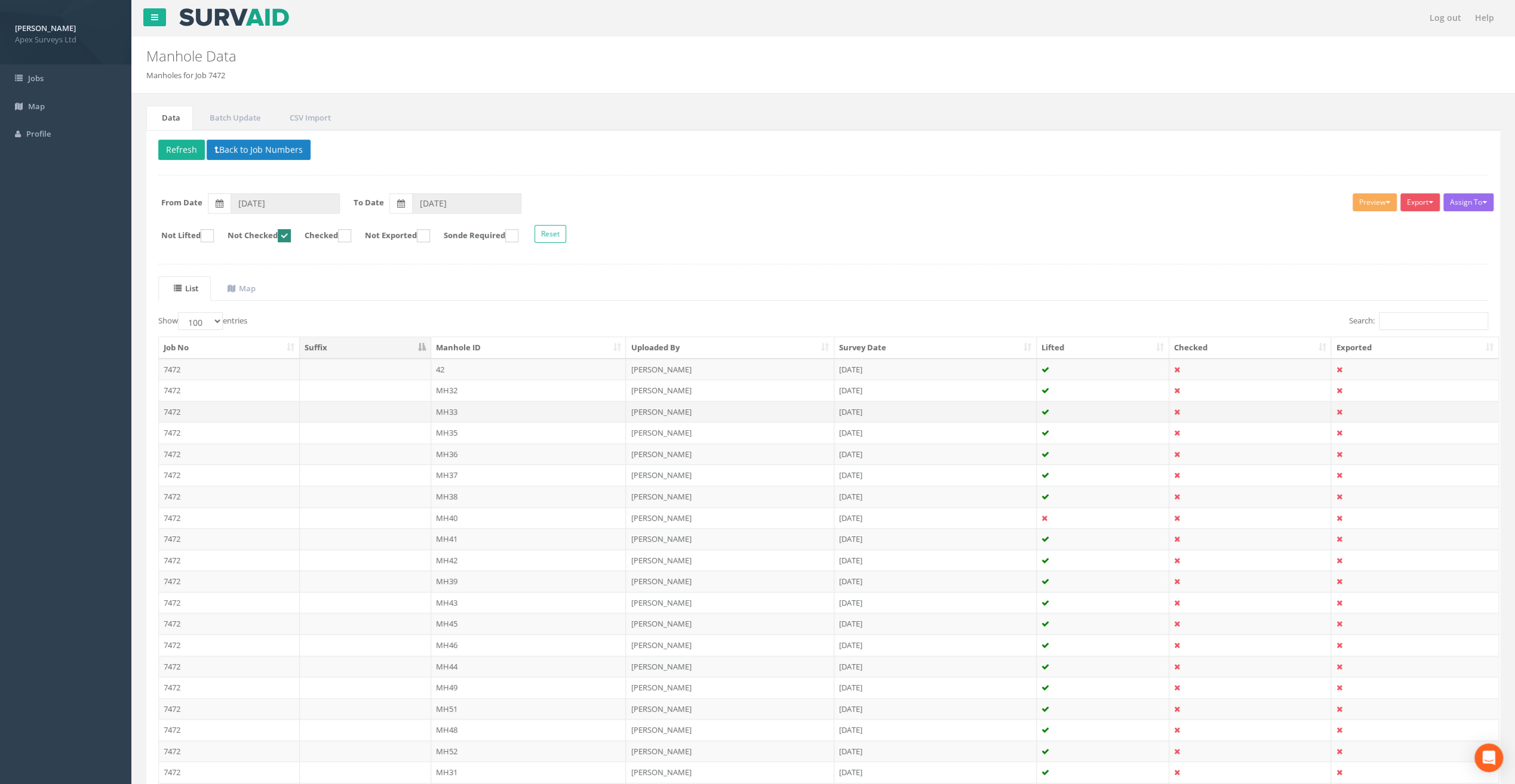
click at [449, 408] on td "MH33" at bounding box center [528, 412] width 195 height 22
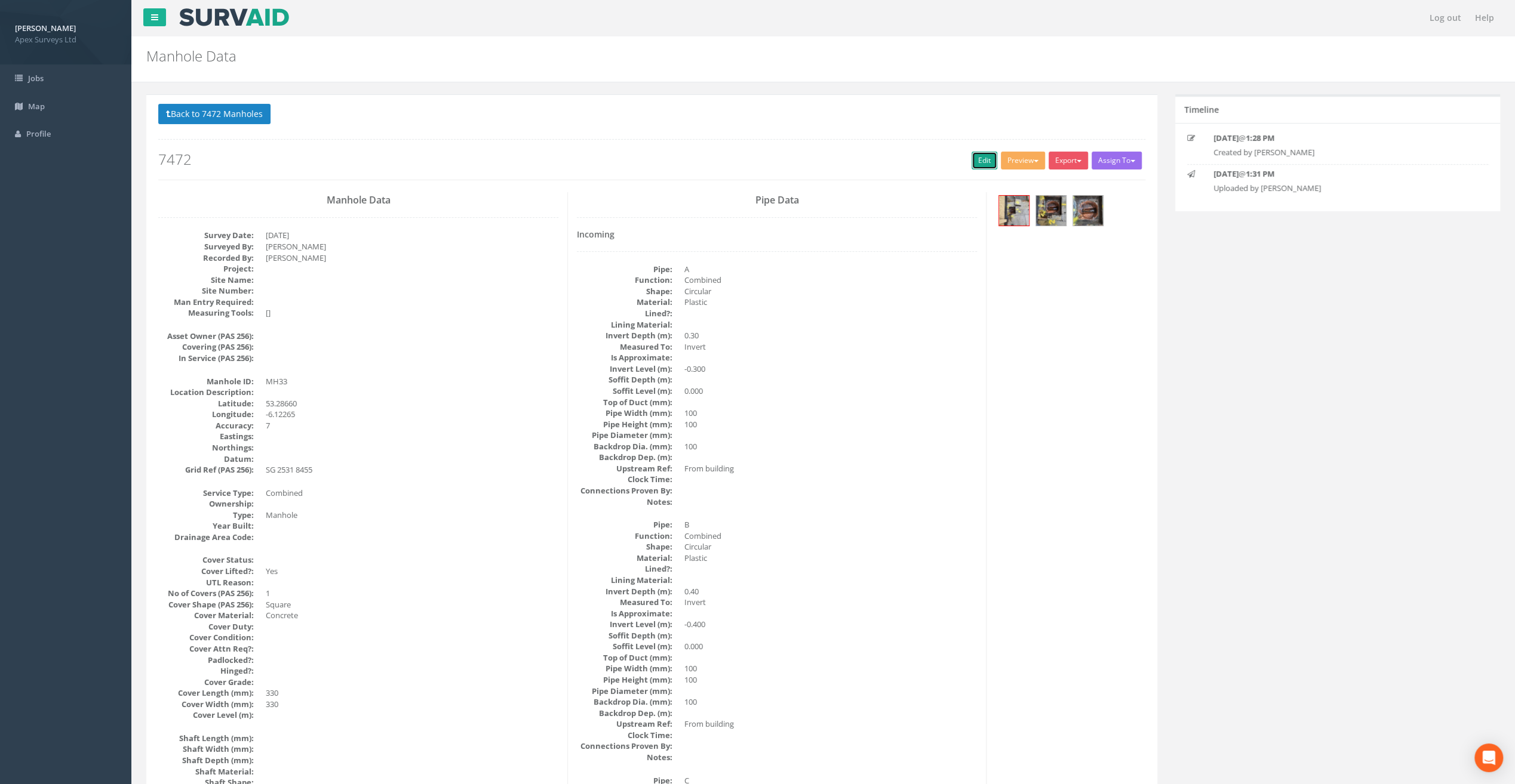
click at [971, 157] on link "Edit" at bounding box center [984, 160] width 26 height 18
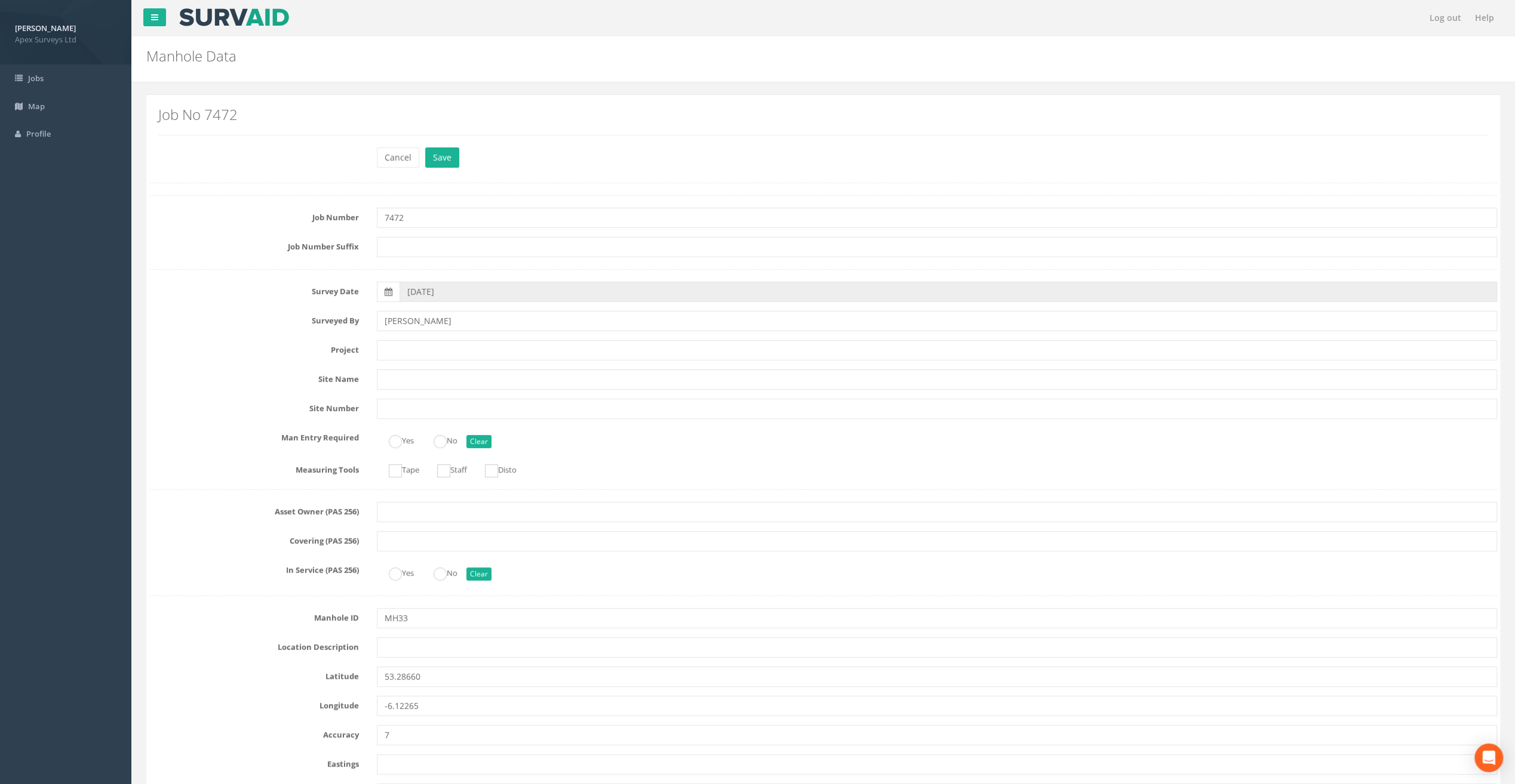
drag, startPoint x: 376, startPoint y: 644, endPoint x: 386, endPoint y: 647, distance: 10.4
click at [376, 644] on div at bounding box center [937, 647] width 1138 height 20
click at [391, 648] on input "text" at bounding box center [936, 647] width 1121 height 20
paste input "Sandycove"
type input "Sandycove"
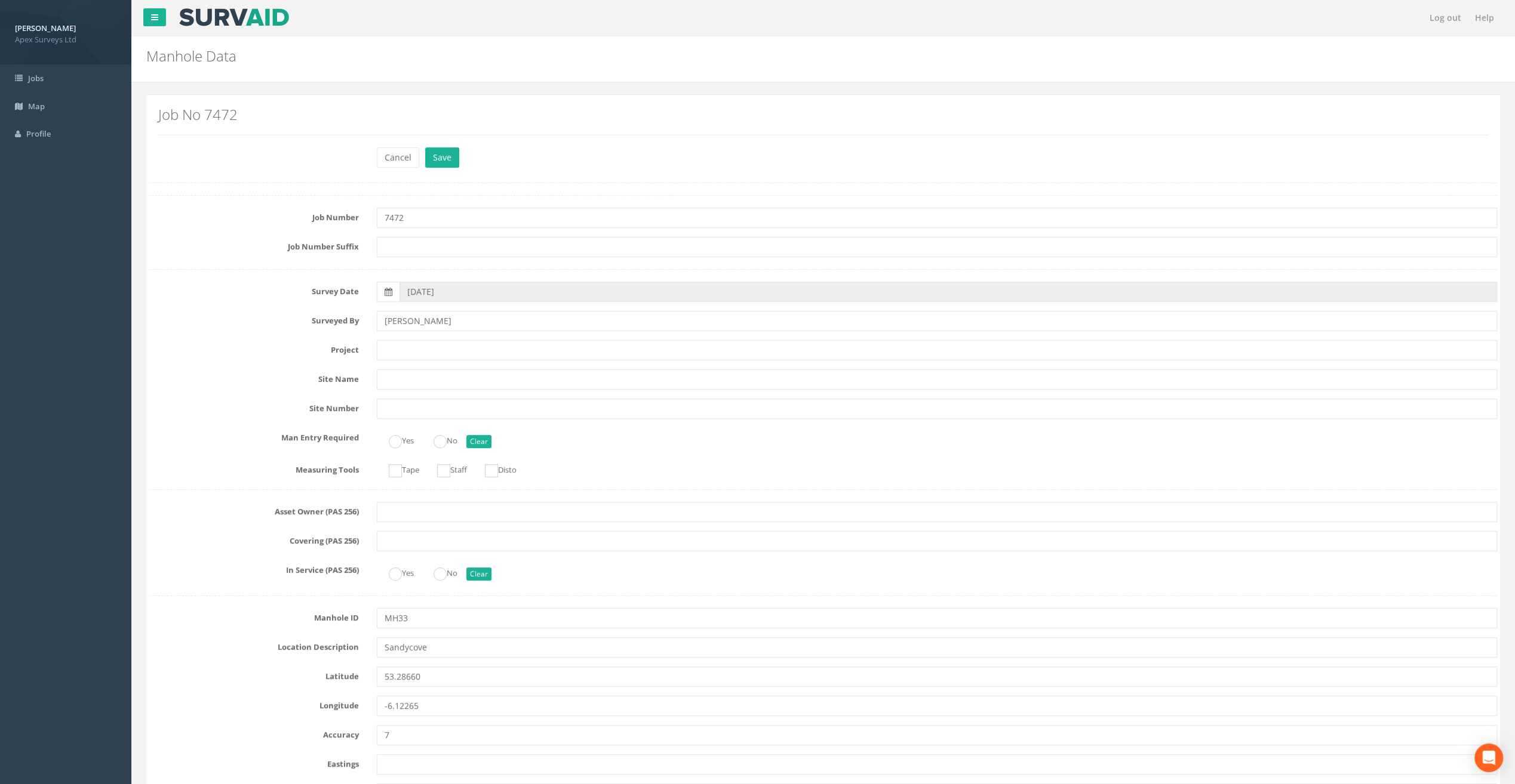
drag, startPoint x: 237, startPoint y: 160, endPoint x: 245, endPoint y: 167, distance: 10.6
click at [237, 160] on div "Cancel Save Delete" at bounding box center [823, 159] width 1366 height 23
click at [399, 345] on input "text" at bounding box center [936, 350] width 1121 height 20
paste input "Glasthule Buildings"
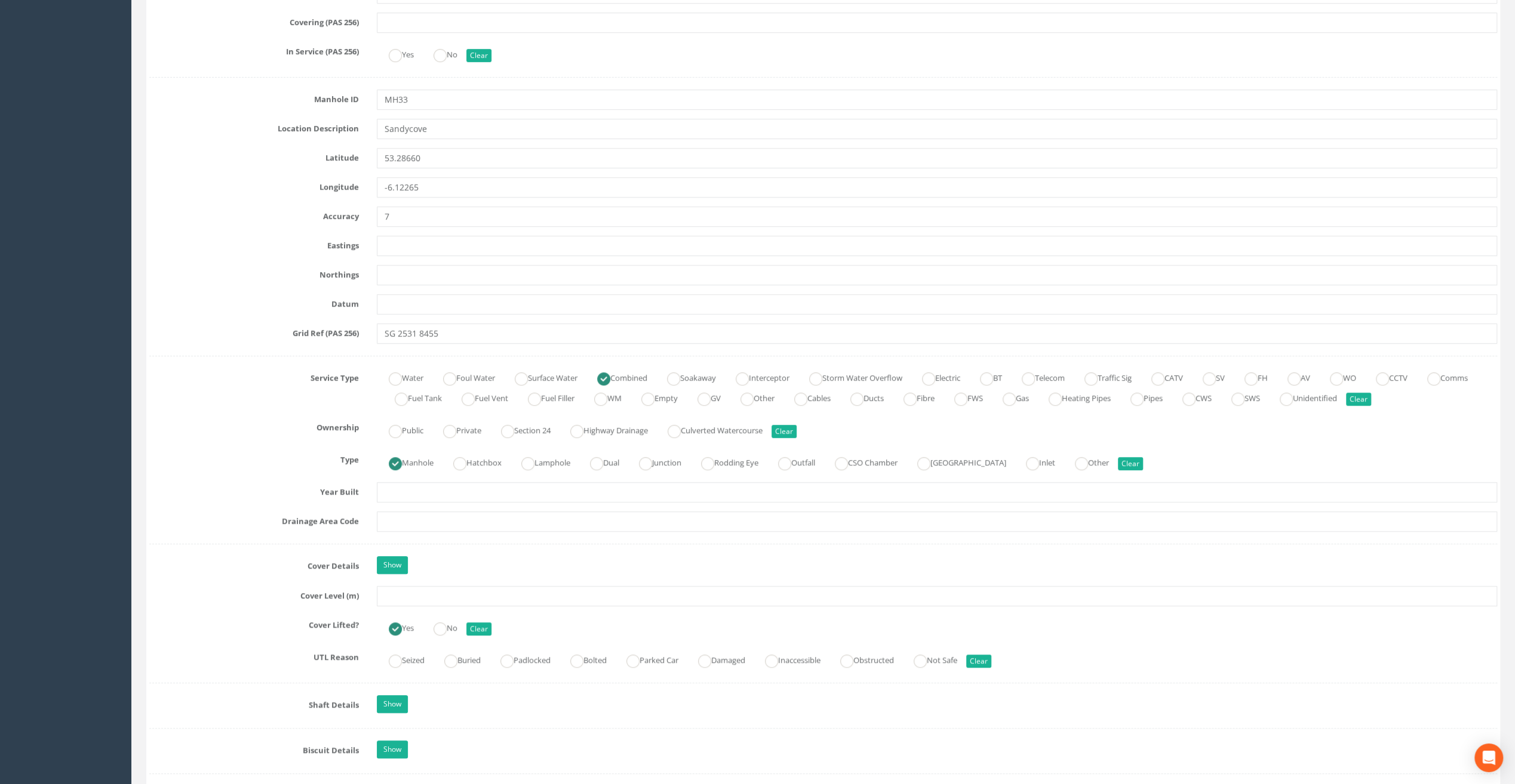
scroll to position [597, 0]
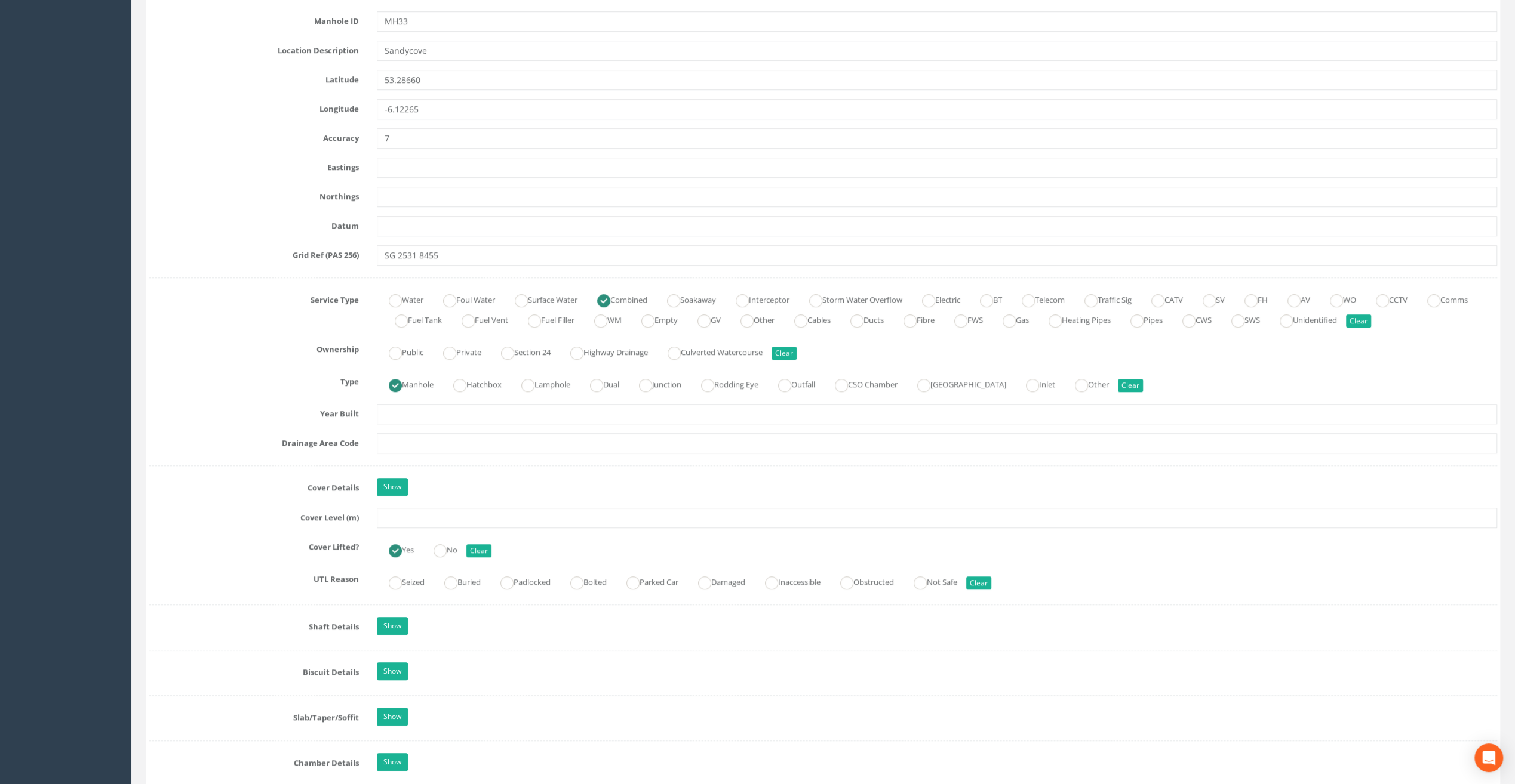
type input "Glasthule Buildings"
click at [425, 515] on input "text" at bounding box center [936, 518] width 1121 height 20
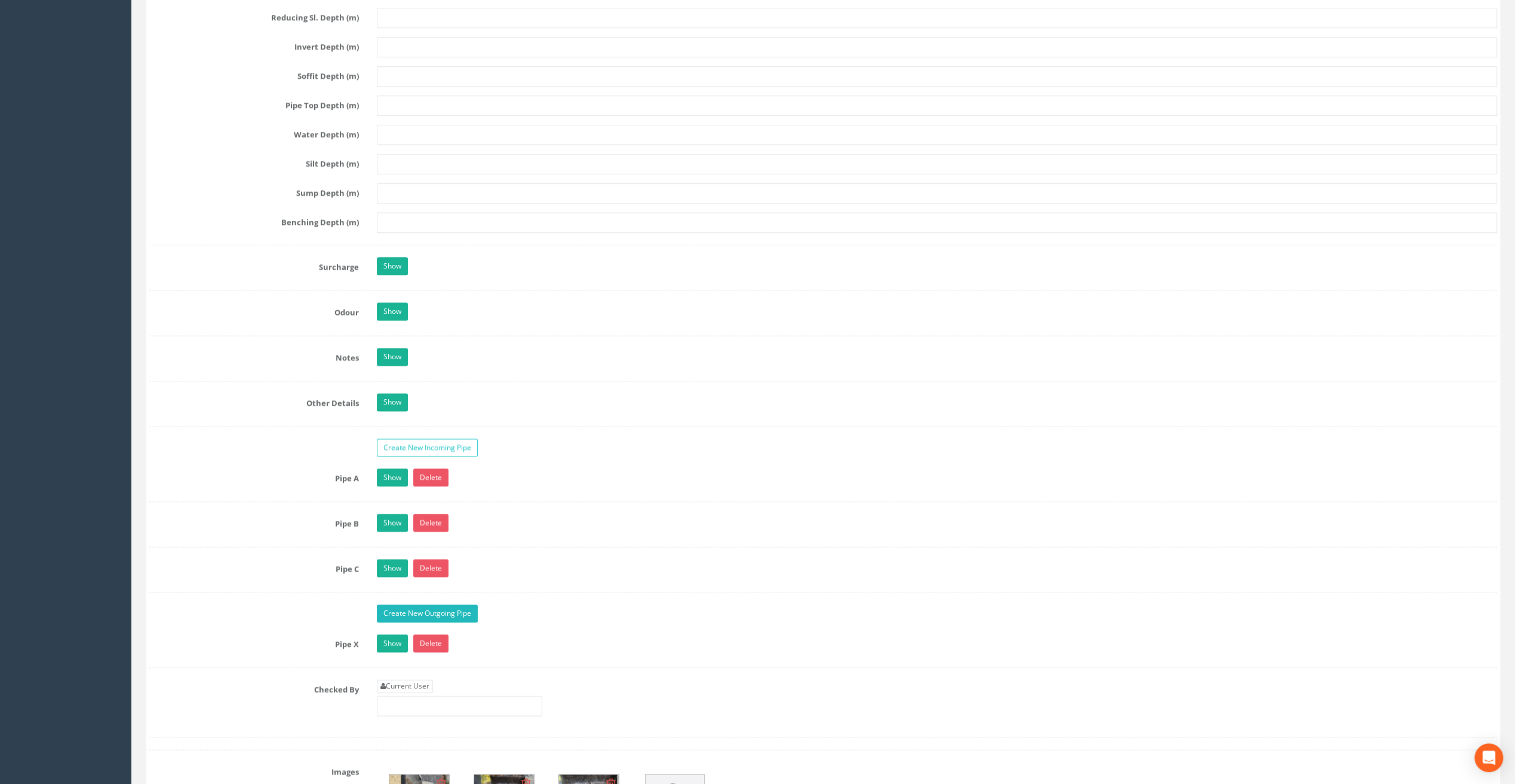
scroll to position [1611, 0]
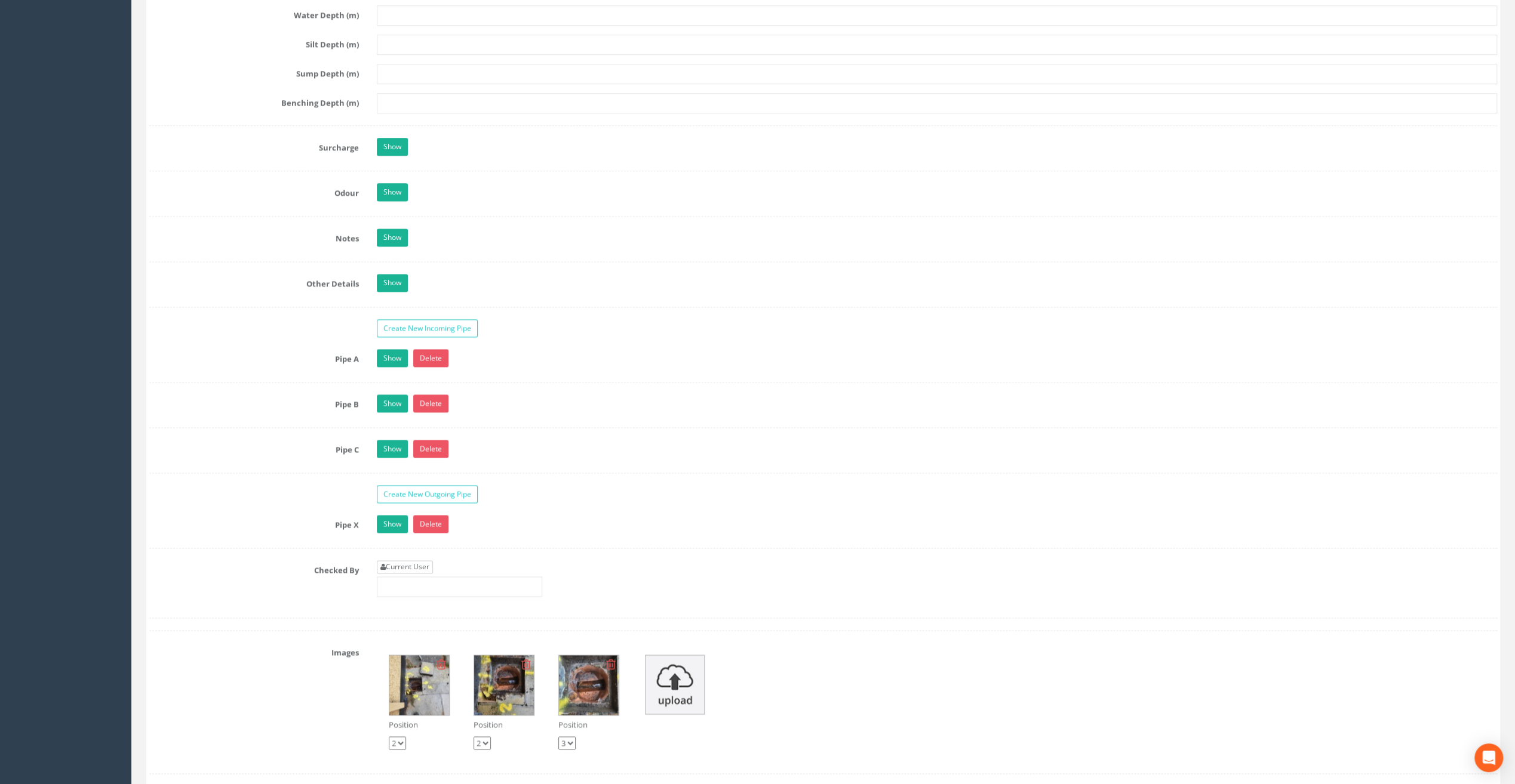
type input "7.86"
click at [419, 560] on link "Current User" at bounding box center [405, 567] width 56 height 13
type input "[PERSON_NAME]"
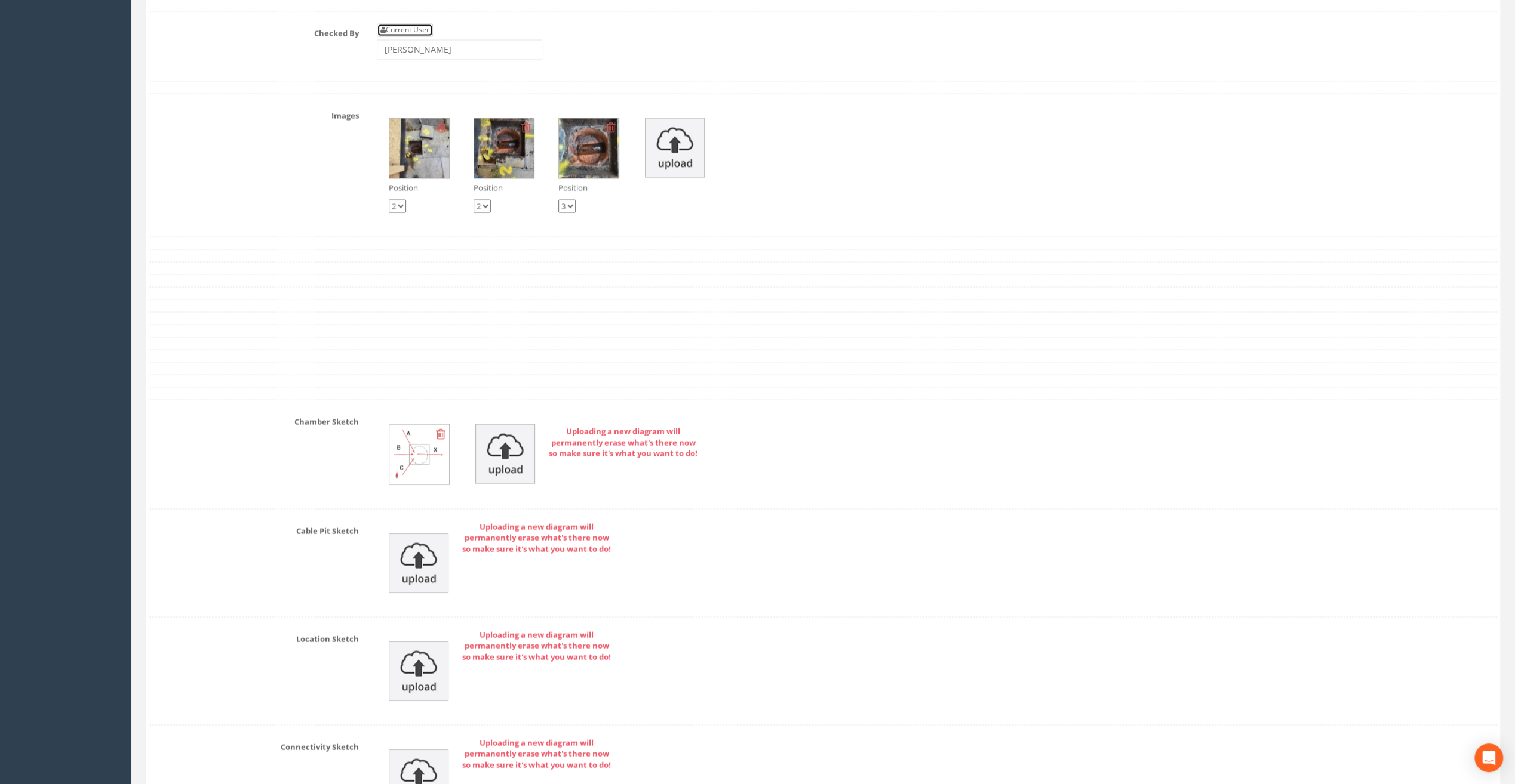
scroll to position [2388, 0]
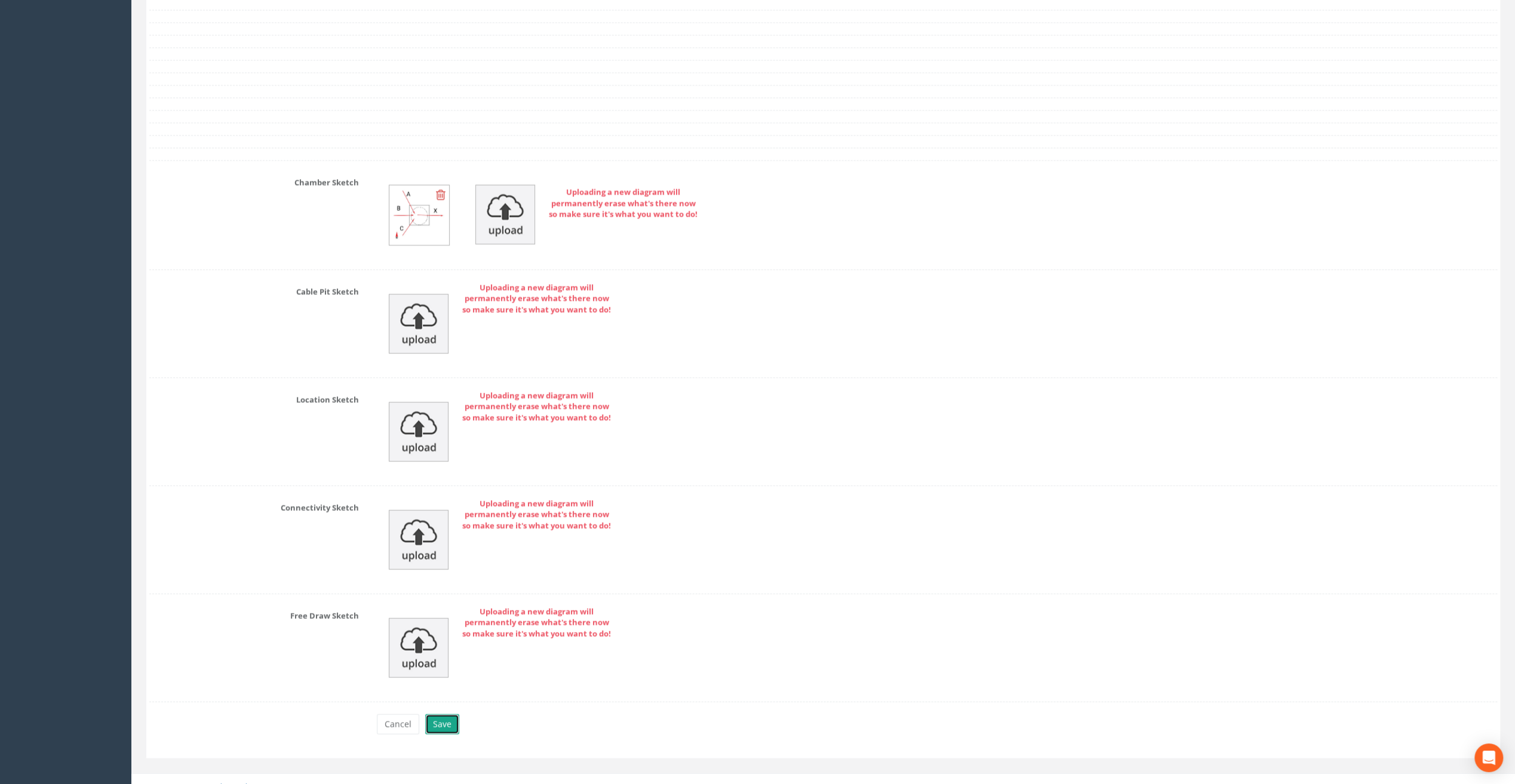
click at [440, 715] on button "Save" at bounding box center [443, 725] width 34 height 20
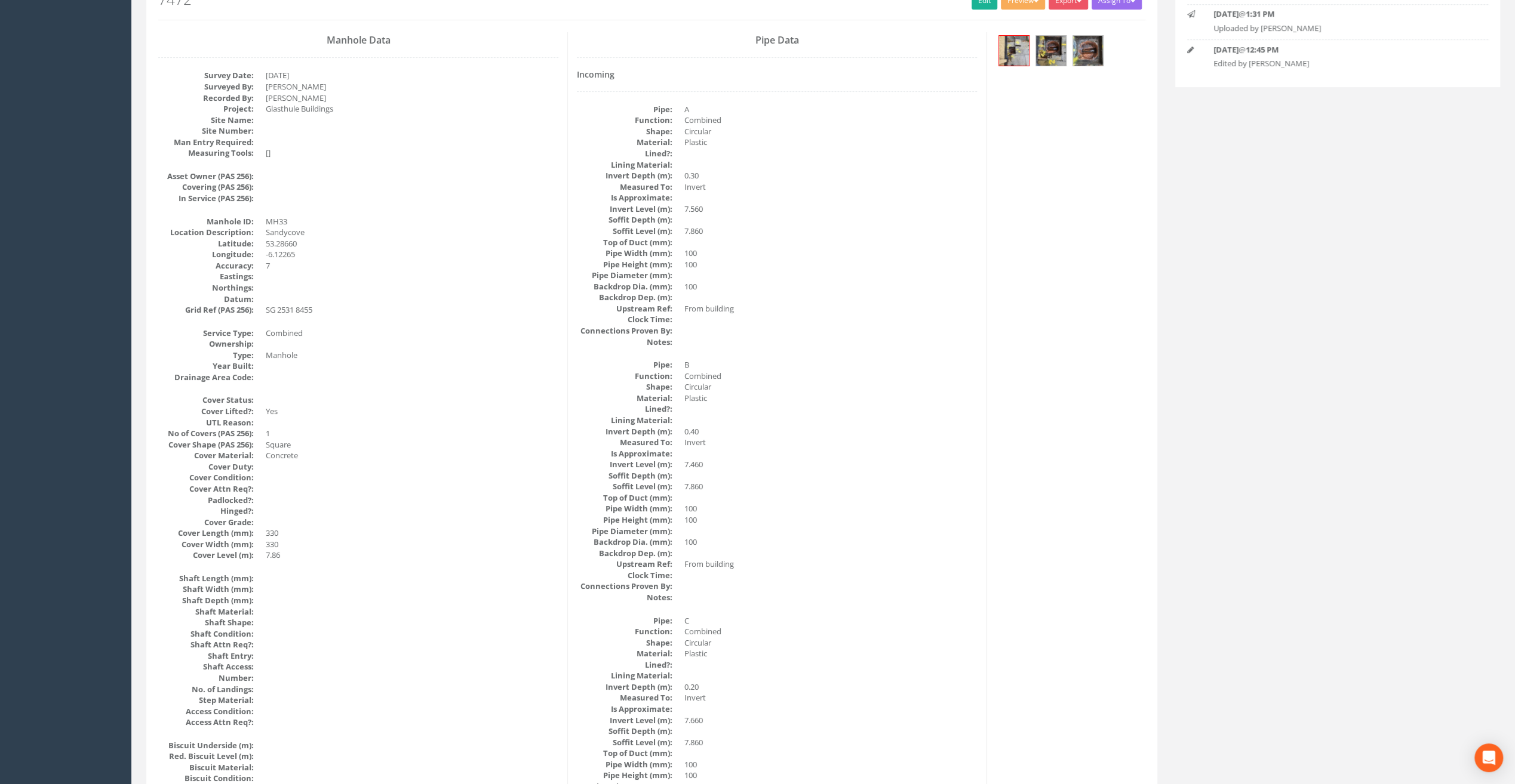
scroll to position [0, 0]
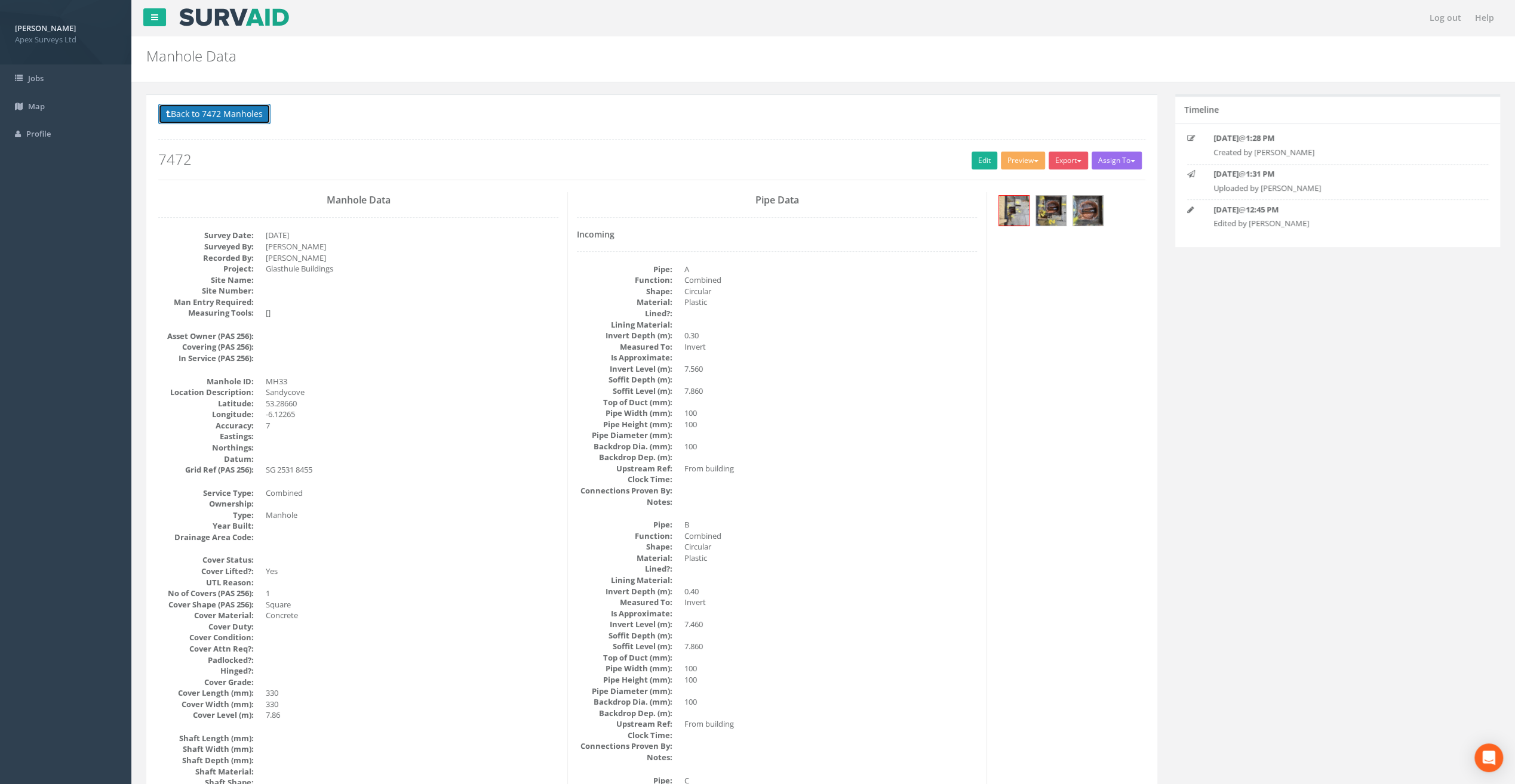
click at [226, 116] on button "Back to 7472 Manholes" at bounding box center [214, 114] width 113 height 20
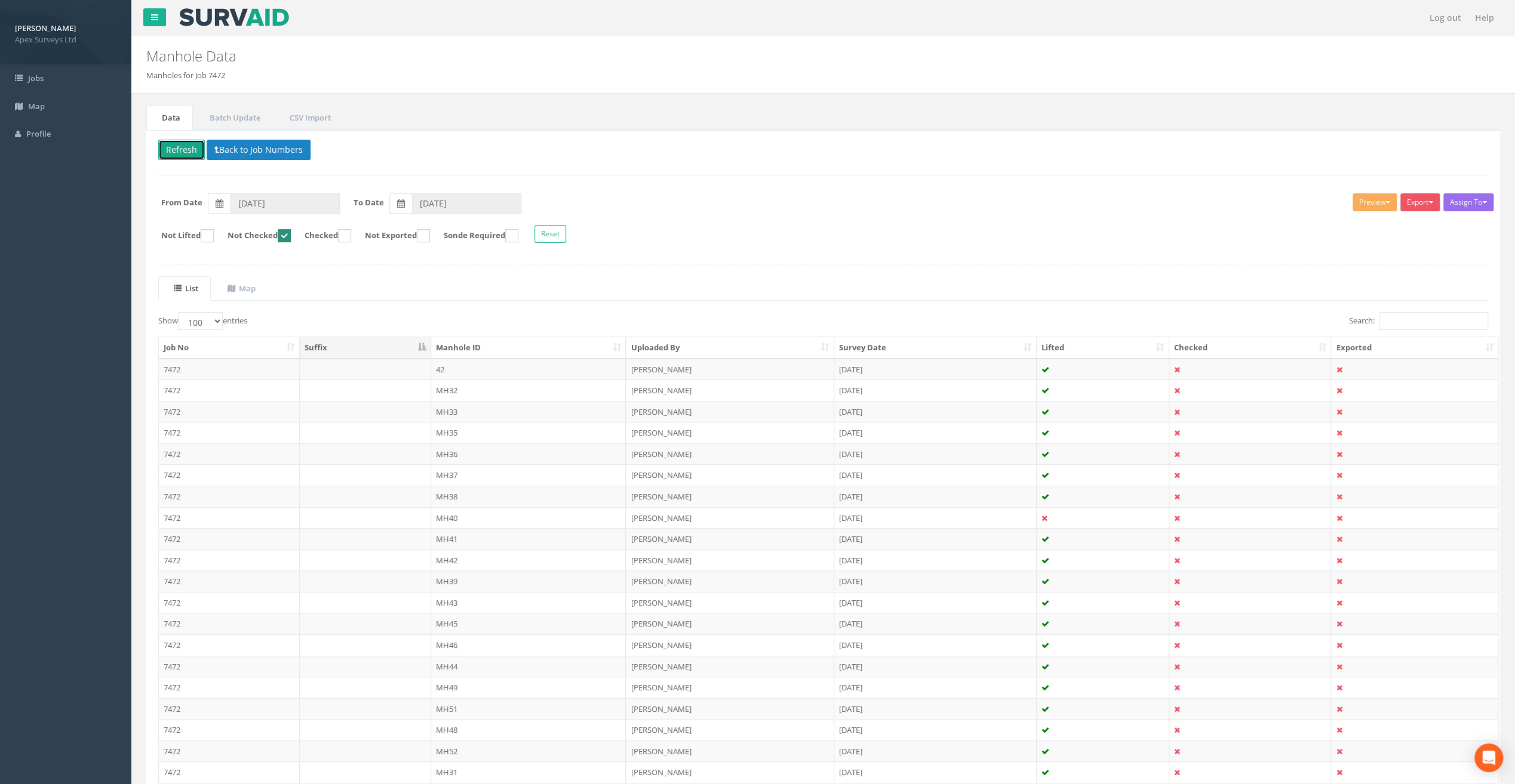
click at [177, 148] on button "Refresh" at bounding box center [182, 150] width 47 height 20
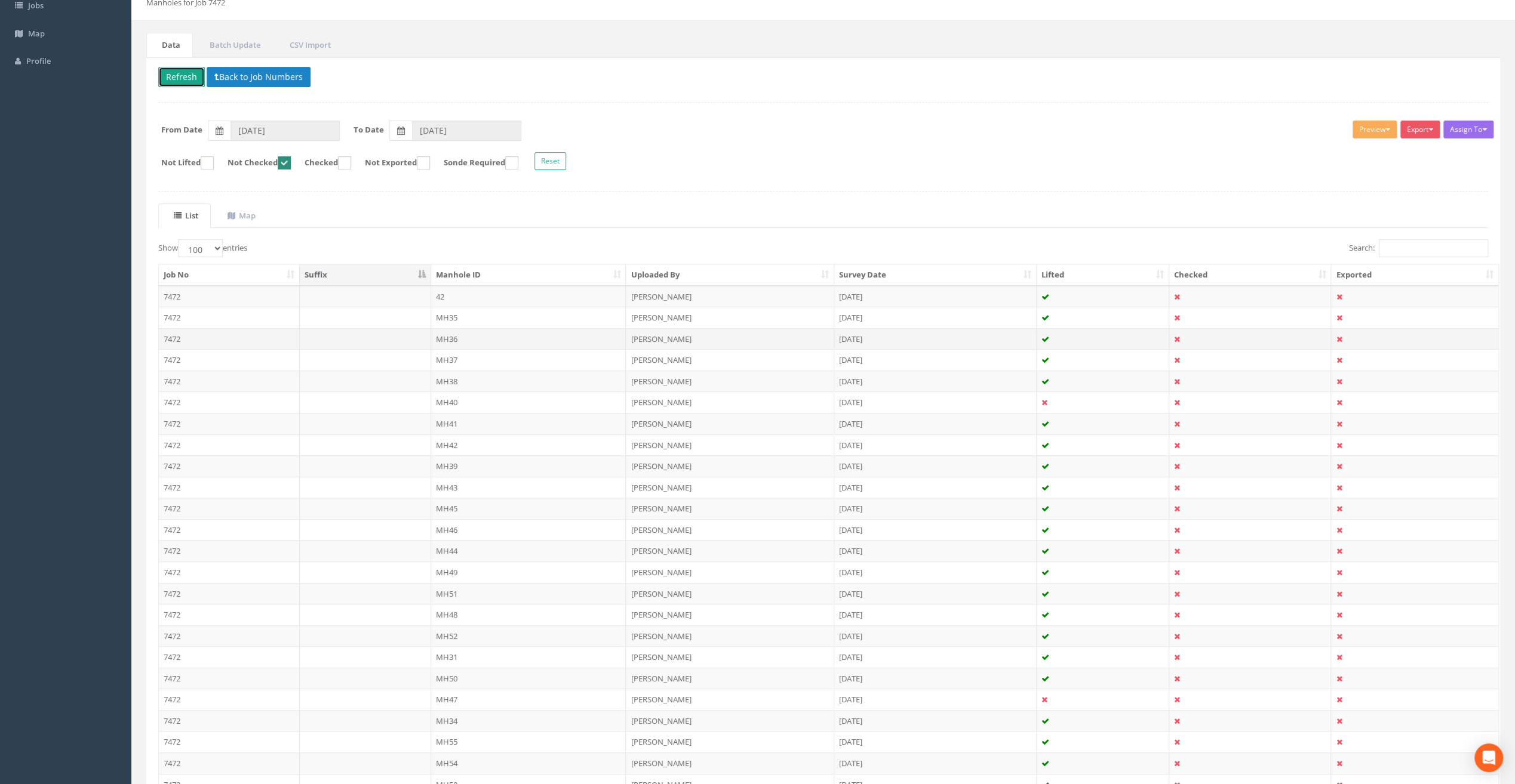
scroll to position [179, 0]
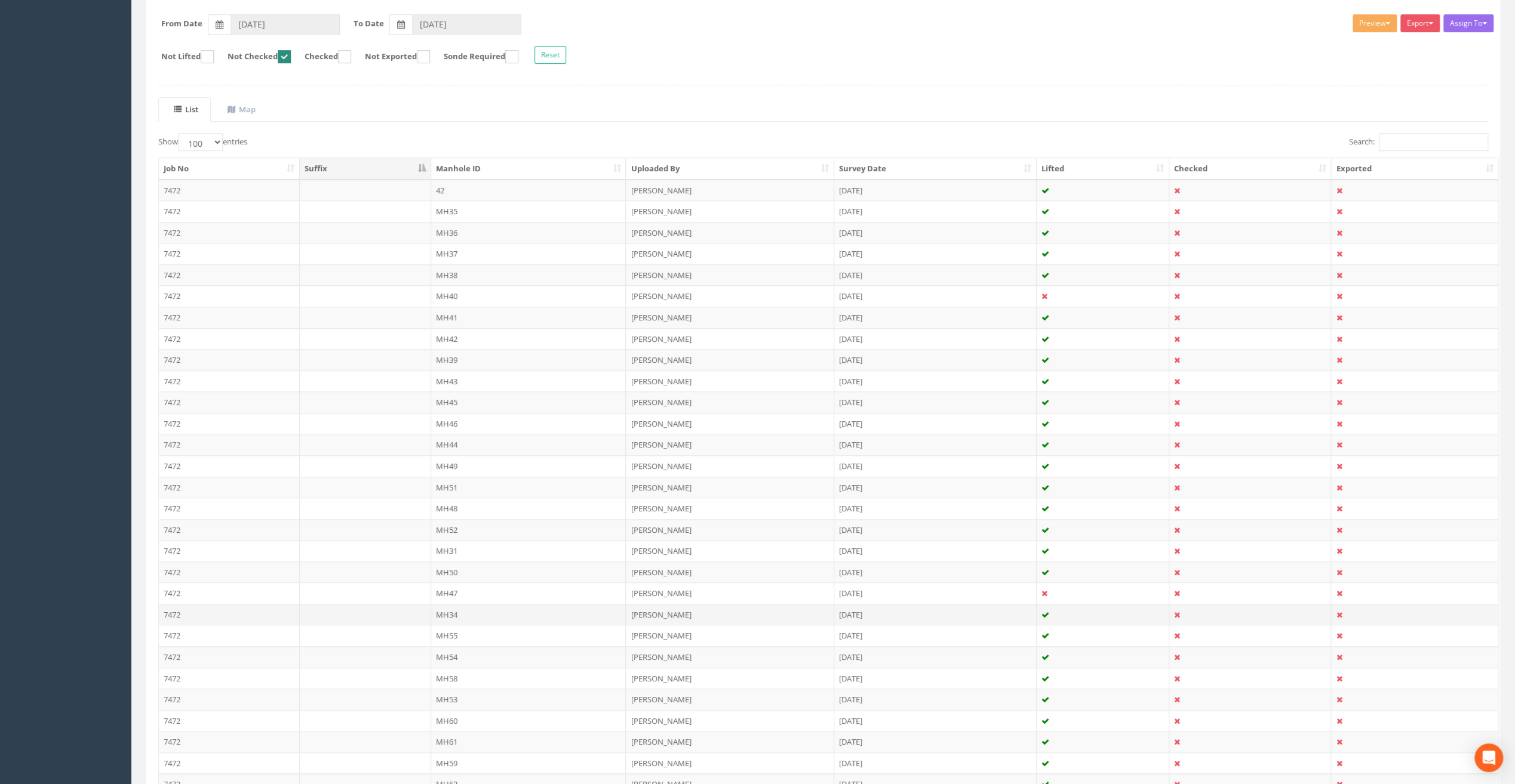
click at [438, 609] on td "MH34" at bounding box center [528, 615] width 195 height 22
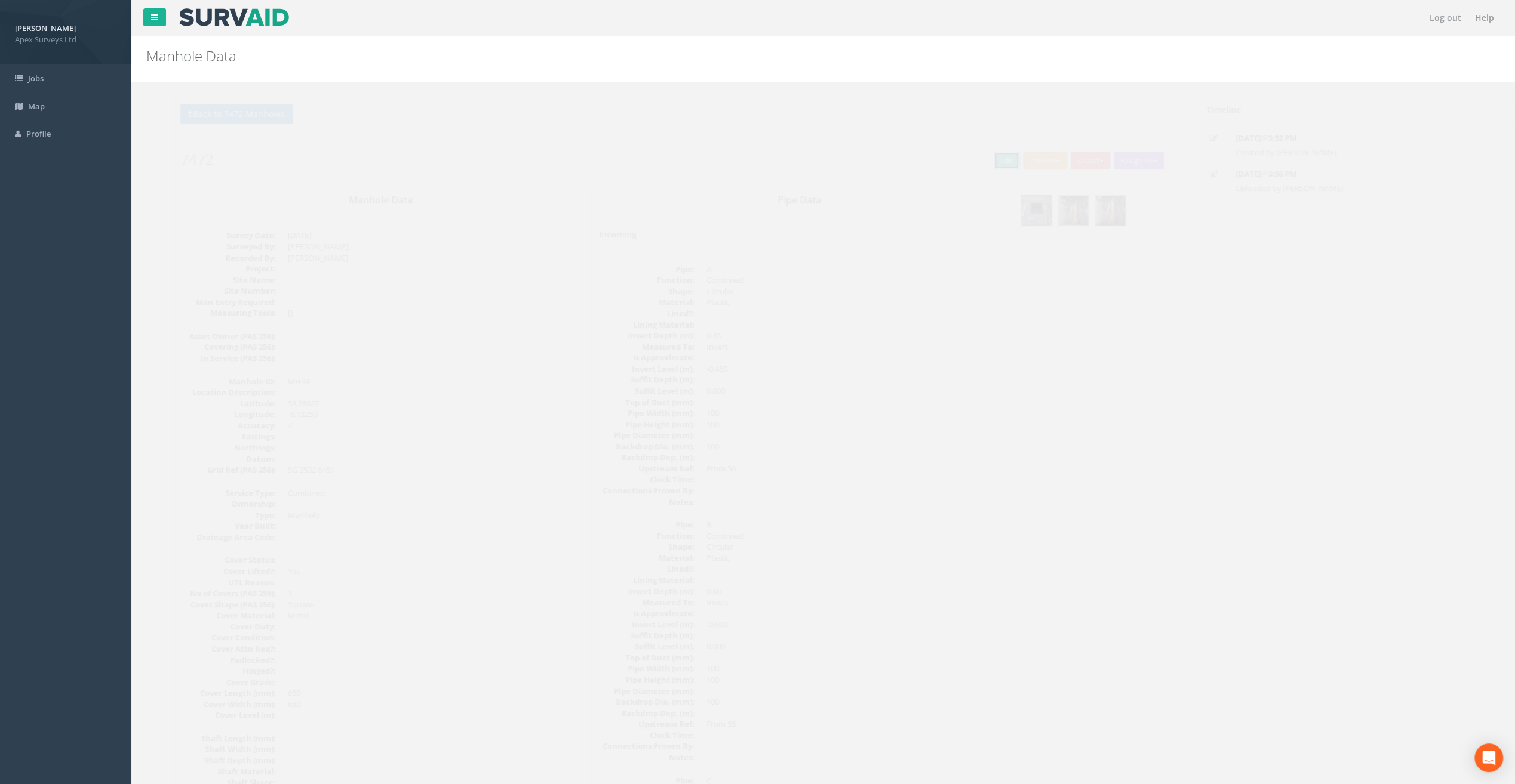
click at [976, 164] on link "Edit" at bounding box center [984, 160] width 26 height 18
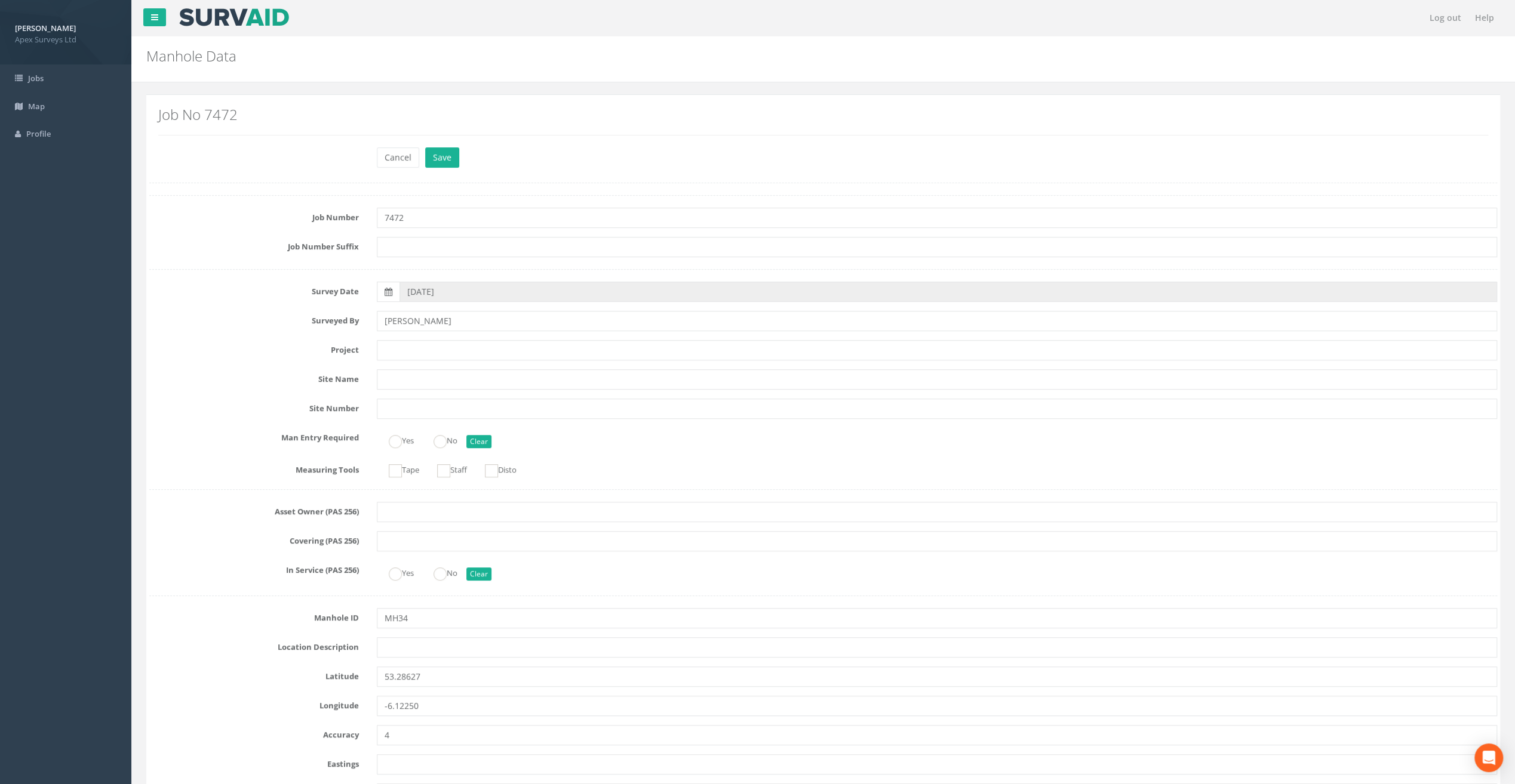
click at [252, 140] on div "Job No 7472" at bounding box center [823, 125] width 1348 height 43
click at [396, 351] on input "text" at bounding box center [936, 350] width 1121 height 20
paste input "Glasthule Buildings"
type input "Glasthule Buildings"
click at [189, 159] on div "Cancel Save Delete" at bounding box center [823, 159] width 1366 height 23
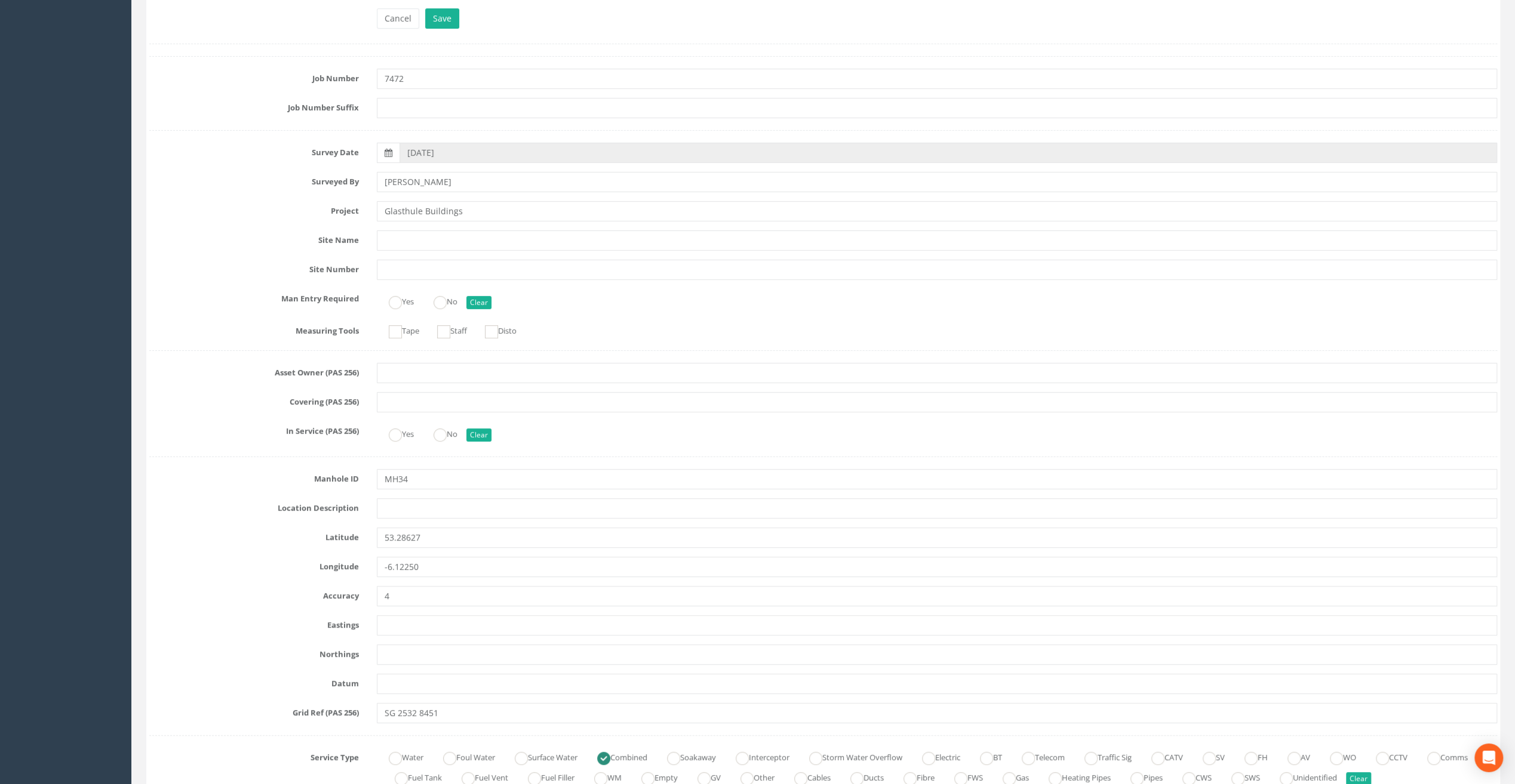
scroll to position [179, 0]
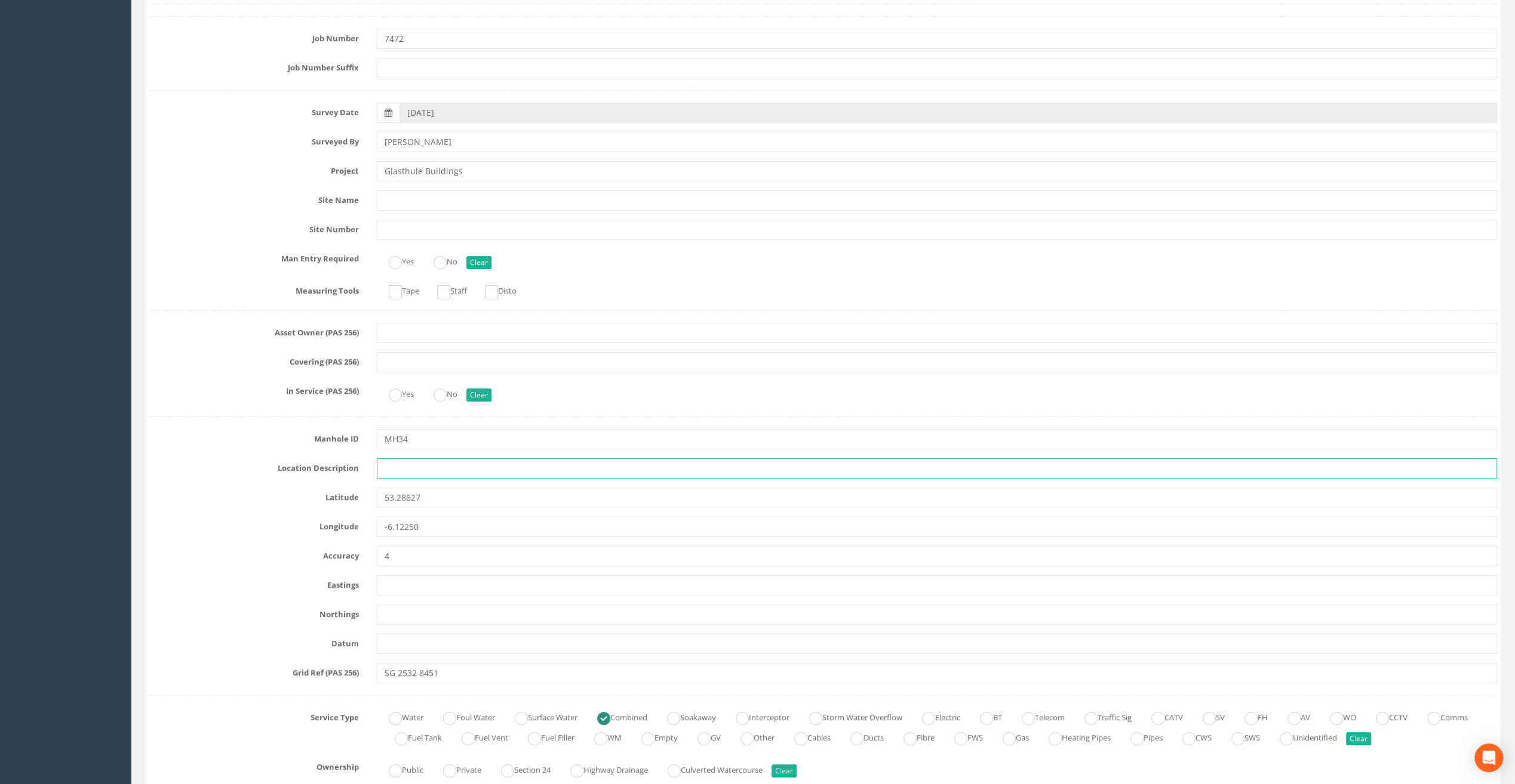
click at [399, 470] on input "text" at bounding box center [936, 469] width 1121 height 20
paste input "Sandycove"
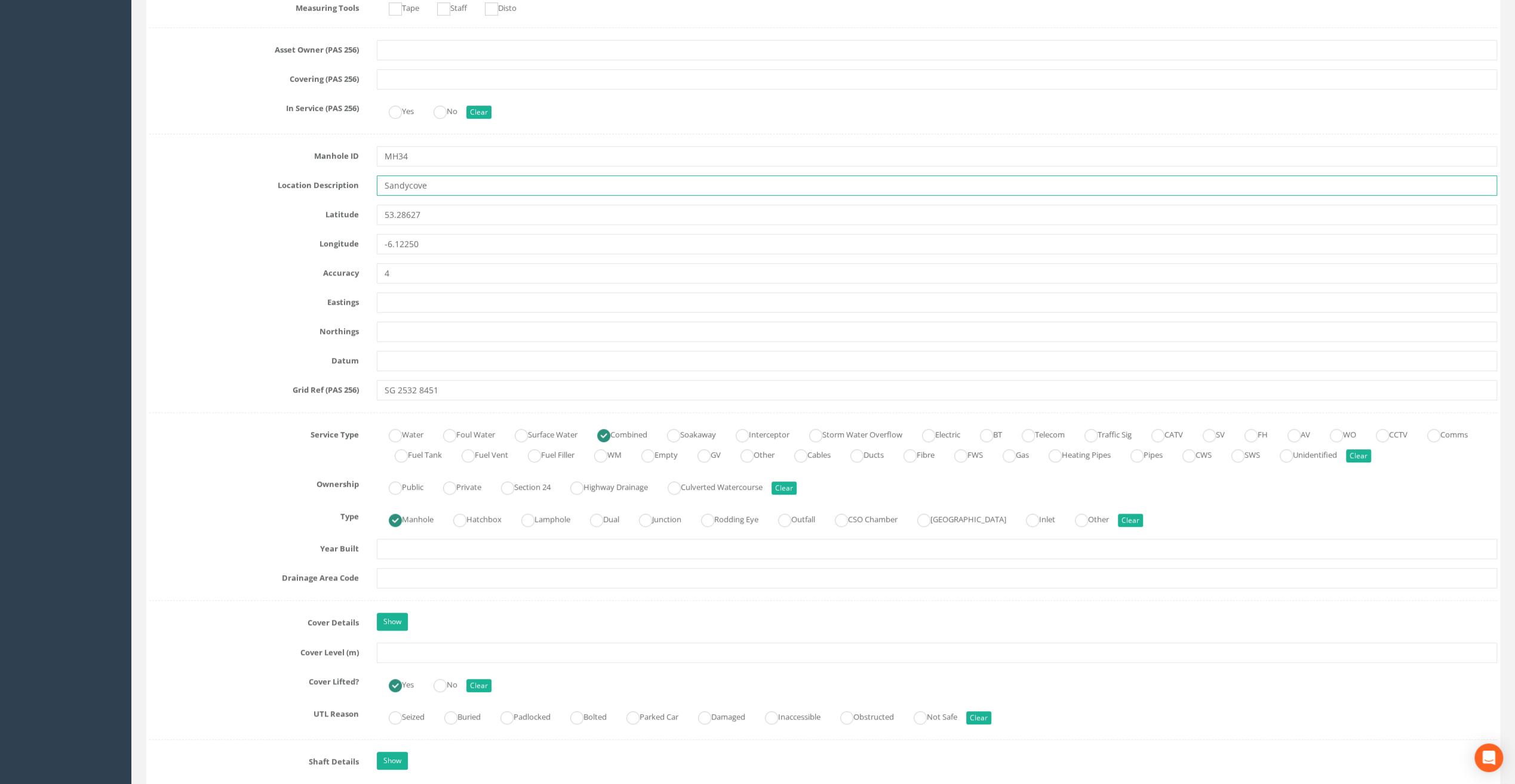
scroll to position [477, 0]
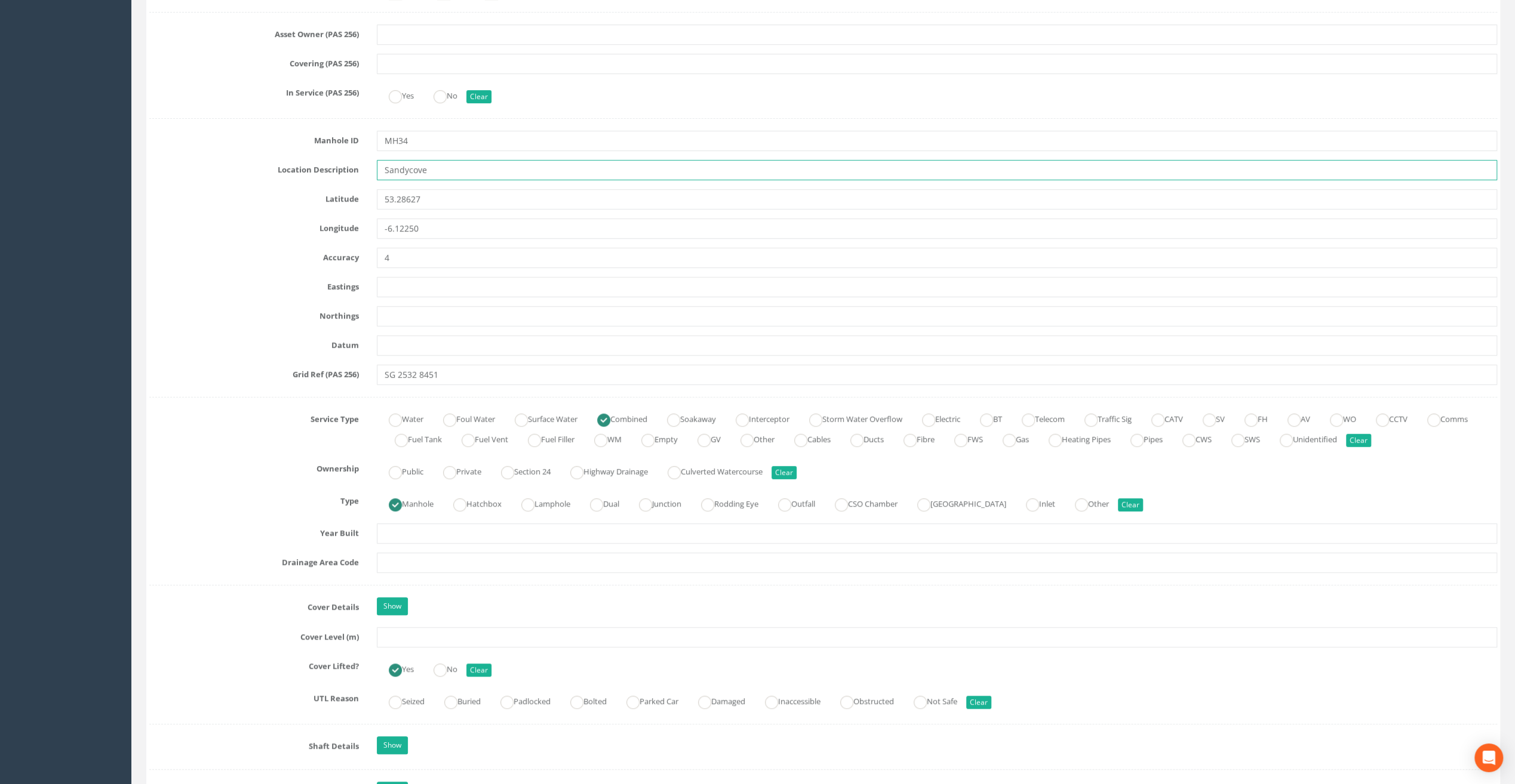
type input "Sandycove"
click at [409, 640] on input "text" at bounding box center [936, 637] width 1121 height 20
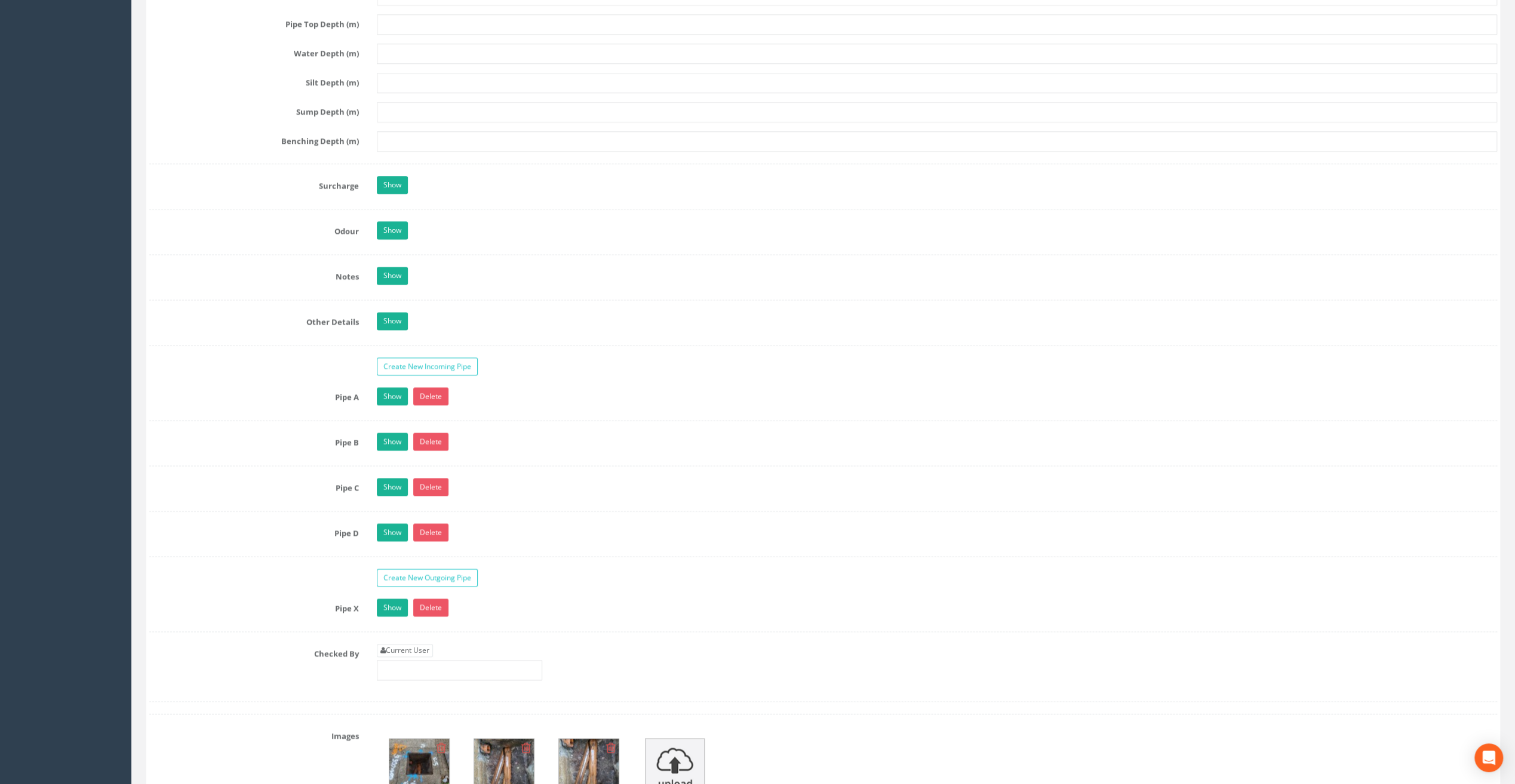
scroll to position [1611, 0]
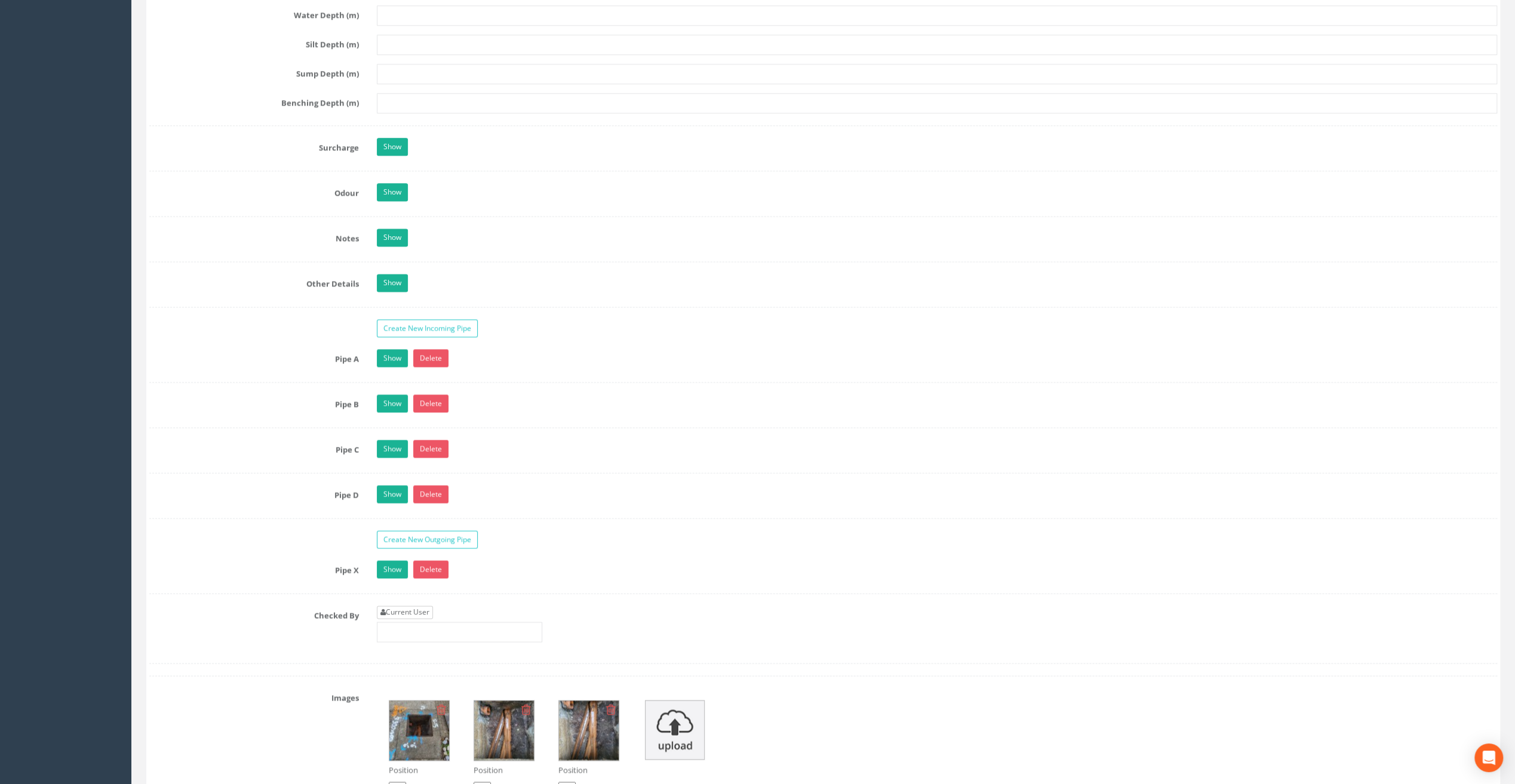
type input "8.83"
click at [418, 606] on link "Current User" at bounding box center [405, 612] width 56 height 13
type input "[PERSON_NAME]"
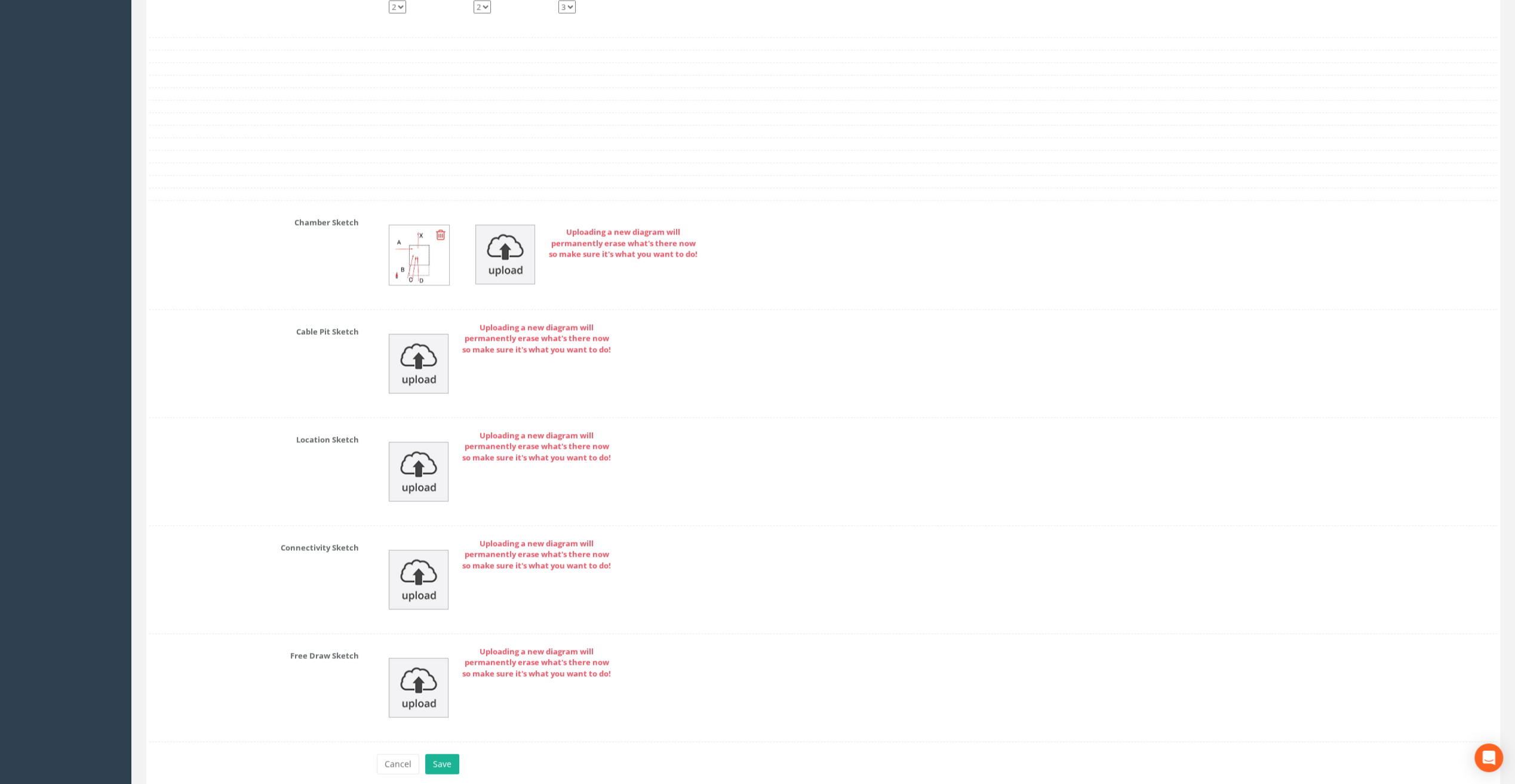
scroll to position [2433, 0]
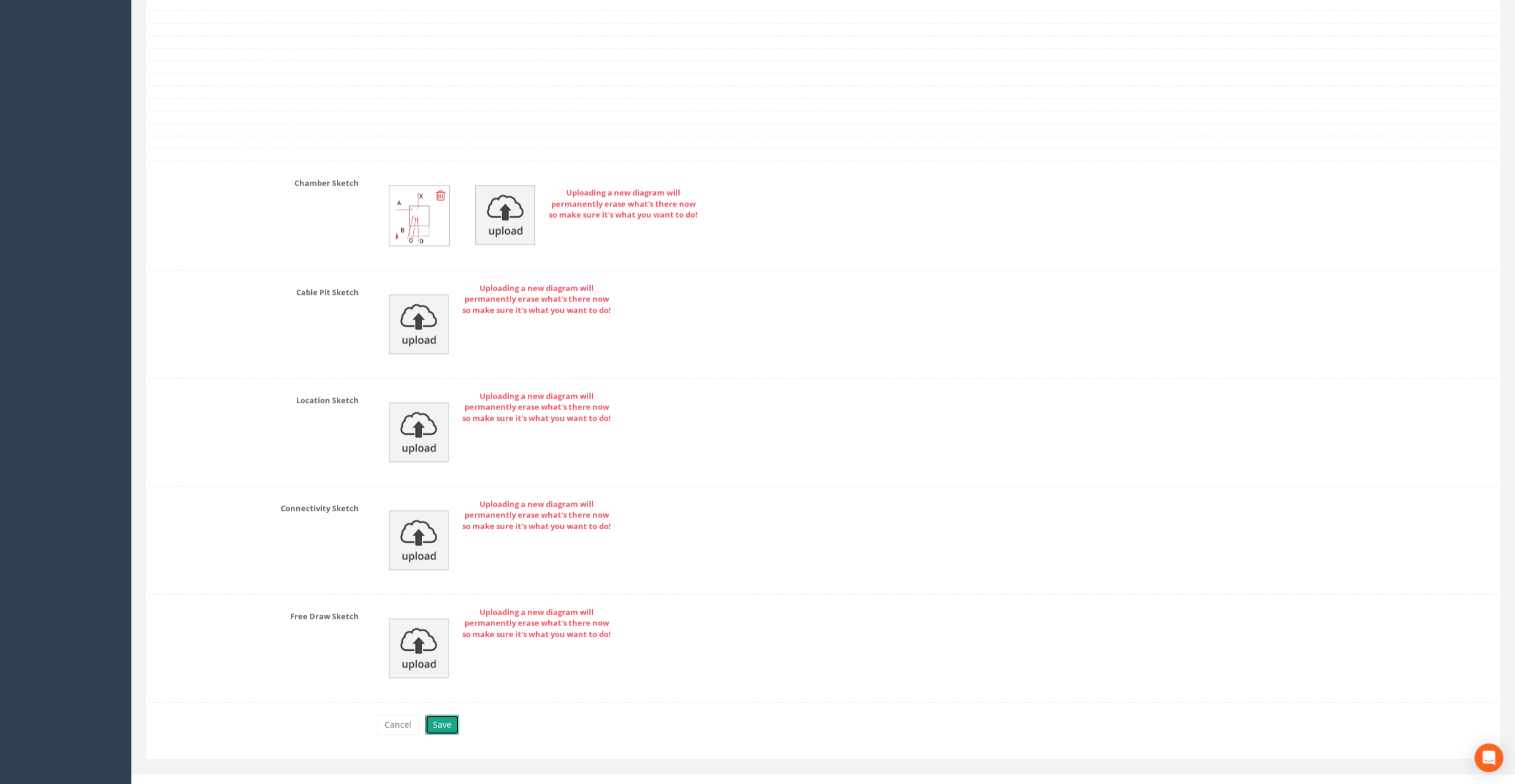
click at [442, 715] on button "Save" at bounding box center [443, 725] width 34 height 20
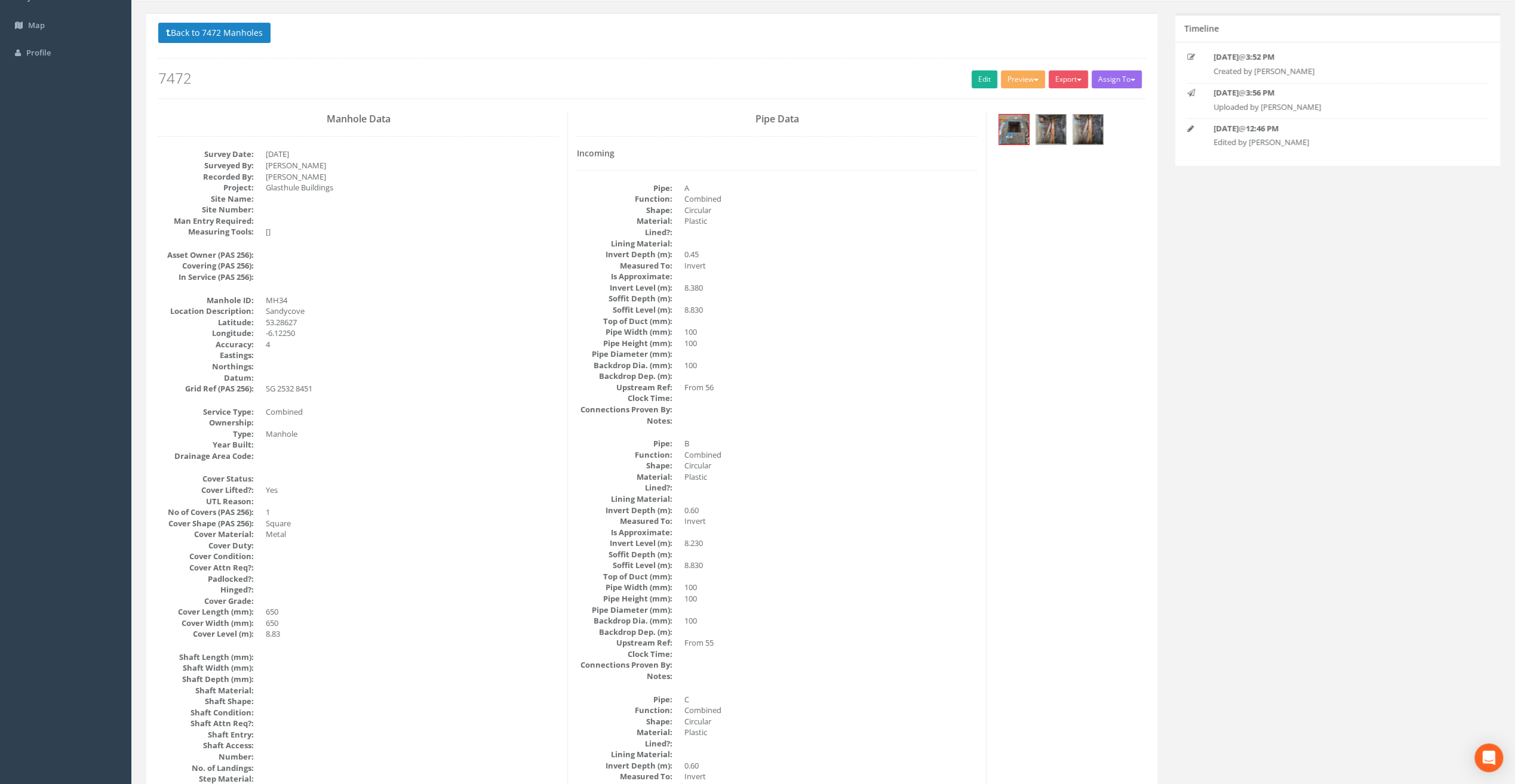
scroll to position [0, 0]
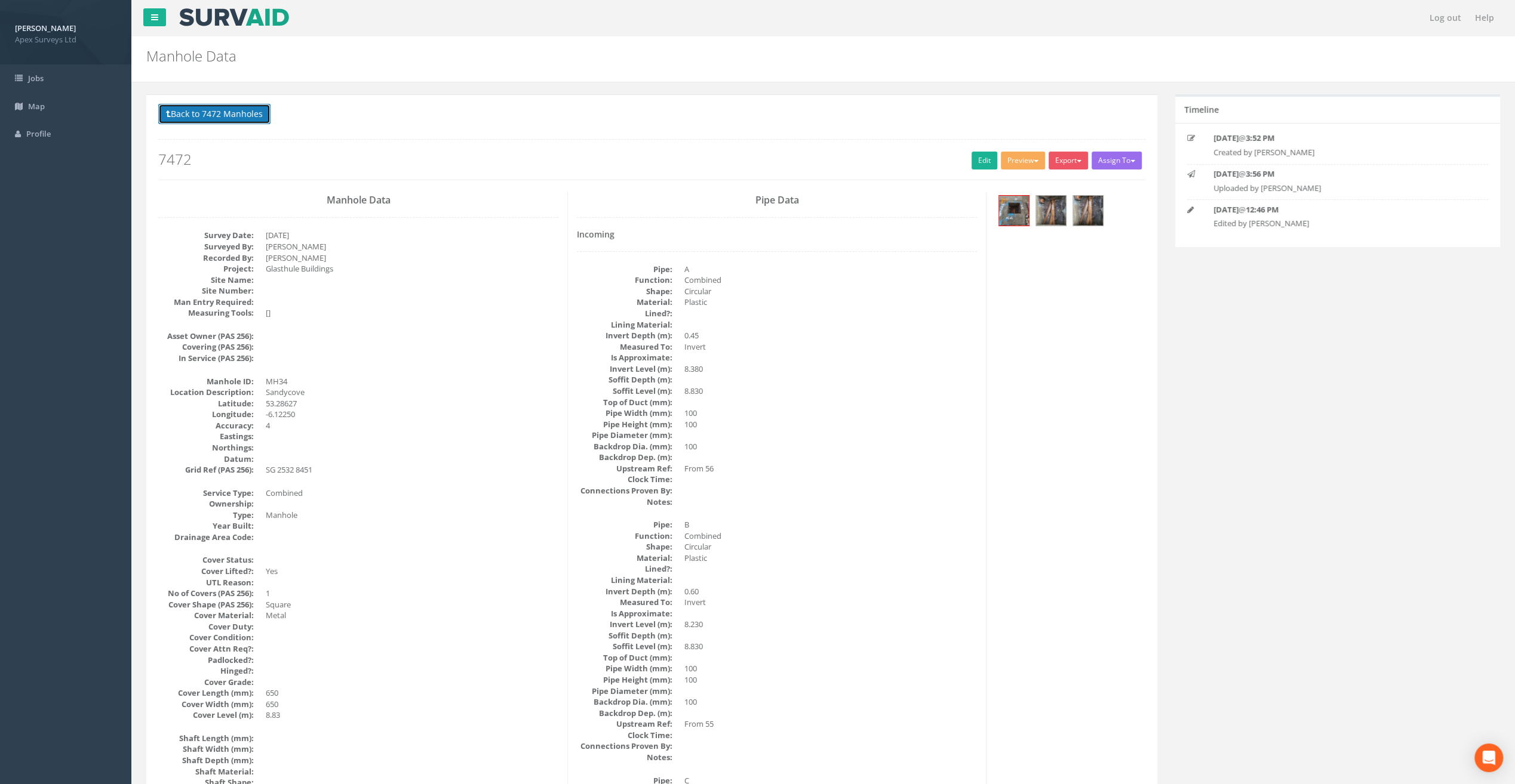
click at [193, 120] on button "Back to 7472 Manholes" at bounding box center [214, 114] width 113 height 20
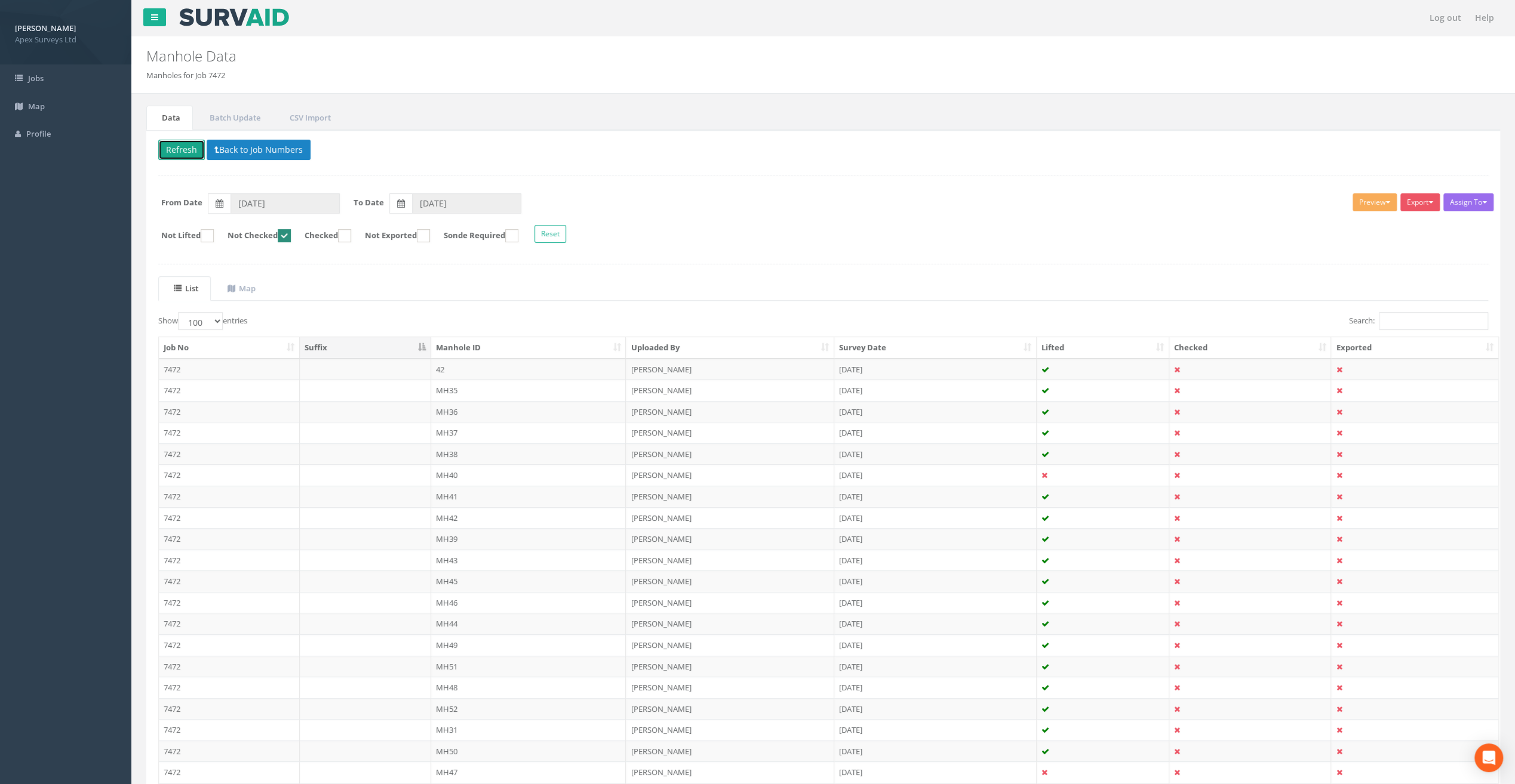
click at [172, 151] on button "Refresh" at bounding box center [182, 150] width 47 height 20
click at [456, 390] on td "MH35" at bounding box center [528, 390] width 195 height 22
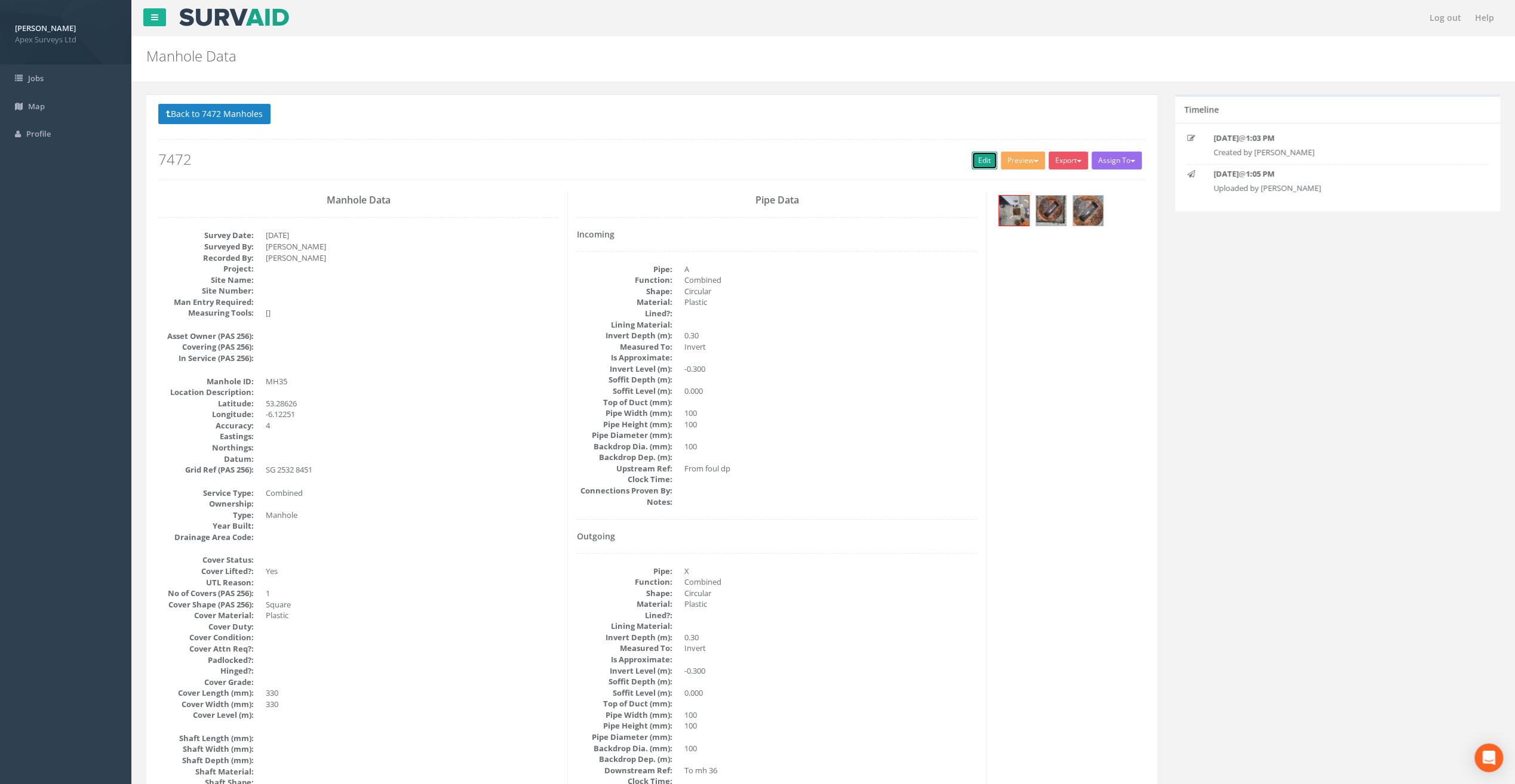
click at [975, 161] on link "Edit" at bounding box center [984, 160] width 26 height 18
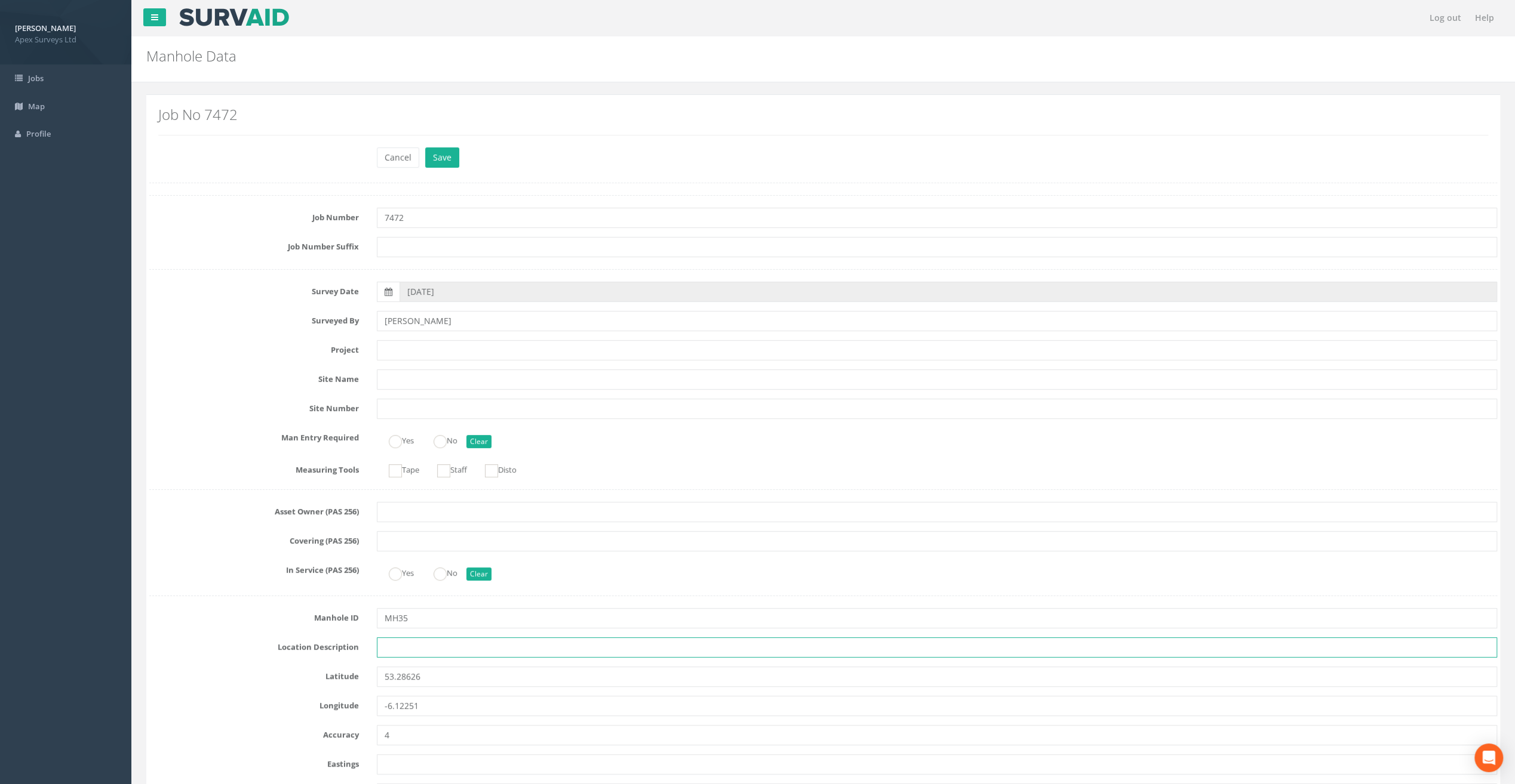
click at [388, 647] on input "text" at bounding box center [936, 647] width 1121 height 20
paste input "Sandycove"
type input "Sandycove"
click at [415, 349] on input "text" at bounding box center [936, 350] width 1121 height 20
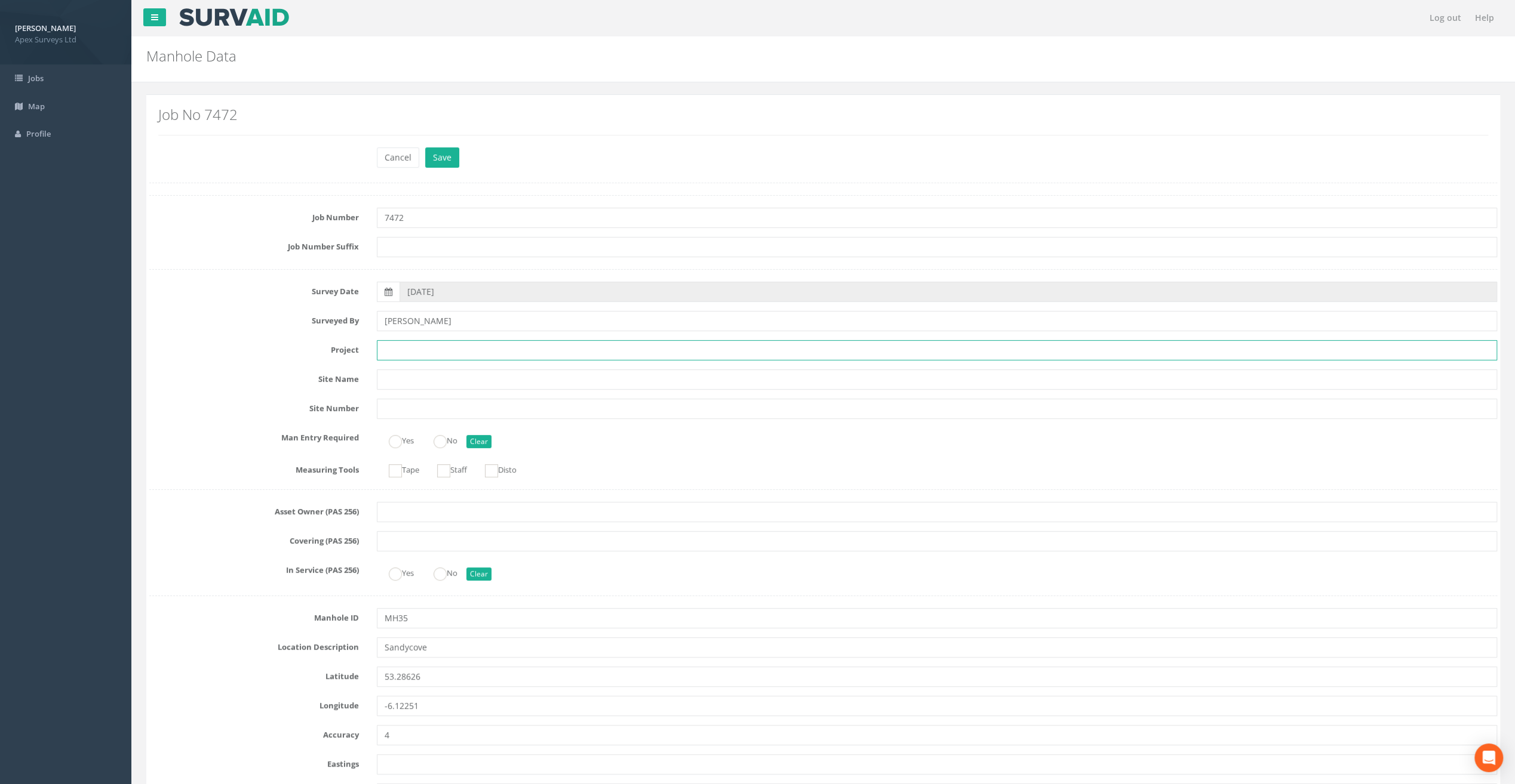
paste input "Glasthule Buildings"
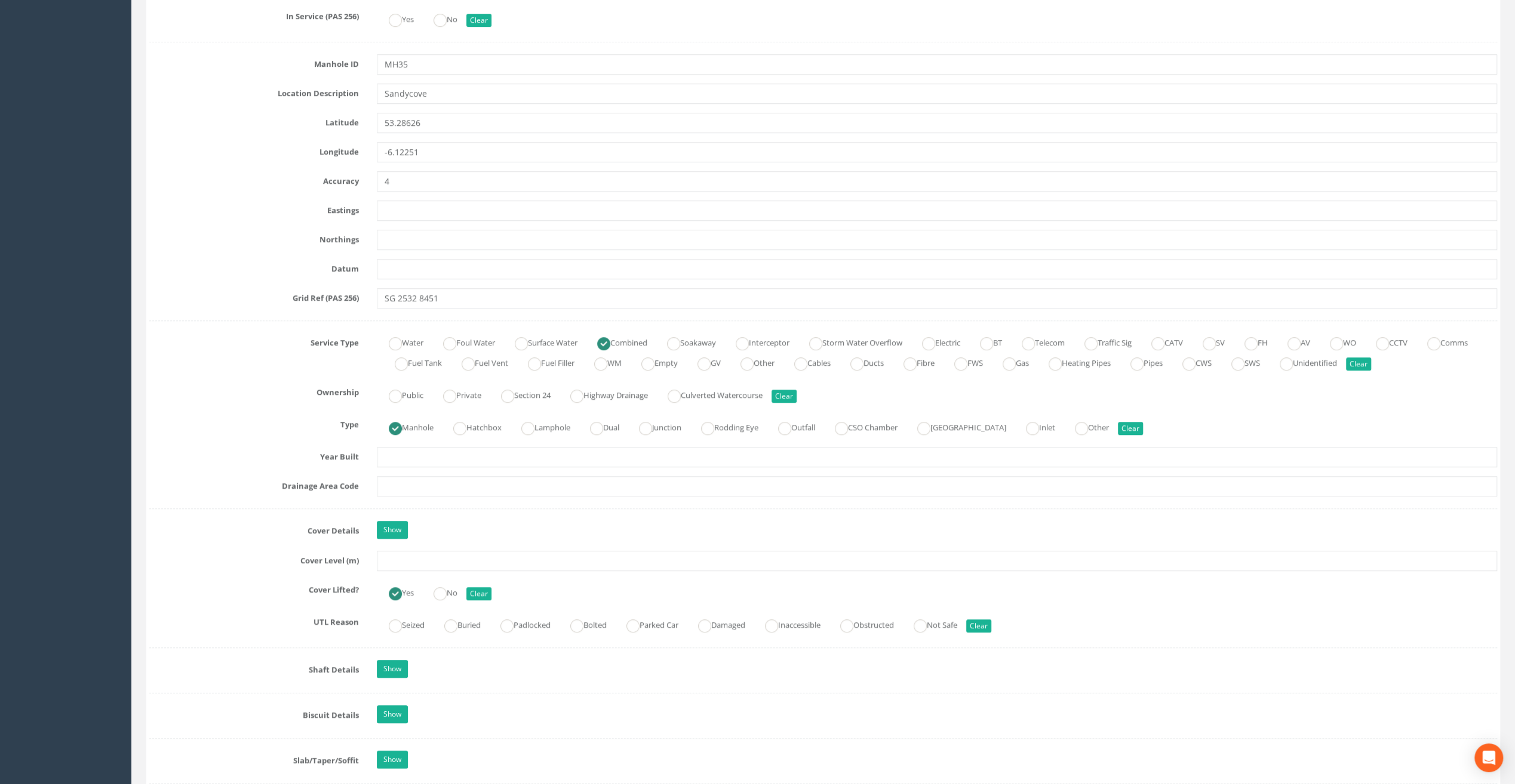
scroll to position [597, 0]
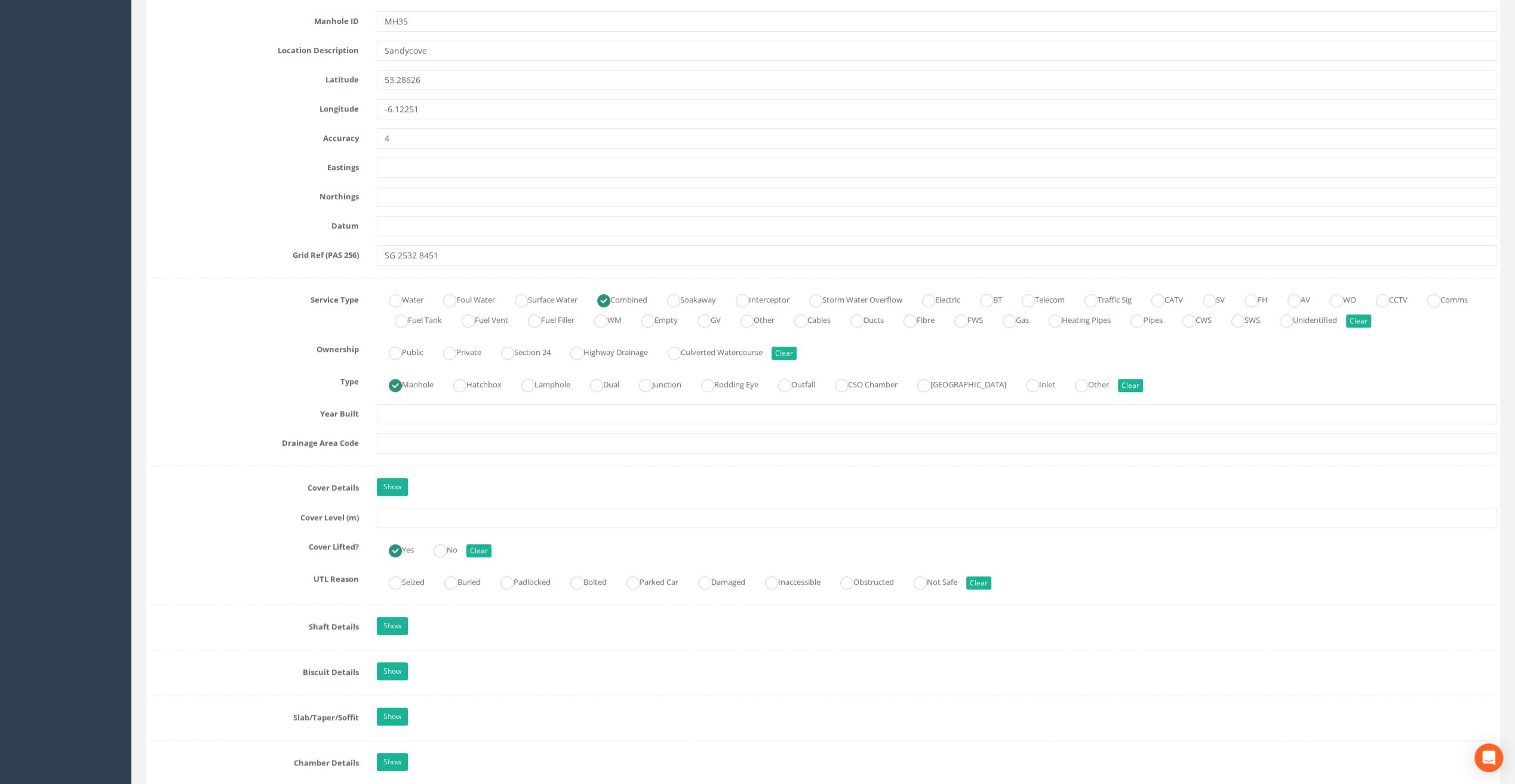
type input "Glasthule Buildings"
click at [398, 515] on input "text" at bounding box center [936, 518] width 1121 height 20
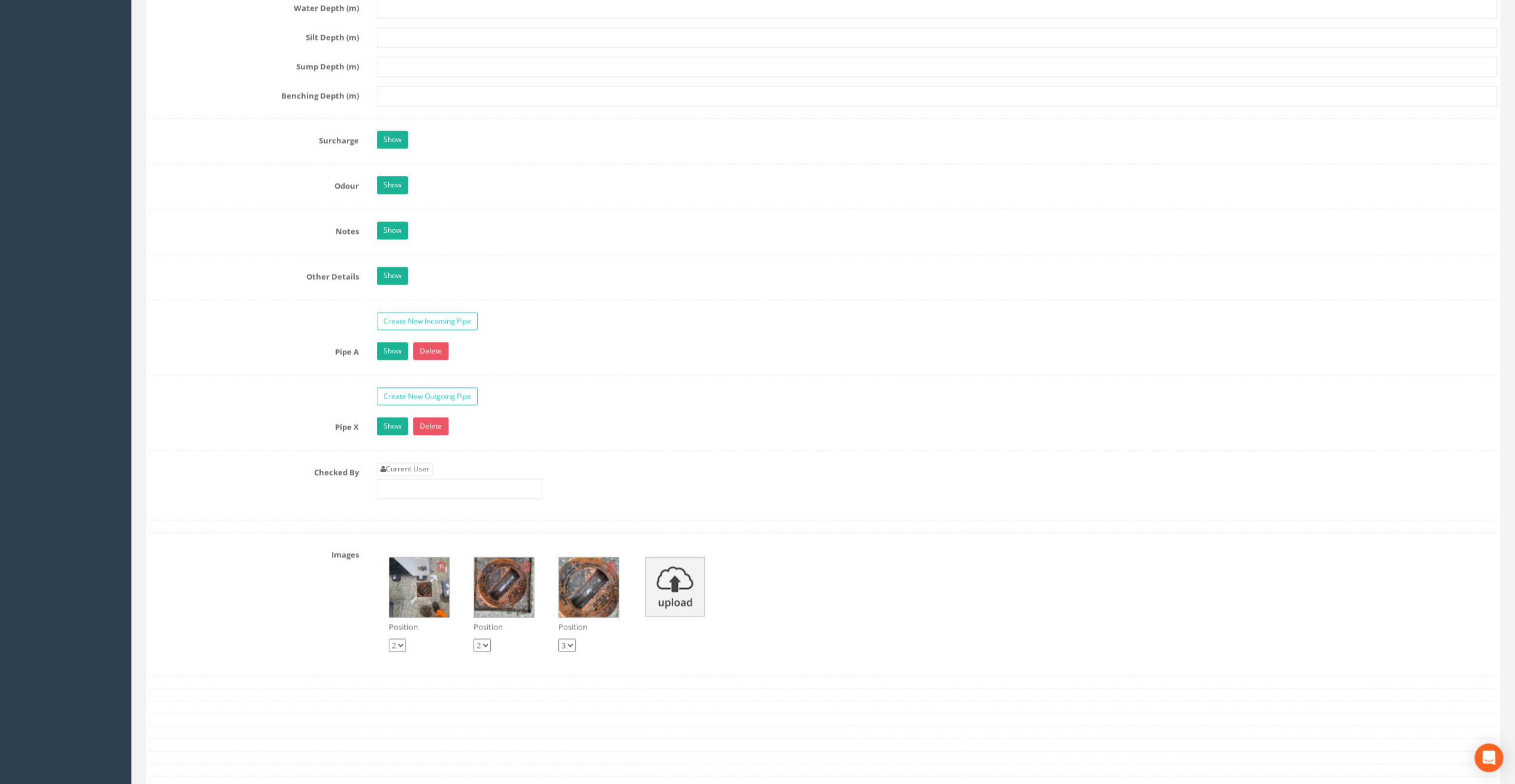
scroll to position [1731, 0]
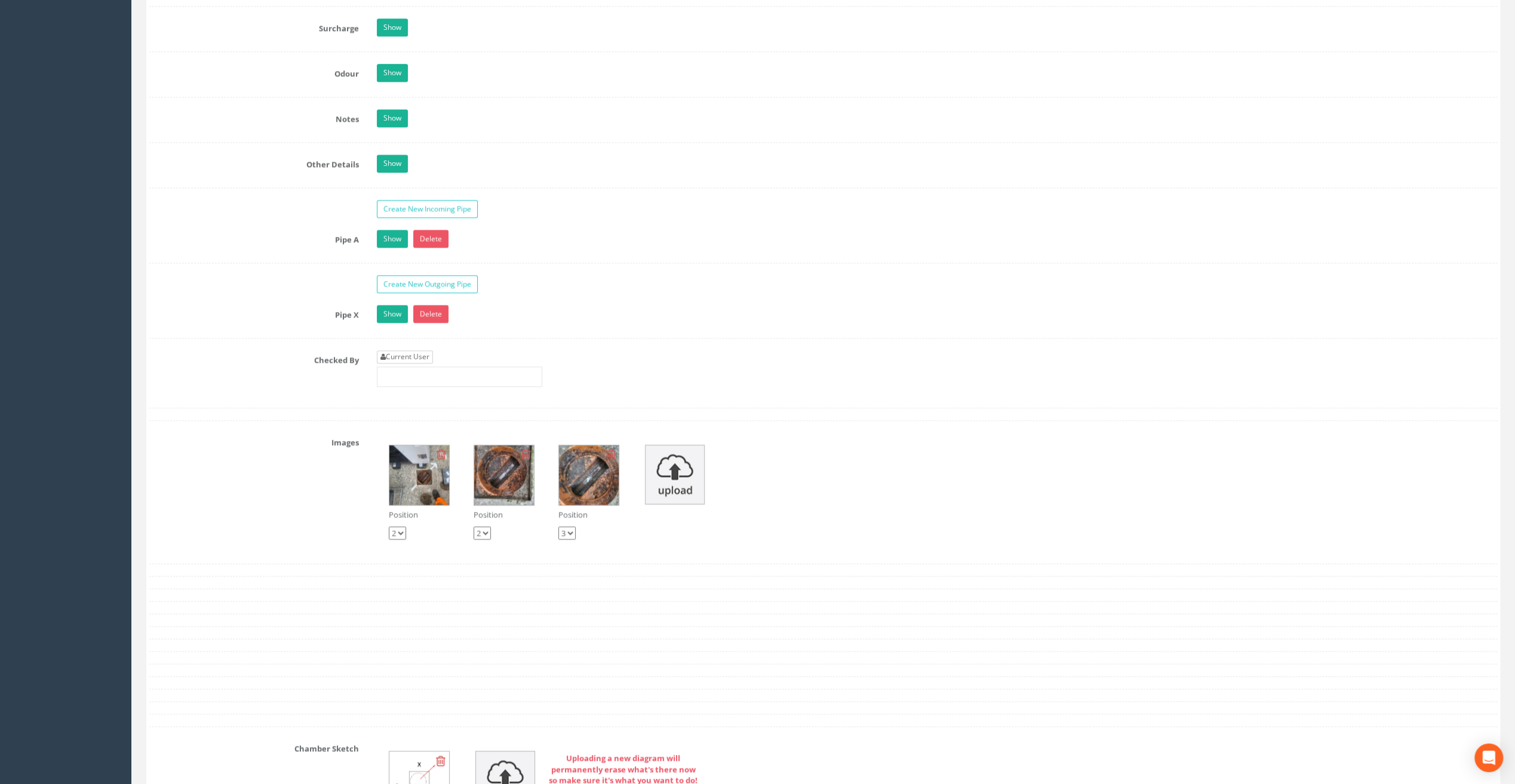
type input "8.69"
click at [411, 350] on link "Current User" at bounding box center [405, 356] width 56 height 13
type input "[PERSON_NAME]"
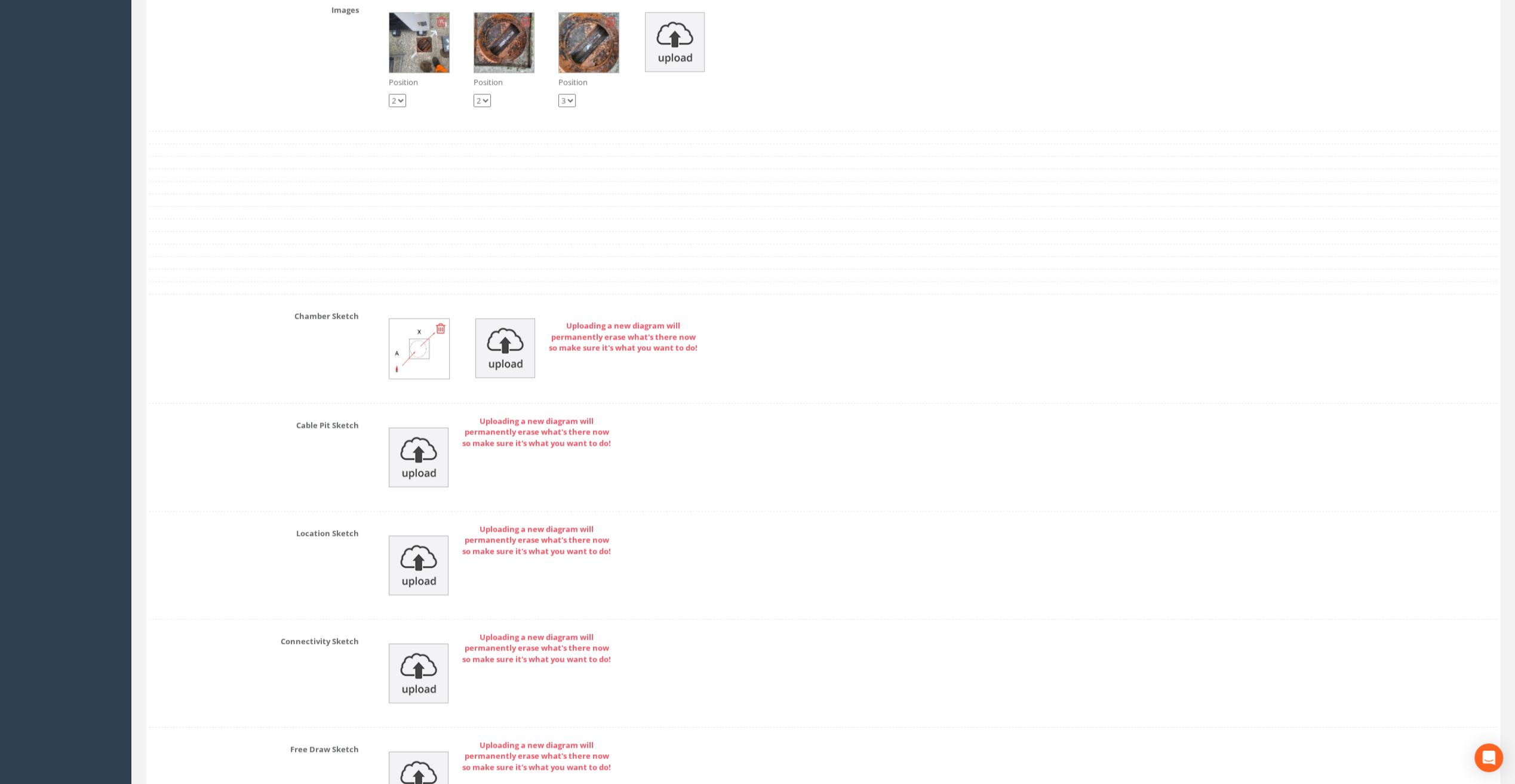
scroll to position [2298, 0]
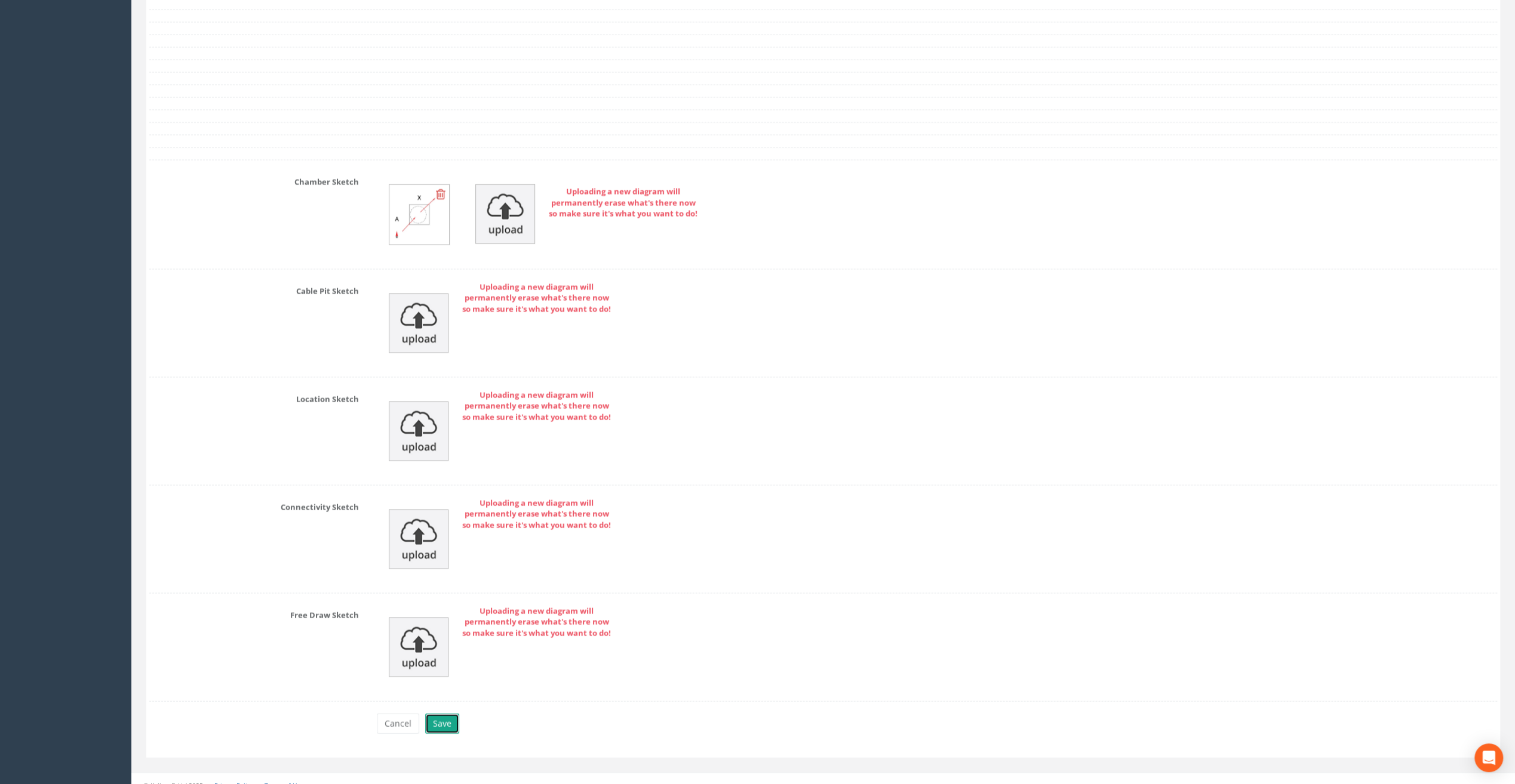
click at [446, 714] on button "Save" at bounding box center [443, 724] width 34 height 20
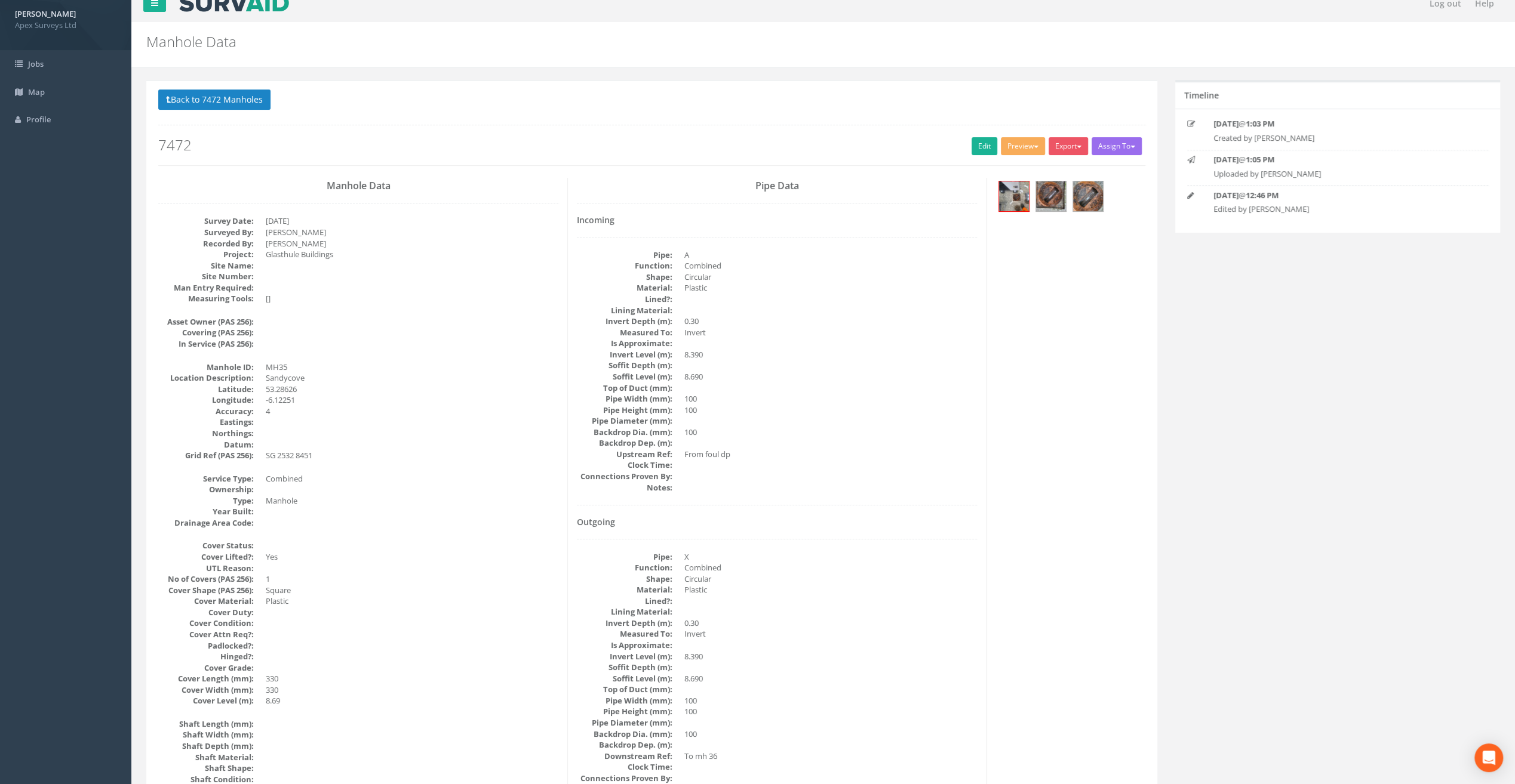
scroll to position [0, 0]
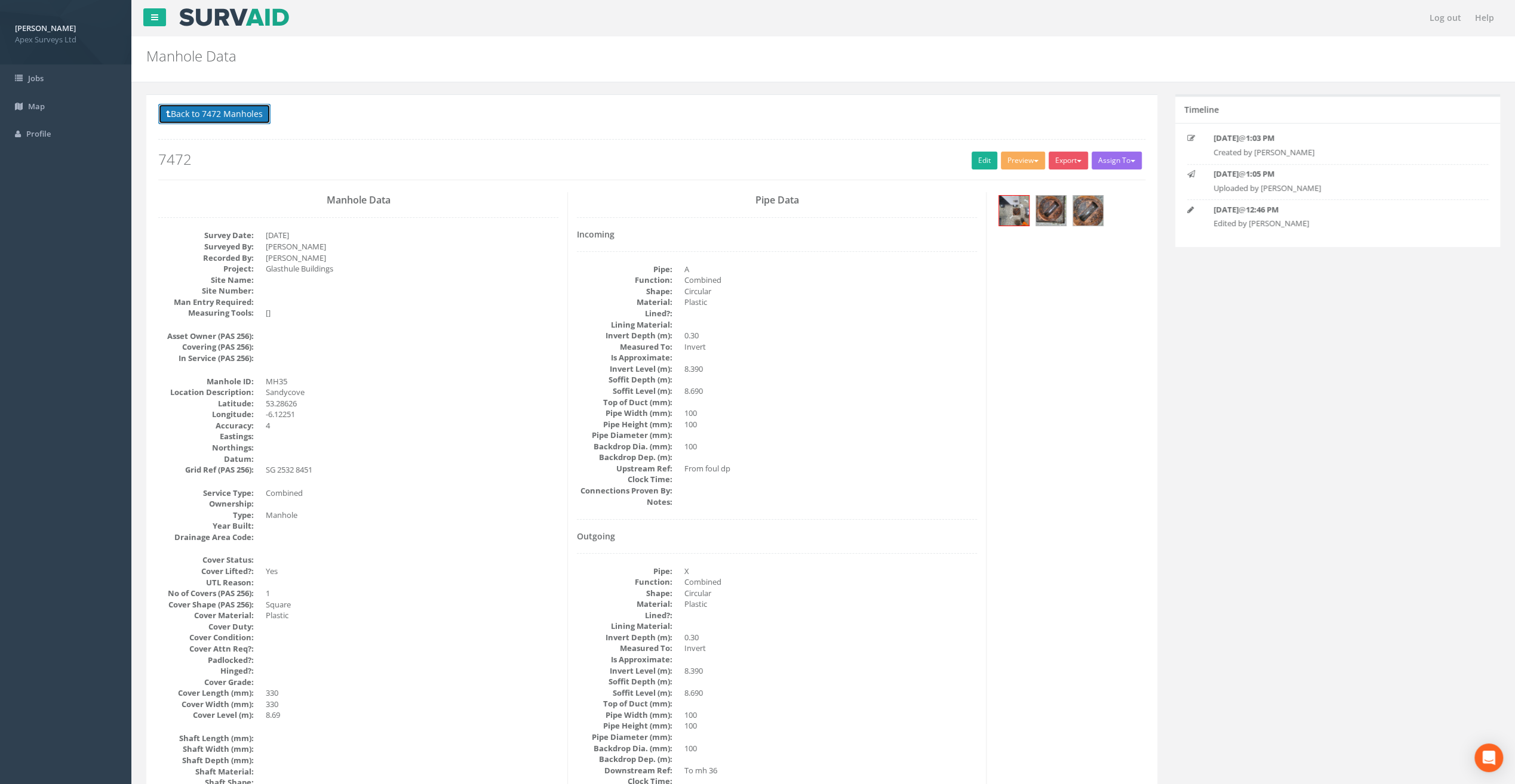
click at [252, 113] on button "Back to 7472 Manholes" at bounding box center [214, 114] width 113 height 20
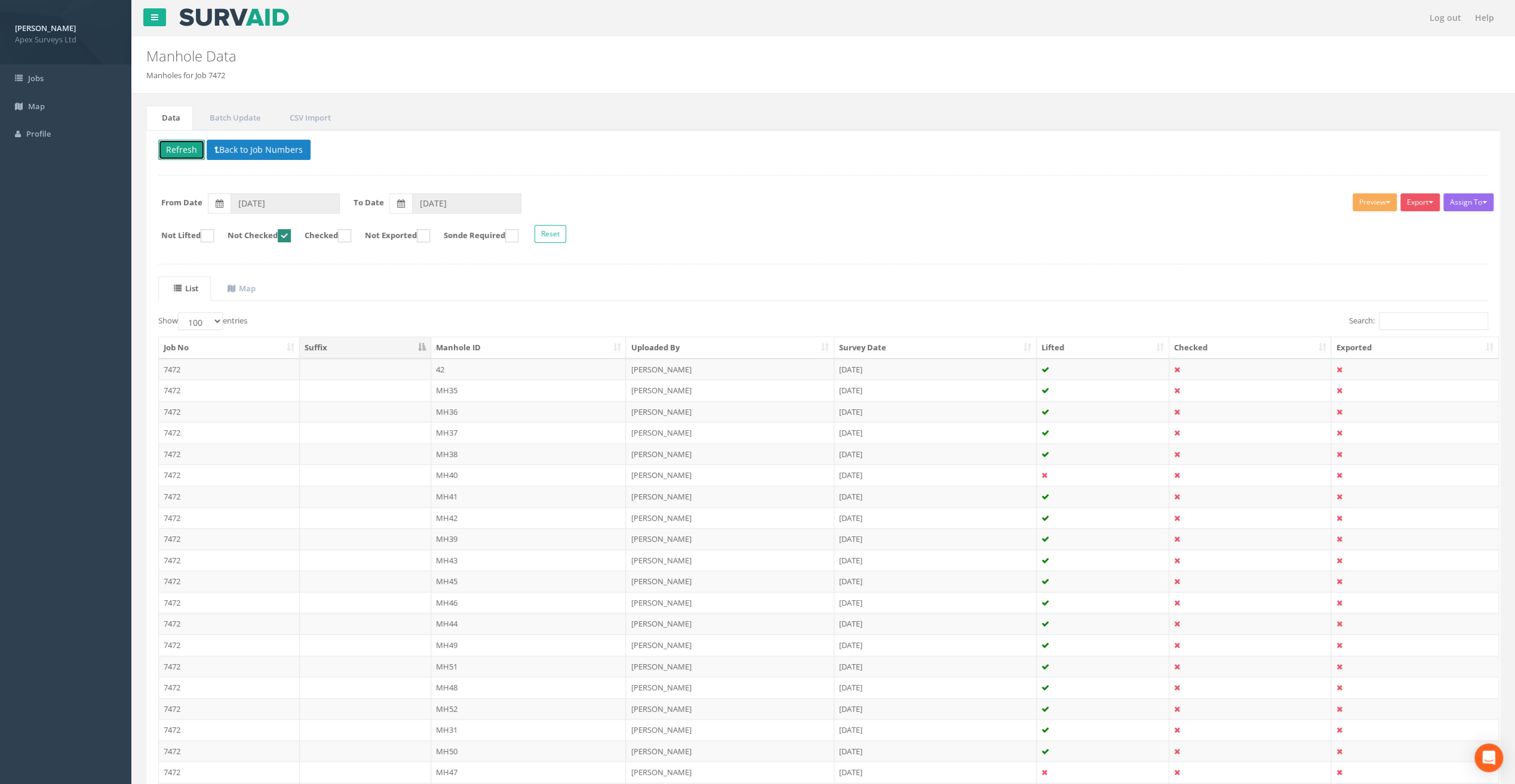
click at [190, 145] on button "Refresh" at bounding box center [182, 150] width 47 height 20
click at [445, 384] on td "MH36" at bounding box center [528, 390] width 195 height 22
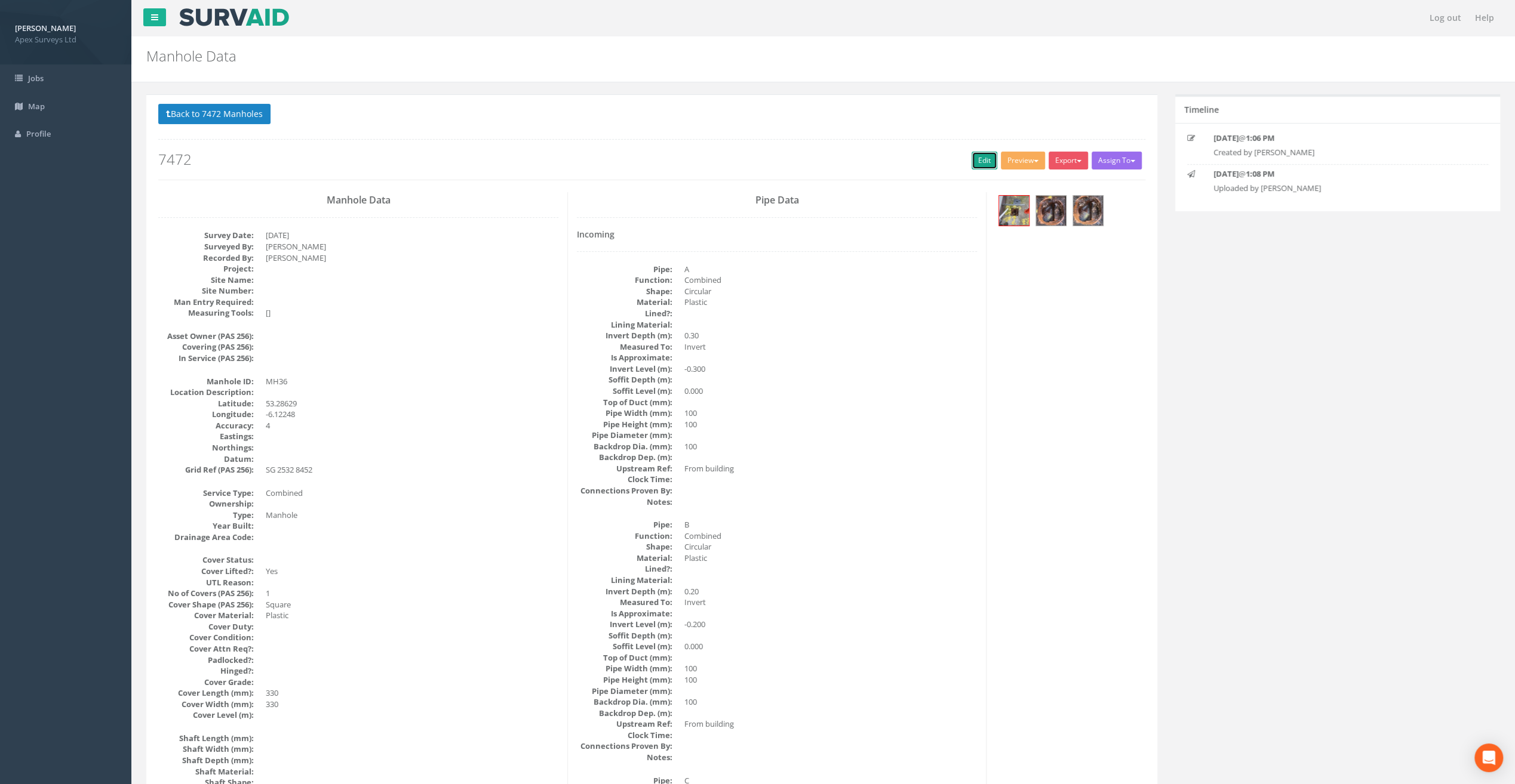
click at [977, 159] on link "Edit" at bounding box center [984, 160] width 26 height 18
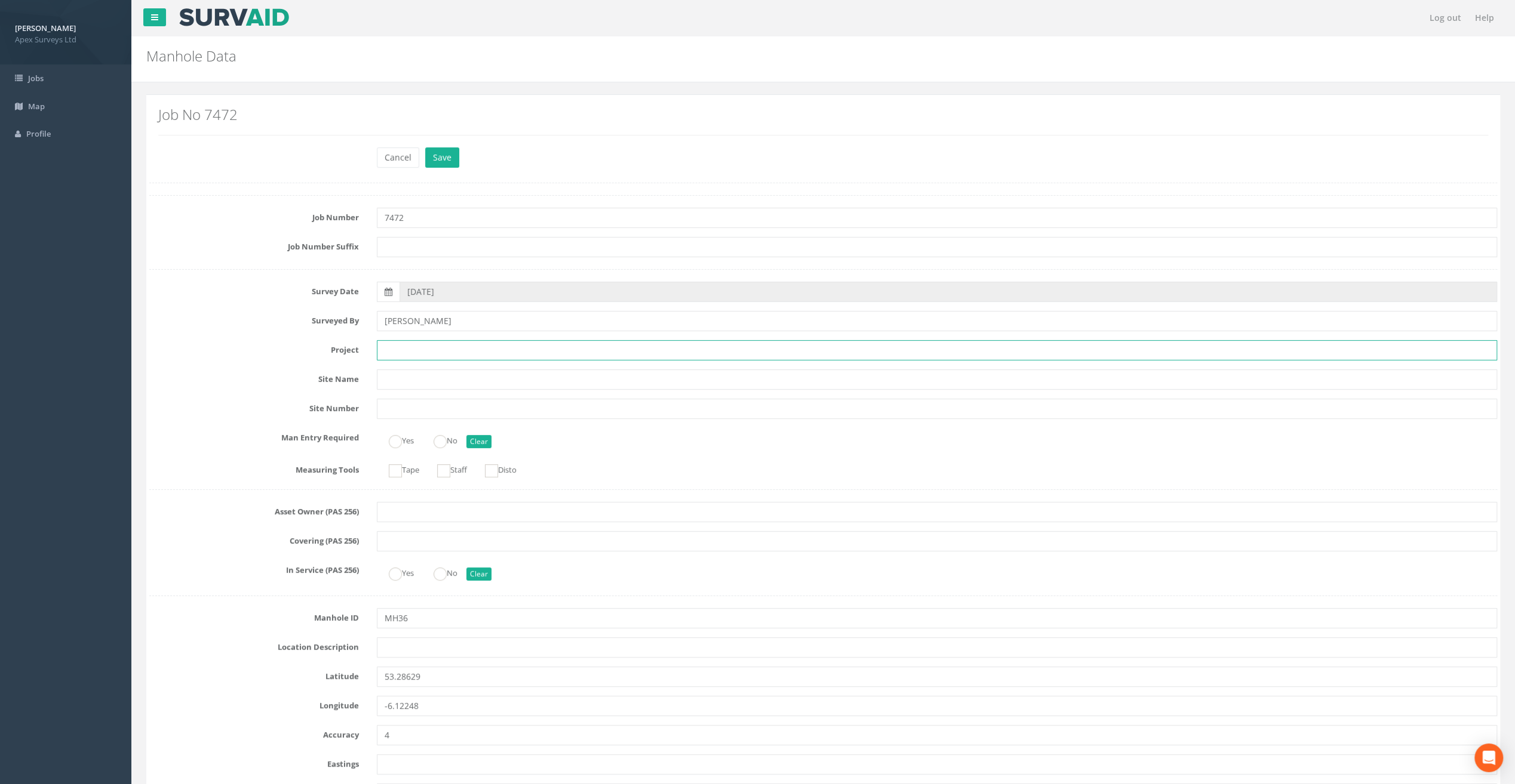
click at [391, 352] on input "text" at bounding box center [936, 350] width 1121 height 20
paste input "Glasthule Buildings"
type input "Glasthule Buildings"
click at [248, 151] on div "Cancel Save Delete" at bounding box center [823, 159] width 1366 height 23
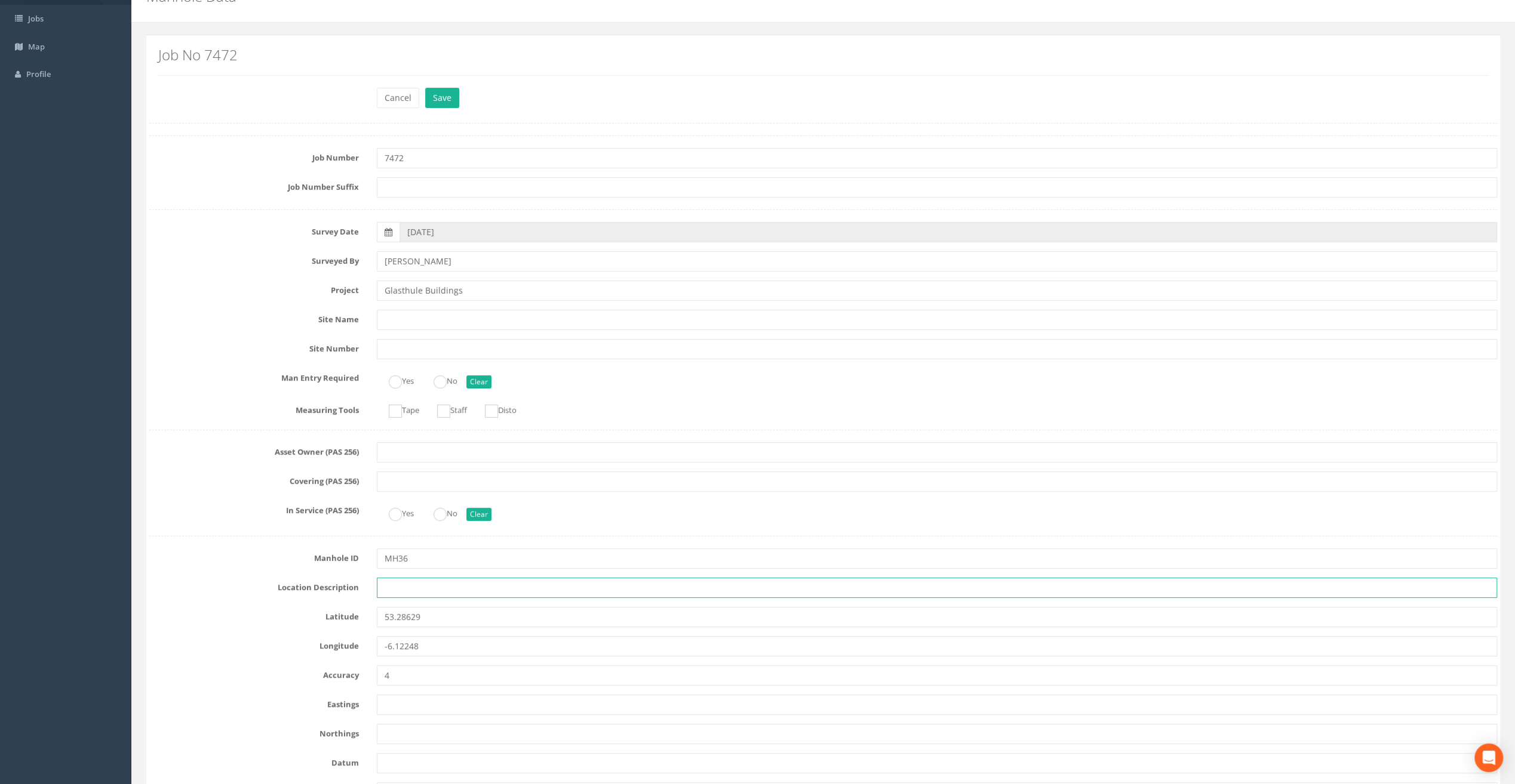
click at [398, 578] on input "text" at bounding box center [936, 588] width 1121 height 20
paste input "Sandycove"
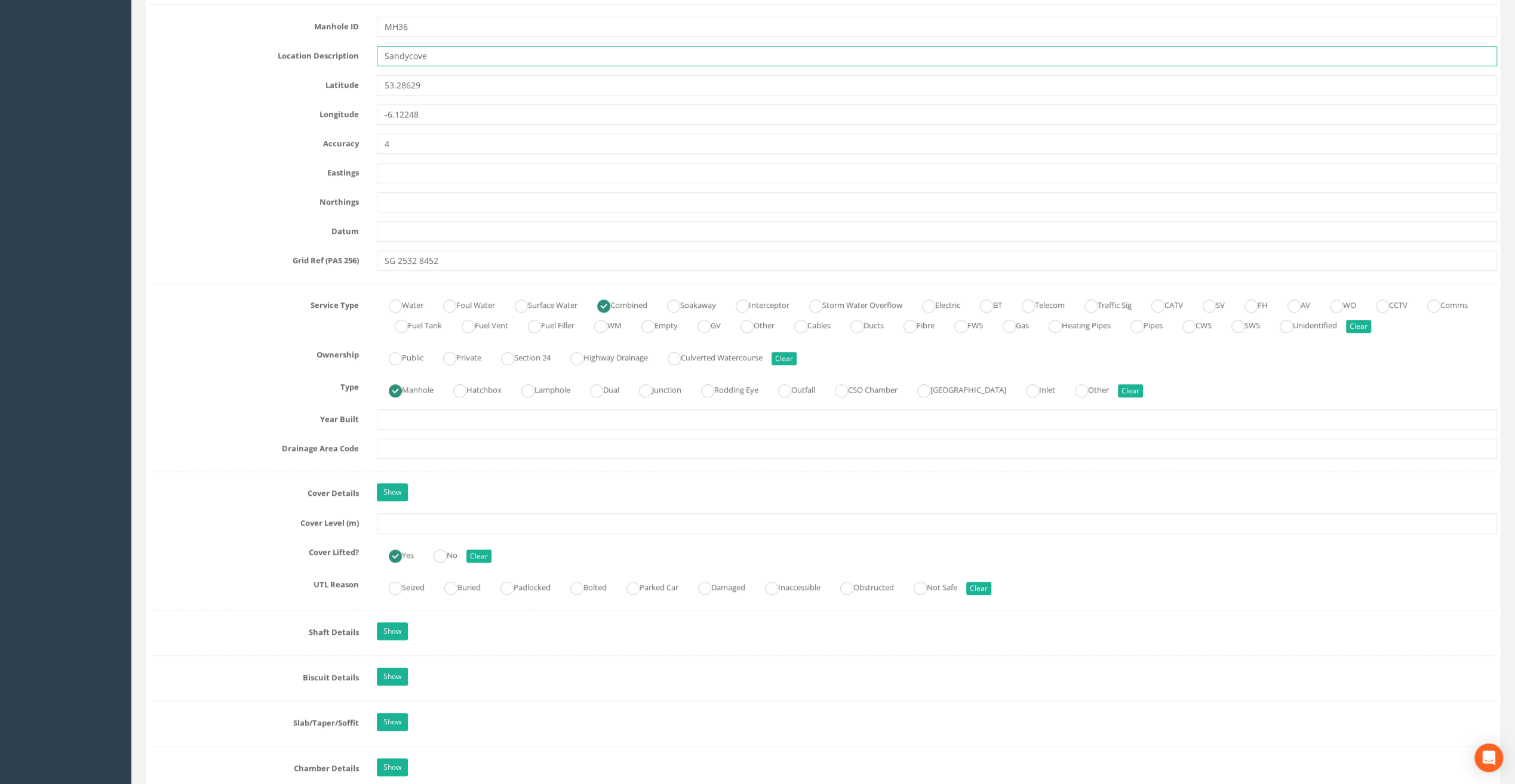
scroll to position [597, 0]
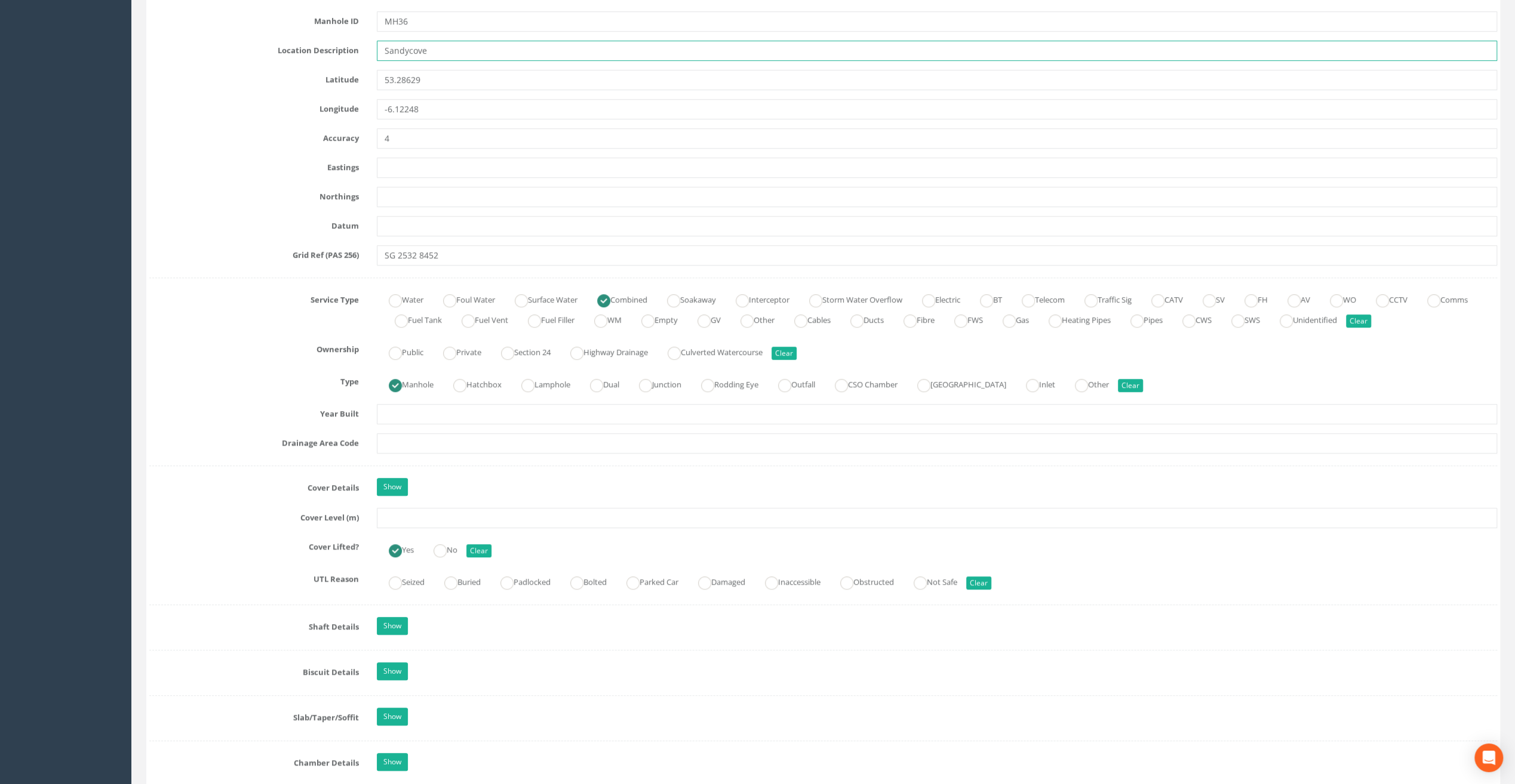
type input "Sandycove"
click at [389, 515] on input "text" at bounding box center [936, 518] width 1121 height 20
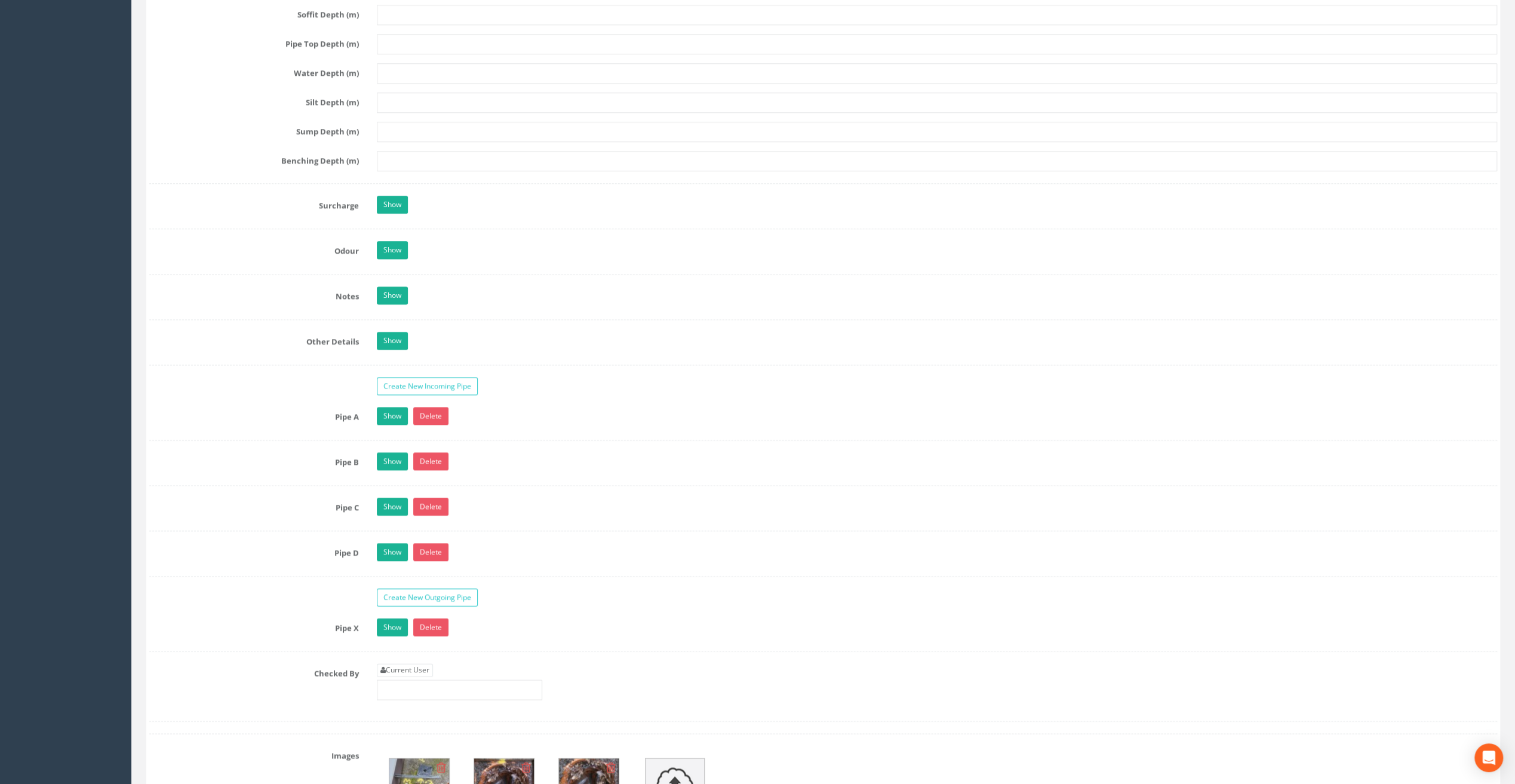
scroll to position [1671, 0]
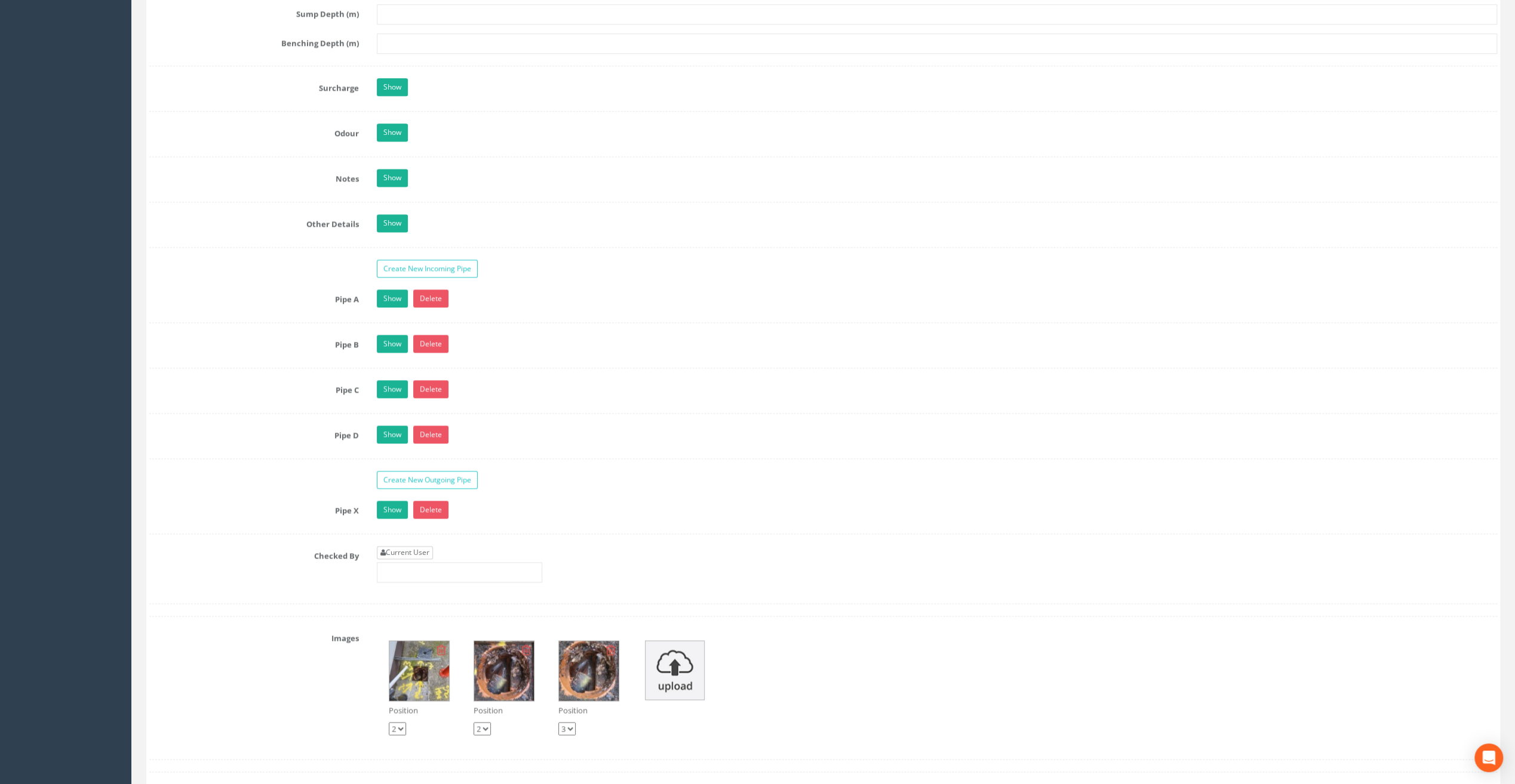
type input "8.47"
click at [412, 546] on link "Current User" at bounding box center [405, 553] width 56 height 13
type input "[PERSON_NAME]"
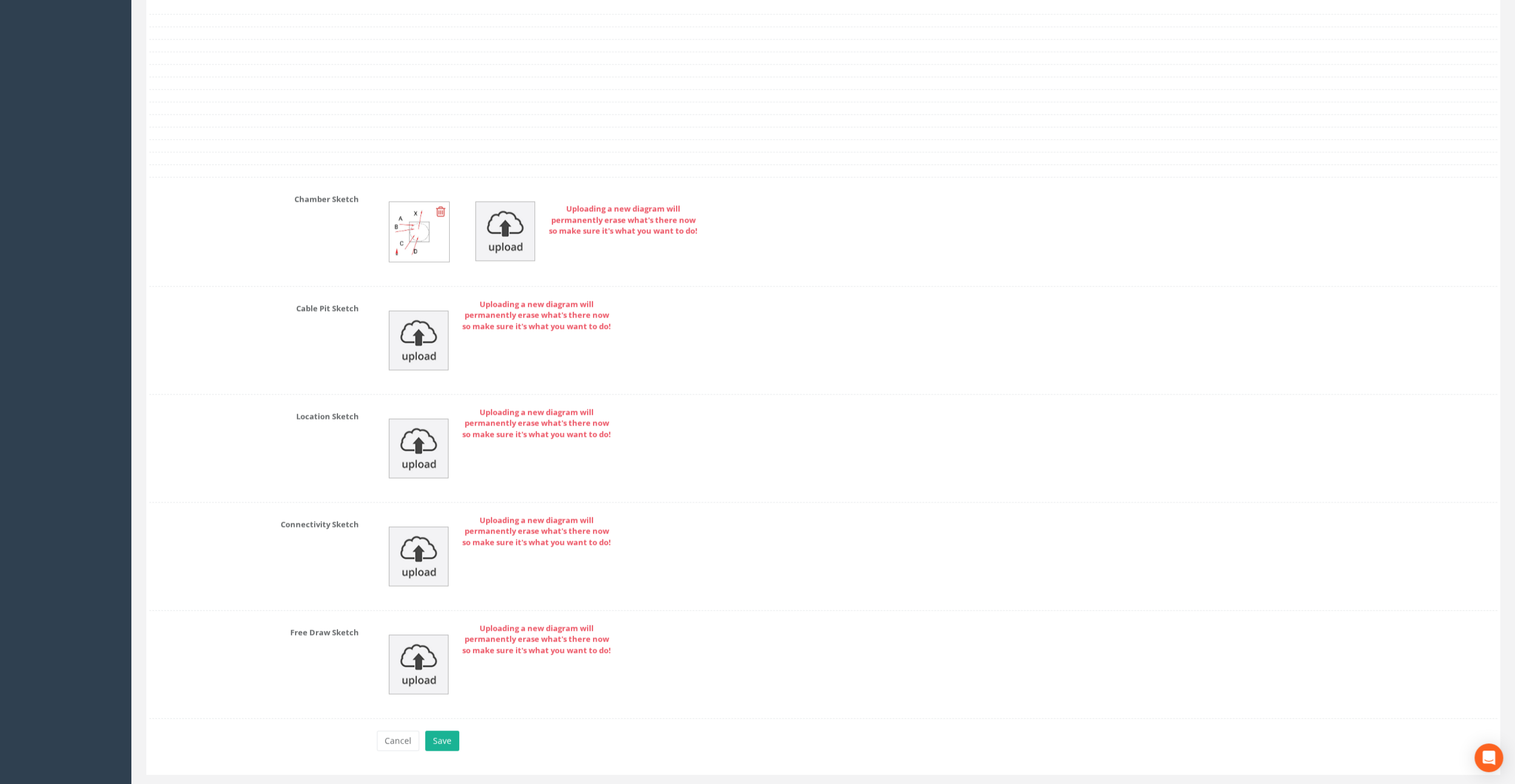
scroll to position [2433, 0]
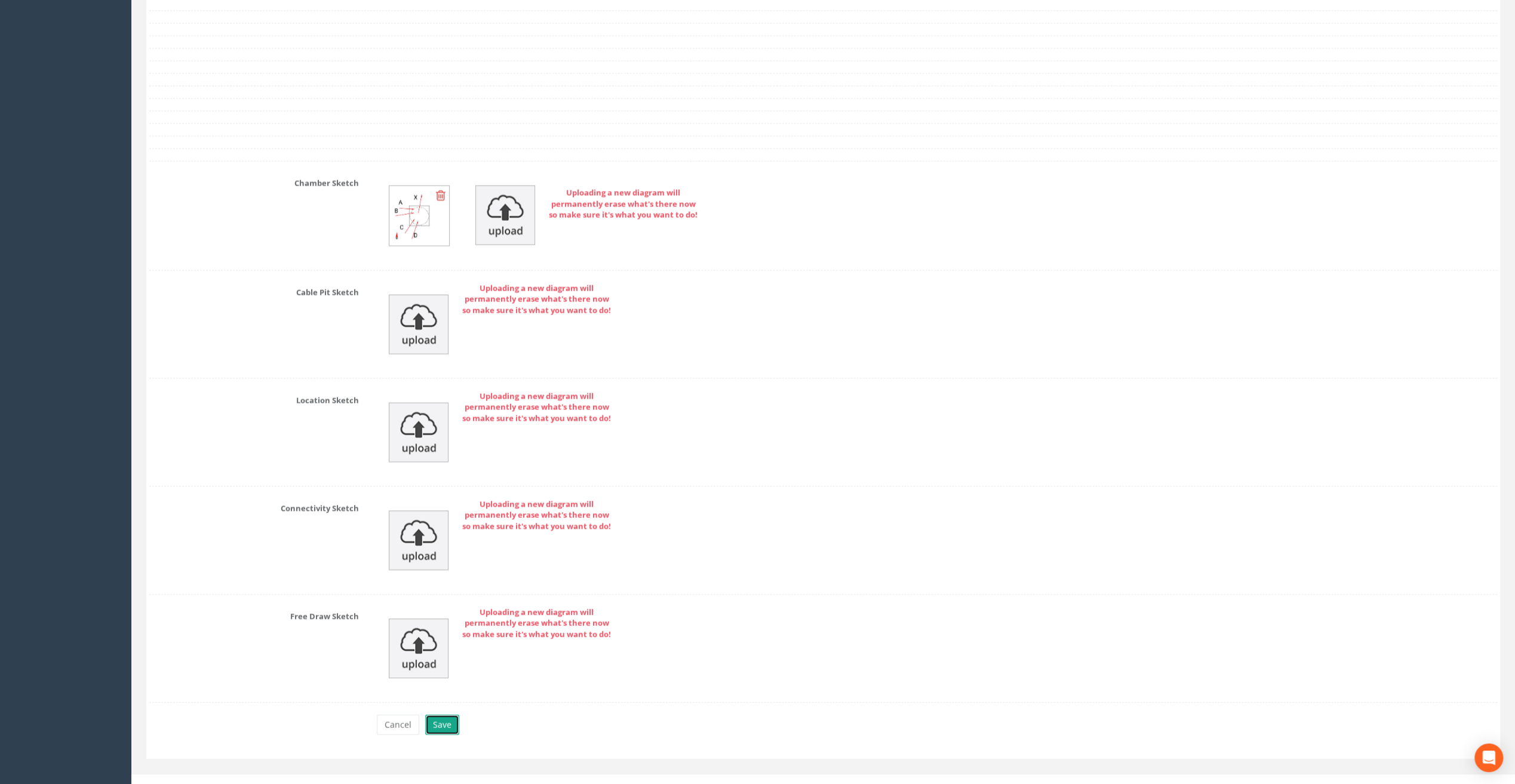
click at [442, 715] on button "Save" at bounding box center [443, 725] width 34 height 20
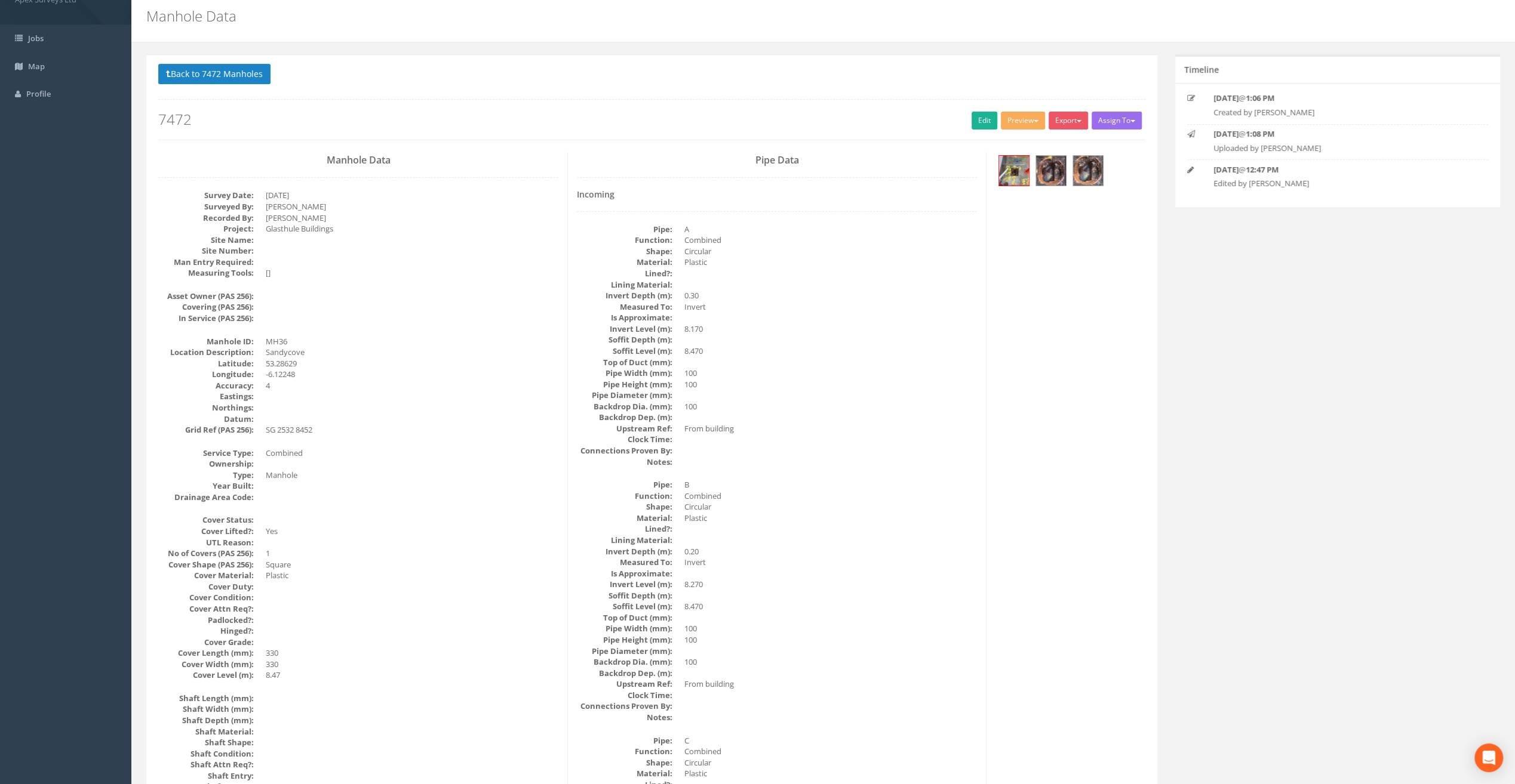
scroll to position [0, 0]
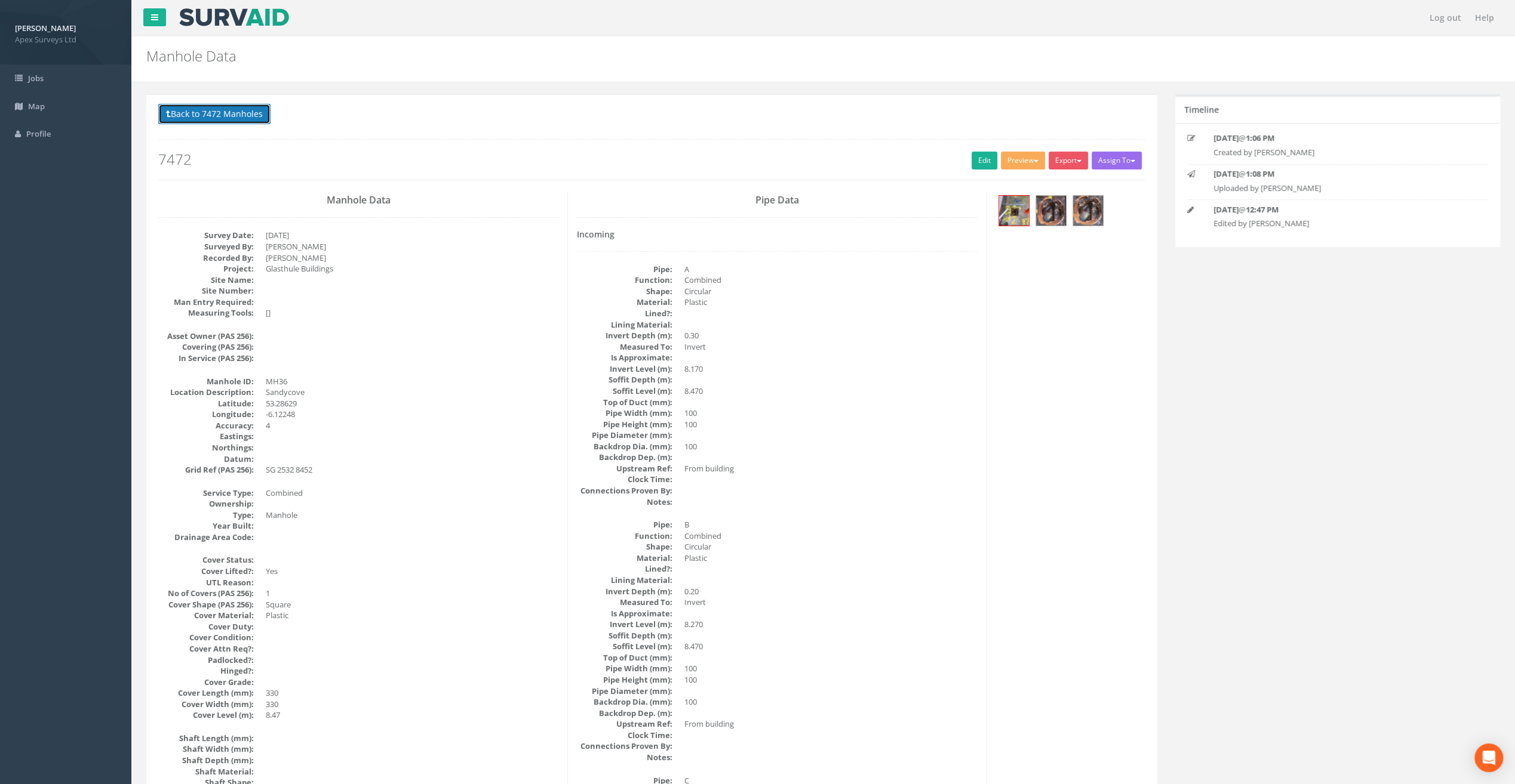
click at [202, 116] on button "Back to 7472 Manholes" at bounding box center [214, 114] width 113 height 20
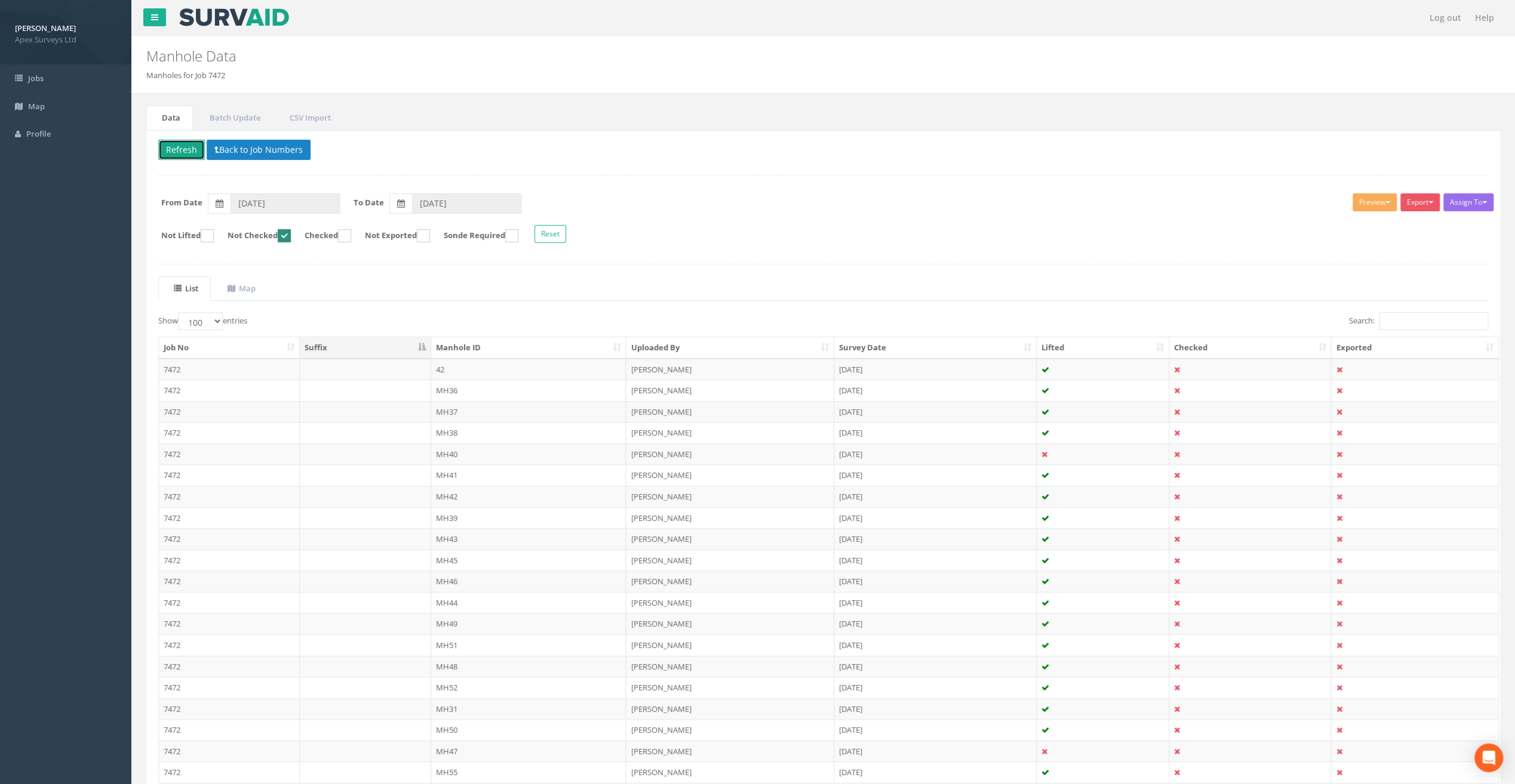
click at [186, 146] on button "Refresh" at bounding box center [182, 150] width 47 height 20
click at [446, 385] on td "MH37" at bounding box center [528, 390] width 195 height 22
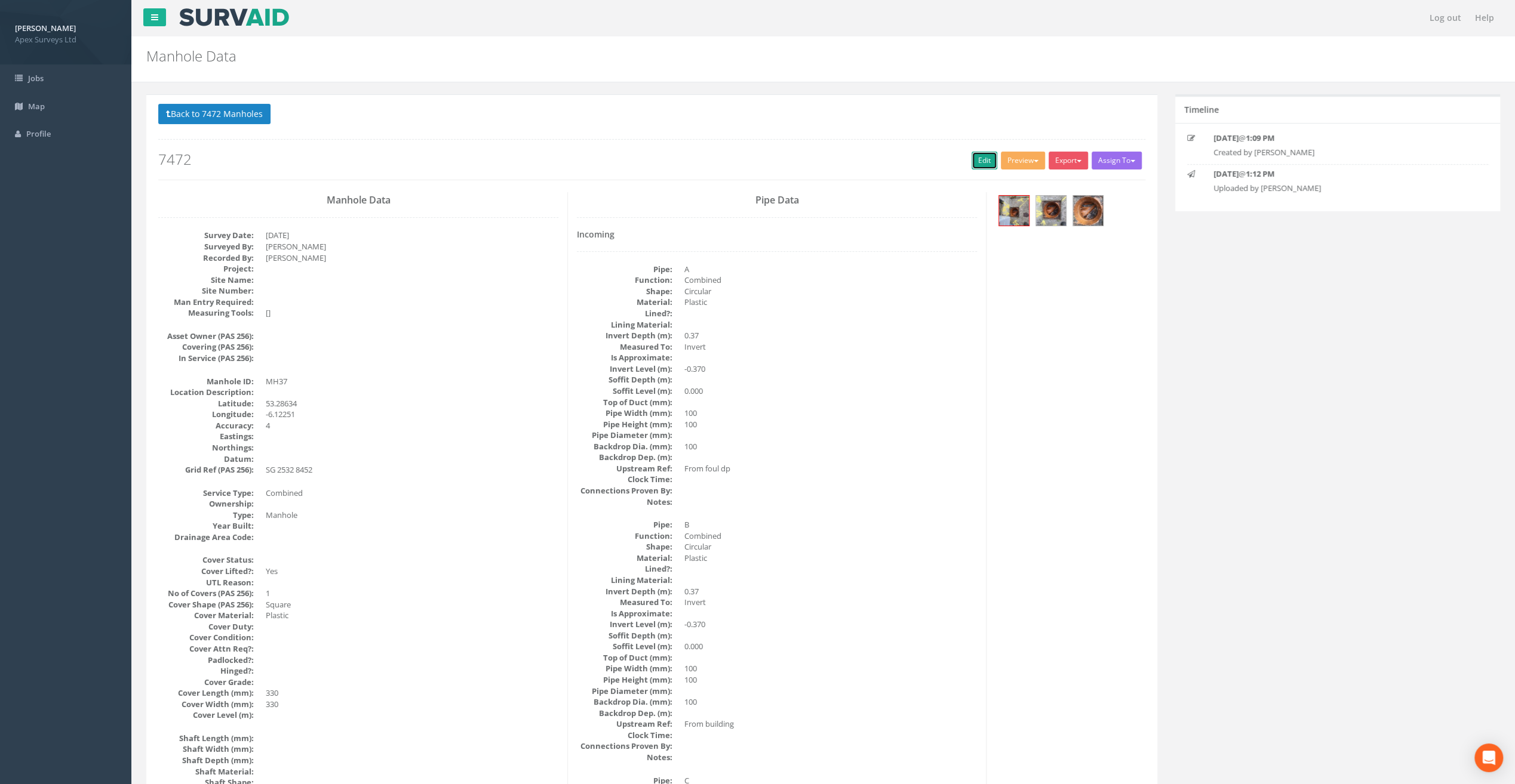
click at [978, 156] on link "Edit" at bounding box center [984, 160] width 26 height 18
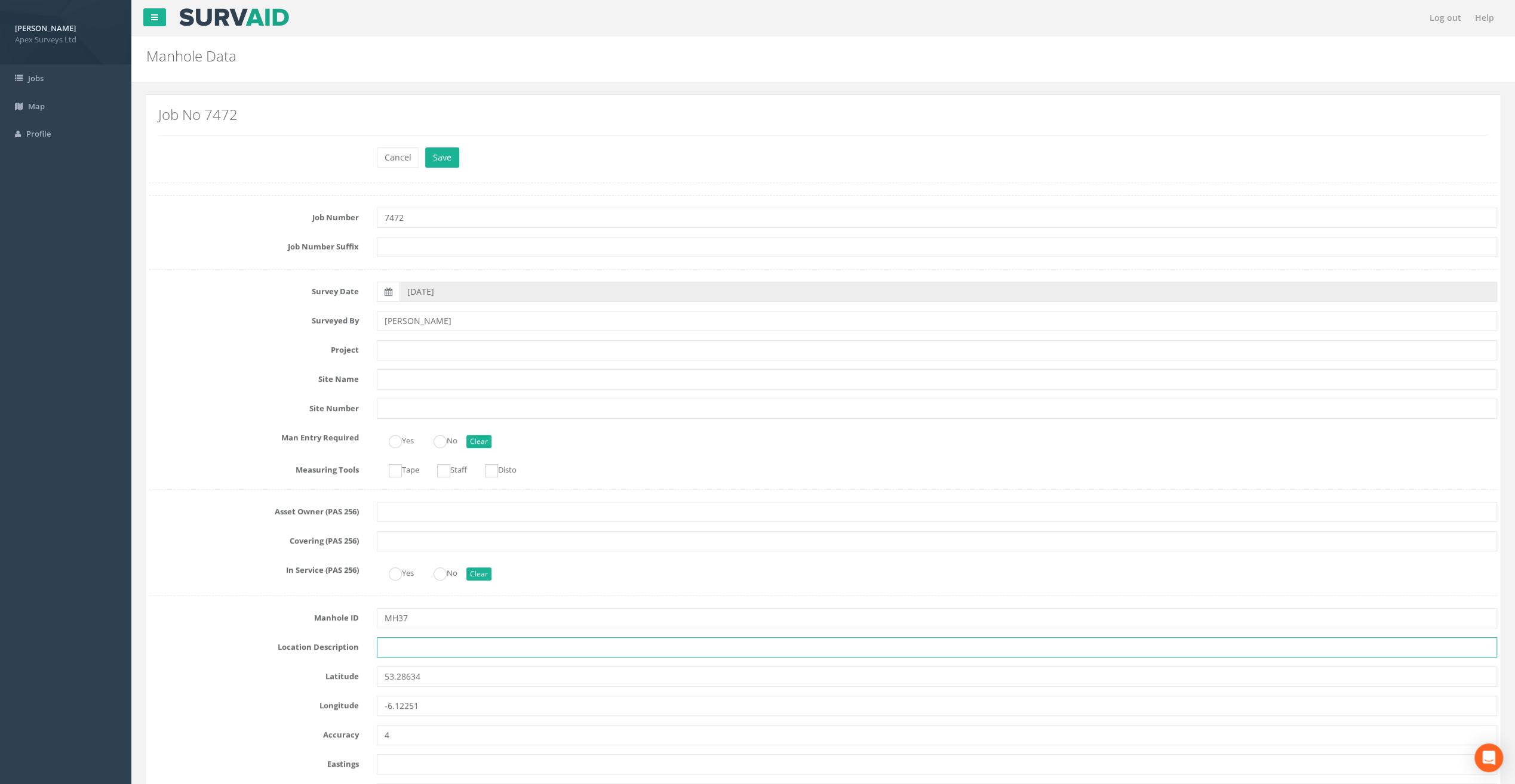
click at [402, 640] on input "text" at bounding box center [936, 647] width 1121 height 20
paste input "Sandycove"
type input "Sandycove"
click at [230, 161] on div "Cancel Save Delete" at bounding box center [823, 159] width 1366 height 23
click at [412, 349] on input "text" at bounding box center [936, 350] width 1121 height 20
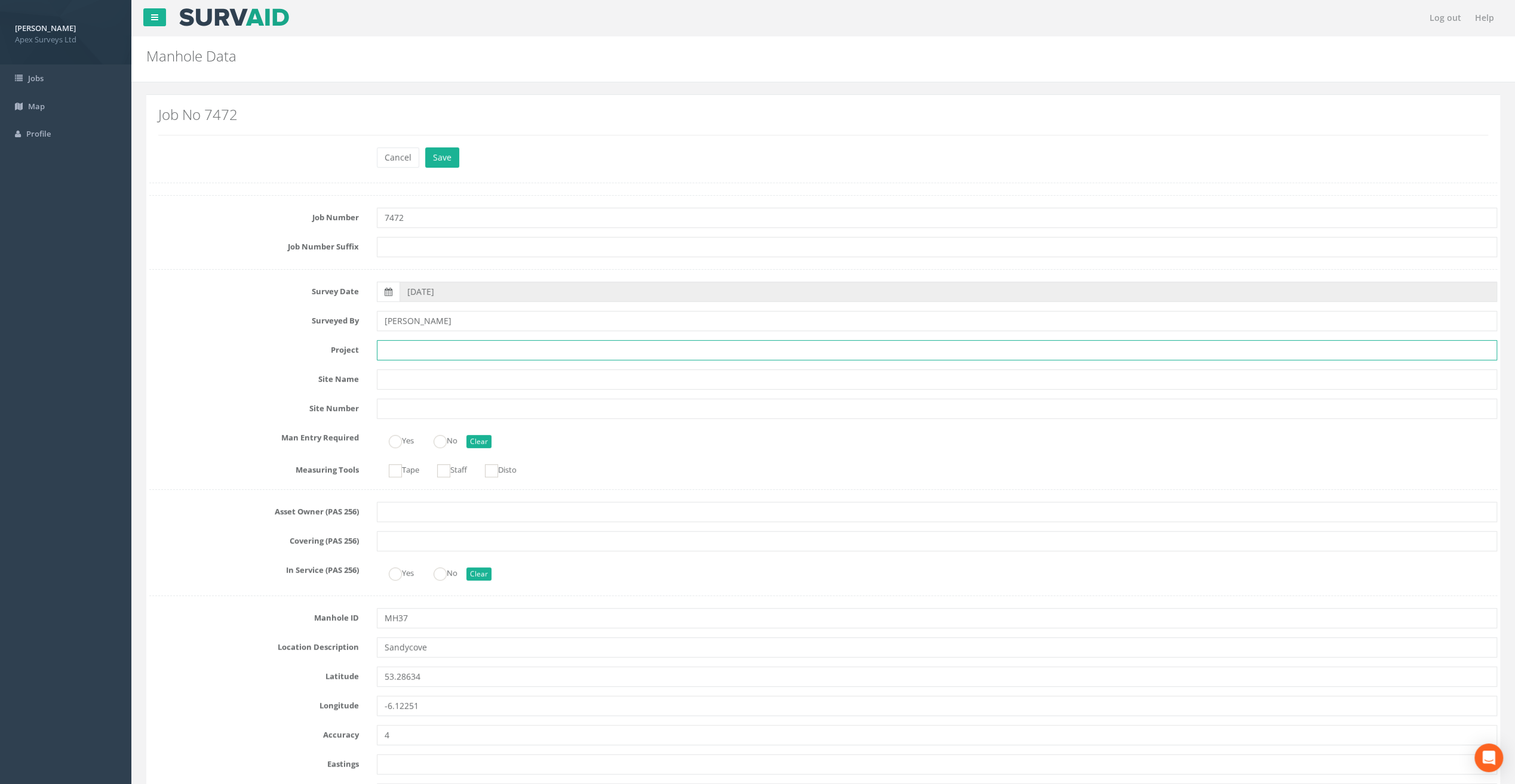
paste input "Glasthule Buildings"
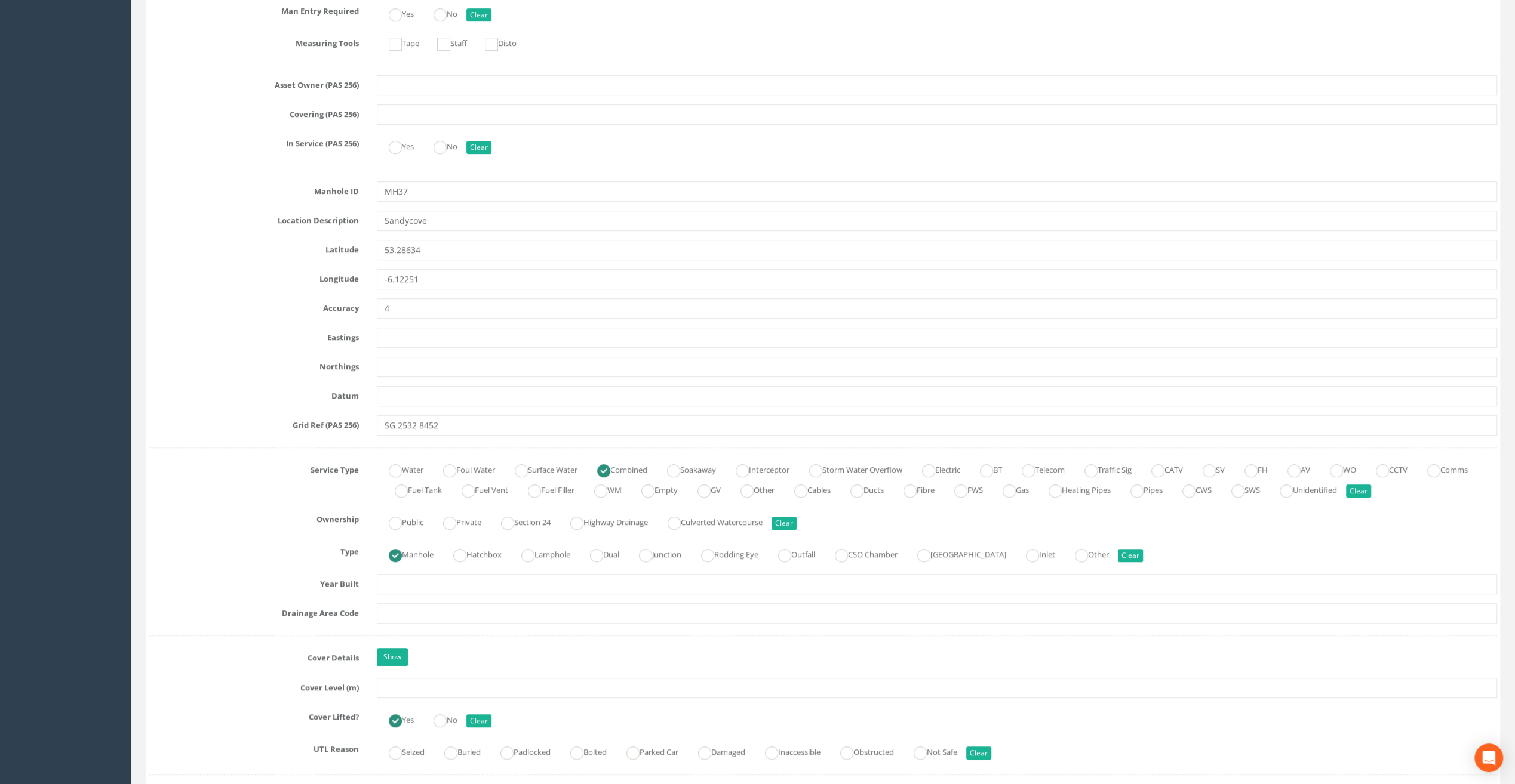
scroll to position [597, 0]
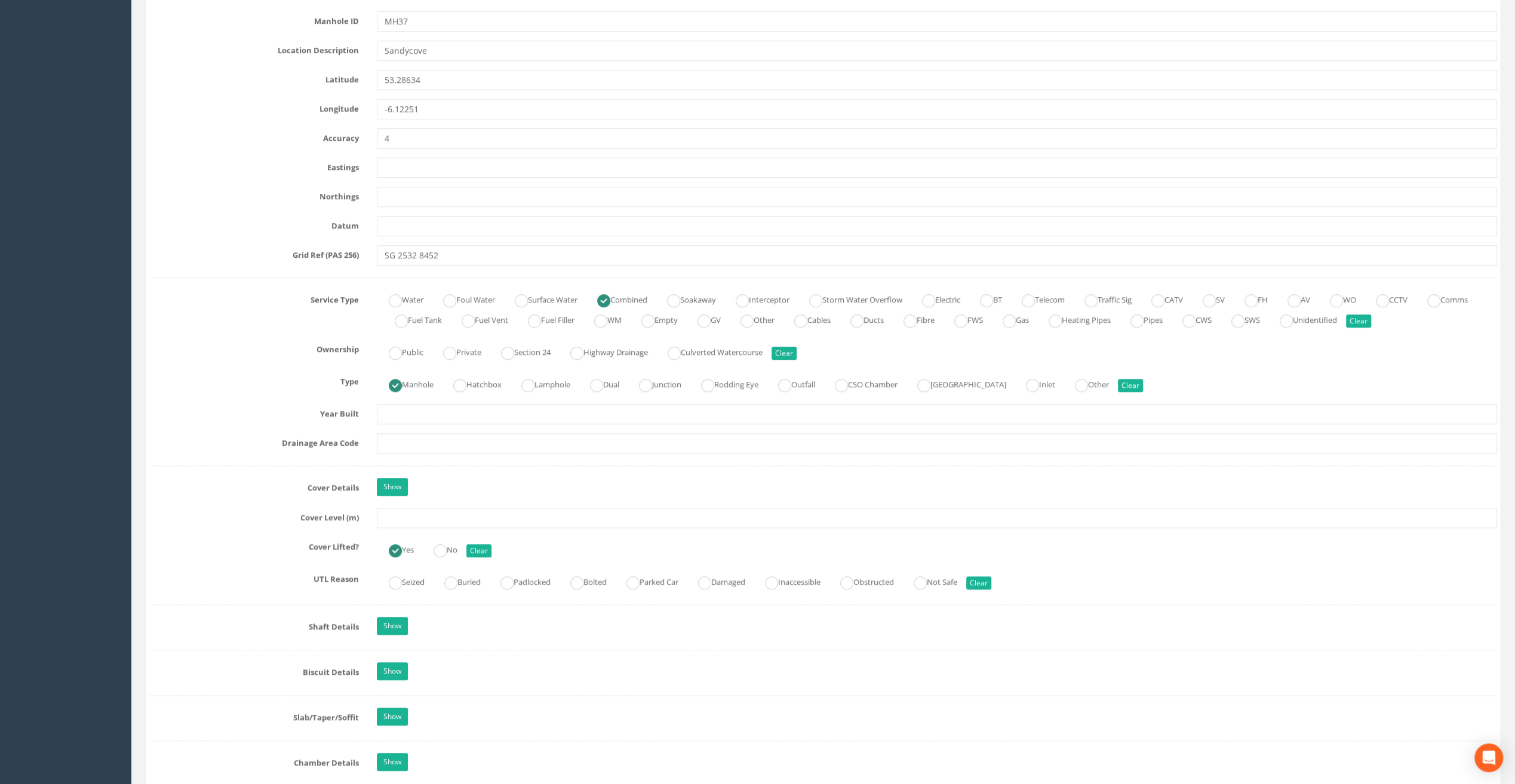
type input "Glasthule Buildings"
click at [405, 515] on input "text" at bounding box center [936, 518] width 1121 height 20
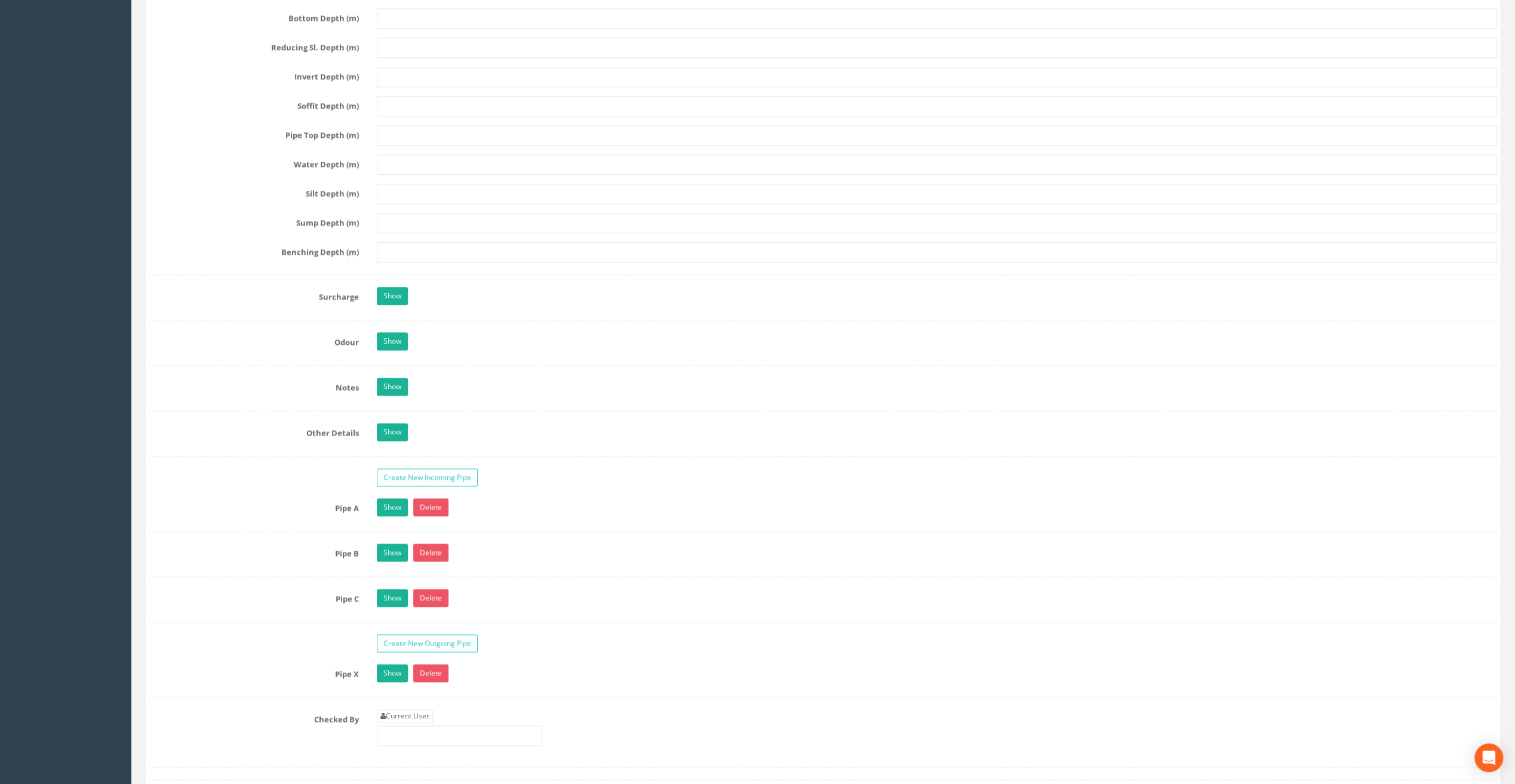
scroll to position [1611, 0]
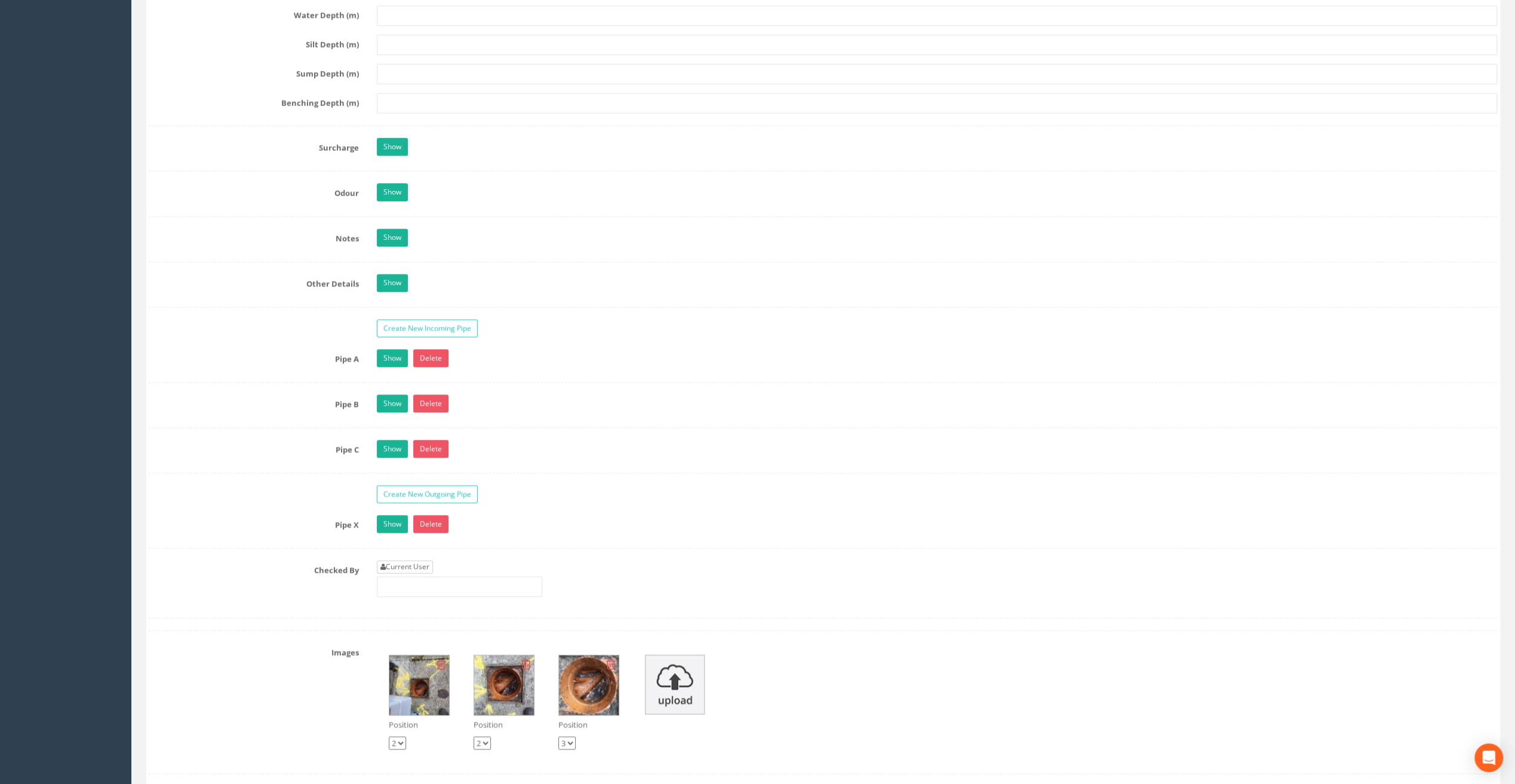
type input "8.47"
click at [407, 560] on link "Current User" at bounding box center [405, 567] width 56 height 13
type input "[PERSON_NAME]"
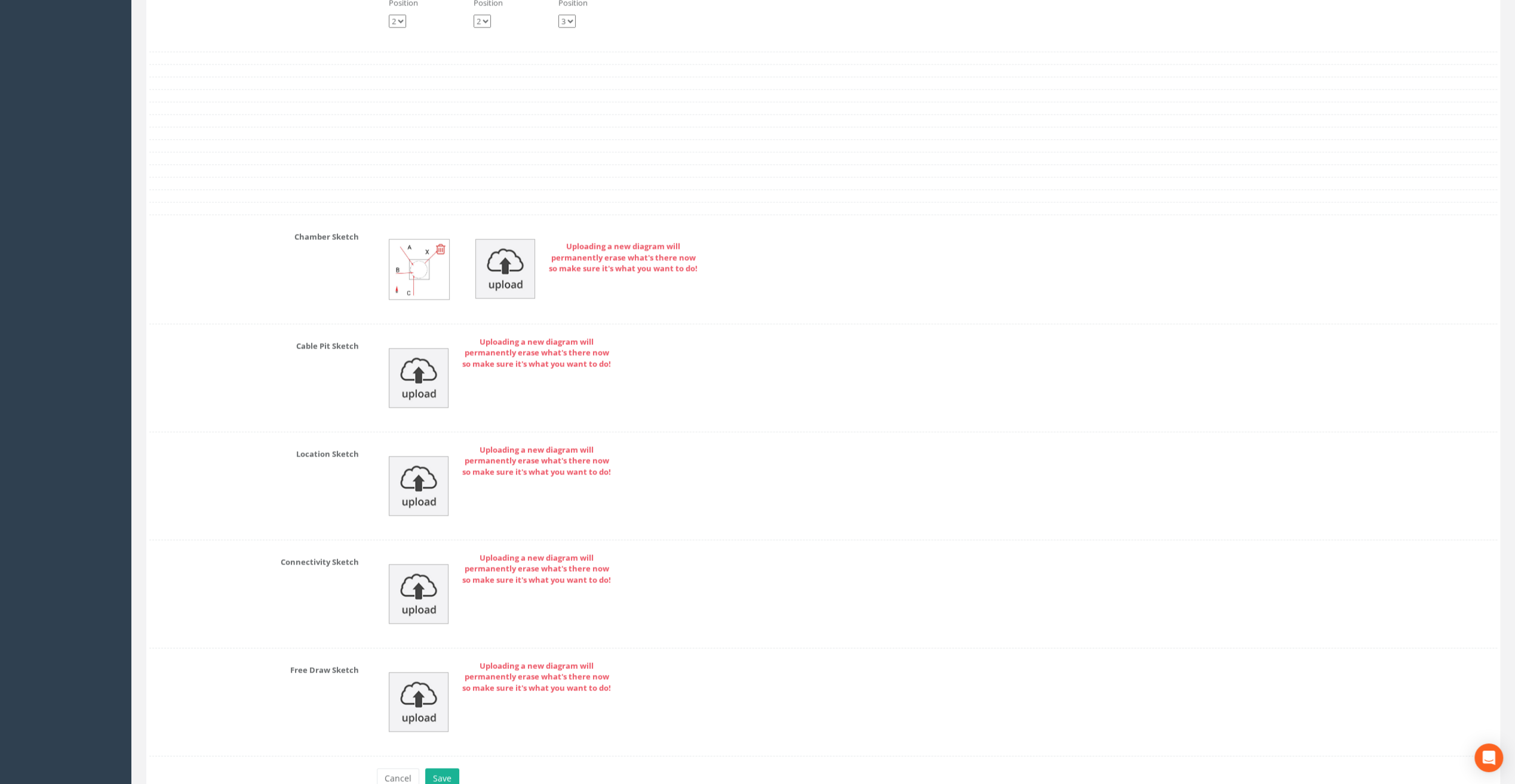
scroll to position [2388, 0]
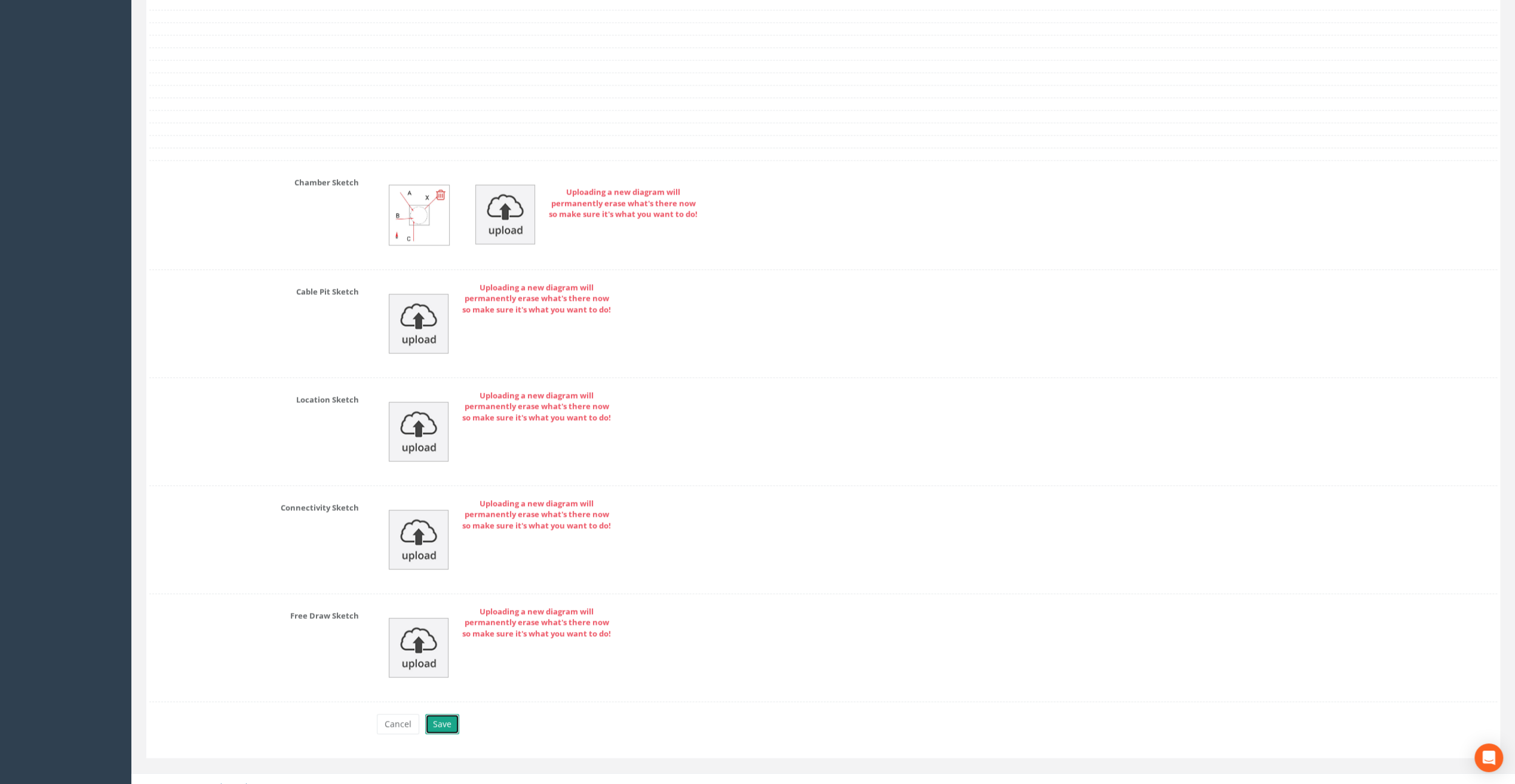
click at [442, 715] on button "Save" at bounding box center [443, 725] width 34 height 20
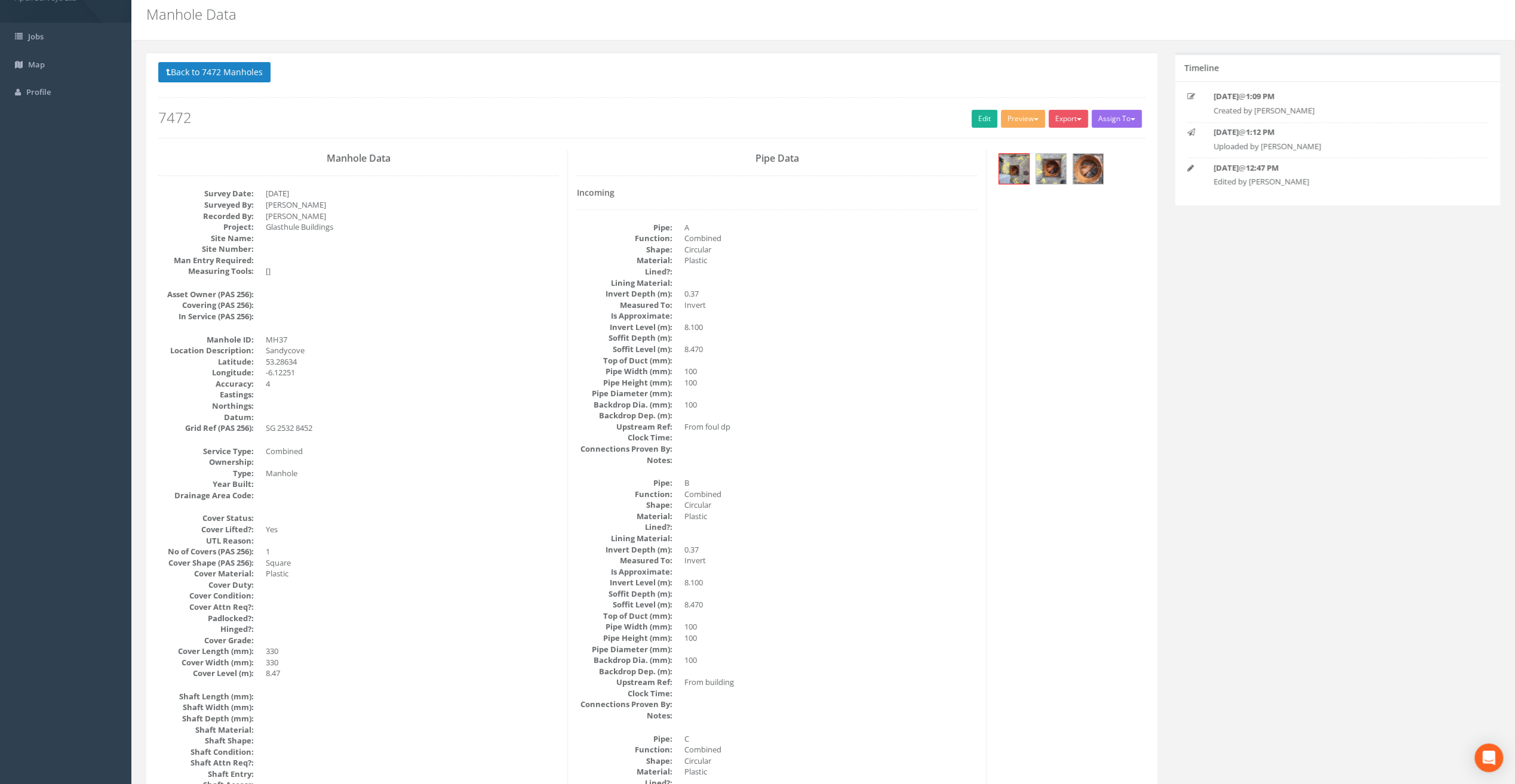
scroll to position [0, 0]
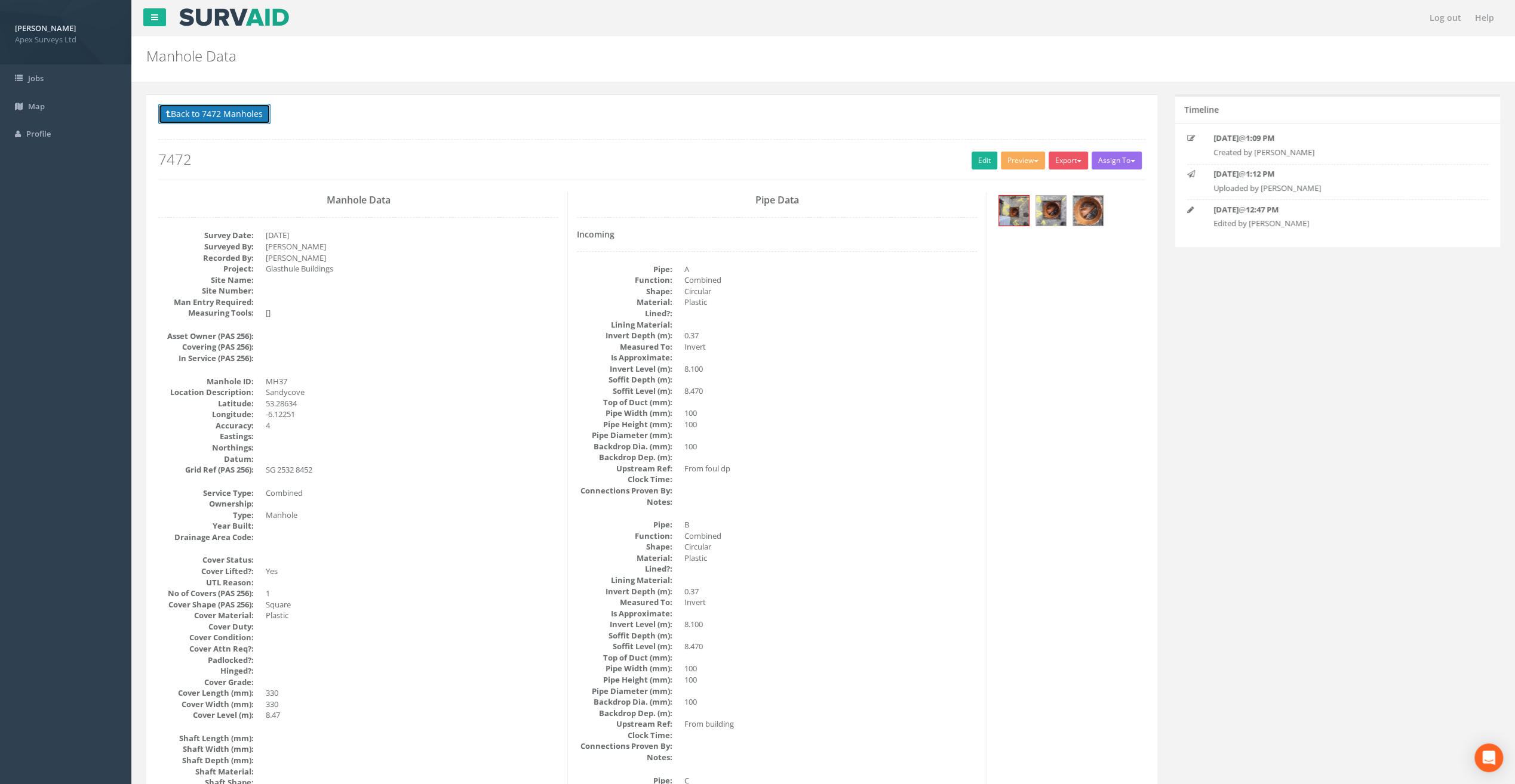
click at [218, 116] on button "Back to 7472 Manholes" at bounding box center [214, 114] width 113 height 20
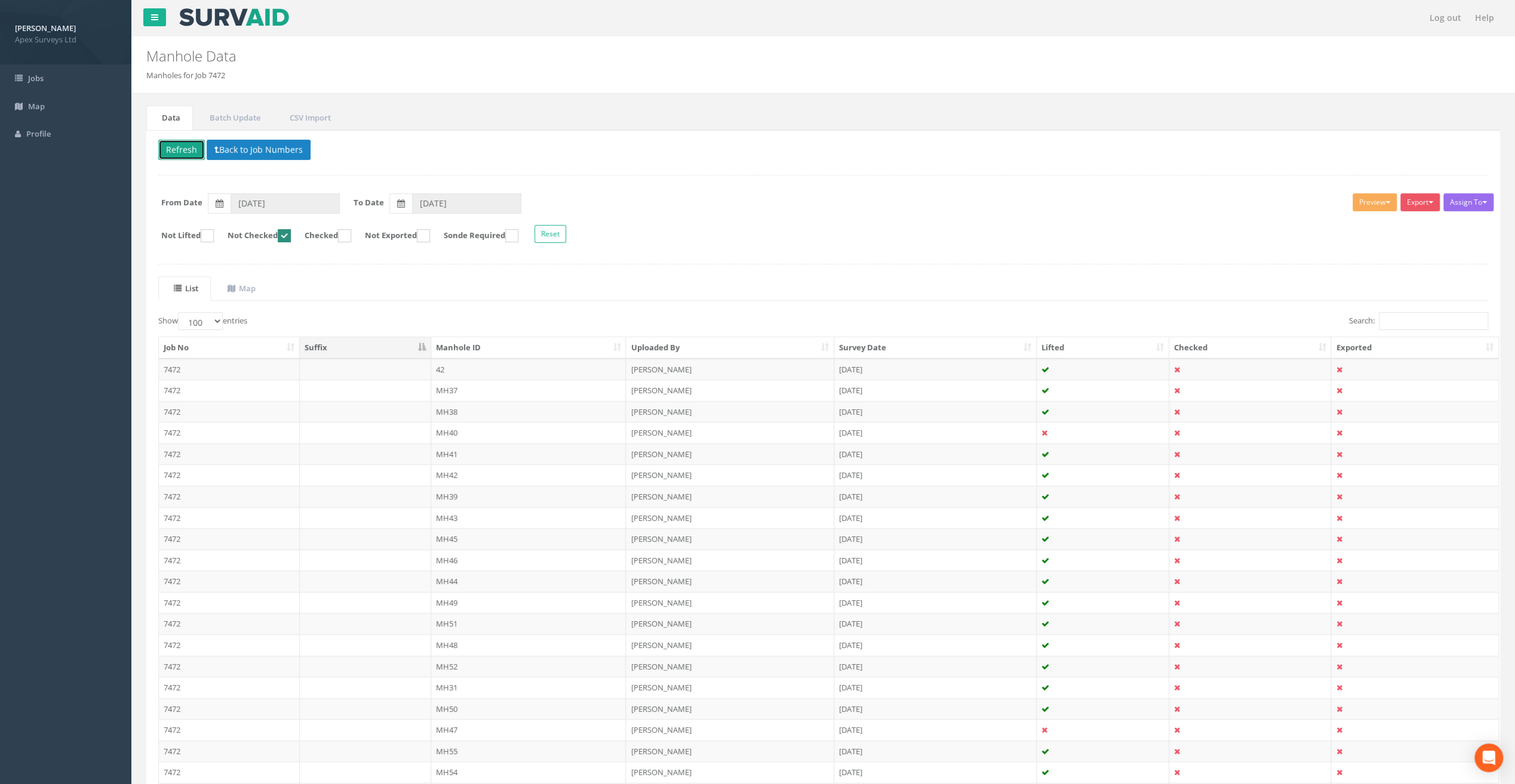
click at [169, 150] on button "Refresh" at bounding box center [182, 150] width 47 height 20
click at [451, 390] on td "MH38" at bounding box center [528, 390] width 195 height 22
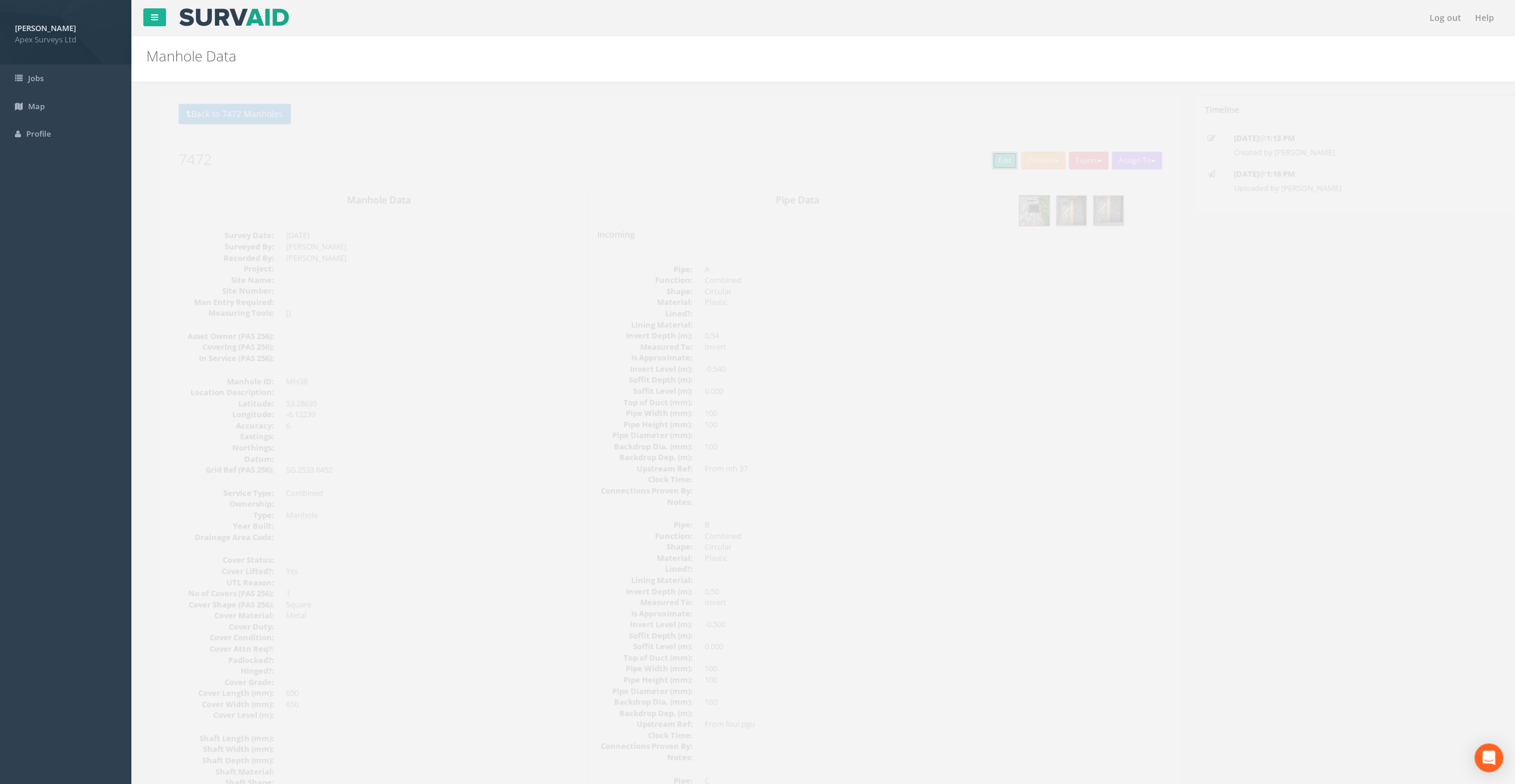
click at [977, 165] on link "Edit" at bounding box center [984, 160] width 26 height 18
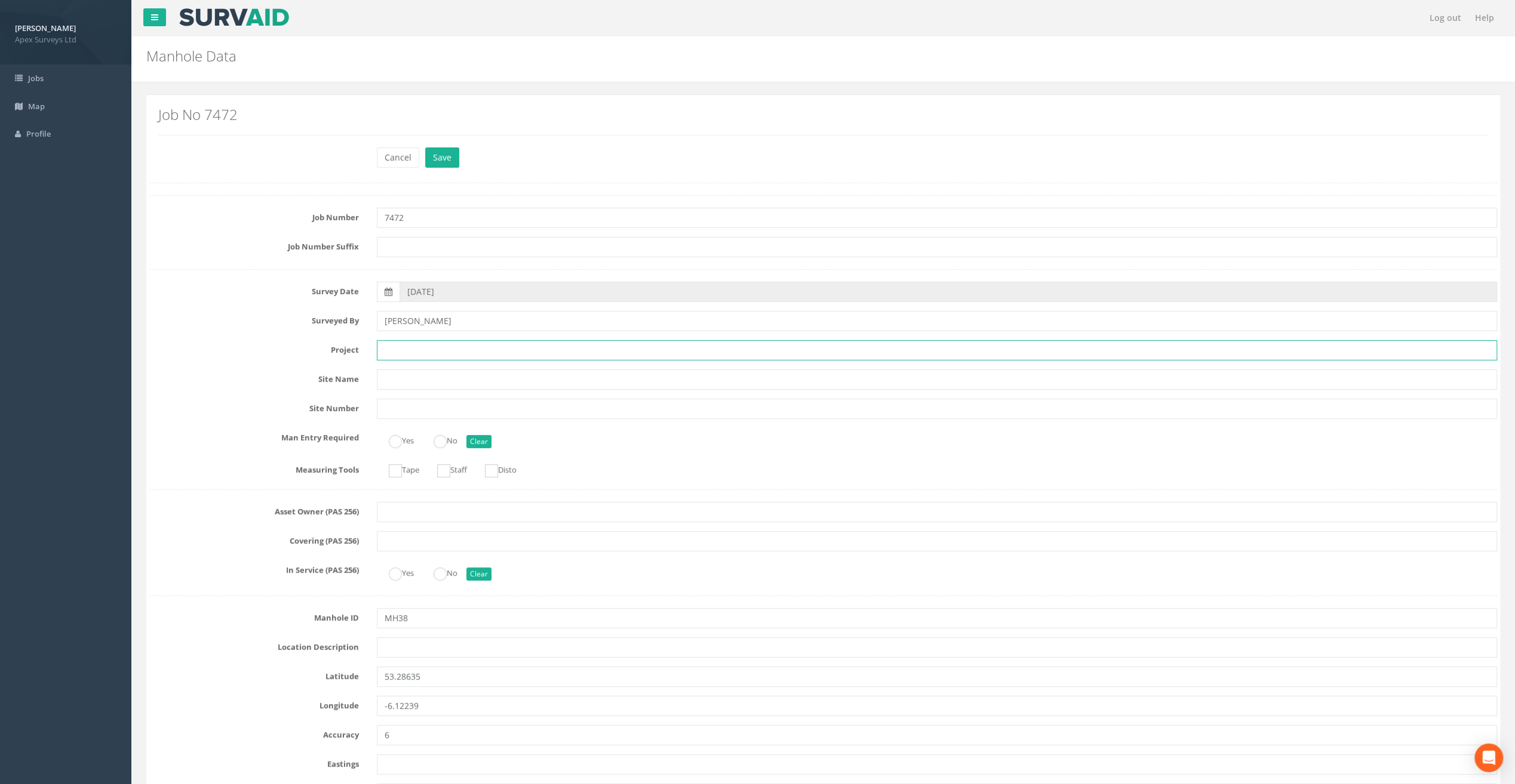
click at [464, 355] on input "text" at bounding box center [936, 350] width 1121 height 20
paste input "Glasthule Buildings"
type input "Glasthule Buildings"
click at [229, 158] on div "Cancel Save Delete" at bounding box center [823, 159] width 1366 height 23
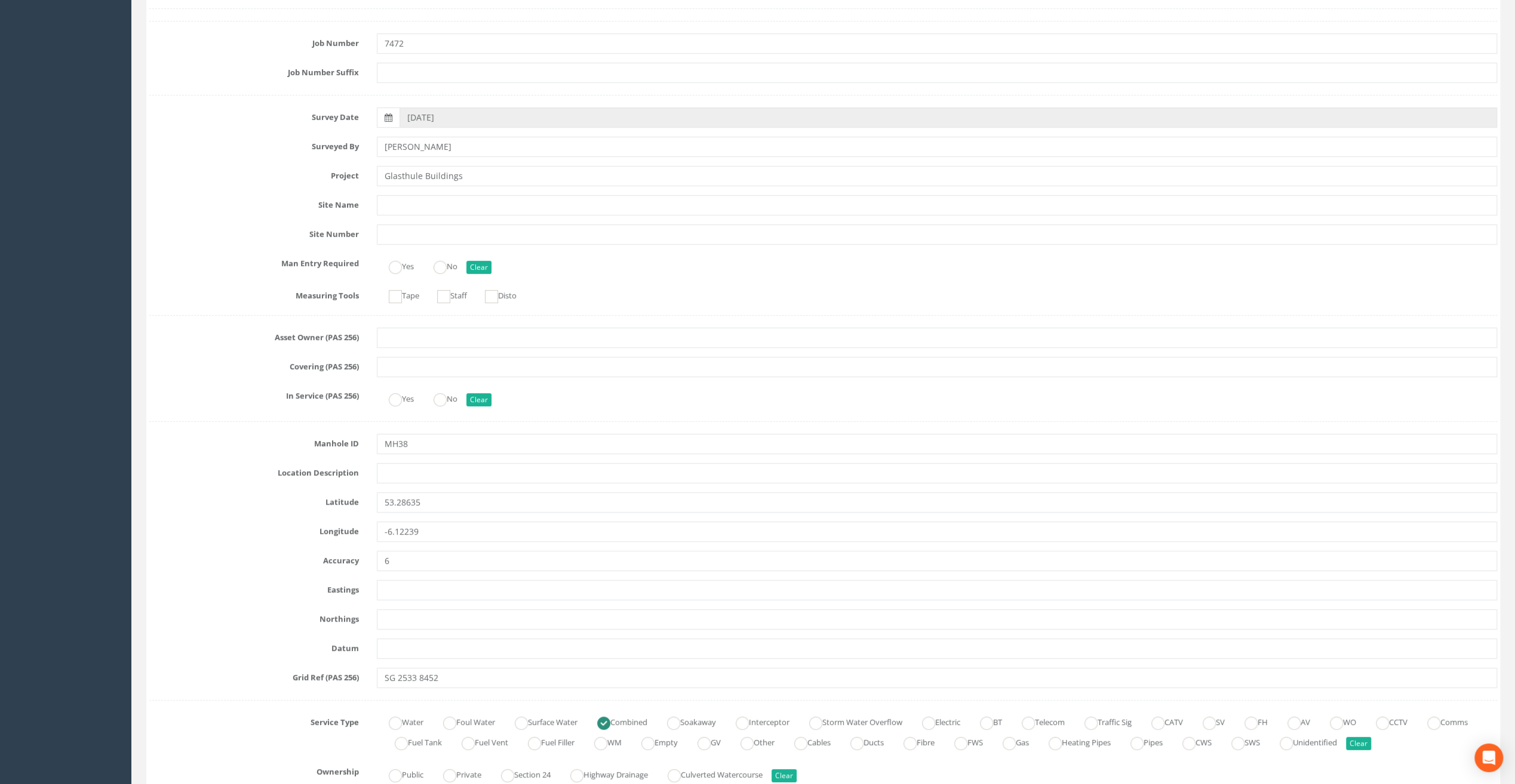
scroll to position [179, 0]
click at [419, 472] on input "text" at bounding box center [936, 469] width 1121 height 20
paste input "Sandycove"
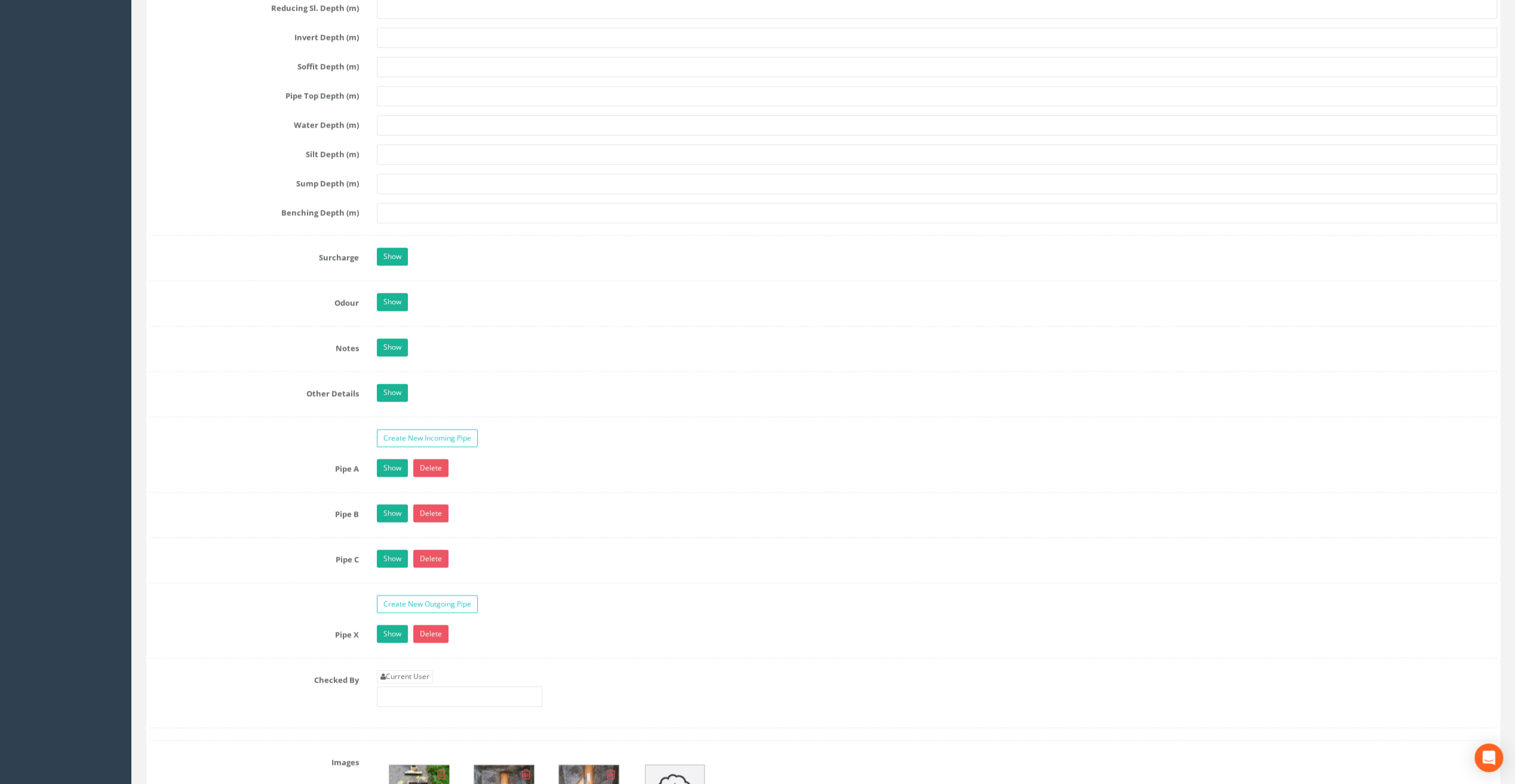
scroll to position [1552, 0]
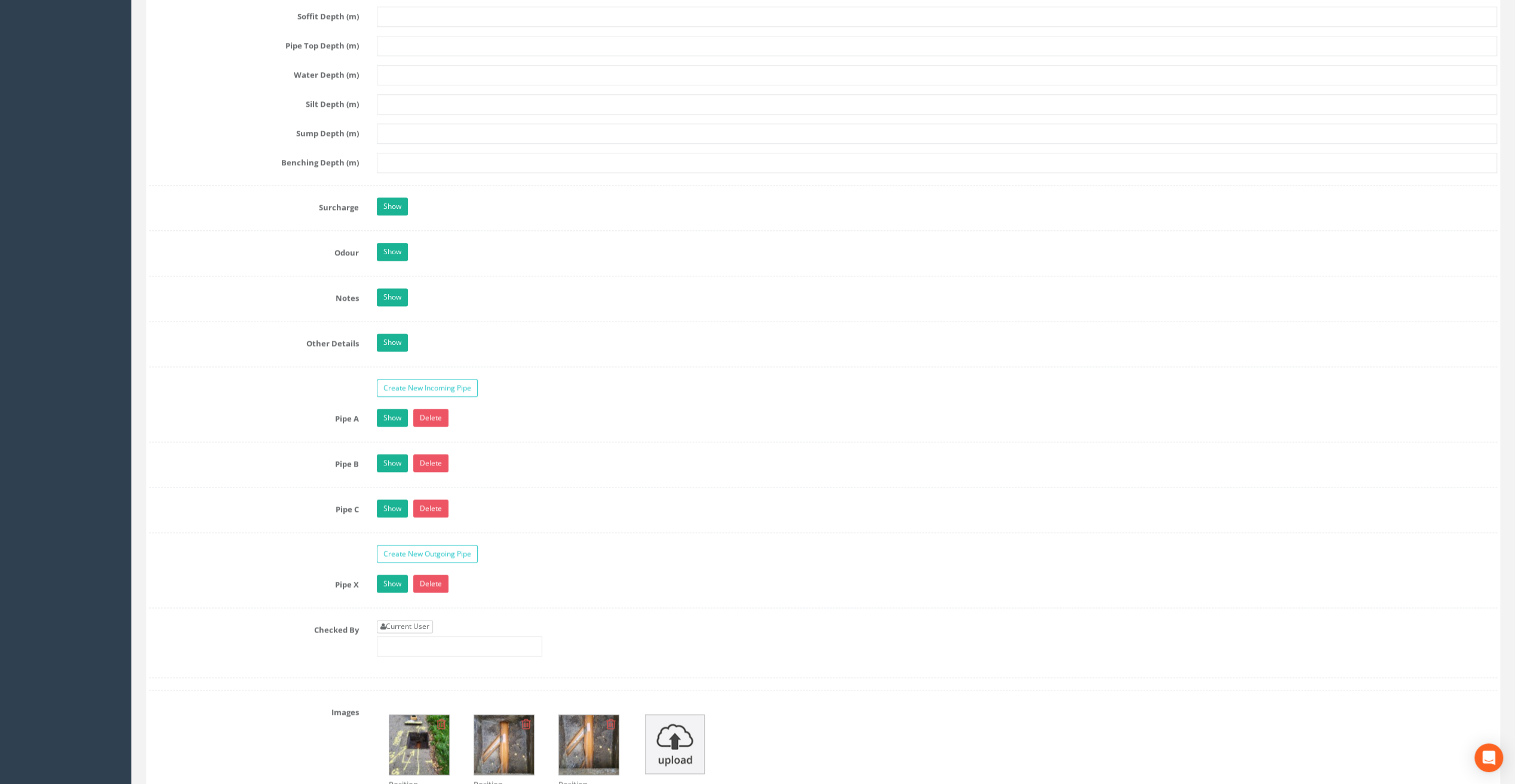
type input "Sandycove"
click at [413, 620] on link "Current User" at bounding box center [405, 626] width 56 height 13
type input "[PERSON_NAME]"
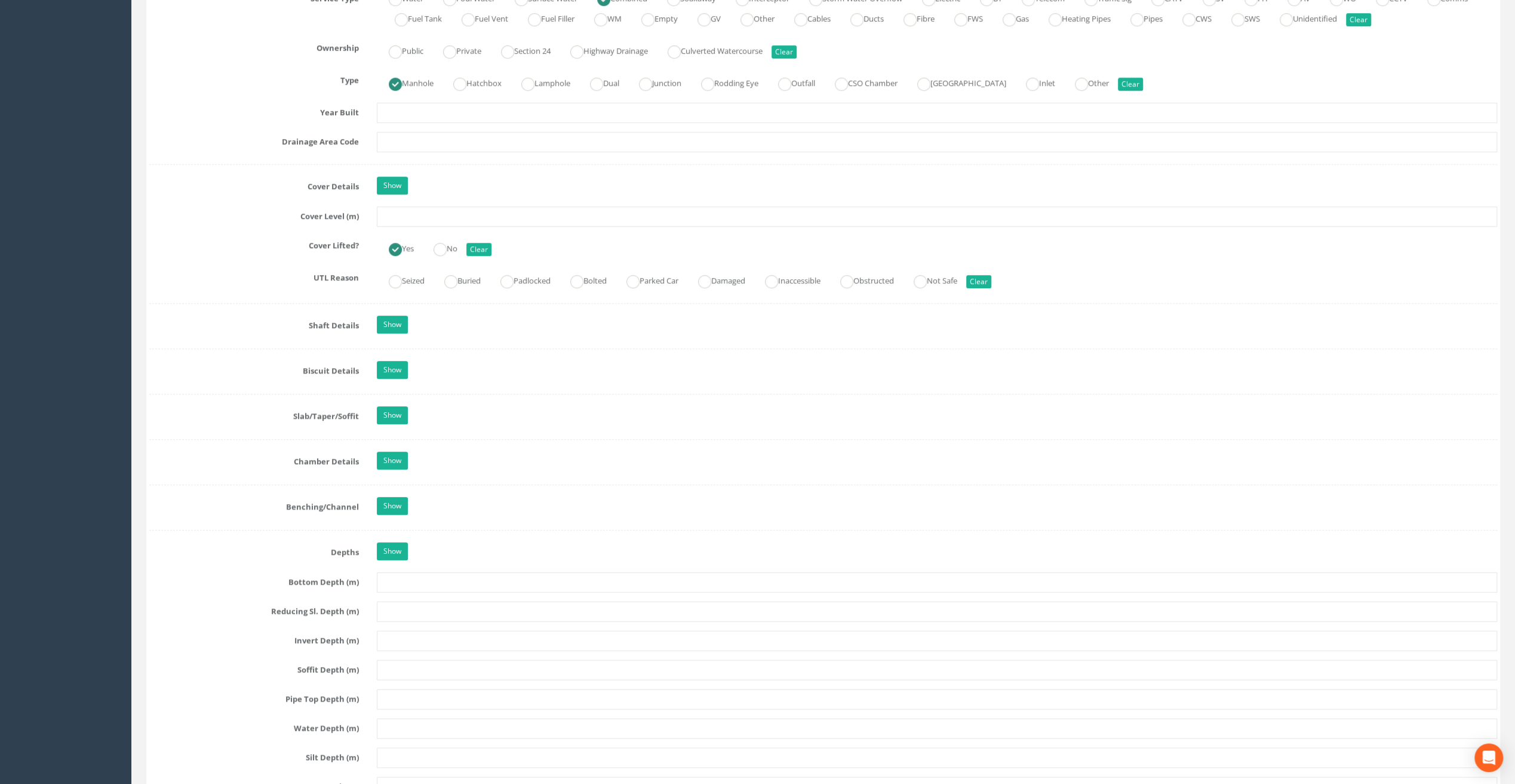
scroll to position [896, 0]
click at [394, 218] on input "text" at bounding box center [936, 220] width 1121 height 20
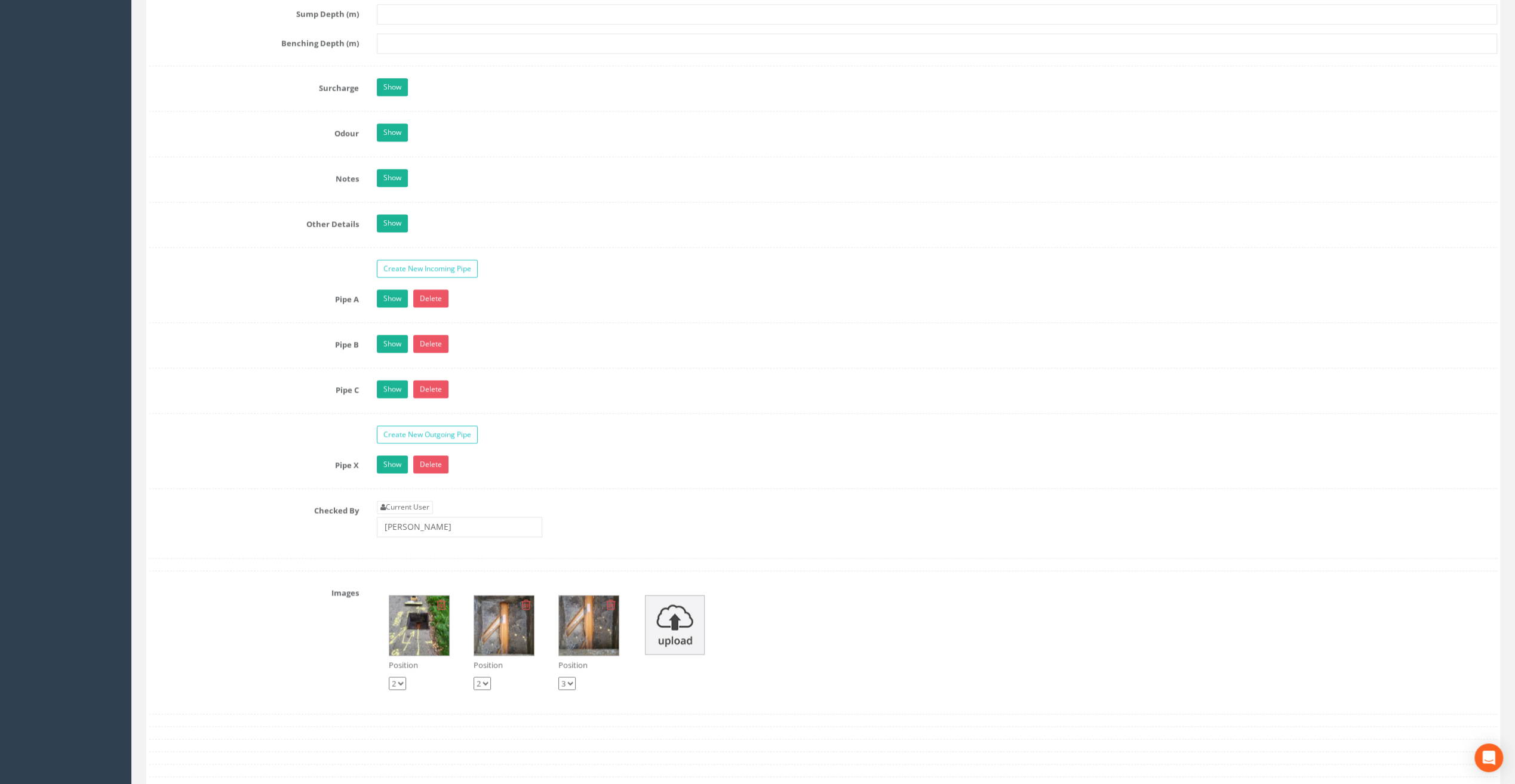
scroll to position [1970, 0]
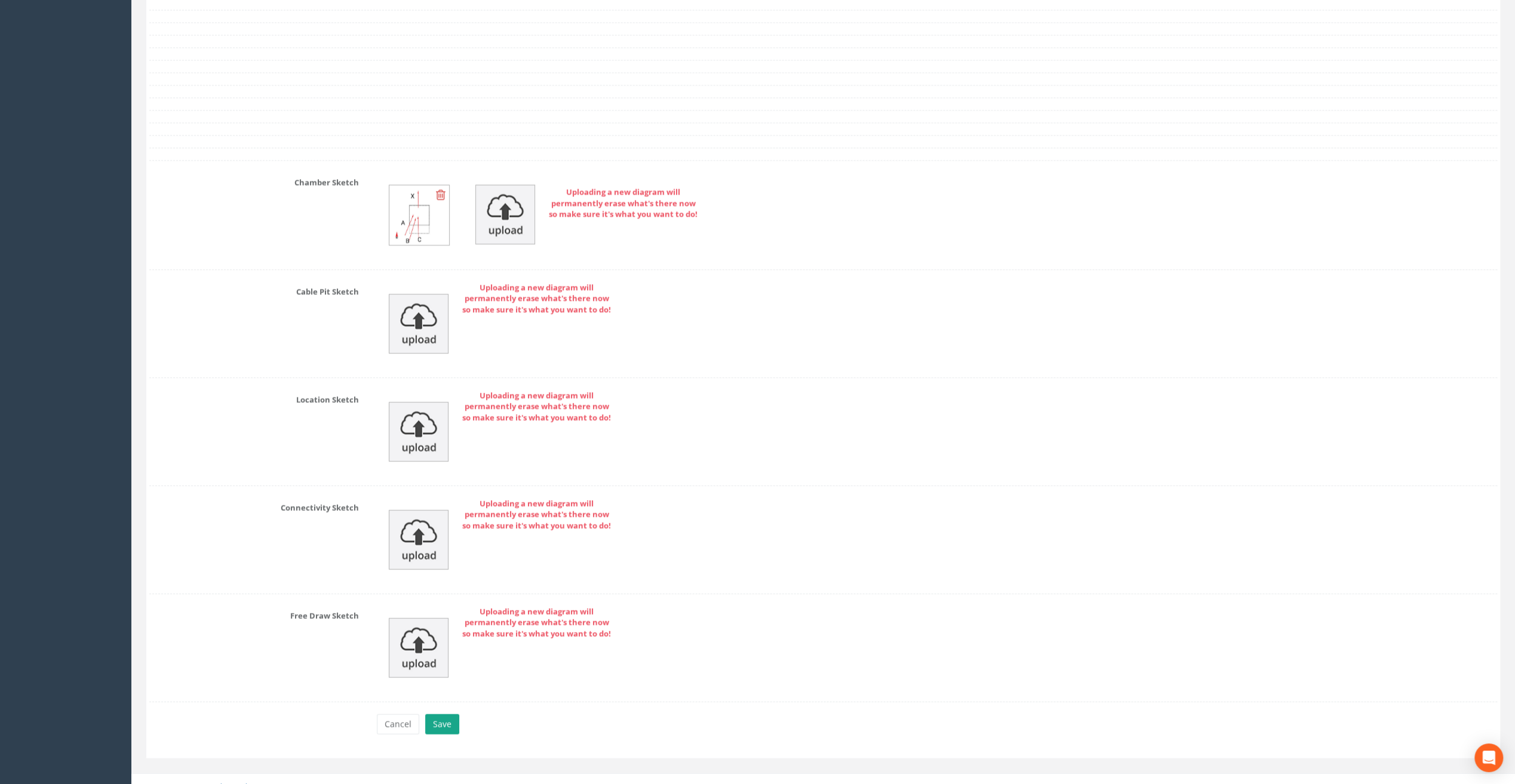
type input "8.40"
click at [451, 715] on button "Save" at bounding box center [443, 725] width 34 height 20
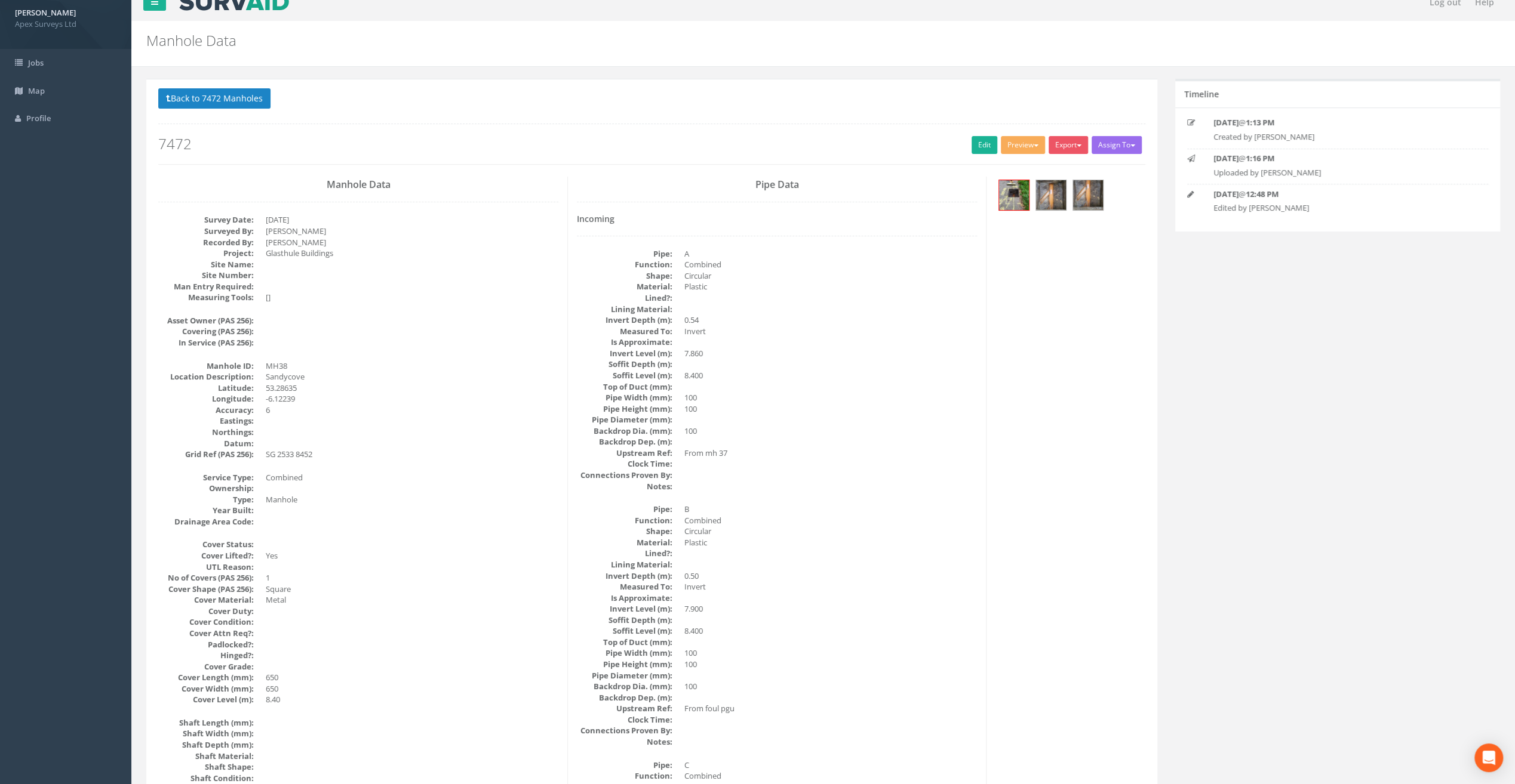
scroll to position [0, 0]
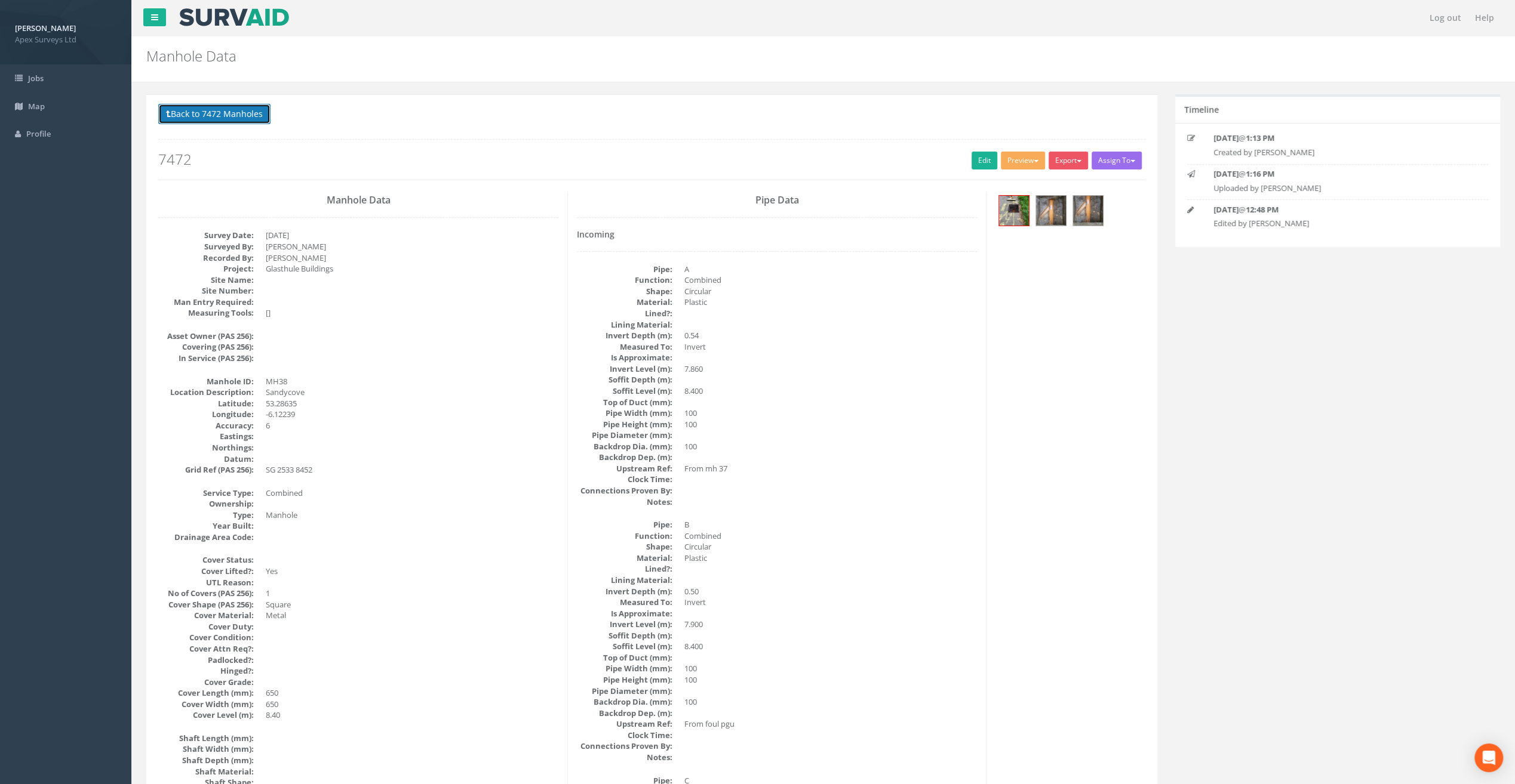
click at [210, 114] on button "Back to 7472 Manholes" at bounding box center [214, 114] width 113 height 20
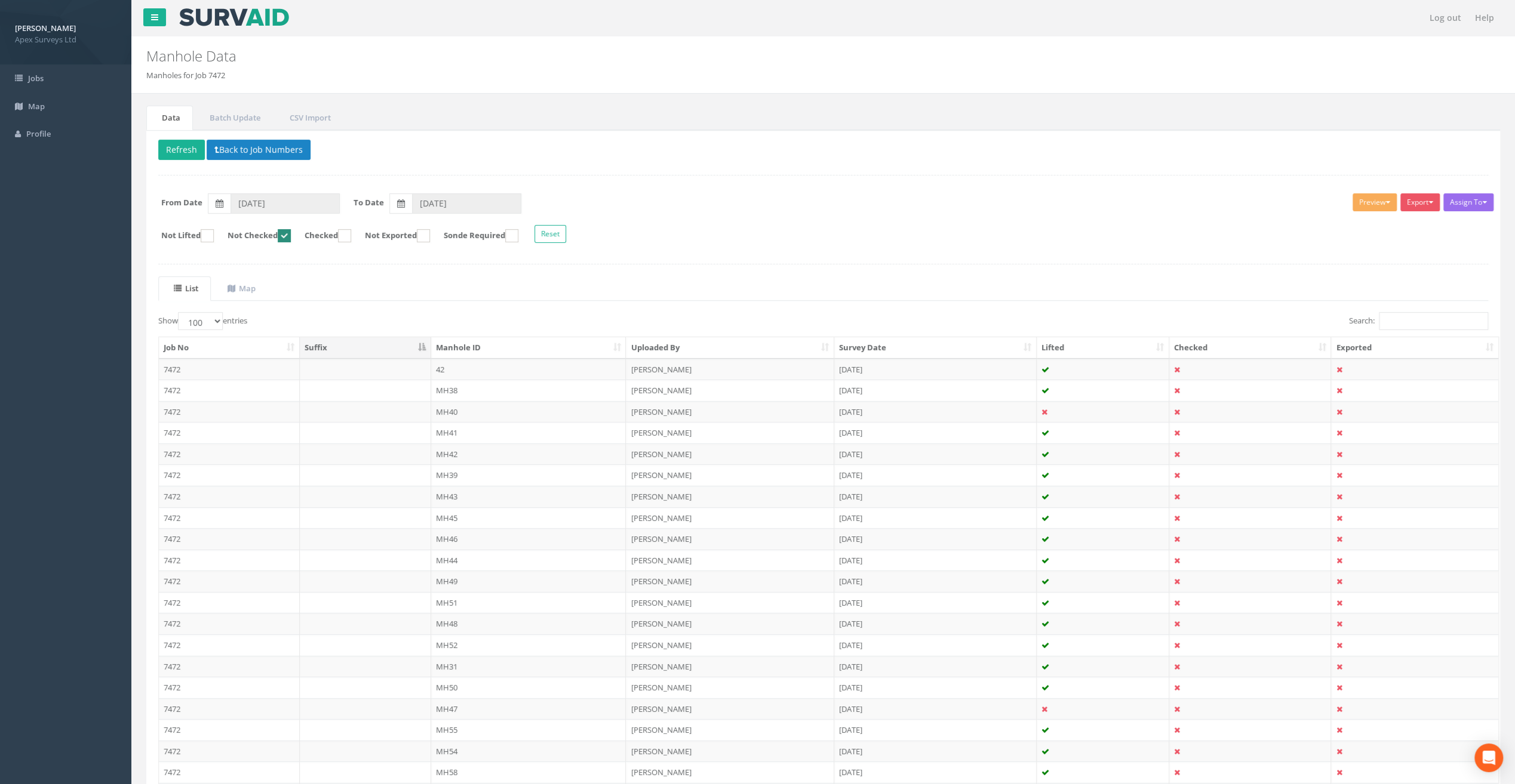
click at [447, 475] on td "MH39" at bounding box center [528, 475] width 195 height 22
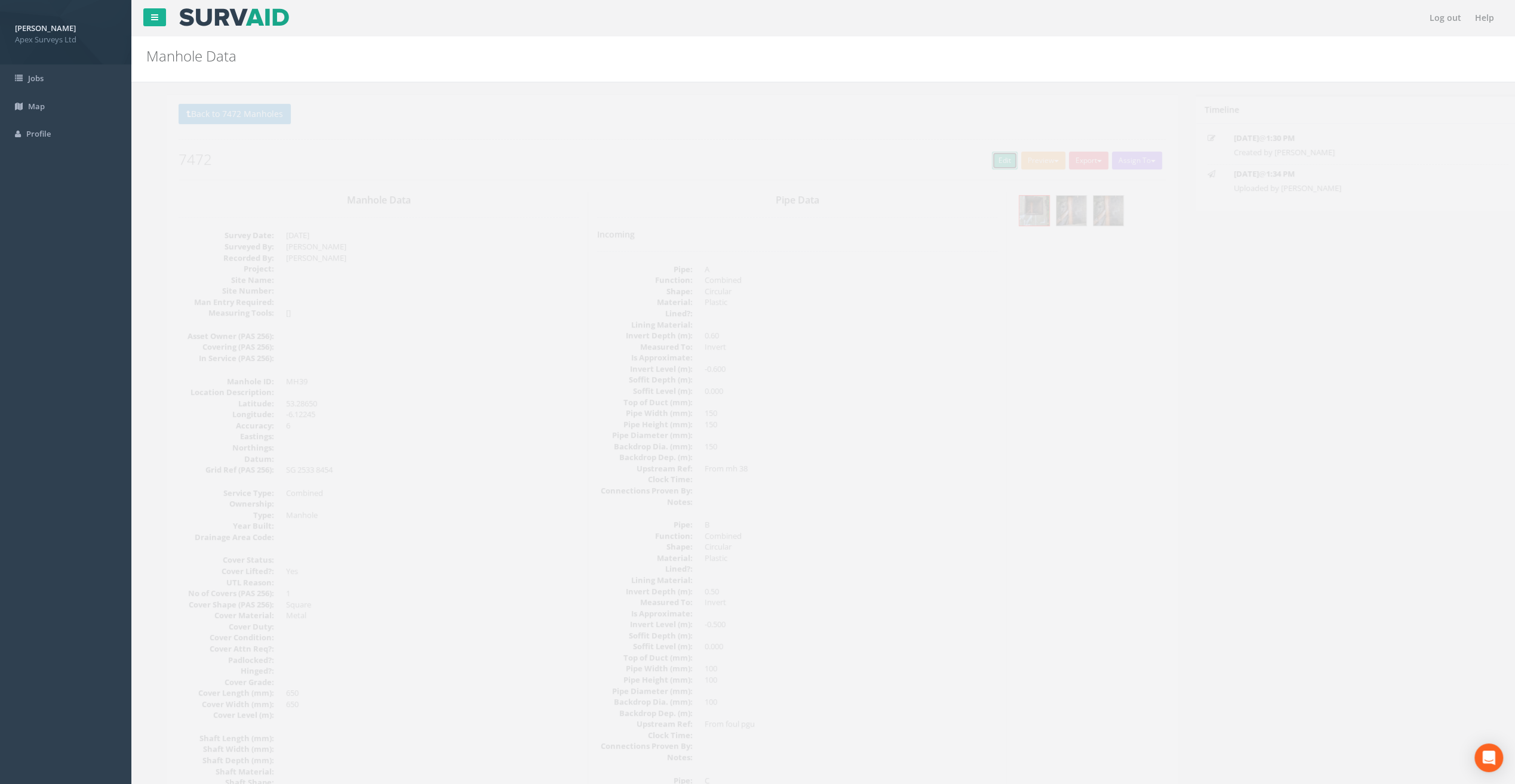
click at [979, 159] on link "Edit" at bounding box center [984, 160] width 26 height 18
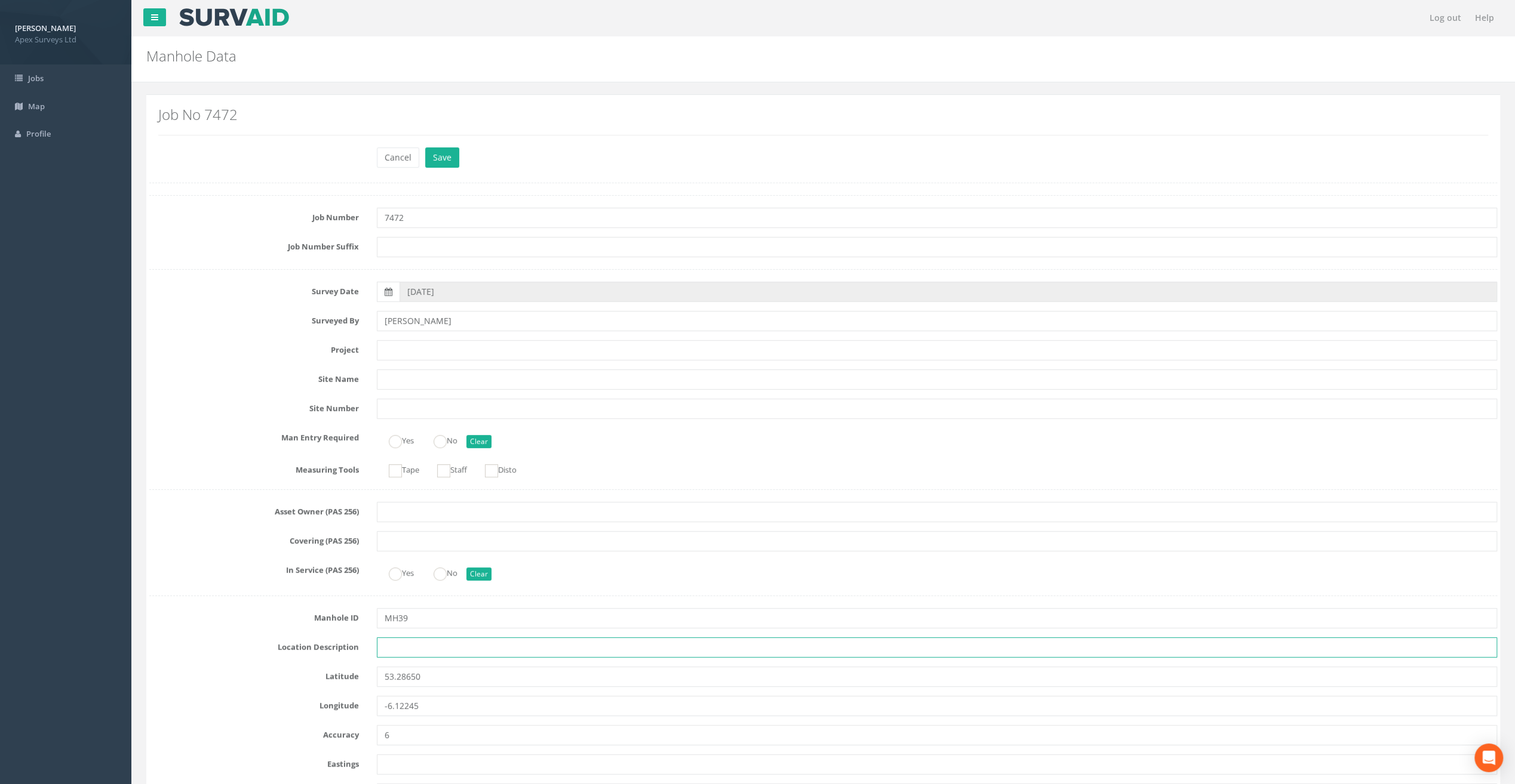
click at [428, 650] on input "text" at bounding box center [936, 647] width 1121 height 20
paste input "Sandycove"
type input "Sandycove"
click at [276, 113] on h2 "Job No 7472" at bounding box center [823, 115] width 1330 height 16
click at [391, 345] on input "text" at bounding box center [936, 350] width 1121 height 20
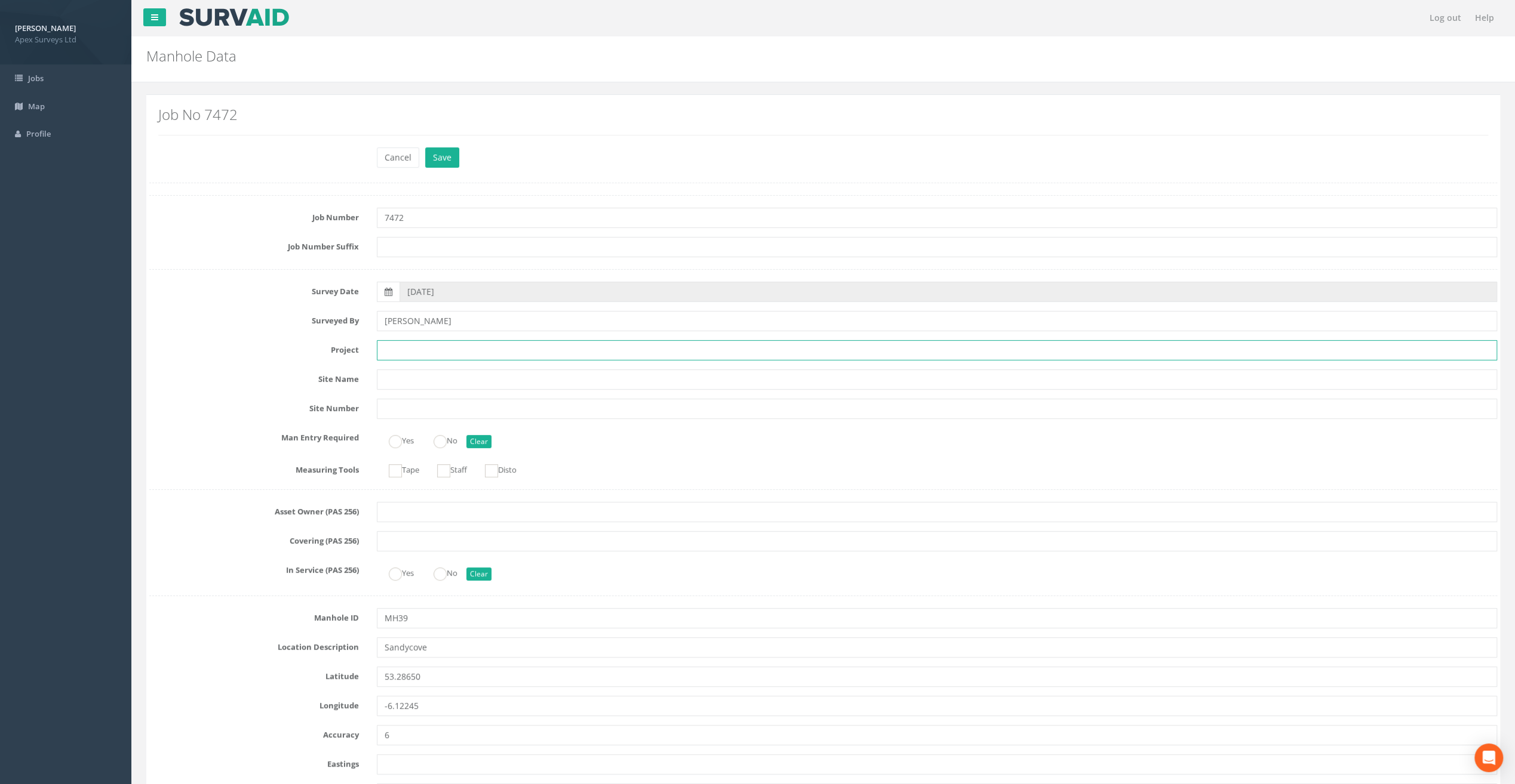
paste input "Glasthule Buildings"
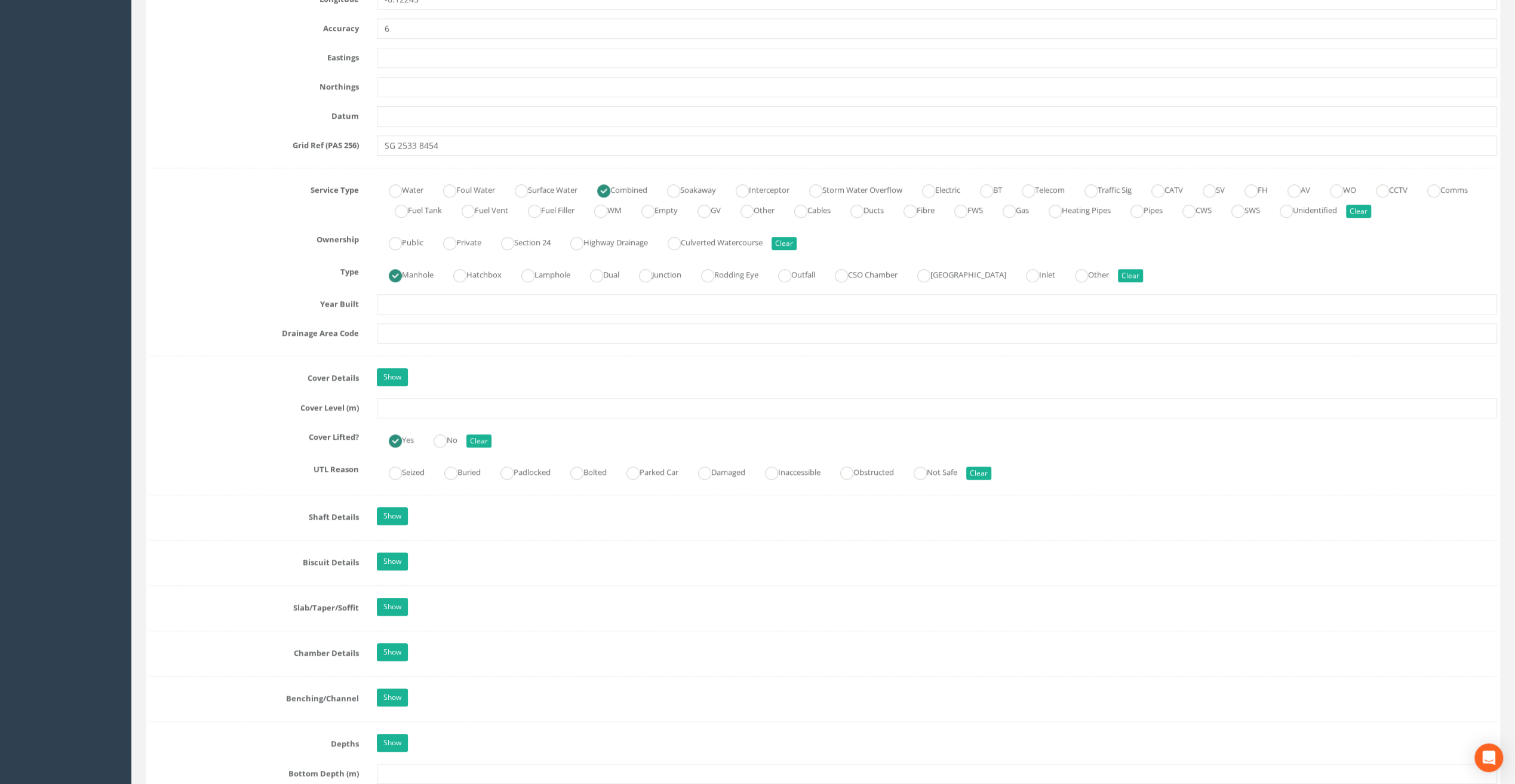
scroll to position [716, 0]
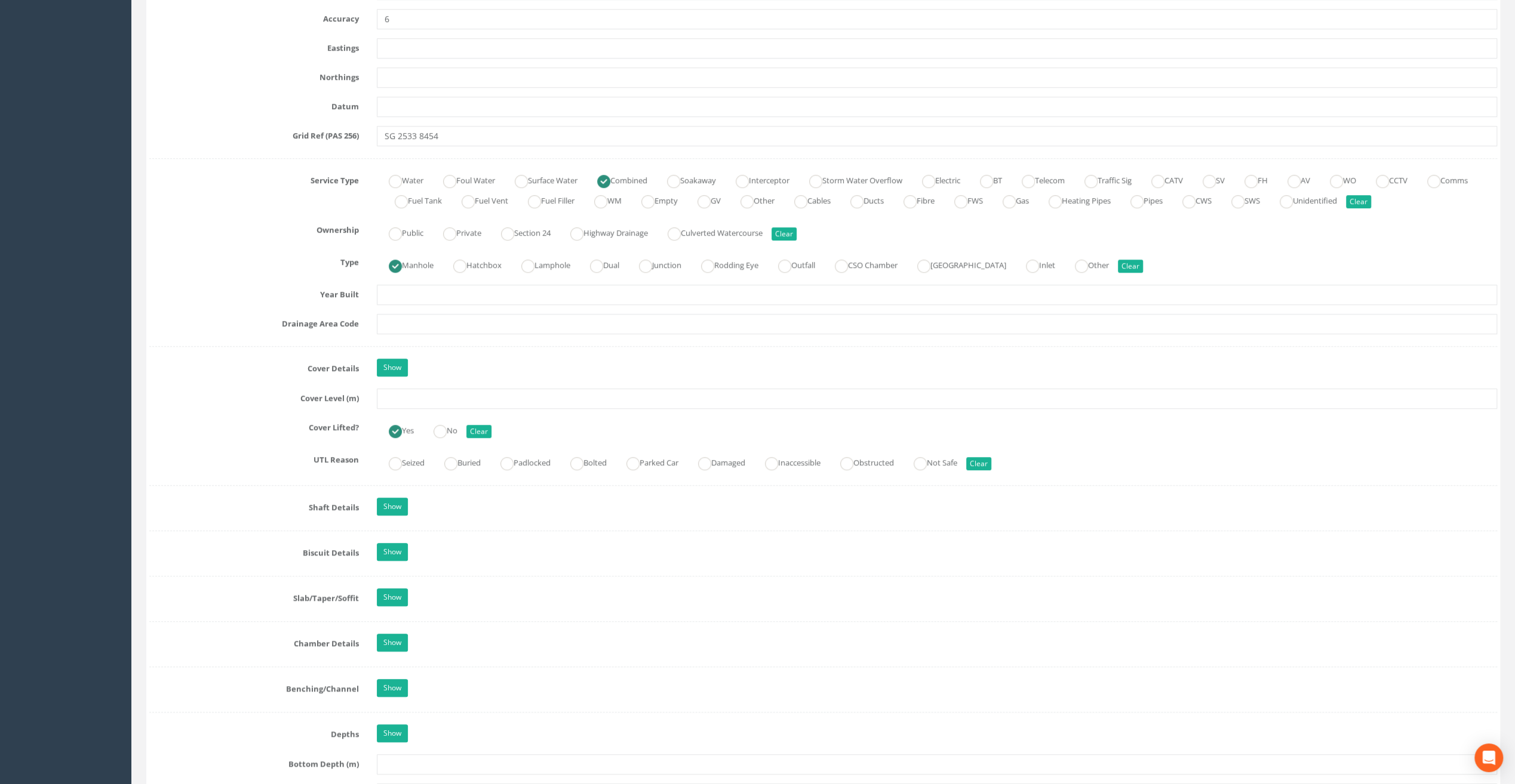
type input "Glasthule Buildings"
click at [412, 395] on input "text" at bounding box center [936, 399] width 1121 height 20
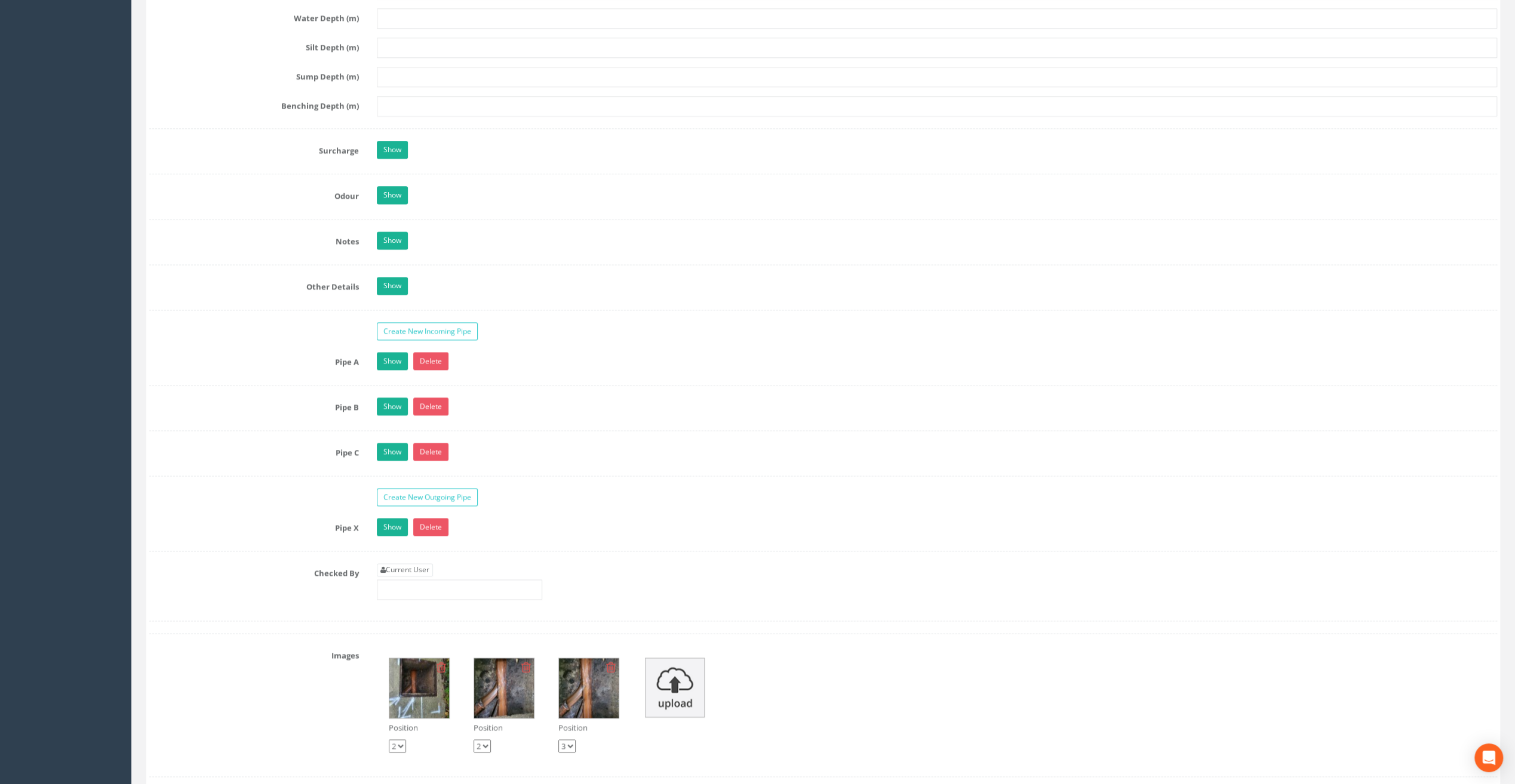
scroll to position [1611, 0]
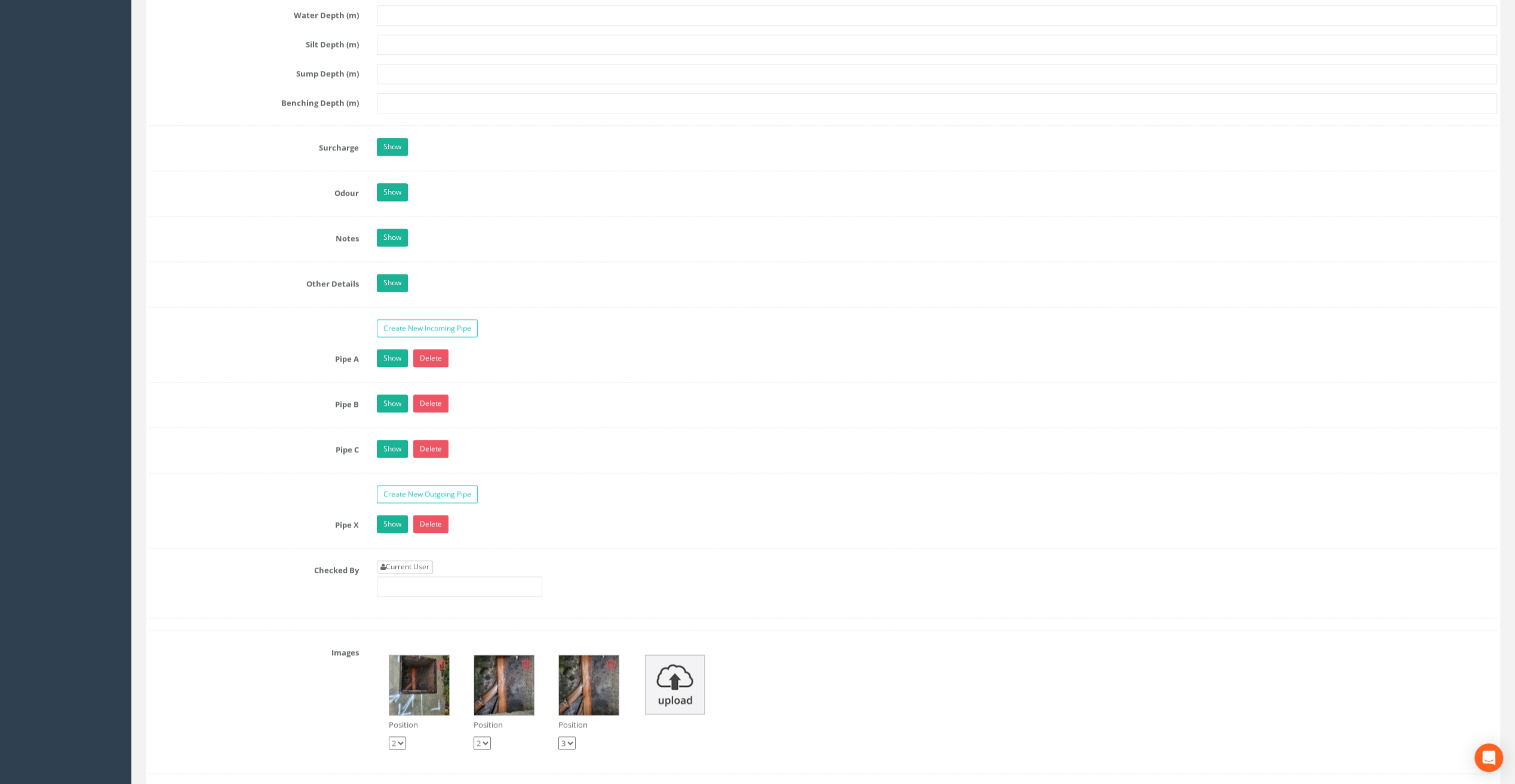
type input "8.09"
click at [405, 560] on link "Current User" at bounding box center [405, 567] width 56 height 13
type input "[PERSON_NAME]"
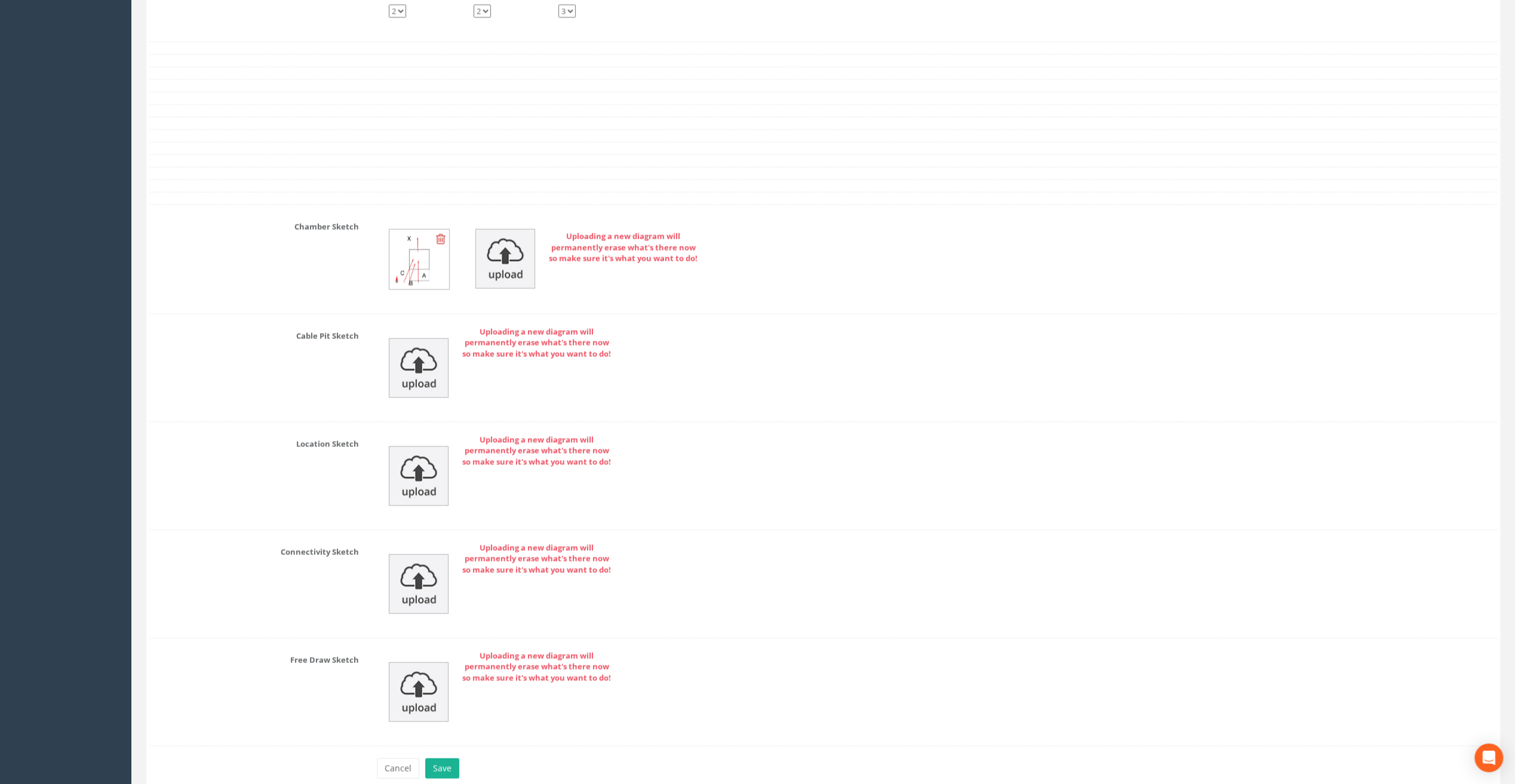
scroll to position [2388, 0]
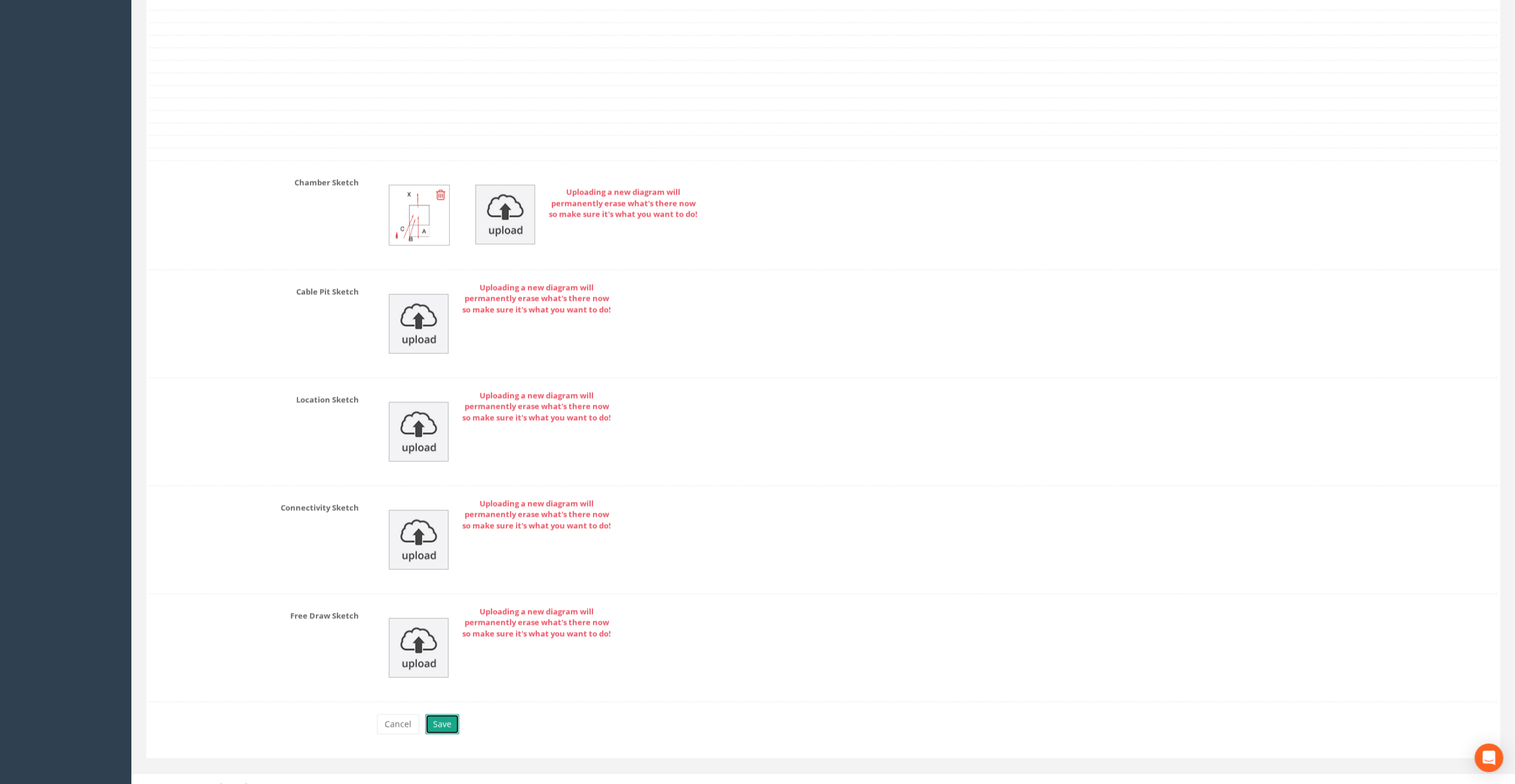
click at [446, 716] on button "Save" at bounding box center [443, 725] width 34 height 20
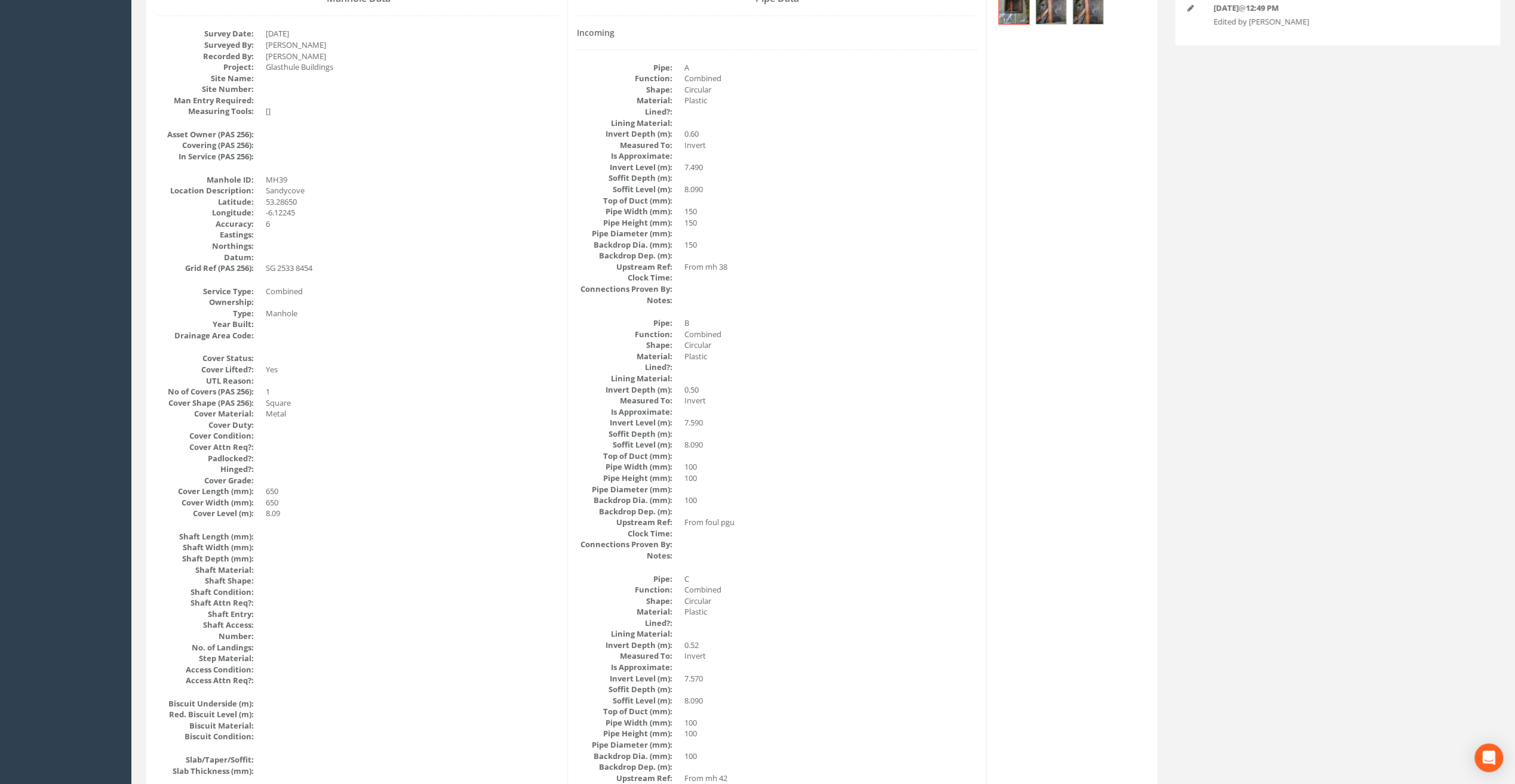
scroll to position [0, 0]
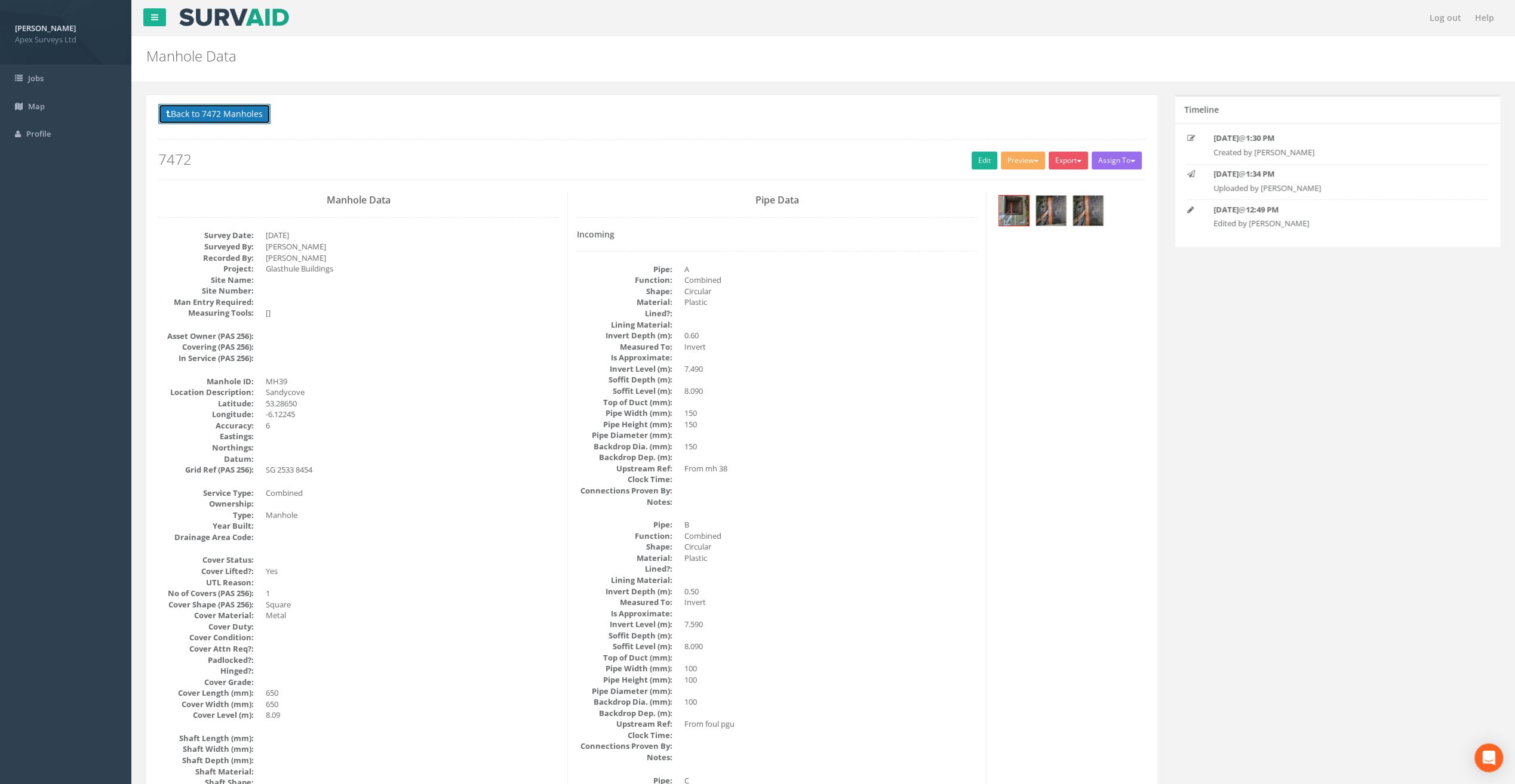
click at [212, 114] on button "Back to 7472 Manholes" at bounding box center [214, 114] width 113 height 20
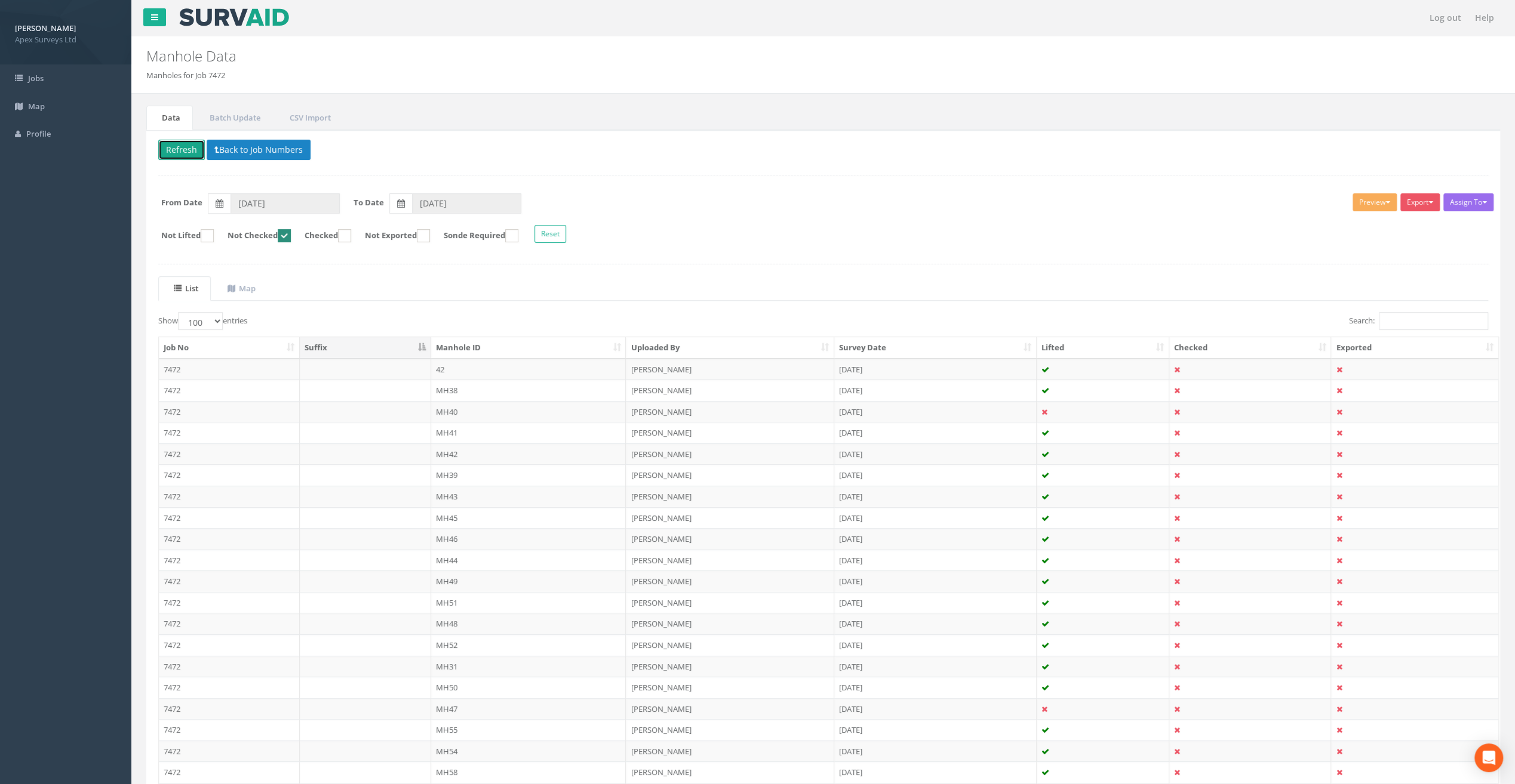
click at [177, 147] on button "Refresh" at bounding box center [182, 150] width 47 height 20
